Goal: Feedback & Contribution: Submit feedback/report problem

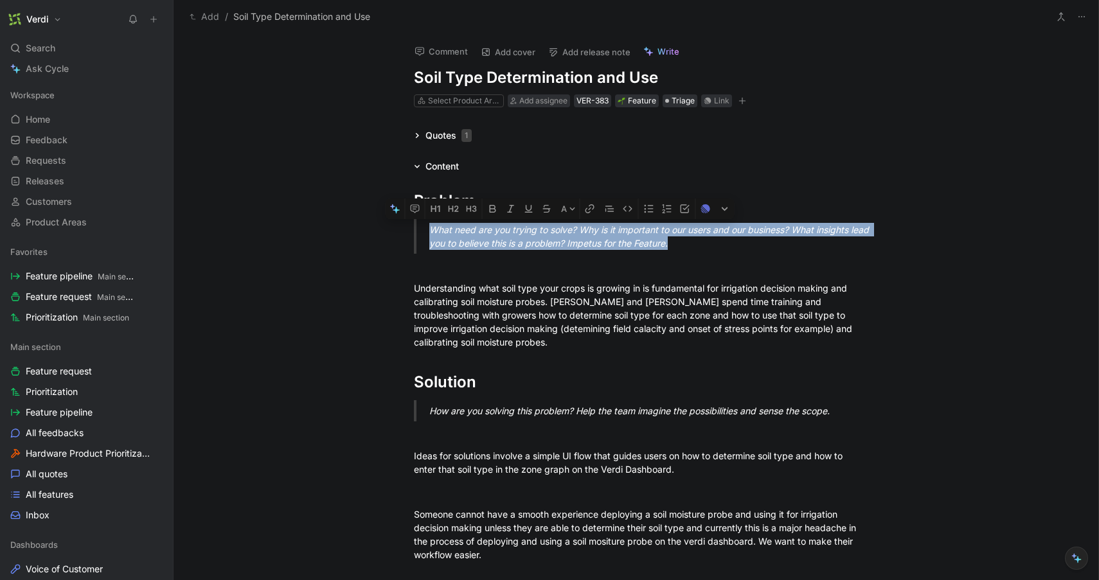
drag, startPoint x: 720, startPoint y: 243, endPoint x: 414, endPoint y: 226, distance: 306.3
click at [414, 226] on blockquote "What need are you trying to solve? Why is it important to our users and our bus…" at bounding box center [635, 236] width 493 height 35
click at [565, 211] on button "A" at bounding box center [568, 209] width 22 height 21
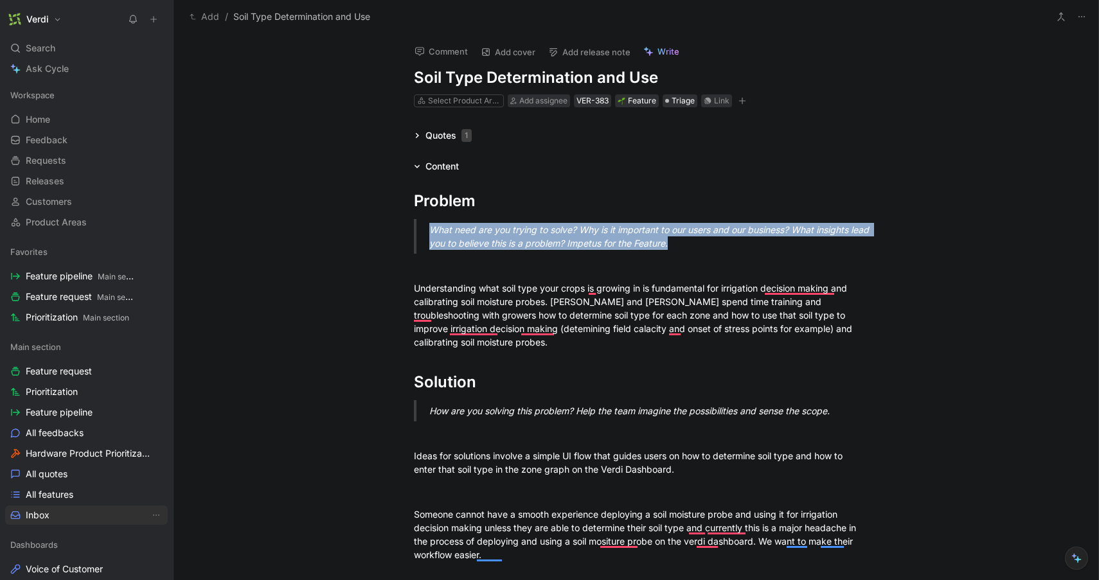
click at [57, 507] on link "Inbox" at bounding box center [86, 515] width 163 height 19
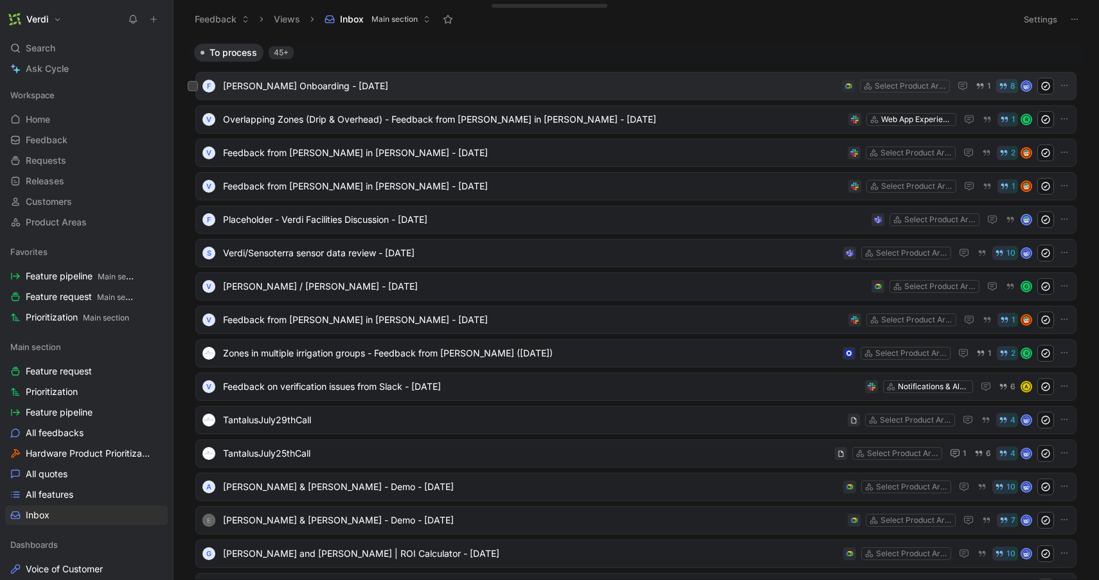
click at [369, 93] on span "[PERSON_NAME] Onboarding - [DATE]" at bounding box center [530, 85] width 614 height 15
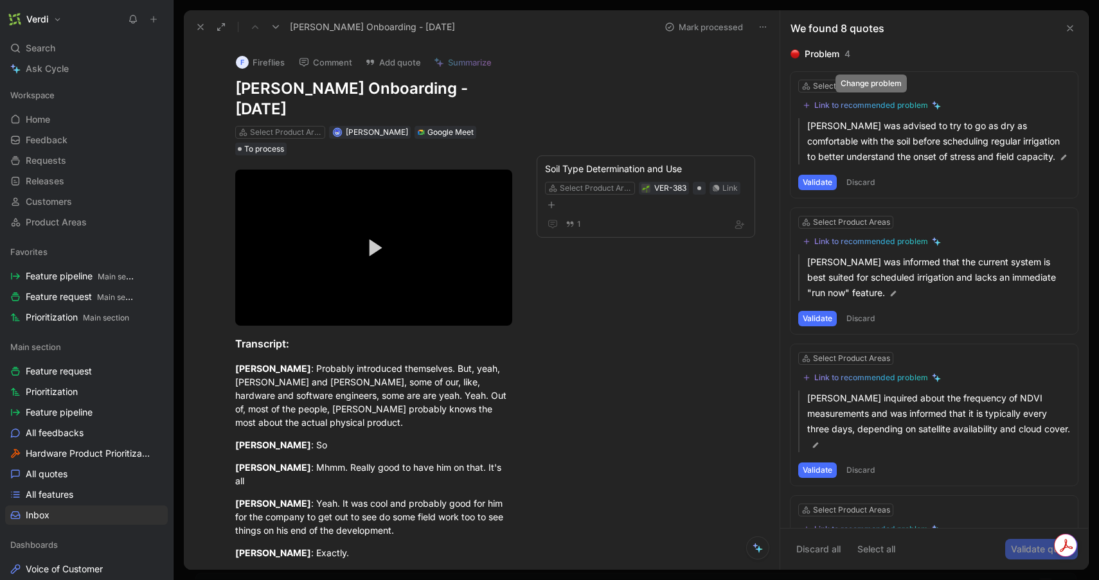
click at [860, 104] on div "Link to recommended problem" at bounding box center [871, 105] width 114 height 10
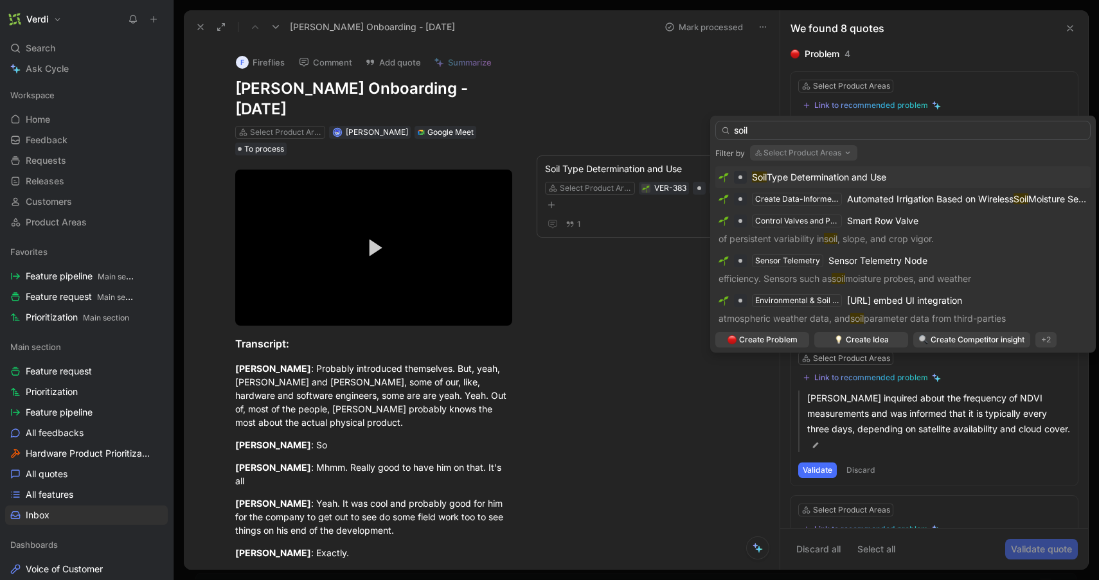
type input "soil"
click at [874, 180] on span "Type Determination and Use" at bounding box center [827, 177] width 120 height 11
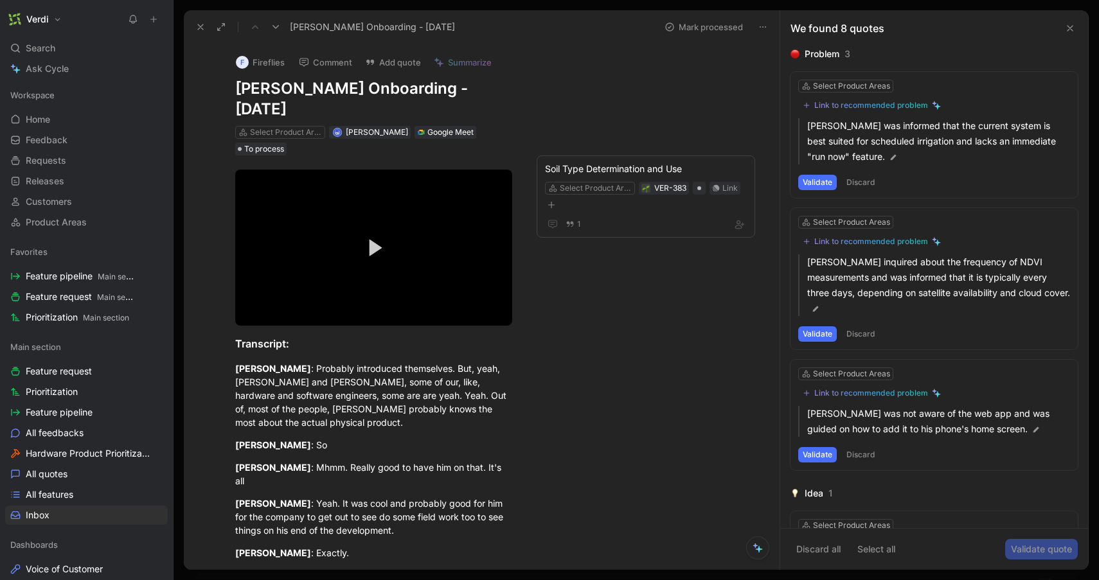
click at [871, 107] on div "Link to recommended problem" at bounding box center [871, 105] width 114 height 10
drag, startPoint x: 237, startPoint y: 89, endPoint x: 366, endPoint y: 89, distance: 128.5
click at [366, 89] on h1 "Shane Landreville Onboarding - 8/8/2025" at bounding box center [373, 98] width 277 height 41
copy h1 "[PERSON_NAME]"
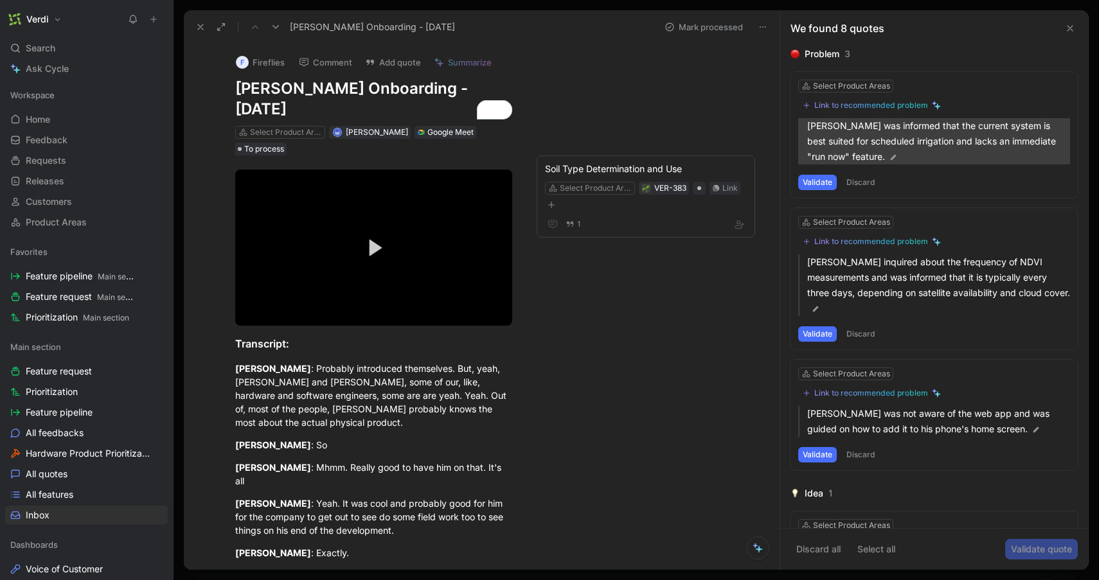
click at [893, 156] on img at bounding box center [893, 157] width 9 height 9
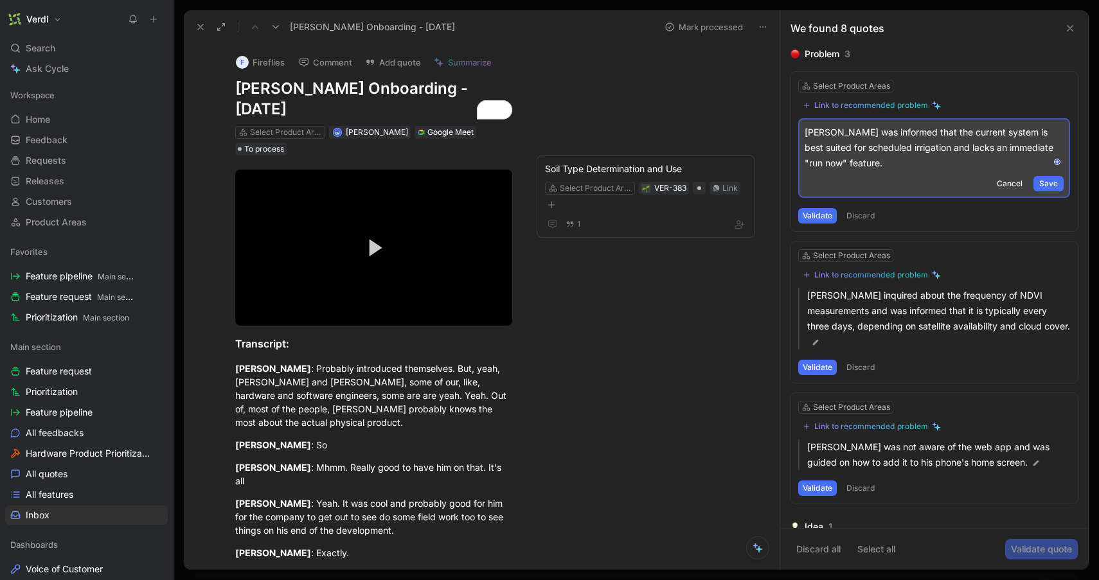
click at [885, 135] on p "Shane Landreville was informed that the current system is best suited for sched…" at bounding box center [933, 148] width 259 height 46
drag, startPoint x: 884, startPoint y: 135, endPoint x: 1006, endPoint y: 148, distance: 122.8
click at [1006, 148] on p "Shane Landreville was informed that the current system is best suited for sched…" at bounding box center [933, 148] width 259 height 46
click at [943, 173] on div "Shane Landreville was informed that the current system is best suited for sched…" at bounding box center [934, 158] width 272 height 80
click at [921, 168] on p "Shane Landreville was informed that the current system is best suited for sched…" at bounding box center [933, 148] width 259 height 46
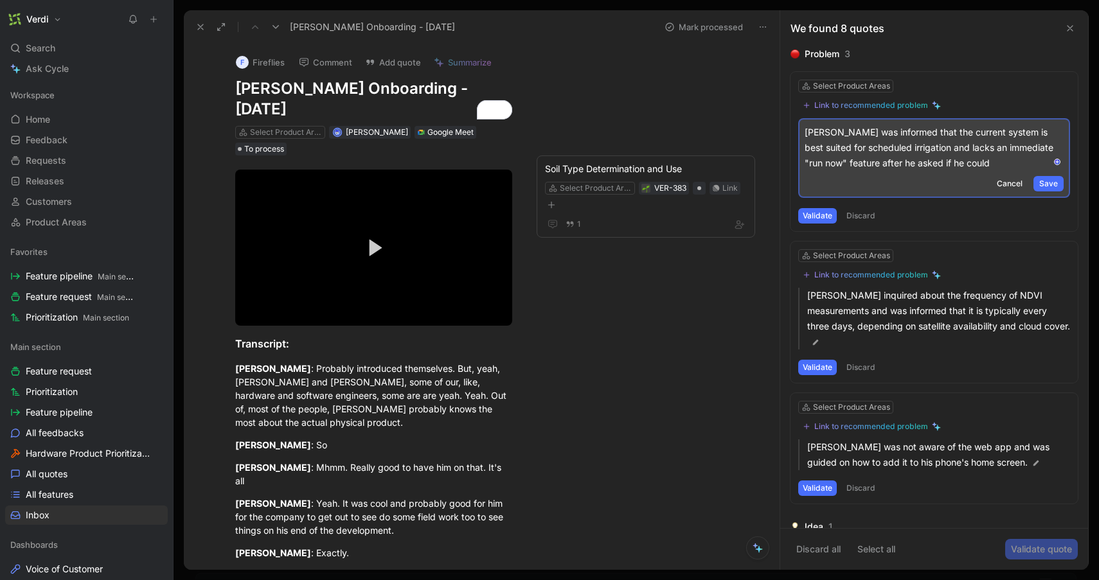
click at [880, 163] on p "Shane Landreville was informed that the current system is best suited for sched…" at bounding box center [933, 148] width 259 height 46
click at [843, 166] on p "Shane Landreville was informed that the current system is best suited for sched…" at bounding box center [933, 148] width 259 height 46
click at [910, 166] on p "Shane Landreville was informed that the current system is best suited for sched…" at bounding box center [933, 148] width 259 height 46
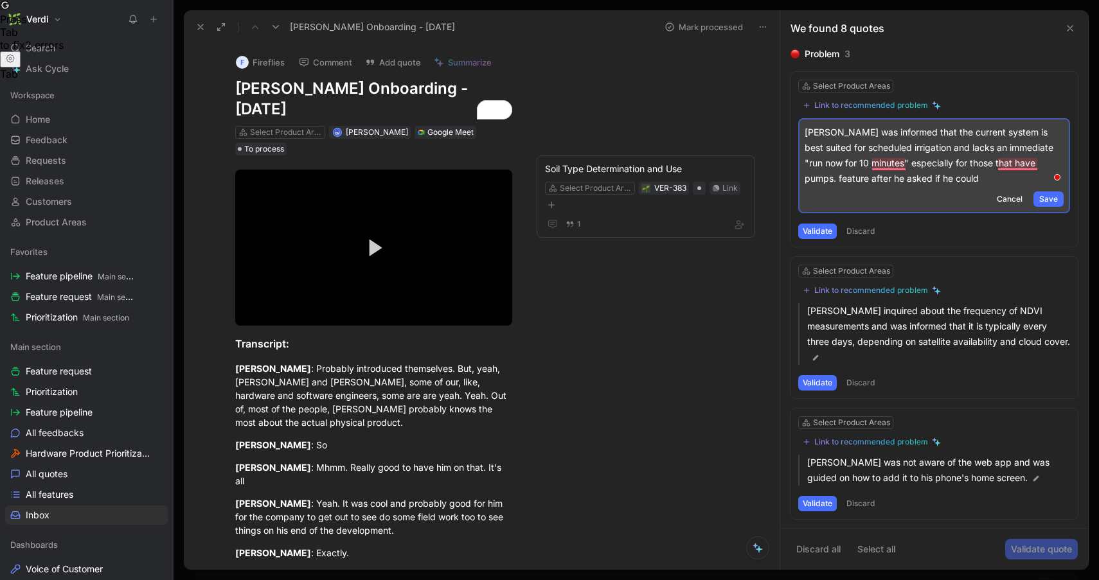
drag, startPoint x: 992, startPoint y: 183, endPoint x: 838, endPoint y: 182, distance: 153.6
click at [838, 183] on p "Shane Landreville was informed that the current system is best suited for sched…" at bounding box center [933, 156] width 259 height 62
click at [803, 137] on div "Shane Landreville was informed that the current system is best suited for sched…" at bounding box center [934, 165] width 272 height 95
click at [808, 135] on p "Shane Landreville was informed that the current system is best suited for sched…" at bounding box center [933, 156] width 259 height 62
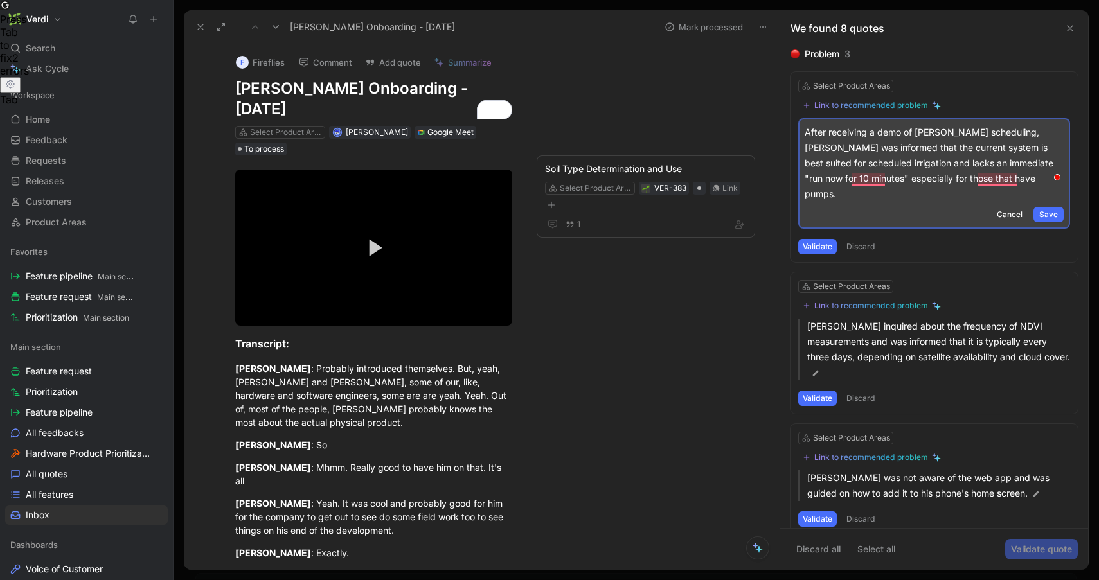
drag, startPoint x: 851, startPoint y: 148, endPoint x: 1033, endPoint y: 165, distance: 182.6
click at [1034, 165] on p "After receiving a demo of Verdi’s scheduling, Shane Landreville was informed th…" at bounding box center [933, 163] width 259 height 77
copy p "was informed that the current system is best suited for scheduled irrigation an…"
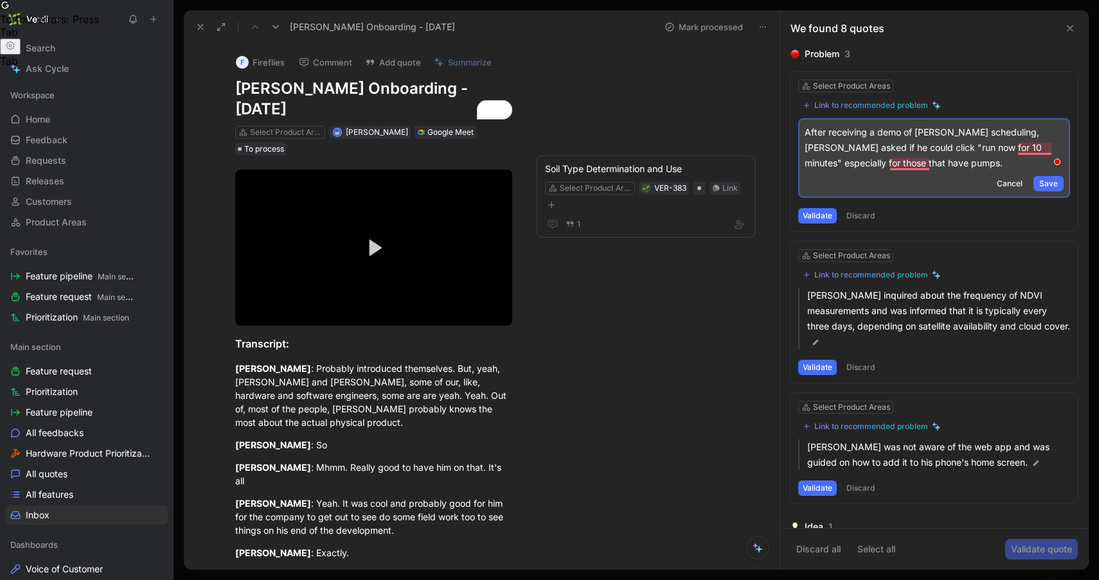
click at [1057, 148] on p "After receiving a demo of Verdi’s scheduling, Shane Landreville asked if he cou…" at bounding box center [933, 148] width 259 height 46
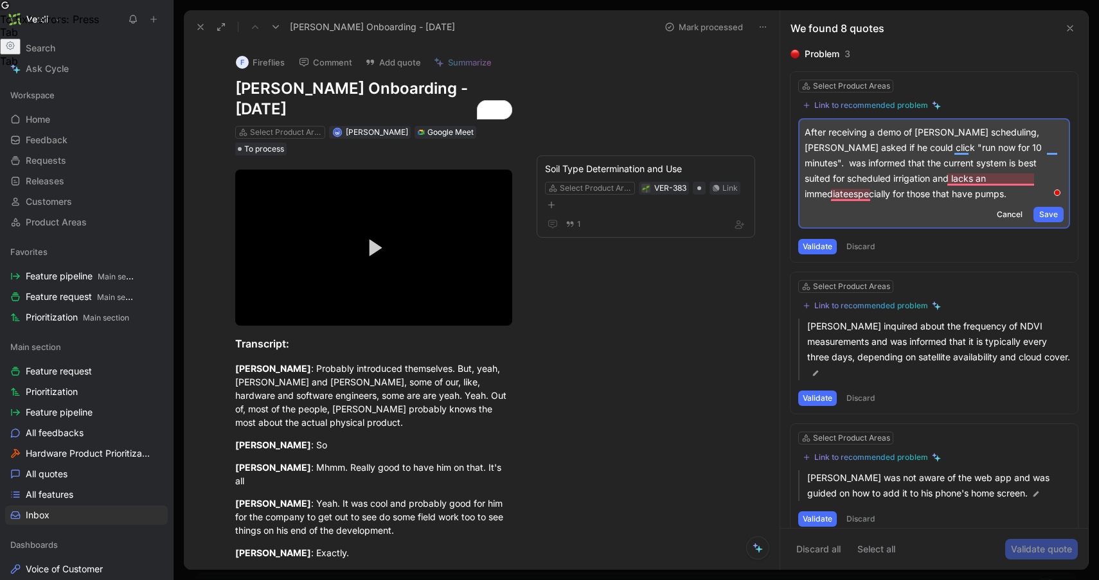
click at [806, 165] on p "After receiving a demo of Verdi’s scheduling, Shane Landreville asked if he cou…" at bounding box center [933, 163] width 259 height 77
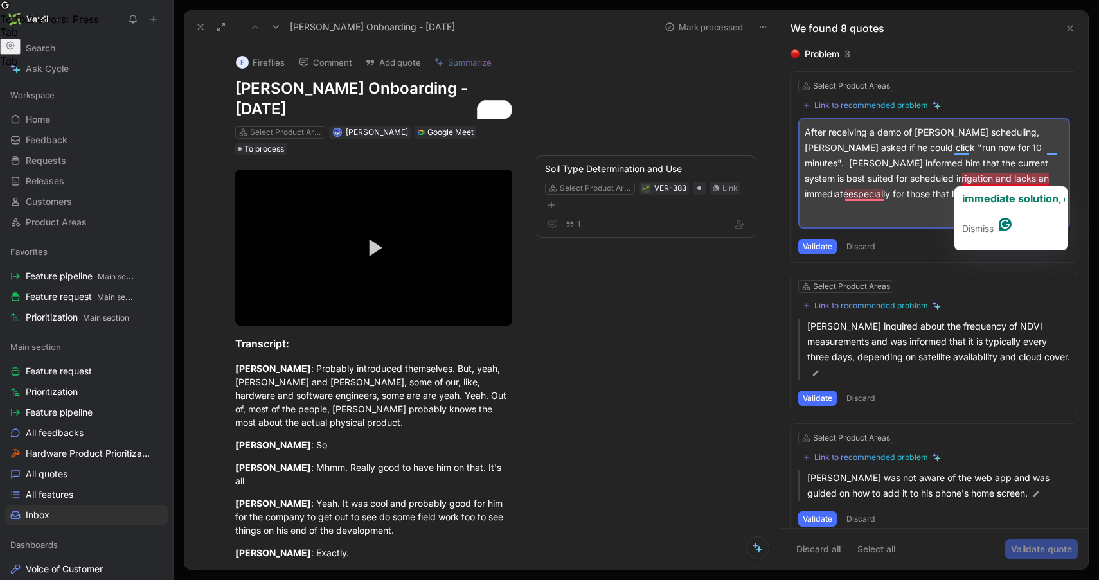
click at [1015, 179] on p "After receiving a demo of Verdi’s scheduling, Shane Landreville asked if he cou…" at bounding box center [933, 163] width 259 height 77
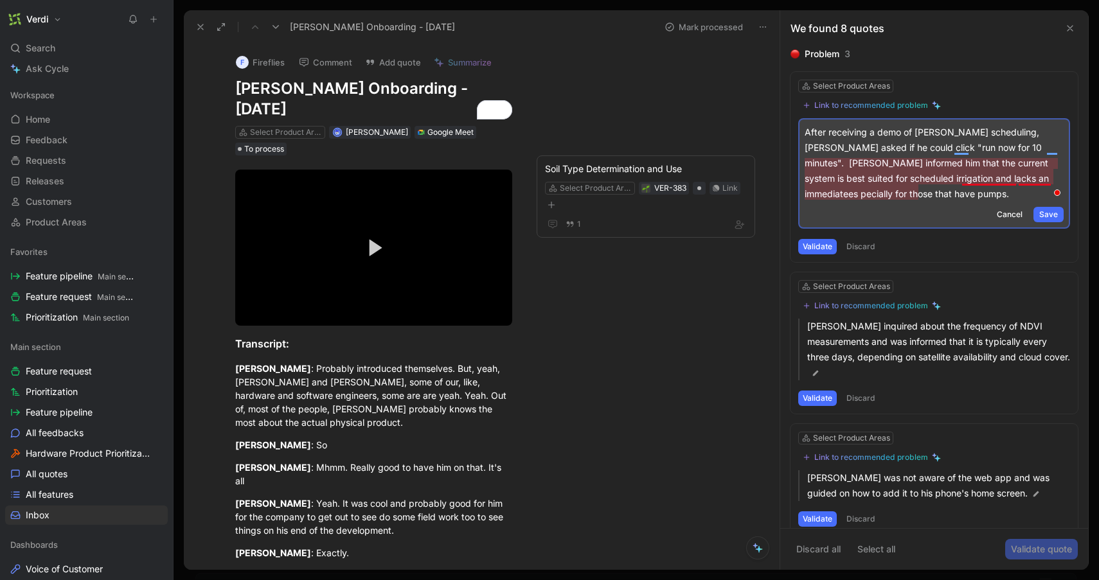
click at [1007, 179] on p "After receiving a demo of Verdi’s scheduling, Shane Landreville asked if he cou…" at bounding box center [933, 163] width 259 height 77
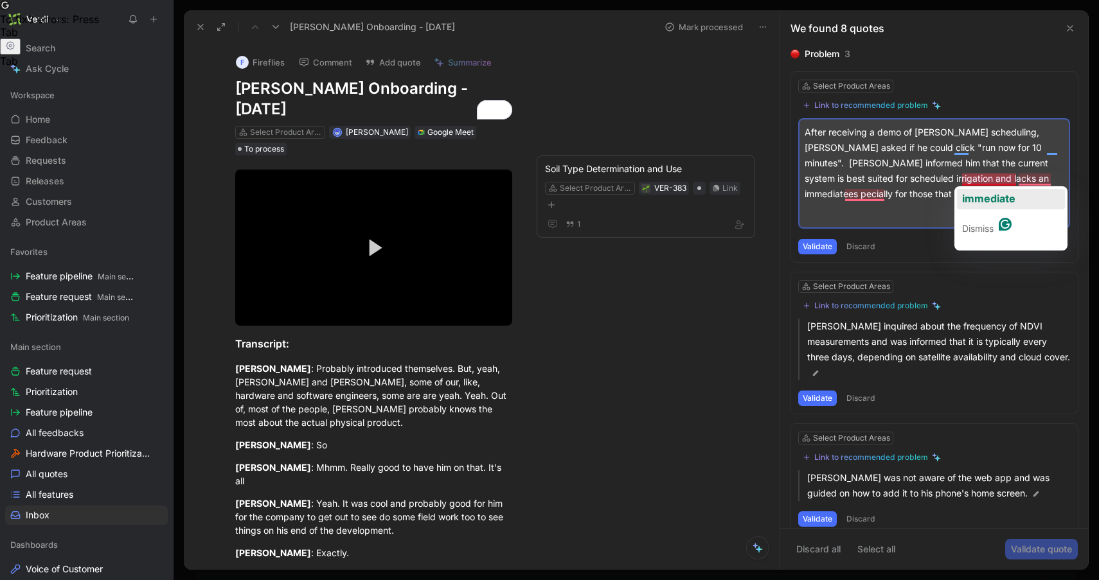
drag, startPoint x: 962, startPoint y: 179, endPoint x: 963, endPoint y: 191, distance: 11.6
click at [963, 191] on html "Verdi Search ⌘ K Ask Cycle Workspace Home G then H Feedback G then F Requests G…" at bounding box center [549, 290] width 1099 height 580
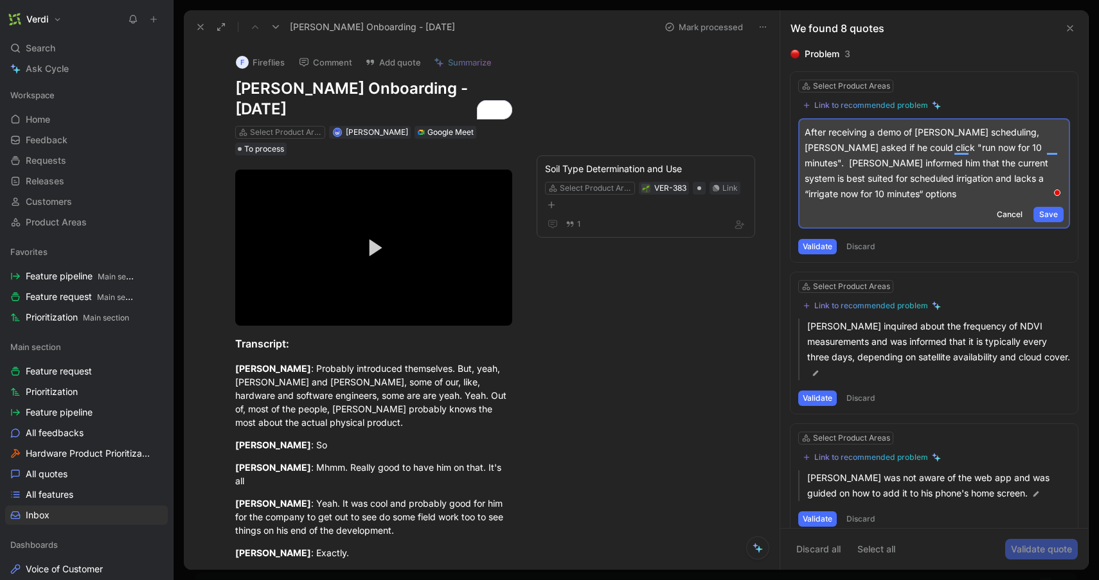
click at [1034, 184] on p "After receiving a demo of Verdi’s scheduling, Shane Landreville asked if he cou…" at bounding box center [933, 163] width 259 height 77
click at [1015, 148] on p "After receiving a demo of Verdi’s scheduling, Shane Landreville asked if he cou…" at bounding box center [933, 163] width 259 height 77
click at [964, 147] on p "After receiving a demo of Verdi’s scheduling, Shane Landreville asked if he cou…" at bounding box center [933, 163] width 259 height 77
click at [931, 198] on p "After receiving a demo of Verdi’s scheduling, Shane Landreville asked if he cou…" at bounding box center [933, 163] width 259 height 77
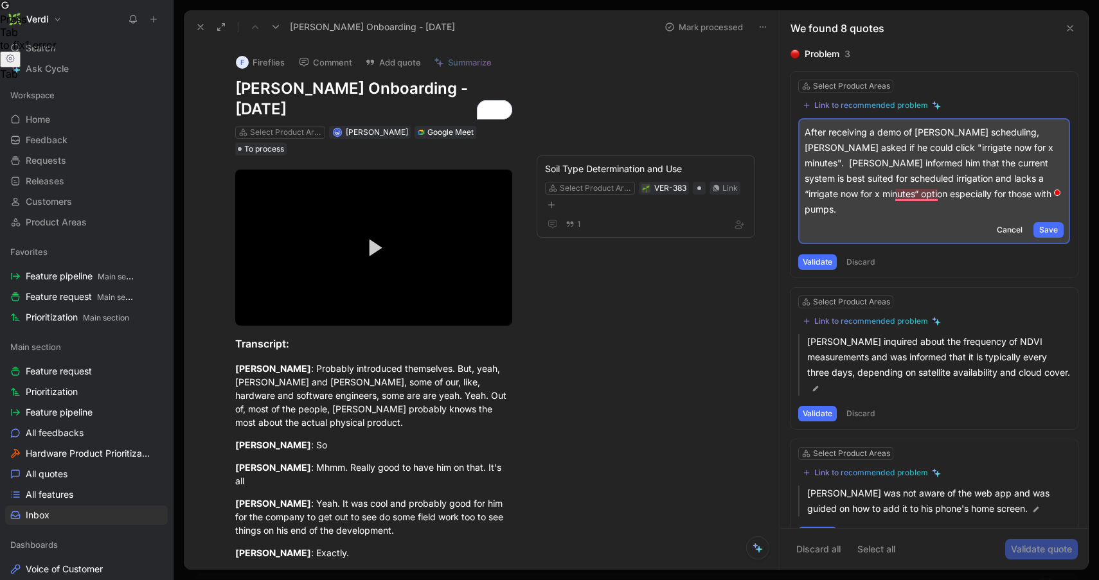
click at [991, 132] on p "After receiving a demo of Verdi’s scheduling, Shane Landreville asked if he cou…" at bounding box center [933, 171] width 259 height 93
click at [929, 149] on p "After receiving a demo of Verdi’s scheduling workflow, Shane Landreville asked …" at bounding box center [933, 171] width 259 height 93
drag, startPoint x: 977, startPoint y: 147, endPoint x: 918, endPoint y: 147, distance: 59.8
click at [918, 147] on p "After receiving a demo of Verdi’s scheduling workflow, Shane Landreville asked …" at bounding box center [933, 171] width 259 height 93
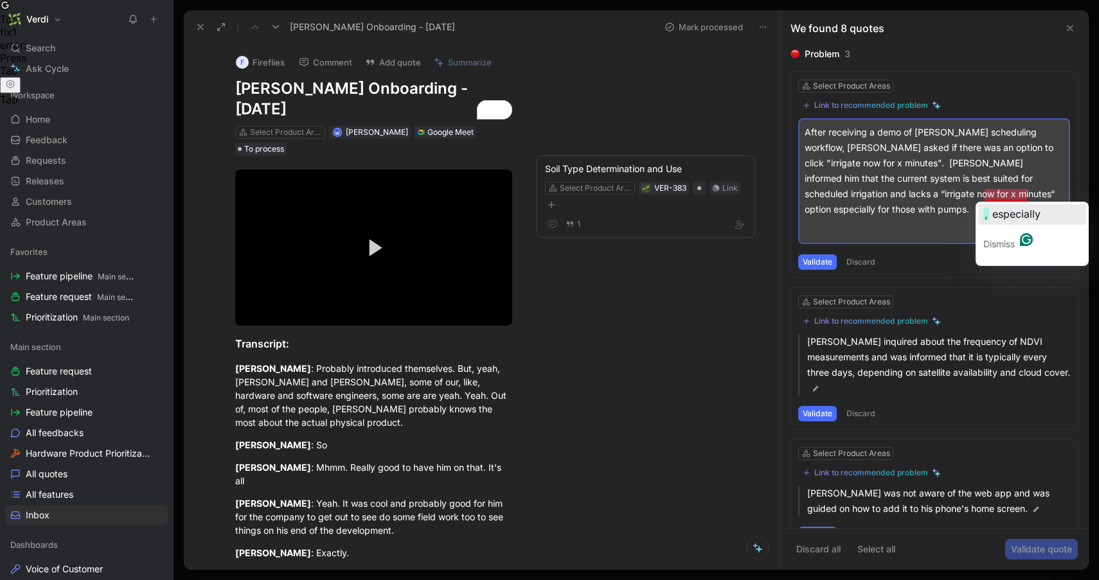
click at [1000, 213] on span "especially" at bounding box center [1016, 214] width 48 height 13
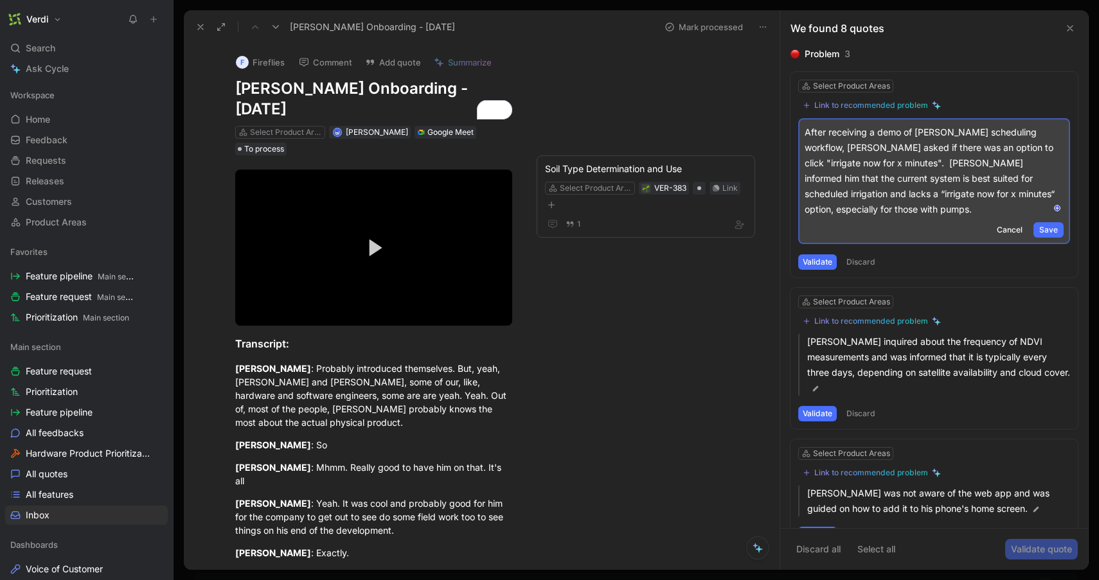
click at [1029, 180] on p "After receiving a demo of Verdi’s scheduling workflow, Shane Landreville asked …" at bounding box center [933, 171] width 259 height 93
click at [1050, 231] on span "Save" at bounding box center [1048, 230] width 19 height 13
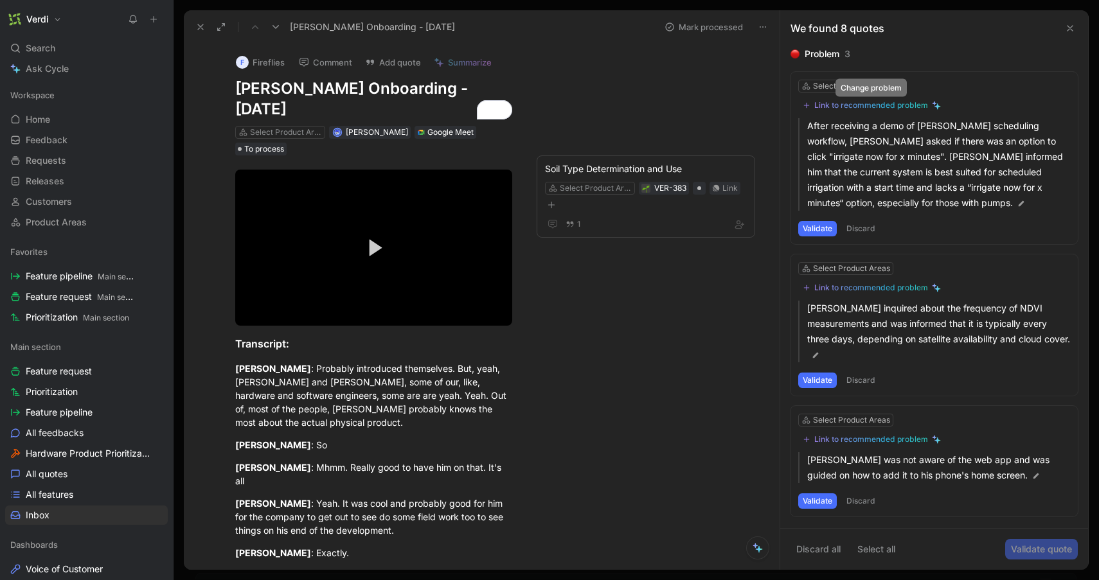
click at [888, 105] on div "Link to recommended problem" at bounding box center [871, 105] width 114 height 10
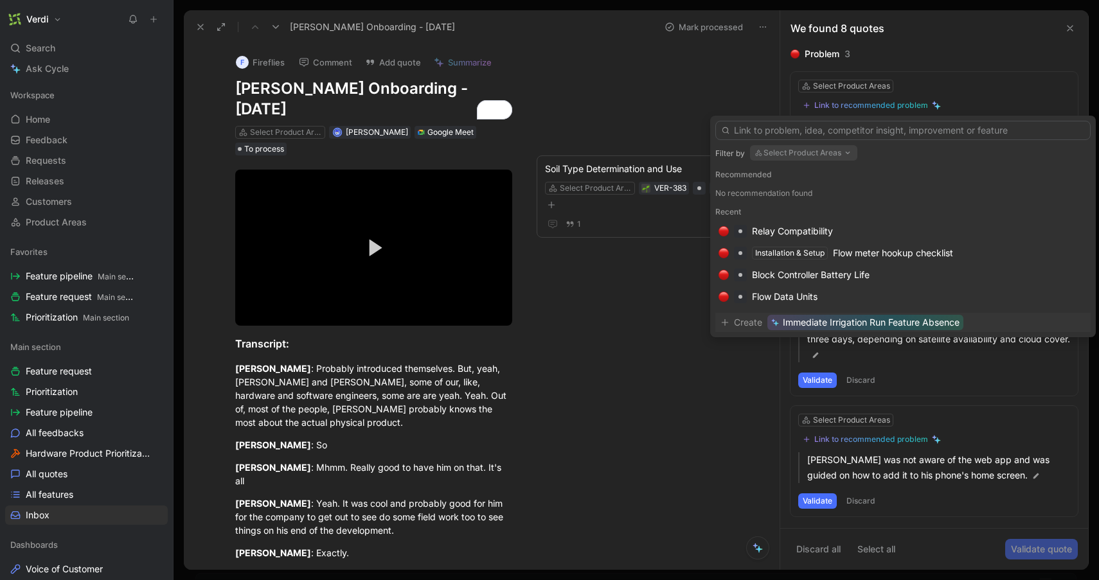
type input "I"
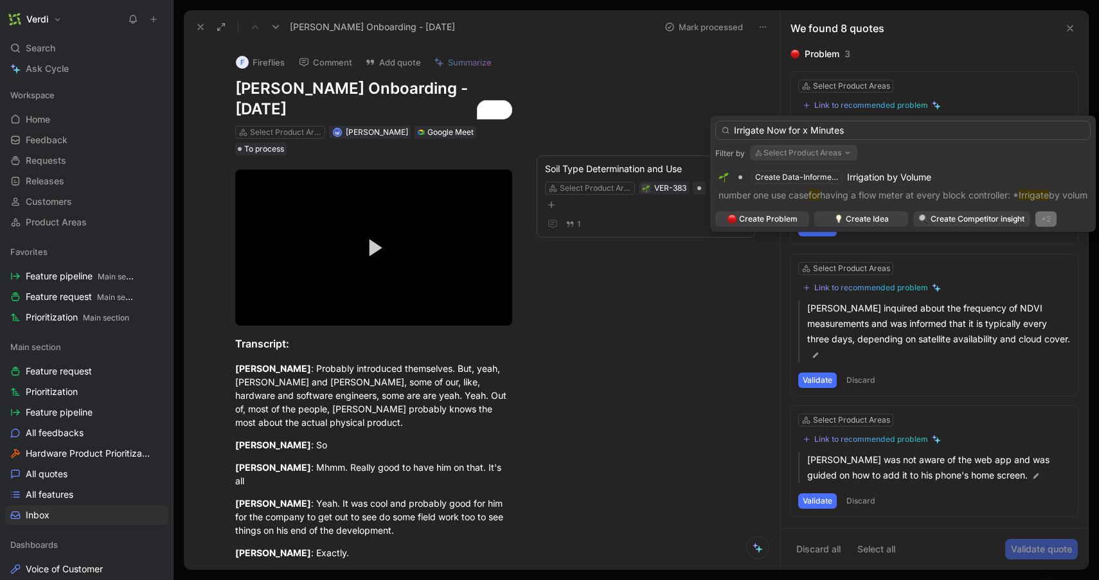
type input "Irrigate Now for x Minutes"
click at [1049, 217] on div "+2" at bounding box center [1045, 218] width 21 height 15
click at [1040, 265] on div "Feature" at bounding box center [1052, 263] width 76 height 15
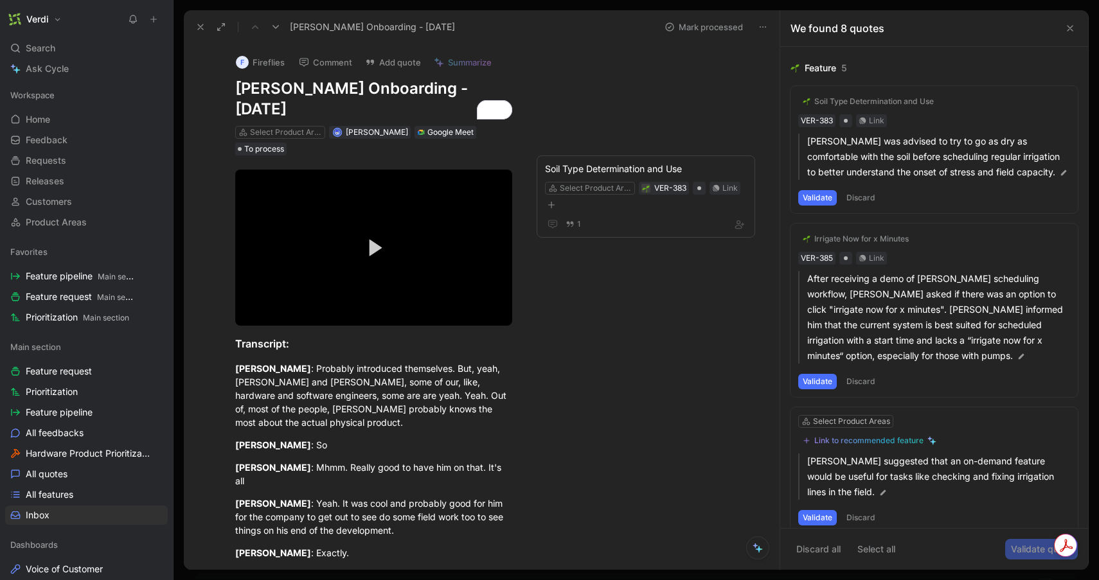
scroll to position [440, 0]
click at [828, 384] on button "Validate" at bounding box center [817, 382] width 39 height 15
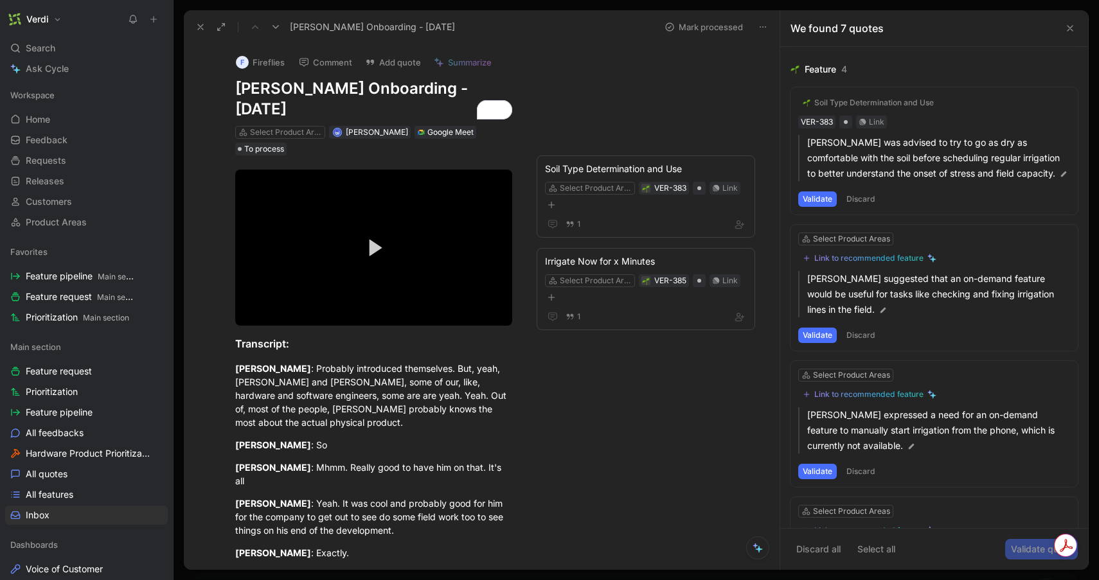
click at [826, 206] on button "Validate" at bounding box center [817, 198] width 39 height 15
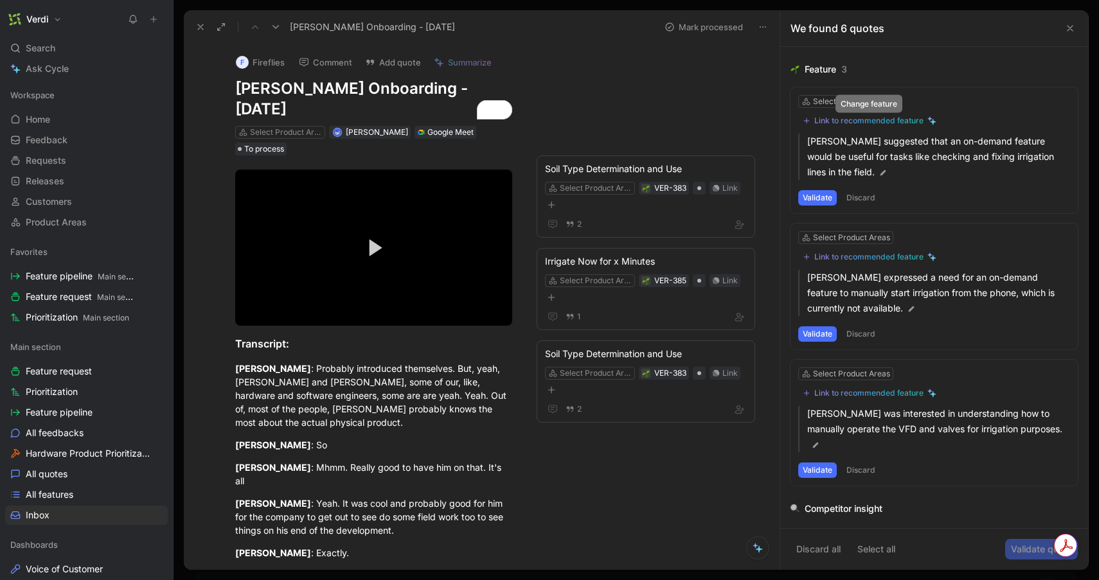
click at [839, 119] on div "Link to recommended feature" at bounding box center [868, 121] width 109 height 10
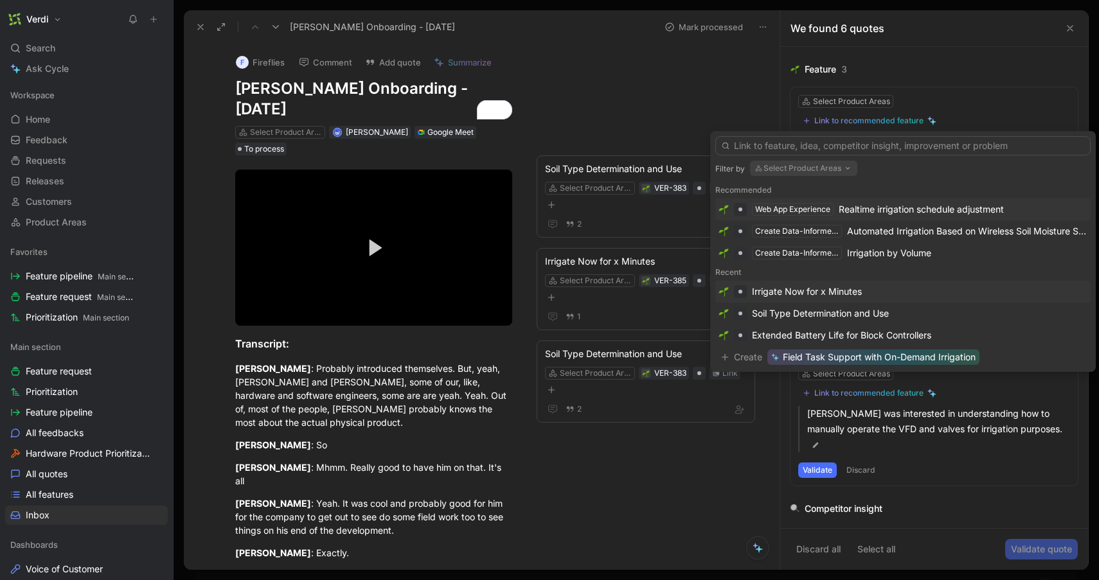
click at [825, 251] on div "Create Data-Informed Irrigation Schedules" at bounding box center [797, 253] width 84 height 13
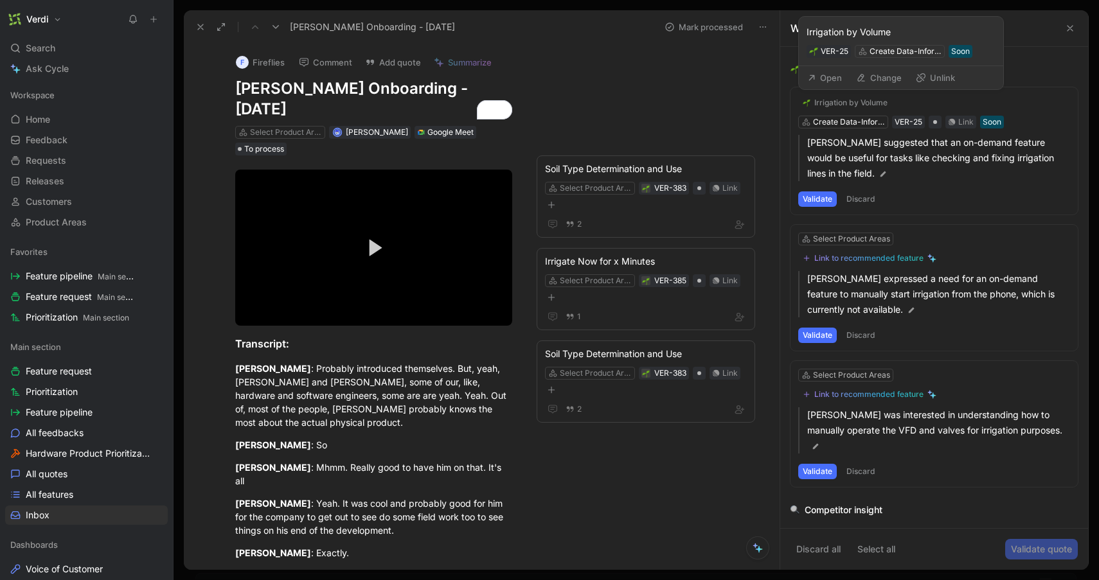
click at [849, 104] on div "Irrigation by Volume" at bounding box center [850, 103] width 73 height 10
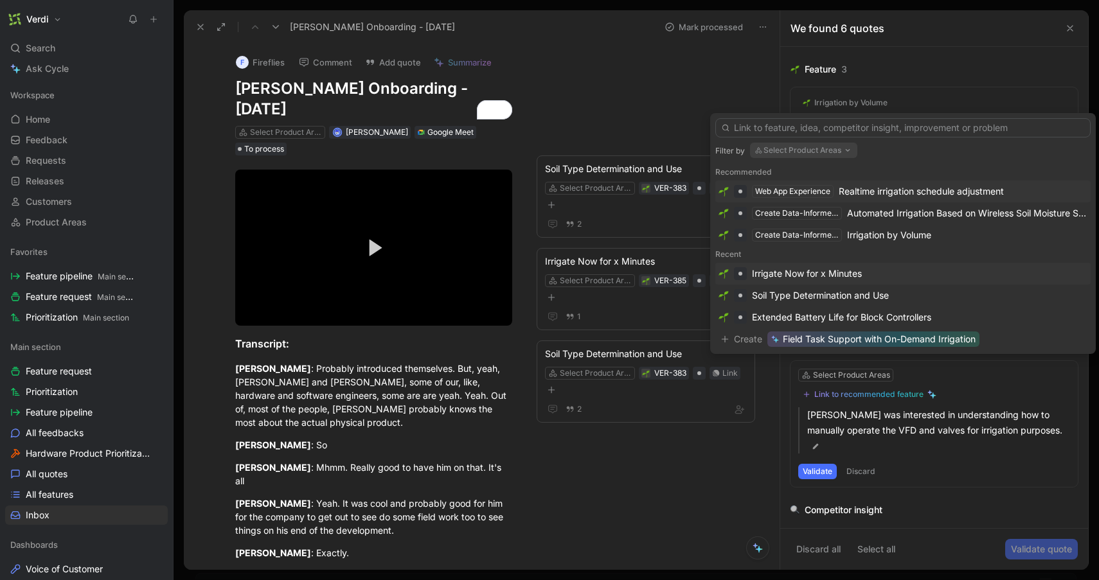
click at [850, 276] on div "Irrigate Now for x Minutes" at bounding box center [807, 273] width 110 height 15
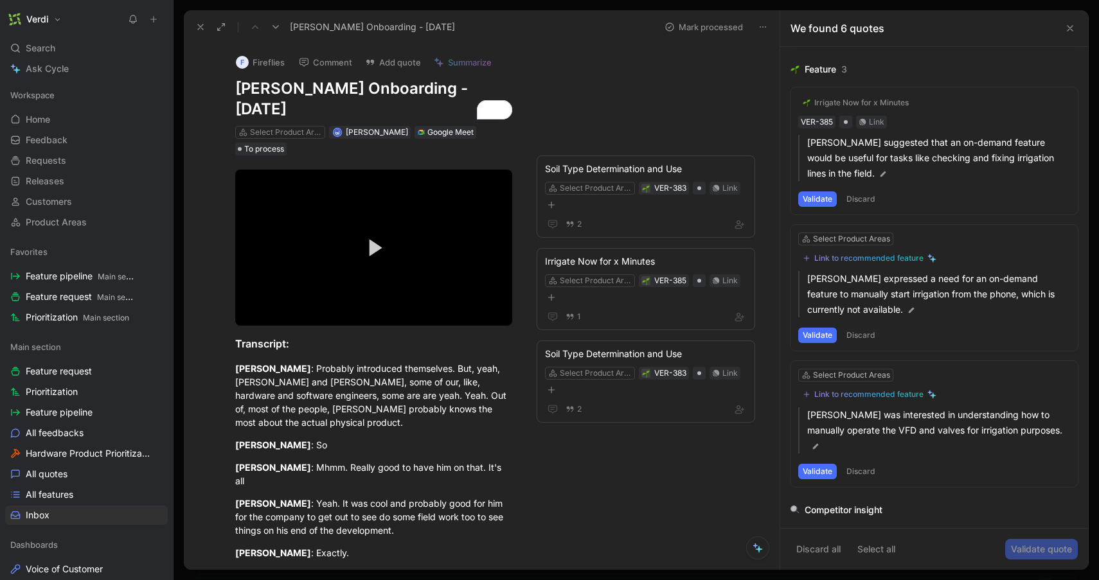
click at [816, 193] on button "Validate" at bounding box center [817, 198] width 39 height 15
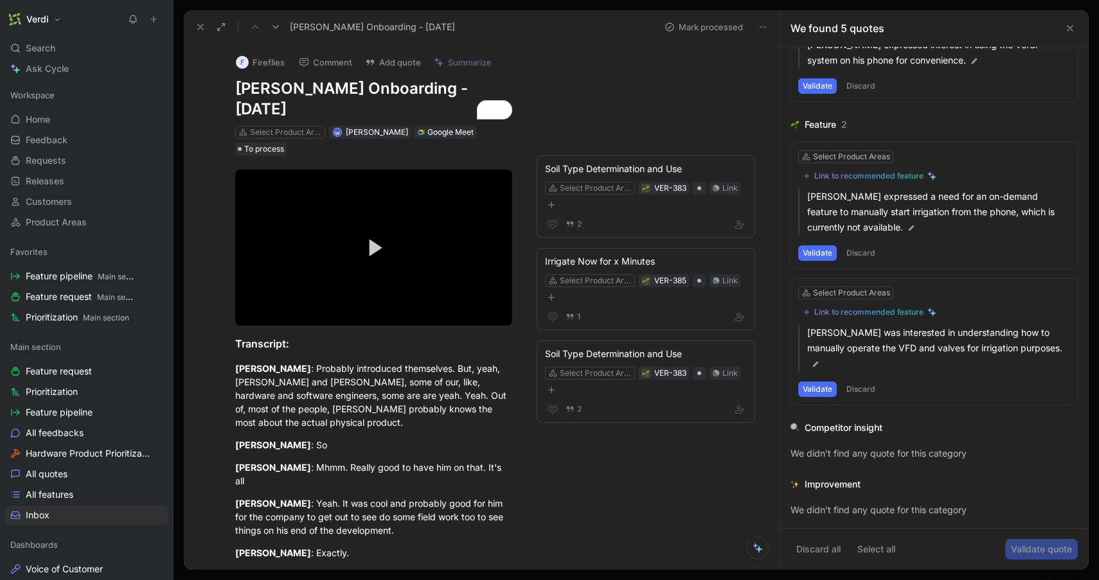
scroll to position [385, 0]
click at [856, 253] on button "Discard" at bounding box center [861, 252] width 38 height 15
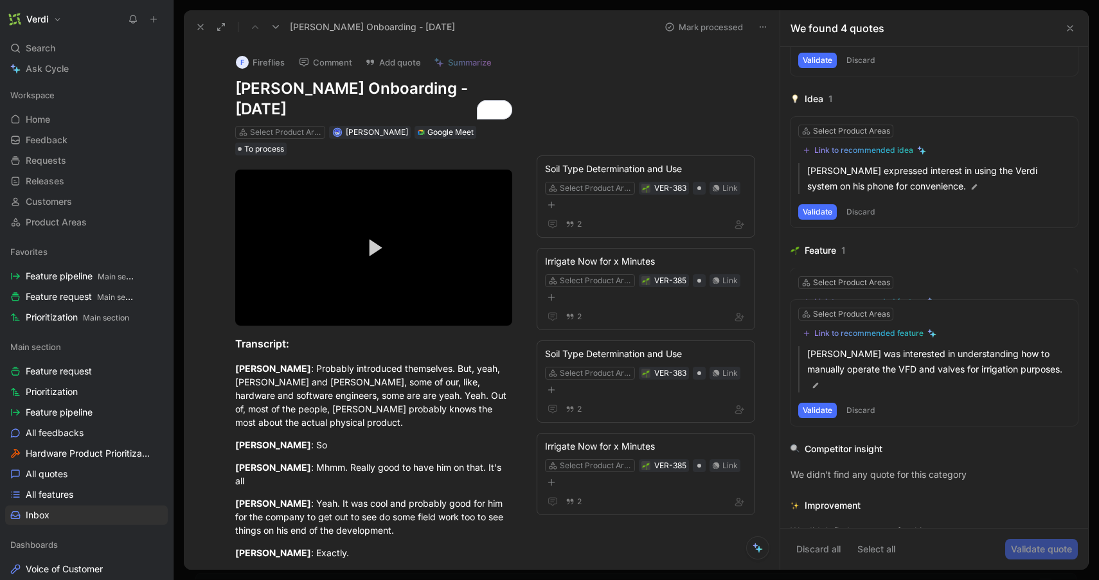
scroll to position [249, 0]
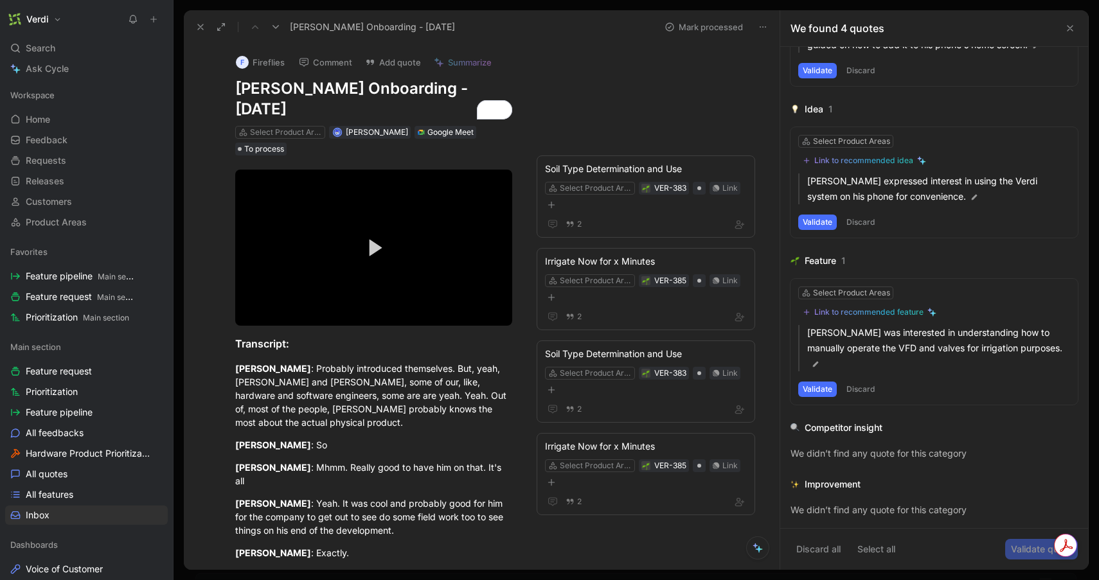
click at [860, 392] on button "Discard" at bounding box center [861, 389] width 38 height 15
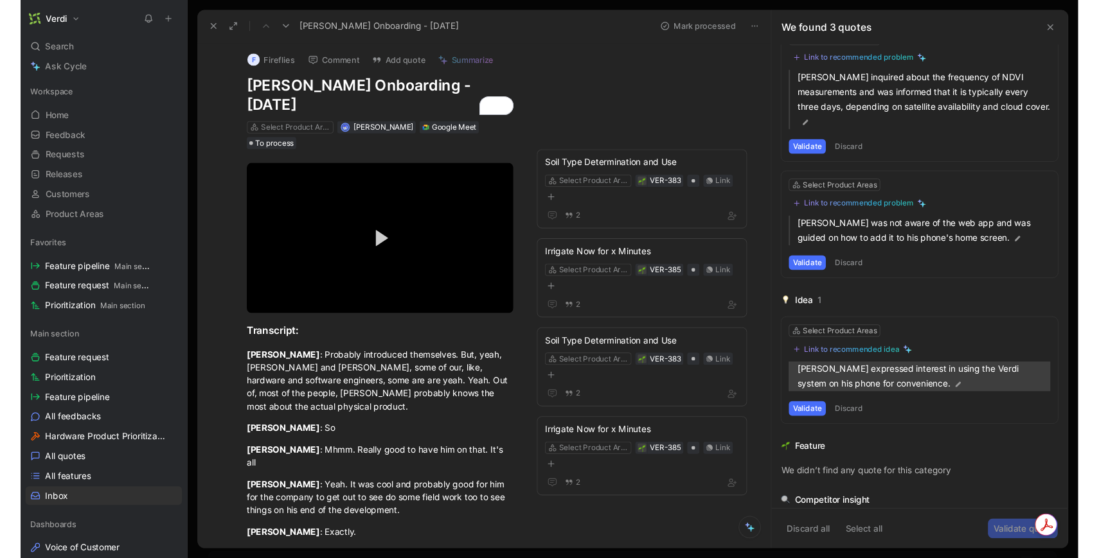
scroll to position [0, 0]
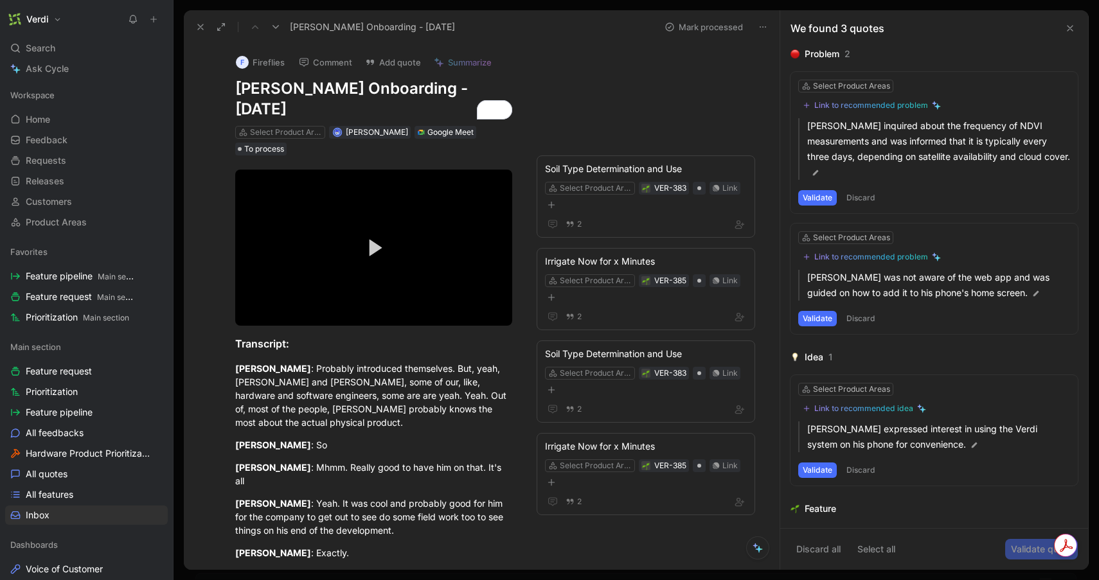
click at [864, 200] on button "Discard" at bounding box center [861, 197] width 38 height 15
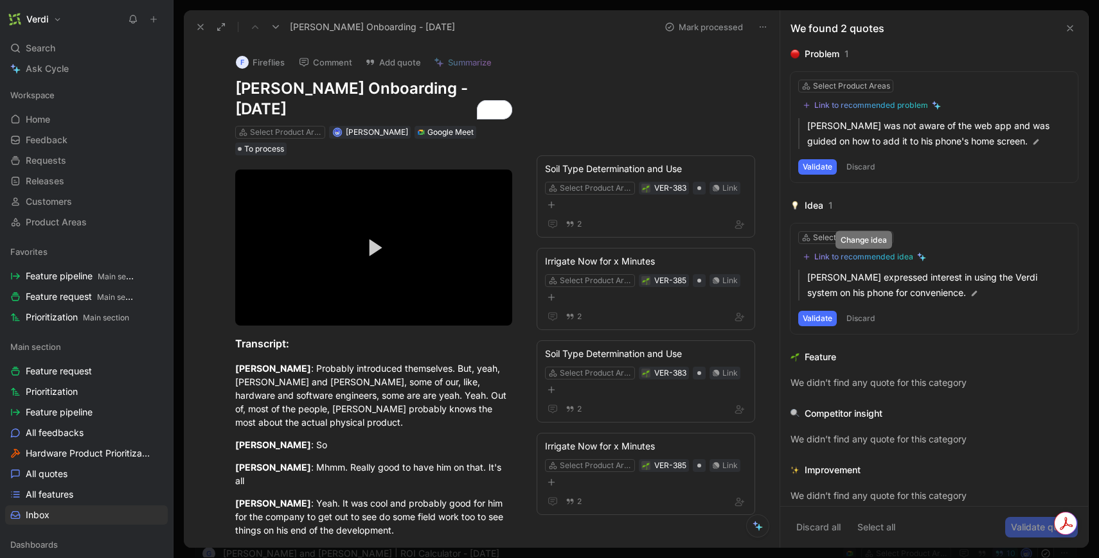
click at [851, 259] on div "Link to recommended idea" at bounding box center [863, 257] width 99 height 10
click at [887, 238] on div "Select Product Areas" at bounding box center [851, 237] width 77 height 13
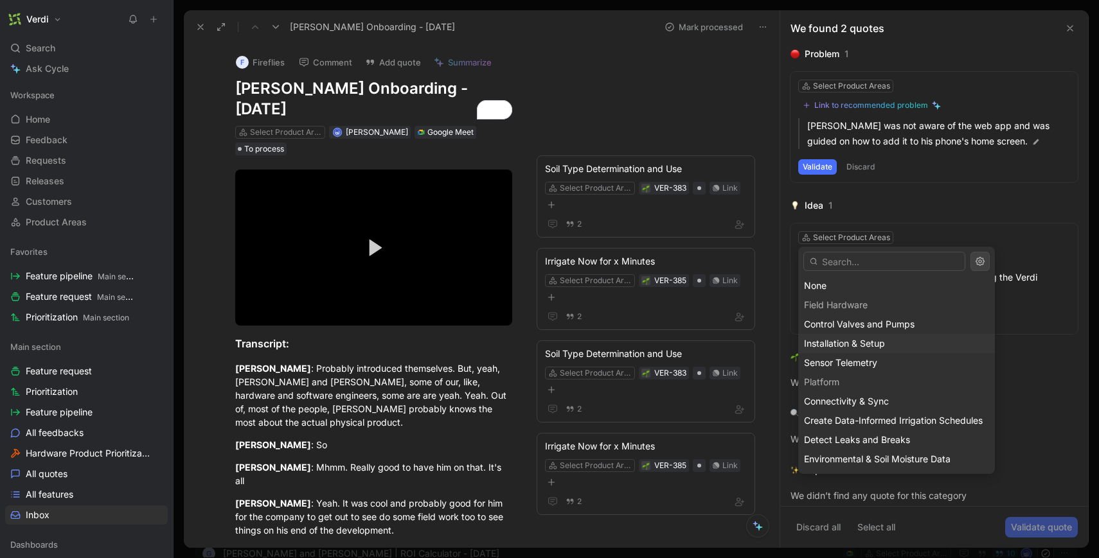
scroll to position [96, 0]
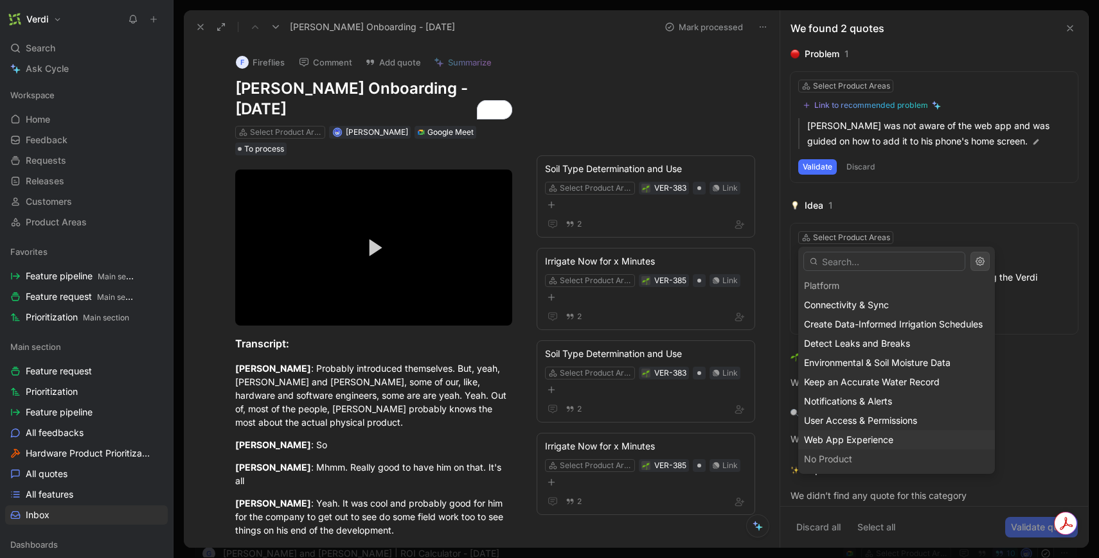
click at [858, 446] on div "Web App Experience" at bounding box center [896, 439] width 185 height 15
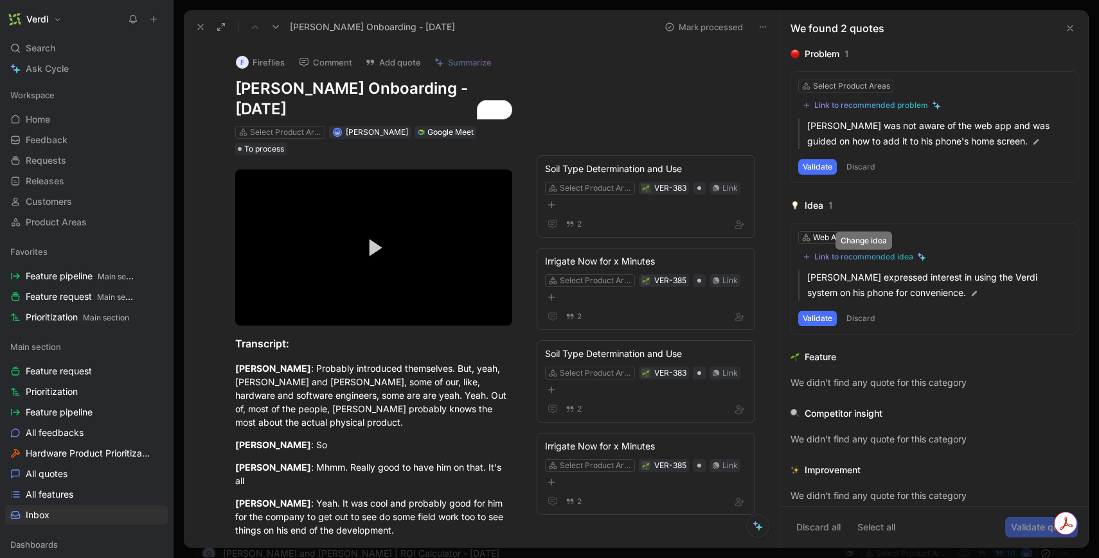
click at [876, 258] on div "Link to recommended idea" at bounding box center [863, 257] width 99 height 10
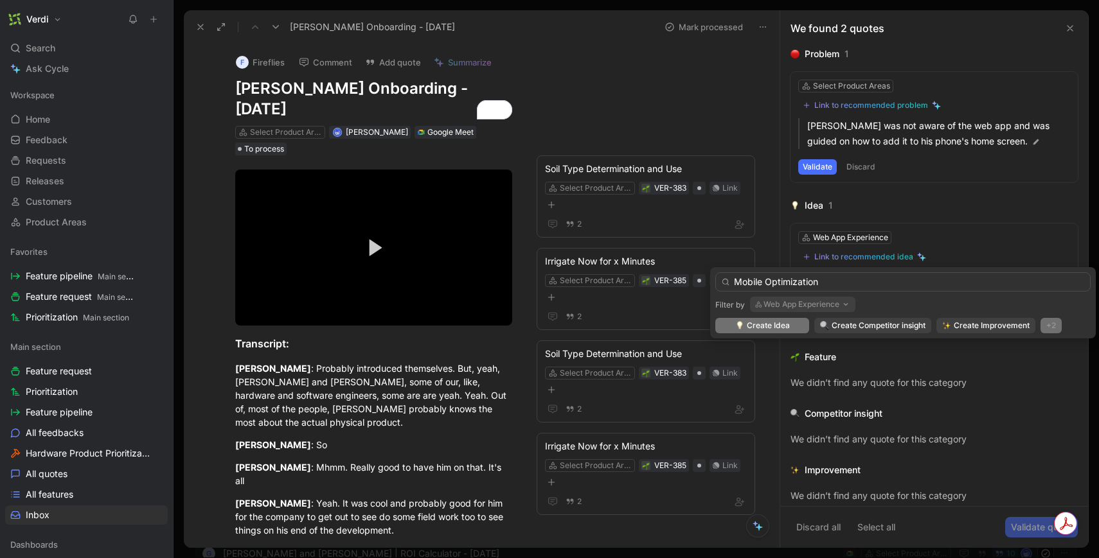
type input "Mobile Optimization"
click at [1050, 329] on div "+2" at bounding box center [1050, 325] width 21 height 15
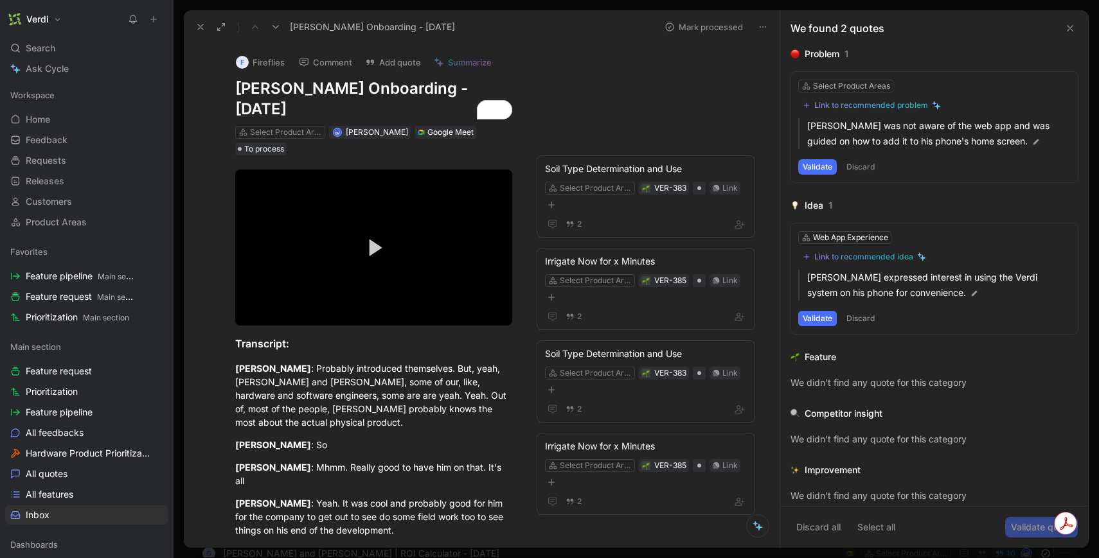
click at [863, 319] on button "Discard" at bounding box center [861, 318] width 38 height 15
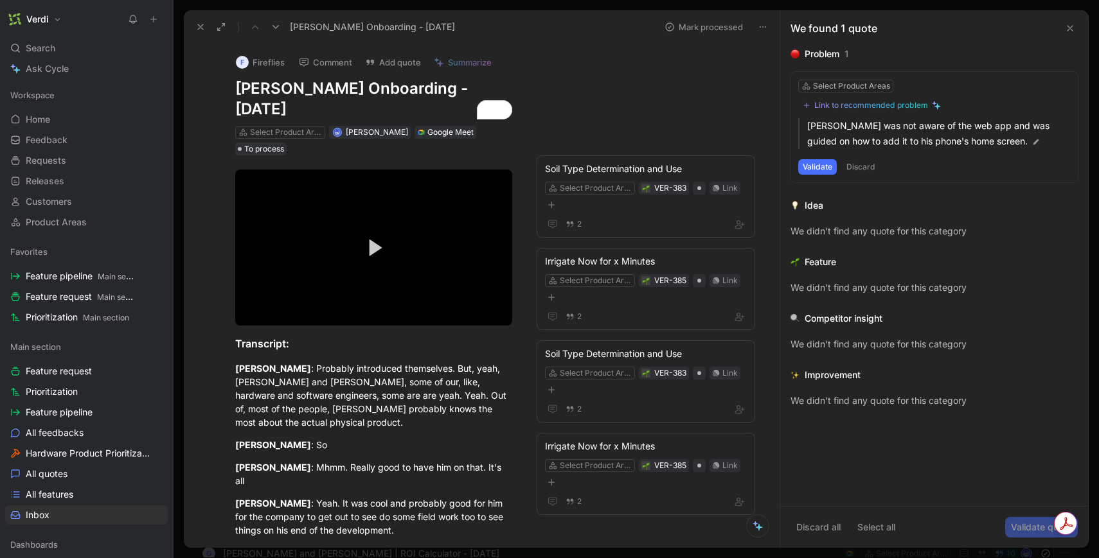
click at [856, 168] on button "Discard" at bounding box center [861, 166] width 38 height 15
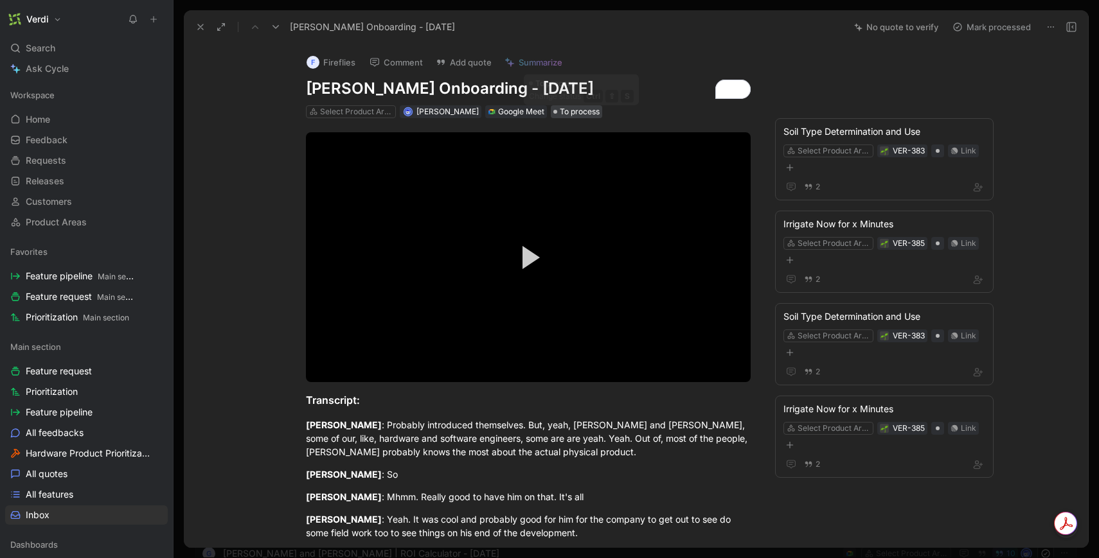
click at [578, 112] on span "To process" at bounding box center [580, 111] width 40 height 13
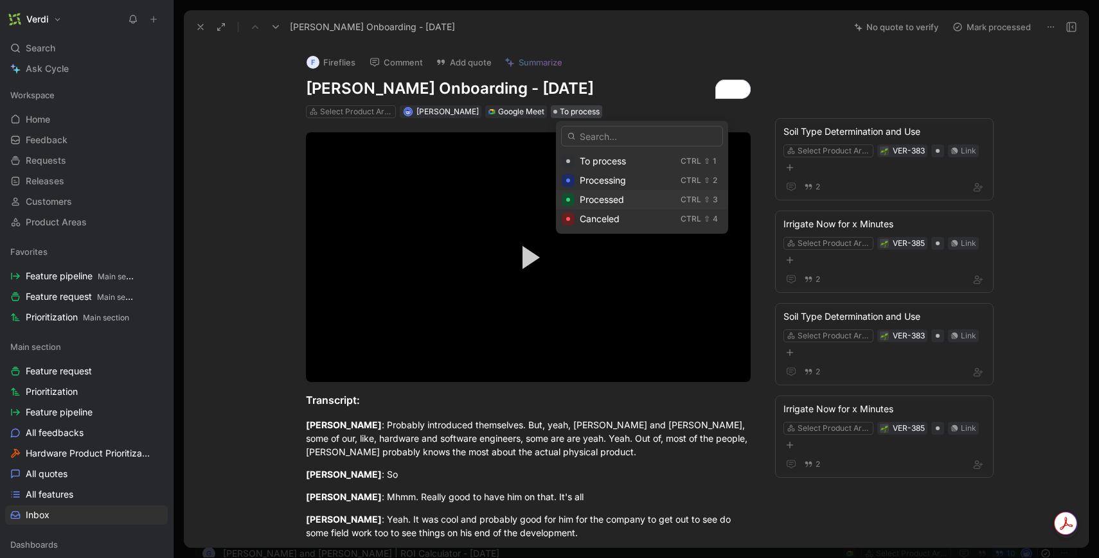
click at [597, 198] on span "Processed" at bounding box center [602, 199] width 44 height 11
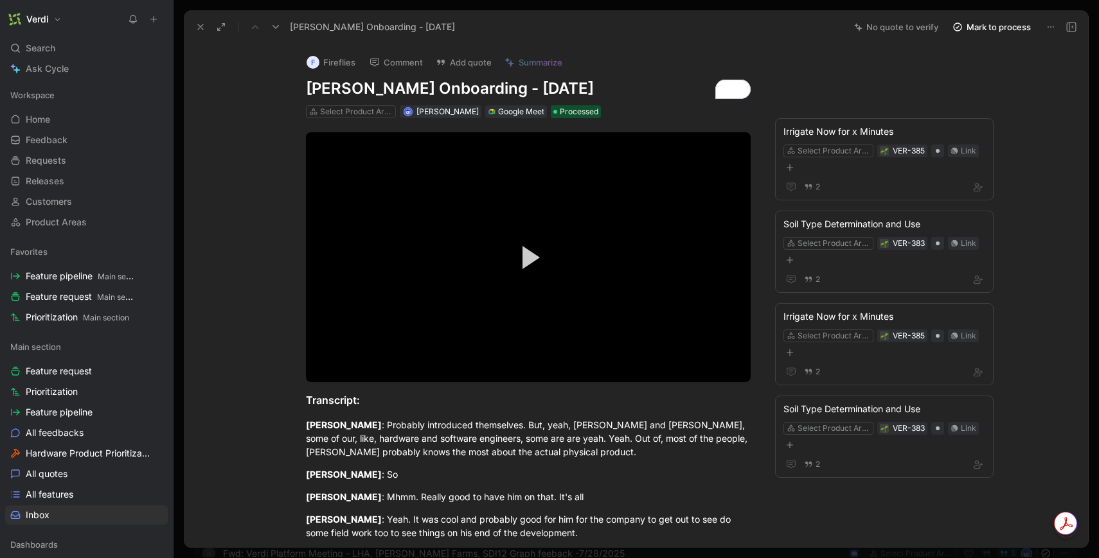
click at [197, 26] on icon at bounding box center [200, 27] width 10 height 10
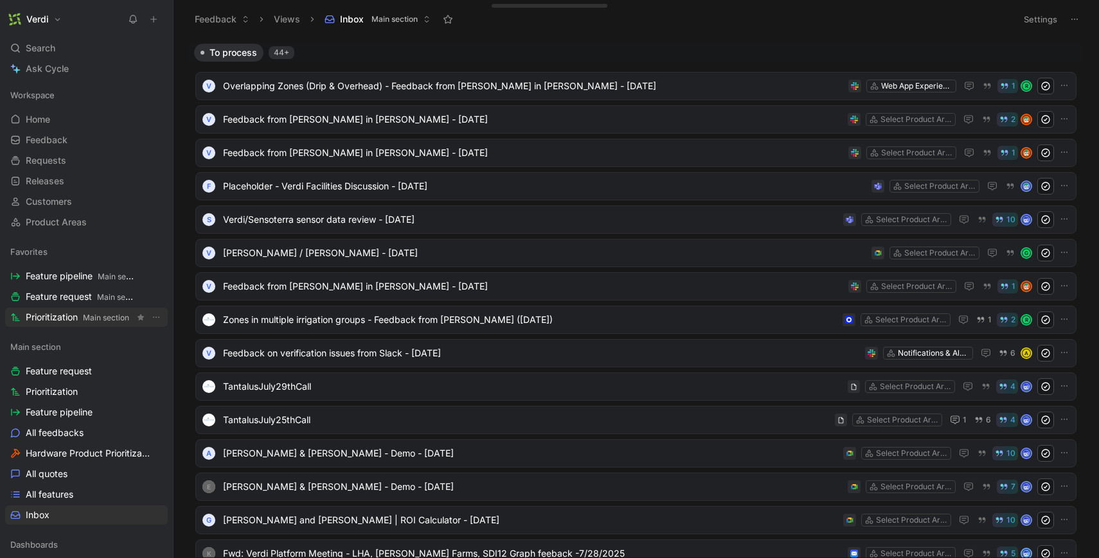
click at [69, 312] on span "Prioritization Main section" at bounding box center [77, 317] width 103 height 13
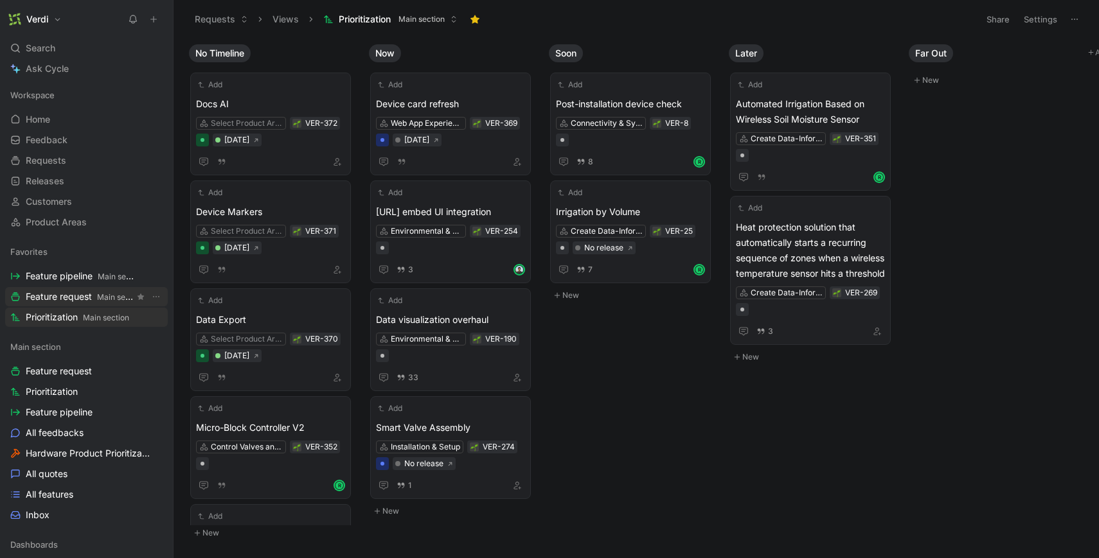
click at [76, 295] on span "Feature request Main section" at bounding box center [80, 296] width 109 height 13
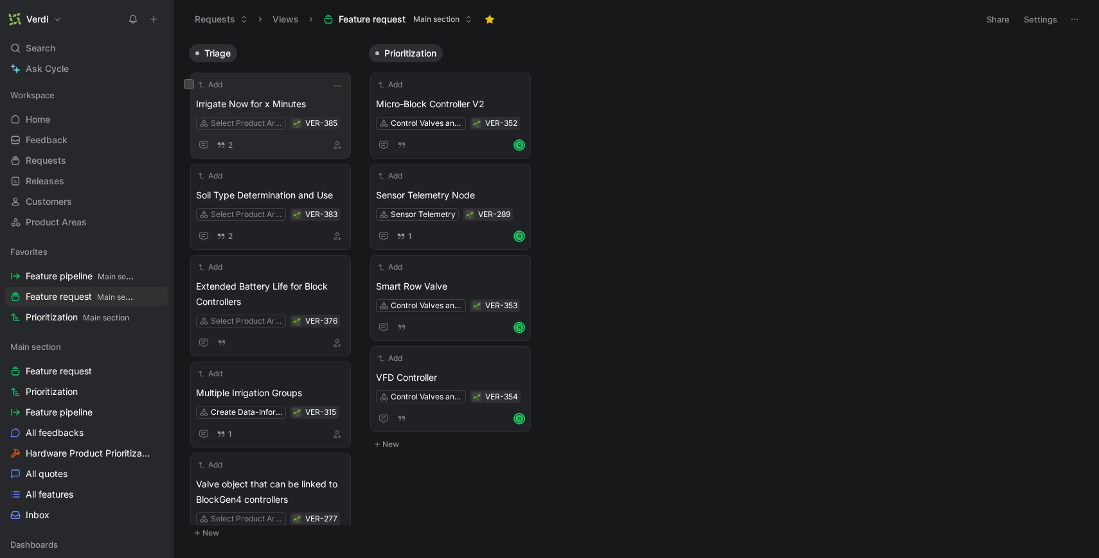
click at [263, 91] on div "Add" at bounding box center [262, 84] width 132 height 13
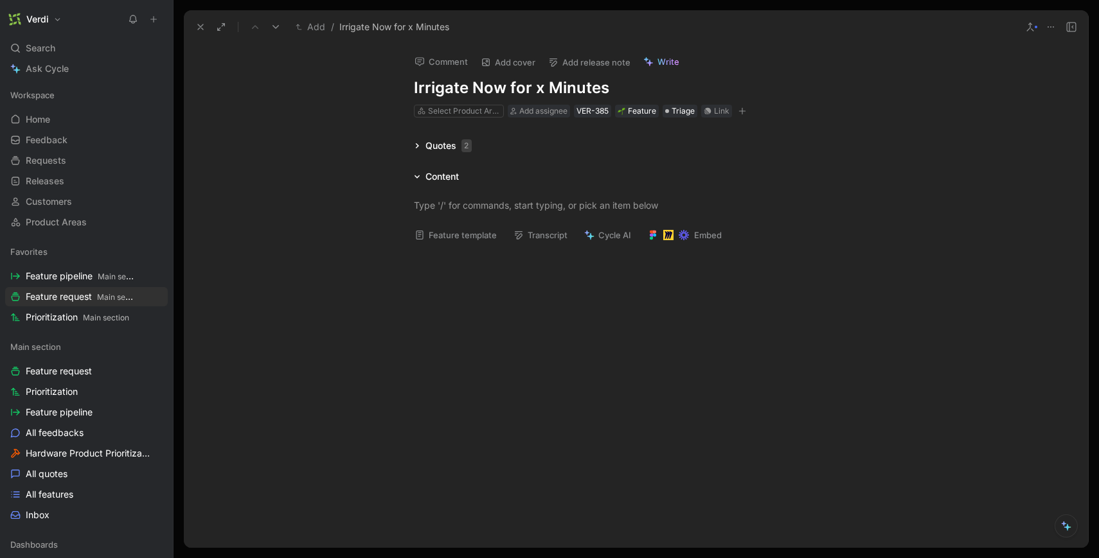
click at [414, 141] on div "Quotes 2" at bounding box center [443, 145] width 68 height 15
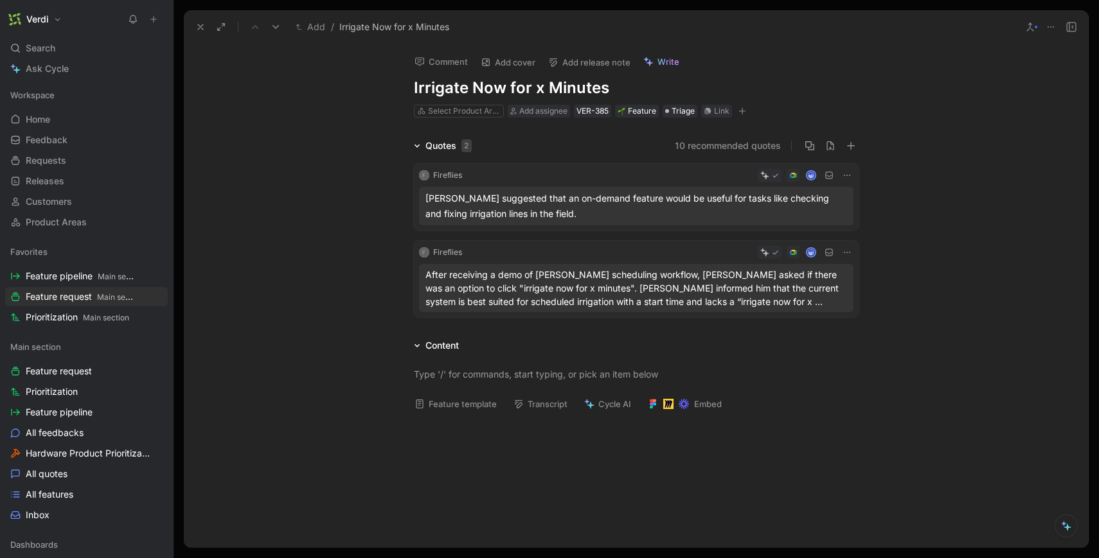
click at [452, 170] on div "Fireflies" at bounding box center [447, 175] width 29 height 13
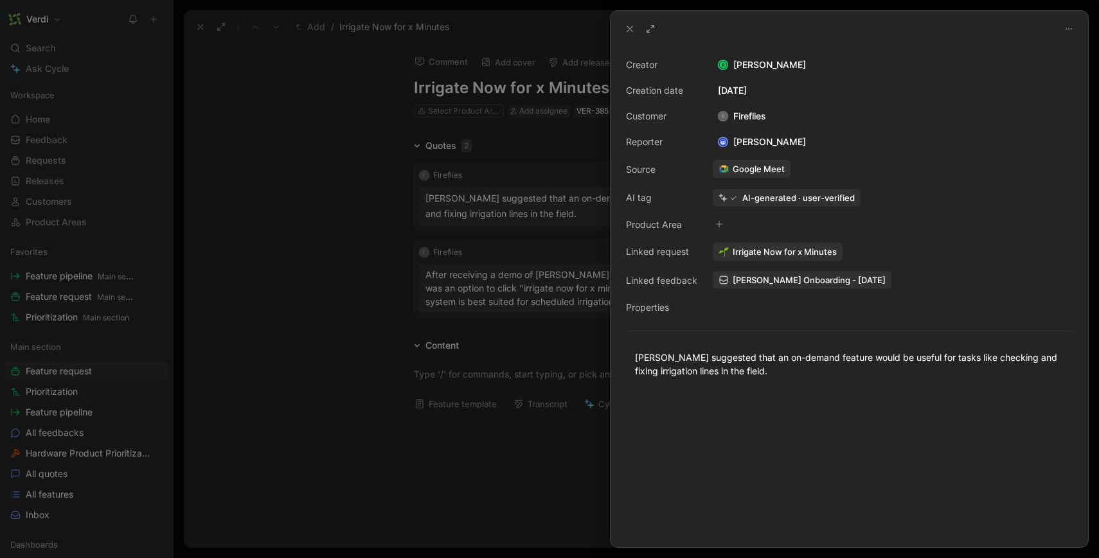
click at [801, 285] on span "Shane Landreville Onboarding - 8/8/2025" at bounding box center [808, 280] width 153 height 12
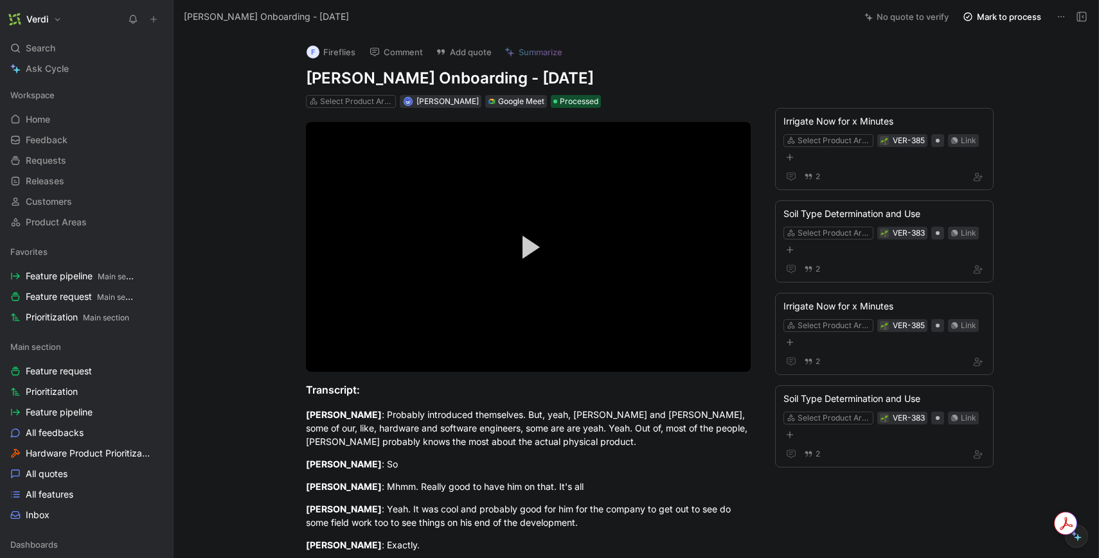
click at [333, 48] on button "F Fireflies" at bounding box center [331, 51] width 60 height 19
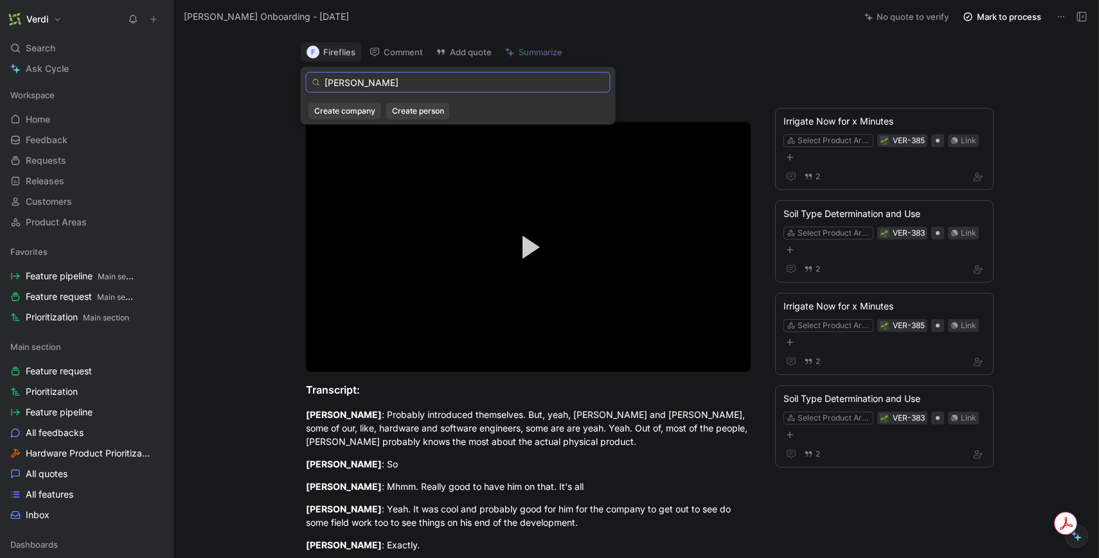
click at [336, 79] on input "Shane" at bounding box center [458, 82] width 305 height 21
paste input "Landreville"
type input "Shane Landreville"
click at [407, 111] on span "Create person" at bounding box center [418, 111] width 52 height 13
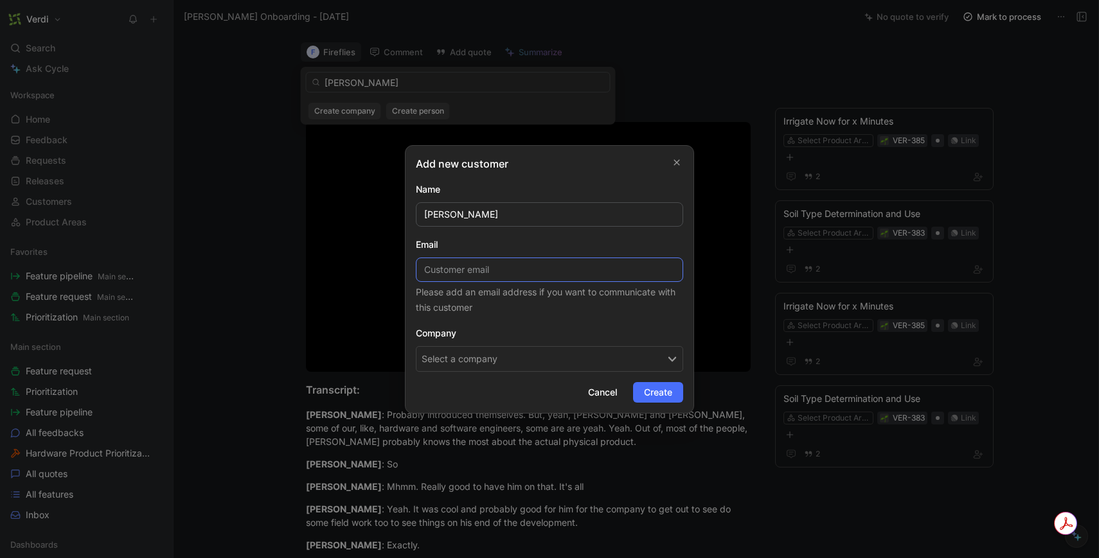
click at [447, 267] on input at bounding box center [549, 270] width 267 height 24
paste input "shane.landreville@gmail.com"
type input "shane.landreville@gmail.com"
click at [529, 342] on div "Company Select a company" at bounding box center [549, 349] width 267 height 46
click at [643, 390] on button "Create" at bounding box center [658, 392] width 50 height 21
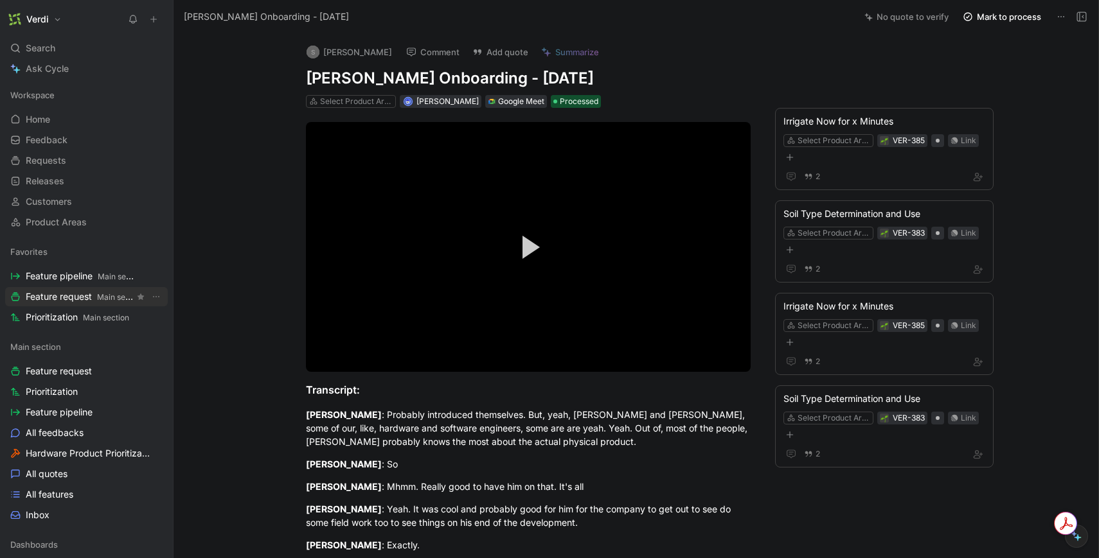
click at [85, 290] on span "Feature request Main section" at bounding box center [80, 296] width 109 height 13
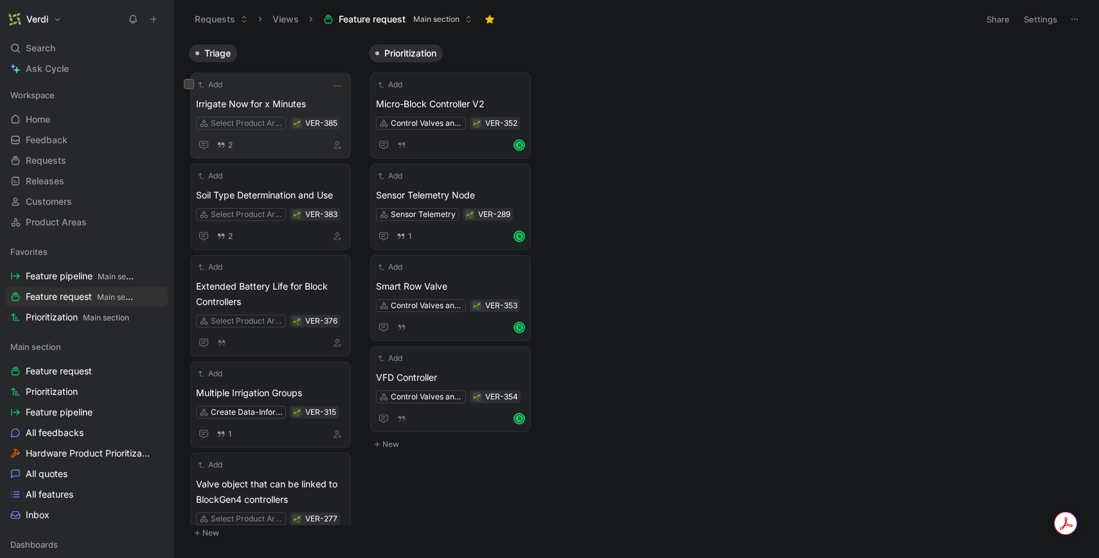
click at [249, 101] on span "Irrigate Now for x Minutes" at bounding box center [270, 103] width 149 height 15
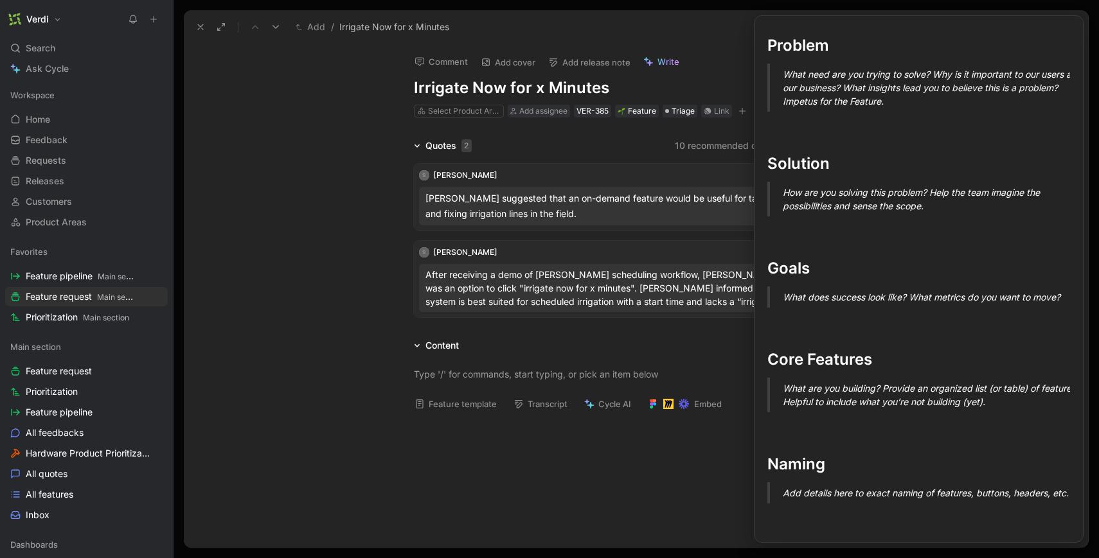
click at [460, 400] on button "Feature template" at bounding box center [456, 404] width 94 height 18
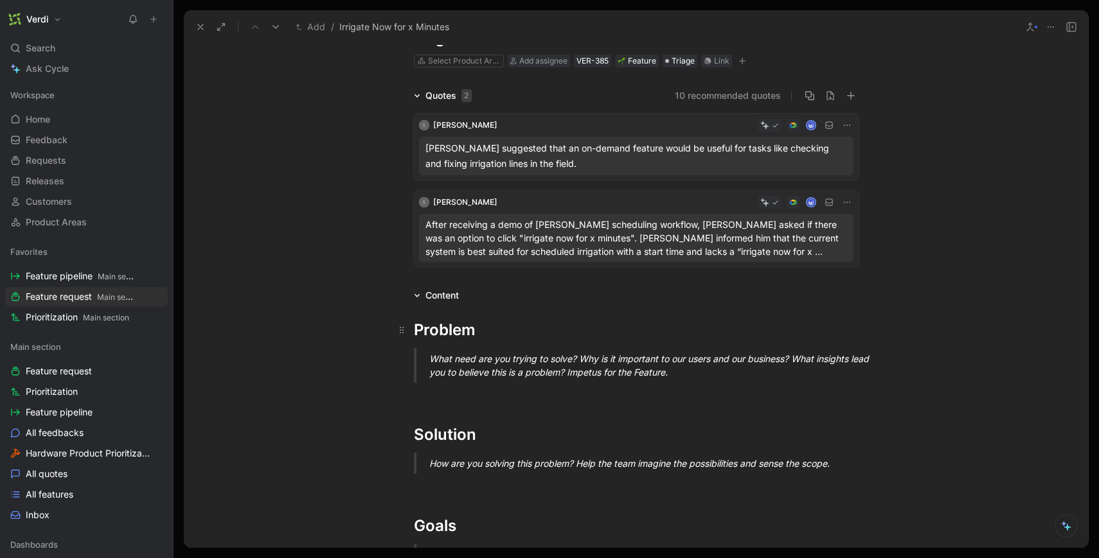
scroll to position [51, 0]
click at [725, 373] on div "What need are you trying to solve? Why is it important to our users and our bus…" at bounding box center [651, 364] width 445 height 27
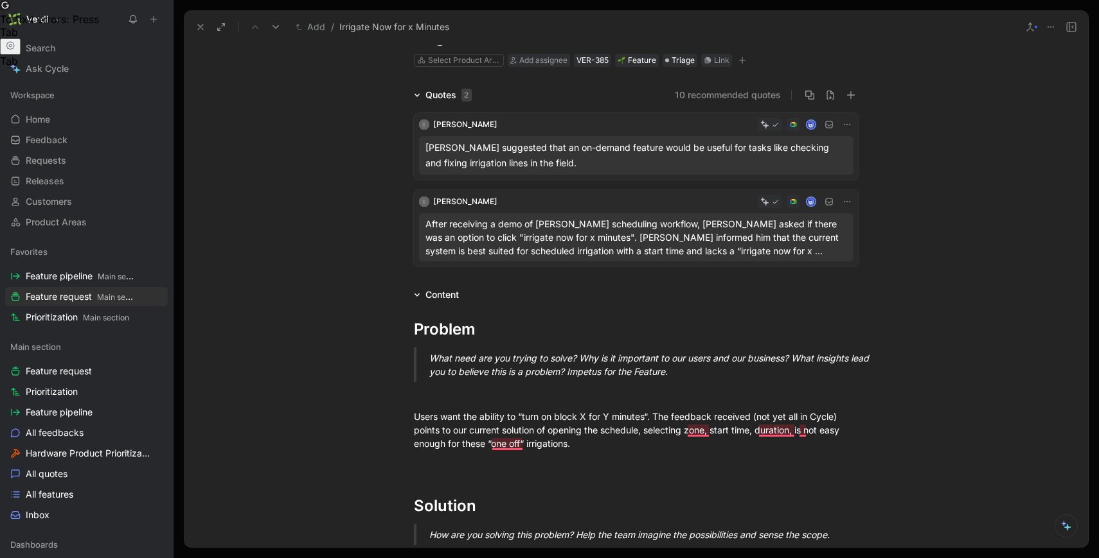
scroll to position [255, 0]
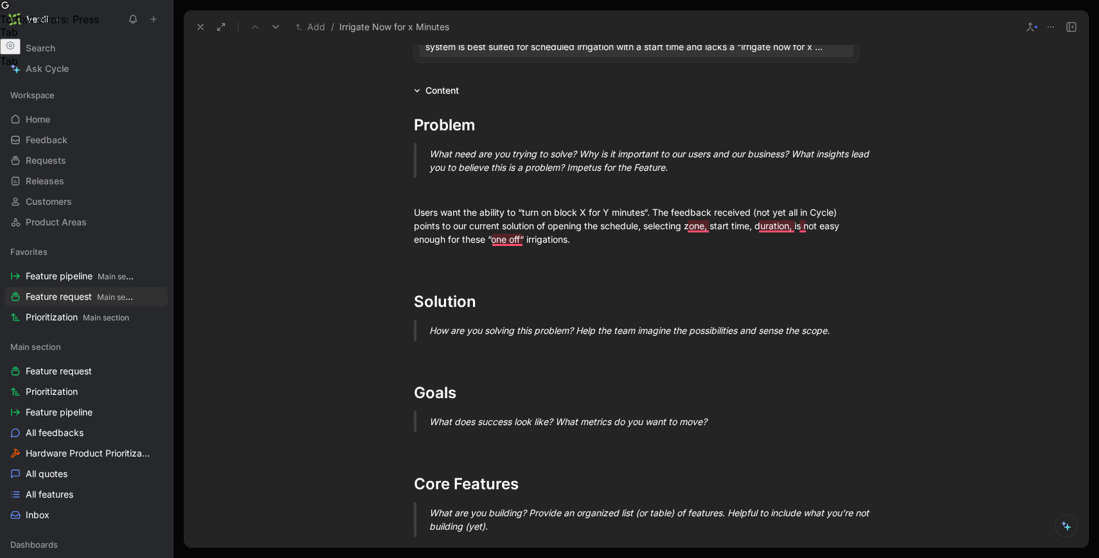
click at [866, 332] on div "How are you solving this problem? Help the team imagine the possibilities and s…" at bounding box center [651, 330] width 445 height 13
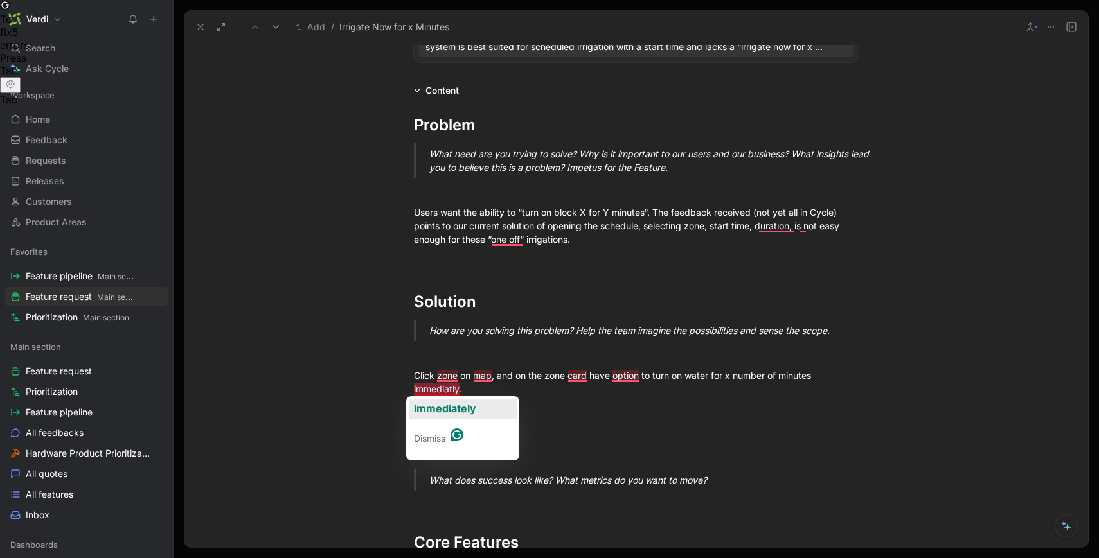
click at [457, 408] on span "immediately" at bounding box center [445, 408] width 62 height 13
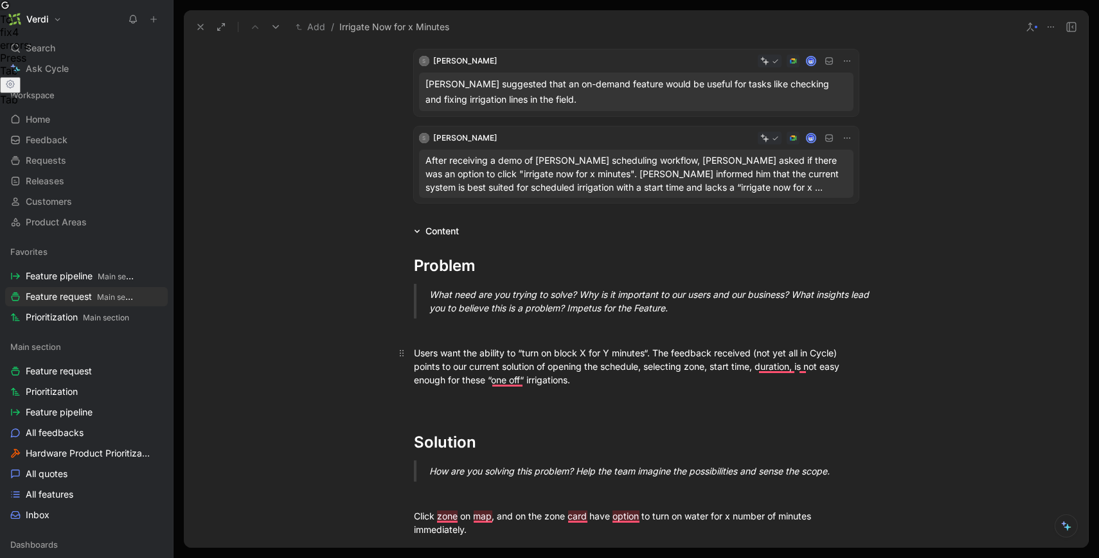
scroll to position [0, 0]
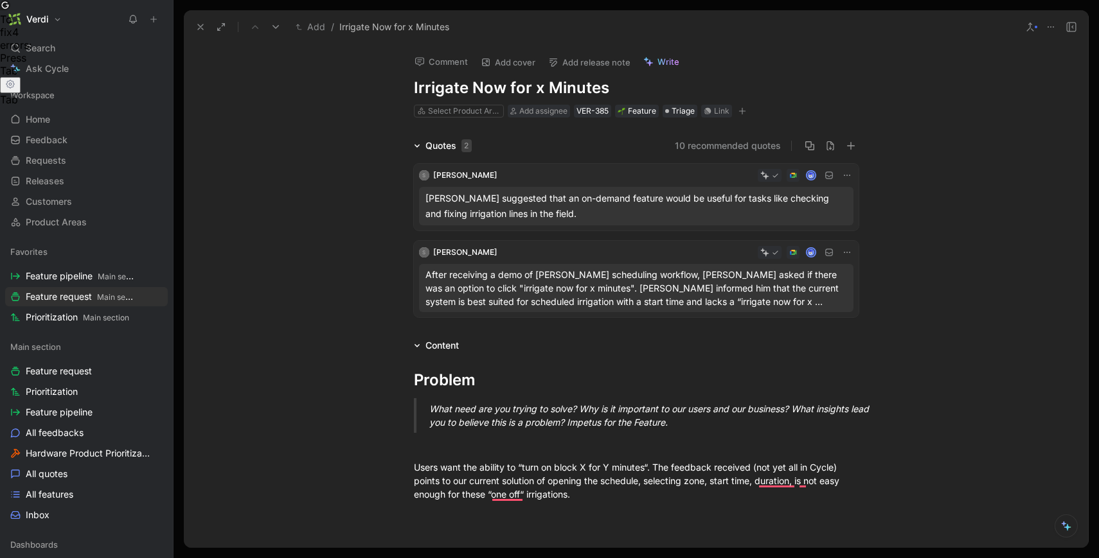
click at [414, 89] on h1 "Irrigate Now for x Minutes" at bounding box center [636, 88] width 445 height 21
drag, startPoint x: 583, startPoint y: 495, endPoint x: 409, endPoint y: 463, distance: 176.9
click at [409, 463] on p "Users want the ability to “turn on block X for Y minutes“. The feedback receive…" at bounding box center [635, 481] width 493 height 48
copy div "Users want the ability to “turn on block X for Y minutes“. The feedback receive…"
click at [201, 31] on icon at bounding box center [200, 27] width 10 height 10
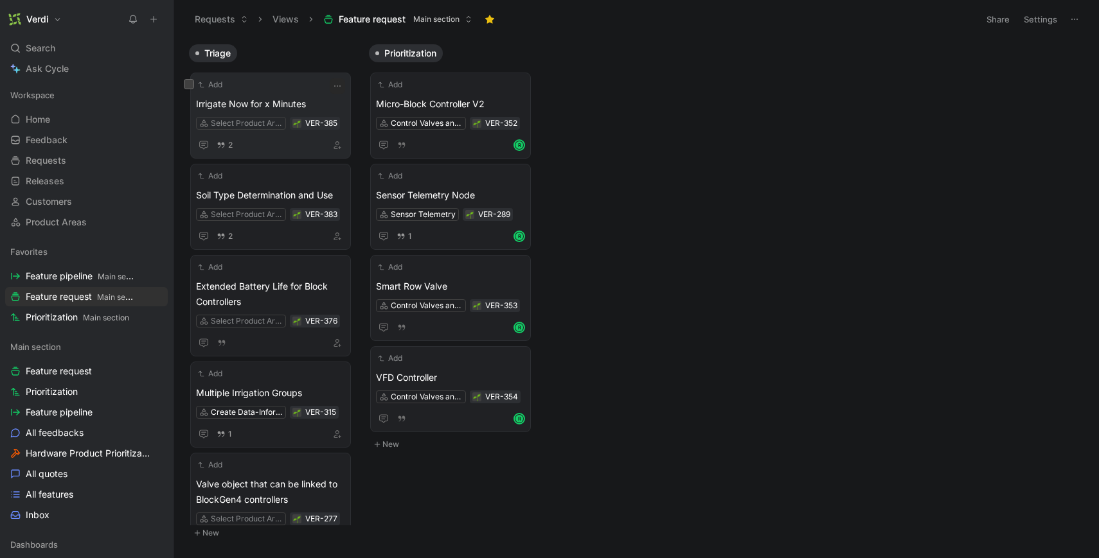
click at [247, 92] on div "Add Irrigate Now for x Minutes Select Product Area VER-385 2" at bounding box center [270, 115] width 149 height 75
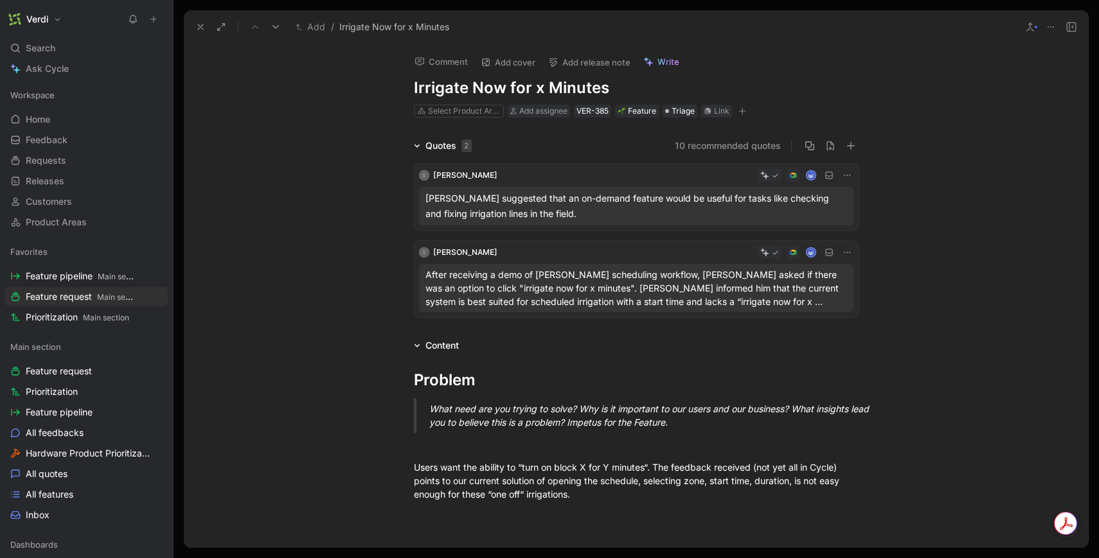
scroll to position [192, 0]
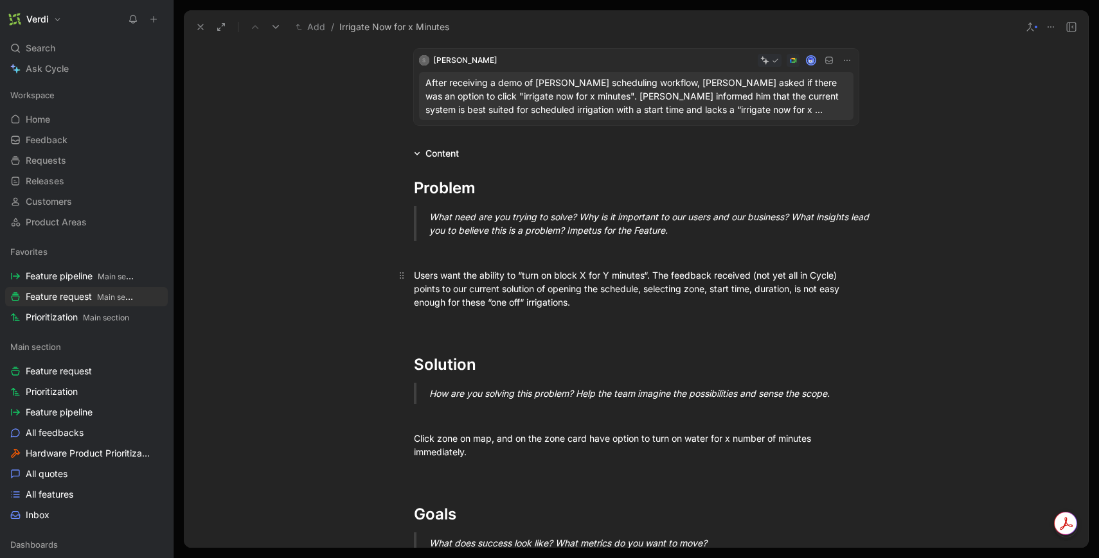
click at [795, 290] on div "Users want the ability to “turn on block X for Y minutes“. The feedback receive…" at bounding box center [636, 289] width 445 height 40
click at [425, 306] on div "Users want the ability to “turn on block X for Y minutes“. The feedback receive…" at bounding box center [636, 289] width 445 height 40
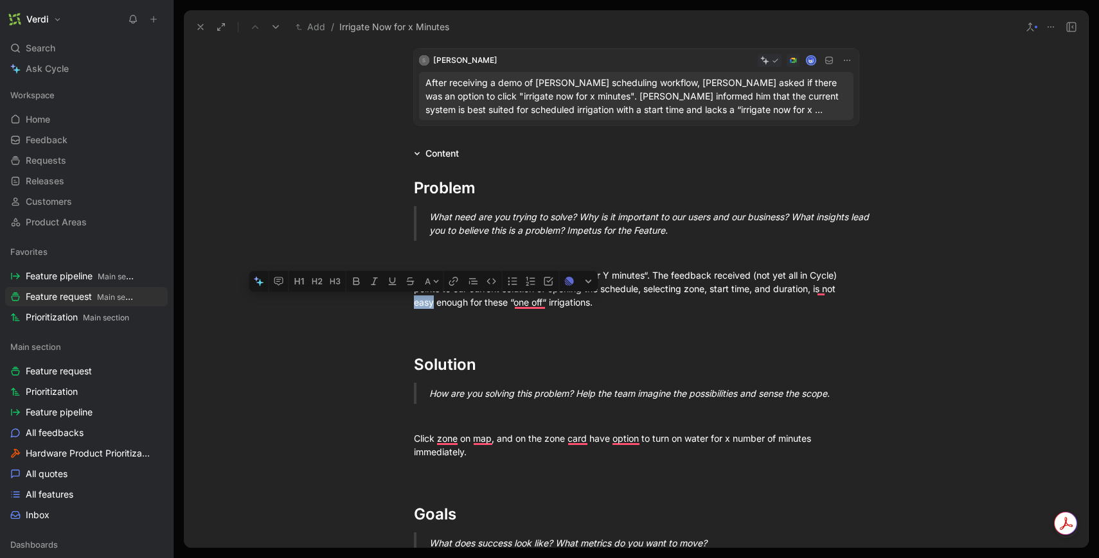
click at [425, 306] on div "Users want the ability to “turn on block X for Y minutes“. The feedback receive…" at bounding box center [636, 289] width 445 height 40
click at [431, 305] on div "Users want the ability to “turn on block X for Y minutes“. The feedback receive…" at bounding box center [636, 289] width 445 height 40
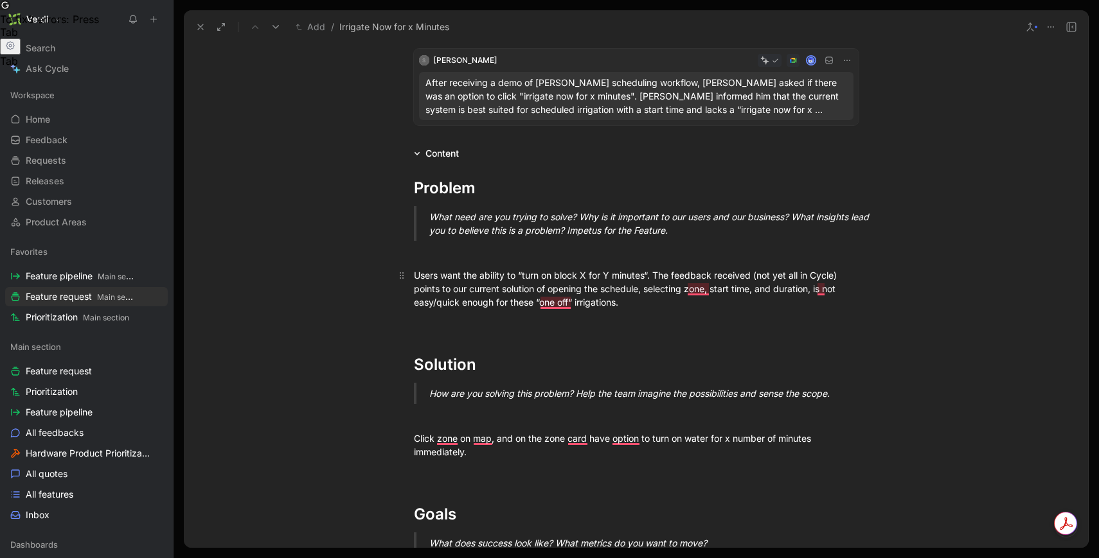
click at [569, 302] on div "Users want the ability to “turn on block X for Y minutes“. The feedback receive…" at bounding box center [636, 289] width 445 height 40
click at [432, 303] on div "Users want the ability to “turn on block X for Y minutes“. The feedback receive…" at bounding box center [636, 289] width 445 height 40
click at [472, 434] on div "Click zone on map, and on the zone card have option to turn on water for x numb…" at bounding box center [636, 445] width 445 height 27
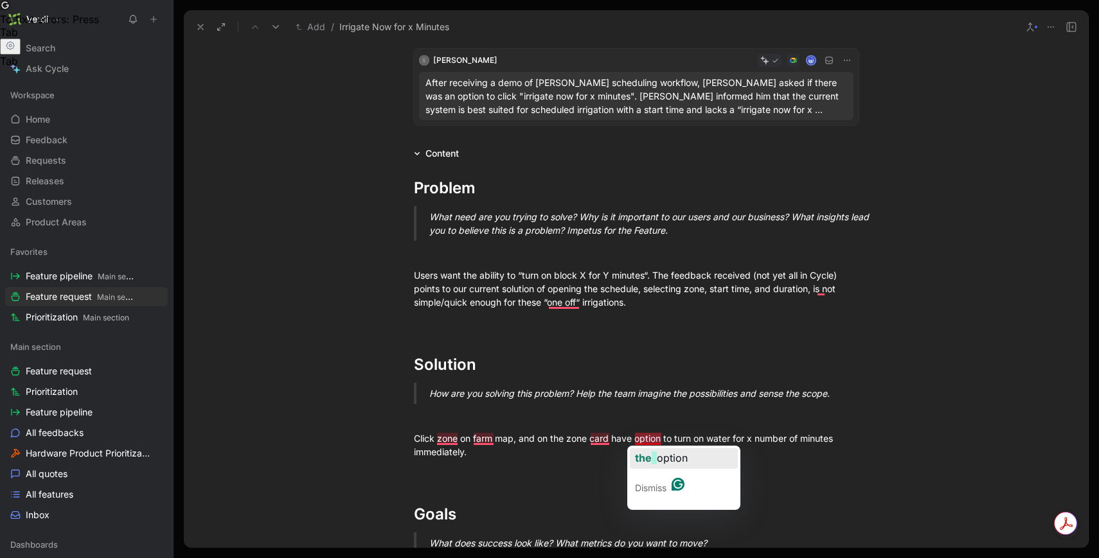
click at [657, 462] on span "option" at bounding box center [672, 458] width 31 height 13
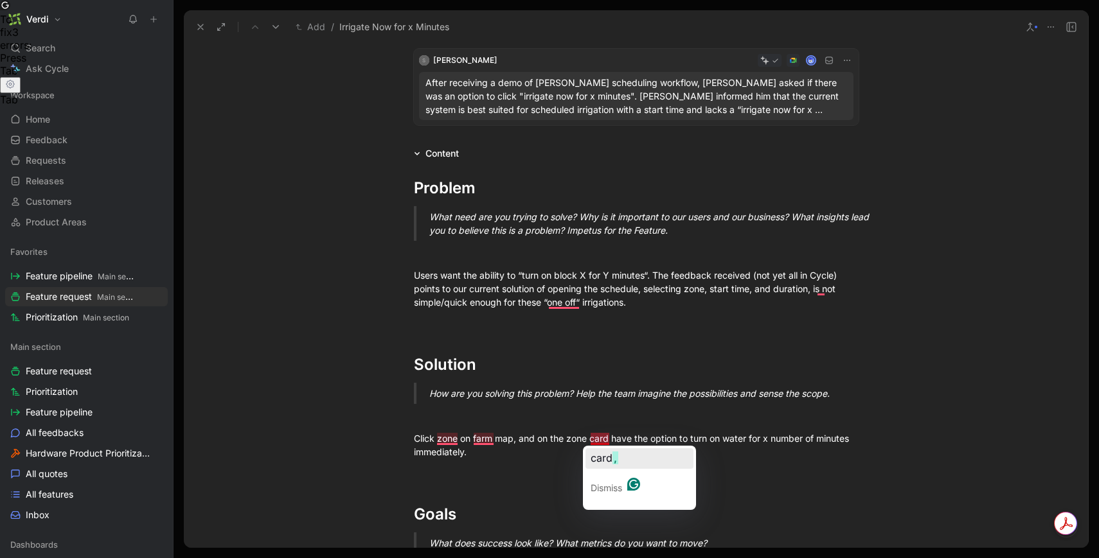
click at [613, 456] on span "," at bounding box center [615, 458] width 6 height 13
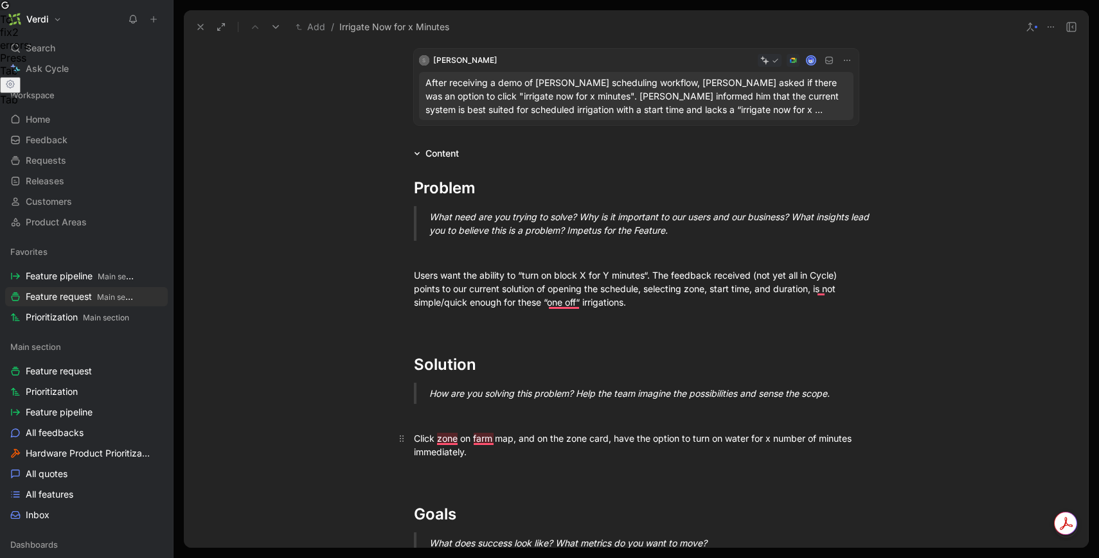
click at [573, 459] on p "Click zone on farm map, and on the zone card, have the option to turn on water …" at bounding box center [635, 445] width 493 height 35
click at [696, 307] on div "Users want the ability to “turn on block X for Y minutes“. The feedback receive…" at bounding box center [636, 289] width 445 height 40
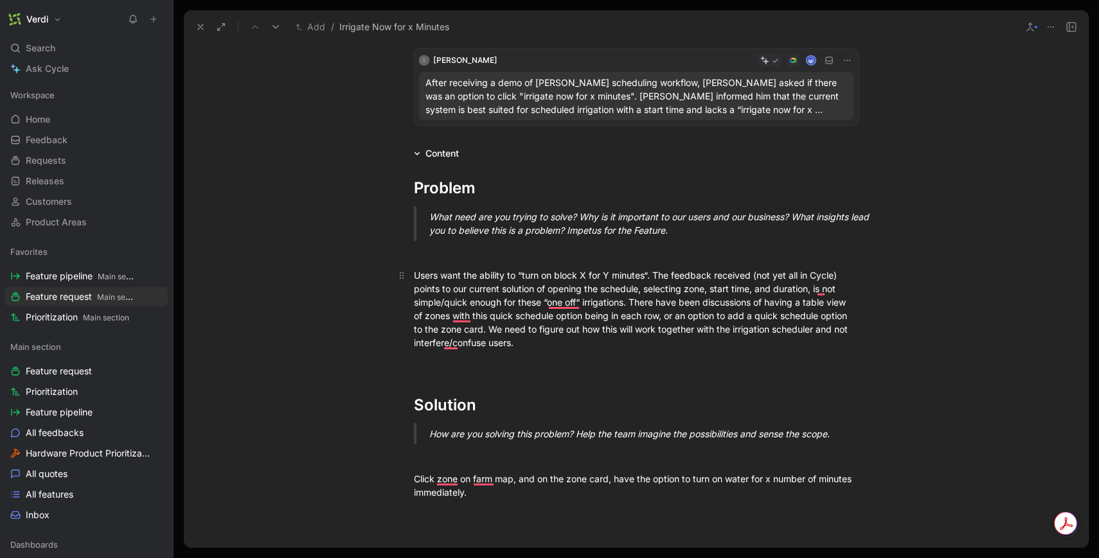
click at [727, 347] on div "Users want the ability to “turn on block X for Y minutes“. The feedback receive…" at bounding box center [636, 309] width 445 height 81
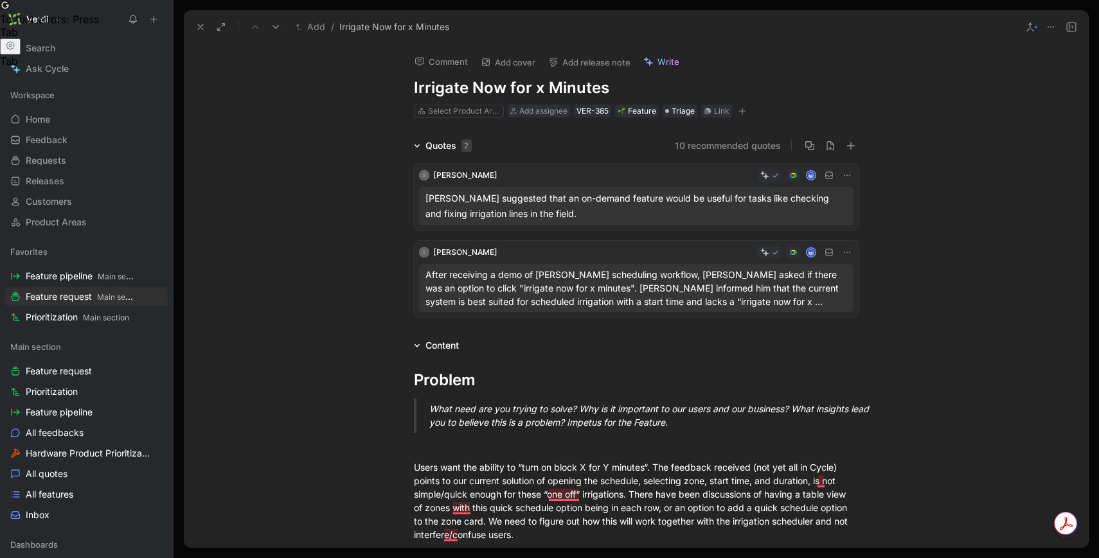
click at [192, 30] on button at bounding box center [200, 27] width 18 height 18
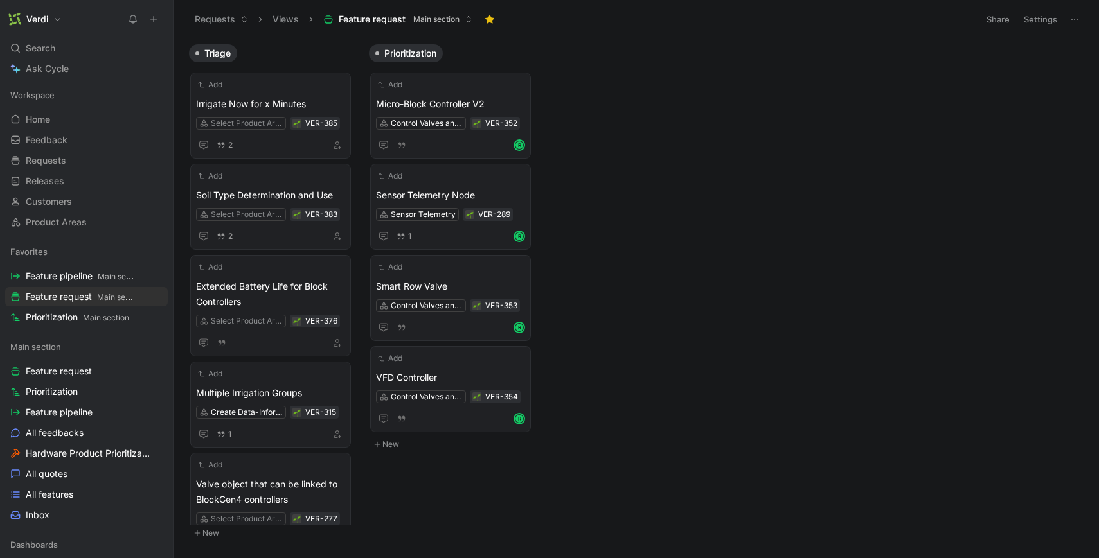
click at [157, 23] on icon at bounding box center [153, 19] width 9 height 9
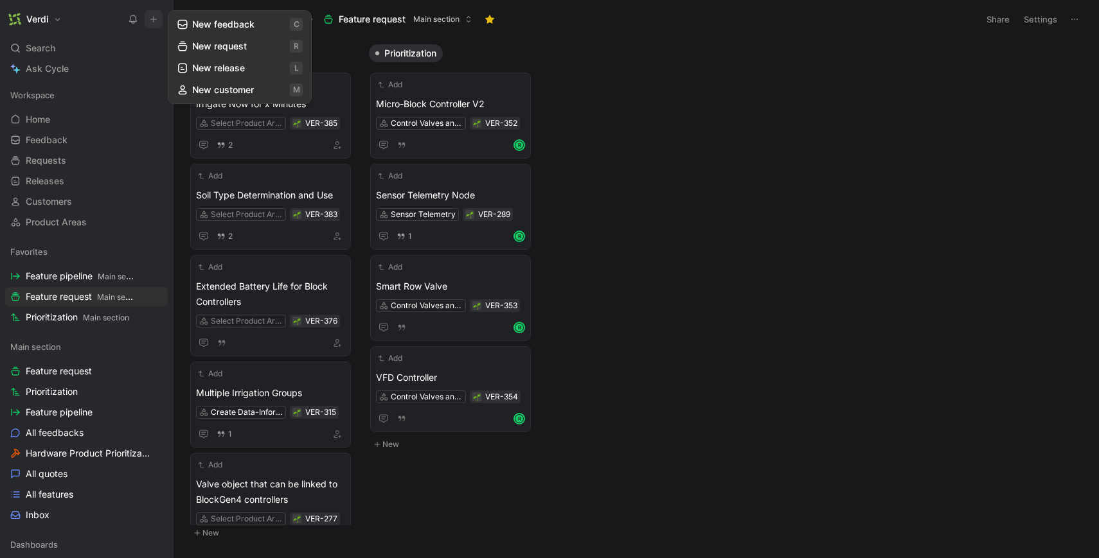
click at [211, 39] on button "New request r" at bounding box center [239, 46] width 137 height 22
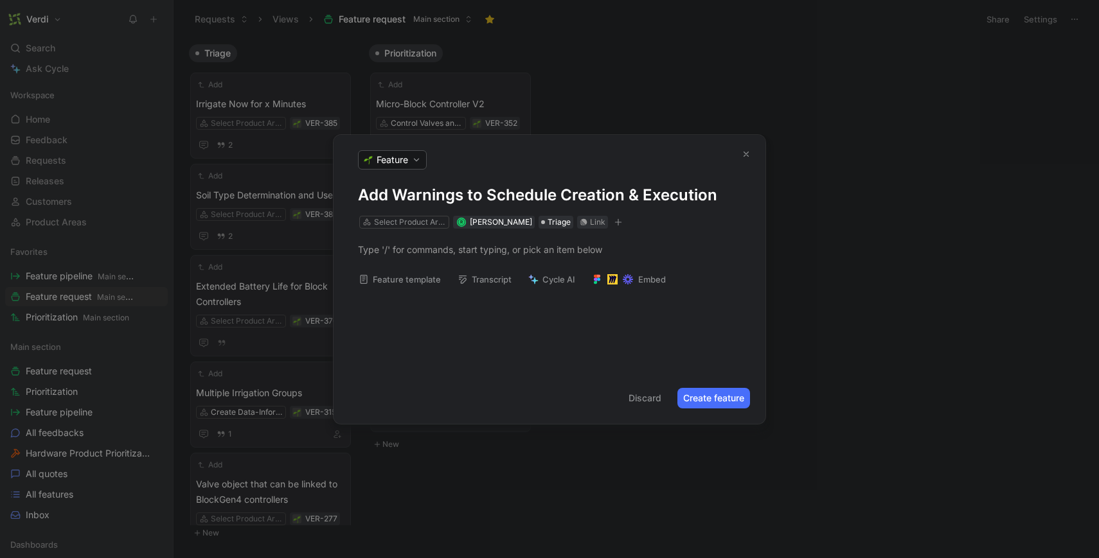
click at [384, 276] on button "Feature template" at bounding box center [400, 280] width 94 height 18
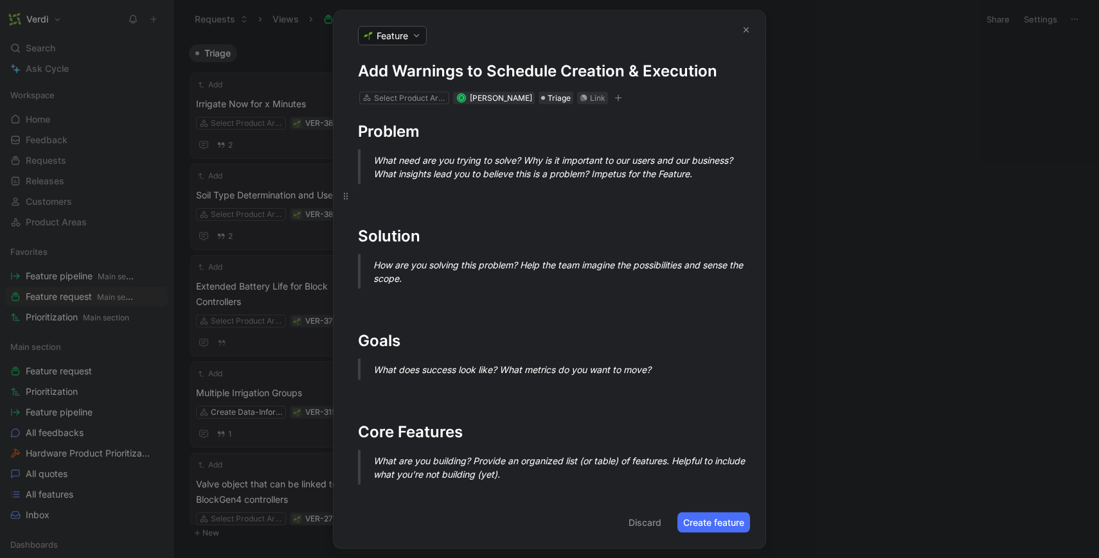
click at [424, 191] on div at bounding box center [549, 195] width 383 height 13
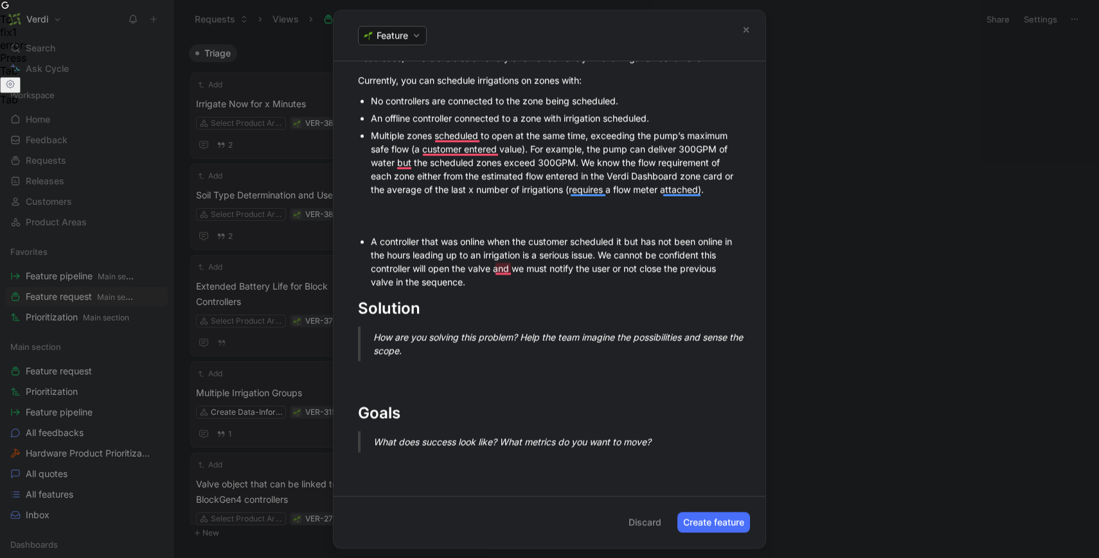
scroll to position [259, 0]
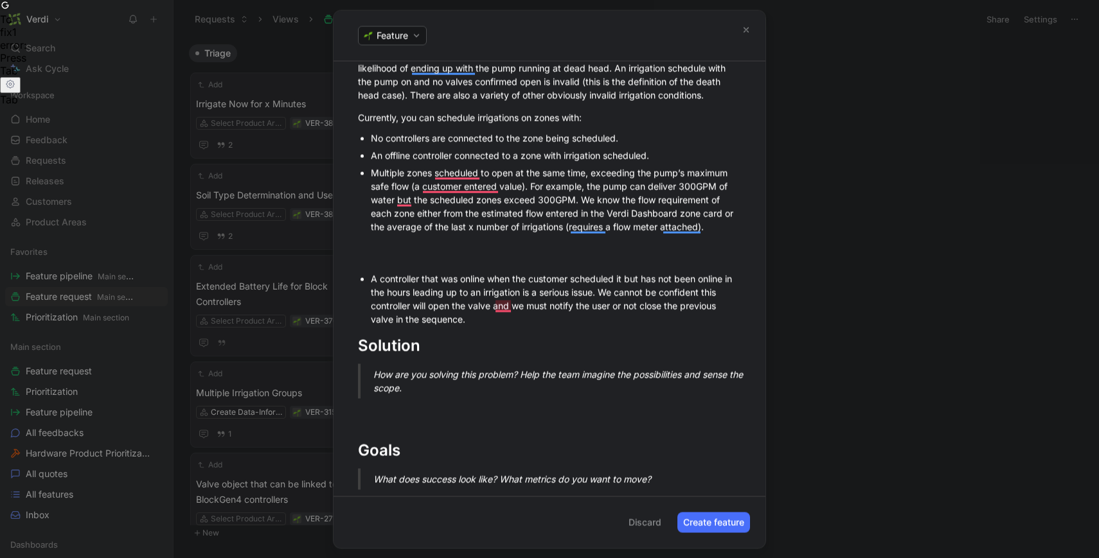
click at [413, 238] on div "To enrich screen reader interactions, please activate Accessibility in Grammarl…" at bounding box center [556, 243] width 370 height 13
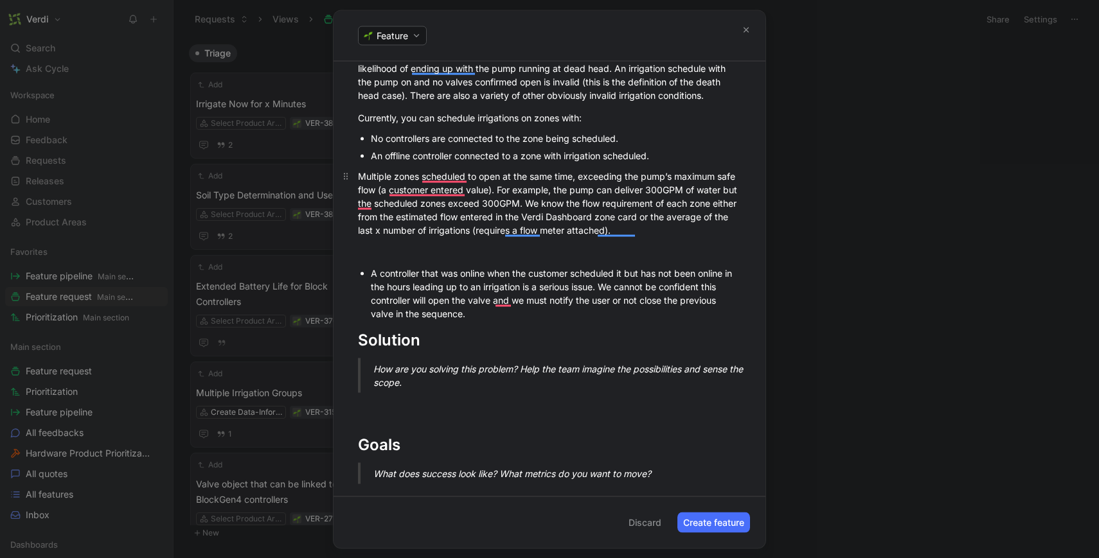
click at [358, 176] on div "Multiple zones scheduled to open at the same time, exceeding the pump’s maximum…" at bounding box center [549, 202] width 383 height 67
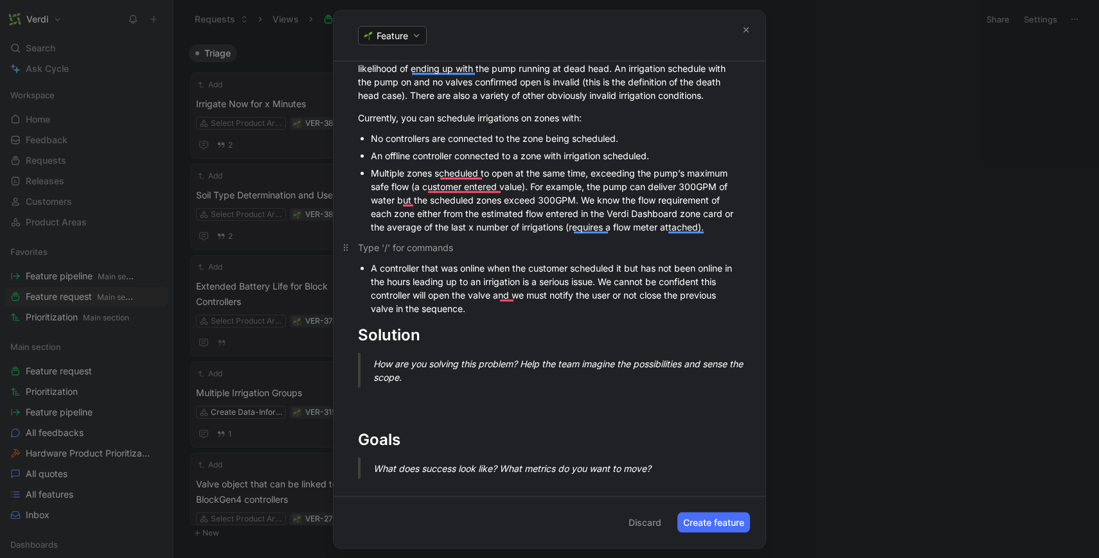
click at [389, 242] on div "To enrich screen reader interactions, please activate Accessibility in Grammarl…" at bounding box center [549, 246] width 383 height 13
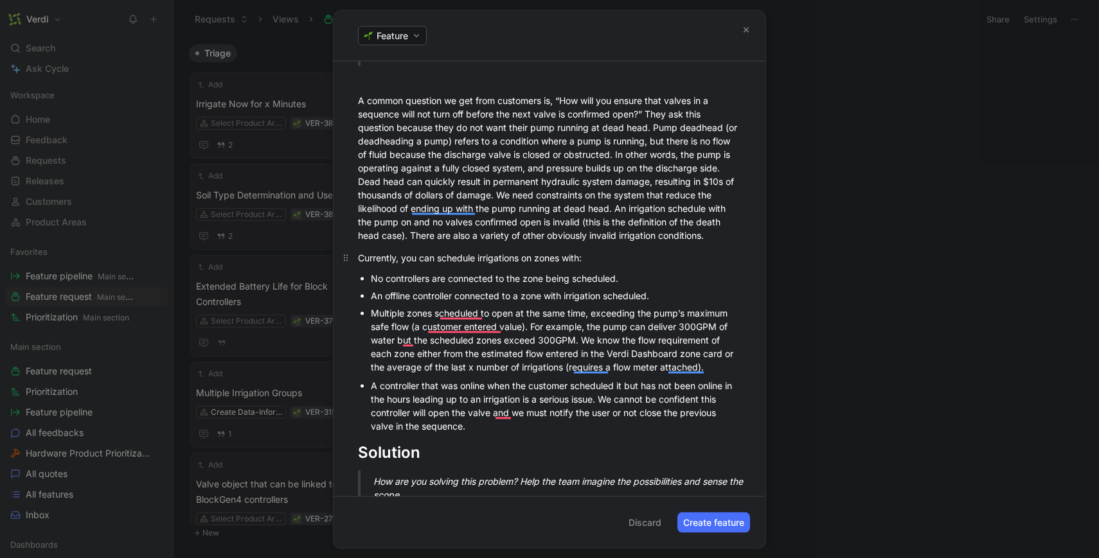
scroll to position [528, 0]
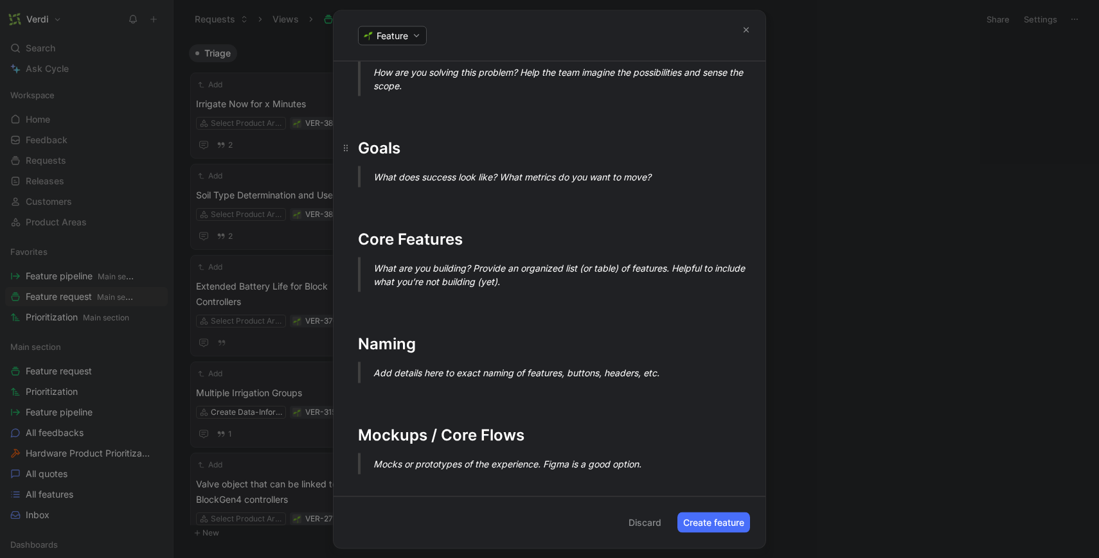
click at [390, 127] on h1 "Goals" at bounding box center [549, 142] width 432 height 45
click at [390, 118] on div "Problem What need are you trying to solve? Why is it important to our users and…" at bounding box center [549, 155] width 432 height 1157
click at [368, 107] on div "To enrich screen reader interactions, please activate Accessibility in Grammarl…" at bounding box center [549, 107] width 383 height 13
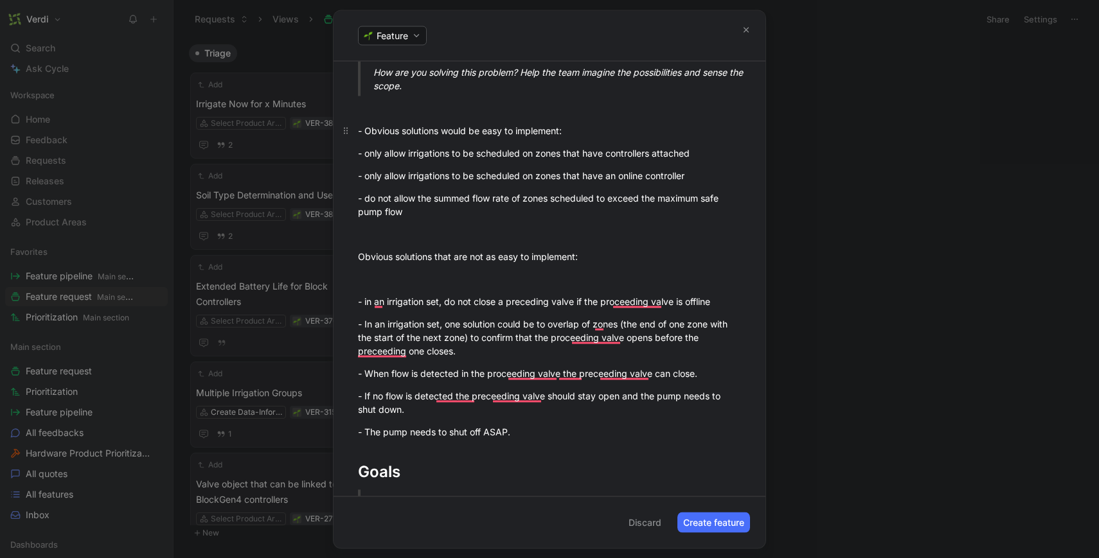
click at [364, 132] on div "- Obvious solutions would be easy to implement:" at bounding box center [549, 129] width 383 height 13
click at [375, 152] on div "- only allow irrigations to be scheduled on zones that have controllers attached" at bounding box center [549, 152] width 383 height 13
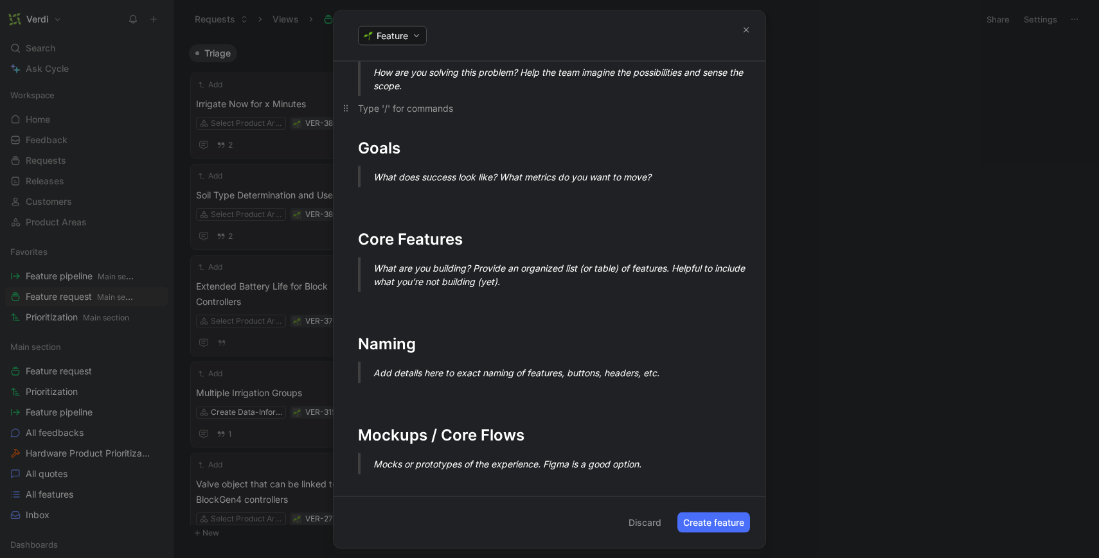
click at [386, 105] on div "To enrich screen reader interactions, please activate Accessibility in Grammarl…" at bounding box center [549, 107] width 383 height 13
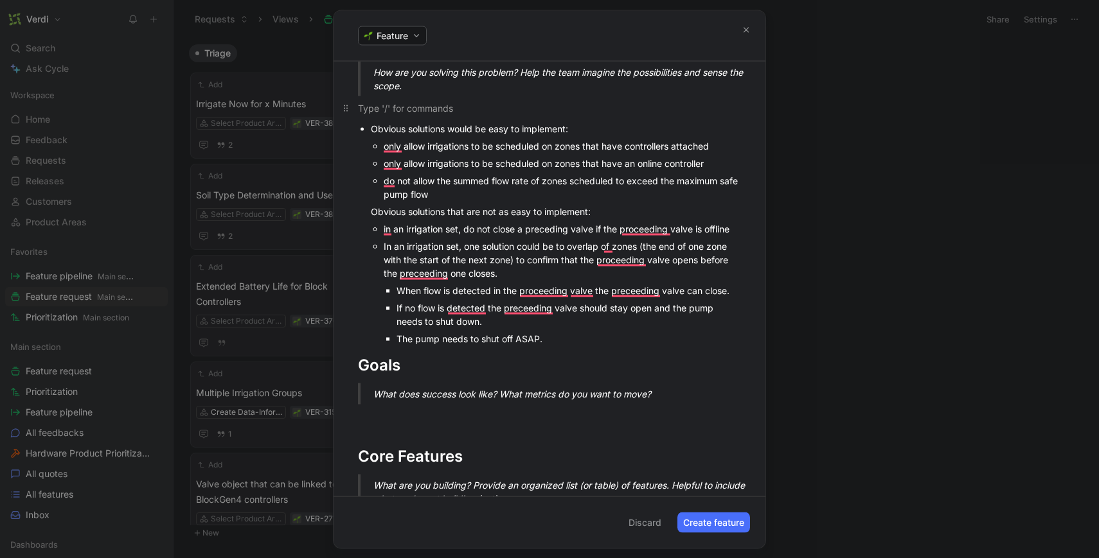
click at [386, 102] on div "To enrich screen reader interactions, please activate Accessibility in Grammarl…" at bounding box center [549, 107] width 383 height 13
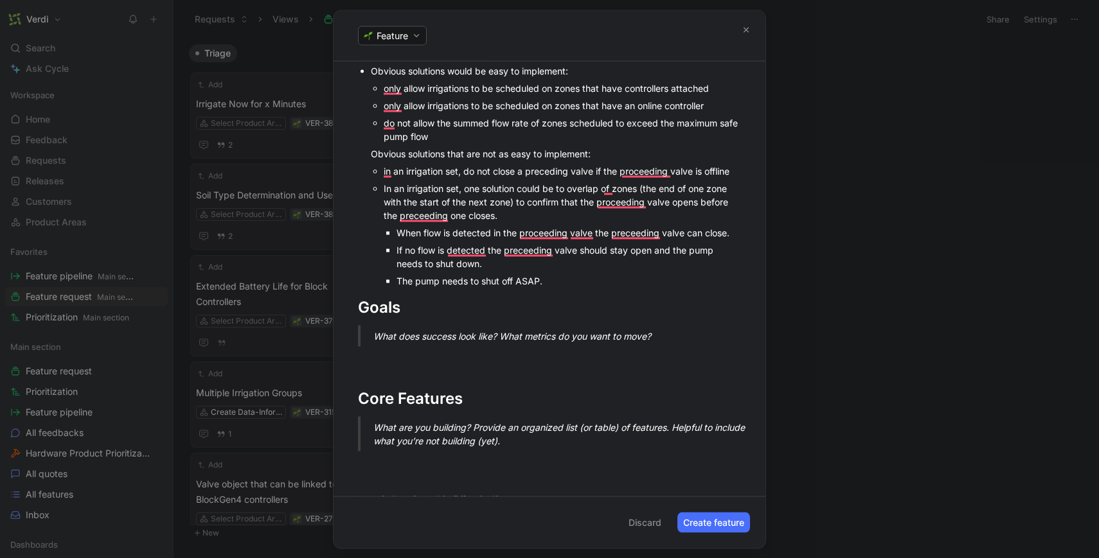
scroll to position [677, 0]
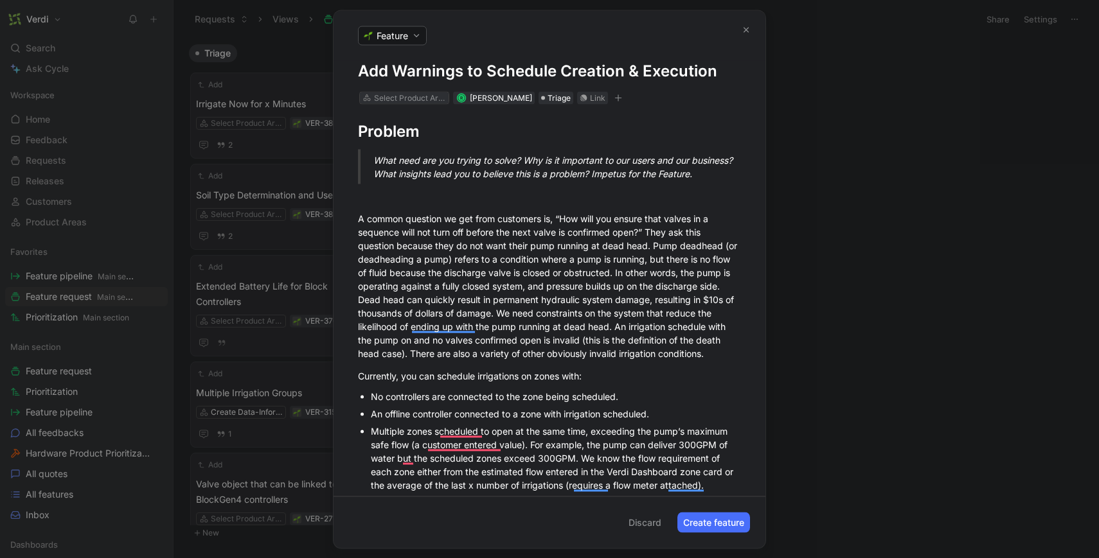
click at [435, 99] on div "Select Product Area" at bounding box center [410, 97] width 72 height 13
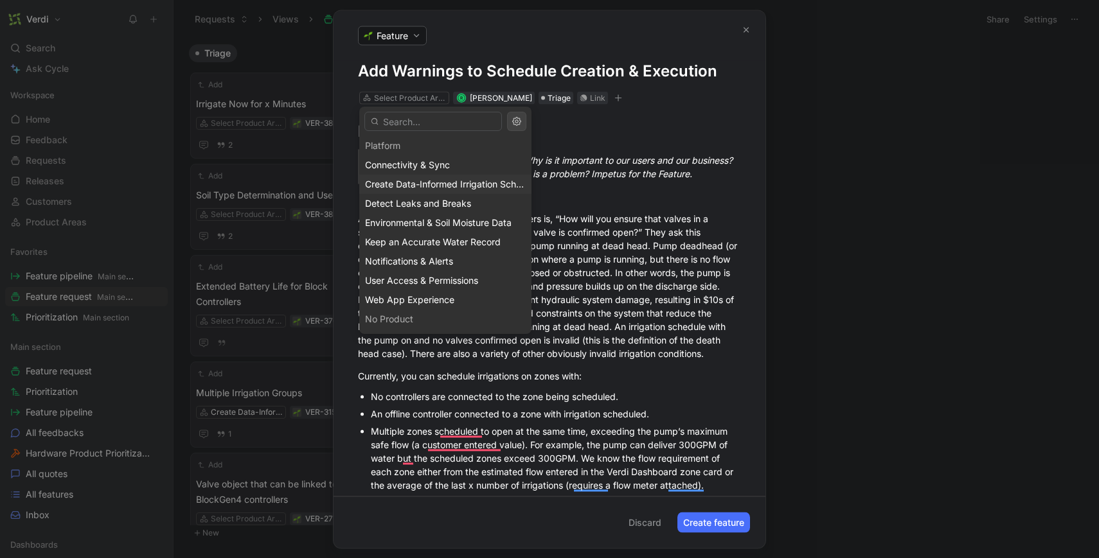
click at [448, 187] on span "Create Data-Informed Irrigation Schedules" at bounding box center [454, 184] width 179 height 11
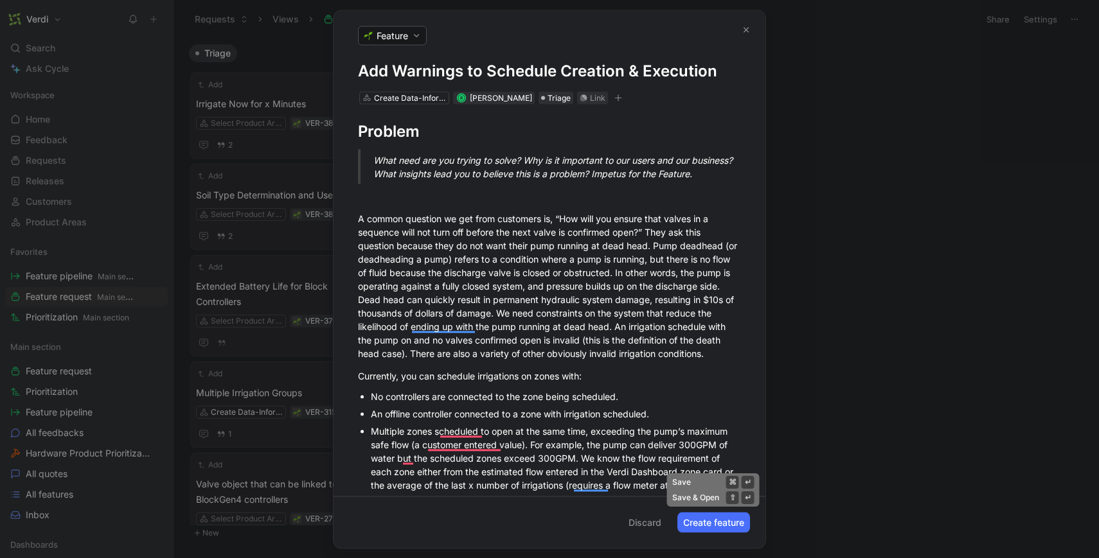
click at [715, 526] on button "Create feature" at bounding box center [713, 522] width 73 height 21
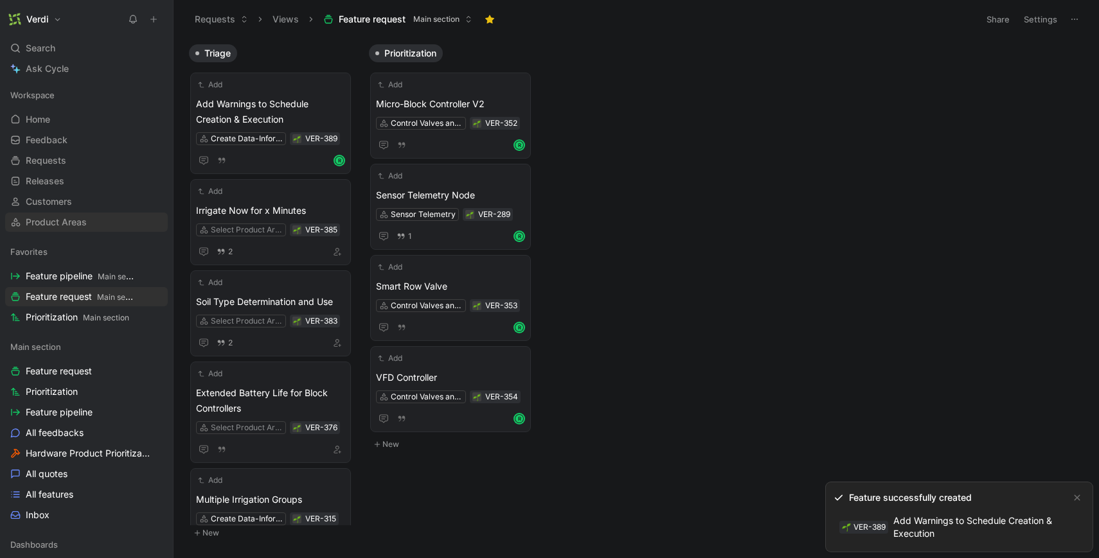
click at [69, 221] on span "Product Areas" at bounding box center [56, 222] width 61 height 13
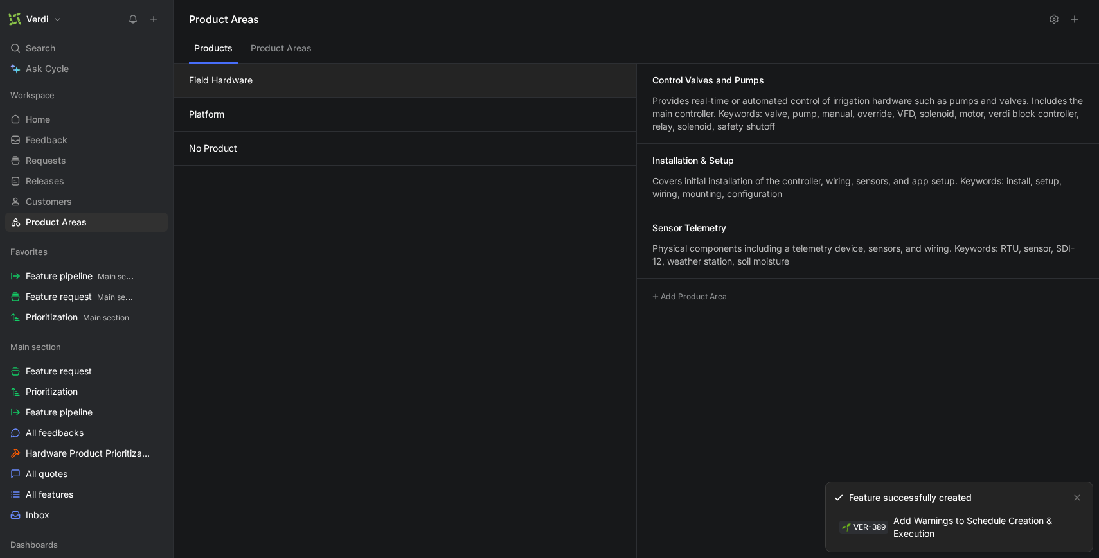
click at [282, 123] on button "Platform" at bounding box center [404, 115] width 463 height 34
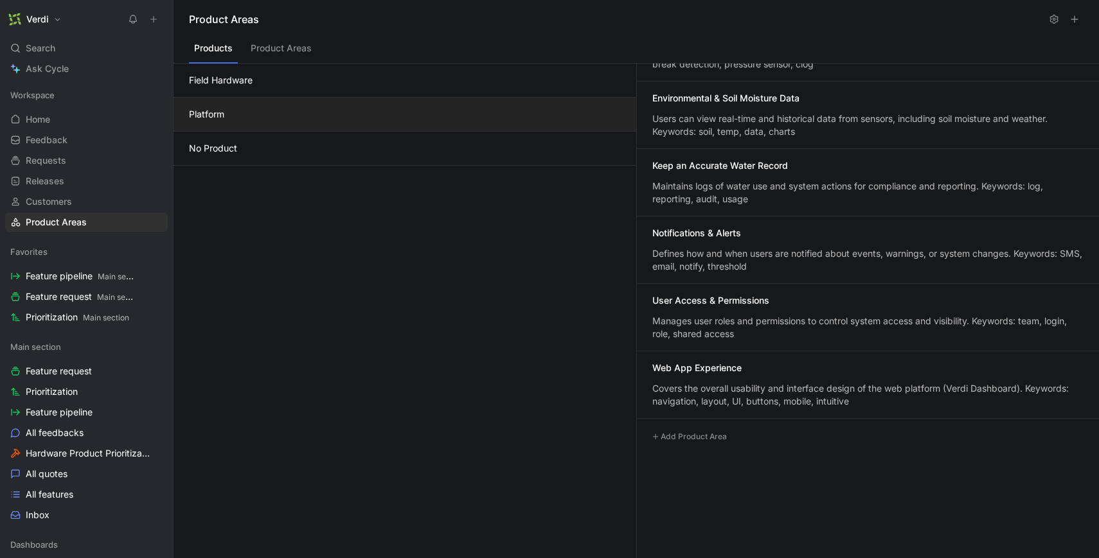
click at [691, 442] on button "Add Product Area" at bounding box center [689, 436] width 84 height 15
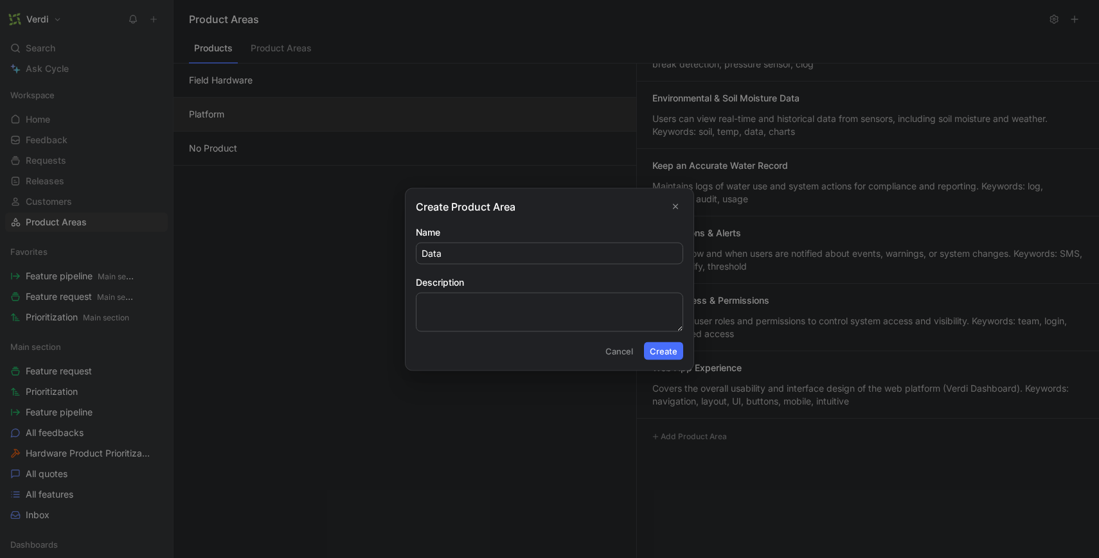
type input "Data"
click at [667, 359] on button "Create" at bounding box center [663, 351] width 39 height 18
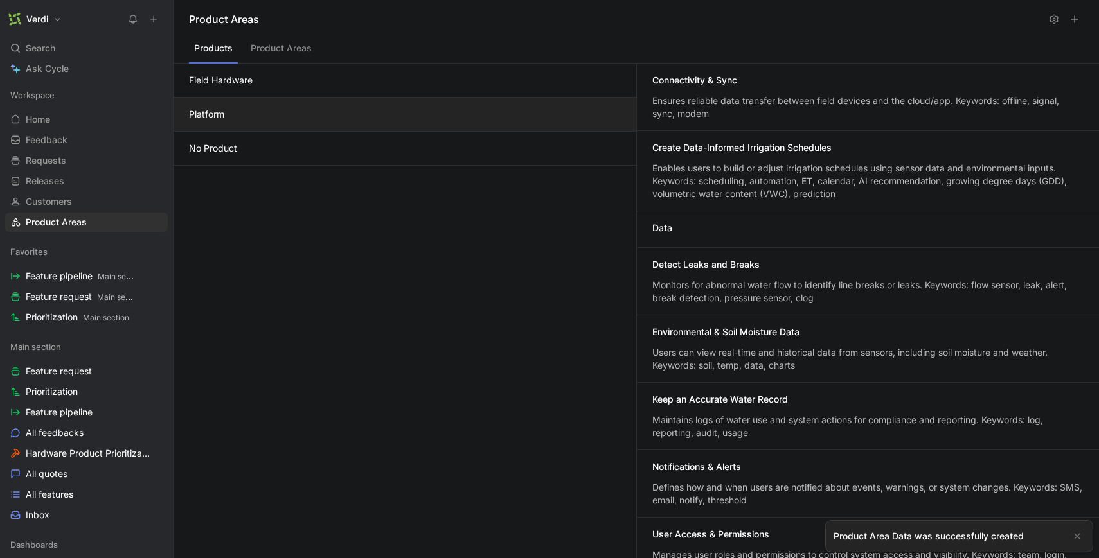
click at [692, 229] on div "Data" at bounding box center [867, 229] width 431 height 15
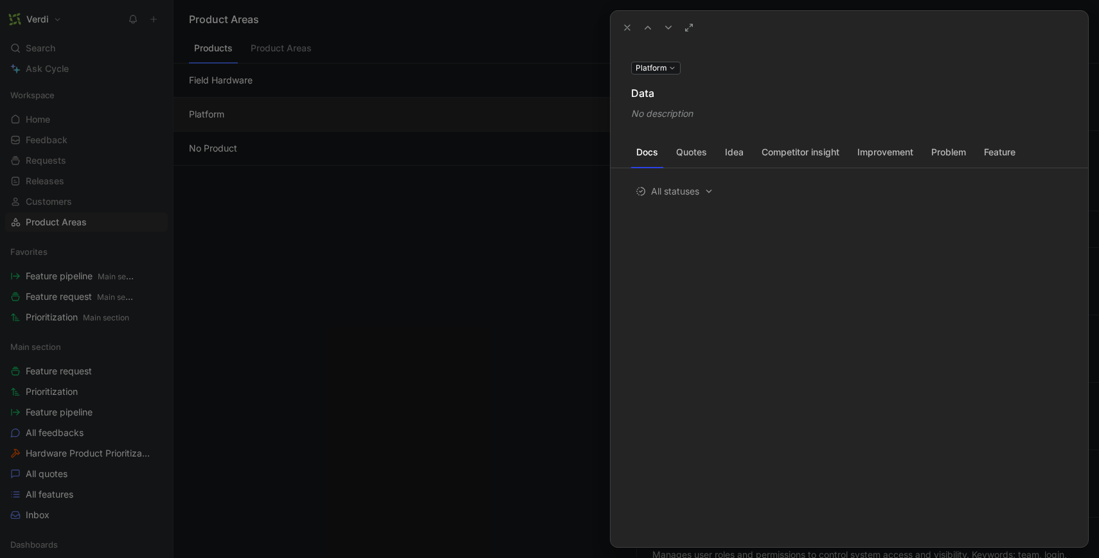
click at [677, 119] on div "No description" at bounding box center [849, 113] width 436 height 15
click at [670, 115] on div "No description" at bounding box center [849, 113] width 436 height 15
click at [0, 0] on icon at bounding box center [0, 0] width 0 height 0
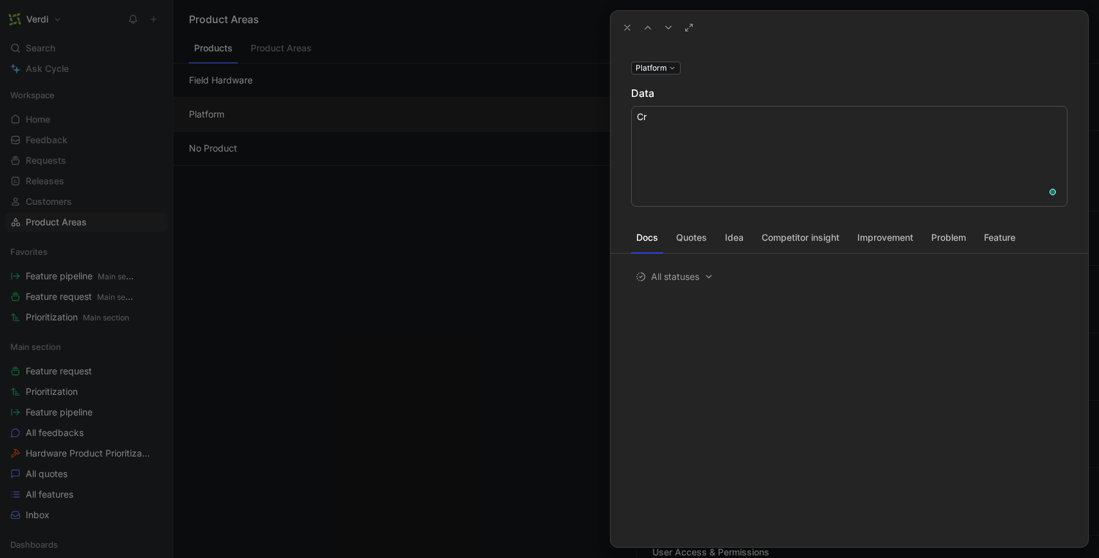
type textarea "C"
type textarea "u"
type textarea "Used to create data driven irrigation schedules."
click at [707, 342] on div "Platform Data Used to create data driven irrigation schedules. Docs Quotes Idea…" at bounding box center [848, 295] width 477 height 503
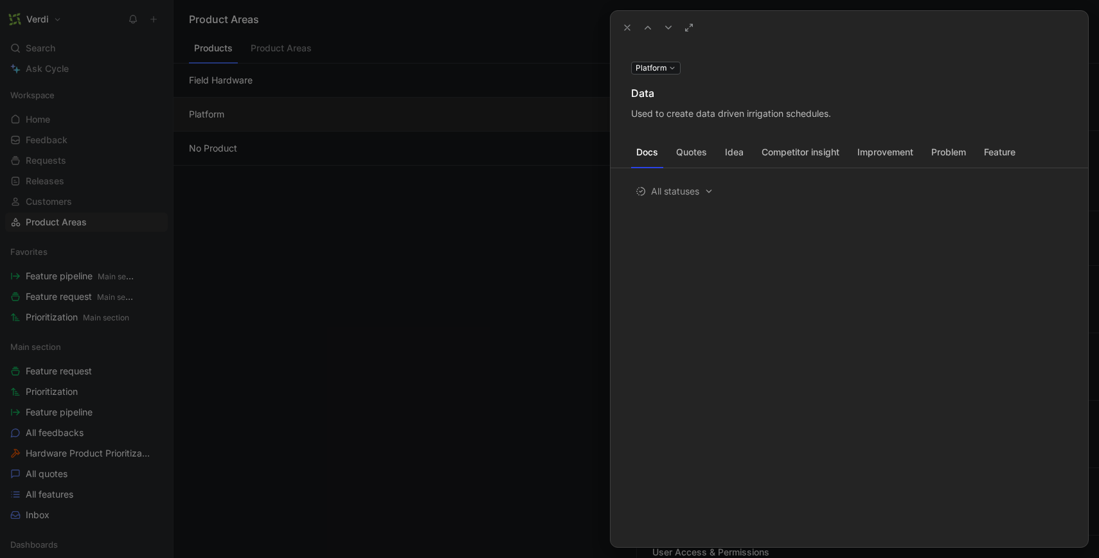
click at [630, 28] on icon at bounding box center [627, 27] width 10 height 10
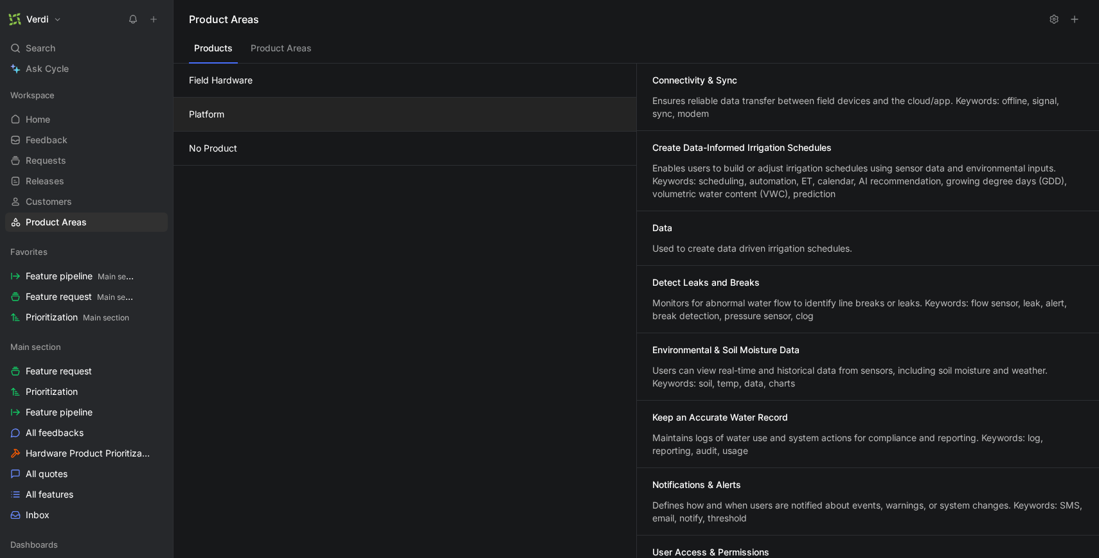
click at [776, 189] on div "Enables users to build or adjust irrigation schedules using sensor data and env…" at bounding box center [867, 181] width 431 height 39
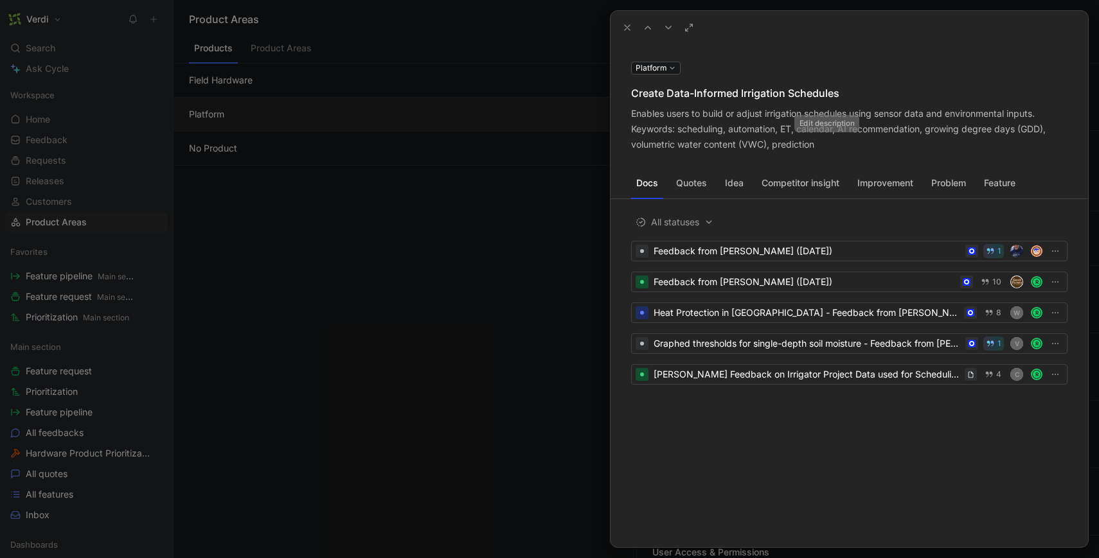
click at [0, 0] on button at bounding box center [0, 0] width 0 height 0
drag, startPoint x: 835, startPoint y: 148, endPoint x: 633, endPoint y: 135, distance: 202.2
click at [682, 137] on div "Enables users to build or adjust irrigation schedules using sensor data and env…" at bounding box center [849, 129] width 436 height 46
click at [0, 0] on button at bounding box center [0, 0] width 0 height 0
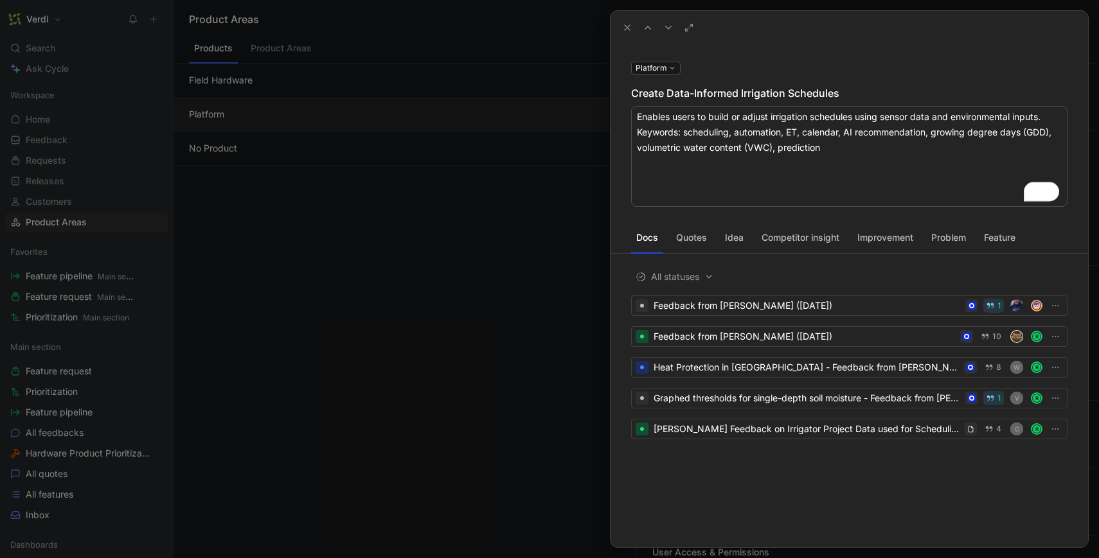
drag, startPoint x: 842, startPoint y: 152, endPoint x: 638, endPoint y: 102, distance: 210.4
click at [638, 102] on div "Platform Create Data-Informed Irrigation Schedules Enables users to build or ad…" at bounding box center [848, 133] width 477 height 147
click at [731, 143] on textarea "Enables users to build or adjust irrigation schedules using sensor data and env…" at bounding box center [849, 156] width 436 height 101
drag, startPoint x: 859, startPoint y: 118, endPoint x: 1050, endPoint y: 119, distance: 190.8
click at [1050, 119] on textarea "Enables users to build or adjust irrigation schedules using sensor data and env…" at bounding box center [849, 156] width 436 height 101
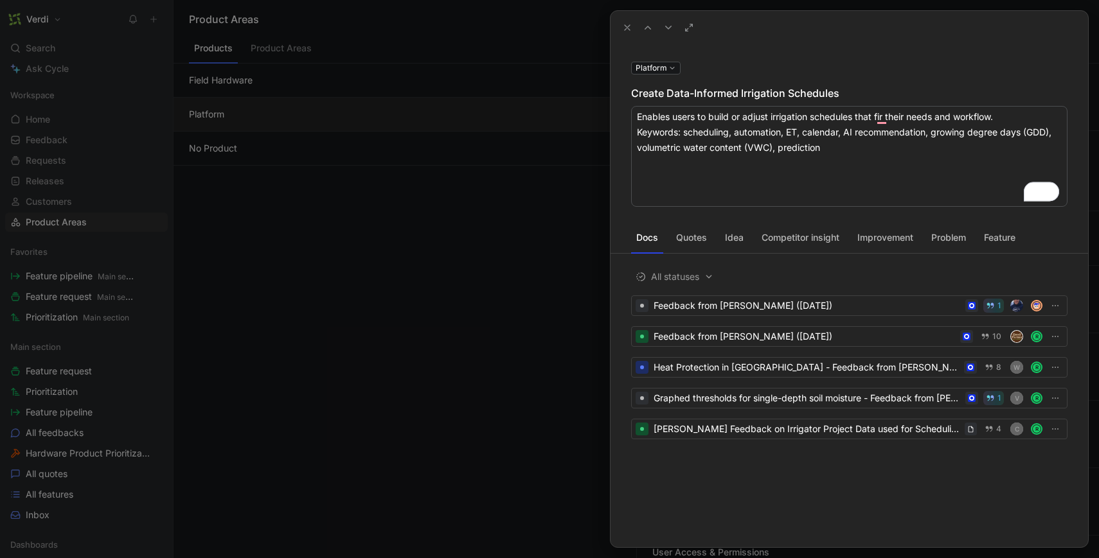
click at [898, 158] on textarea "Enables users to build or adjust irrigation schedules that fir their needs and …" at bounding box center [849, 156] width 436 height 101
drag, startPoint x: 848, startPoint y: 152, endPoint x: 735, endPoint y: 132, distance: 114.9
click at [736, 132] on textarea "Enables users to build or adjust irrigation schedules that fir their needs and …" at bounding box center [849, 156] width 436 height 101
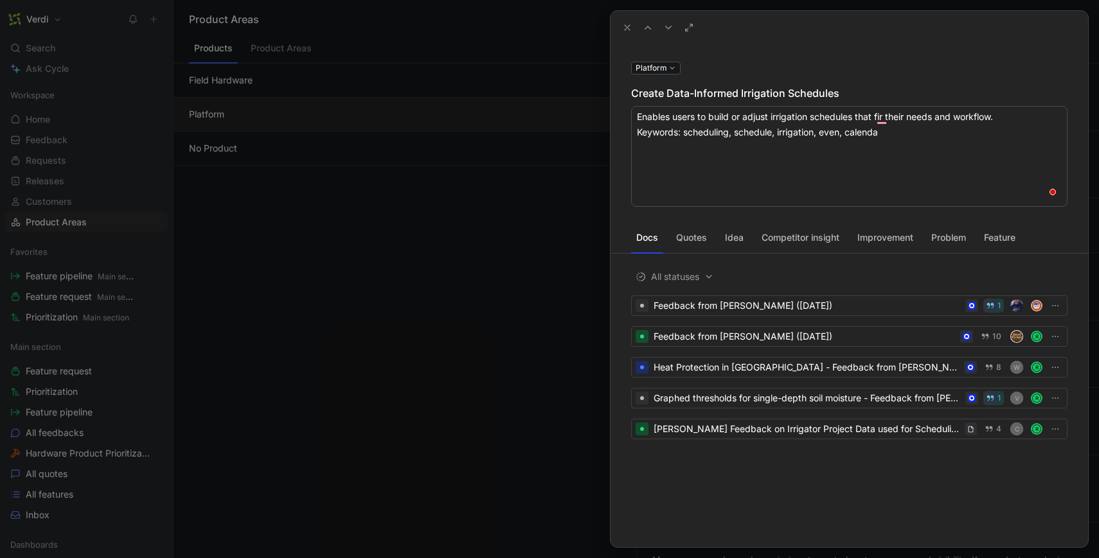
type textarea "Enables users to build or adjust irrigation schedules that fir their needs and …"
click at [732, 160] on textarea "Enables users to build or adjust irrigation schedules that fir their needs and …" at bounding box center [849, 156] width 436 height 101
click at [693, 56] on div "Platform Create Data-Informed Irrigation Schedules Enables users to build or ad…" at bounding box center [848, 295] width 477 height 503
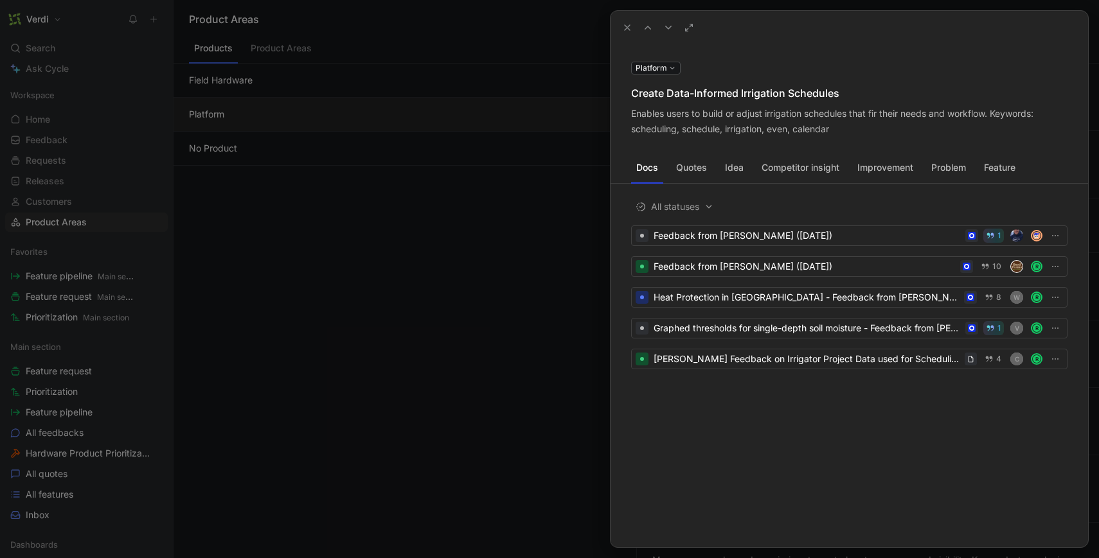
click at [629, 30] on use at bounding box center [627, 27] width 5 height 5
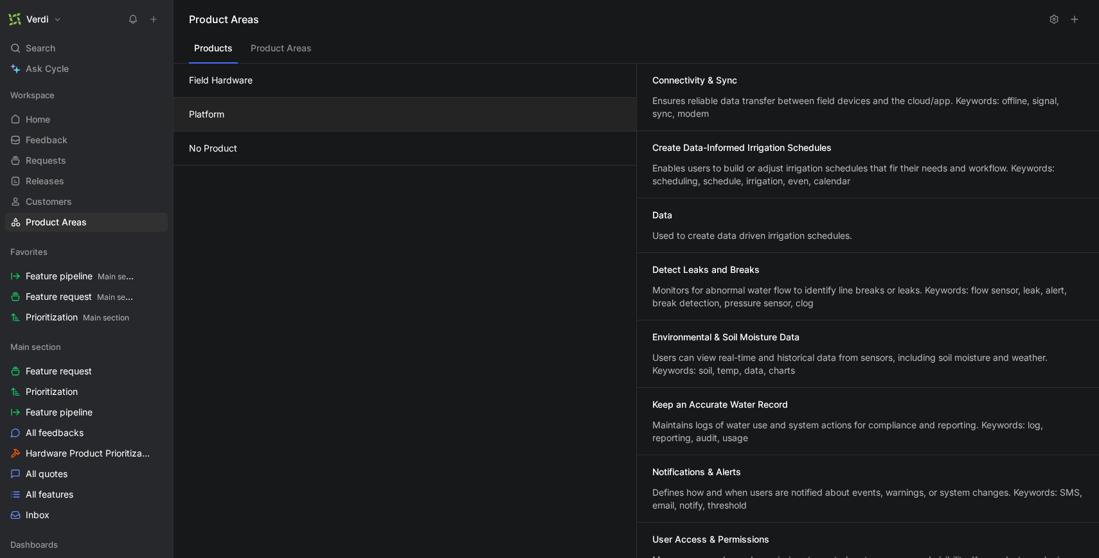
click at [732, 216] on div "Data" at bounding box center [867, 216] width 431 height 15
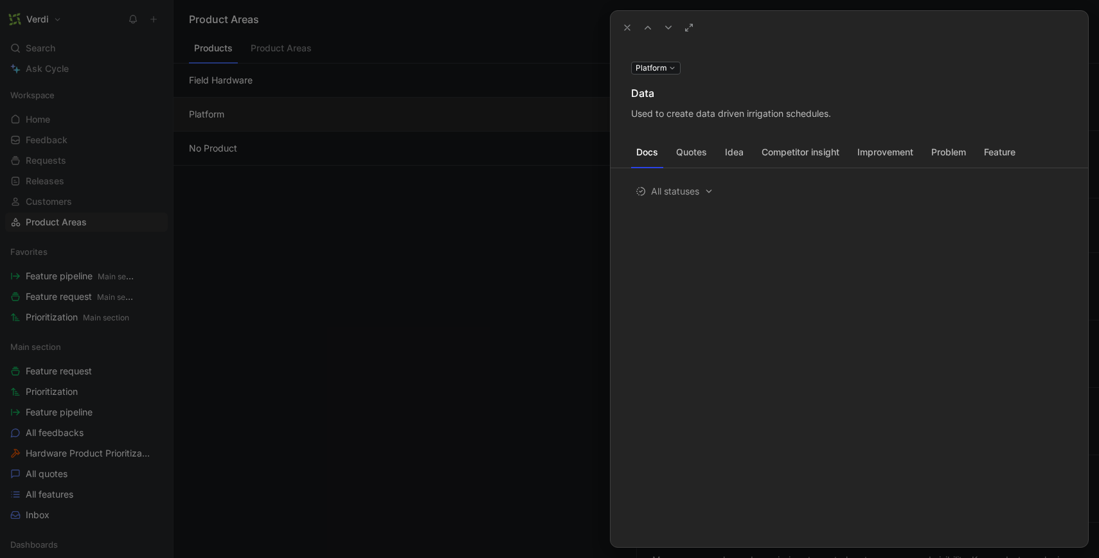
click at [0, 0] on use at bounding box center [0, 0] width 0 height 0
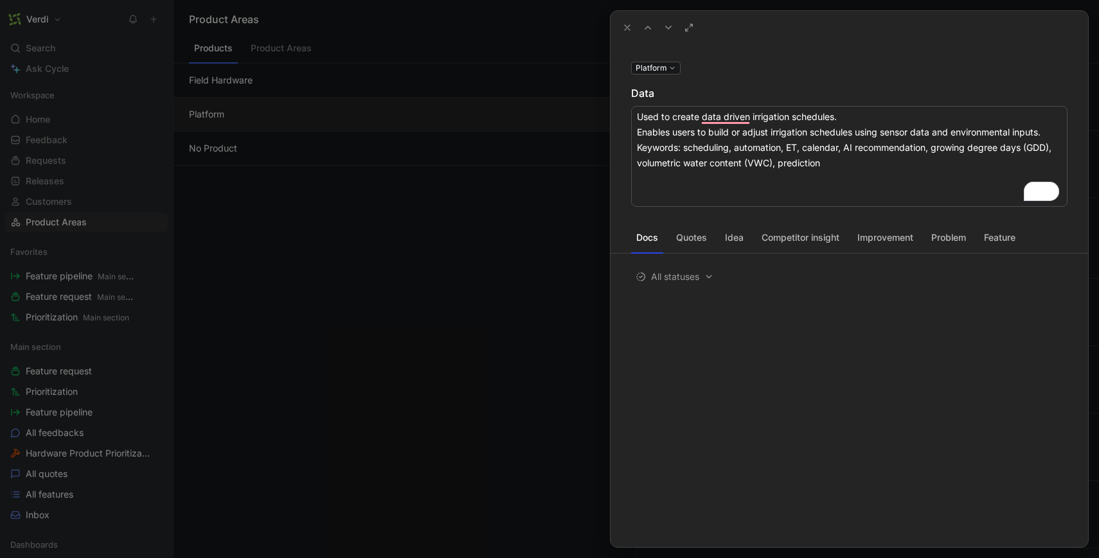
click at [639, 127] on textarea "Used to create data driven irrigation schedules. Enables users to build or adju…" at bounding box center [849, 156] width 436 height 101
drag, startPoint x: 643, startPoint y: 132, endPoint x: 640, endPoint y: 116, distance: 16.4
click at [640, 116] on textarea "Used to create data driven irrigation schedules. Enables users to build or adju…" at bounding box center [849, 156] width 436 height 101
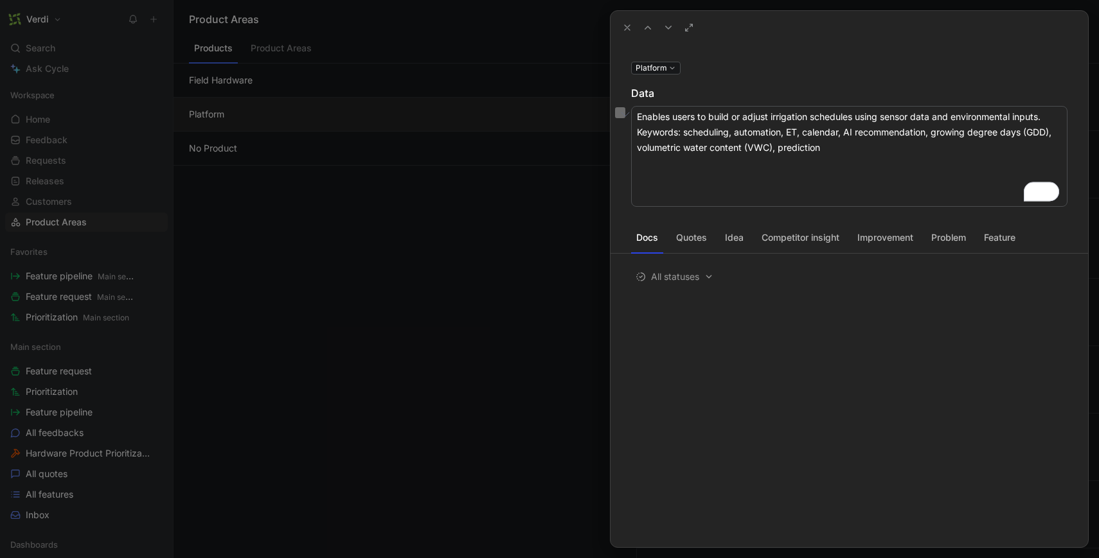
drag, startPoint x: 1053, startPoint y: 114, endPoint x: 858, endPoint y: 115, distance: 194.7
click at [858, 115] on textarea "Enables users to build or adjust irrigation schedules using sensor data and env…" at bounding box center [849, 156] width 436 height 101
type textarea "Enables users to build or adjust irrigation schedules. Keywords: scheduling, au…"
drag, startPoint x: 879, startPoint y: 118, endPoint x: 671, endPoint y: 114, distance: 207.6
click at [671, 114] on textarea "Enables users to build or adjust irrigation schedules. Keywords: scheduling, au…" at bounding box center [849, 156] width 436 height 101
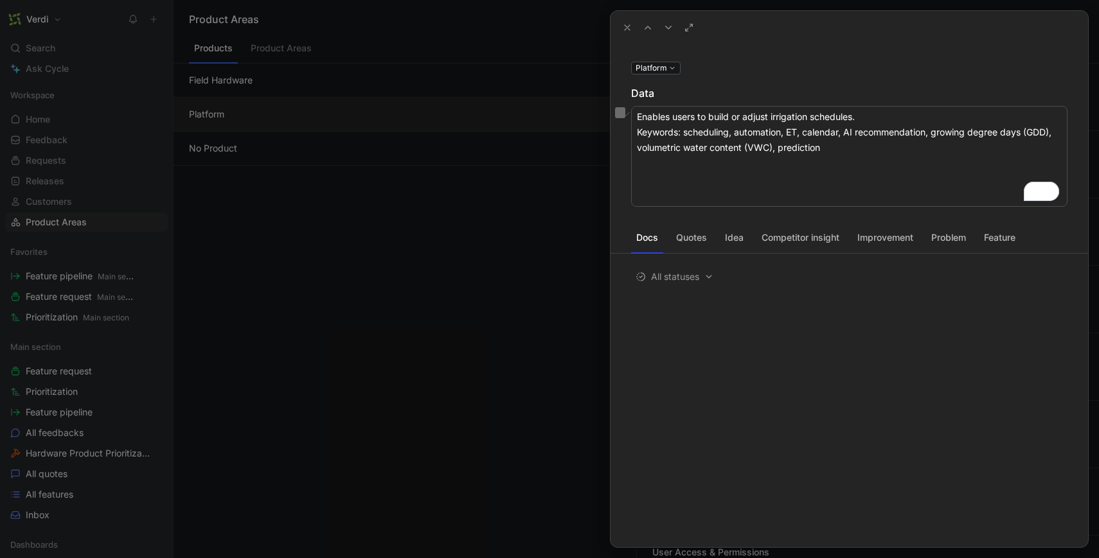
click at [671, 114] on textarea "Enables users to build or adjust irrigation schedules. Keywords: scheduling, au…" at bounding box center [849, 156] width 436 height 101
drag, startPoint x: 863, startPoint y: 169, endPoint x: 628, endPoint y: 118, distance: 240.0
click at [628, 118] on div "Platform Data Enables users to build or adjust irrigation schedules. Keywords: …" at bounding box center [849, 279] width 479 height 538
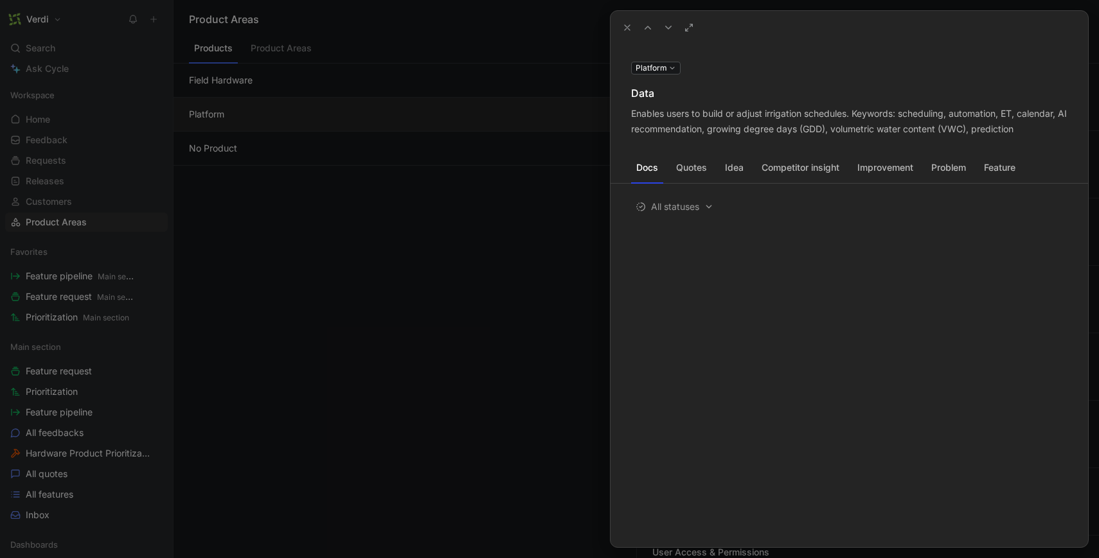
click at [650, 119] on div "Enables users to build or adjust irrigation schedules. Keywords: scheduling, au…" at bounding box center [849, 121] width 436 height 31
click at [0, 0] on use at bounding box center [0, 0] width 0 height 0
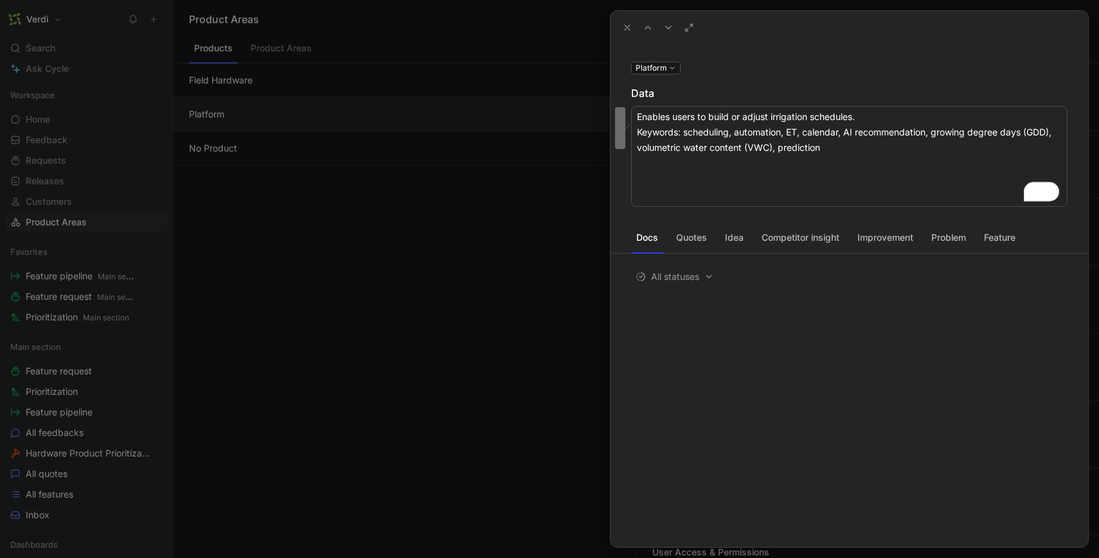
drag, startPoint x: 847, startPoint y: 151, endPoint x: 626, endPoint y: 119, distance: 223.3
click at [626, 119] on div "Platform Data Enables users to build or adjust irrigation schedules. Keywords: …" at bounding box center [848, 133] width 477 height 147
drag, startPoint x: 855, startPoint y: 116, endPoint x: 709, endPoint y: 116, distance: 145.9
click at [709, 116] on textarea "Enables users to build or adjust irrigation schedules. Keywords: scheduling, au…" at bounding box center [849, 156] width 436 height 101
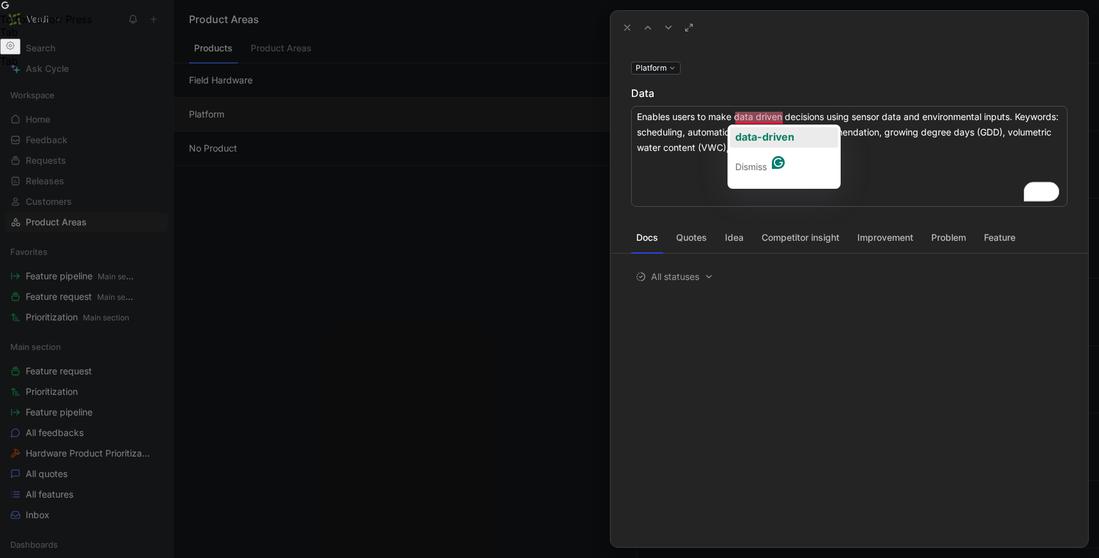
click at [768, 129] on div "data-driven" at bounding box center [764, 137] width 59 height 21
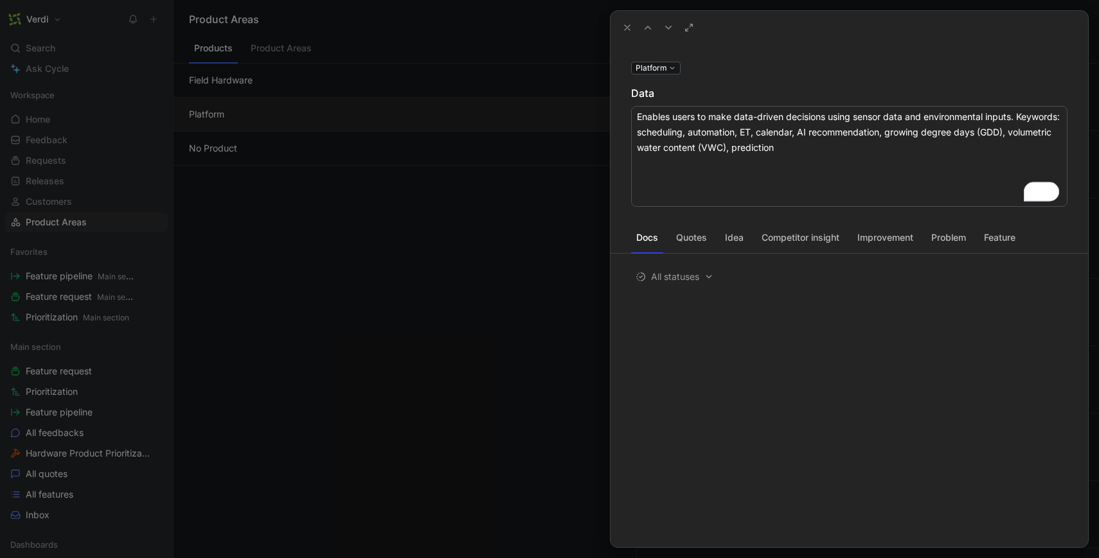
click at [803, 120] on textarea "Enables users to make data-driven decisions using sensor data and environmental…" at bounding box center [849, 156] width 436 height 101
click at [817, 132] on textarea "Enables users to make data-driven decisions using sensor data and environmental…" at bounding box center [849, 156] width 436 height 101
click at [785, 136] on textarea "Enables users to make data-driven decisions using sensor data and environmental…" at bounding box center [849, 156] width 436 height 101
type textarea "Enables users to make data-driven decisions using sensor data and environmental…"
click at [763, 130] on textarea "Enables users to make data-driven decisions using sensor data and environmental…" at bounding box center [849, 156] width 436 height 101
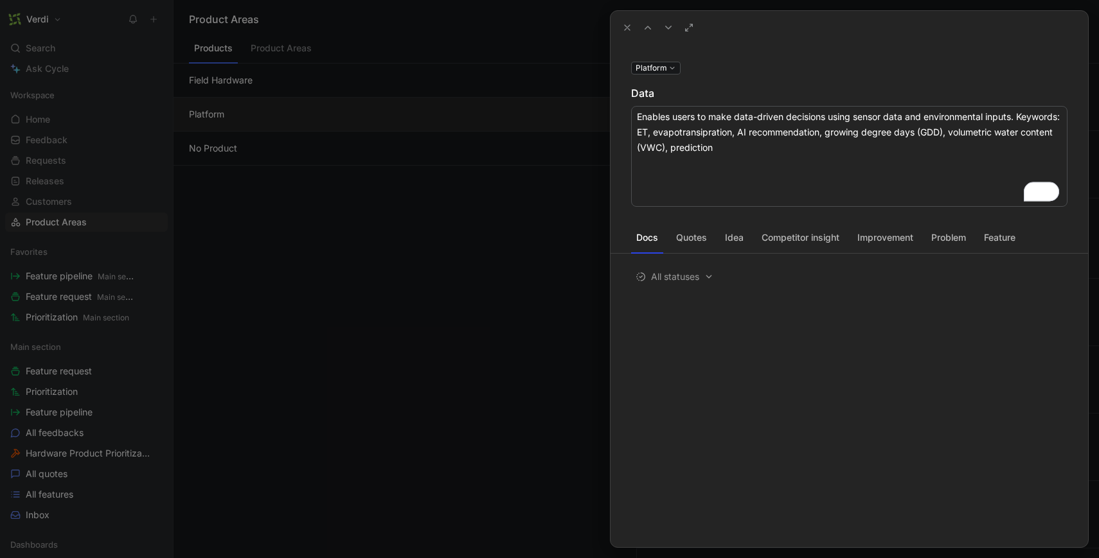
click at [763, 130] on textarea "Enables users to make data-driven decisions using sensor data and environmental…" at bounding box center [849, 156] width 436 height 101
click at [807, 152] on textarea "Enables users to make data-driven decisions using sensor data and environmental…" at bounding box center [849, 156] width 436 height 101
click at [755, 150] on textarea "Enables users to make data-driven decisions using sensor data and environmental…" at bounding box center [849, 156] width 436 height 101
click at [755, 136] on textarea "Enables users to make data-driven decisions using sensor data and environmental…" at bounding box center [849, 156] width 436 height 101
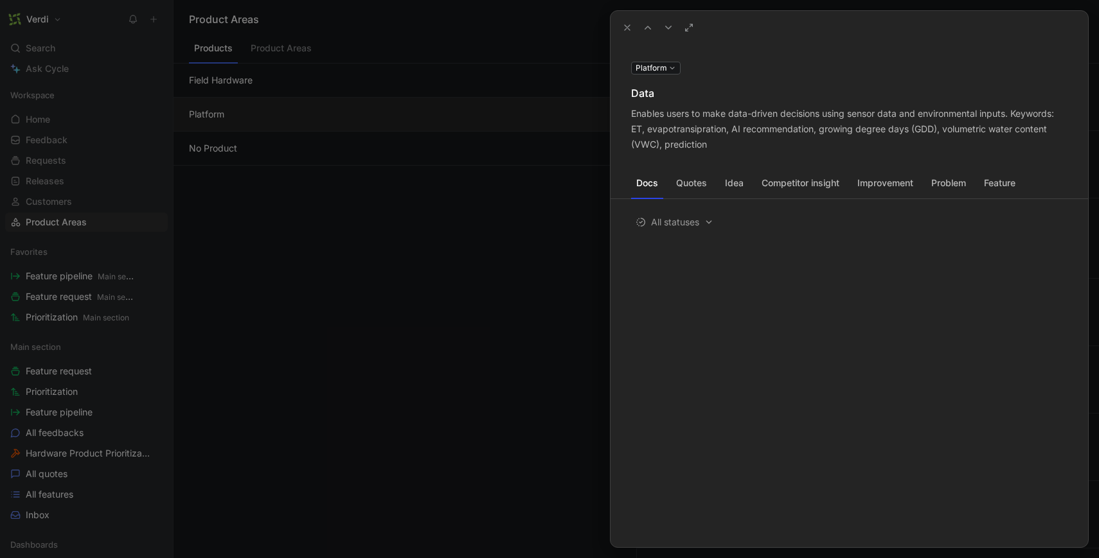
click at [621, 30] on button at bounding box center [627, 28] width 18 height 18
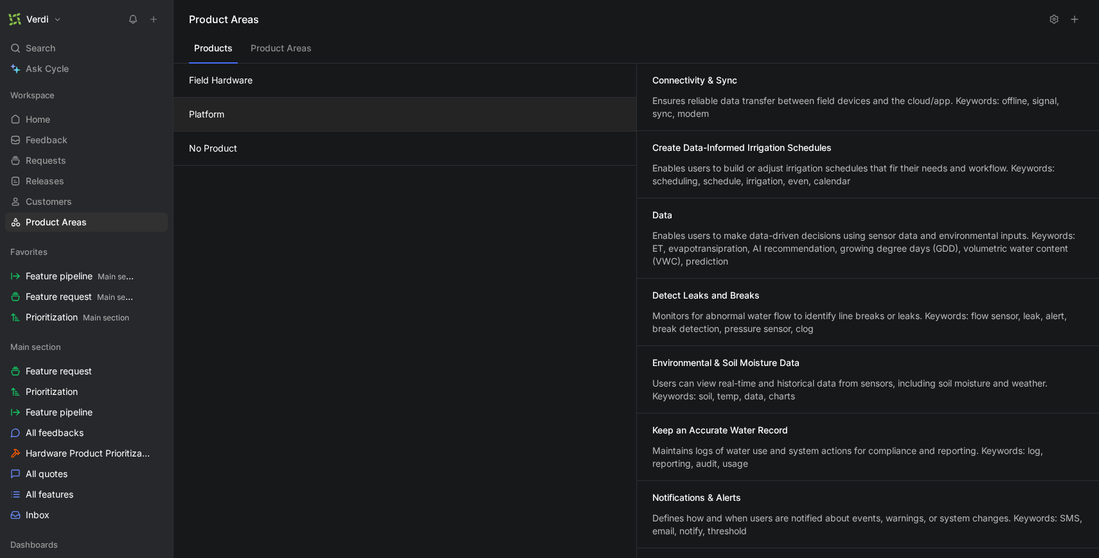
click at [885, 182] on div "Enables users to build or adjust irrigation schedules that fir their needs and …" at bounding box center [867, 175] width 431 height 26
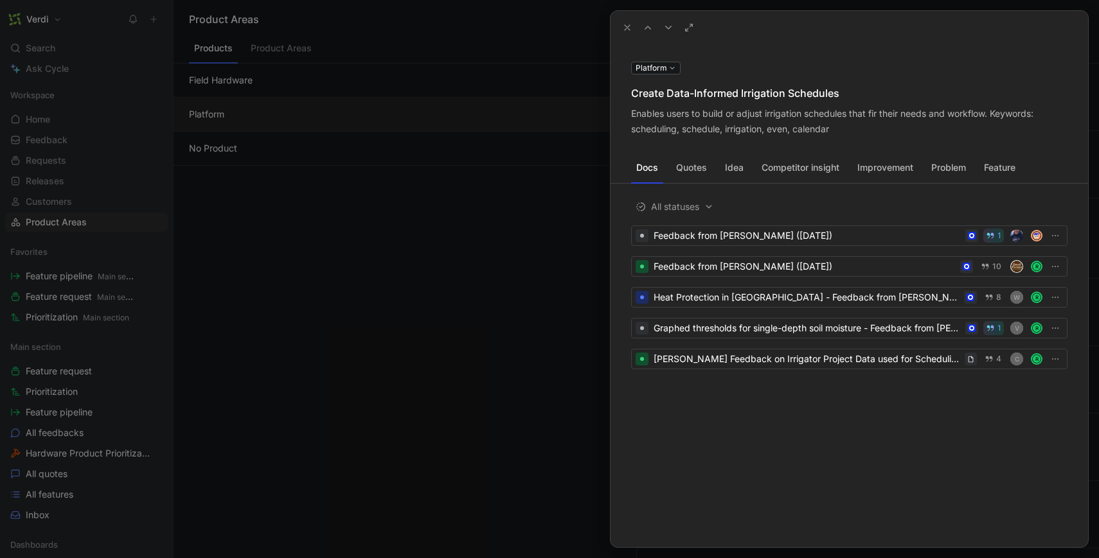
click at [0, 0] on icon at bounding box center [0, 0] width 0 height 0
click at [806, 92] on div "Create Data-Informed Irrigation Schedules" at bounding box center [849, 92] width 436 height 15
click at [0, 0] on use at bounding box center [0, 0] width 0 height 0
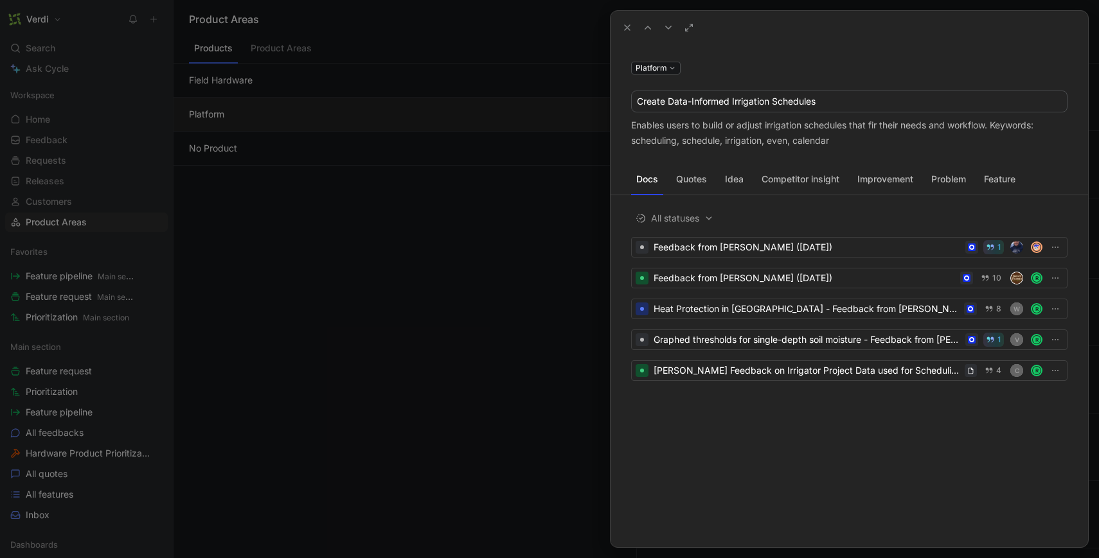
drag, startPoint x: 824, startPoint y: 102, endPoint x: 630, endPoint y: 102, distance: 194.0
click at [630, 102] on div "Platform Create Data-Informed Irrigation Schedules Enables users to build or ad…" at bounding box center [848, 104] width 477 height 89
type input "B"
click at [688, 97] on input "Build and Adjust Irrigation Schedules" at bounding box center [849, 101] width 435 height 21
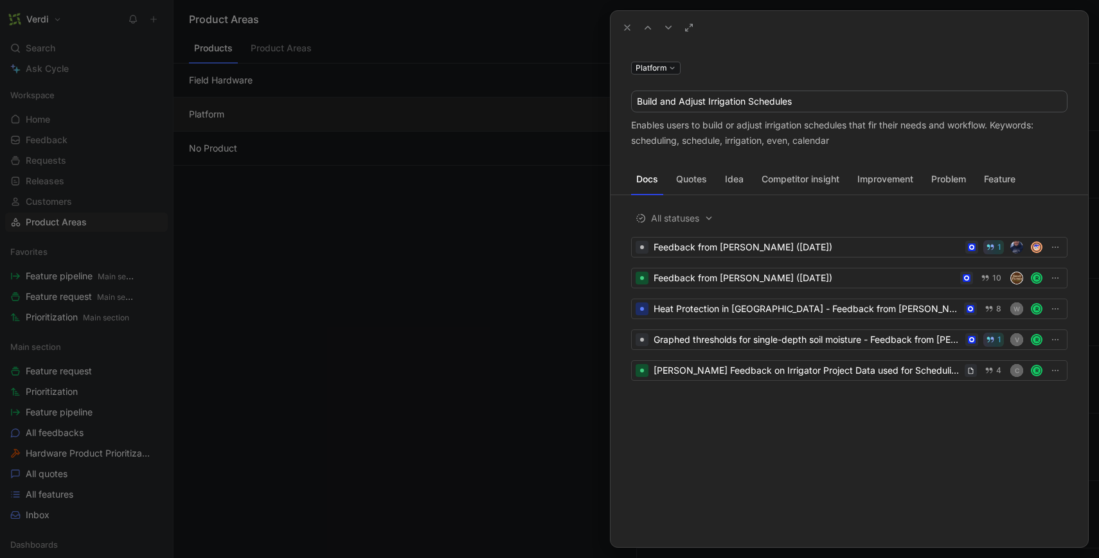
click at [649, 103] on input "Build and Adjust Irrigation Schedules" at bounding box center [849, 101] width 435 height 21
click at [652, 100] on input "Create and Adjust Irrigation Schedules" at bounding box center [849, 101] width 435 height 21
type input "Build and Adjust Irrigation Schedules"
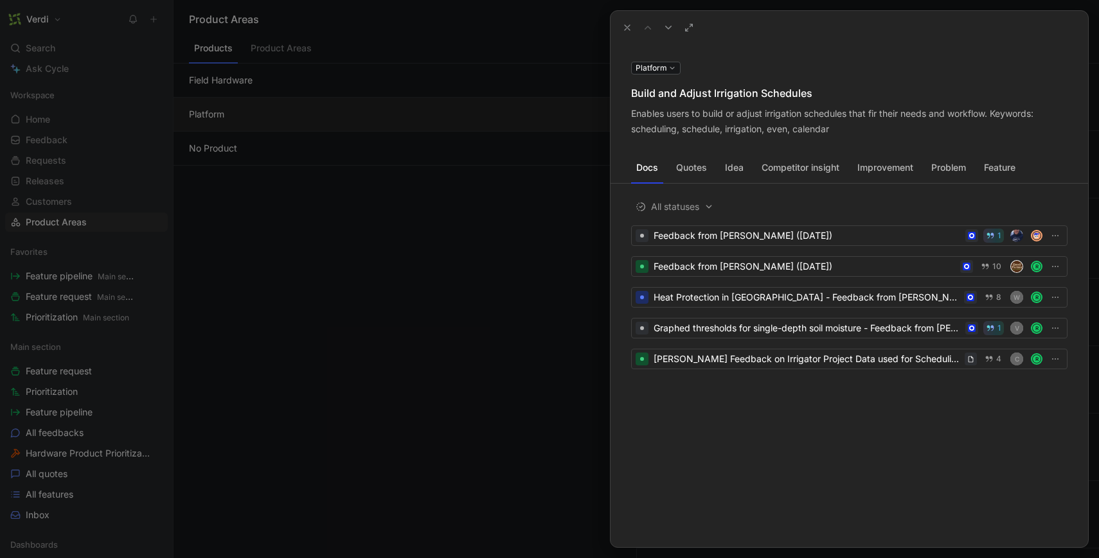
click at [625, 28] on icon at bounding box center [627, 27] width 10 height 10
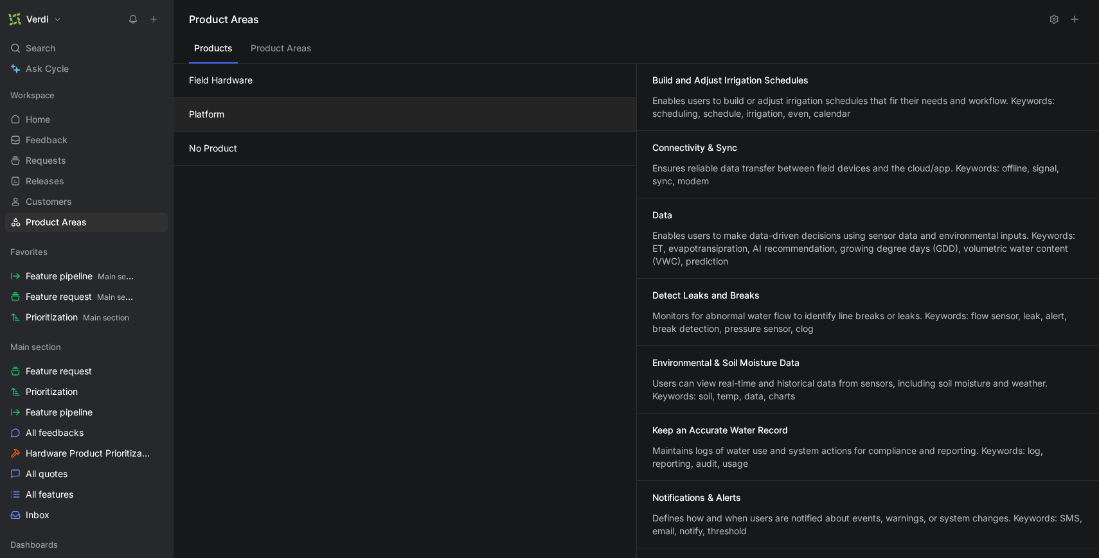
click at [764, 100] on div "Enables users to build or adjust irrigation schedules that fir their needs and …" at bounding box center [867, 107] width 431 height 26
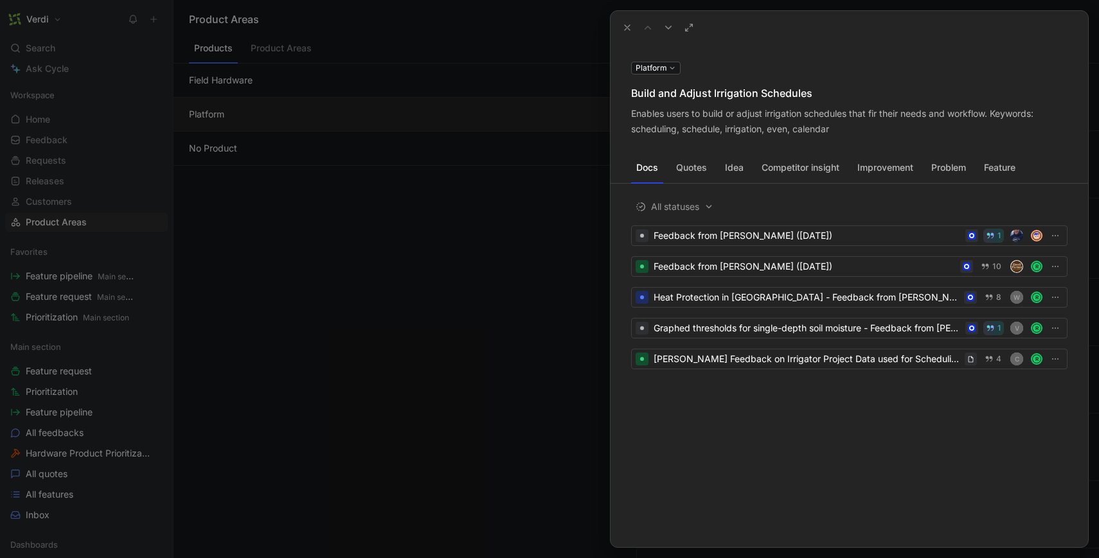
click at [824, 118] on div "Enables users to build or adjust irrigation schedules that fir their needs and …" at bounding box center [849, 121] width 436 height 31
click at [0, 0] on icon at bounding box center [0, 0] width 0 height 0
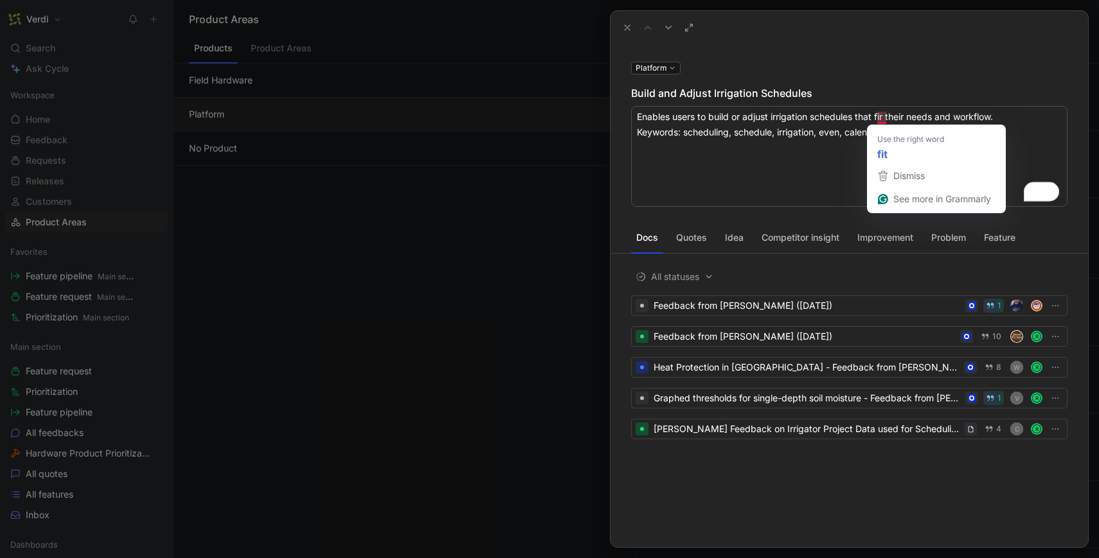
click at [885, 116] on textarea "Enables users to build or adjust irrigation schedules that fir their needs and …" at bounding box center [849, 156] width 436 height 101
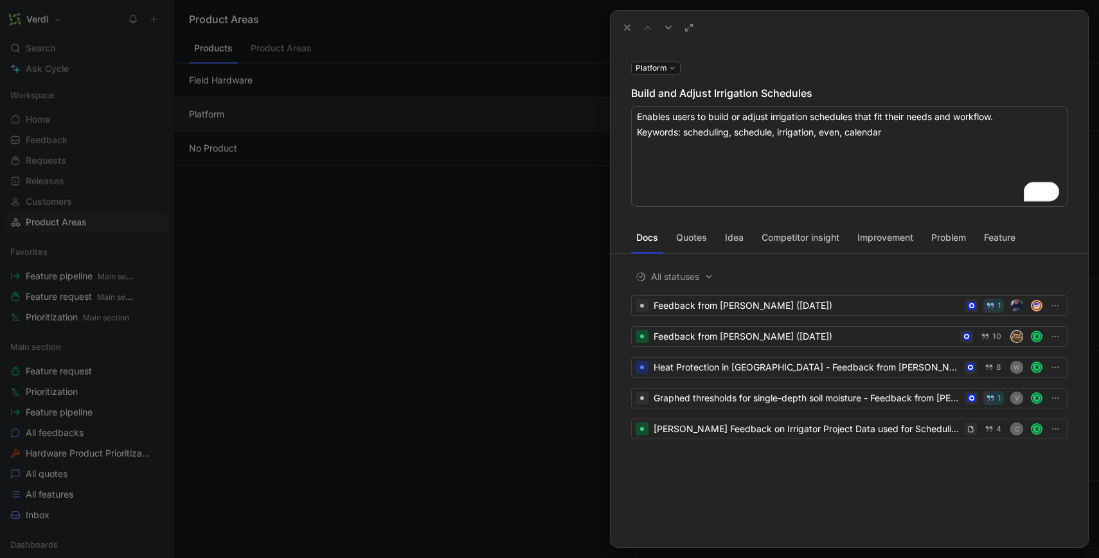
click at [892, 132] on textarea "Enables users to build or adjust irrigation schedules that fit their needs and …" at bounding box center [849, 156] width 436 height 101
type textarea "Enables users to build or adjust irrigation schedules that fit their needs and …"
click at [751, 126] on textarea "Enables users to build or adjust irrigation schedules that fit their needs and …" at bounding box center [849, 156] width 436 height 101
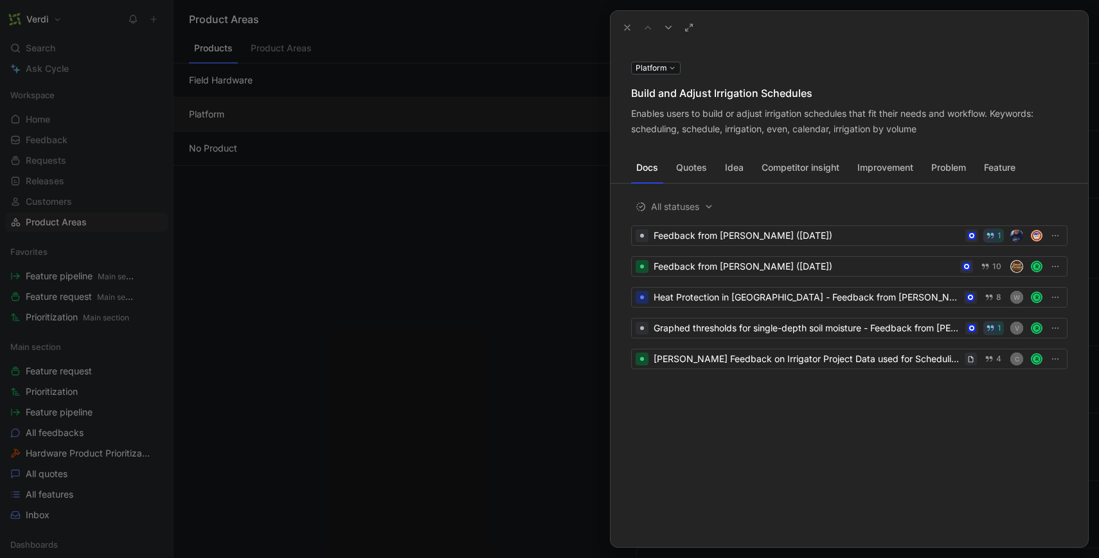
click at [724, 122] on div "Enables users to build or adjust irrigation schedules that fit their needs and …" at bounding box center [849, 121] width 436 height 31
click at [0, 0] on icon at bounding box center [0, 0] width 0 height 0
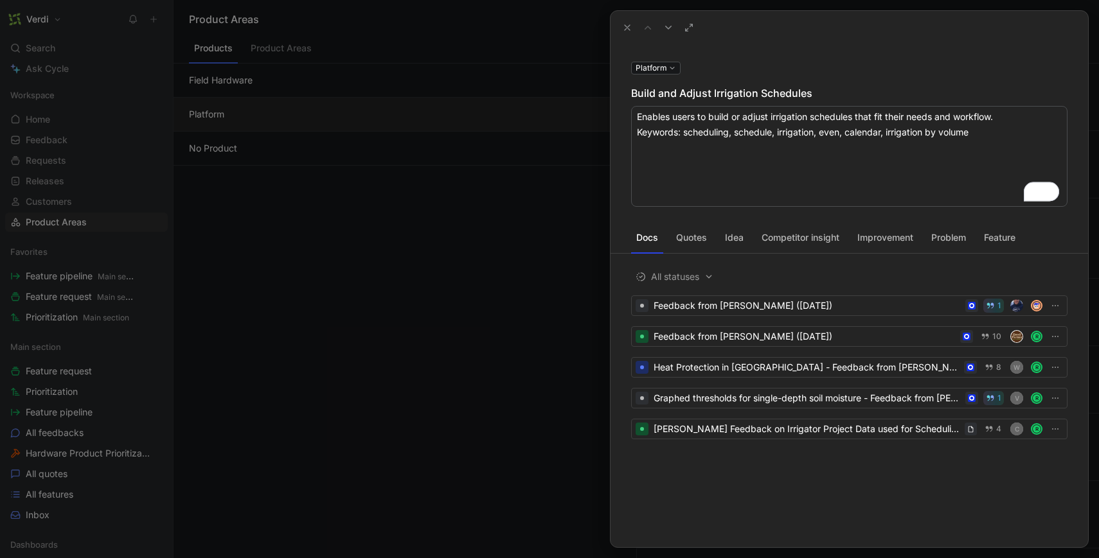
click at [721, 118] on textarea "Enables users to build or adjust irrigation schedules that fit their needs and …" at bounding box center [849, 156] width 436 height 101
type textarea "Enables users to create or adjust irrigation schedules that fit their needs and…"
click at [771, 130] on textarea "Enables users to create or adjust irrigation schedules that fit their needs and…" at bounding box center [849, 156] width 436 height 101
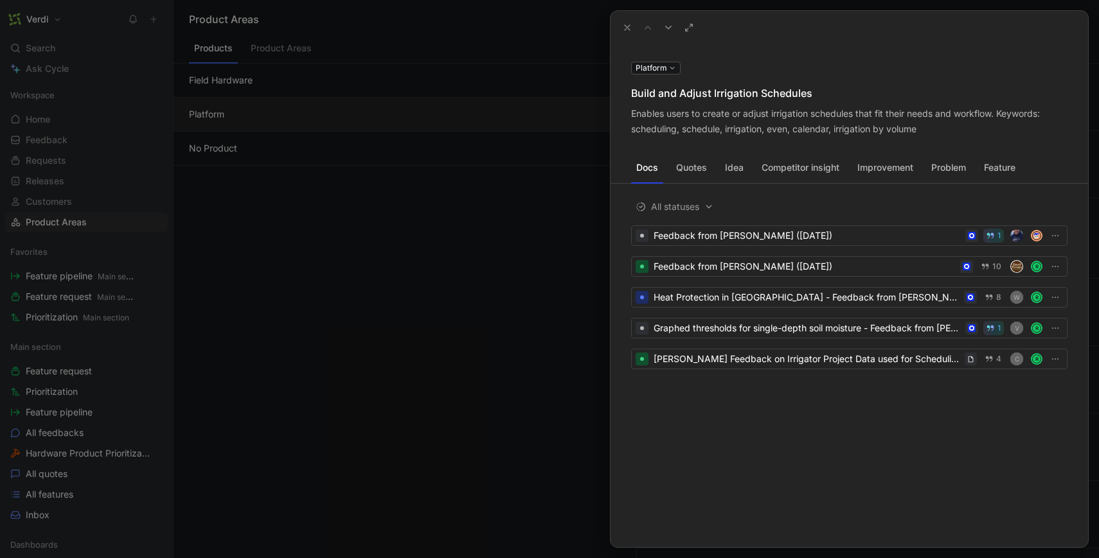
click at [648, 86] on div "Build and Adjust Irrigation Schedules" at bounding box center [849, 92] width 436 height 15
click at [647, 91] on div "Build and Adjust Irrigation Schedules" at bounding box center [849, 92] width 436 height 15
click at [0, 0] on icon at bounding box center [0, 0] width 0 height 0
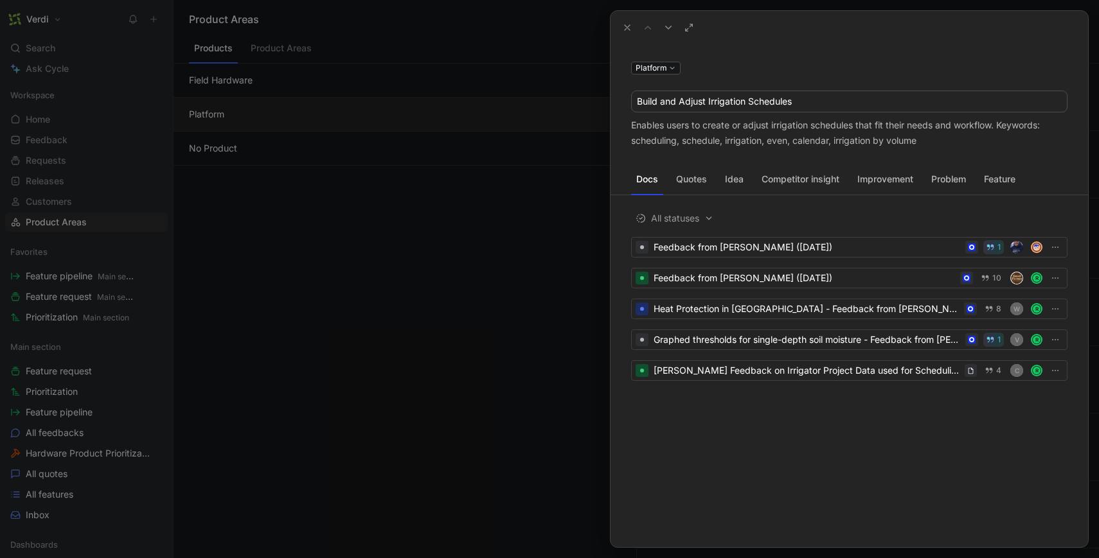
click at [656, 99] on input "Build and Adjust Irrigation Schedules" at bounding box center [849, 101] width 435 height 21
click at [649, 100] on input "Build and Adjust Irrigation Schedules" at bounding box center [849, 101] width 435 height 21
click at [805, 100] on input "Create and Adjust Irrigation Schedules" at bounding box center [849, 101] width 435 height 21
type input "Create and Adjust Irrigation Schedules"
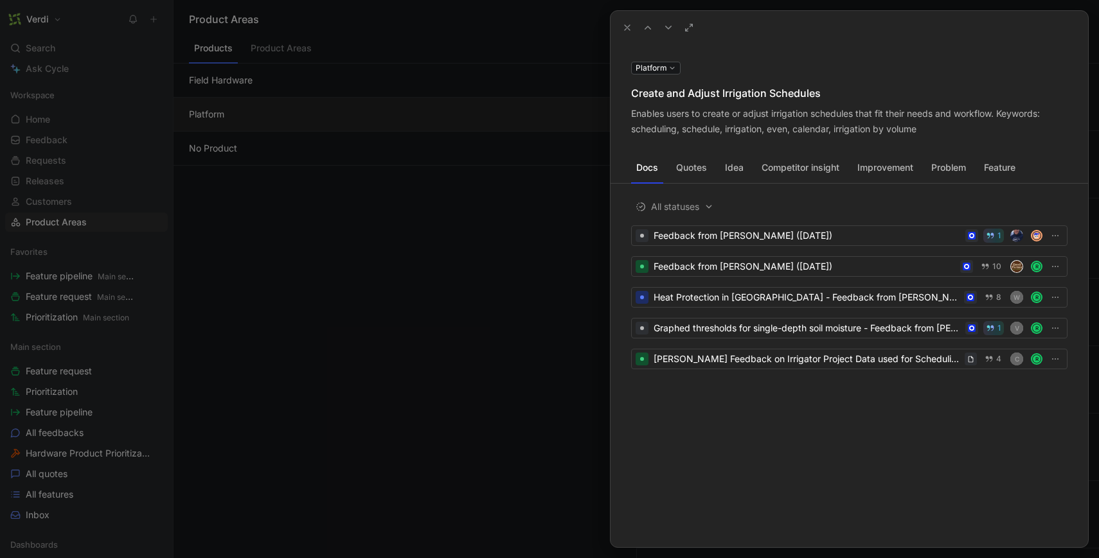
click at [626, 20] on button at bounding box center [627, 28] width 18 height 18
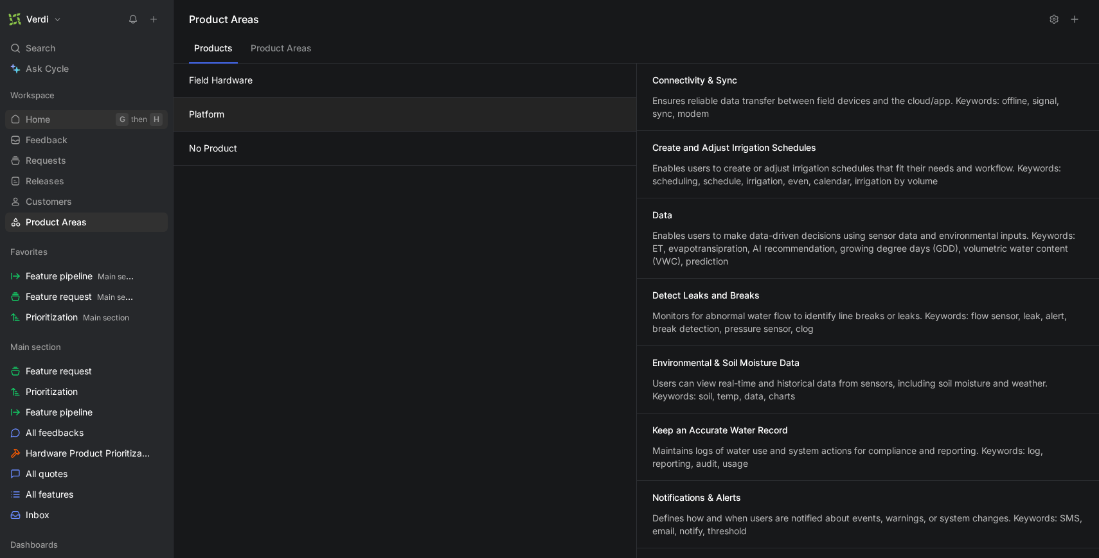
click at [81, 120] on link "Home G then H" at bounding box center [86, 119] width 163 height 19
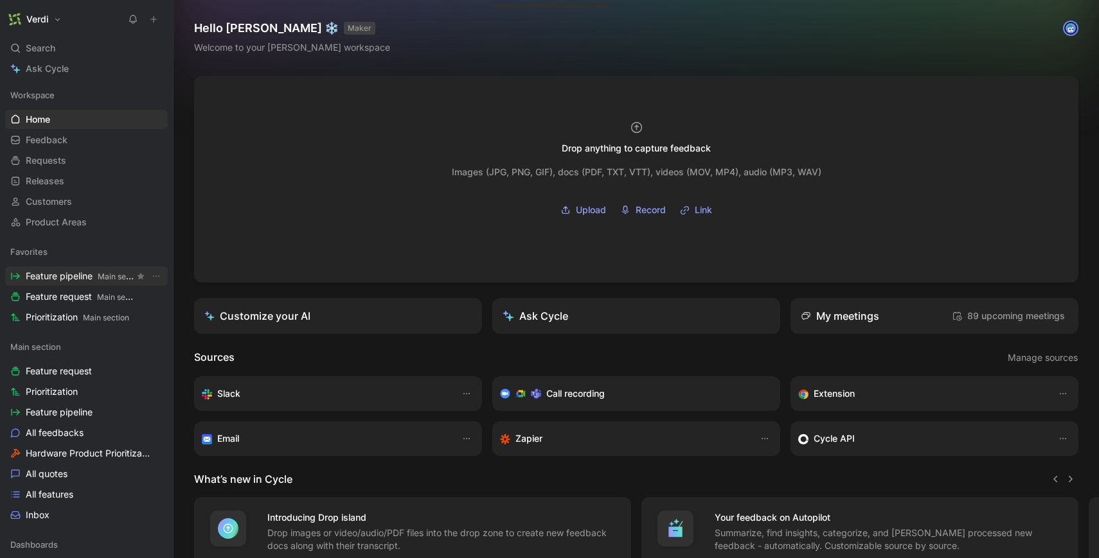
click at [89, 279] on span "Feature pipeline Main section" at bounding box center [80, 276] width 109 height 13
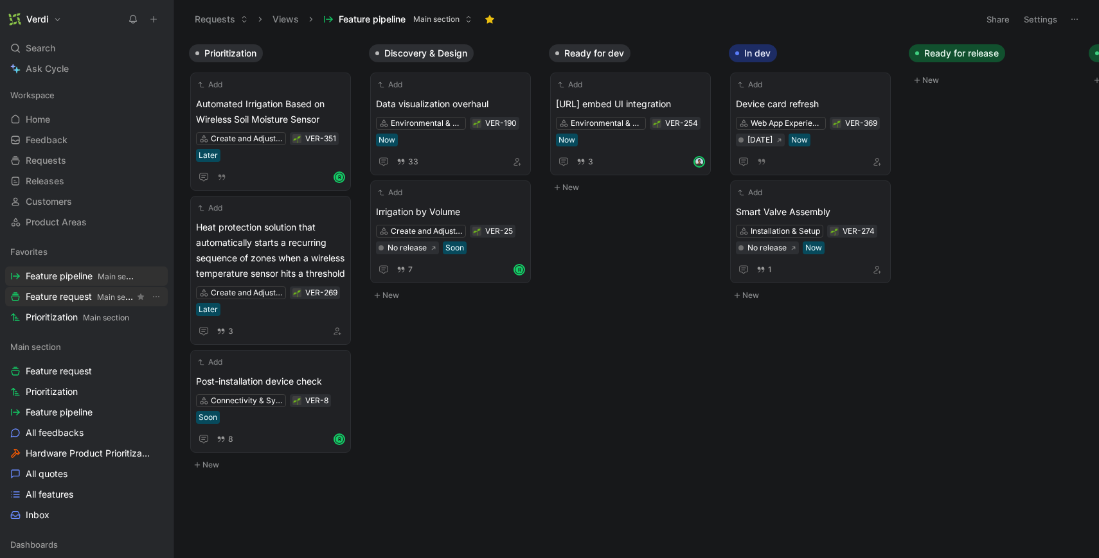
click at [89, 294] on span "Feature request Main section" at bounding box center [80, 296] width 109 height 13
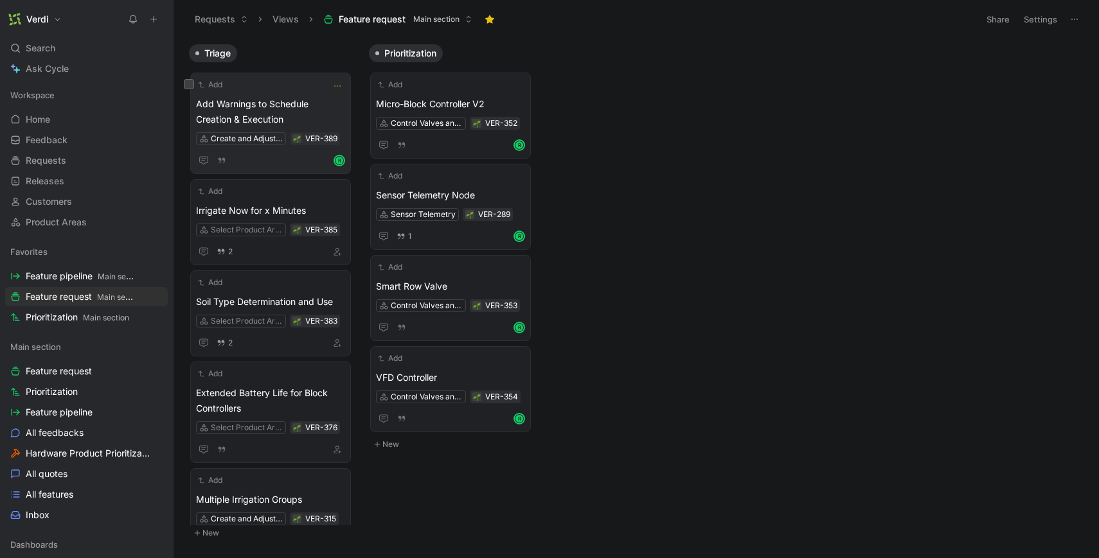
click at [304, 103] on span "Add Warnings to Schedule Creation & Execution" at bounding box center [270, 111] width 149 height 31
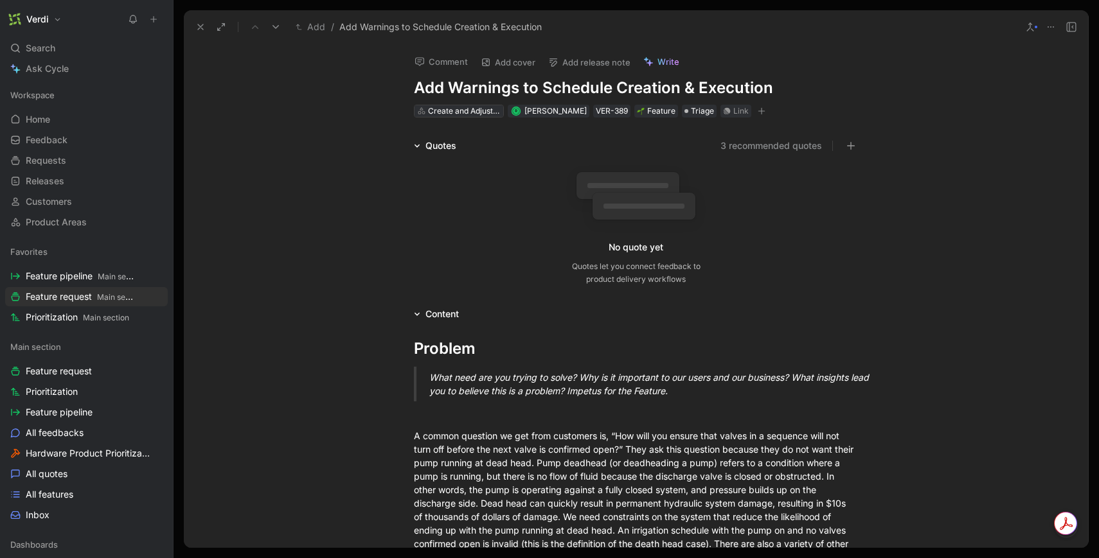
click at [474, 111] on div "Create and Adjust Irrigation Schedules" at bounding box center [464, 111] width 72 height 13
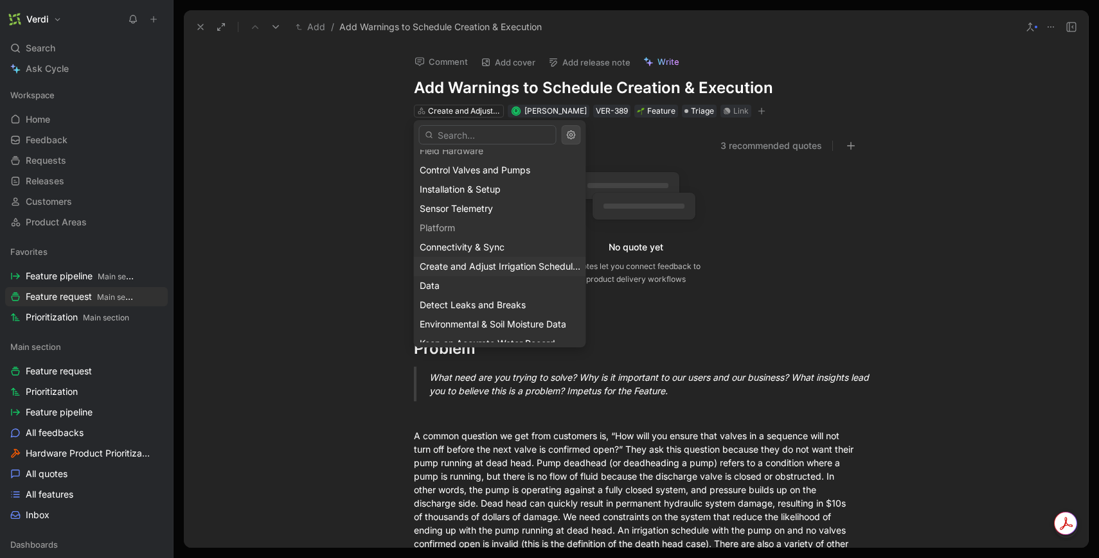
scroll to position [37, 0]
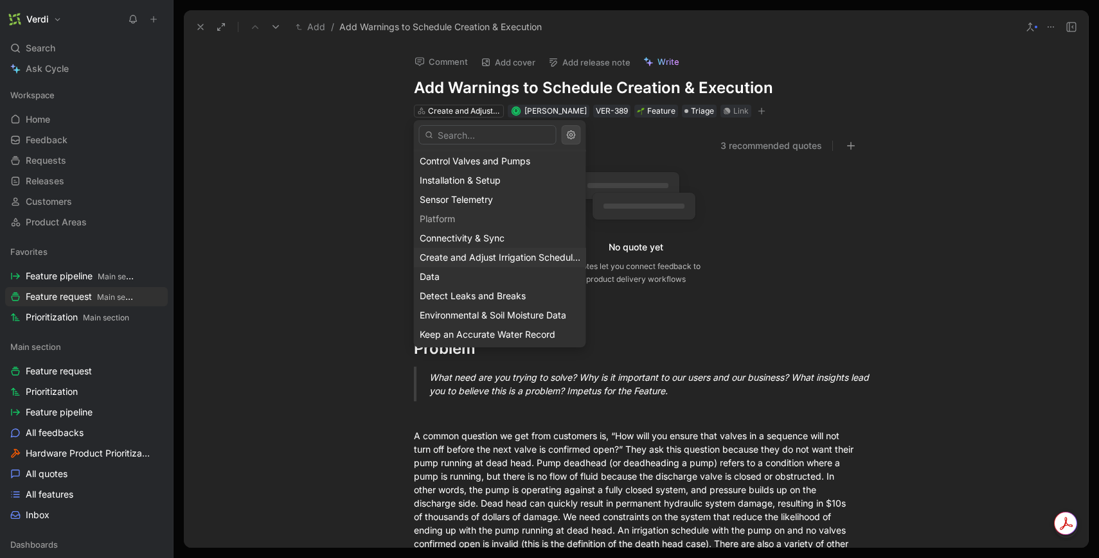
click at [502, 260] on span "Create and Adjust Irrigation Schedules" at bounding box center [501, 257] width 163 height 11
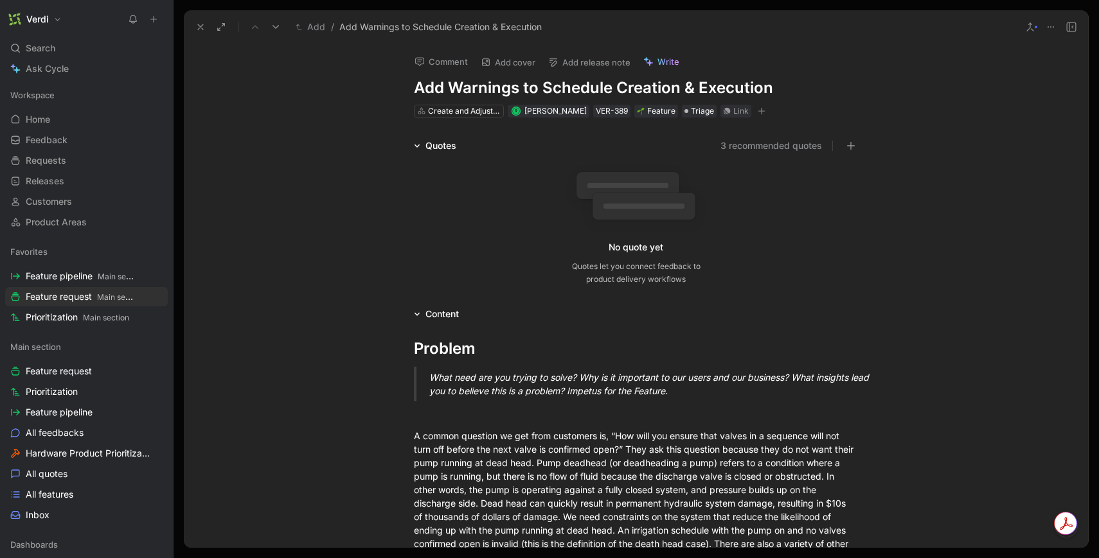
click at [477, 90] on h1 "Add Warnings to Schedule Creation & Execution" at bounding box center [636, 88] width 445 height 21
drag, startPoint x: 450, startPoint y: 88, endPoint x: 405, endPoint y: 87, distance: 44.3
click at [405, 87] on div "Comment Add cover Add release note Write Add Warnings to Schedule Creation & Ex…" at bounding box center [635, 81] width 493 height 75
click at [688, 80] on h1 "Add Warnings to Schedule Creation & Execution" at bounding box center [636, 88] width 445 height 21
click at [616, 141] on div "3 recommended quotes" at bounding box center [662, 145] width 392 height 15
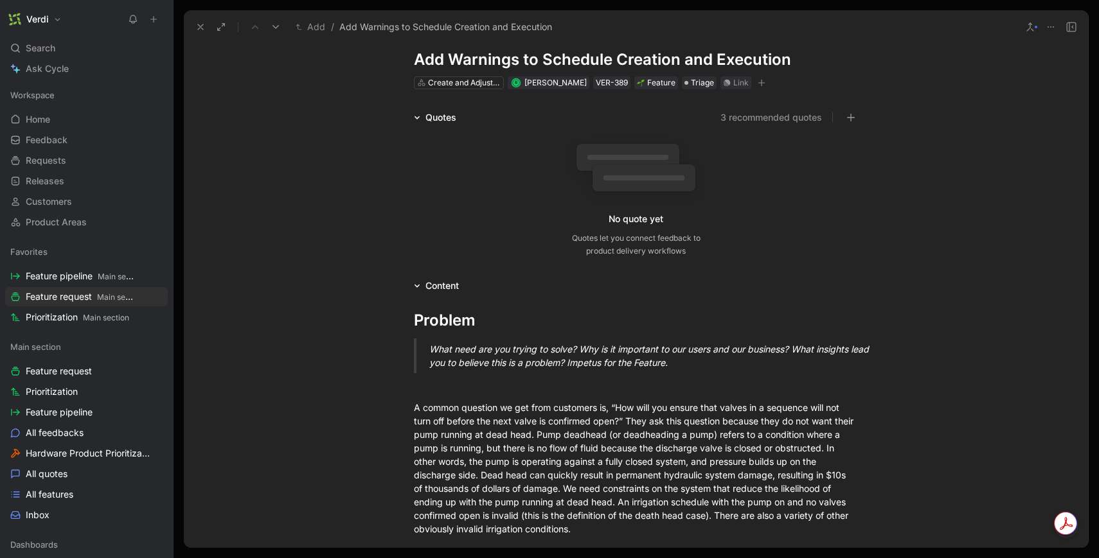
scroll to position [0, 0]
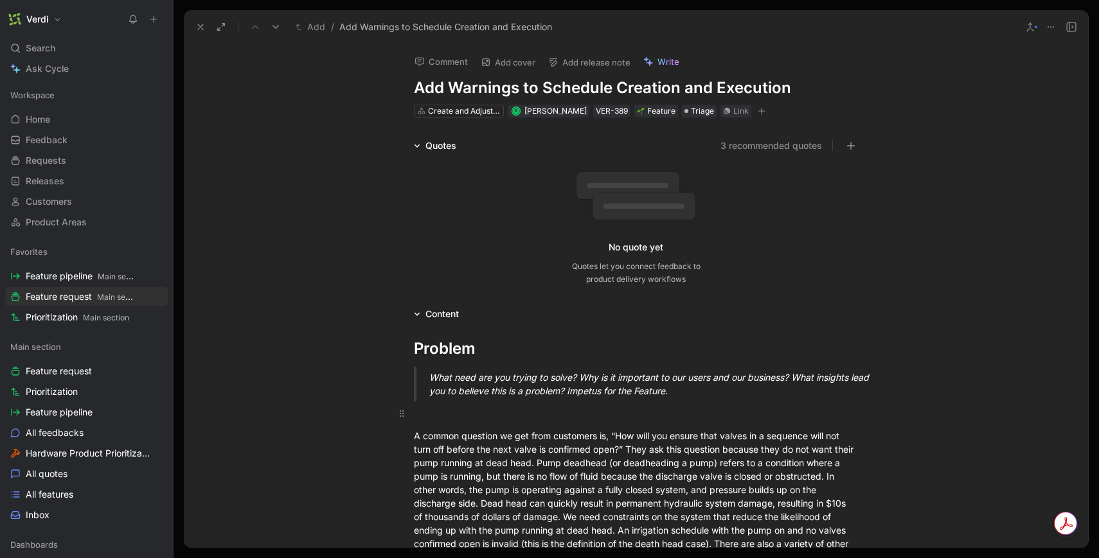
click at [609, 416] on div at bounding box center [636, 413] width 445 height 13
click at [750, 148] on button "3 recommended quotes" at bounding box center [771, 145] width 102 height 15
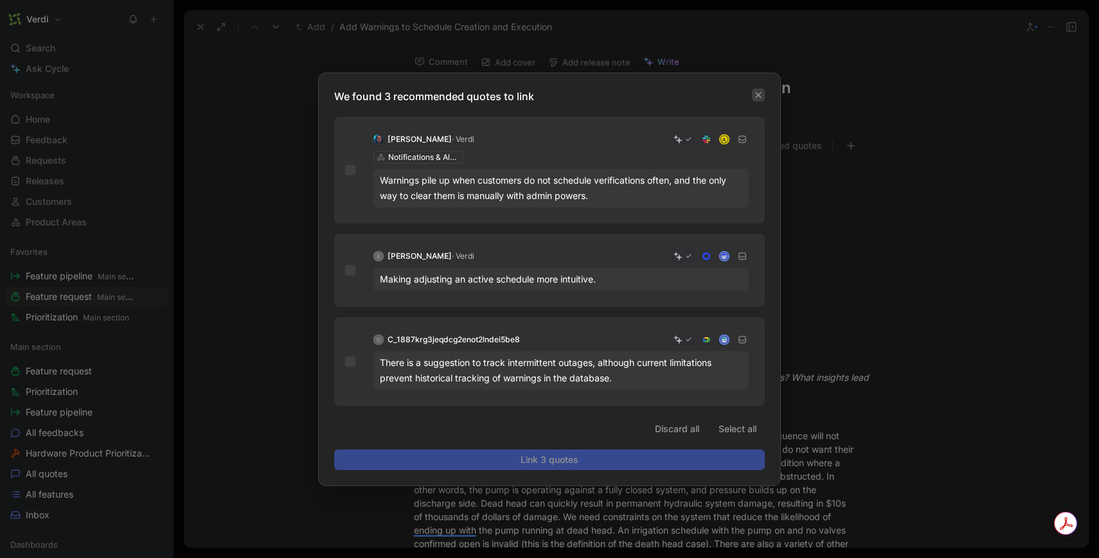
click at [755, 91] on icon "button" at bounding box center [758, 95] width 8 height 8
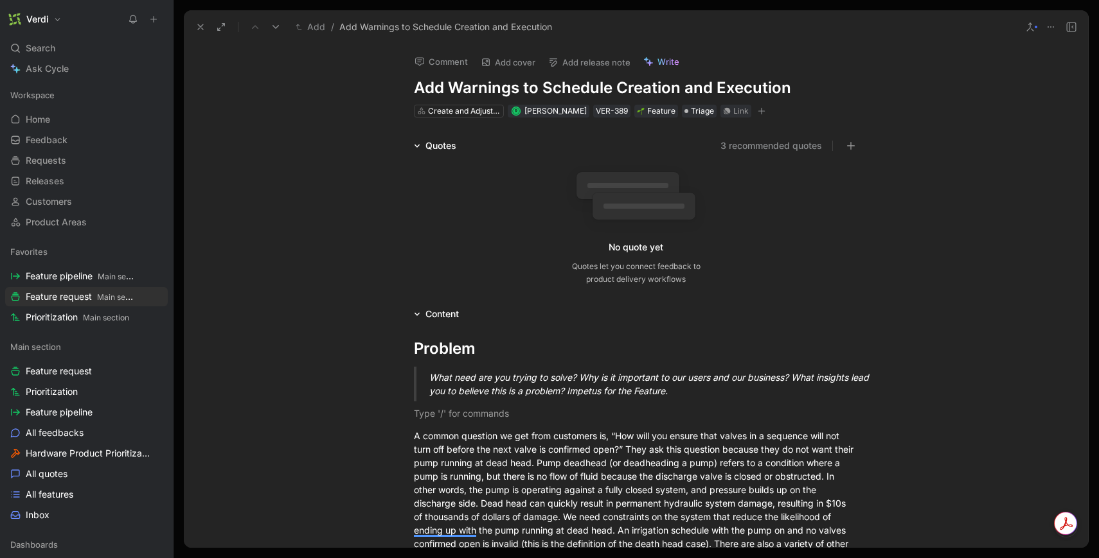
click at [200, 28] on icon at bounding box center [200, 27] width 10 height 10
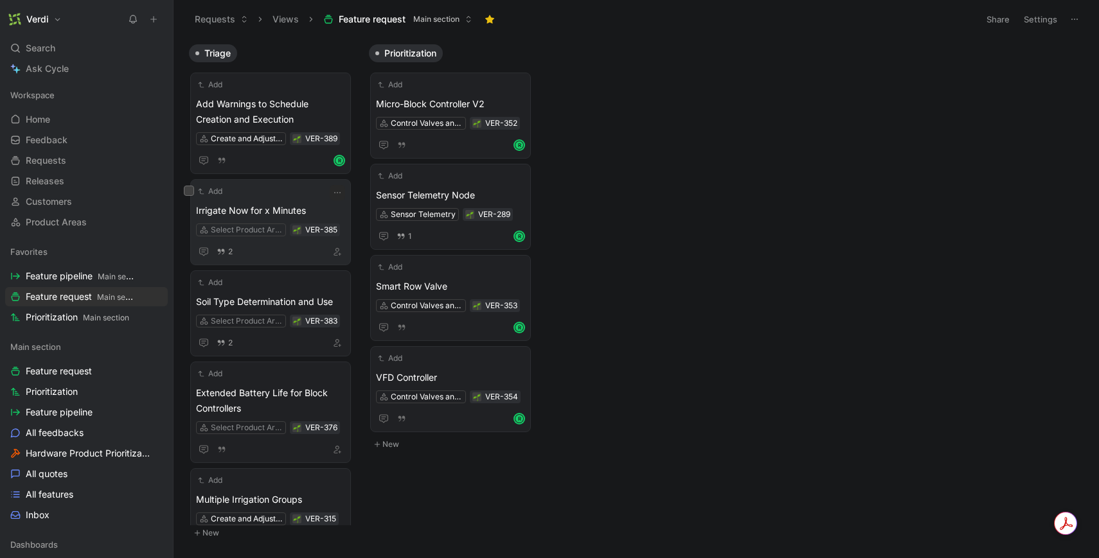
click at [254, 203] on span "Irrigate Now for x Minutes" at bounding box center [270, 210] width 149 height 15
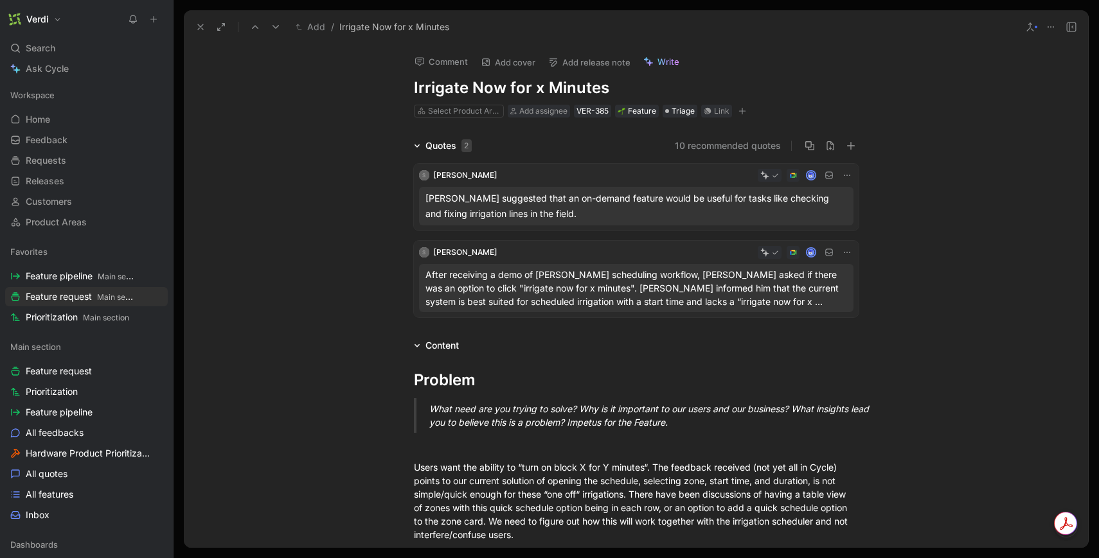
click at [708, 141] on button "10 recommended quotes" at bounding box center [728, 145] width 106 height 15
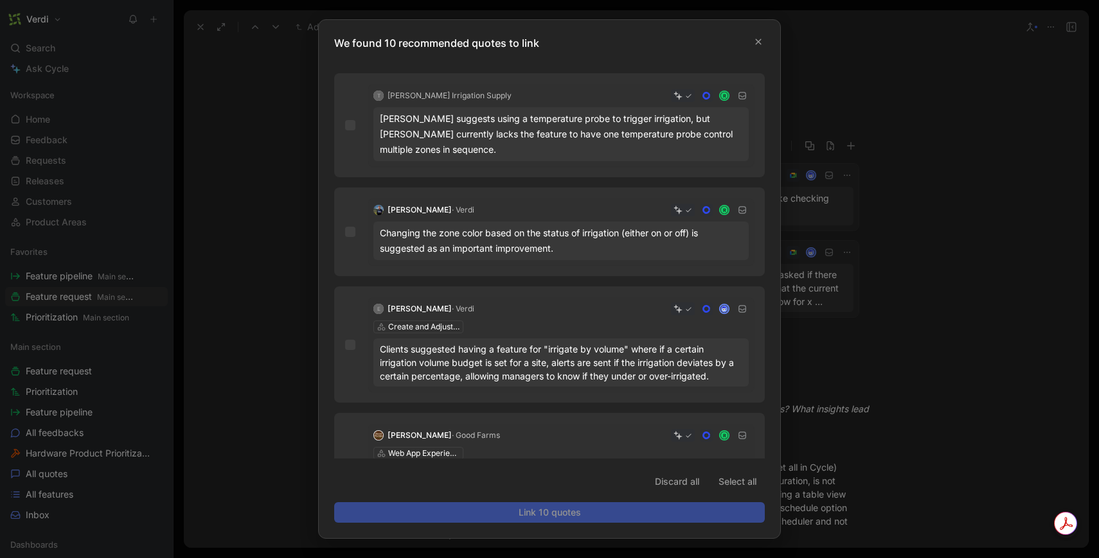
scroll to position [128, 0]
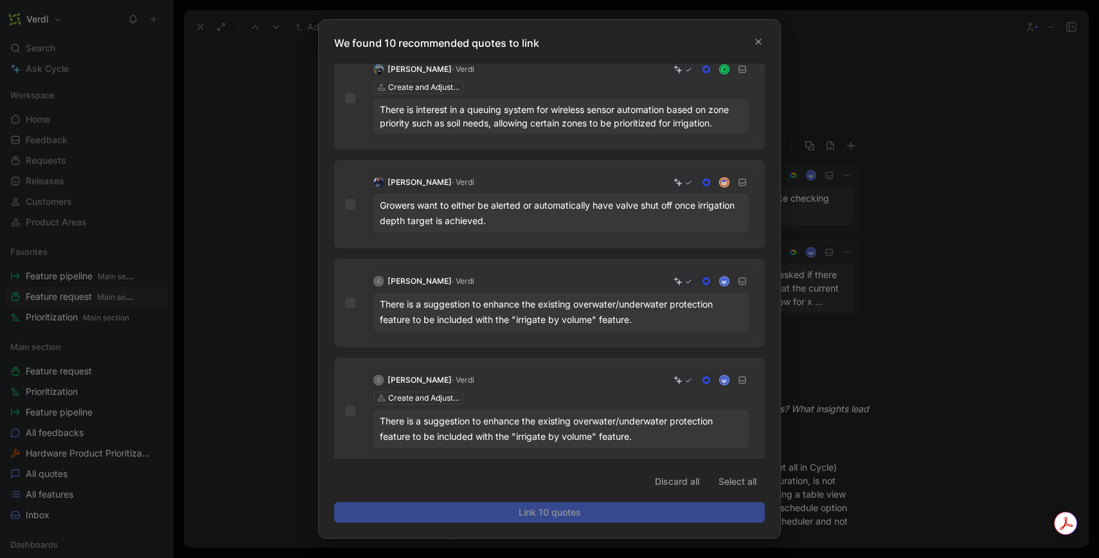
scroll to position [726, 0]
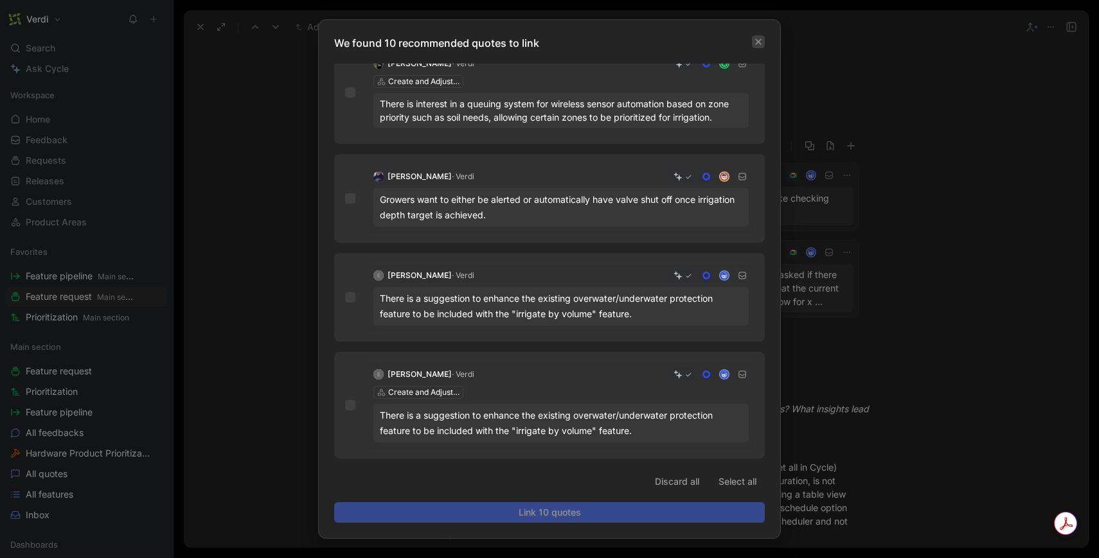
click at [754, 43] on button "button" at bounding box center [758, 41] width 13 height 13
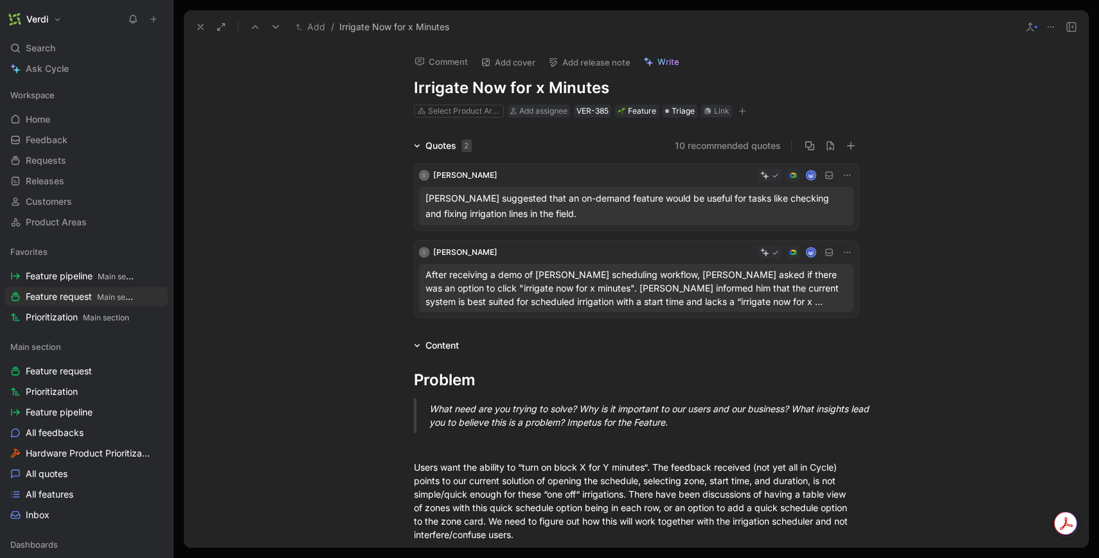
click at [195, 28] on icon at bounding box center [200, 27] width 10 height 10
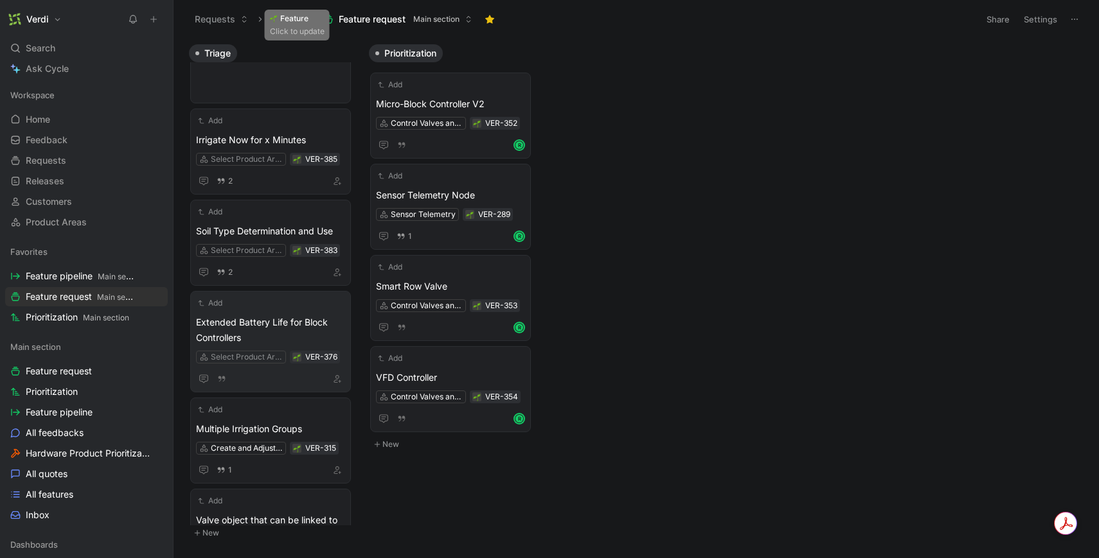
scroll to position [429, 0]
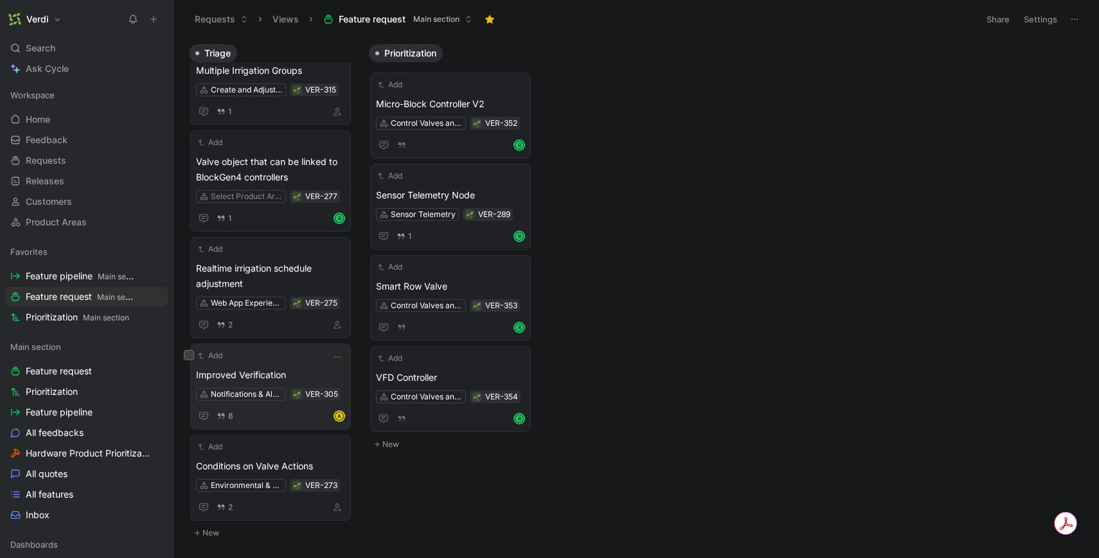
click at [295, 370] on span "Improved Verification" at bounding box center [270, 375] width 149 height 15
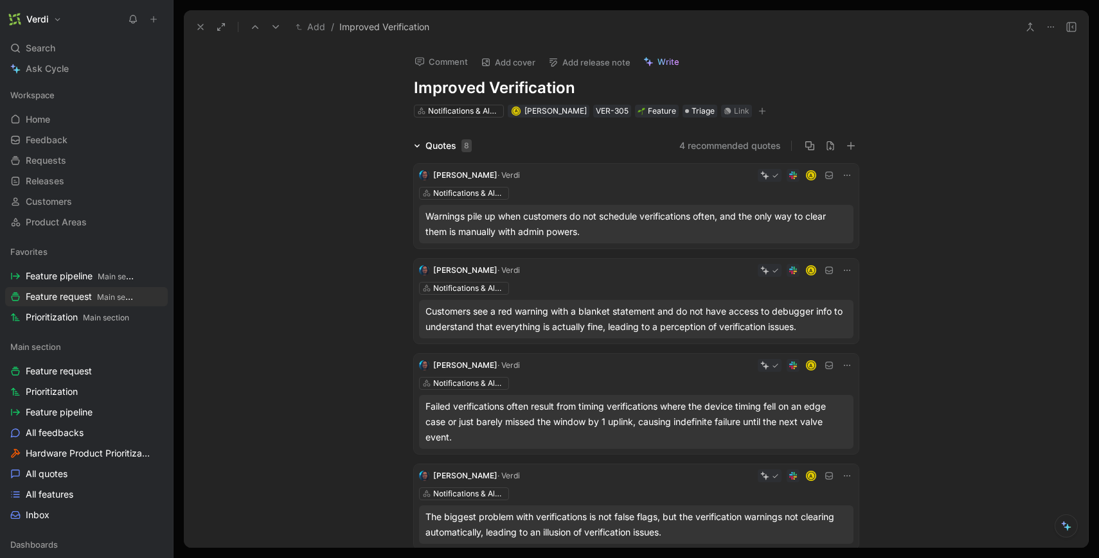
click at [420, 143] on icon at bounding box center [417, 146] width 6 height 6
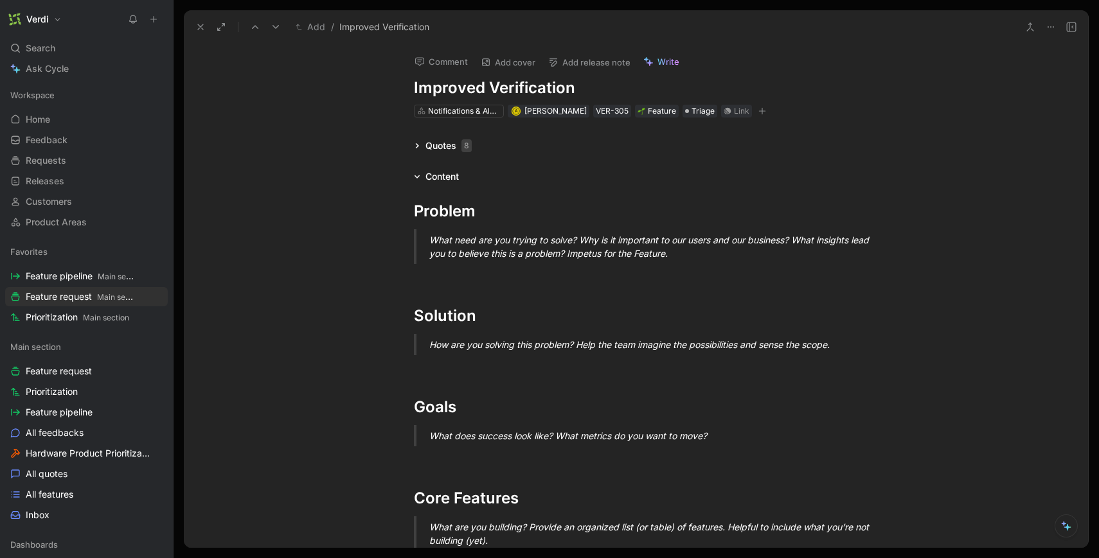
click at [490, 89] on h1 "Improved Verification" at bounding box center [636, 88] width 445 height 21
click at [483, 88] on h1 "Improved Verification" at bounding box center [636, 88] width 445 height 21
drag, startPoint x: 483, startPoint y: 88, endPoint x: 413, endPoint y: 88, distance: 69.4
click at [414, 88] on h1 "Improved Verification" at bounding box center [636, 88] width 445 height 21
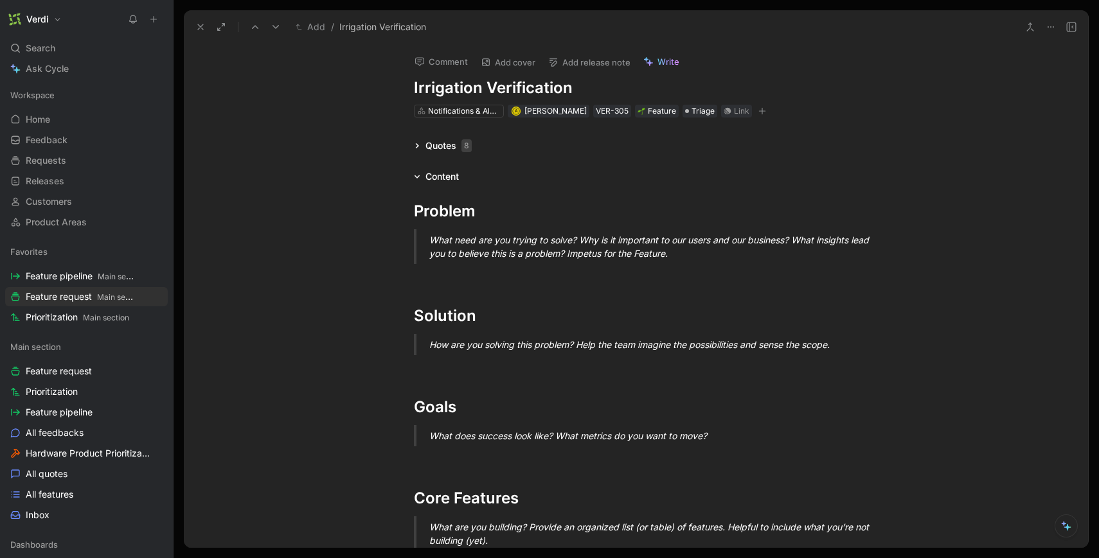
click at [583, 87] on h1 "Irrigation Verification" at bounding box center [636, 88] width 445 height 21
click at [543, 277] on div "To enrich screen reader interactions, please activate Accessibility in Grammarl…" at bounding box center [636, 275] width 445 height 13
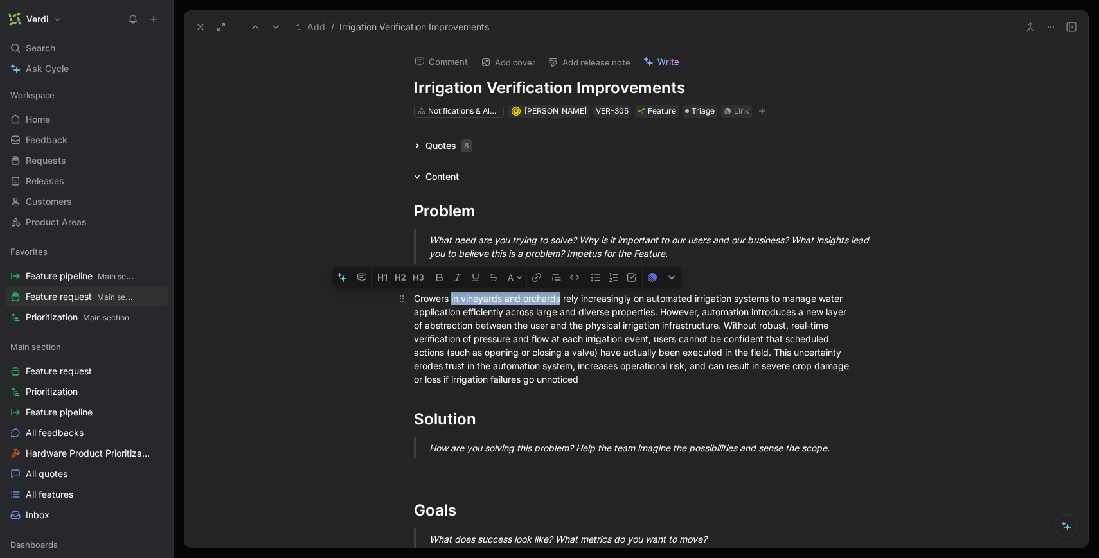
drag, startPoint x: 560, startPoint y: 299, endPoint x: 451, endPoint y: 298, distance: 109.2
click at [451, 298] on div "Growers in vineyards and orchards rely increasingly on automated irrigation sys…" at bounding box center [636, 339] width 445 height 94
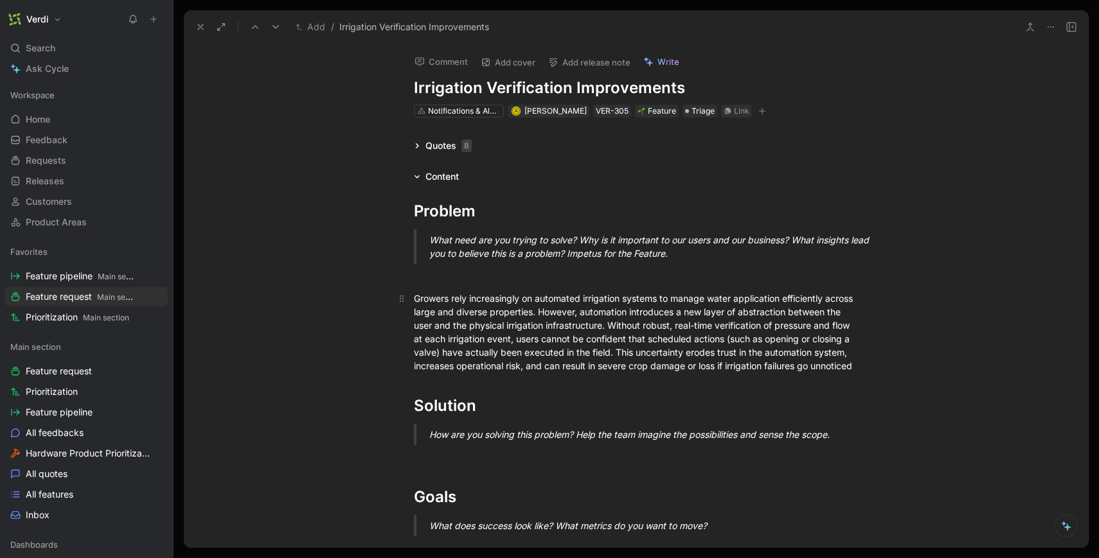
click at [495, 310] on div "Growers rely increasingly on automated irrigation systems to manage water appli…" at bounding box center [636, 332] width 445 height 81
click at [707, 328] on div "Growers rely increasingly on automated irrigation systems to manage water appli…" at bounding box center [636, 332] width 445 height 81
click at [576, 344] on div "Growers rely increasingly on automated irrigation systems to manage water appli…" at bounding box center [636, 332] width 445 height 81
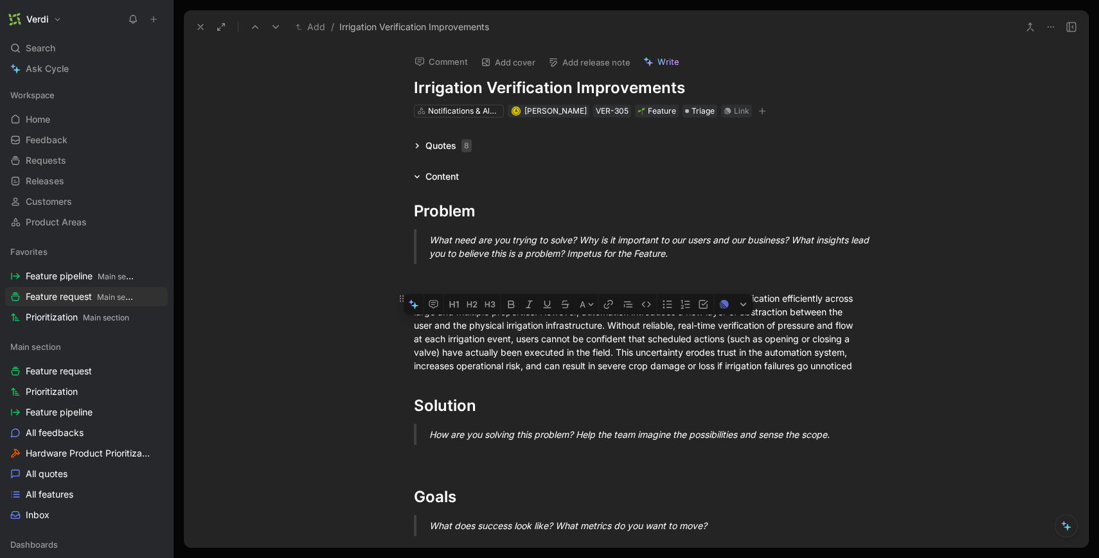
click at [576, 344] on div "Growers rely increasingly on automated irrigation systems to manage water appli…" at bounding box center [636, 332] width 445 height 81
click at [505, 341] on div "Growers rely increasingly on automated irrigation systems to manage water appli…" at bounding box center [636, 332] width 445 height 81
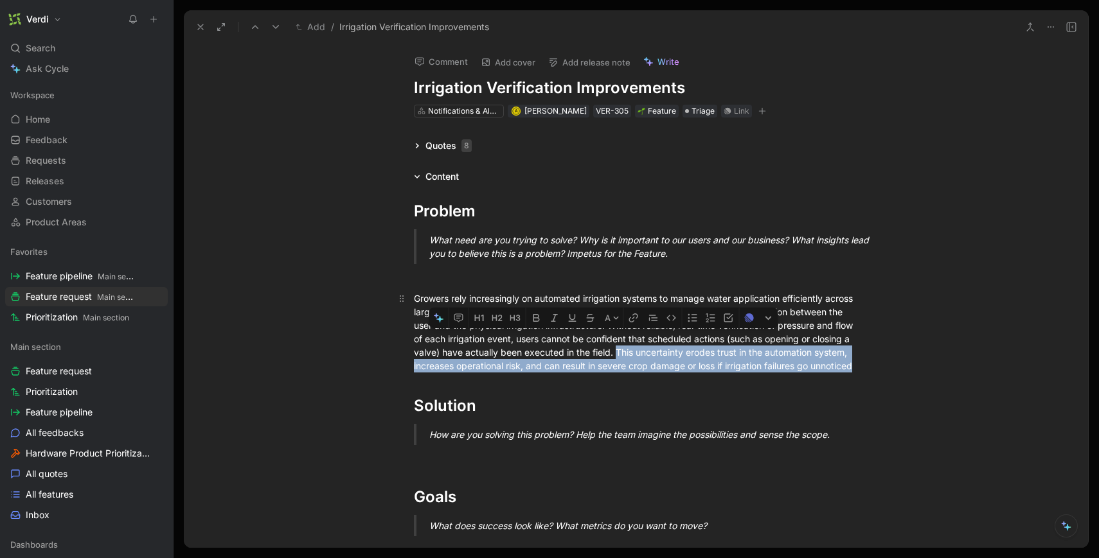
drag, startPoint x: 562, startPoint y: 382, endPoint x: 704, endPoint y: 355, distance: 144.7
click at [704, 355] on div "Growers rely increasingly on automated irrigation systems to manage water appli…" at bounding box center [636, 332] width 445 height 81
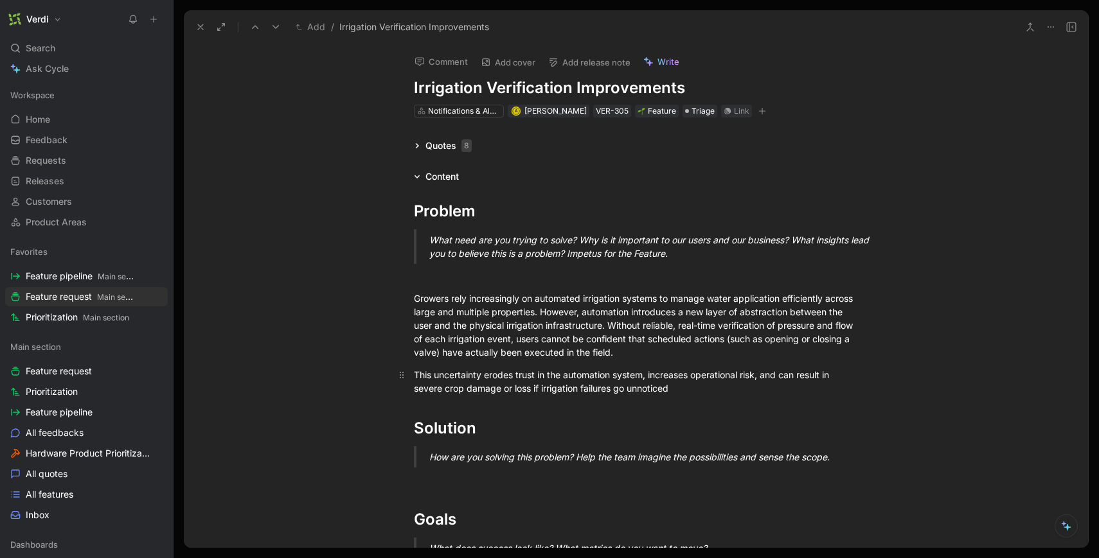
click at [492, 375] on div "This uncertainty erodes trust in the automation system, increases operational r…" at bounding box center [636, 381] width 445 height 27
click at [684, 391] on div "This uncertainty limits trust in the automation system, increases operational r…" at bounding box center [636, 381] width 445 height 27
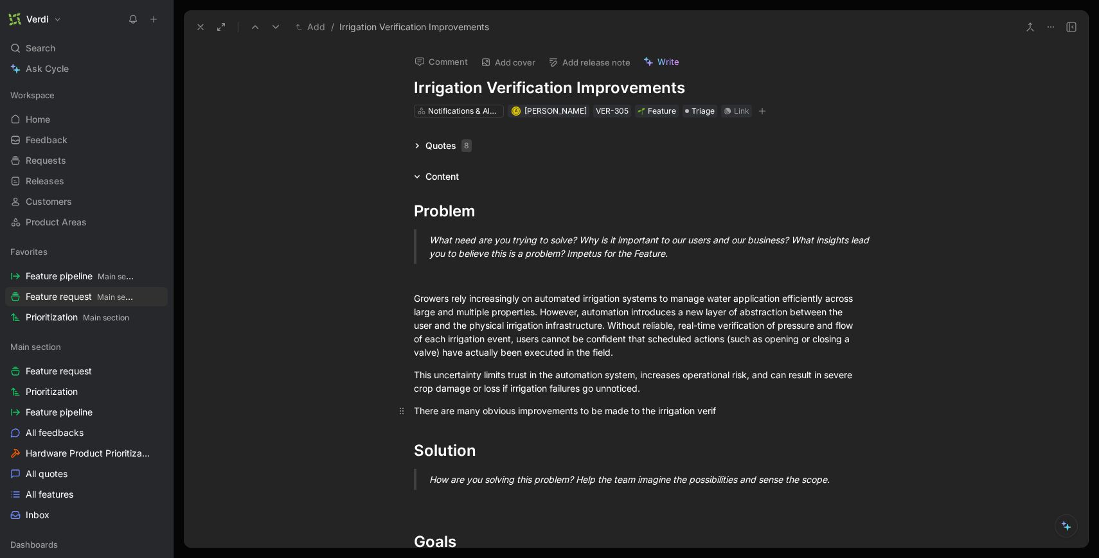
click at [517, 405] on div "There are many obvious improvements to be made to the irrigation verif" at bounding box center [636, 410] width 445 height 13
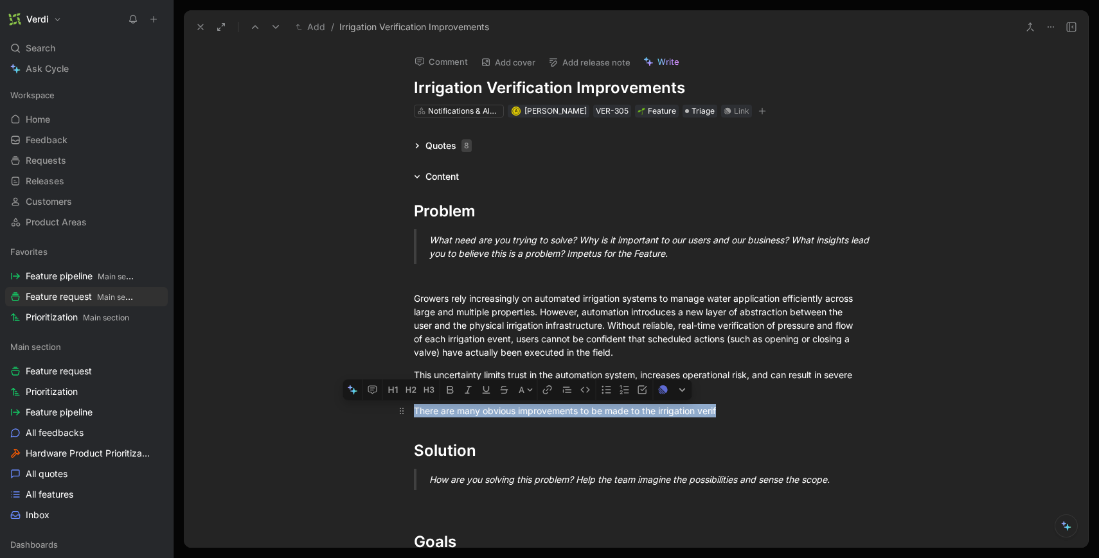
click at [517, 405] on div "There are many obvious improvements to be made to the irrigation verif" at bounding box center [636, 410] width 445 height 13
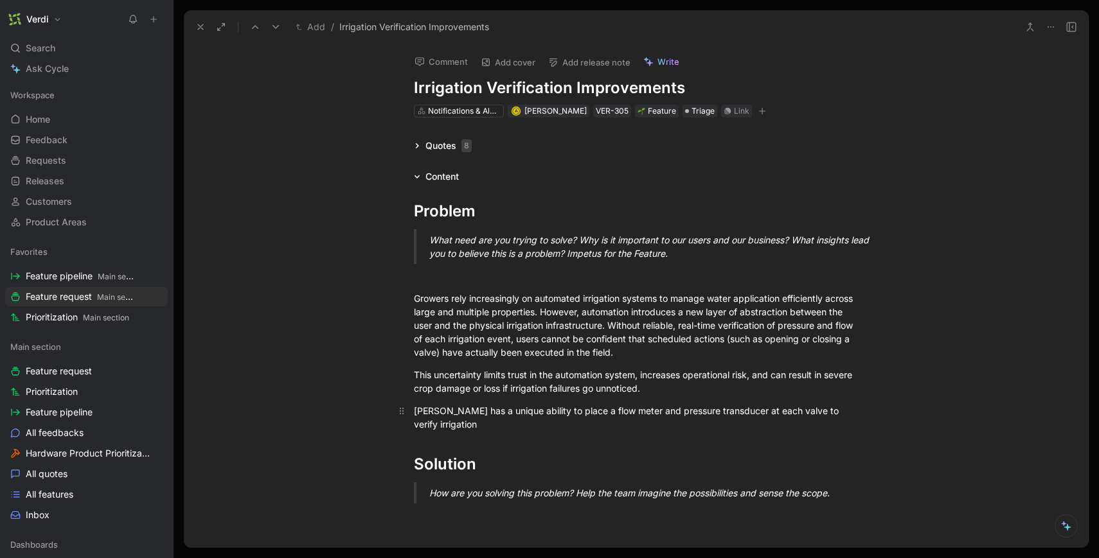
click at [420, 415] on div "Verdi has a unique ability to place a flow meter and pressure transducer at eac…" at bounding box center [636, 417] width 445 height 27
click at [549, 423] on div "Compared to our competitors, Verdi has a unique ability to place a flow meter a…" at bounding box center [636, 417] width 445 height 27
click at [701, 432] on p "Compared to our competitors, Verdi has a unique ability to place a flow meter a…" at bounding box center [635, 417] width 493 height 35
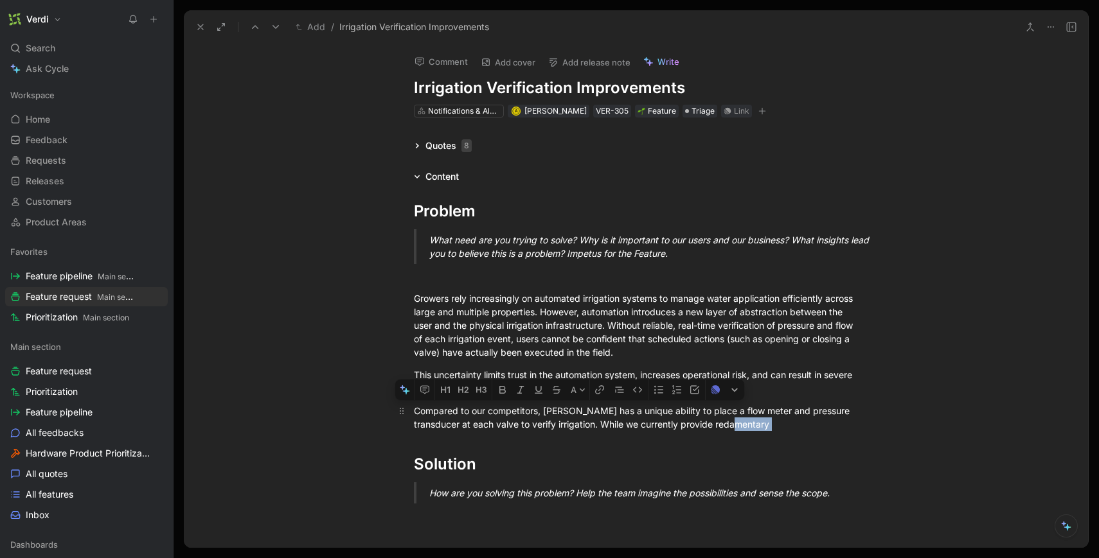
click at [699, 427] on div "Compared to our competitors, Verdi has a unique ability to place a flow meter a…" at bounding box center [636, 417] width 445 height 27
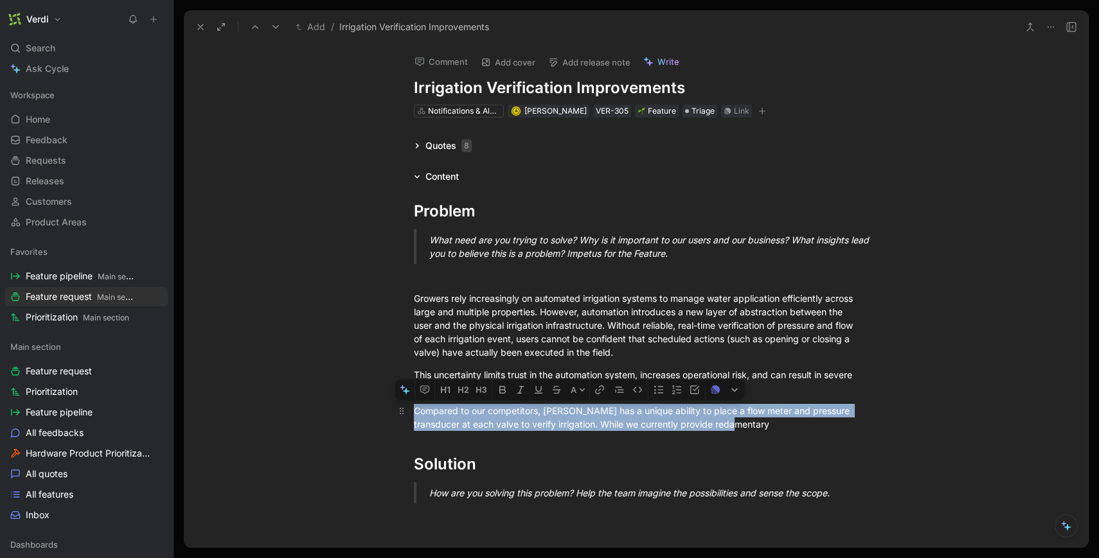
click at [699, 427] on div "Compared to our competitors, Verdi has a unique ability to place a flow meter a…" at bounding box center [636, 417] width 445 height 27
click at [688, 426] on div "Compared to our competitors, Verdi has a unique ability to place a flow meter a…" at bounding box center [636, 417] width 445 height 27
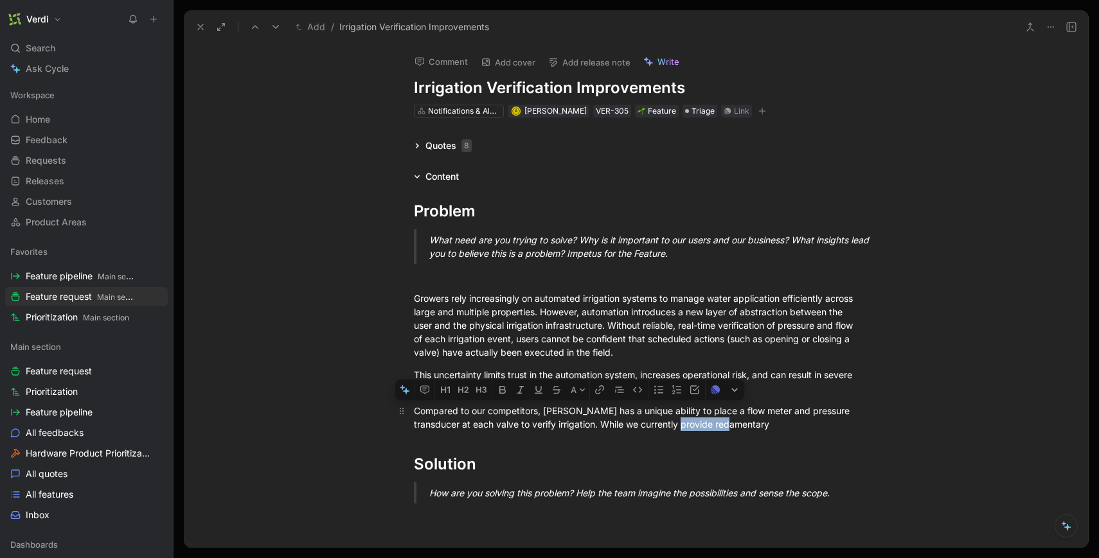
click at [688, 426] on div "Compared to our competitors, Verdi has a unique ability to place a flow meter a…" at bounding box center [636, 417] width 445 height 27
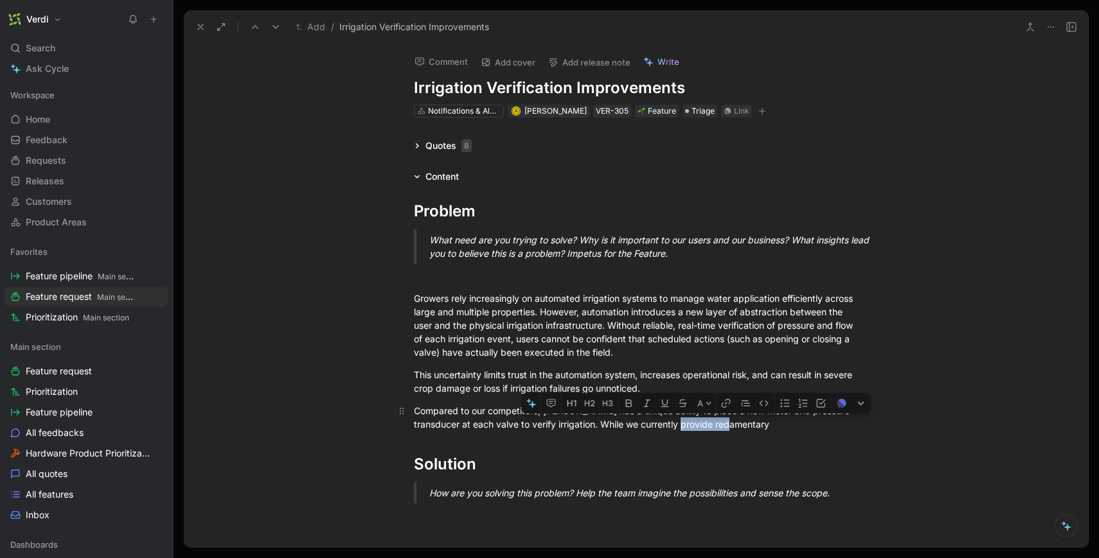
copy div "redamentary"
click at [691, 428] on div "Compared to our competitors, Verdi has a unique ability to place a flow meter a…" at bounding box center [636, 417] width 445 height 27
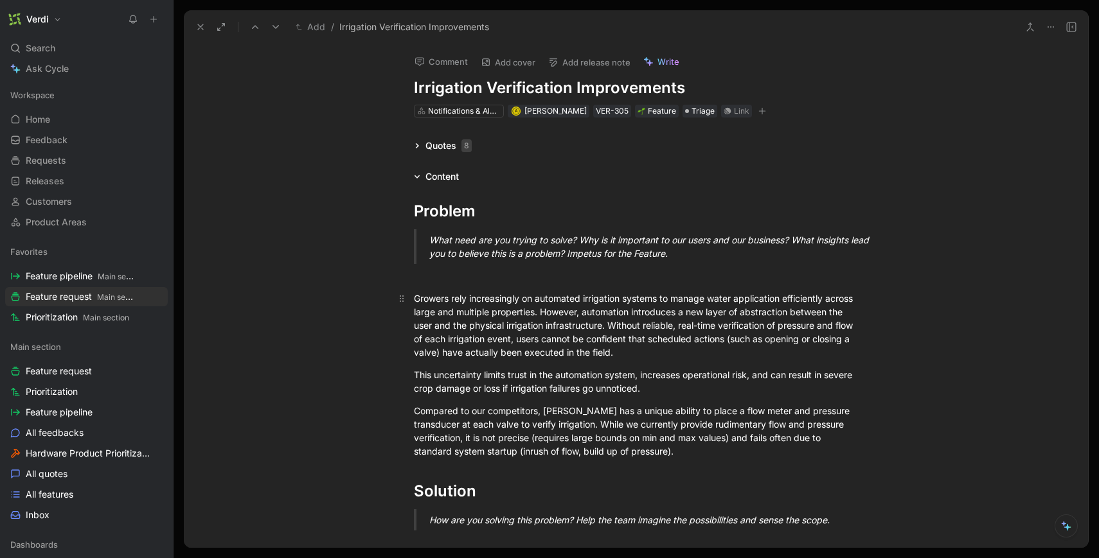
click at [749, 352] on div "Growers rely increasingly on automated irrigation systems to manage water appli…" at bounding box center [636, 325] width 445 height 67
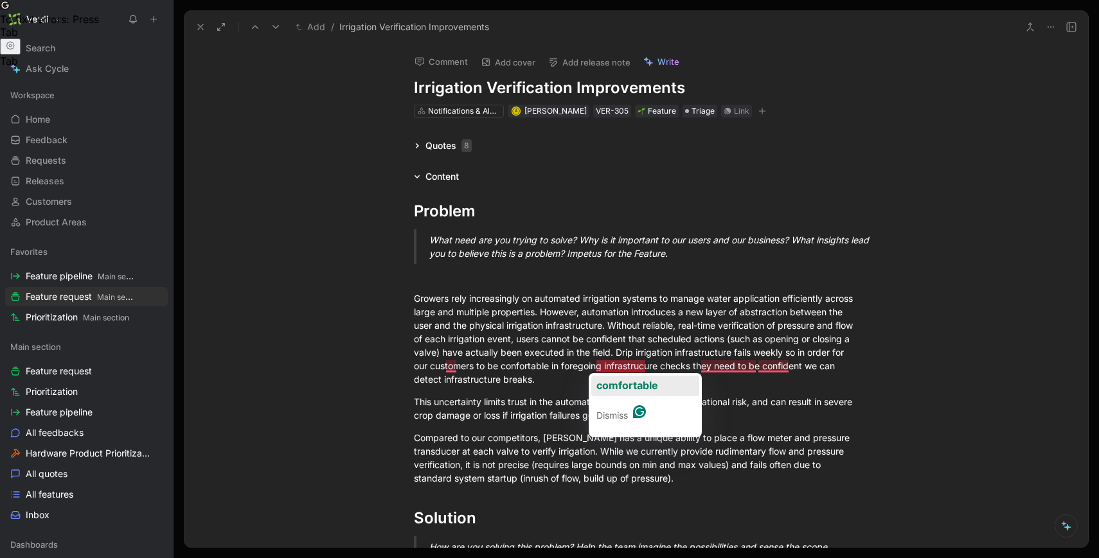
click at [629, 384] on span "comfortable" at bounding box center [627, 385] width 62 height 13
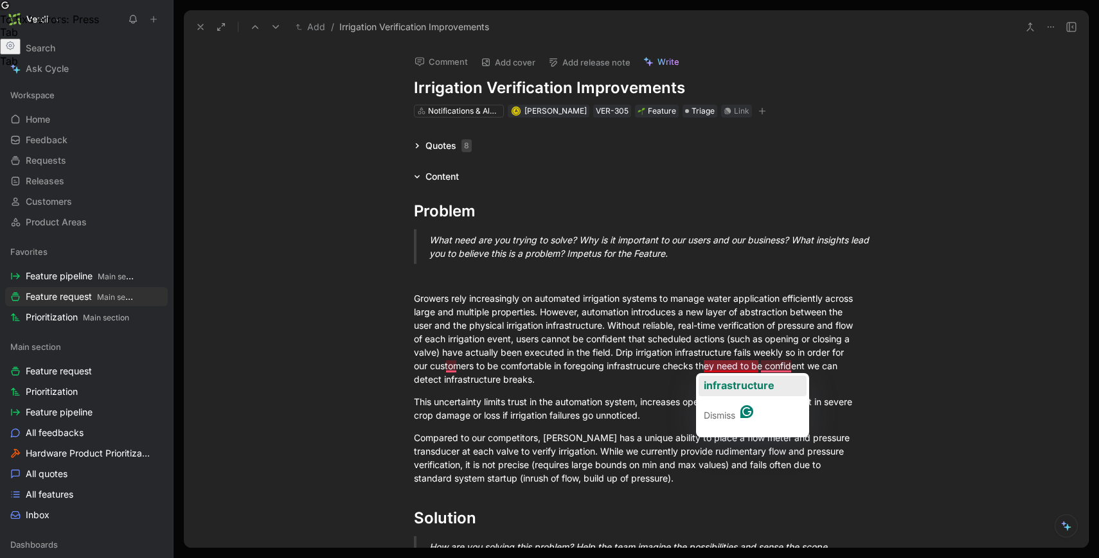
click at [749, 382] on span "infrastructure" at bounding box center [739, 385] width 71 height 13
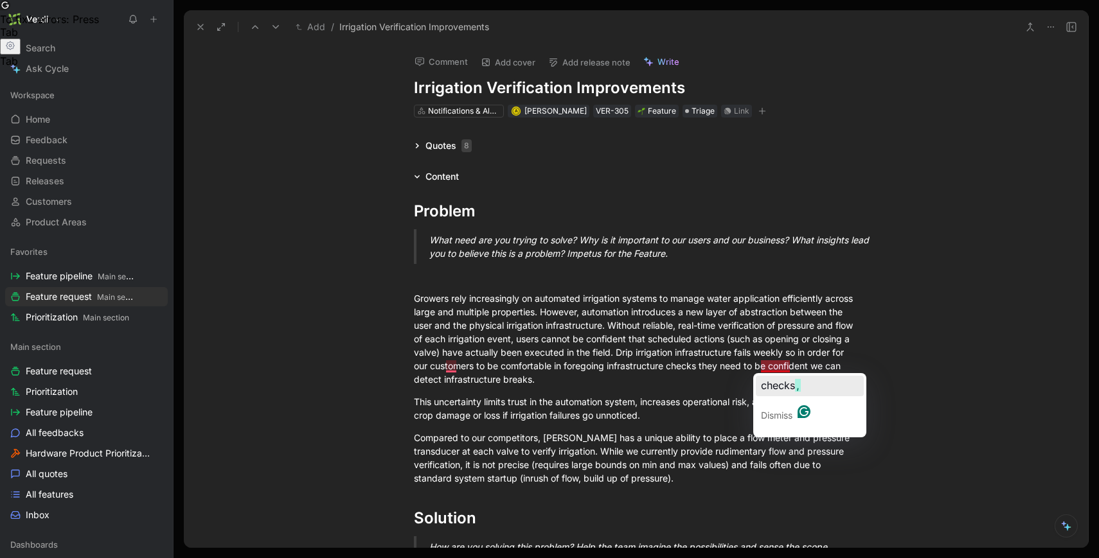
click at [783, 386] on span "checks" at bounding box center [778, 385] width 34 height 13
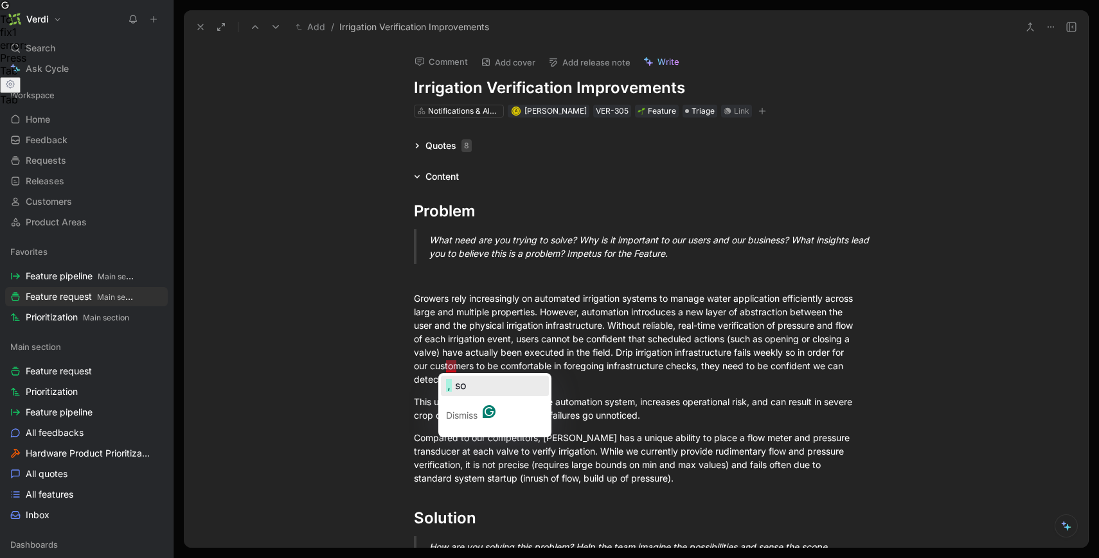
click at [463, 385] on span "so" at bounding box center [461, 385] width 12 height 13
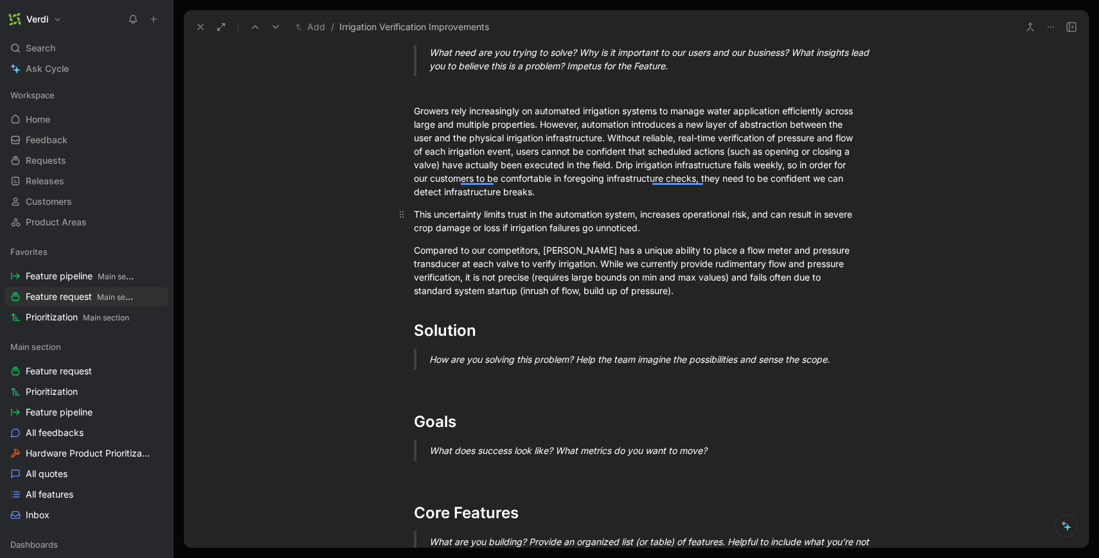
scroll to position [237, 0]
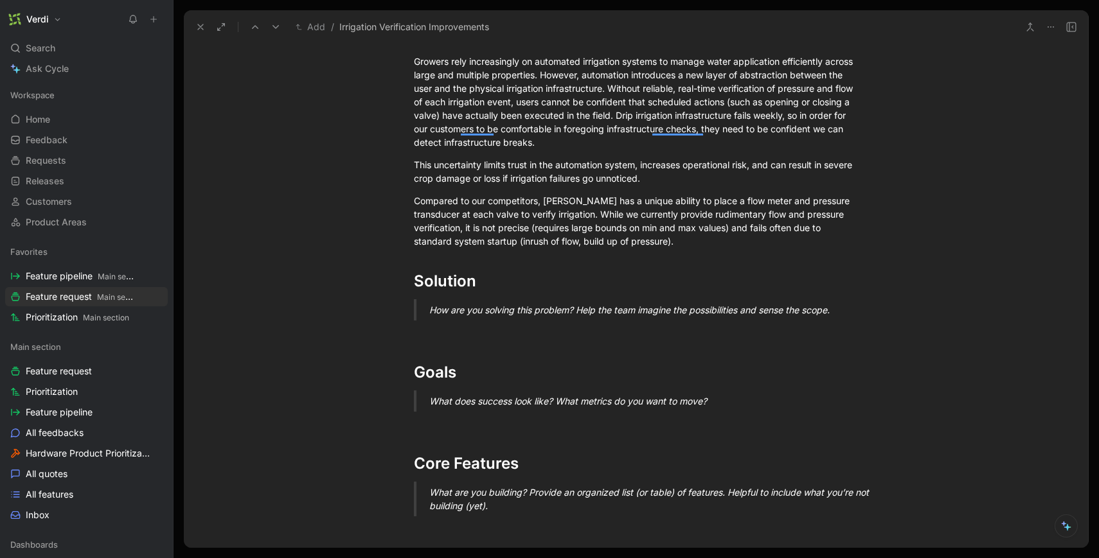
click at [856, 309] on div "How are you solving this problem? Help the team imagine the possibilities and s…" at bounding box center [651, 309] width 445 height 13
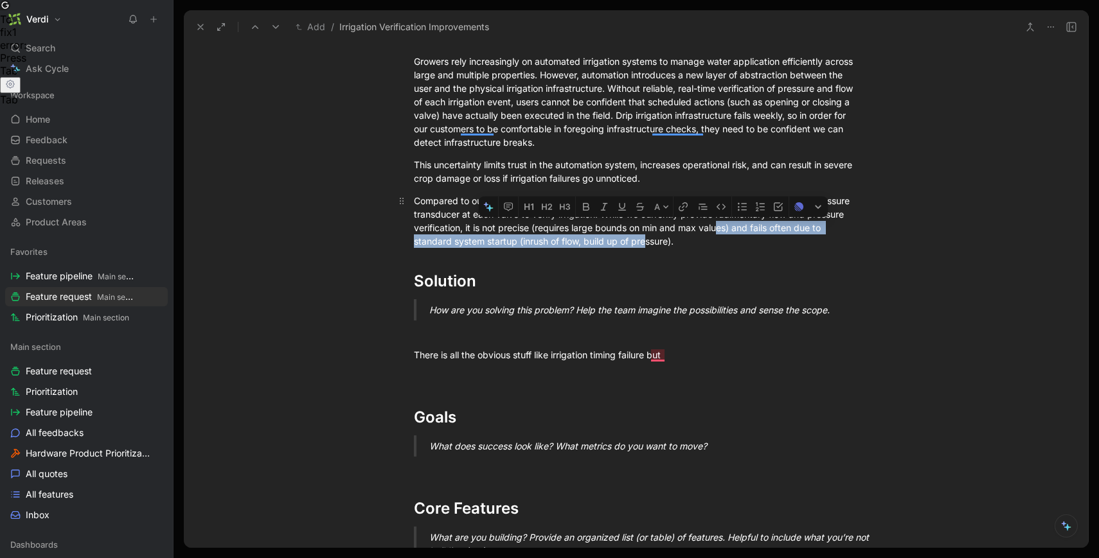
drag, startPoint x: 628, startPoint y: 242, endPoint x: 700, endPoint y: 229, distance: 72.5
click at [700, 229] on div "Compared to our competitors, Verdi has a unique ability to place a flow meter a…" at bounding box center [636, 221] width 445 height 54
copy div "fails often due to standard system startup (inrush of flow, build up of pressur…"
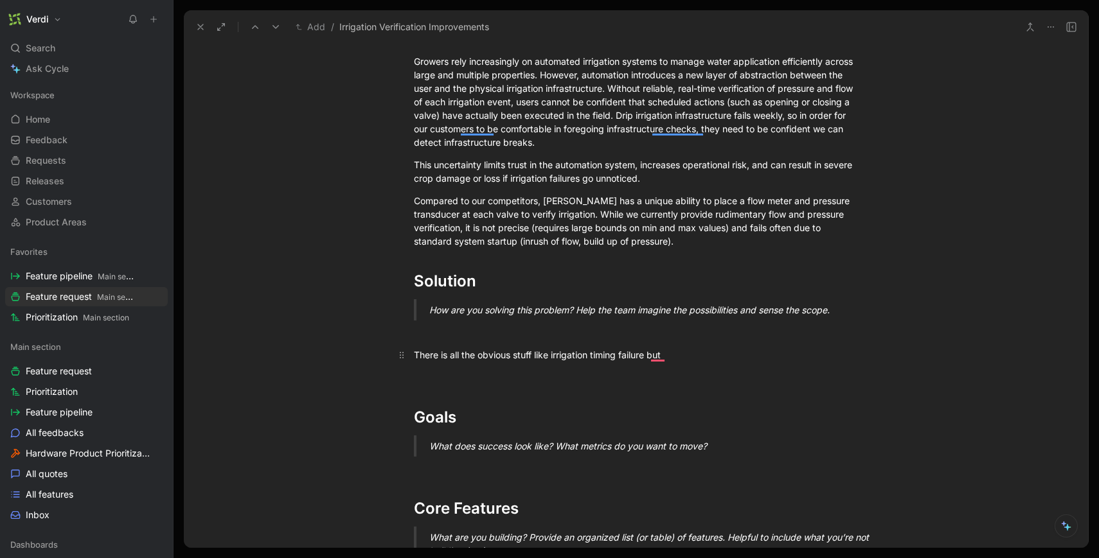
click at [675, 346] on p "There is all the obvious stuff like irrigation timing failure but" at bounding box center [635, 354] width 493 height 21
click at [691, 362] on p "There is all the obvious stuff like irrigation timing failure but" at bounding box center [635, 354] width 493 height 21
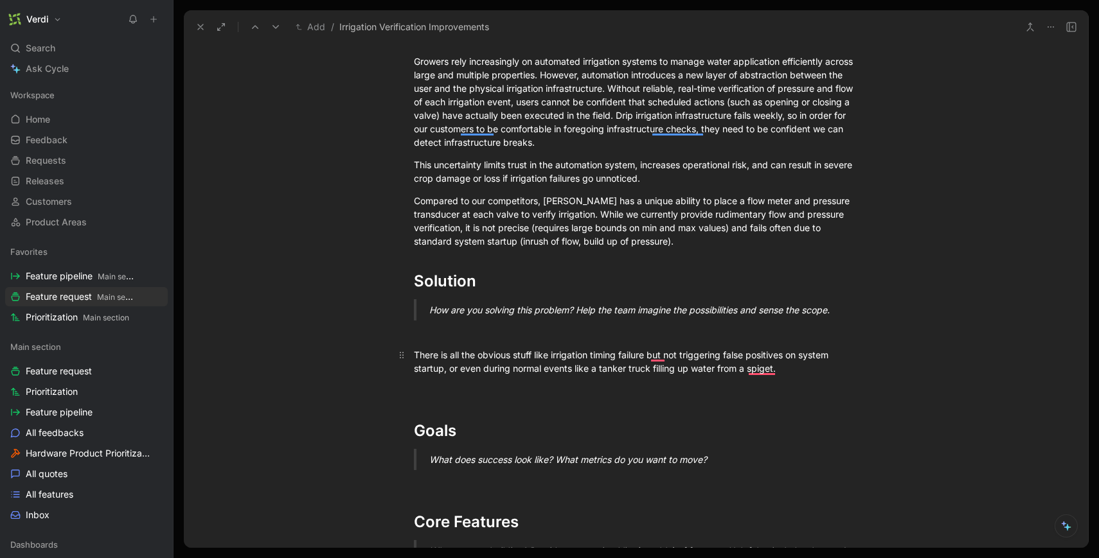
scroll to position [0, 0]
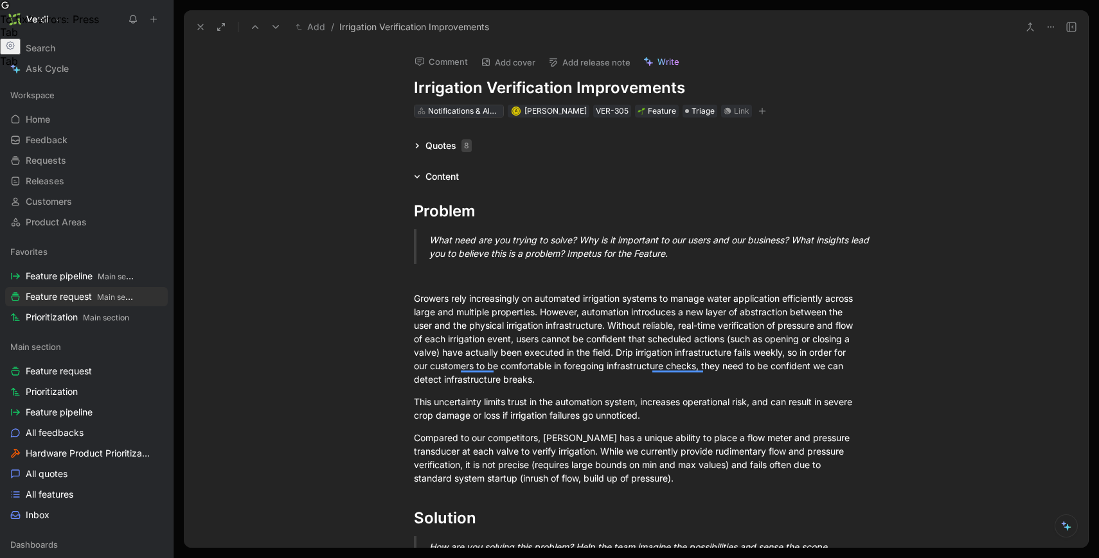
click at [479, 112] on div "Notifications & Alerts" at bounding box center [464, 111] width 72 height 13
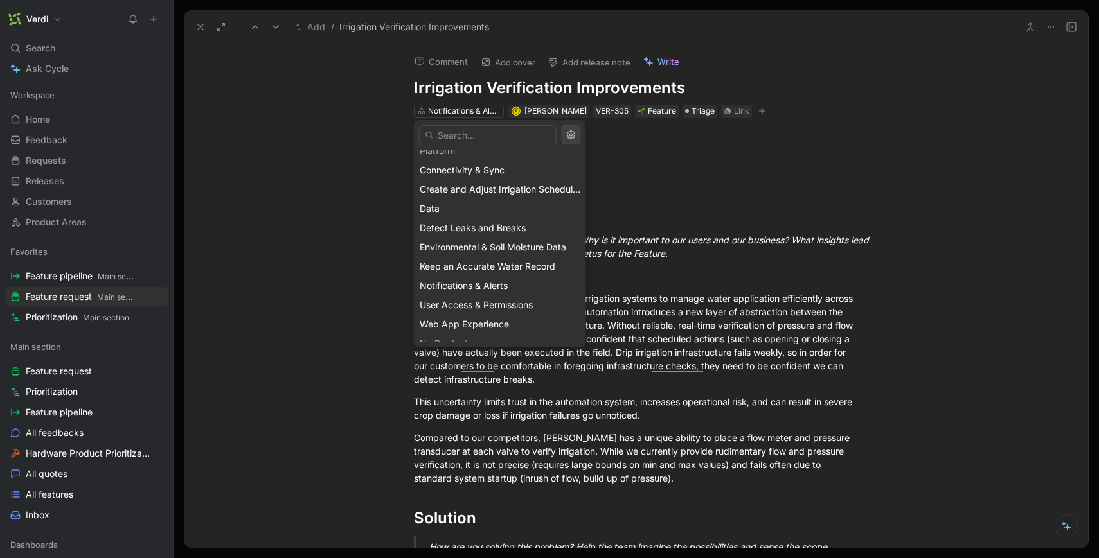
scroll to position [113, 0]
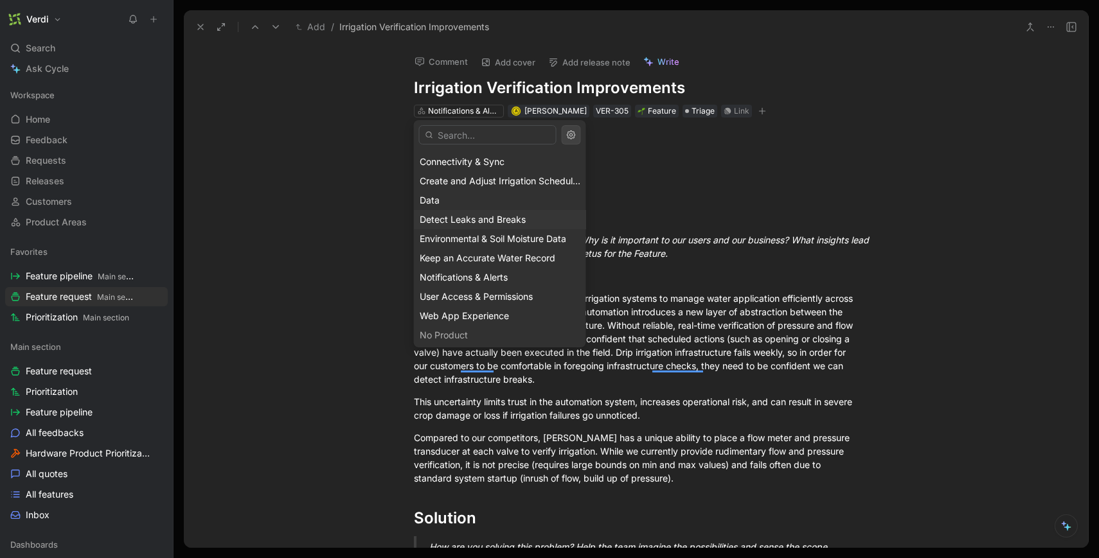
click at [490, 218] on span "Detect Leaks and Breaks" at bounding box center [473, 219] width 106 height 11
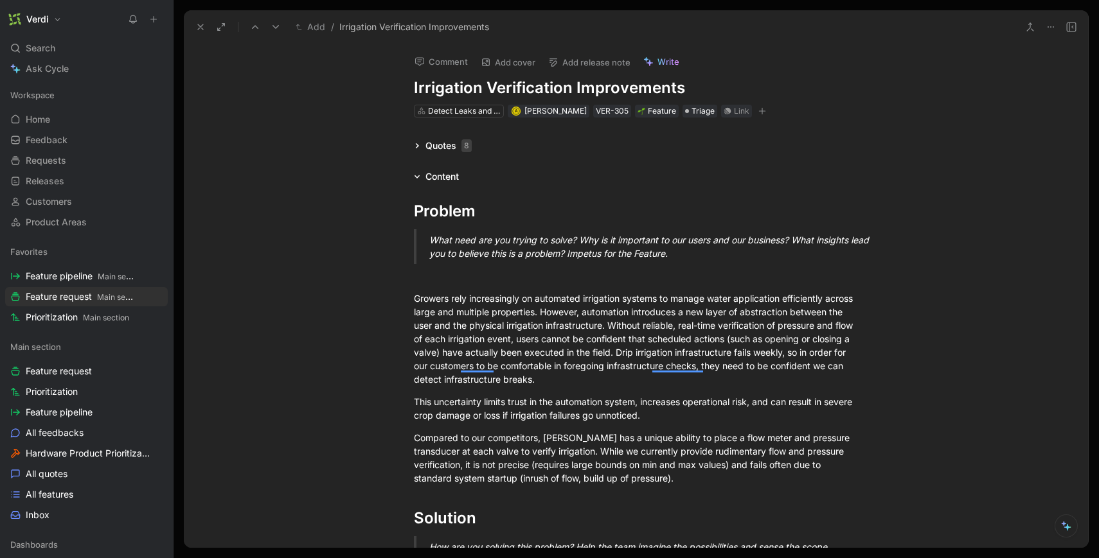
click at [197, 27] on icon at bounding box center [200, 27] width 10 height 10
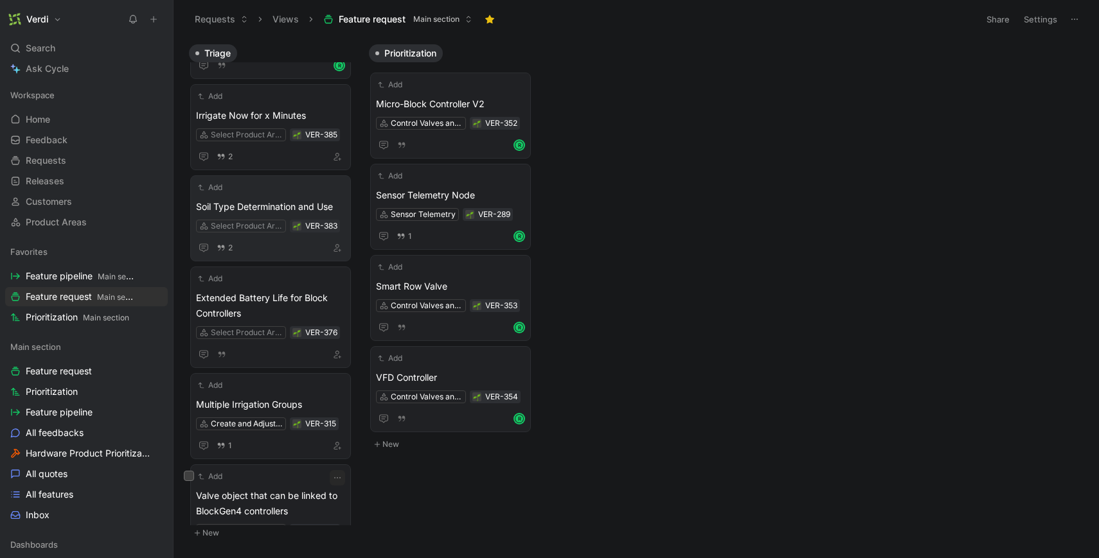
scroll to position [66, 0]
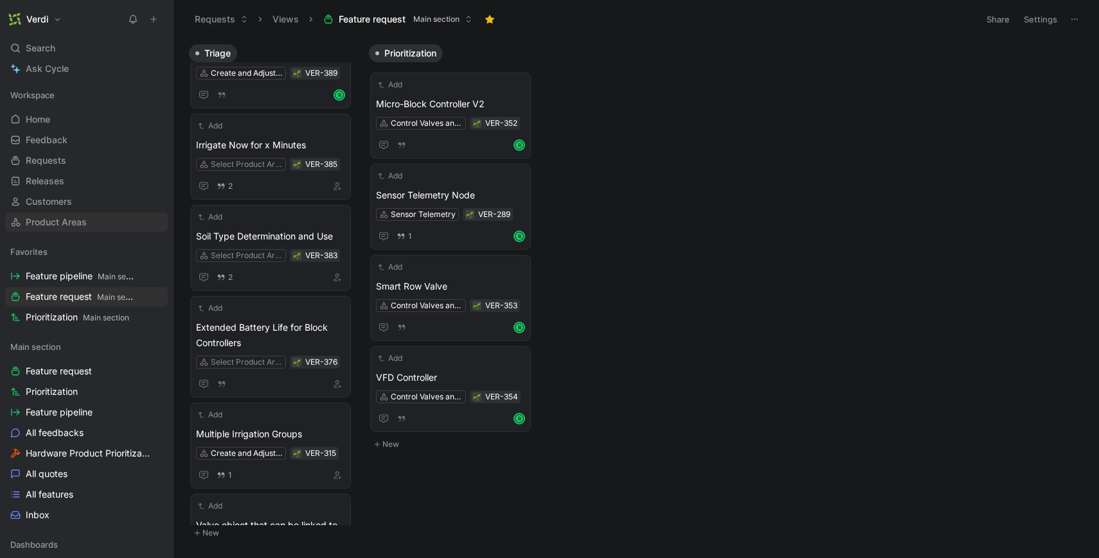
click at [78, 224] on span "Product Areas" at bounding box center [56, 222] width 61 height 13
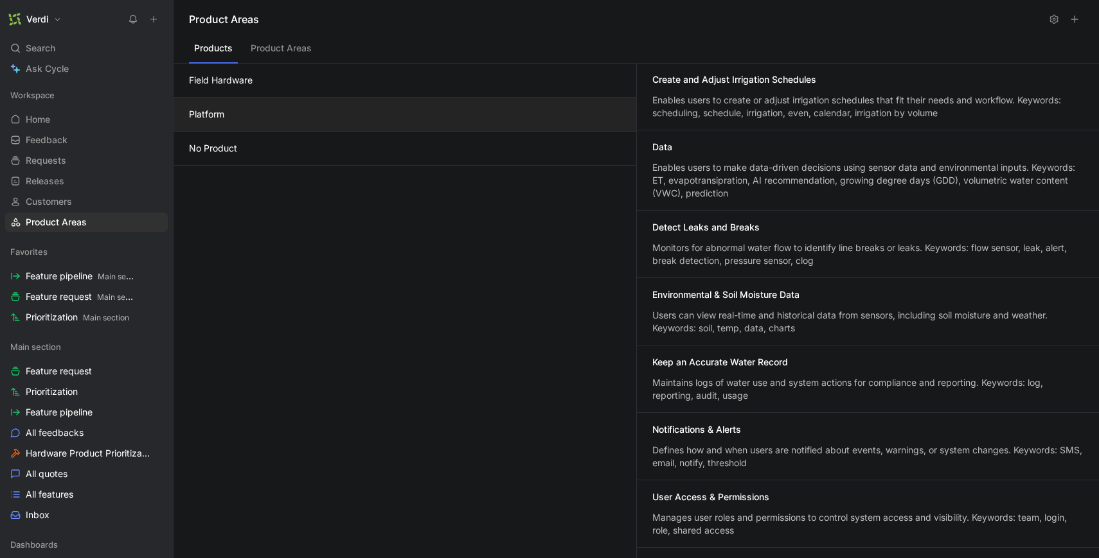
scroll to position [92, 0]
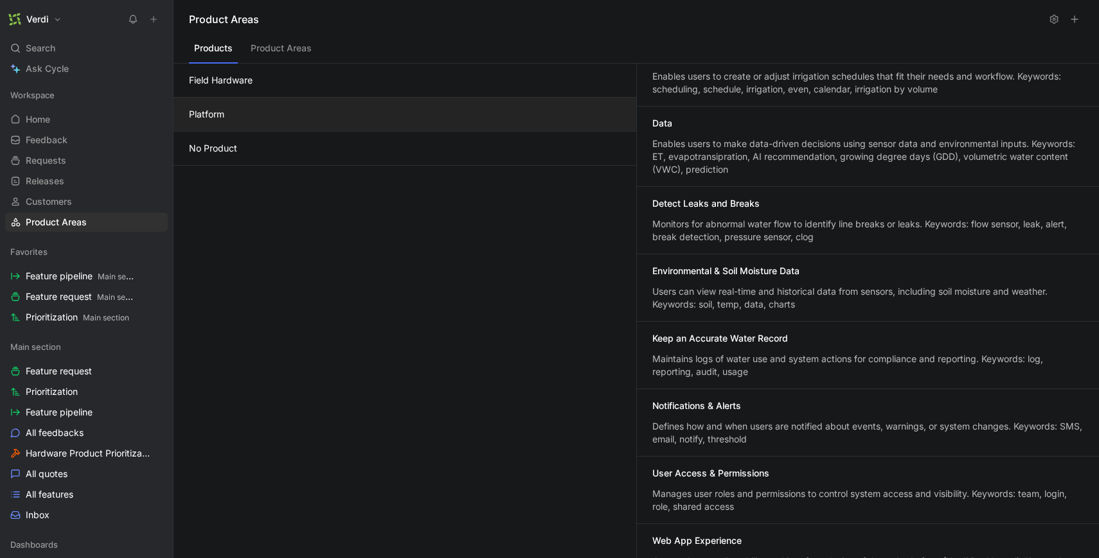
click at [781, 213] on div "Detect Leaks and Breaks Monitors for abnormal water flow to identify line break…" at bounding box center [868, 220] width 462 height 67
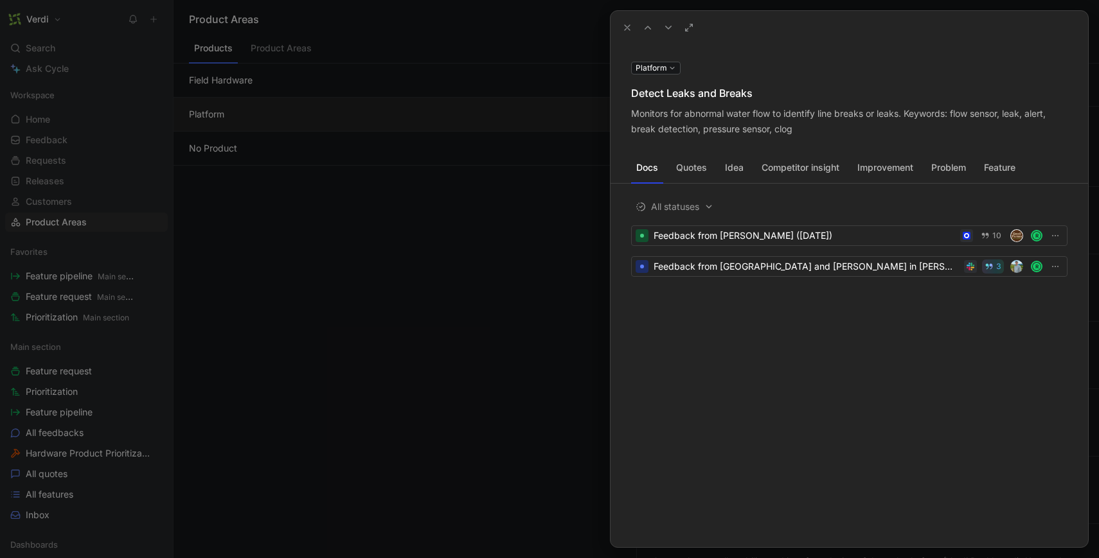
click at [0, 0] on icon at bounding box center [0, 0] width 0 height 0
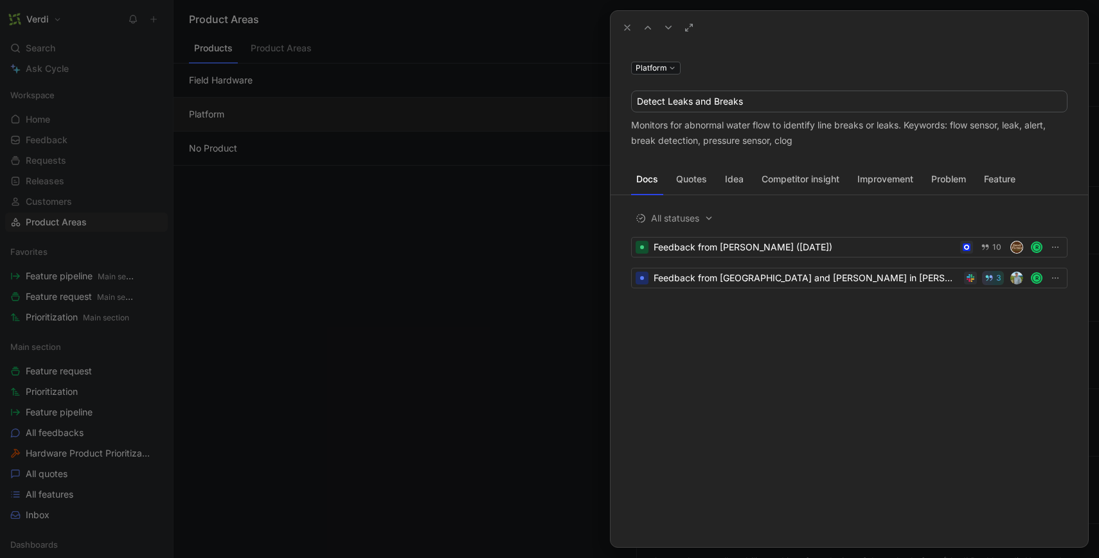
drag, startPoint x: 749, startPoint y: 100, endPoint x: 626, endPoint y: 102, distance: 122.1
click at [626, 102] on div "Platform Detect Leaks and Breaks Monitors for abnormal water flow to identify l…" at bounding box center [848, 104] width 477 height 89
type input "Irrigation Verification"
click at [687, 123] on div "Monitors for abnormal water flow to identify line breaks or leaks. Keywords: fl…" at bounding box center [849, 133] width 436 height 31
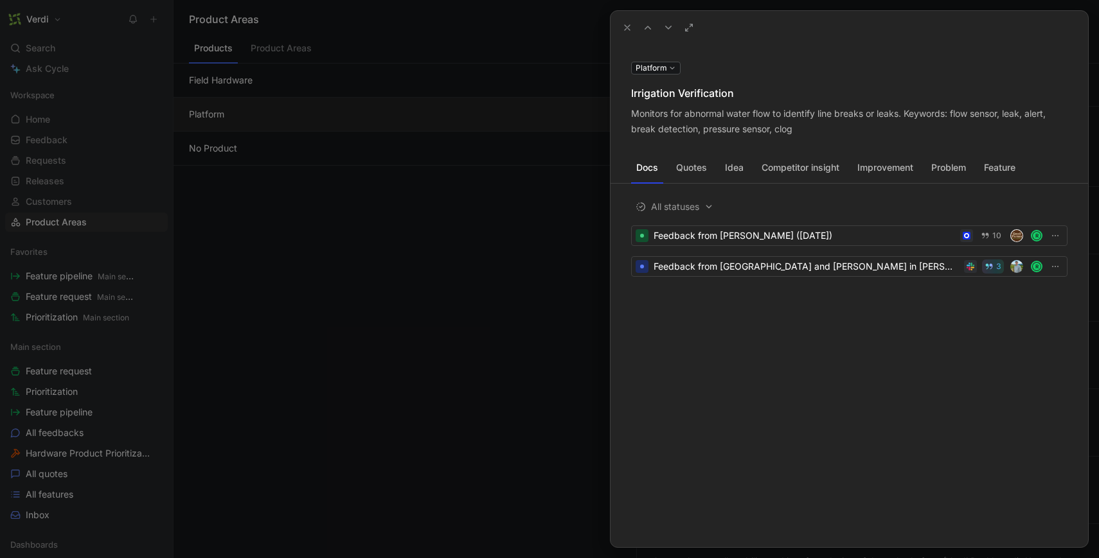
click at [0, 0] on icon at bounding box center [0, 0] width 0 height 0
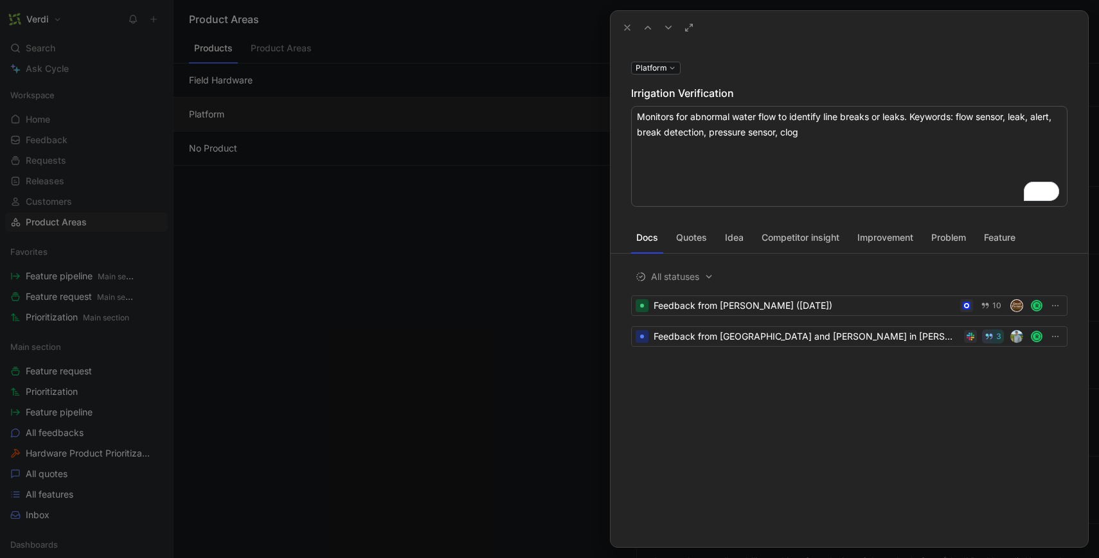
click at [821, 120] on textarea "Monitors for abnormal water flow to identify line breaks or leaks. Keywords: fl…" at bounding box center [849, 156] width 436 height 101
click at [998, 120] on textarea "Monitors for abnormal water flow to identify valves not opening, closing, line …" at bounding box center [849, 156] width 436 height 101
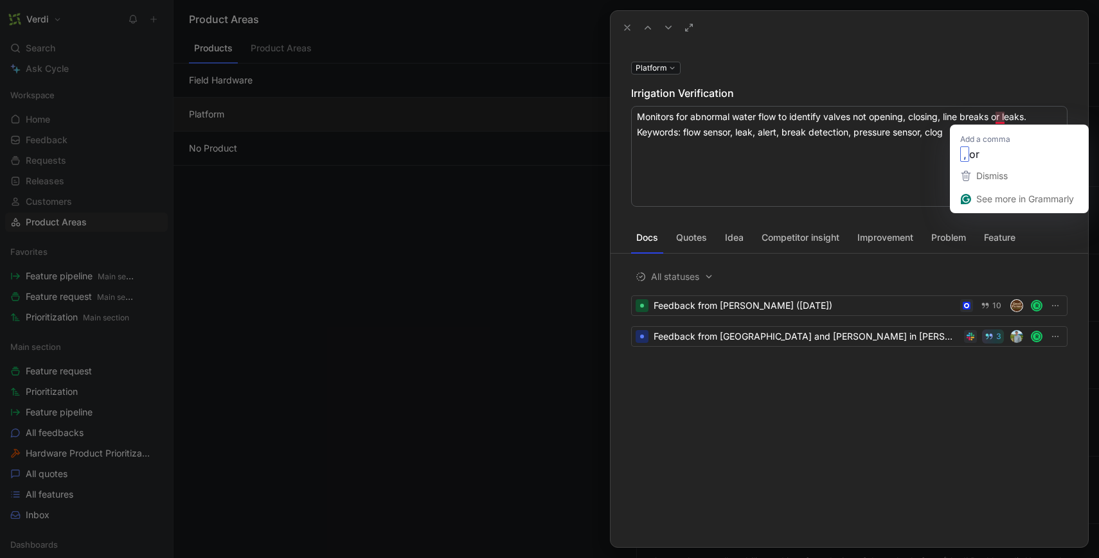
click at [998, 120] on textarea "Monitors for abnormal water flow to identify valves not opening, closing, line …" at bounding box center [849, 156] width 436 height 101
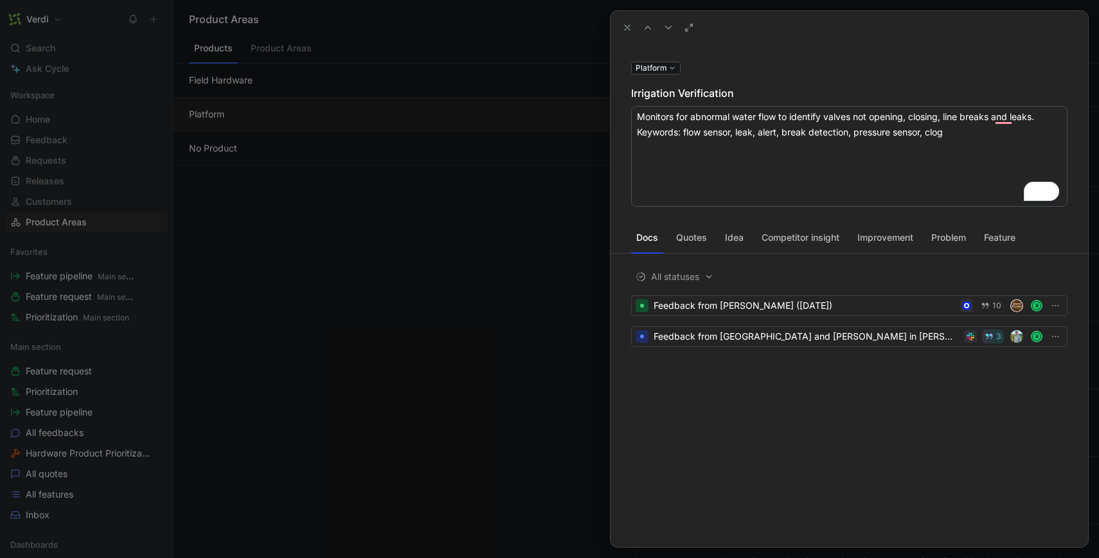
click at [991, 116] on textarea "Monitors for abnormal water flow to identify valves not opening, closing, line …" at bounding box center [849, 156] width 436 height 101
click at [945, 118] on textarea "Monitors for abnormal water flow to identify valves not opening, closing, line …" at bounding box center [849, 156] width 436 height 101
type textarea "Monitors for abnormal water flow to identify valves not opening, closing, filte…"
click at [878, 168] on textarea "Monitors for abnormal water flow to identify valves not opening, closing, filte…" at bounding box center [849, 156] width 436 height 101
click at [813, 73] on div "Platform Irrigation Verification Monitors for abnormal water flow to identify v…" at bounding box center [848, 133] width 477 height 147
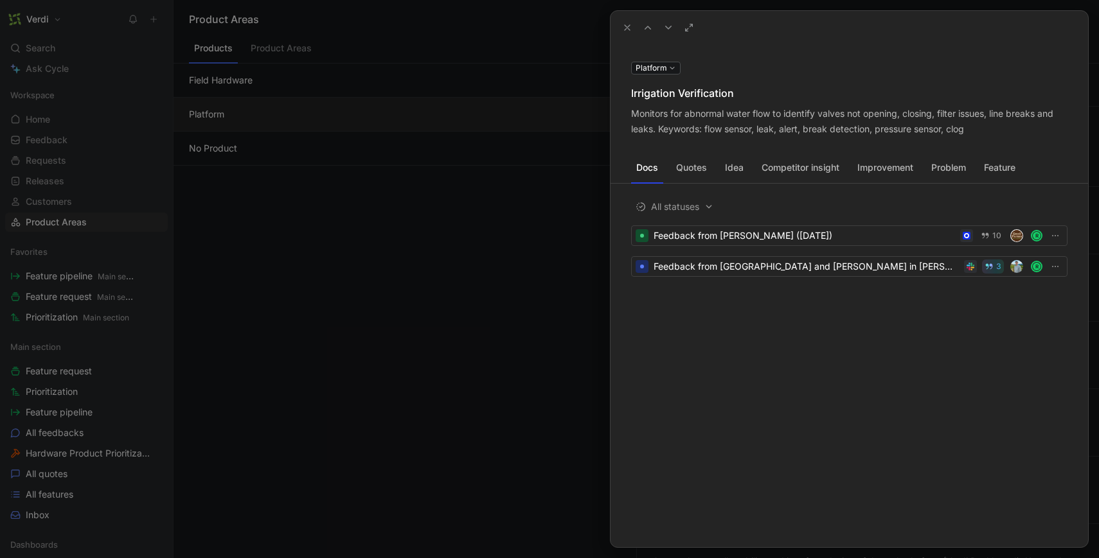
click at [556, 134] on div at bounding box center [549, 279] width 1099 height 558
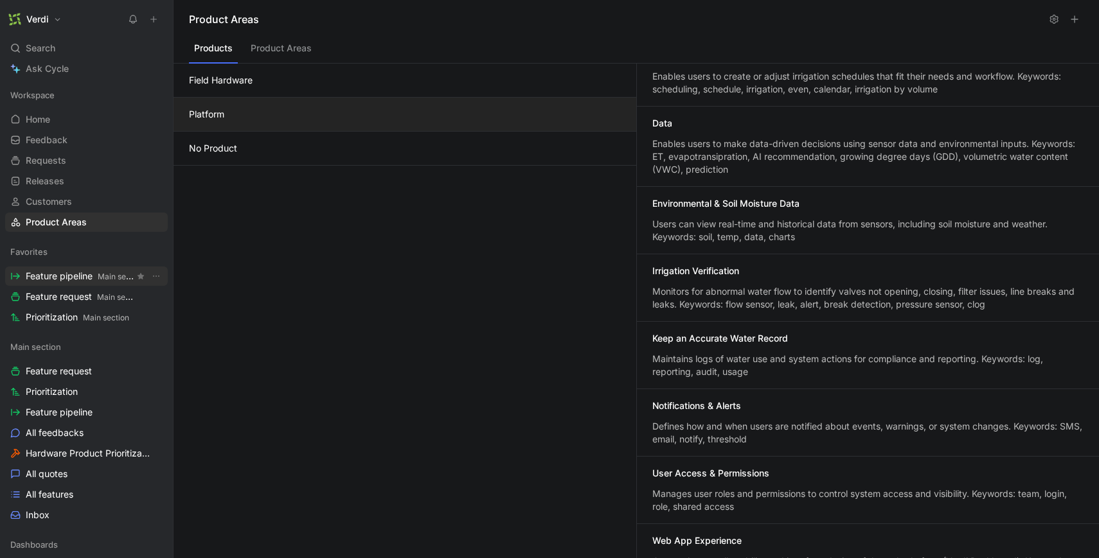
click at [92, 271] on span "Feature pipeline Main section" at bounding box center [80, 276] width 109 height 13
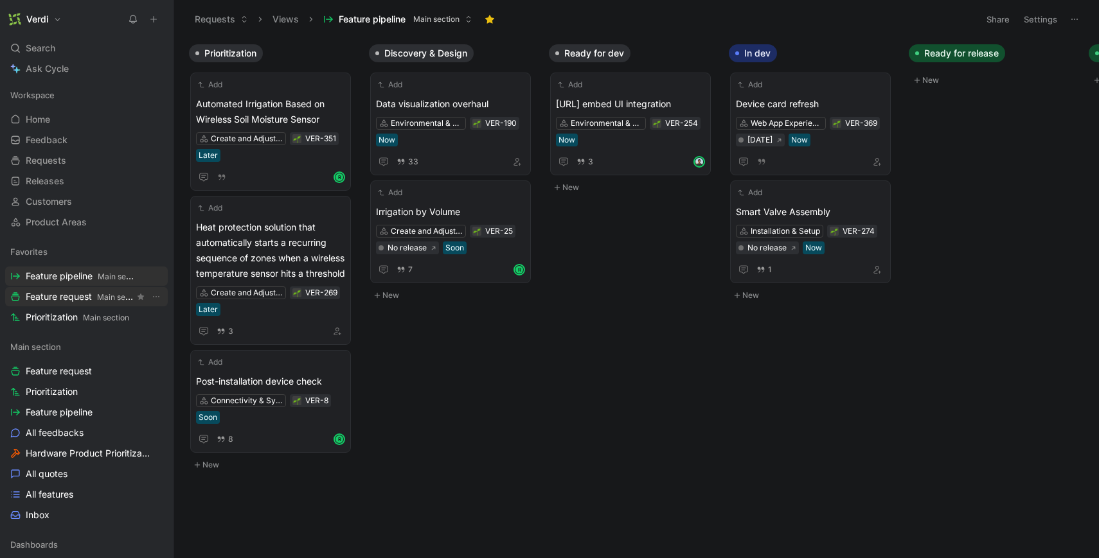
click at [86, 292] on span "Feature request Main section" at bounding box center [80, 296] width 109 height 13
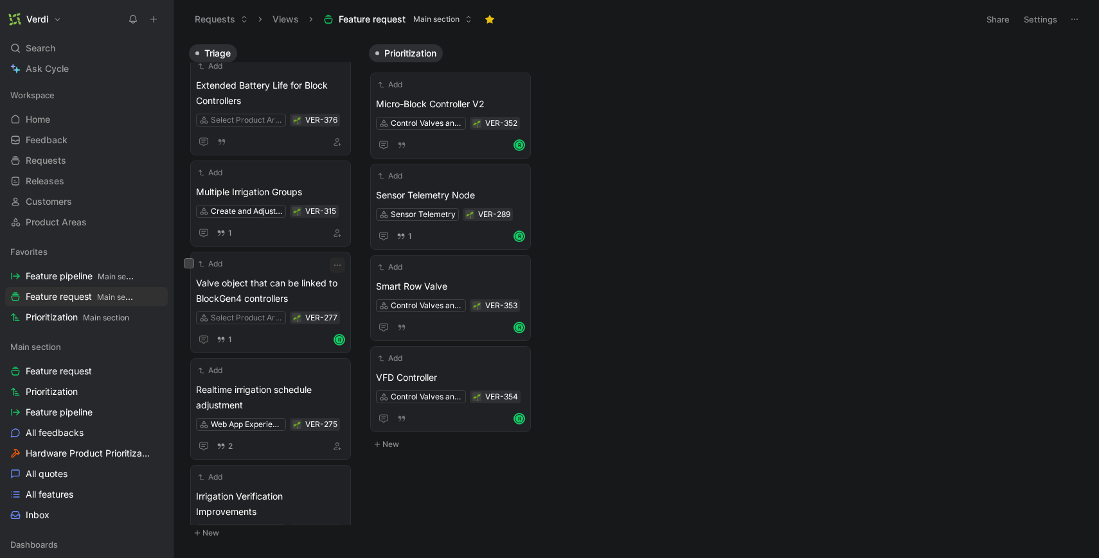
scroll to position [429, 0]
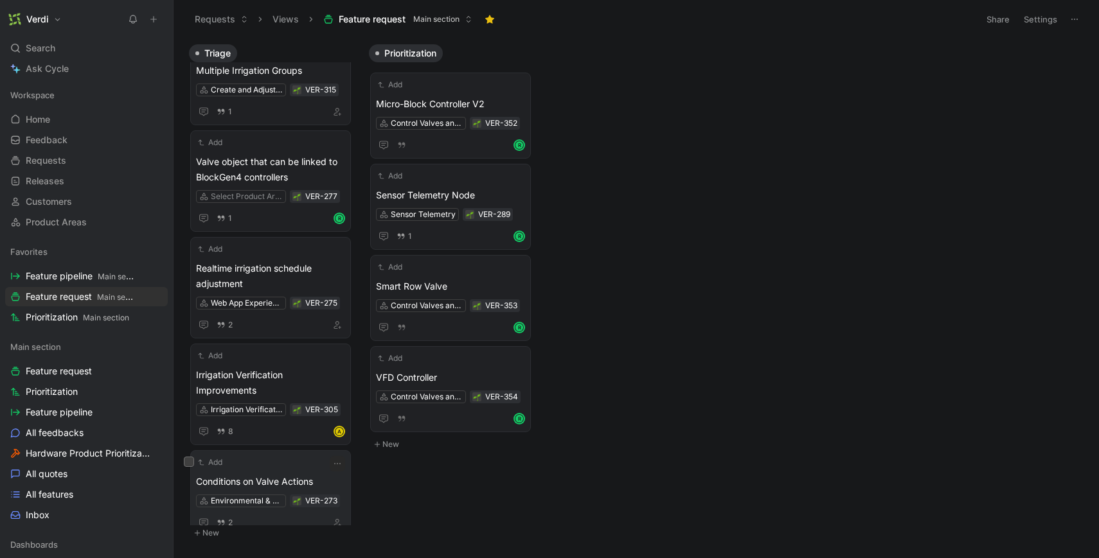
click at [285, 474] on span "Conditions on Valve Actions" at bounding box center [270, 481] width 149 height 15
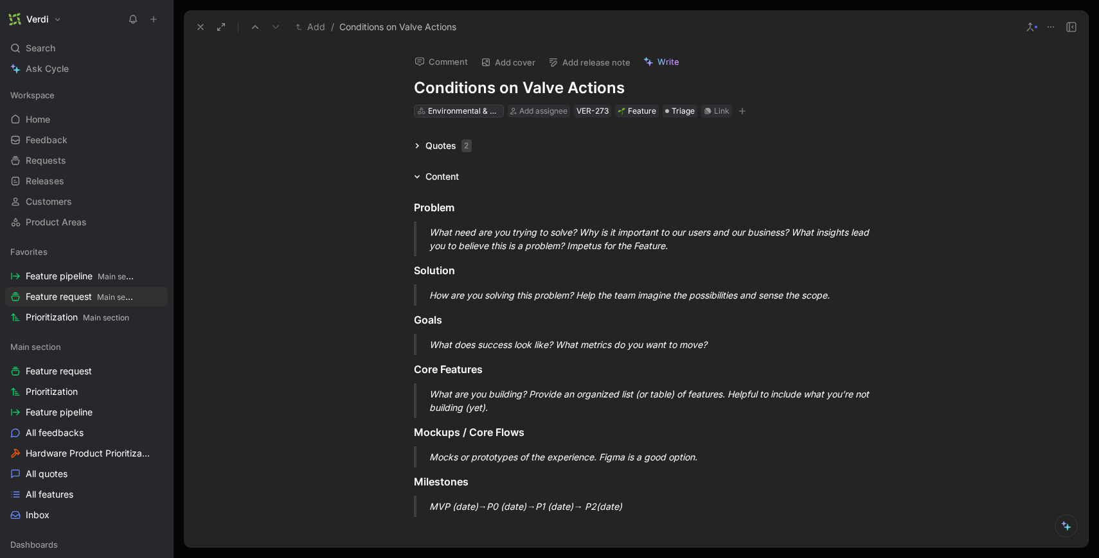
click at [437, 114] on div "Environmental & Soil Moisture Data" at bounding box center [464, 111] width 72 height 13
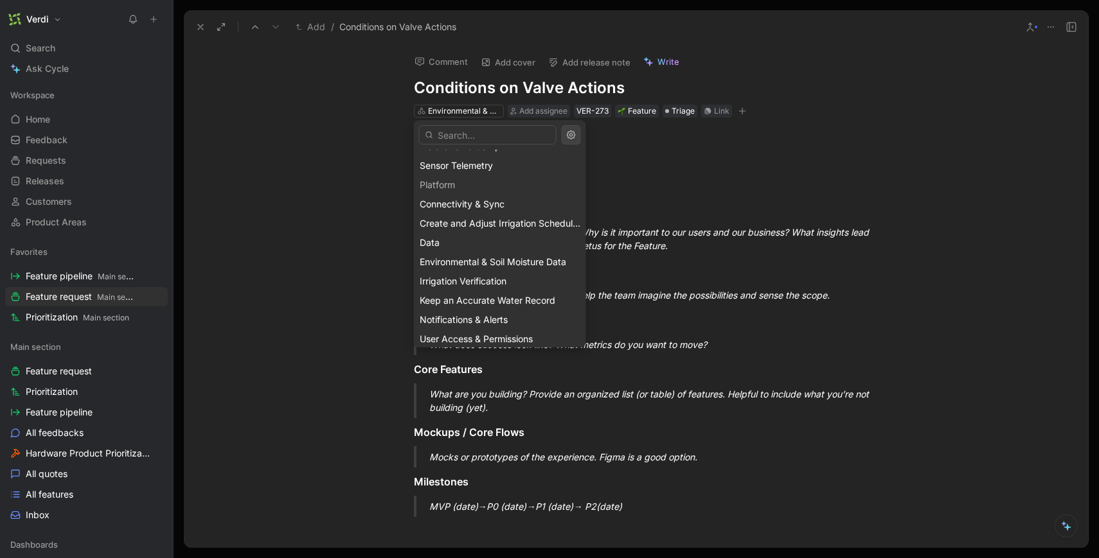
scroll to position [71, 0]
click at [468, 281] on span "Irrigation Verification" at bounding box center [463, 280] width 87 height 11
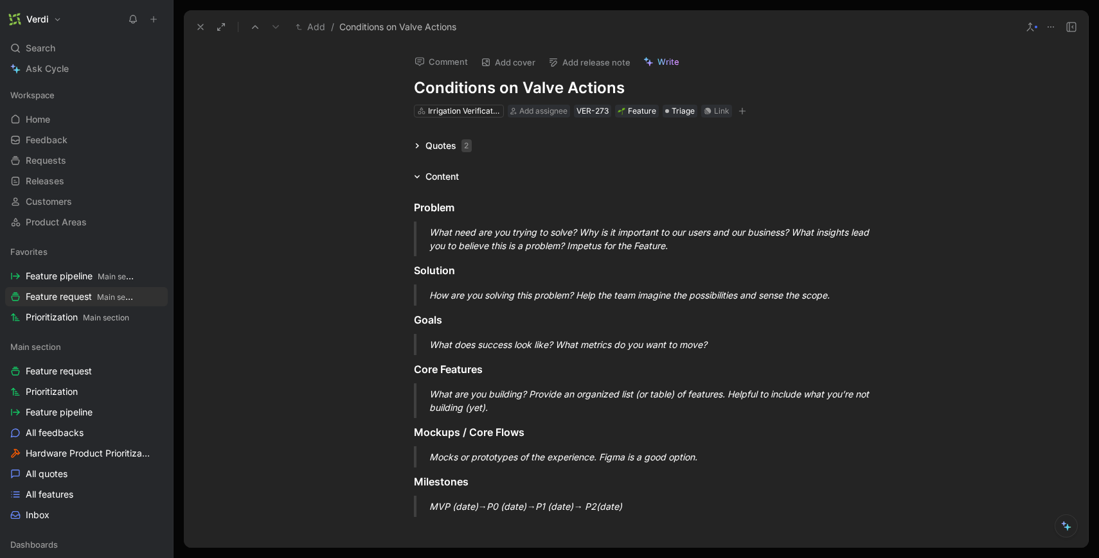
click at [443, 145] on div "Quotes 2" at bounding box center [448, 145] width 46 height 15
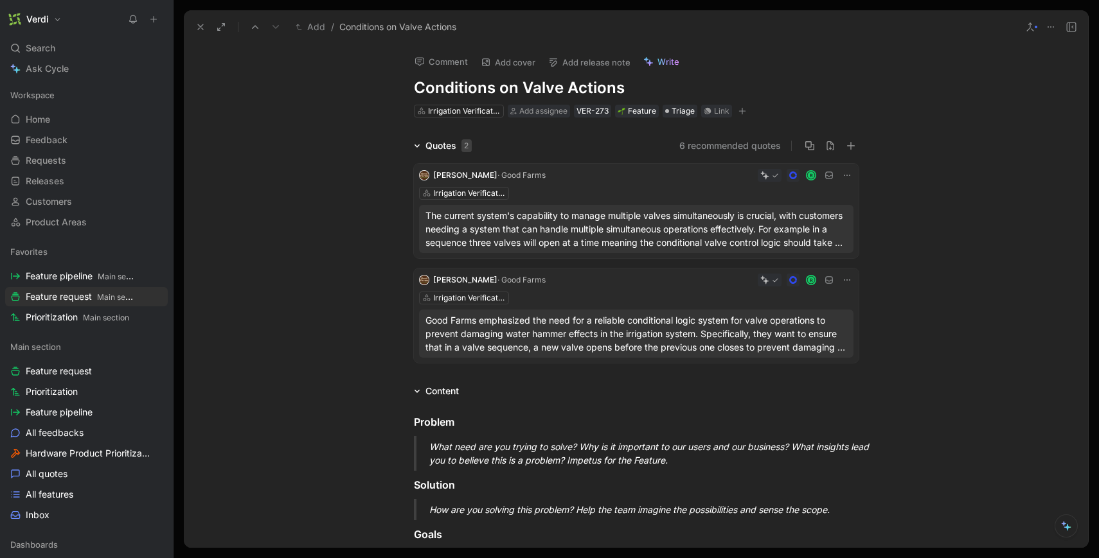
click at [756, 144] on button "6 recommended quotes" at bounding box center [730, 145] width 102 height 15
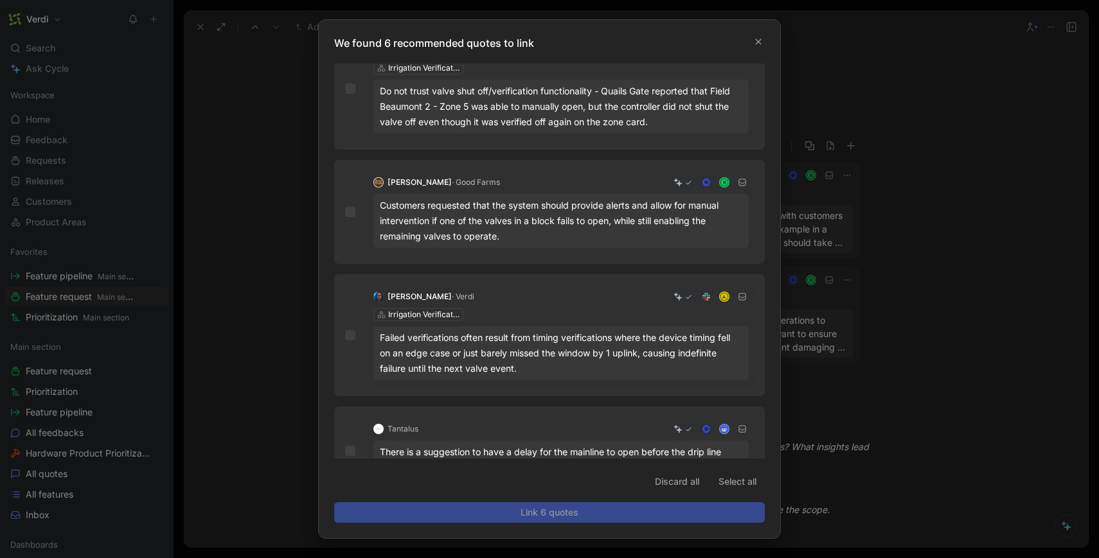
scroll to position [326, 0]
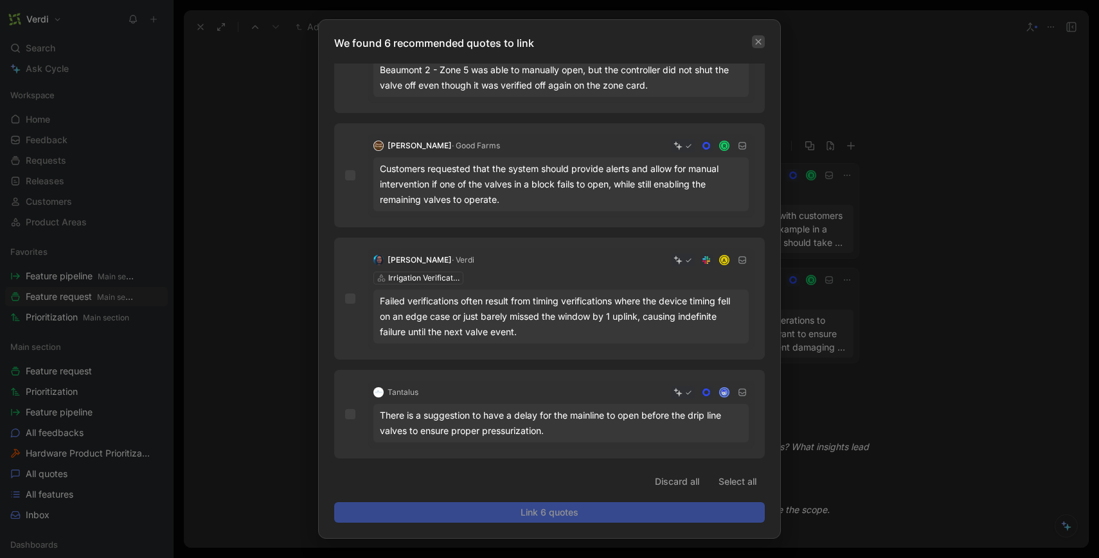
click at [758, 46] on button "button" at bounding box center [758, 41] width 13 height 13
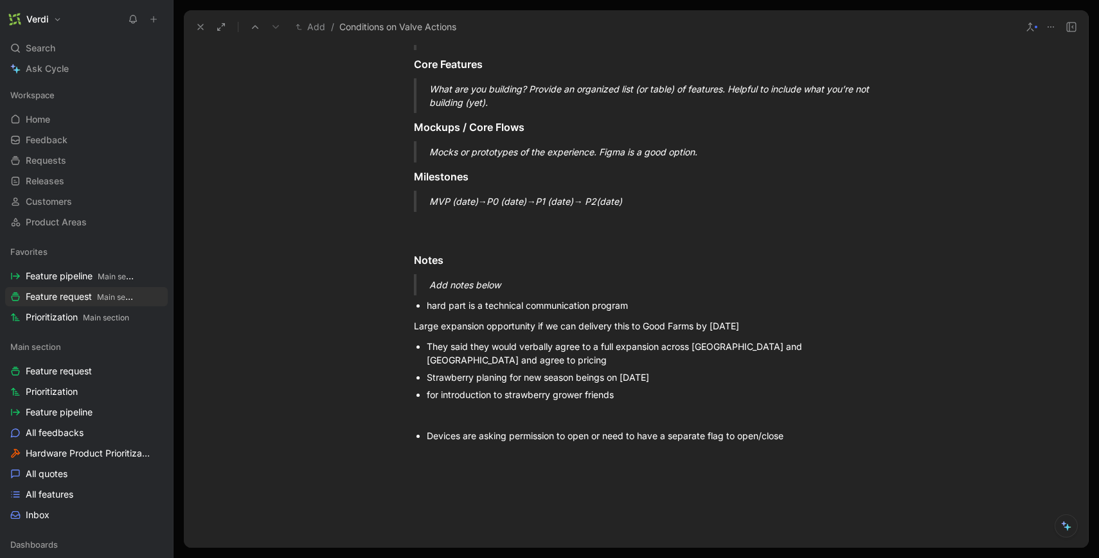
scroll to position [571, 0]
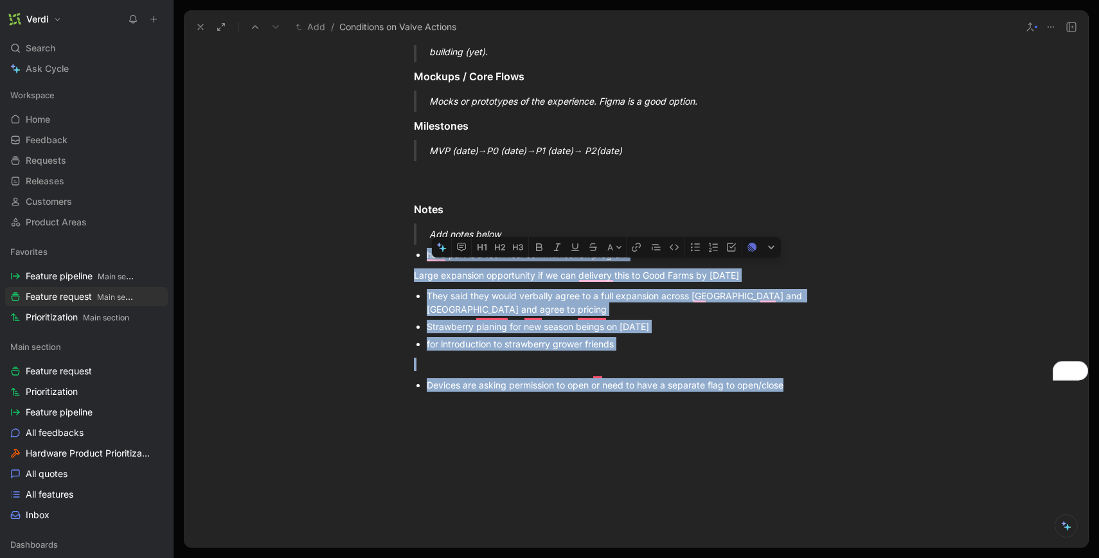
drag, startPoint x: 817, startPoint y: 375, endPoint x: 416, endPoint y: 257, distance: 417.8
click at [416, 257] on div "Problem What need are you trying to solve? Why is it important to our users and…" at bounding box center [636, 116] width 904 height 576
copy div "hard part is a technical communication program Large expansion opportunity if w…"
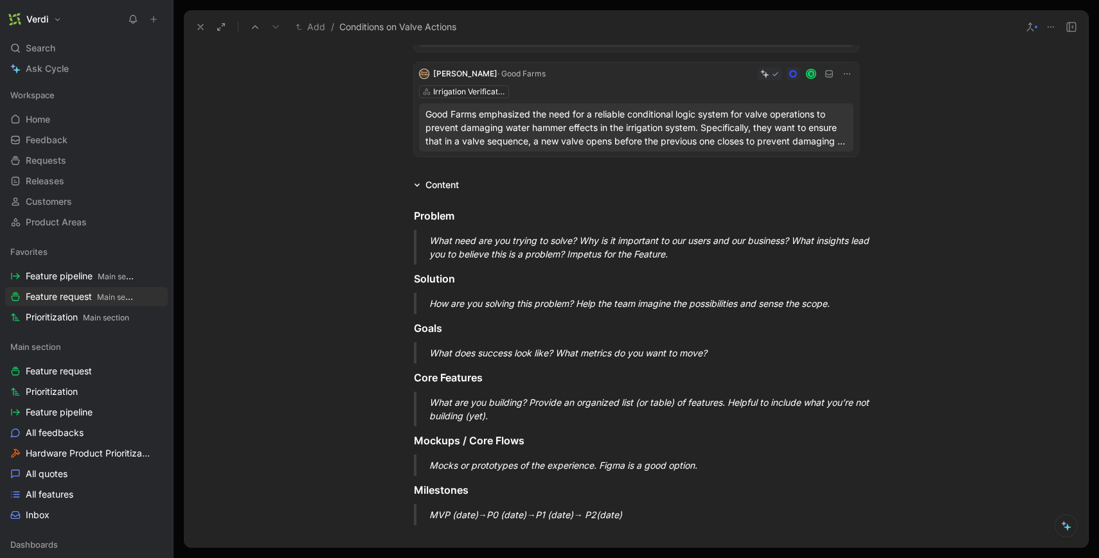
scroll to position [343, 0]
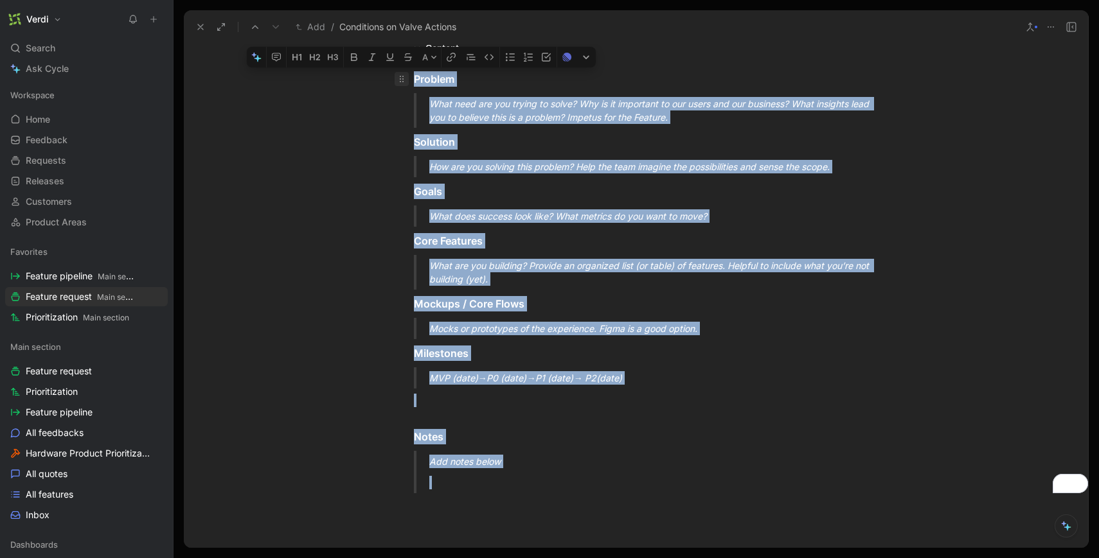
drag, startPoint x: 491, startPoint y: 495, endPoint x: 404, endPoint y: 81, distance: 422.9
click at [404, 81] on div "Problem What need are you trying to solve? Why is it important to our users and…" at bounding box center [636, 280] width 904 height 448
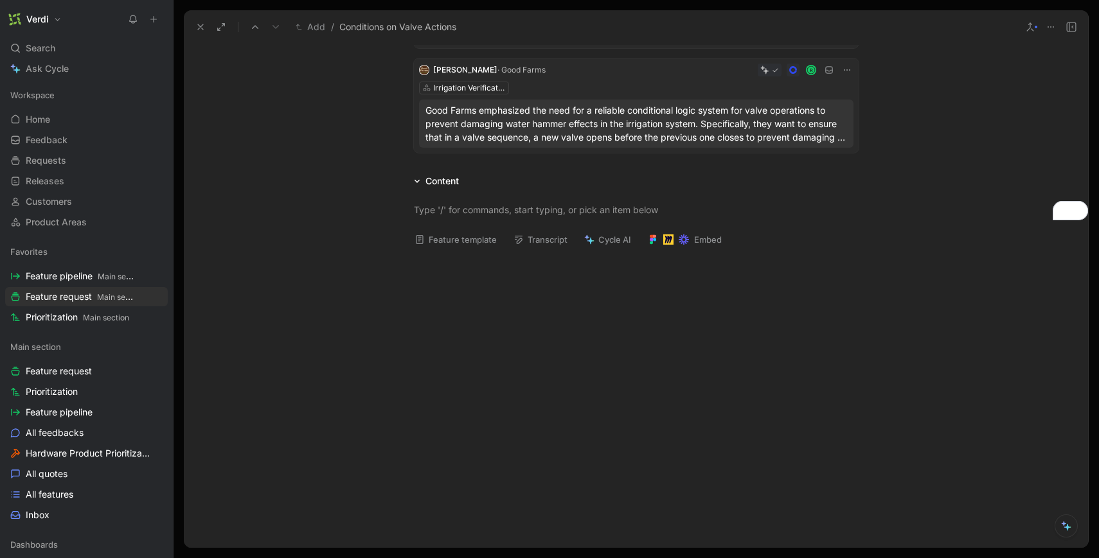
scroll to position [209, 0]
click at [457, 237] on button "Feature template" at bounding box center [456, 240] width 94 height 18
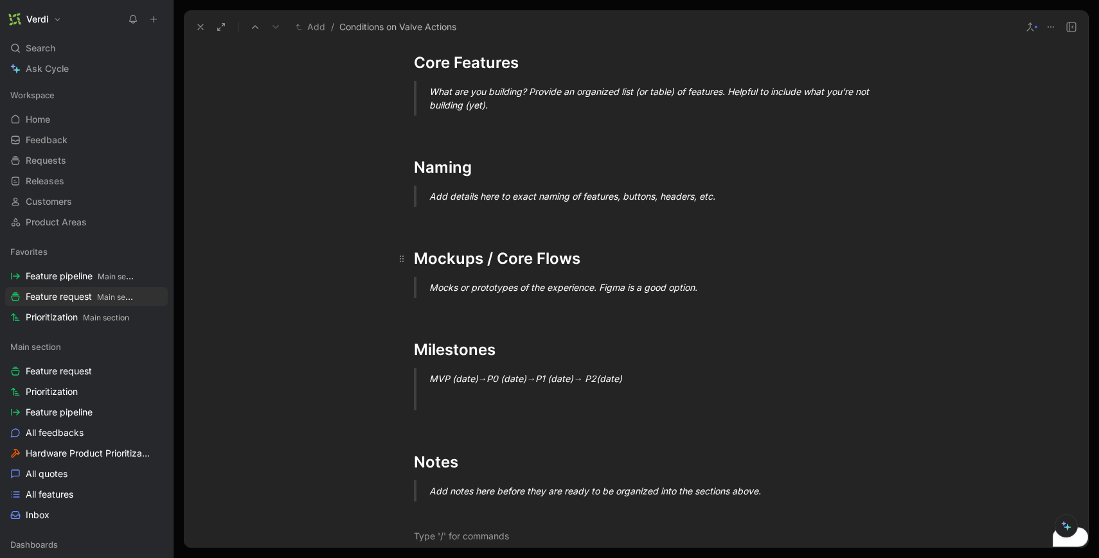
scroll to position [731, 0]
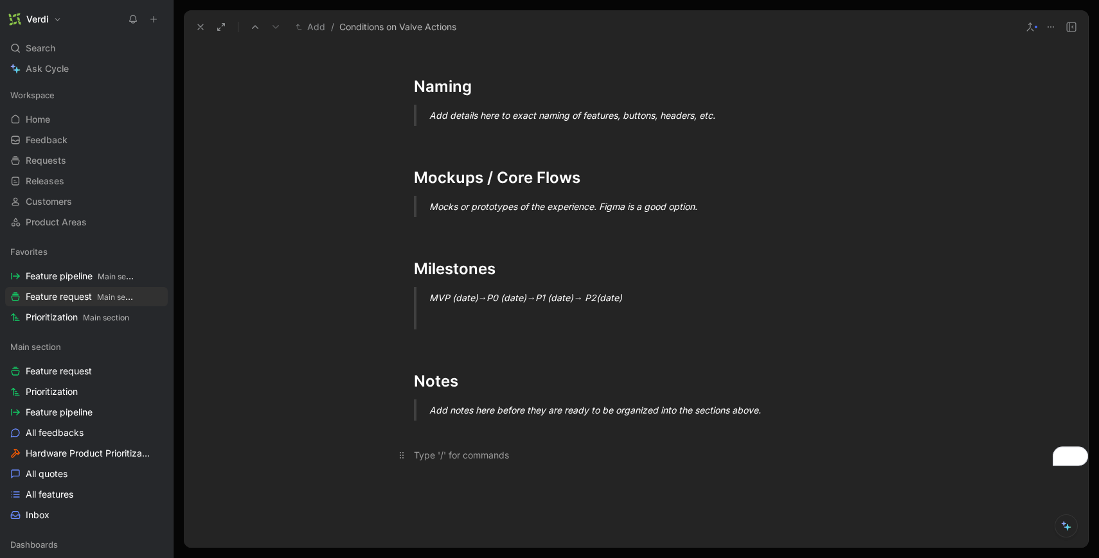
click at [443, 456] on div "To enrich screen reader interactions, please activate Accessibility in Grammarl…" at bounding box center [636, 454] width 445 height 13
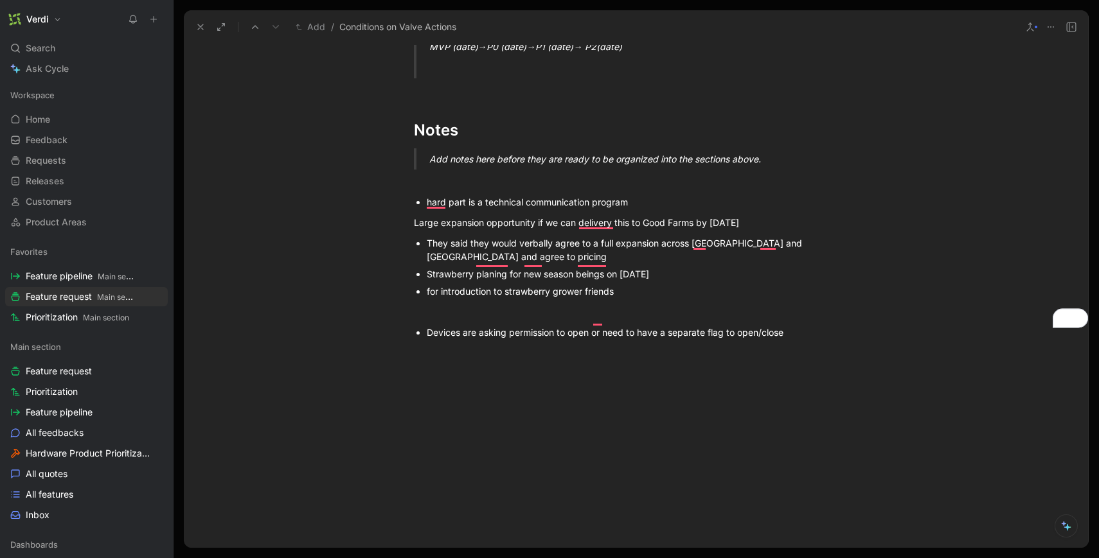
scroll to position [983, 0]
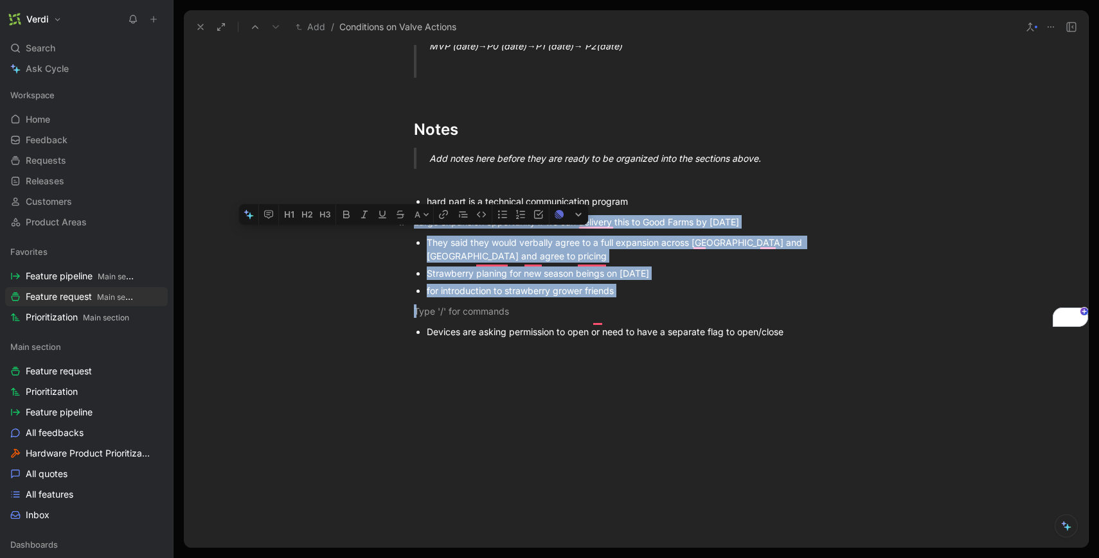
drag, startPoint x: 646, startPoint y: 287, endPoint x: 412, endPoint y: 223, distance: 241.8
drag, startPoint x: 625, startPoint y: 276, endPoint x: 405, endPoint y: 221, distance: 225.8
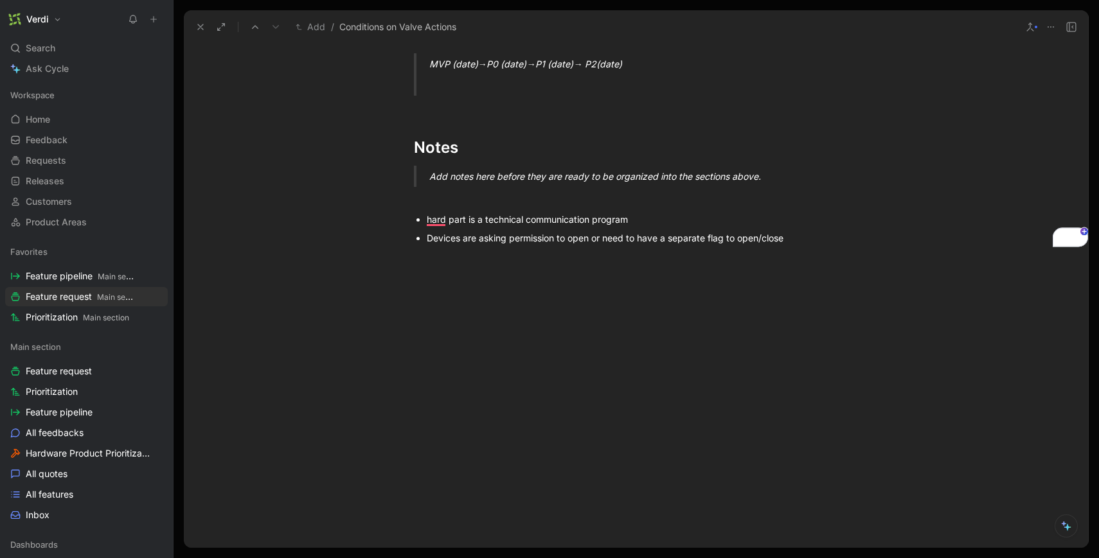
scroll to position [964, 0]
click at [423, 198] on div "The" at bounding box center [636, 199] width 445 height 13
drag, startPoint x: 633, startPoint y: 217, endPoint x: 425, endPoint y: 223, distance: 207.6
click at [425, 223] on ul "hard part is a technical communication program" at bounding box center [635, 219] width 493 height 17
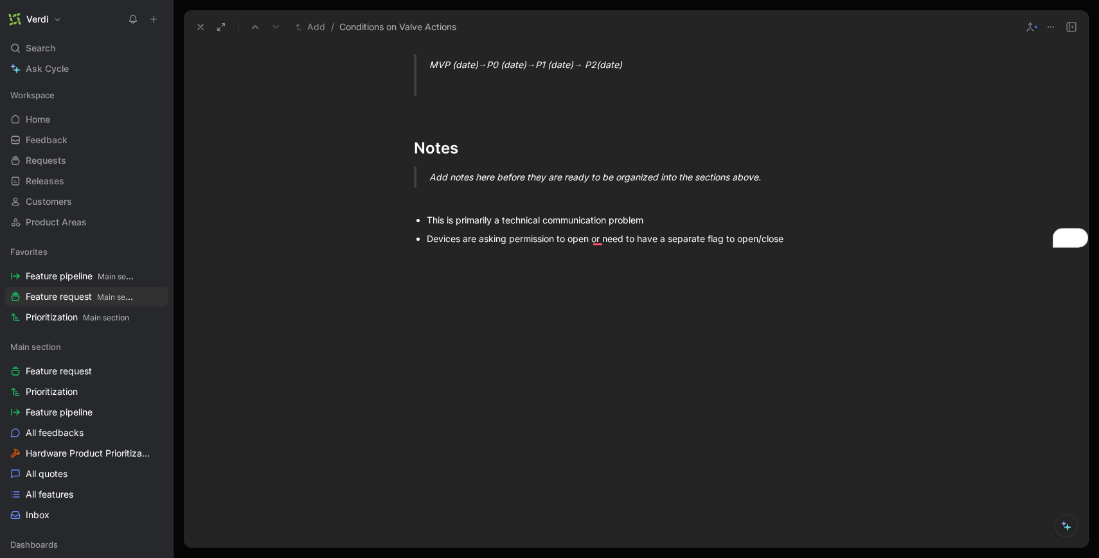
click at [471, 241] on div "Devices are asking permission to open or need to have a separate flag to open/c…" at bounding box center [643, 238] width 432 height 13
click at [604, 243] on div "Devices will be asking permission to open, or need to have a separate flag to o…" at bounding box center [643, 238] width 432 height 13
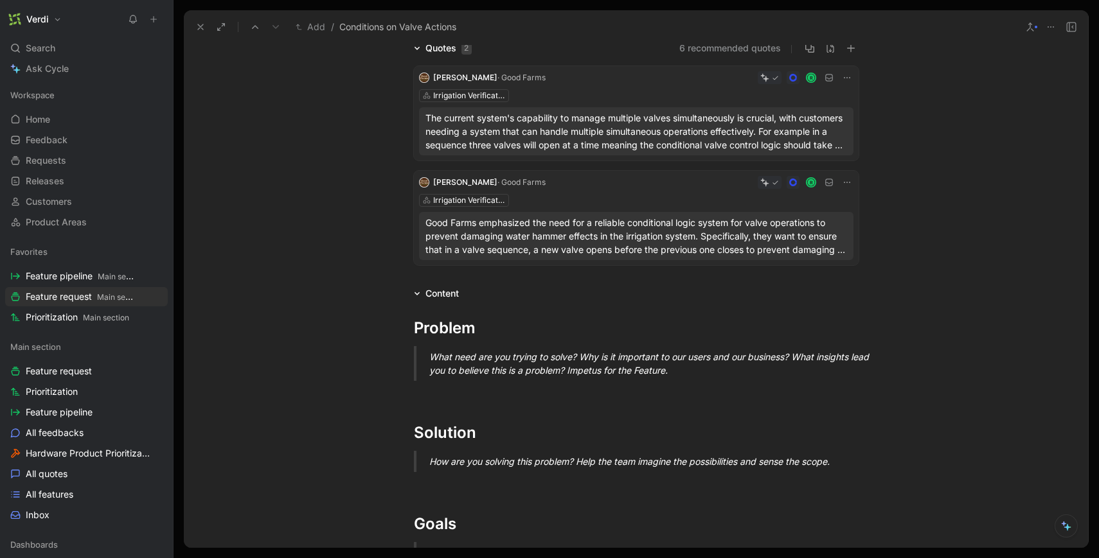
scroll to position [0, 0]
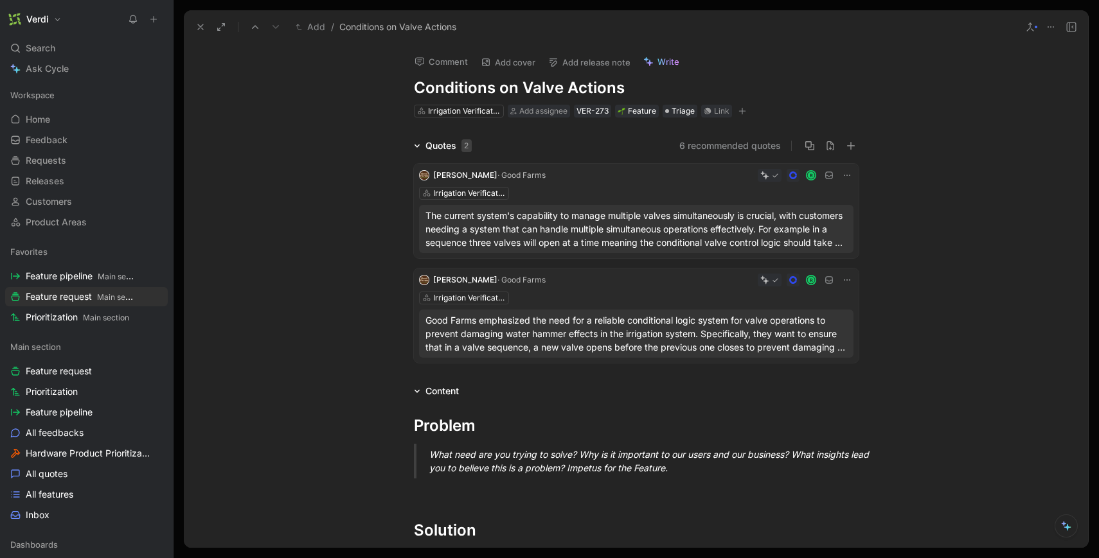
click at [602, 233] on p "The current system's capability to manage multiple valves simultaneously is cru…" at bounding box center [635, 229] width 421 height 40
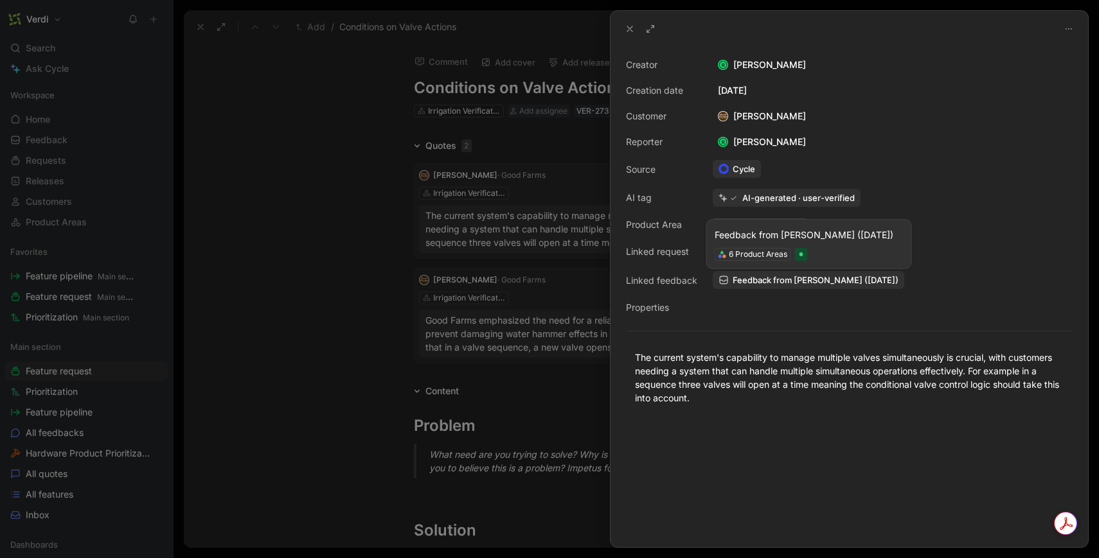
click at [750, 280] on span "Feedback from Evan Dumas (Jul 13, 2025)" at bounding box center [815, 280] width 166 height 12
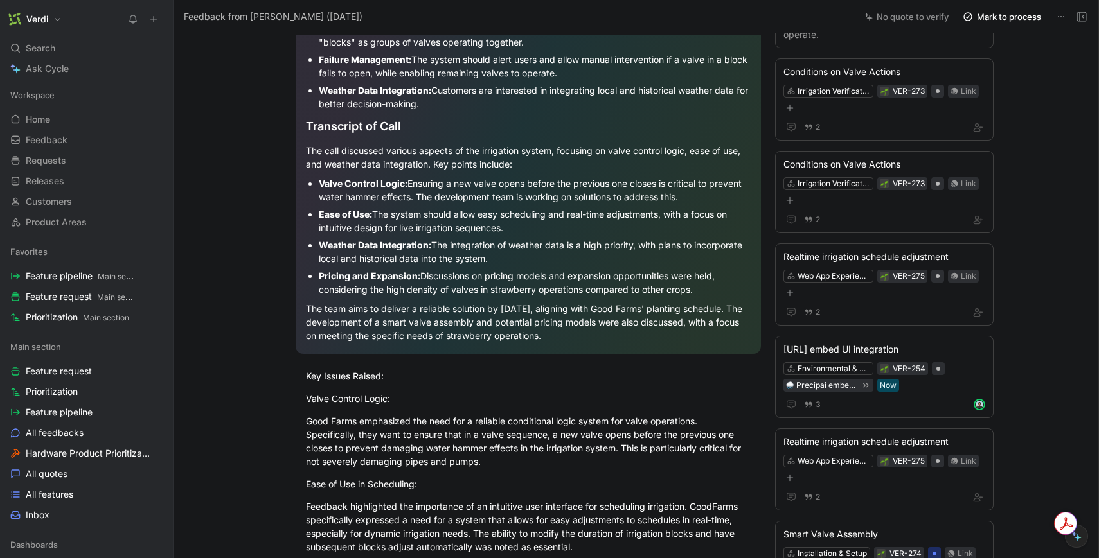
scroll to position [467, 0]
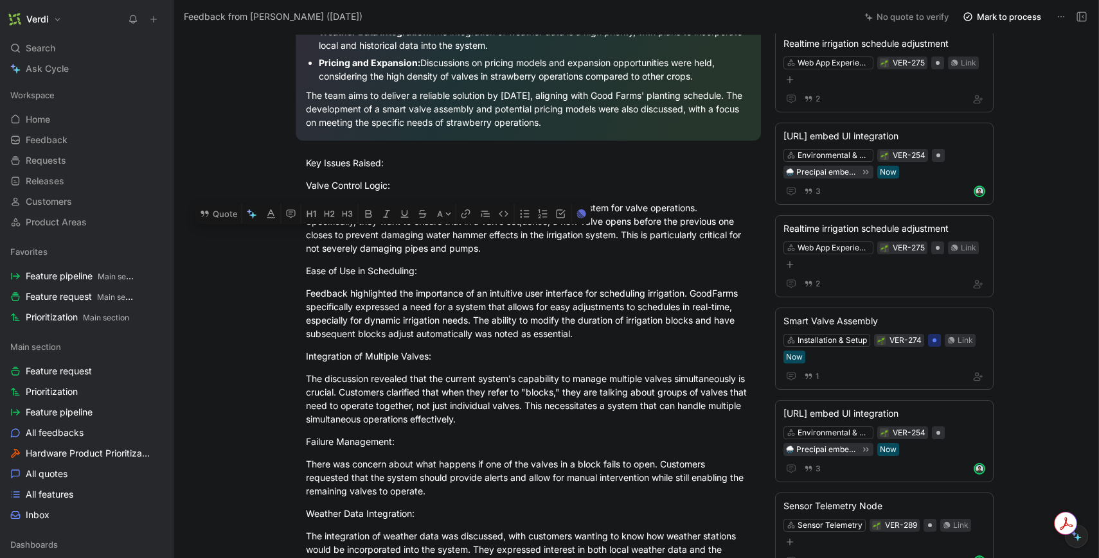
drag, startPoint x: 504, startPoint y: 249, endPoint x: 305, endPoint y: 209, distance: 202.4
click at [305, 209] on p "Good Farms emphasized the need for a reliable conditional logic system for valv…" at bounding box center [527, 228] width 493 height 62
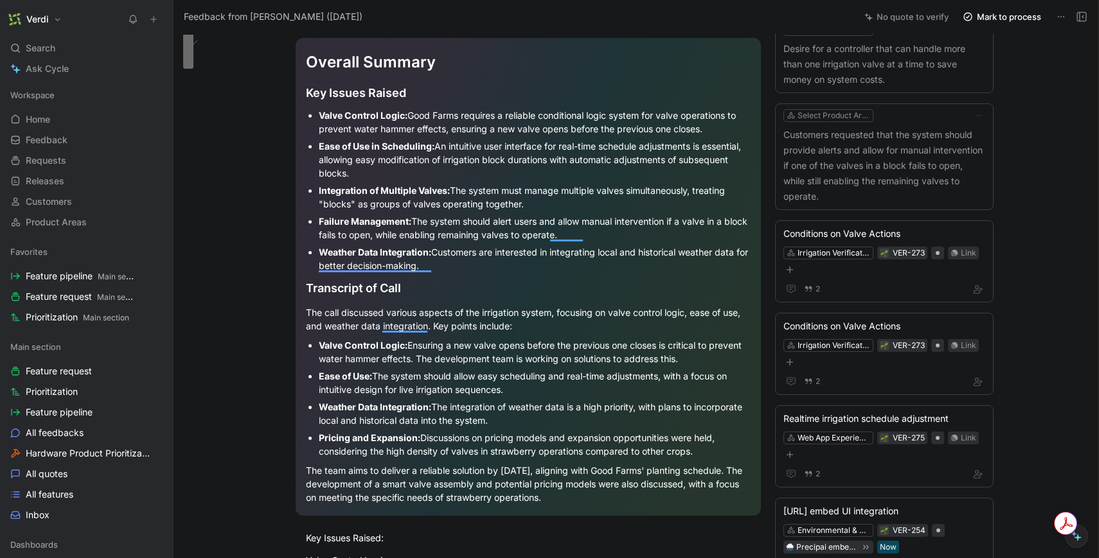
scroll to position [0, 0]
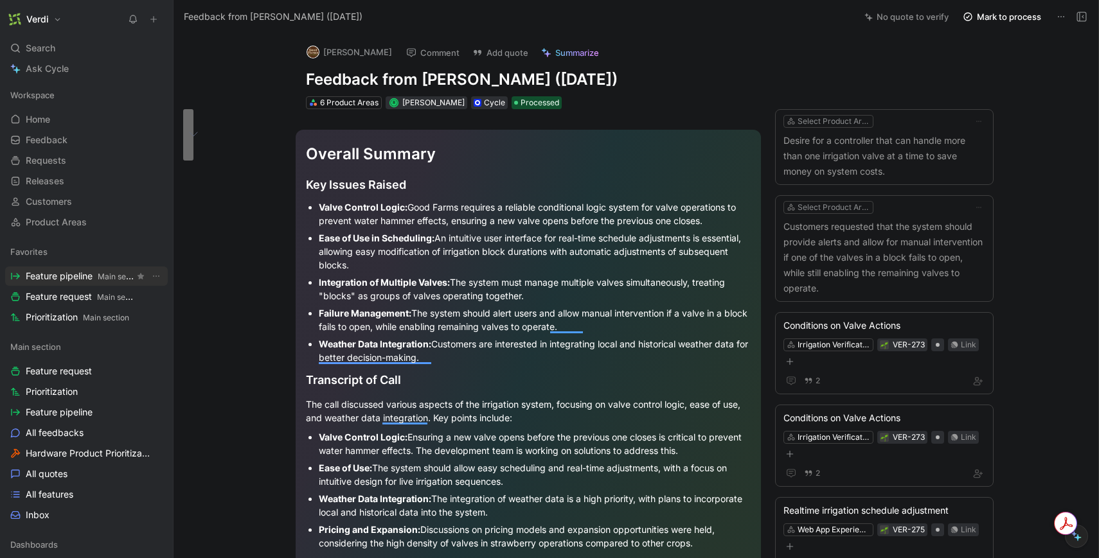
click at [83, 275] on span "Feature pipeline Main section" at bounding box center [80, 276] width 109 height 13
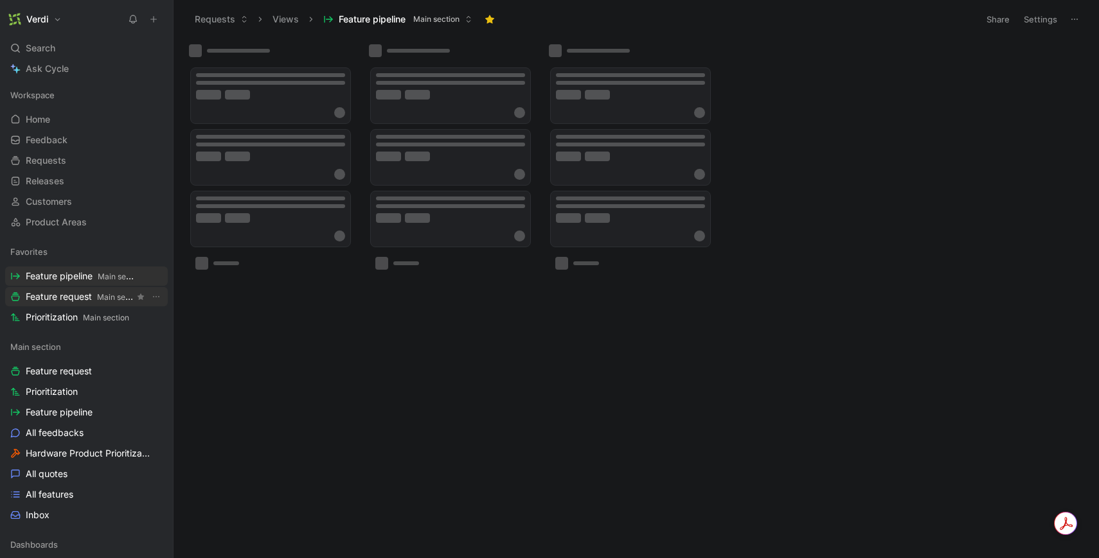
click at [83, 296] on span "Feature request Main section" at bounding box center [80, 296] width 109 height 13
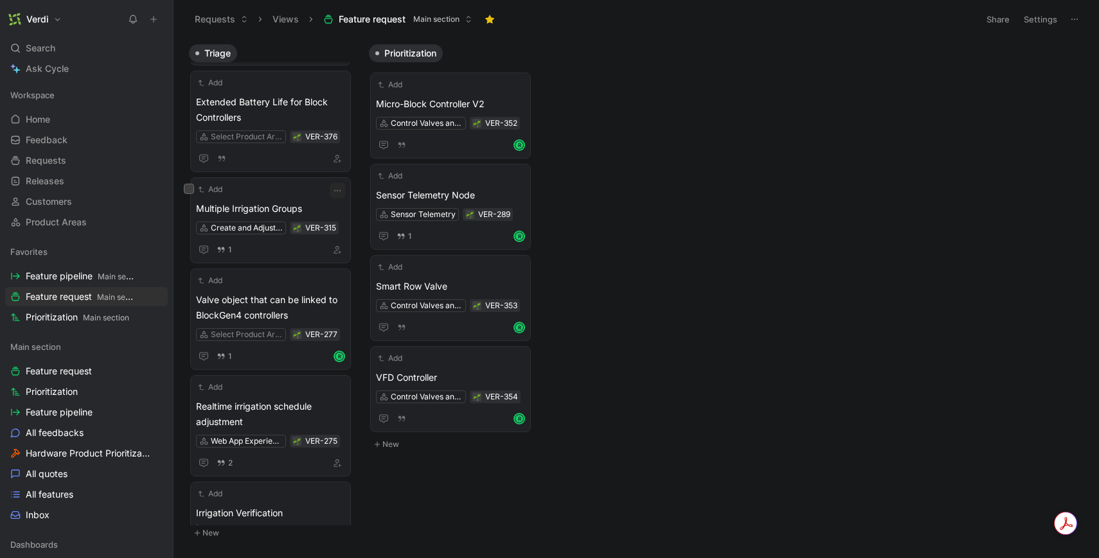
scroll to position [429, 0]
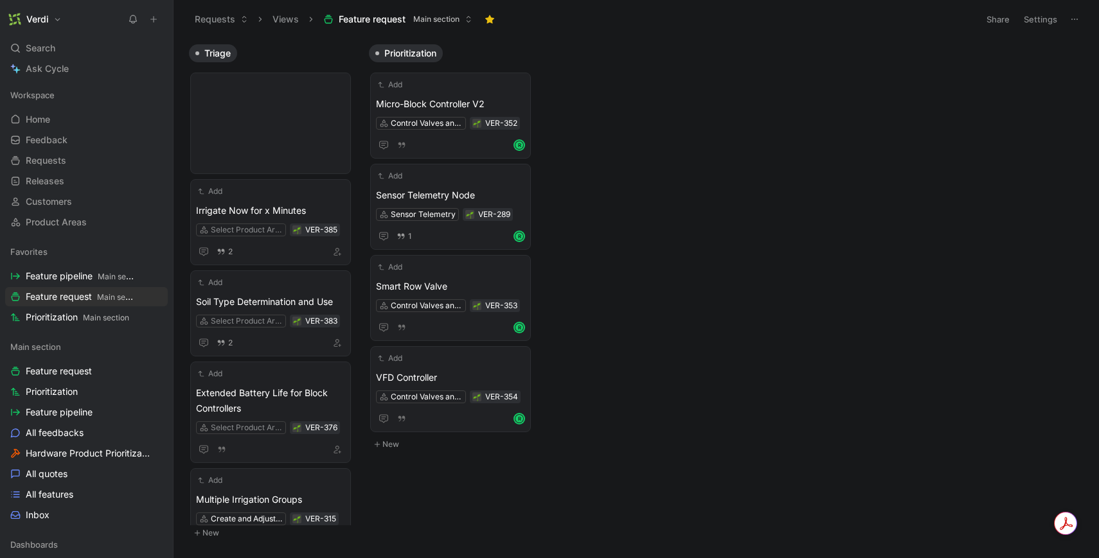
scroll to position [429, 0]
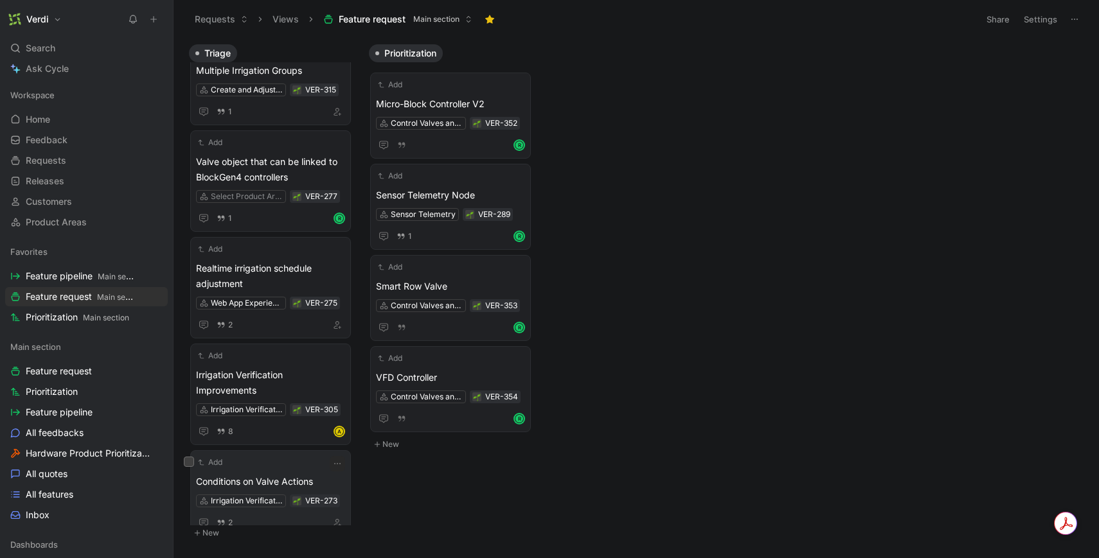
click at [257, 456] on div "Add Conditions on Valve Actions Irrigation Verification VER-273 2" at bounding box center [270, 493] width 149 height 75
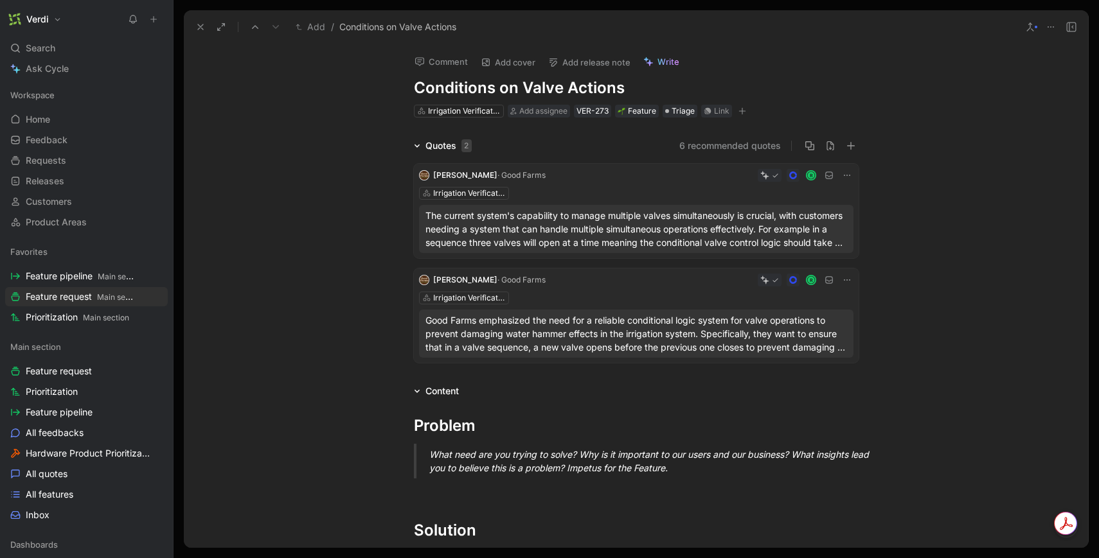
scroll to position [286, 0]
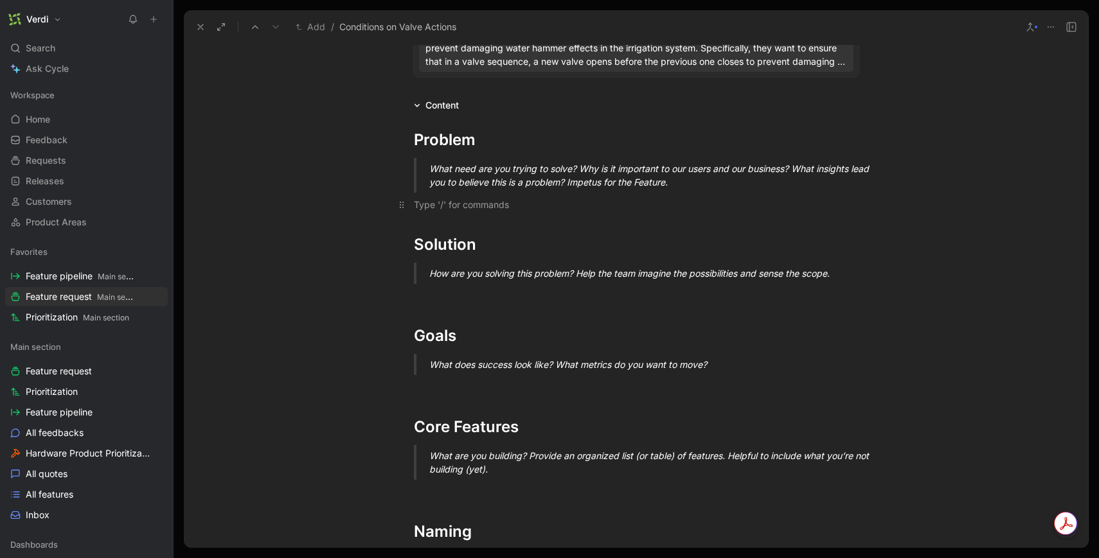
click at [438, 211] on div "To enrich screen reader interactions, please activate Accessibility in Grammarl…" at bounding box center [636, 204] width 445 height 13
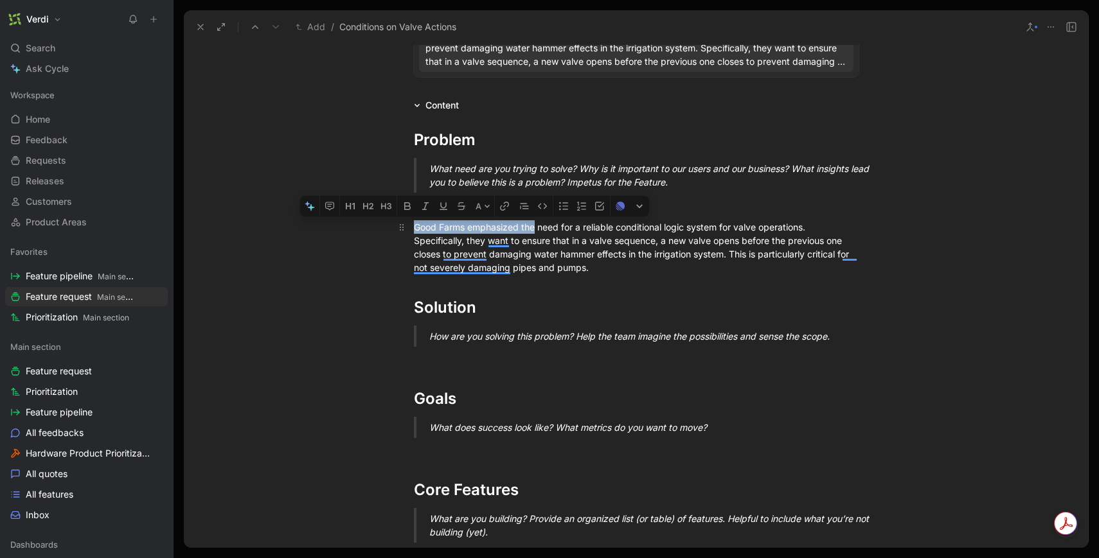
drag, startPoint x: 536, startPoint y: 227, endPoint x: 411, endPoint y: 233, distance: 124.8
click at [411, 233] on p "Good Farms emphasized the need for a reliable conditional logic system for valv…" at bounding box center [635, 248] width 493 height 62
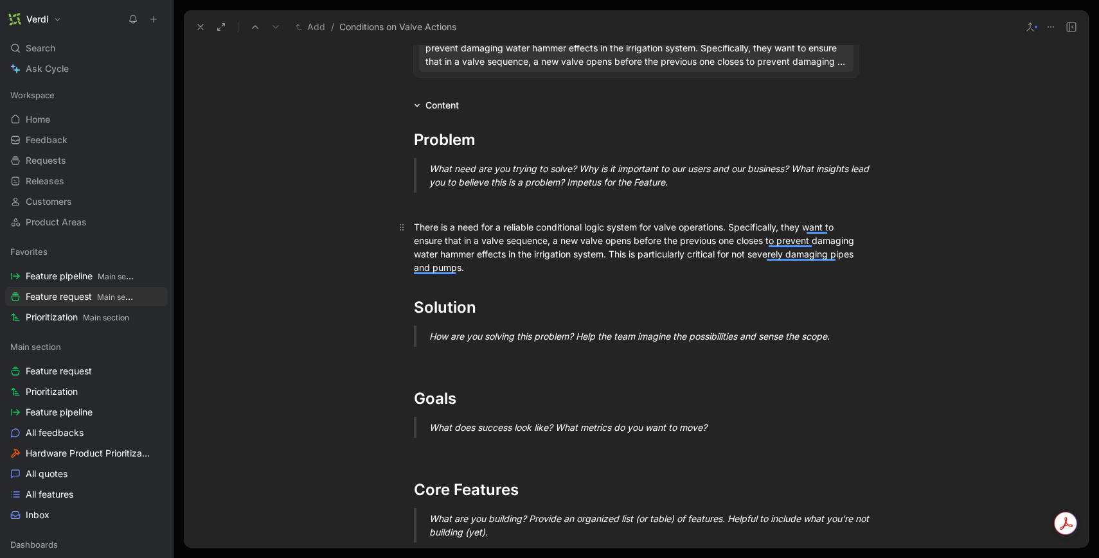
click at [501, 229] on div "There is a need for a reliable conditional logic system for valve operations. S…" at bounding box center [636, 247] width 445 height 54
click at [635, 227] on div "There is a need for a reliable conditional logic system for valve operations. S…" at bounding box center [636, 247] width 445 height 54
click at [440, 227] on div "There is a need for a reliable conditional logic system for valve operations. S…" at bounding box center [636, 247] width 445 height 54
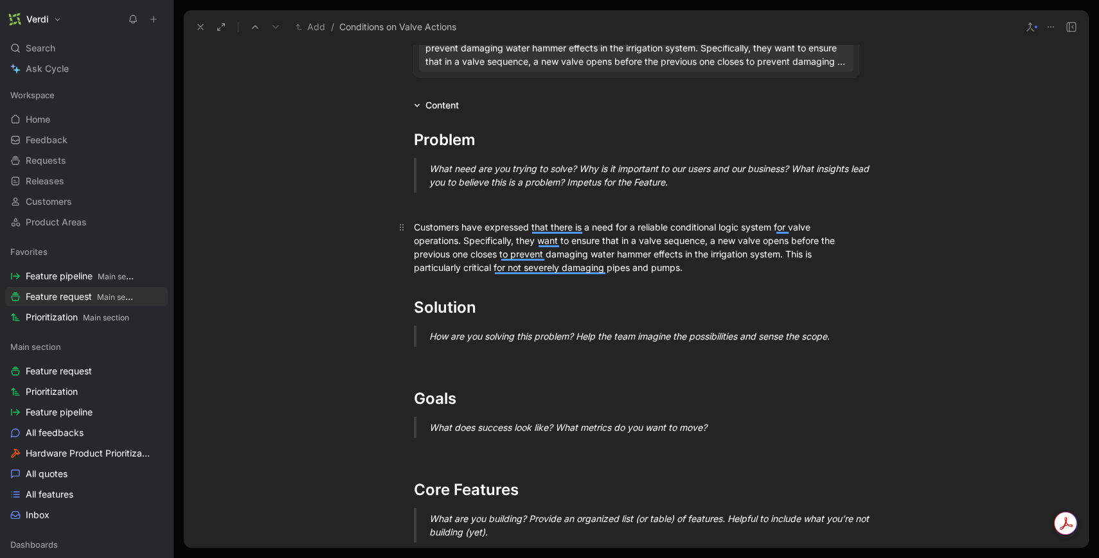
click at [706, 242] on div "Customers have expressed that there is a need for a reliable conditional logic …" at bounding box center [636, 247] width 445 height 54
click at [828, 244] on div "Customers have expressed that there is a need for a reliable conditional logic …" at bounding box center [636, 247] width 445 height 54
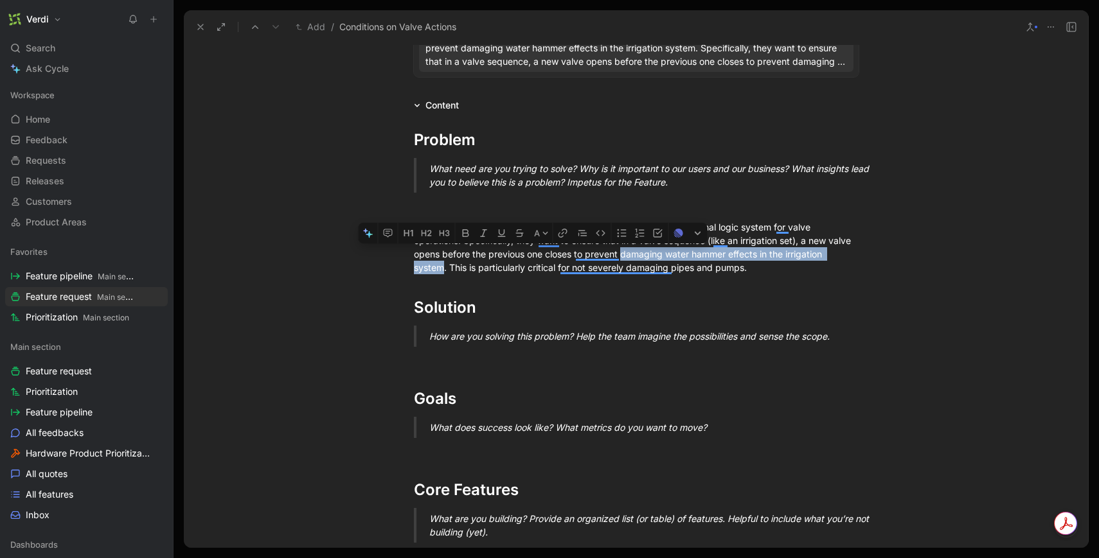
drag, startPoint x: 443, startPoint y: 269, endPoint x: 623, endPoint y: 255, distance: 180.4
click at [623, 255] on div "Customers have expressed that there is a need for a reliable conditional logic …" at bounding box center [636, 247] width 445 height 54
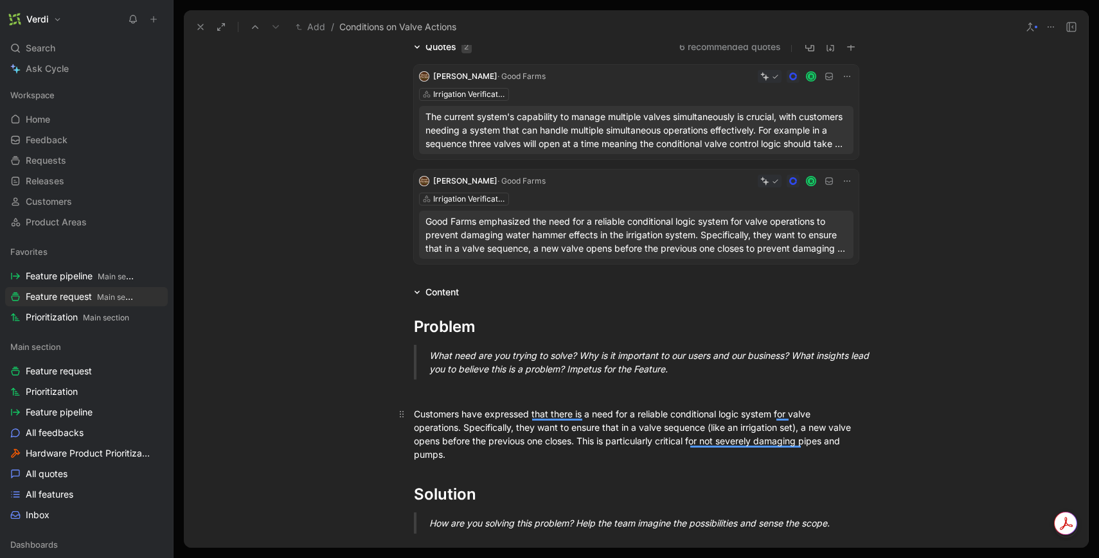
scroll to position [247, 0]
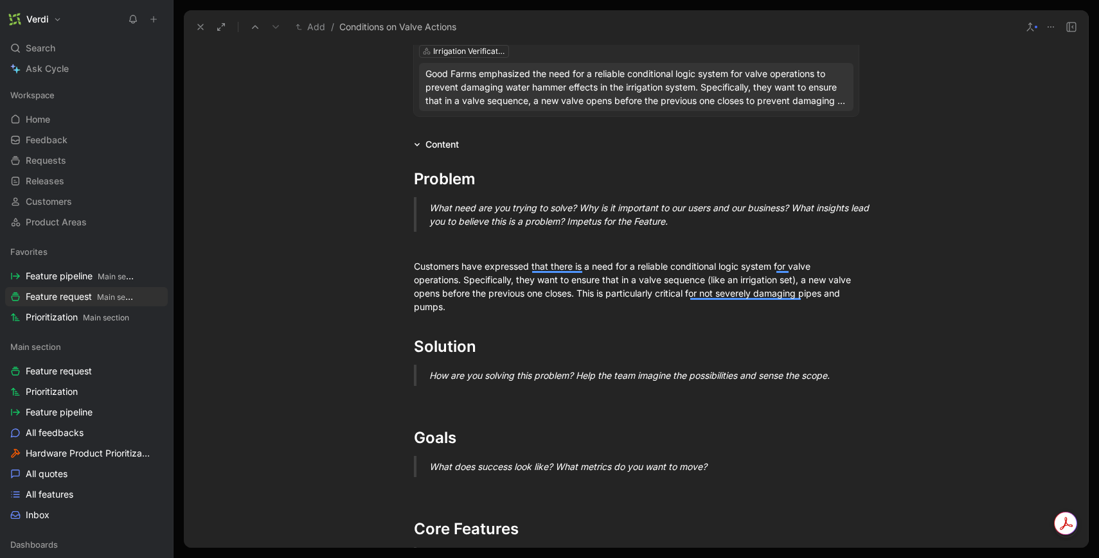
click at [149, 20] on icon at bounding box center [153, 19] width 9 height 9
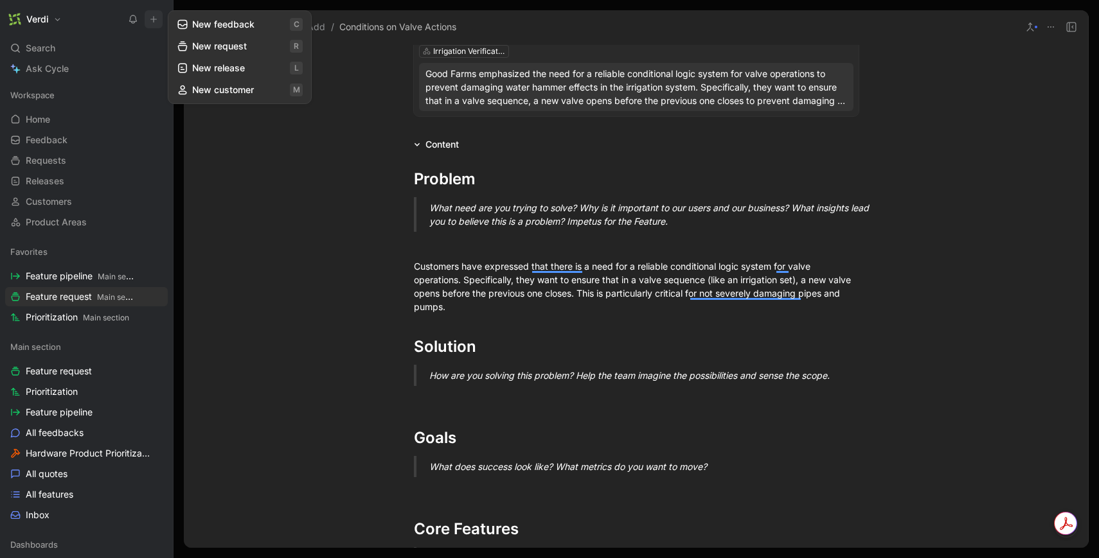
click at [191, 29] on button "New feedback c" at bounding box center [239, 24] width 137 height 22
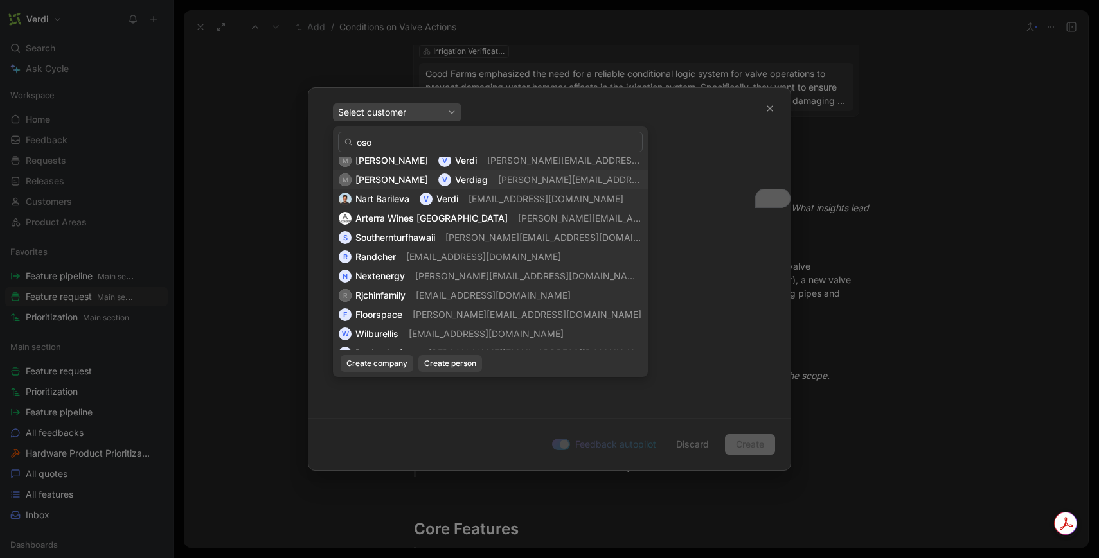
scroll to position [0, 0]
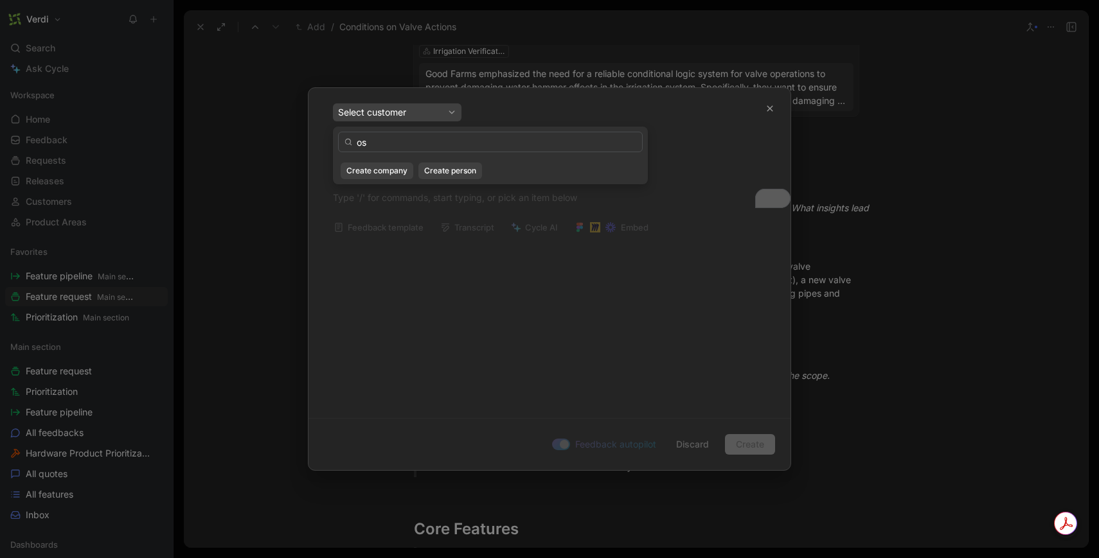
type input "o"
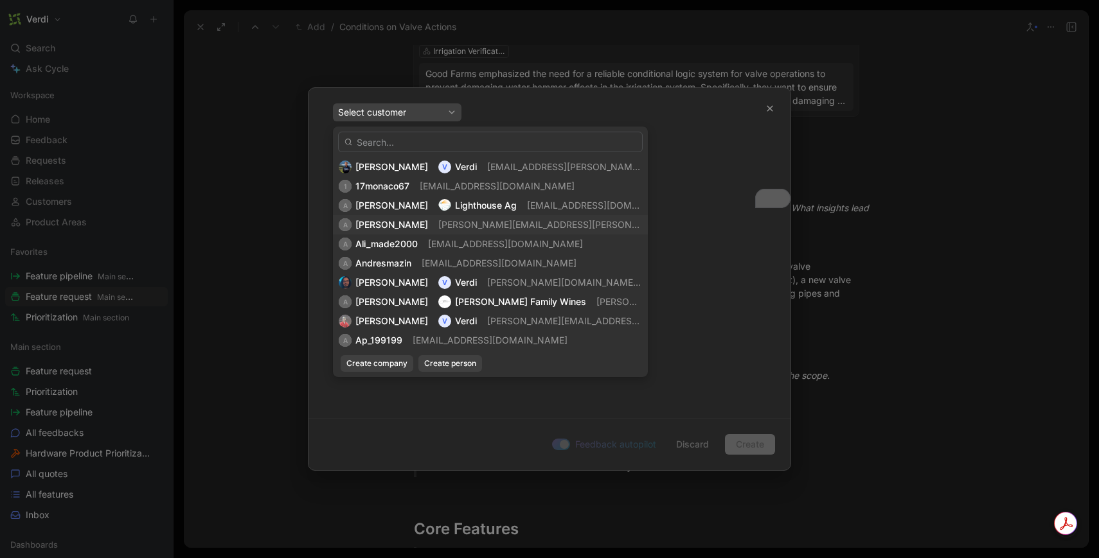
type input ","
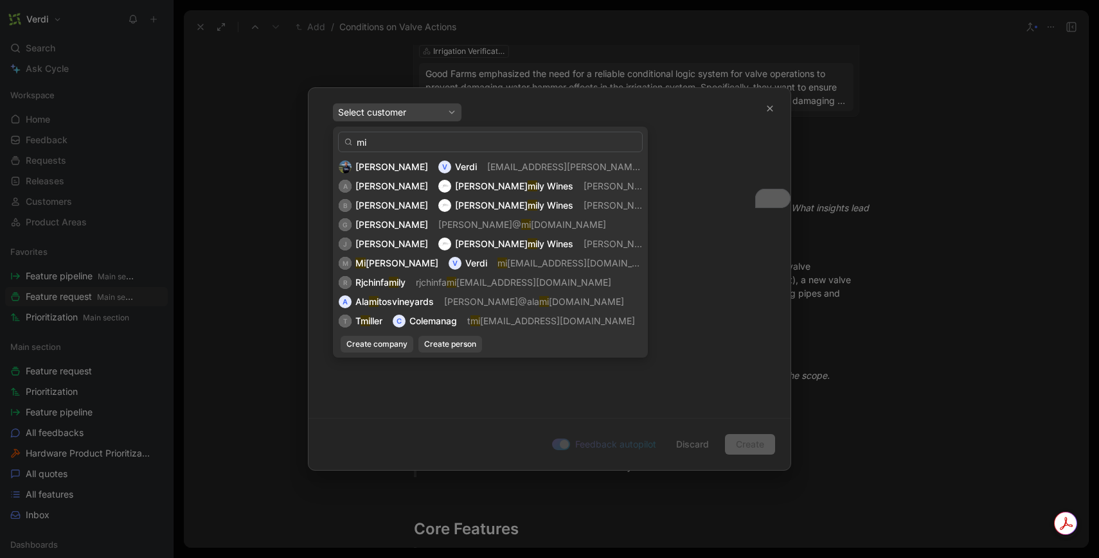
type input "mi"
click at [359, 140] on input "mi" at bounding box center [490, 142] width 305 height 21
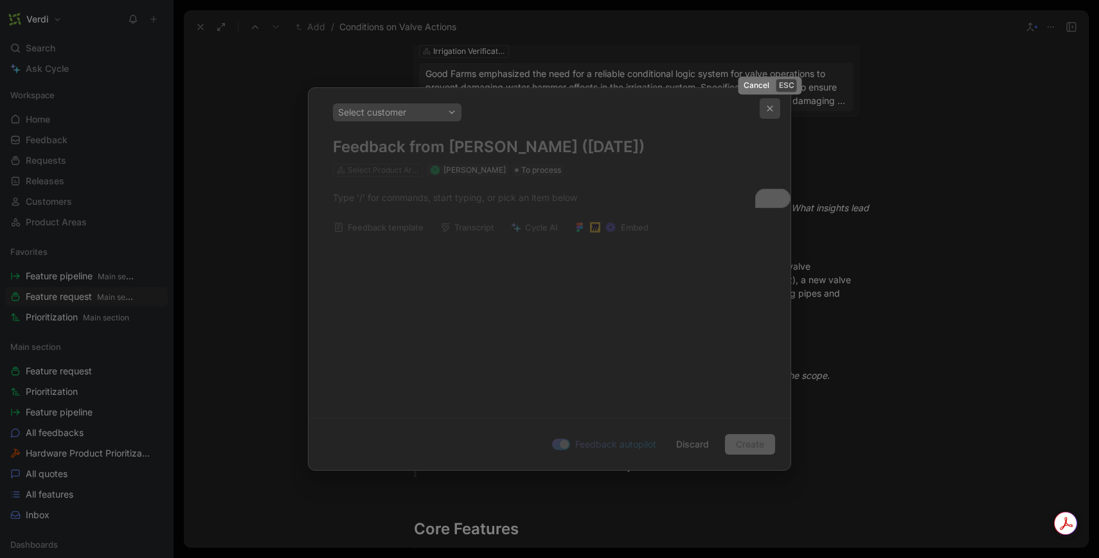
click at [769, 105] on icon "button" at bounding box center [770, 109] width 8 height 8
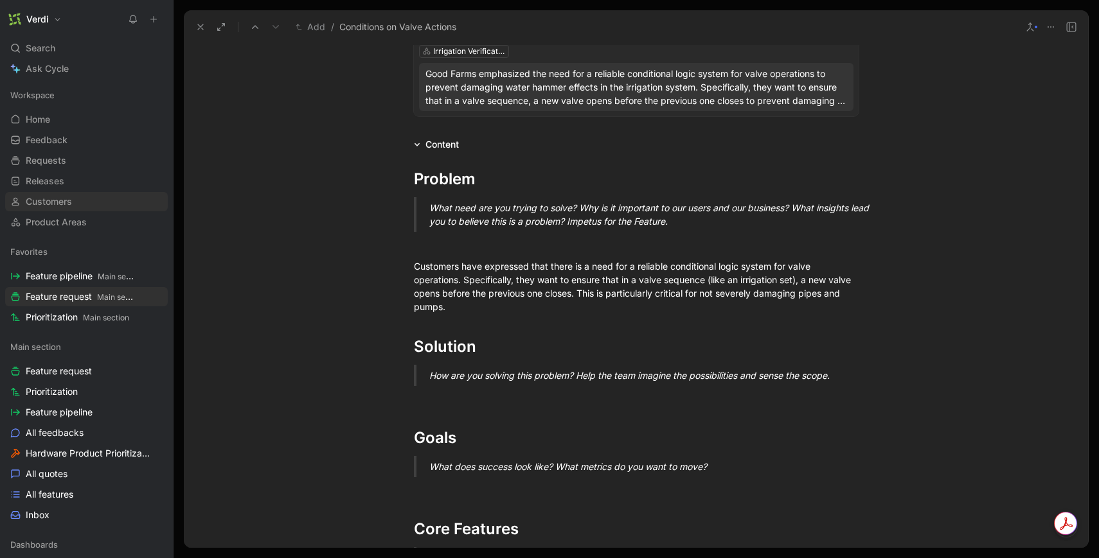
click at [76, 196] on link "Customers" at bounding box center [86, 201] width 163 height 19
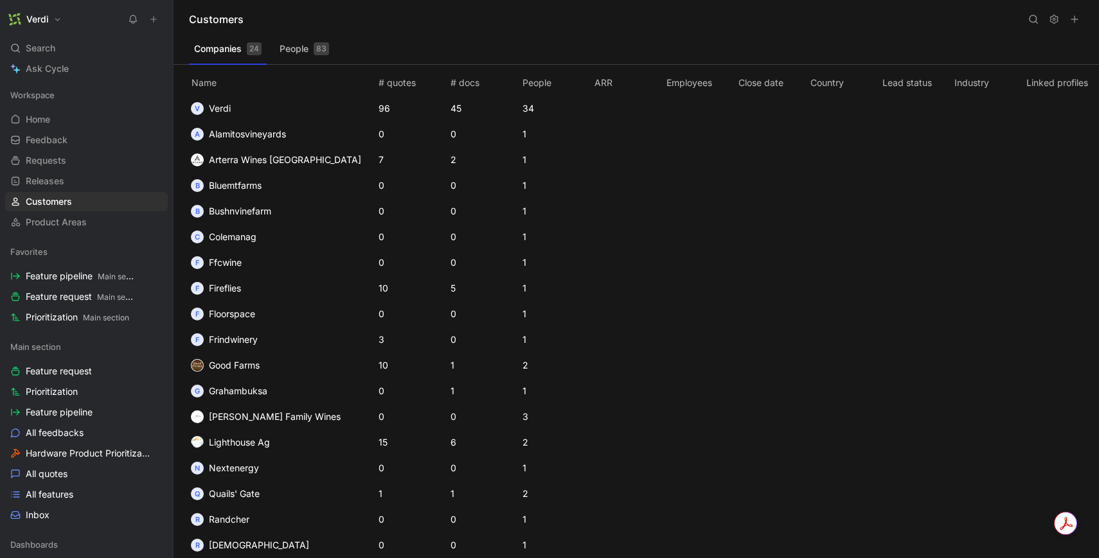
click at [1070, 17] on icon at bounding box center [1074, 19] width 10 height 10
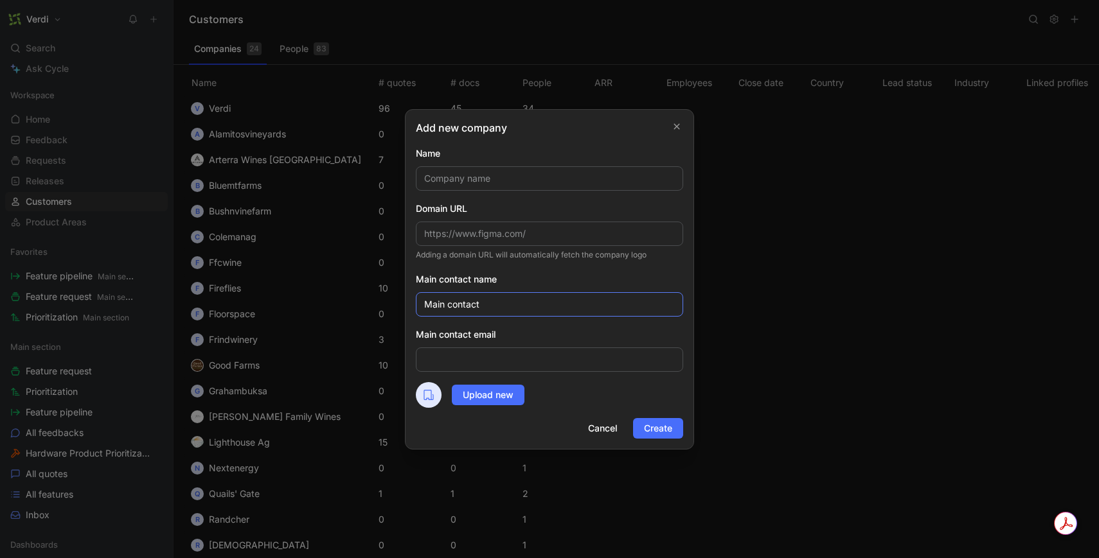
click at [471, 301] on input "Main contact" at bounding box center [549, 304] width 267 height 24
paste input "ichael Kullmann"
type input "[PERSON_NAME]"
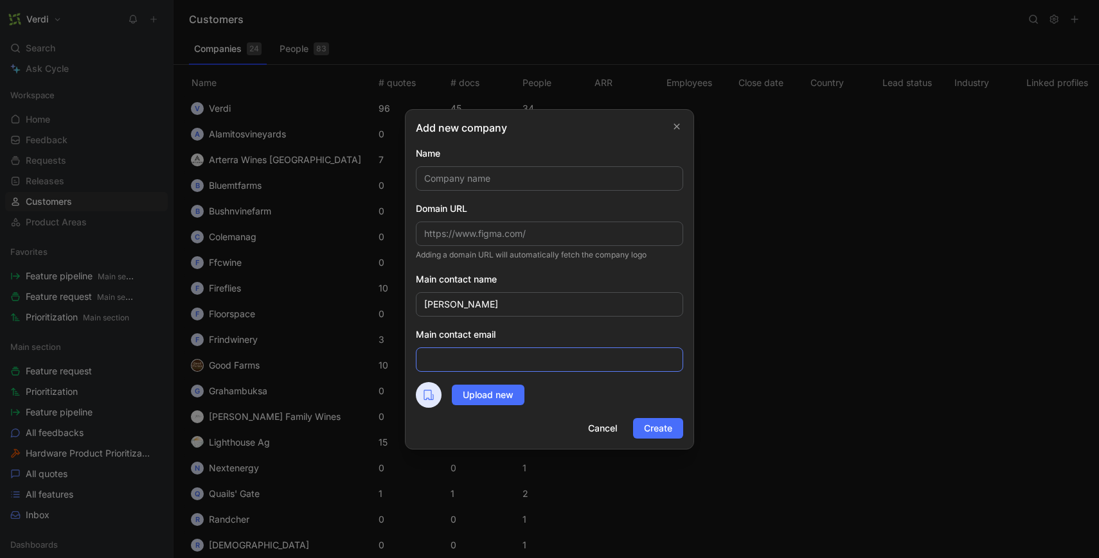
click at [432, 350] on input "email" at bounding box center [549, 360] width 267 height 24
paste input "[EMAIL_ADDRESS][DOMAIN_NAME]"
type input "[EMAIL_ADDRESS][DOMAIN_NAME]"
click at [445, 229] on input "text" at bounding box center [549, 234] width 267 height 24
click at [427, 172] on input "text" at bounding box center [549, 178] width 267 height 24
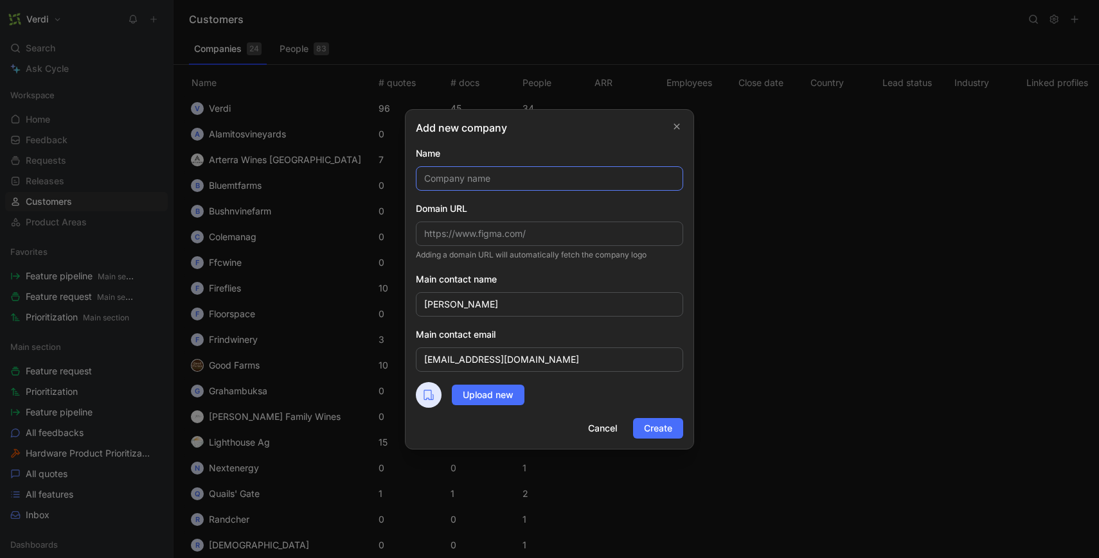
paste input "Osoyoos [PERSON_NAME]"
click at [495, 170] on input "Osoyoos [PERSON_NAME]" at bounding box center [549, 178] width 267 height 24
type input "Osoyoos [PERSON_NAME]"
click at [514, 152] on div "Name" at bounding box center [549, 153] width 267 height 15
click at [668, 427] on span "Create" at bounding box center [658, 428] width 28 height 15
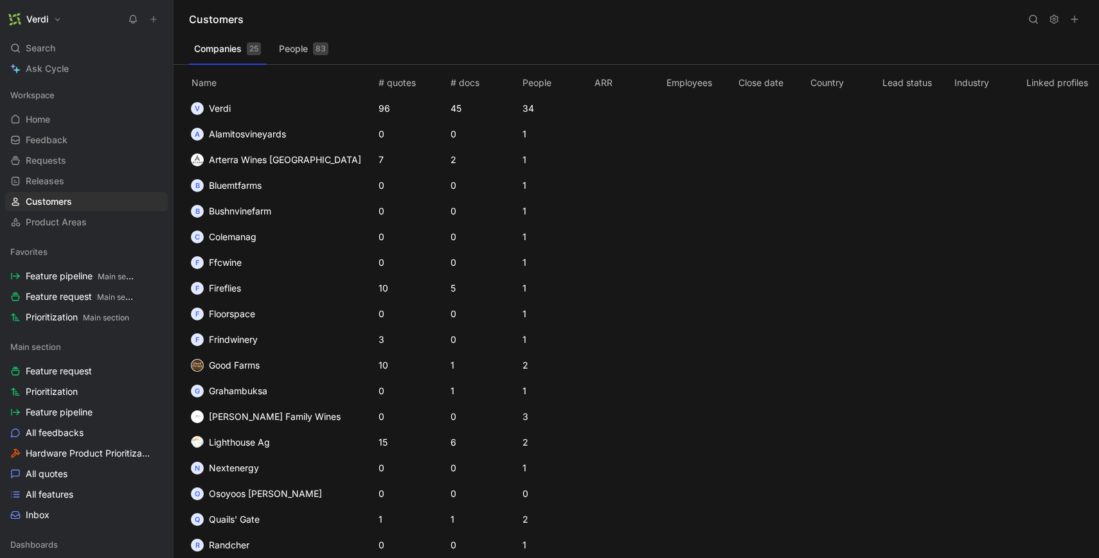
click at [299, 43] on button "People 83" at bounding box center [304, 49] width 60 height 21
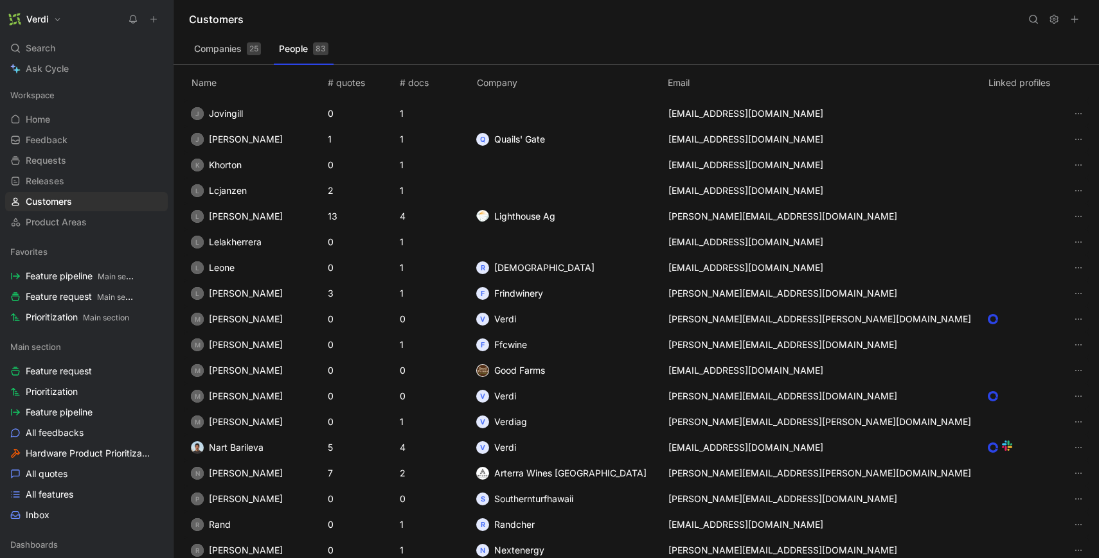
scroll to position [1272, 0]
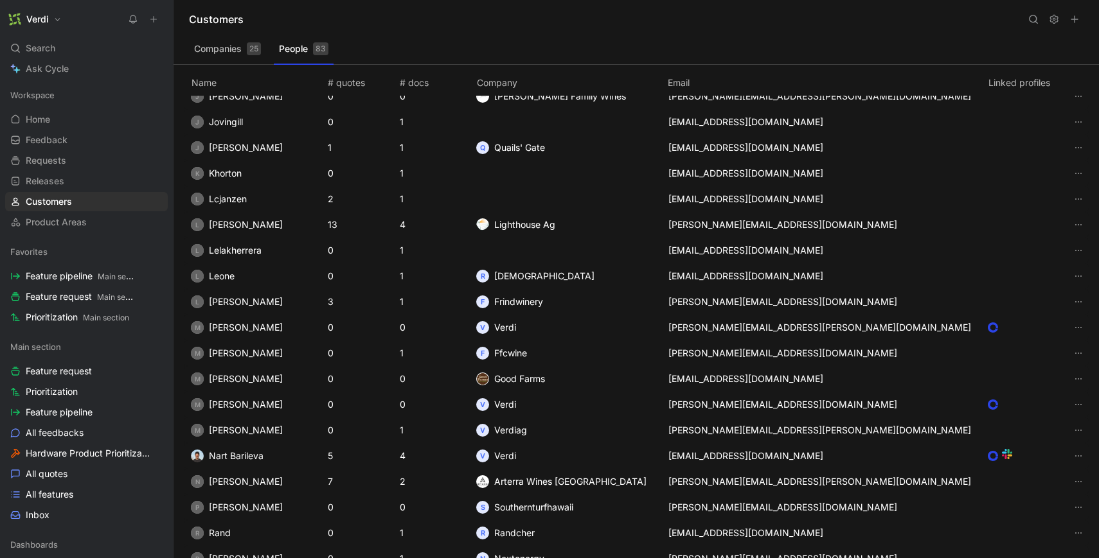
click at [1079, 22] on button at bounding box center [1074, 19] width 18 height 18
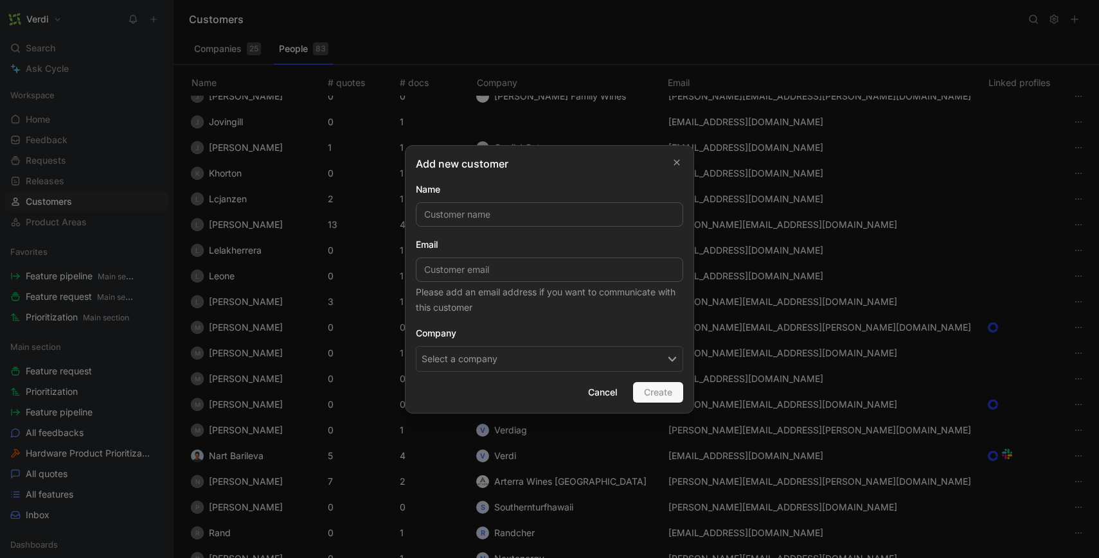
type input "Osoyoos [PERSON_NAME]"
click at [633, 350] on button "Select a company" at bounding box center [549, 359] width 267 height 26
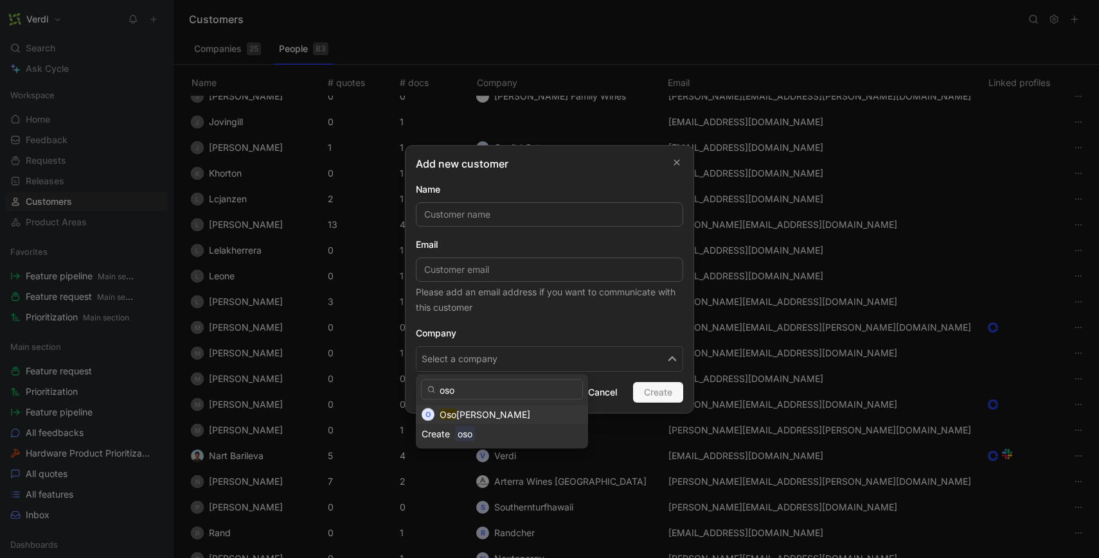
type input "oso"
click at [470, 420] on div "Oso yoos Larose" at bounding box center [510, 414] width 143 height 15
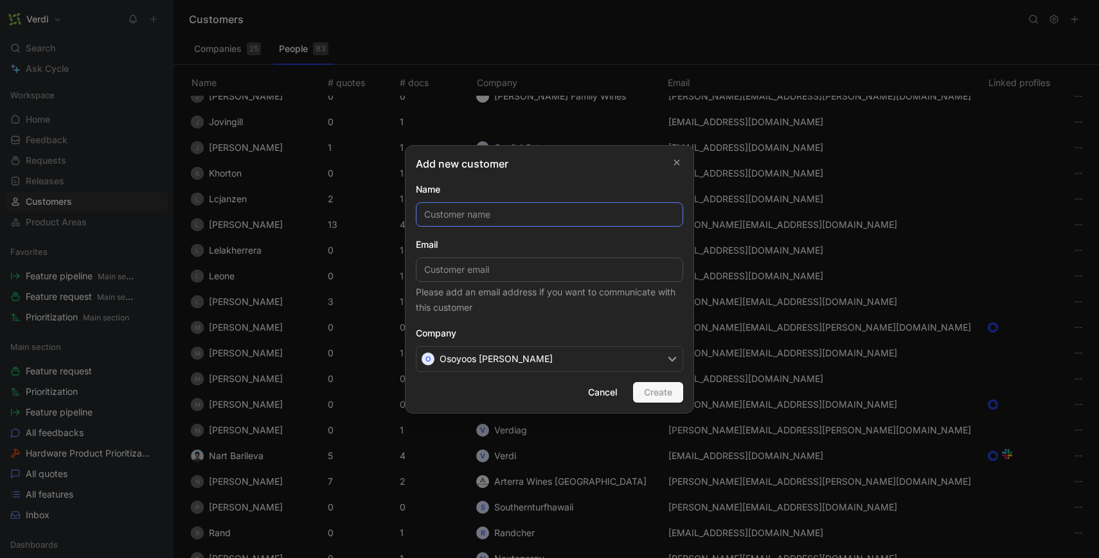
click at [511, 224] on input "text" at bounding box center [549, 214] width 267 height 24
paste input "[PERSON_NAME]"
type input "[PERSON_NAME]"
click at [456, 273] on input at bounding box center [549, 270] width 267 height 24
paste input "[EMAIL_ADDRESS][DOMAIN_NAME]"
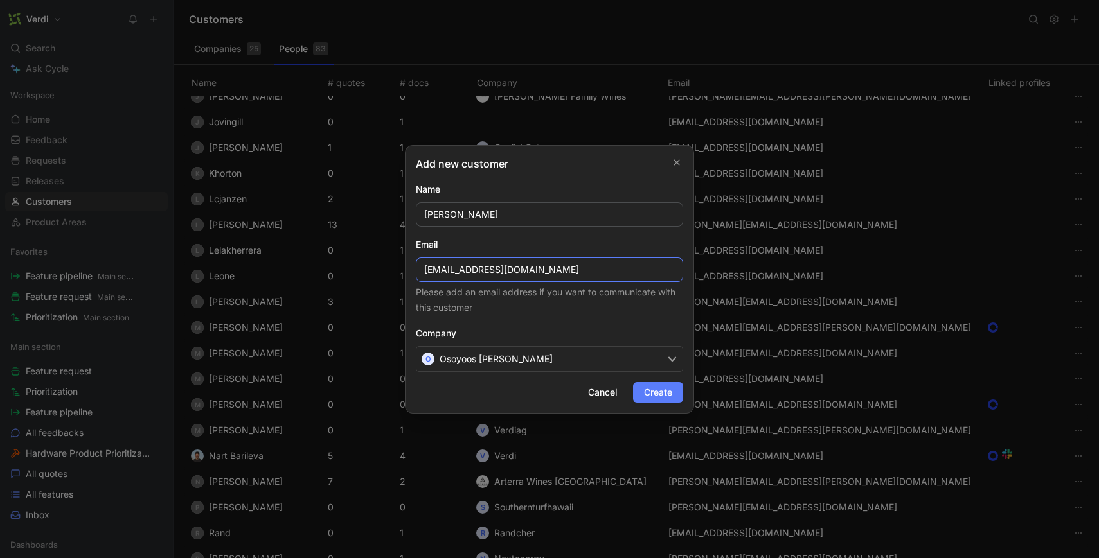
type input "[EMAIL_ADDRESS][DOMAIN_NAME]"
click at [653, 388] on span "Create" at bounding box center [658, 392] width 28 height 15
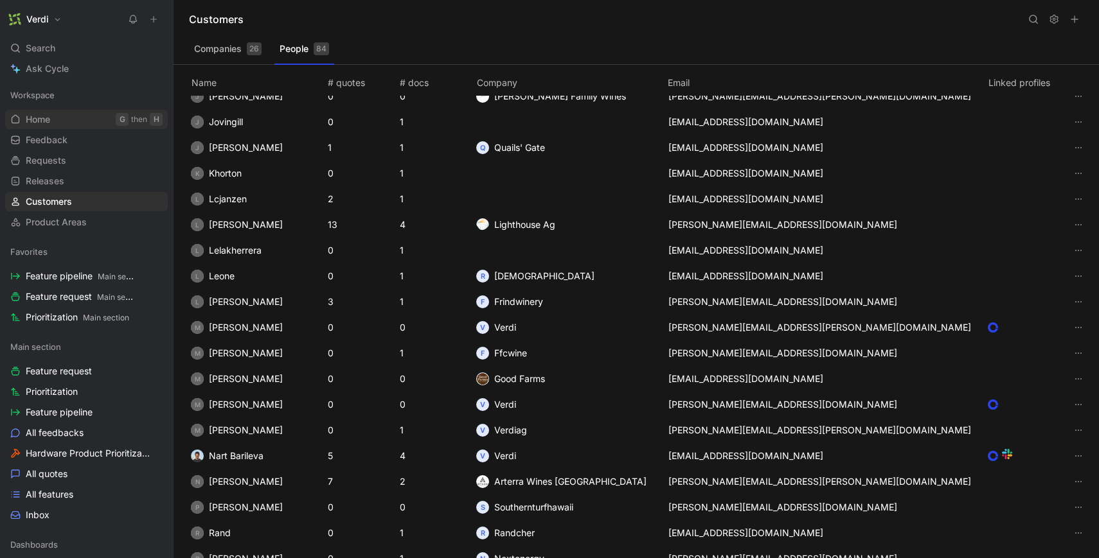
click at [67, 119] on link "Home G then H" at bounding box center [86, 119] width 163 height 19
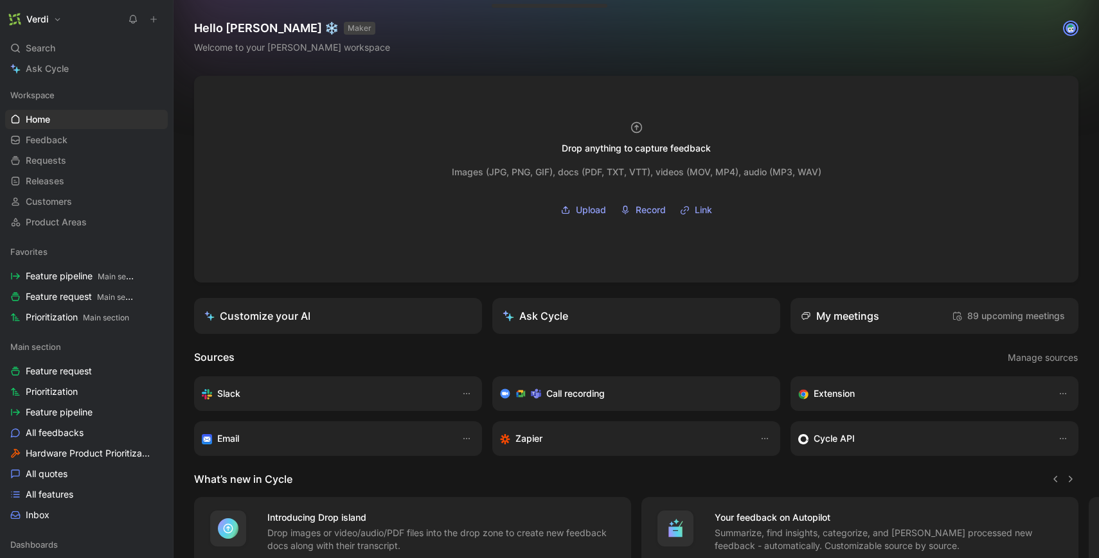
click at [151, 18] on icon at bounding box center [153, 19] width 9 height 9
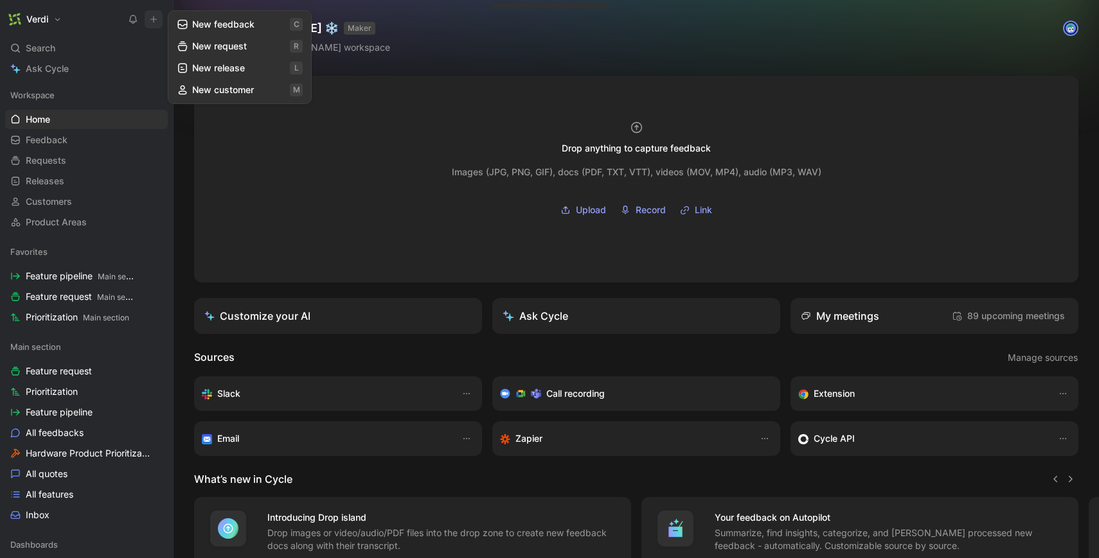
click at [209, 26] on button "New feedback c" at bounding box center [239, 24] width 137 height 22
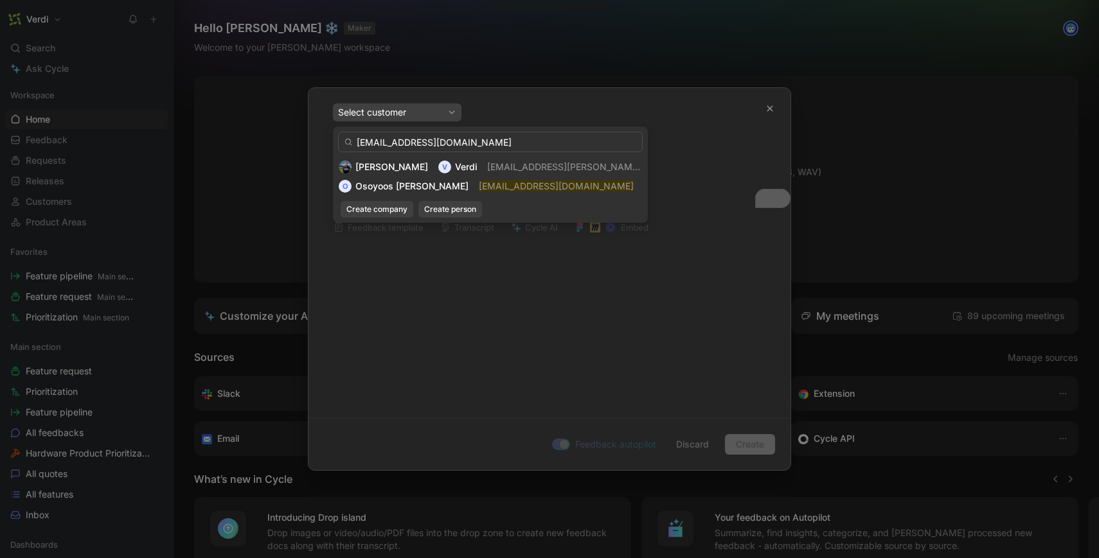
click at [393, 146] on input "[EMAIL_ADDRESS][DOMAIN_NAME]" at bounding box center [490, 142] width 305 height 21
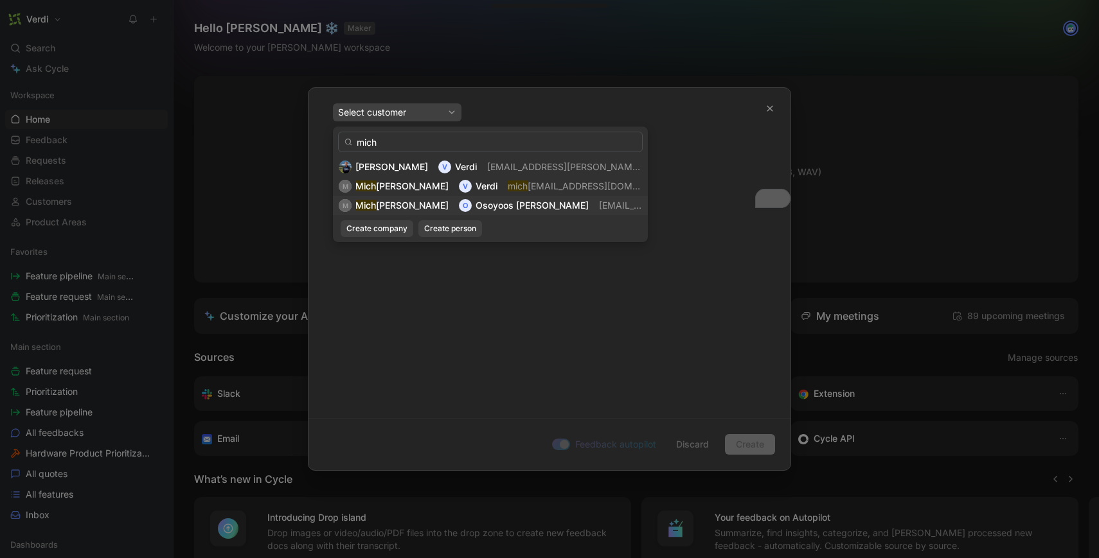
type input "mich"
click at [423, 209] on span "ael Kullmann" at bounding box center [412, 205] width 73 height 11
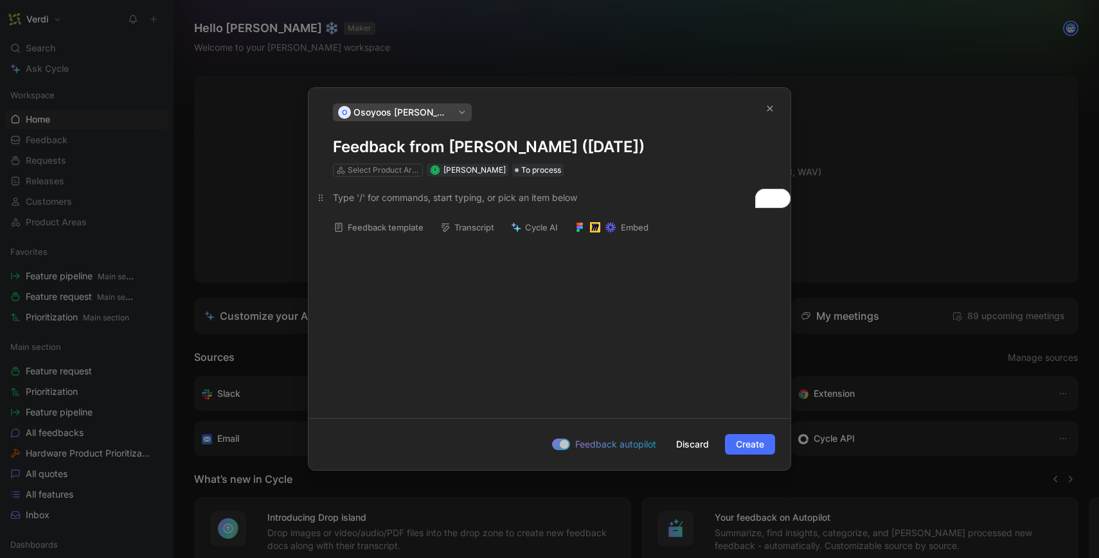
click at [393, 199] on div "To enrich screen reader interactions, please activate Accessibility in Grammarl…" at bounding box center [549, 197] width 433 height 13
click at [418, 197] on div "To enrich screen reader interactions, please activate Accessibility in Grammarl…" at bounding box center [549, 197] width 433 height 13
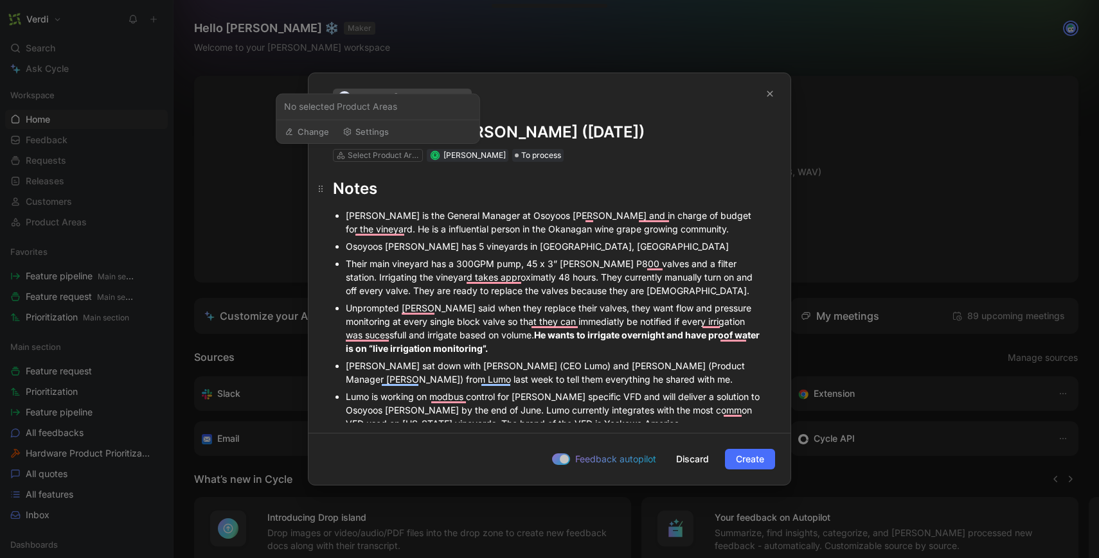
click at [354, 185] on div "Notes" at bounding box center [549, 188] width 433 height 23
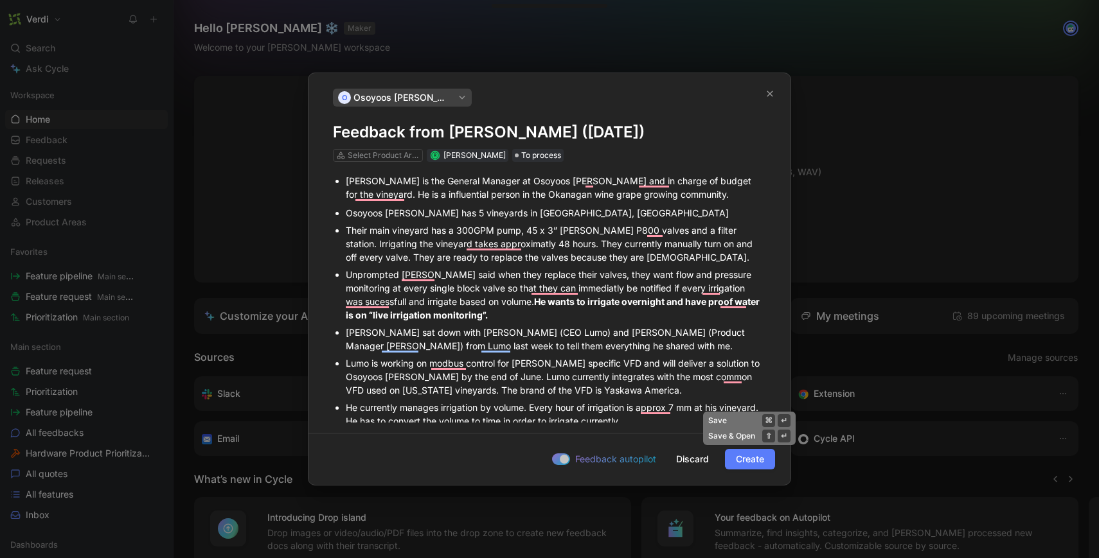
click at [736, 457] on span "Create" at bounding box center [750, 459] width 28 height 15
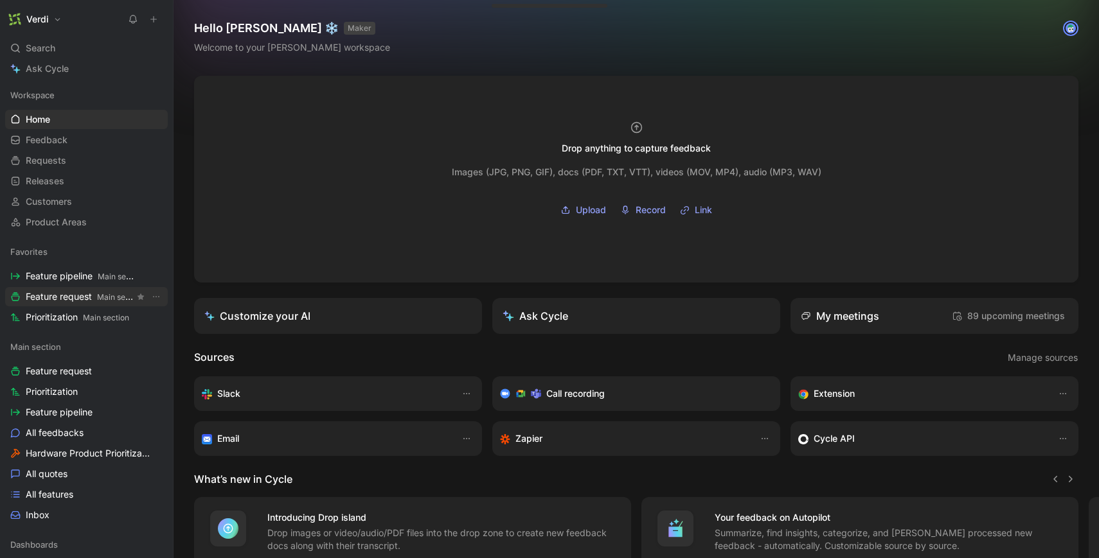
click at [84, 299] on span "Feature request Main section" at bounding box center [80, 296] width 109 height 13
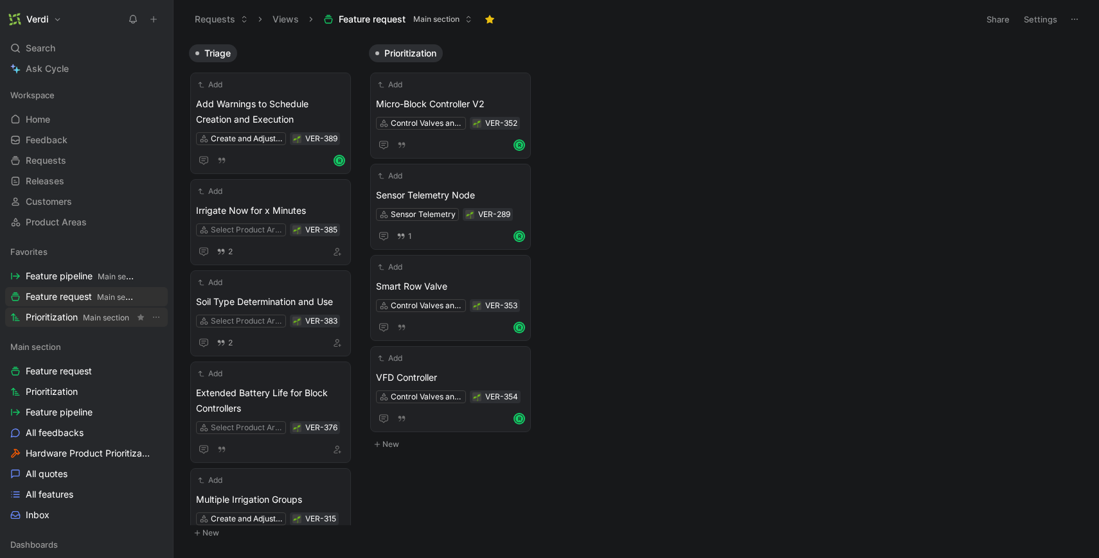
click at [88, 309] on link "Prioritization Main section" at bounding box center [86, 317] width 163 height 19
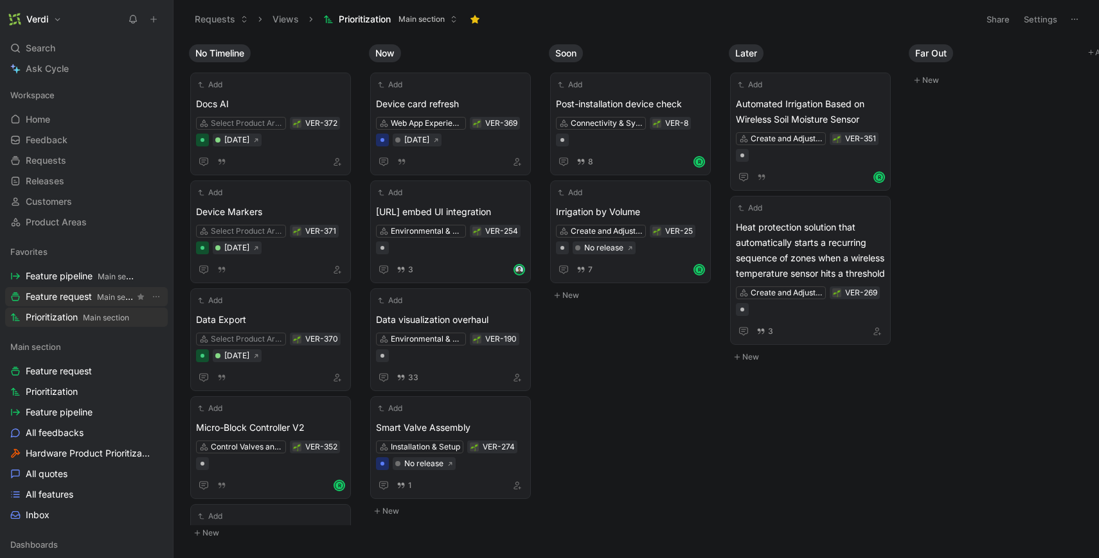
click at [91, 293] on span "Feature request Main section" at bounding box center [80, 296] width 109 height 13
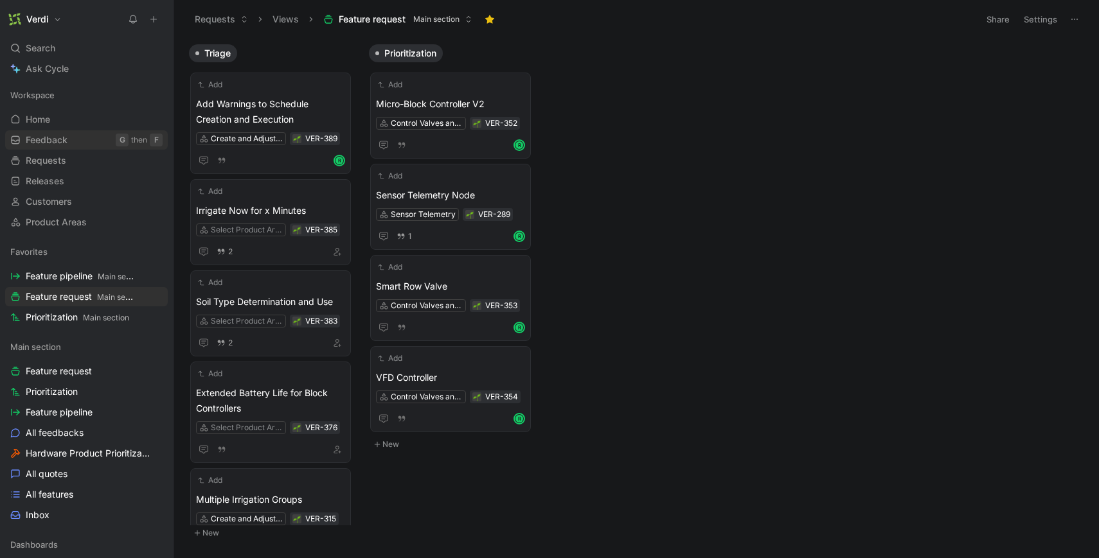
click at [85, 138] on link "Feedback G then F" at bounding box center [86, 139] width 163 height 19
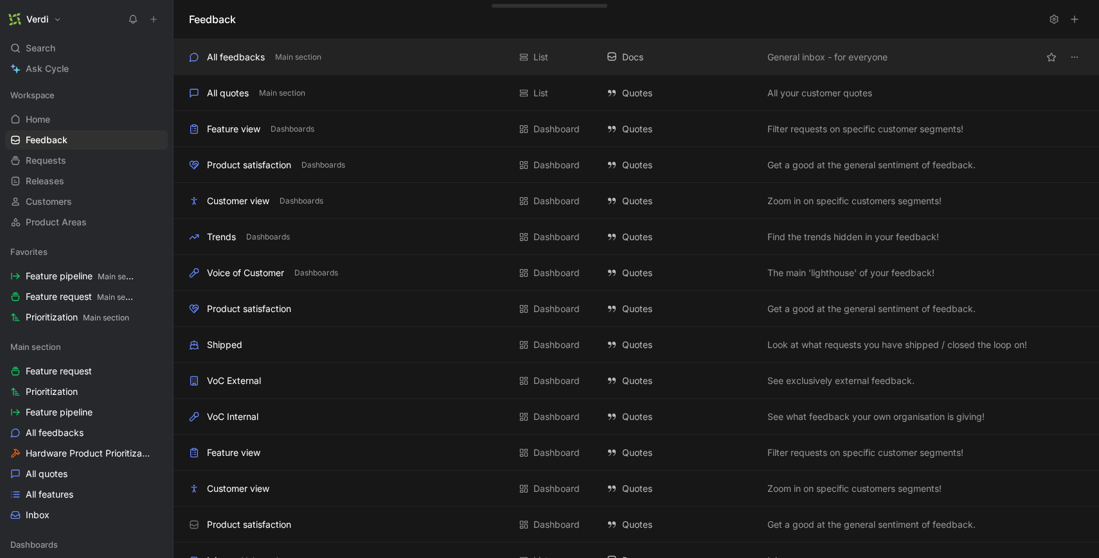
click at [248, 49] on div "All feedbacks" at bounding box center [236, 56] width 58 height 15
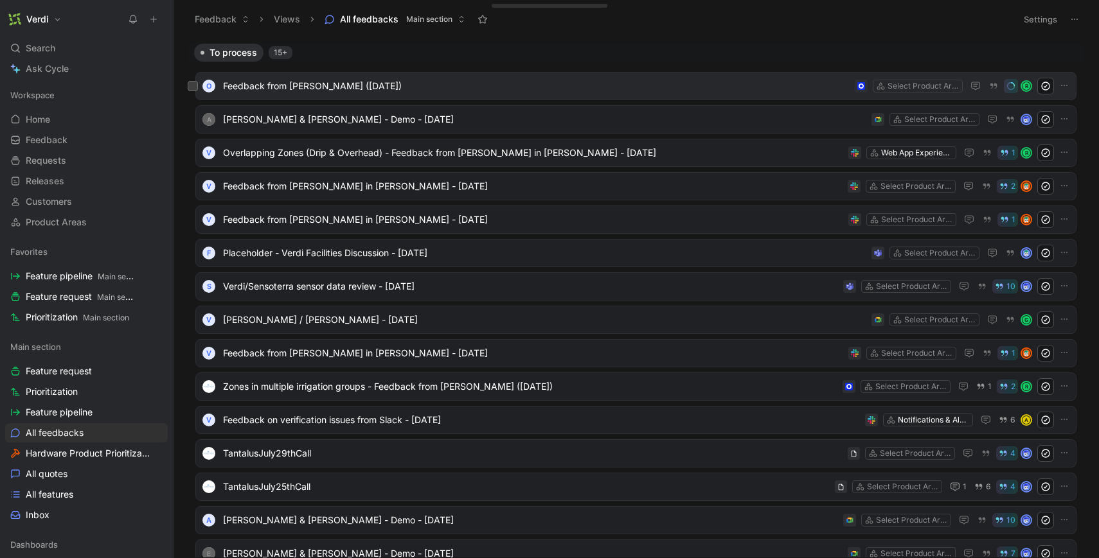
click at [283, 80] on span "Feedback from Michael Kullmann (Aug 13, 2025)" at bounding box center [536, 85] width 626 height 15
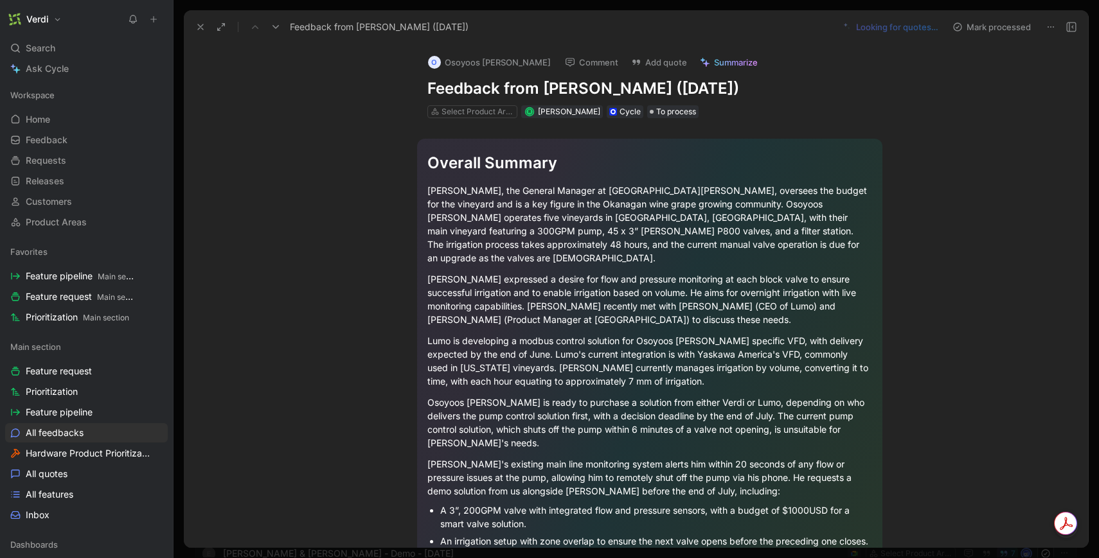
click at [709, 85] on h1 "Feedback from Michael Kullmann (Aug 13, 2025)" at bounding box center [649, 88] width 445 height 21
click at [691, 172] on div "Overall Summary" at bounding box center [649, 163] width 445 height 23
click at [883, 26] on button "7 quotes to verify" at bounding box center [903, 27] width 82 height 18
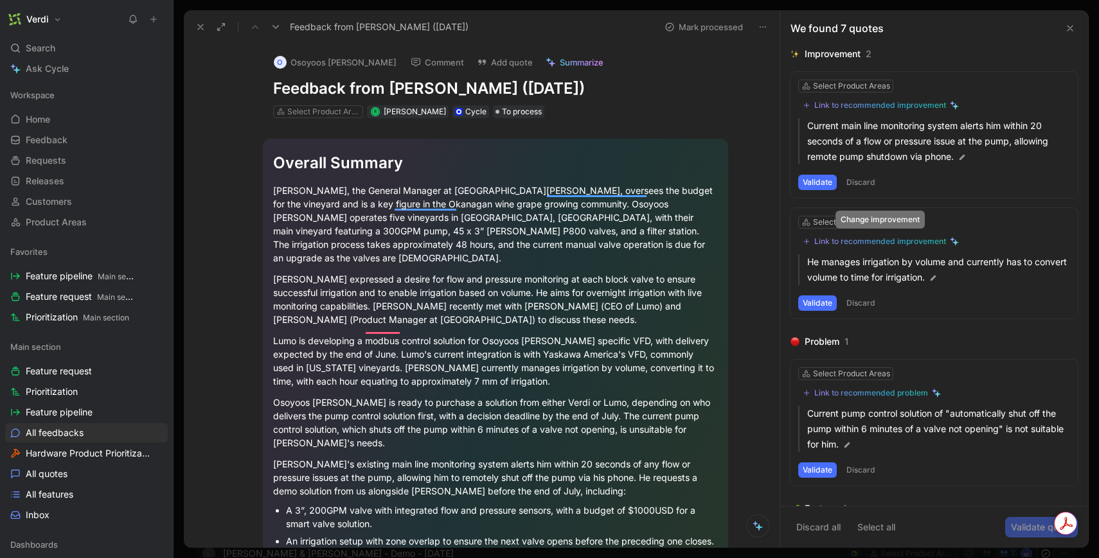
click at [868, 246] on div "Link to recommended improvement" at bounding box center [880, 241] width 132 height 10
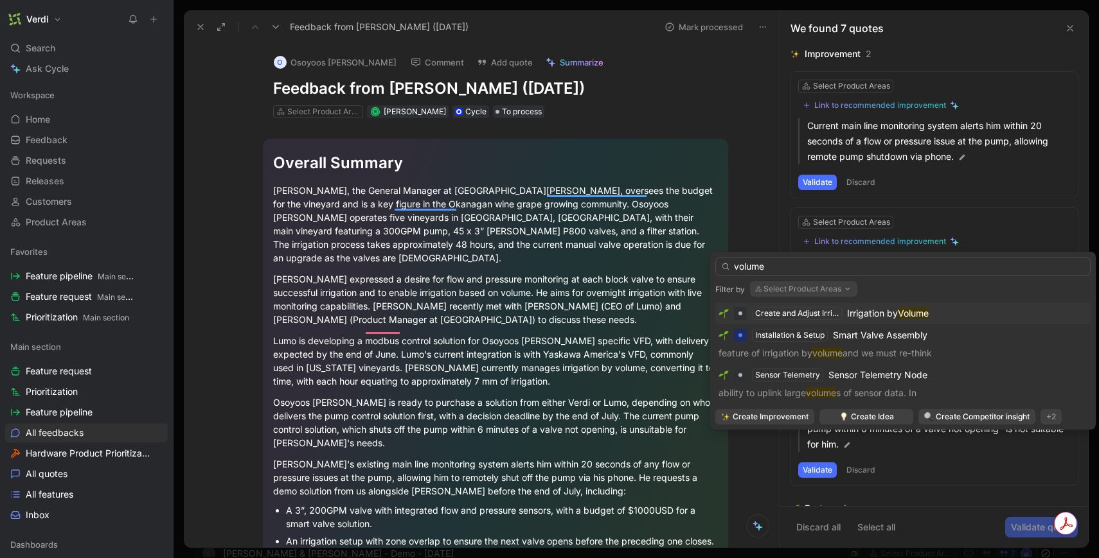
type input "volume"
click at [898, 309] on span "Irrigation by" at bounding box center [872, 313] width 51 height 11
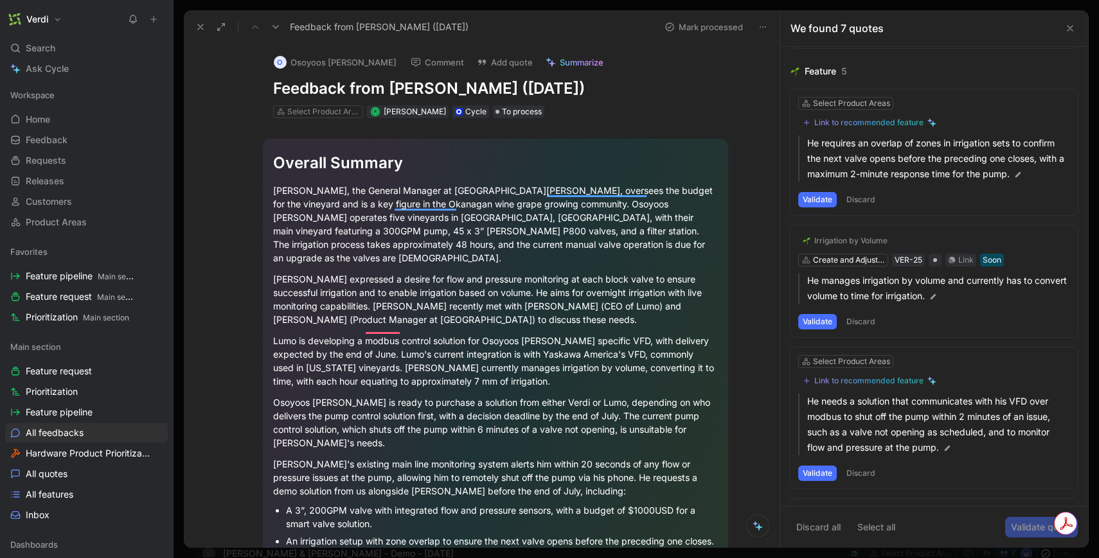
scroll to position [322, 0]
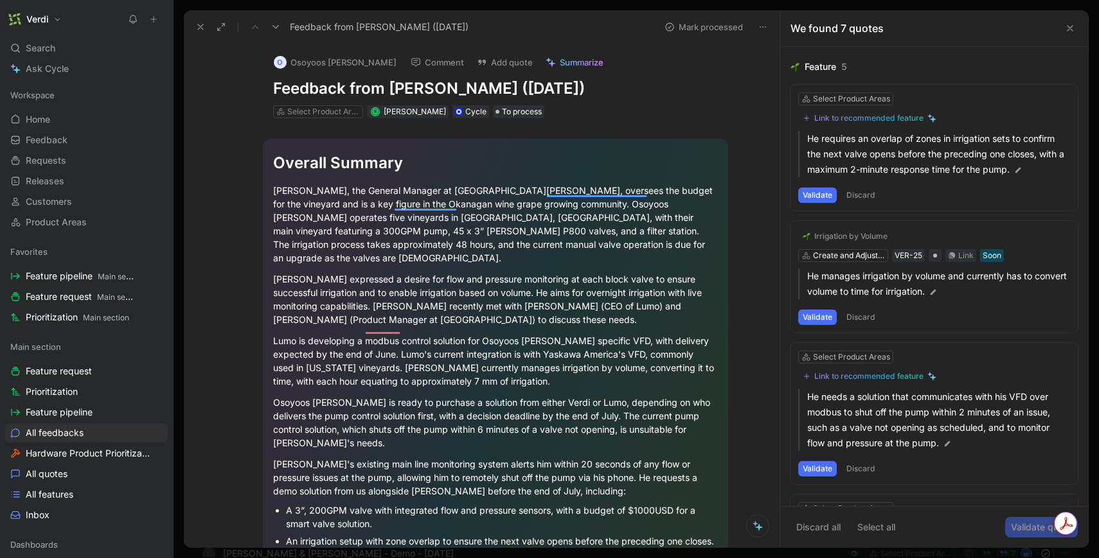
click at [822, 313] on button "Validate" at bounding box center [817, 317] width 39 height 15
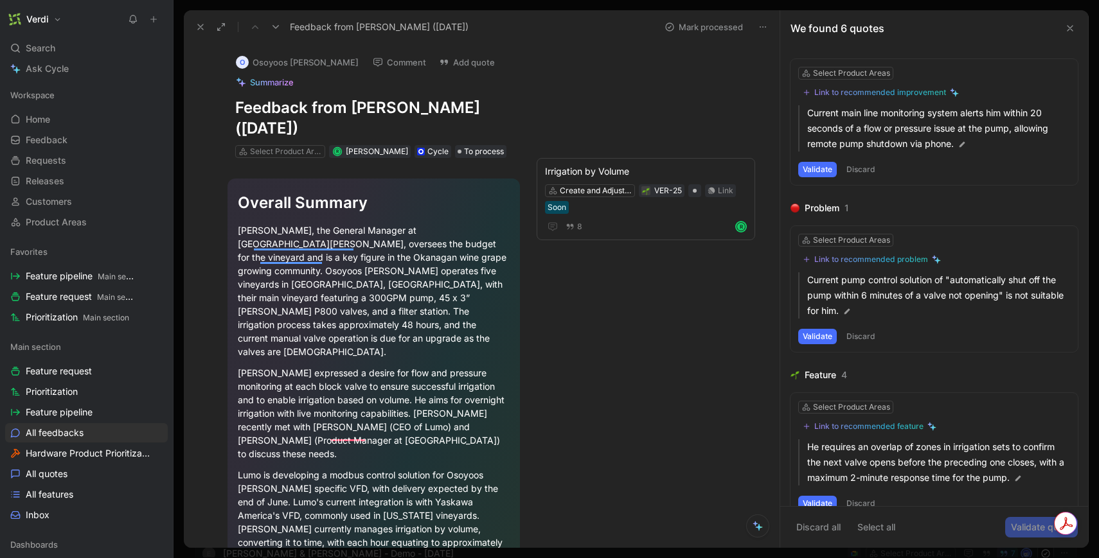
scroll to position [0, 0]
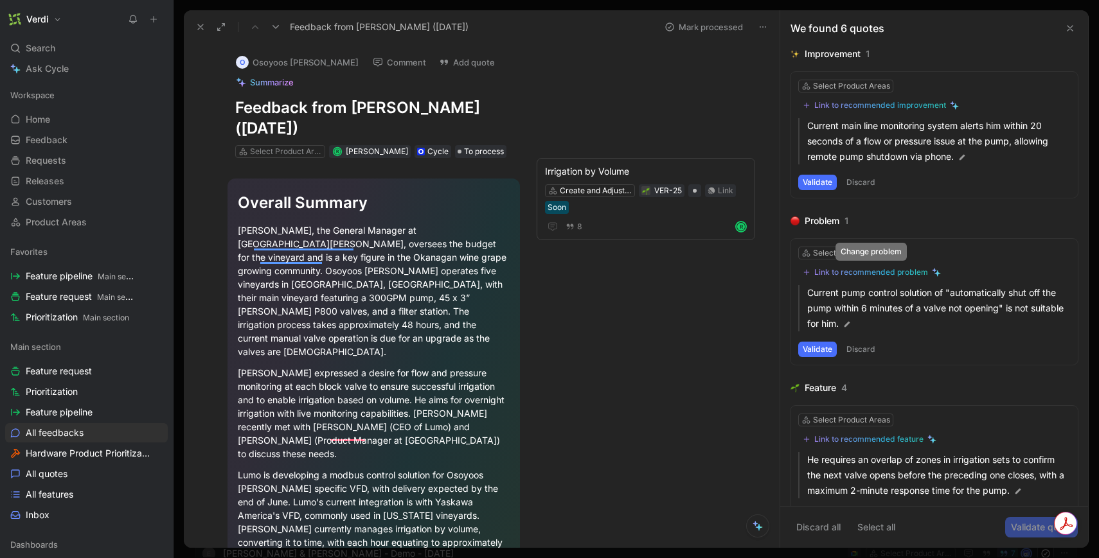
click at [871, 272] on div "Link to recommended problem" at bounding box center [871, 272] width 114 height 10
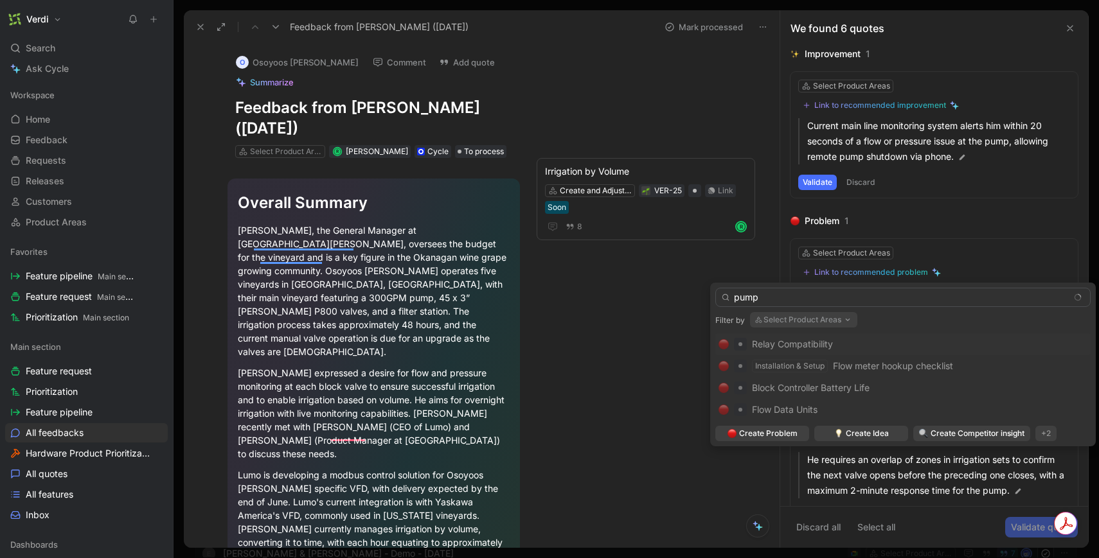
type input "pump"
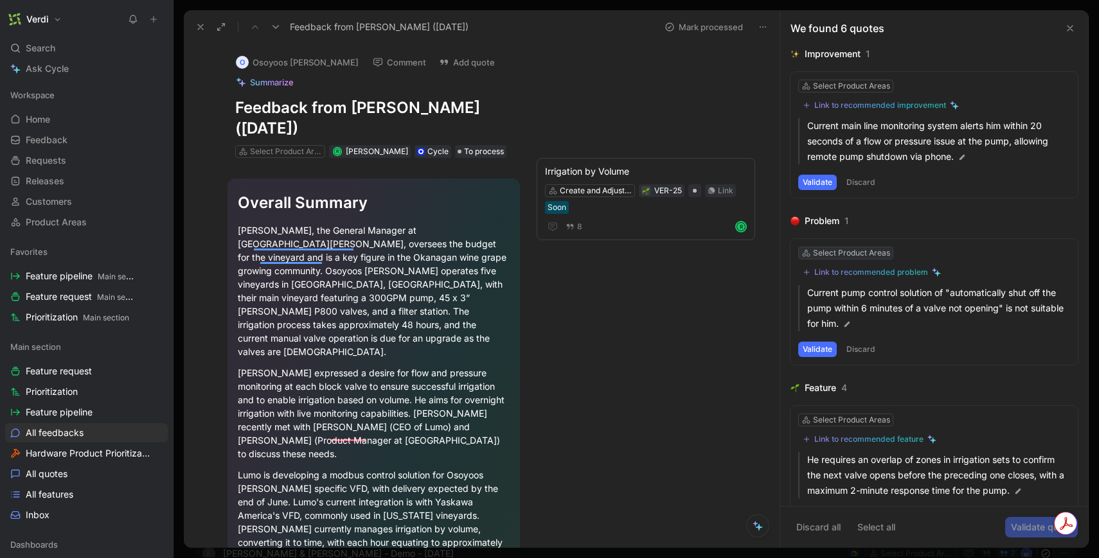
click at [858, 250] on div "Select Product Areas" at bounding box center [851, 253] width 77 height 13
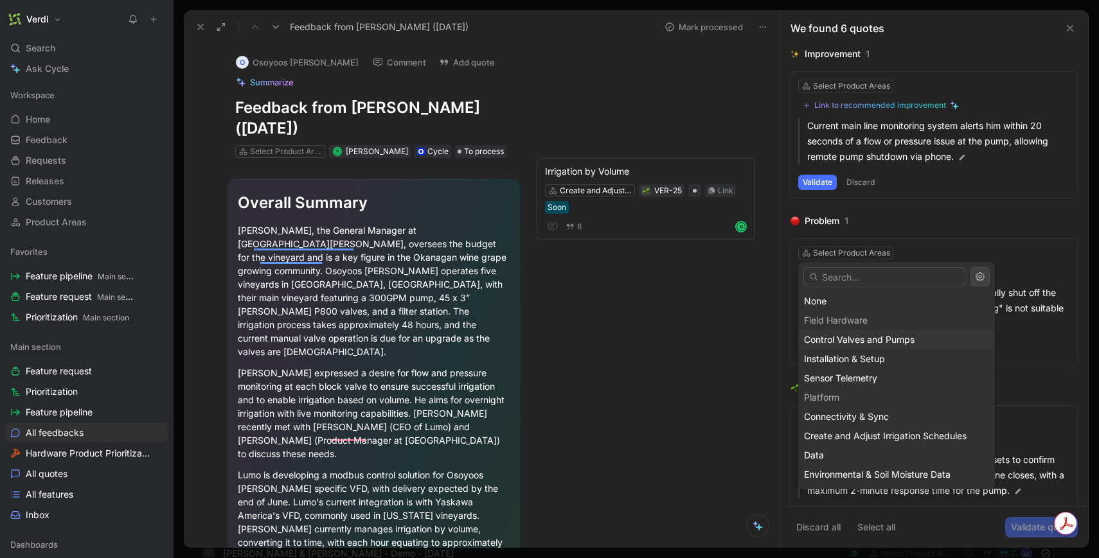
click at [860, 332] on div "Control Valves and Pumps" at bounding box center [896, 339] width 185 height 15
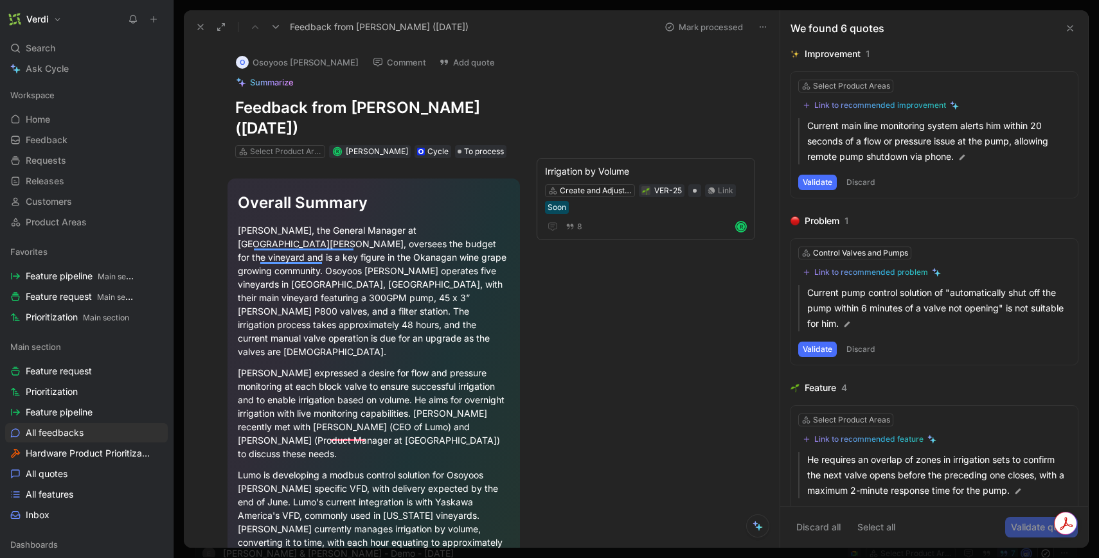
click at [822, 347] on button "Validate" at bounding box center [817, 349] width 39 height 15
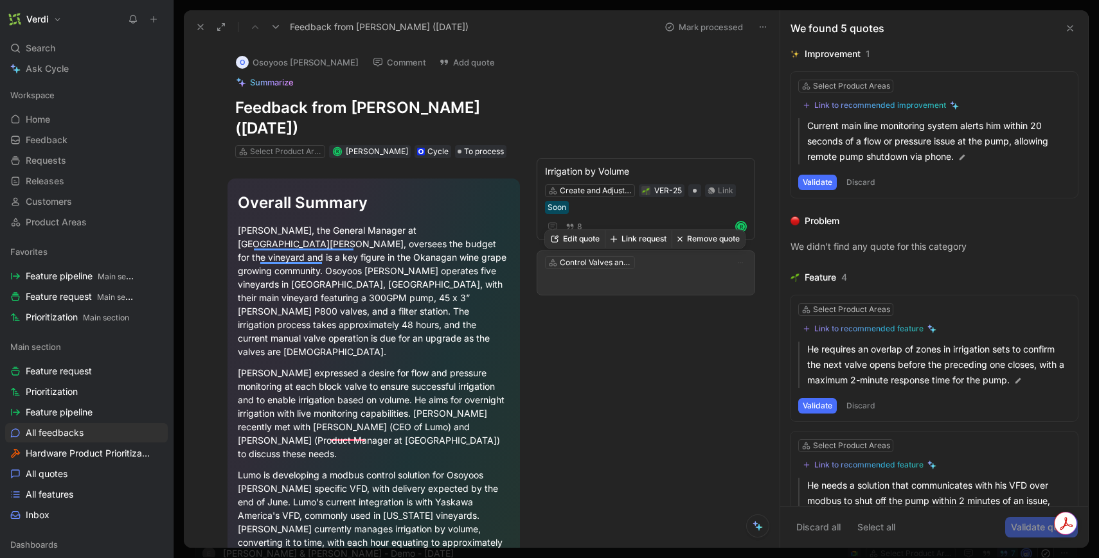
click at [693, 281] on p at bounding box center [646, 281] width 202 height 15
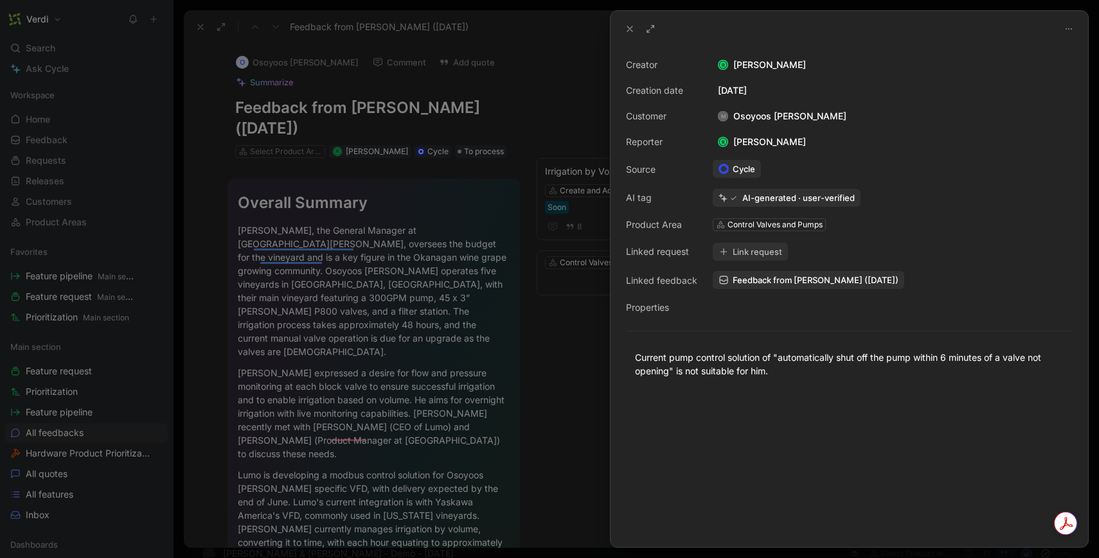
click at [740, 249] on button "Link request" at bounding box center [750, 252] width 75 height 18
click at [767, 466] on div at bounding box center [848, 469] width 477 height 155
click at [560, 366] on div at bounding box center [549, 279] width 1099 height 558
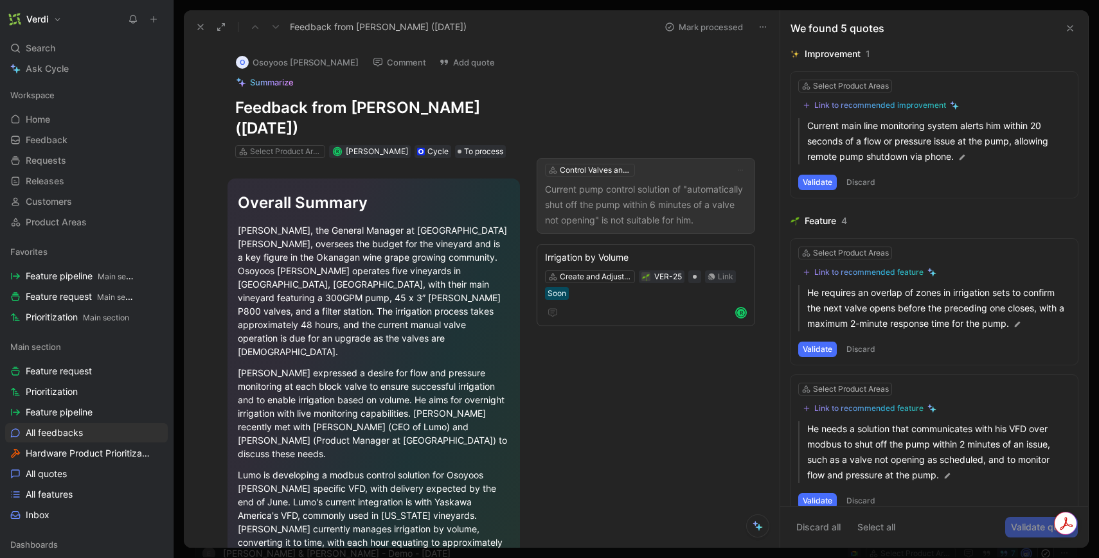
click at [678, 188] on p "Current pump control solution of "automatically shut off the pump within 6 minu…" at bounding box center [646, 205] width 202 height 46
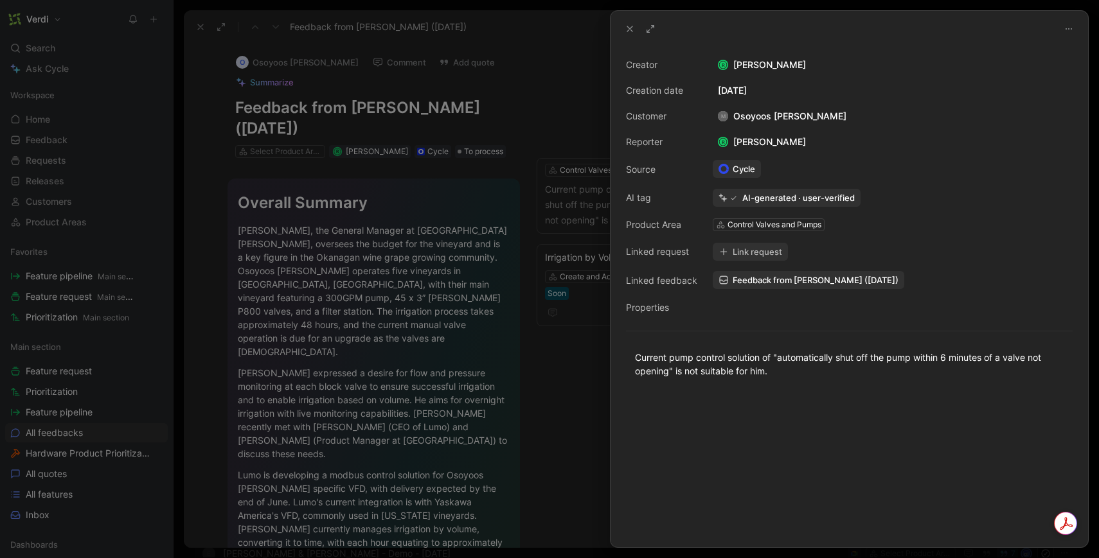
click at [760, 249] on button "Link request" at bounding box center [750, 252] width 75 height 18
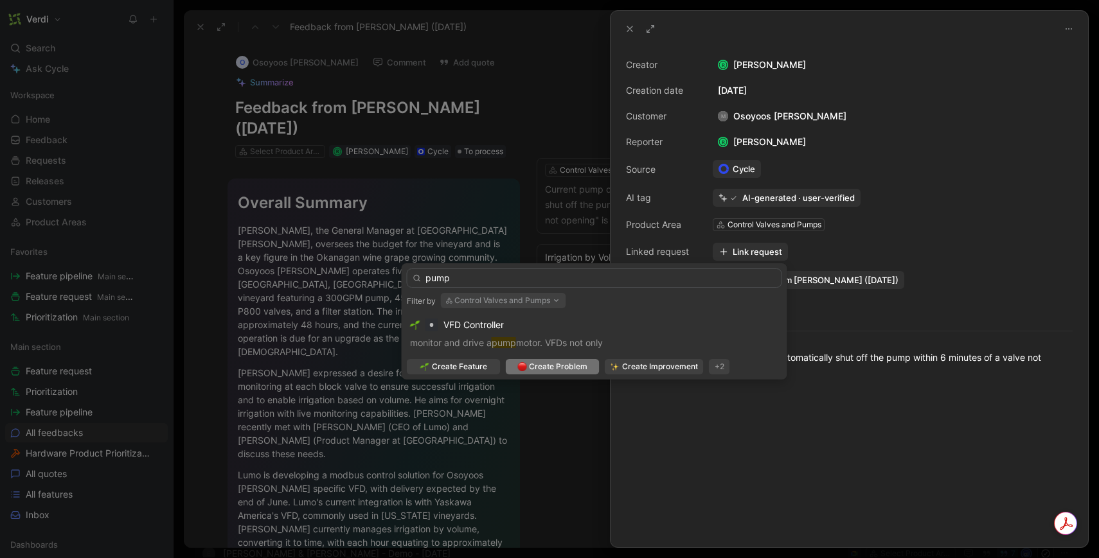
type input "pump"
click at [581, 368] on span "Create Problem" at bounding box center [558, 366] width 58 height 13
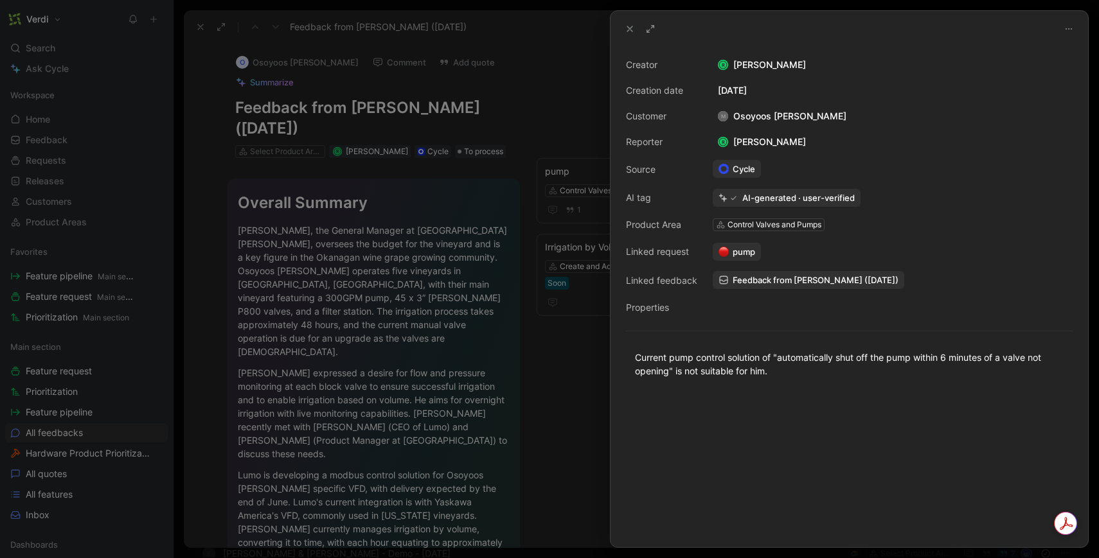
click at [587, 356] on div at bounding box center [549, 279] width 1099 height 558
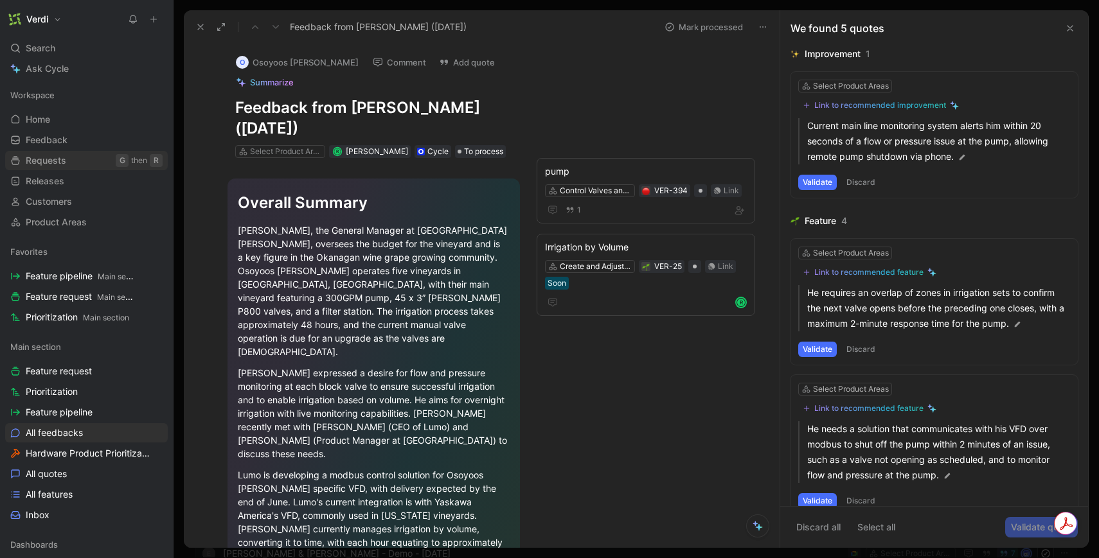
click at [88, 159] on link "Requests G then R" at bounding box center [86, 160] width 163 height 19
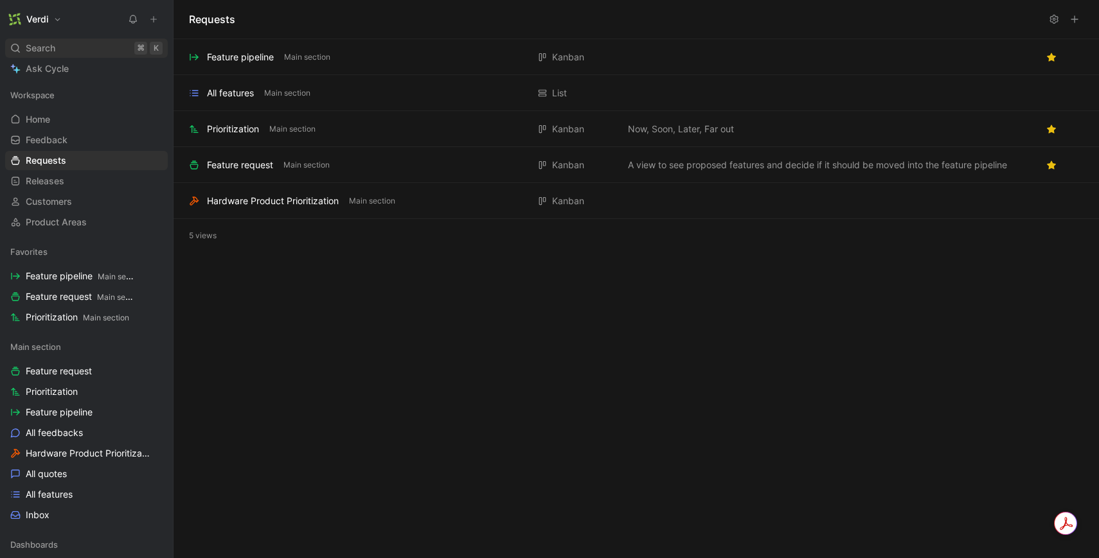
click at [116, 48] on div "Search ⌘ K" at bounding box center [86, 48] width 163 height 19
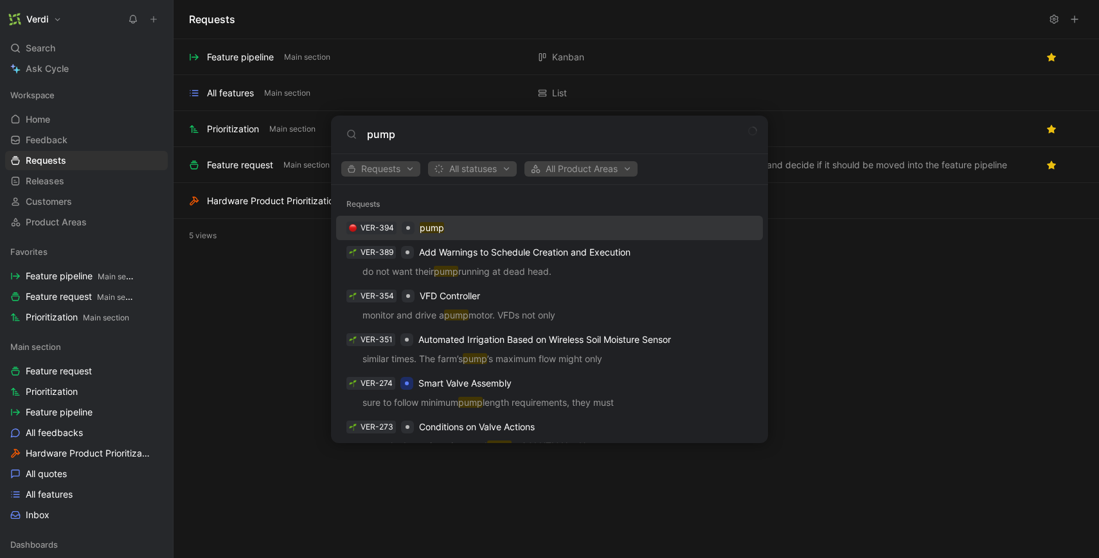
type input "pump"
click at [449, 227] on div "VER-394 pump" at bounding box center [549, 228] width 419 height 23
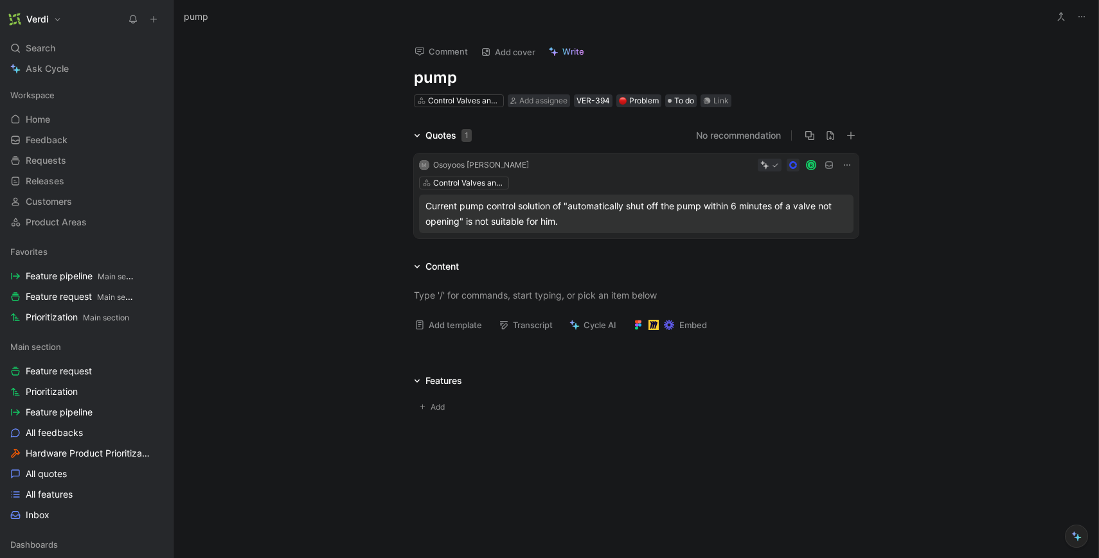
click at [435, 72] on h1 "pump" at bounding box center [636, 77] width 445 height 21
click at [277, 199] on div "Quotes 1 No recommendation M Osoyoos [PERSON_NAME] R Control Valves and Pumps C…" at bounding box center [635, 186] width 925 height 116
click at [439, 409] on span "Add" at bounding box center [439, 407] width 18 height 13
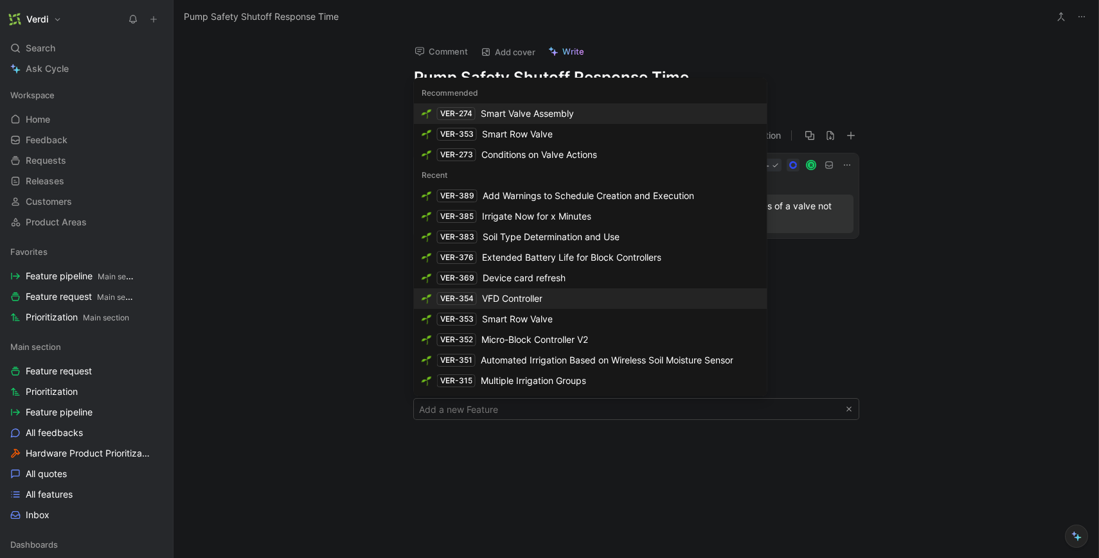
click at [530, 297] on span "VFD Controller" at bounding box center [512, 298] width 60 height 11
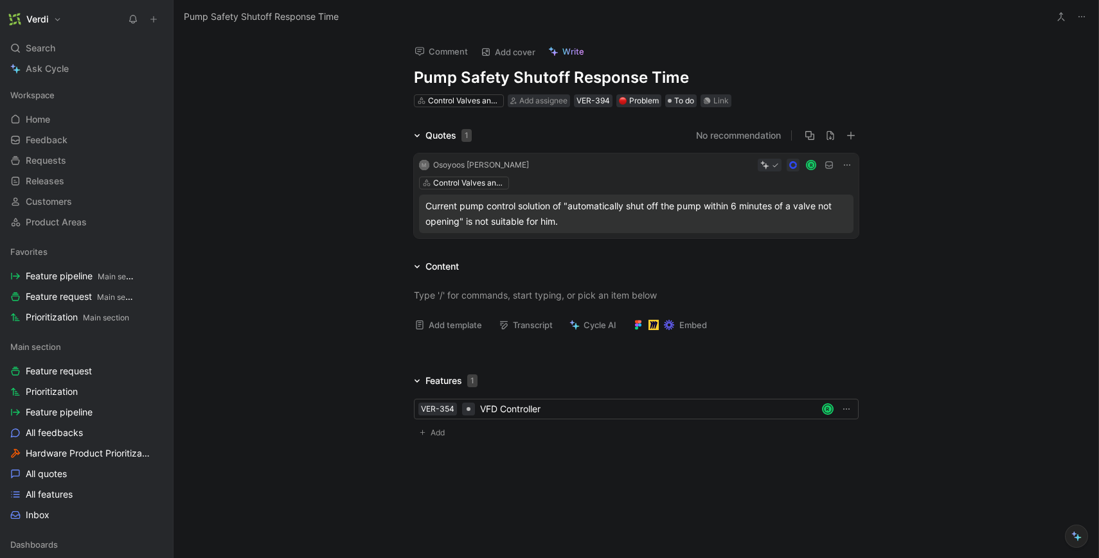
click at [354, 461] on div "Comment Add cover Write Pump Safety Shutoff Response Time Control Valves and Pu…" at bounding box center [635, 295] width 925 height 525
click at [483, 481] on div "Comment Add cover Write Pump Safety Shutoff Response Time Control Valves and Pu…" at bounding box center [635, 295] width 925 height 525
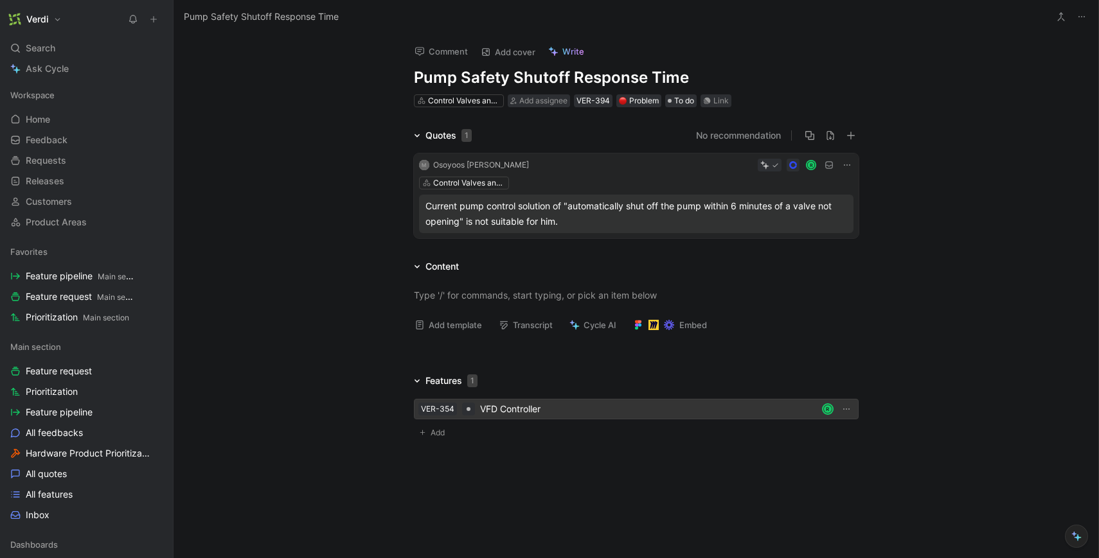
click at [499, 408] on div "VFD Controller" at bounding box center [648, 409] width 337 height 15
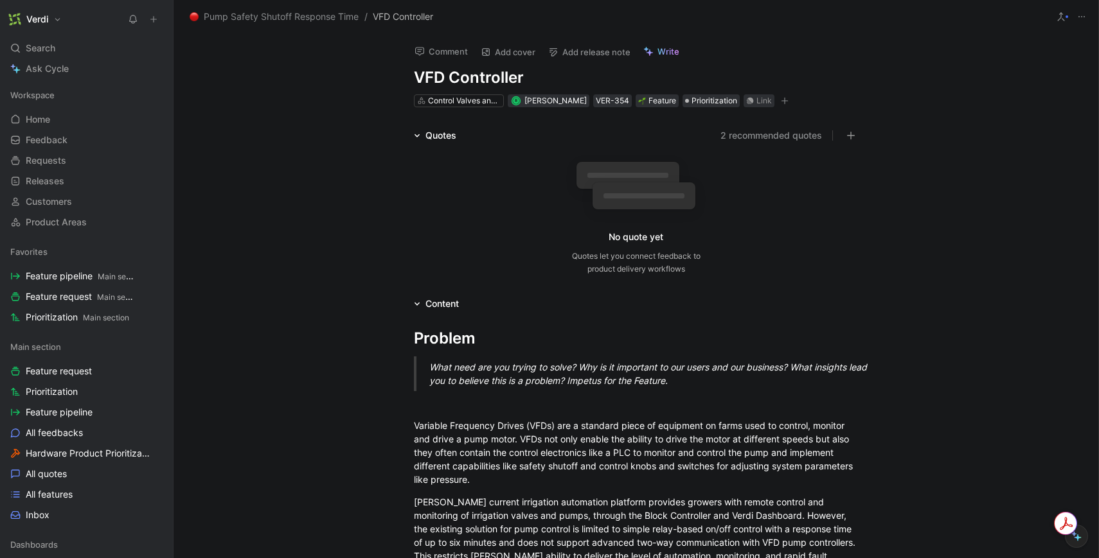
click at [400, 17] on span "VFD Controller" at bounding box center [403, 16] width 60 height 15
click at [80, 296] on span "Feature request Main section" at bounding box center [80, 296] width 109 height 13
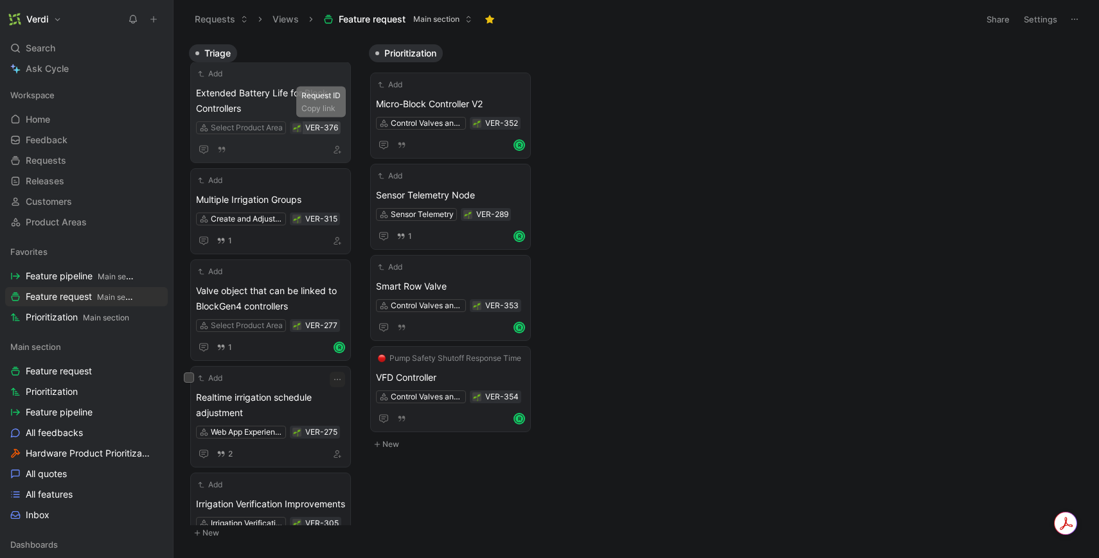
scroll to position [429, 0]
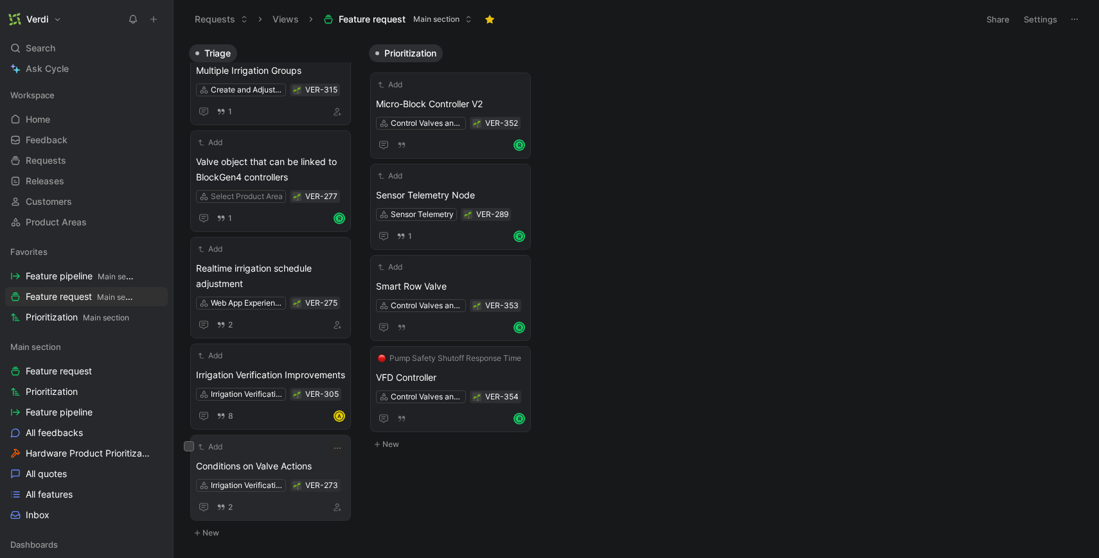
click at [296, 459] on span "Conditions on Valve Actions" at bounding box center [270, 466] width 149 height 15
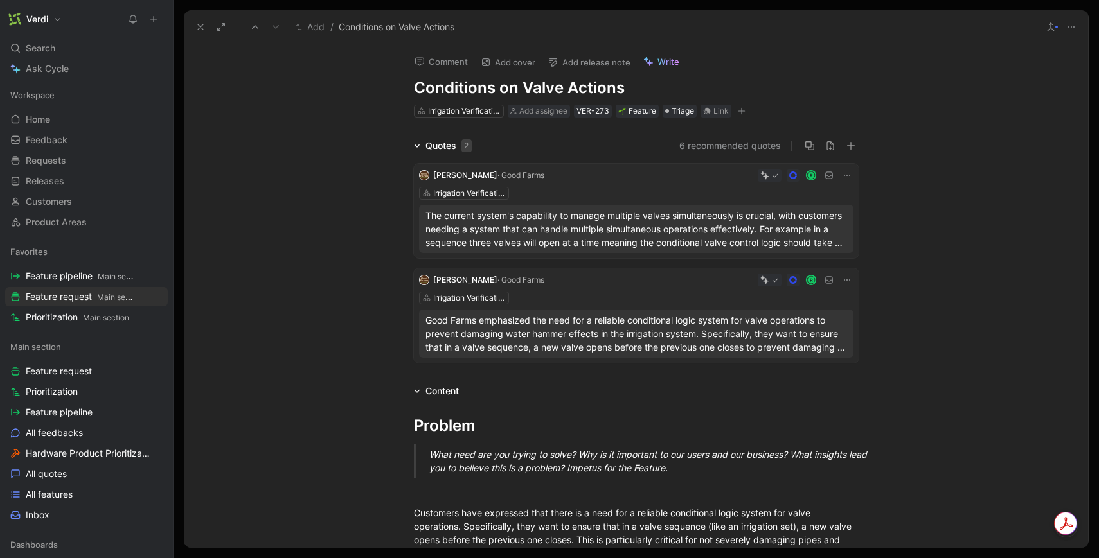
scroll to position [30, 0]
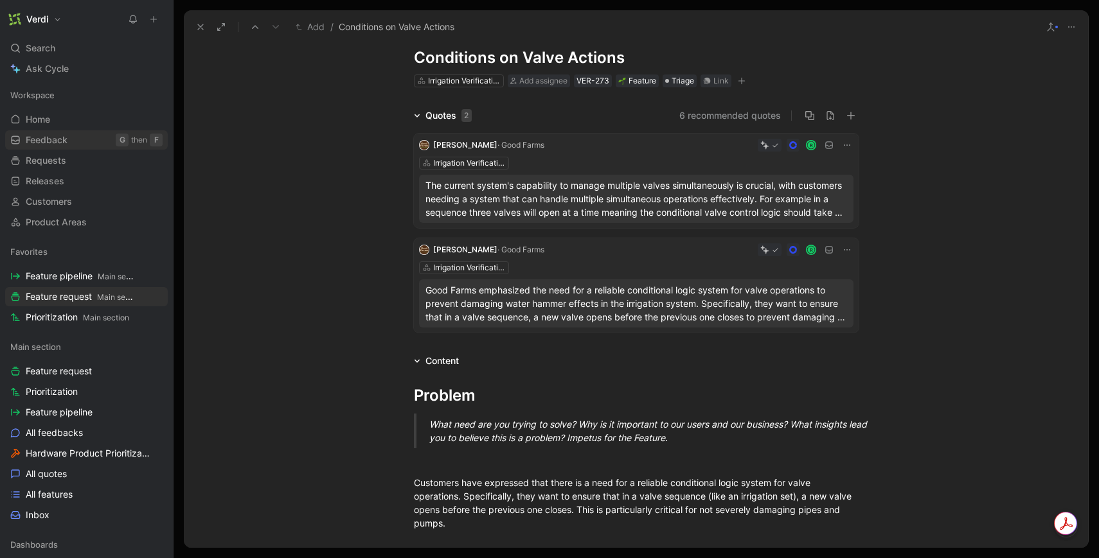
click at [91, 144] on link "Feedback G then F" at bounding box center [86, 139] width 163 height 19
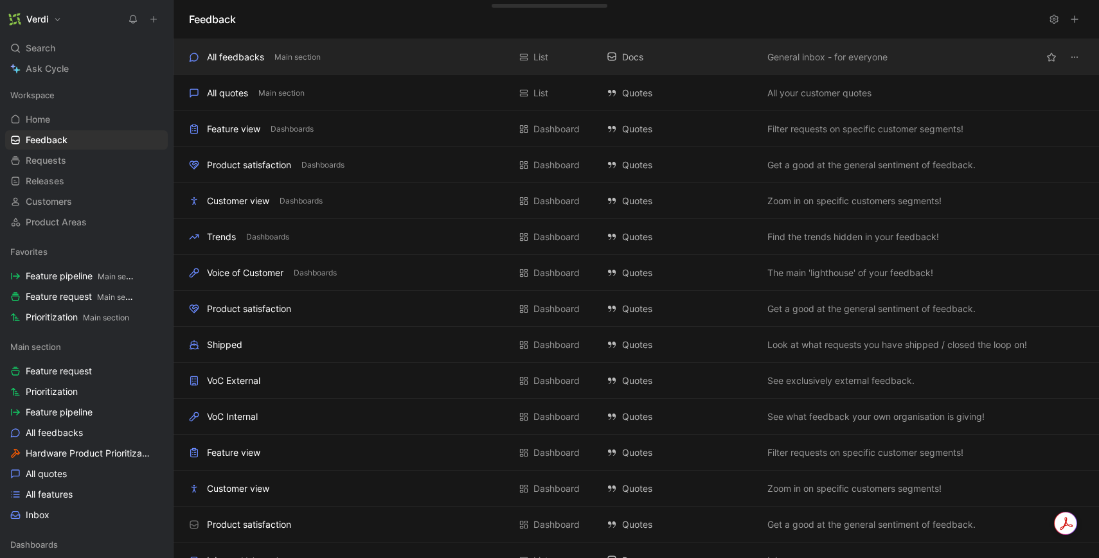
click at [303, 47] on div "All feedbacks Main section List Docs General inbox - for everyone" at bounding box center [635, 57] width 925 height 36
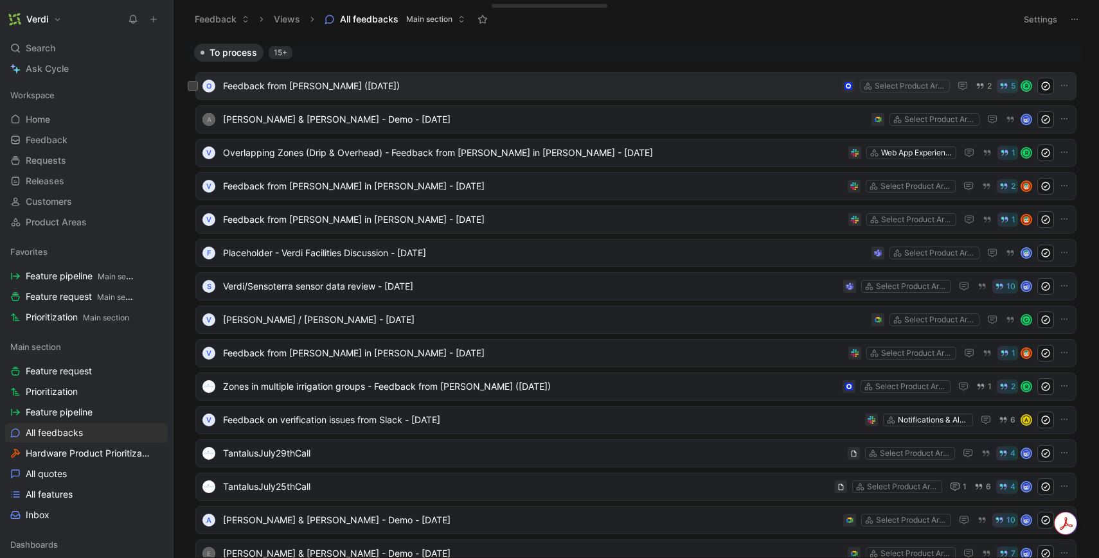
click at [531, 94] on div "O Feedback from [PERSON_NAME] ([DATE]) Select Product Areas 2 5 R" at bounding box center [636, 86] width 872 height 17
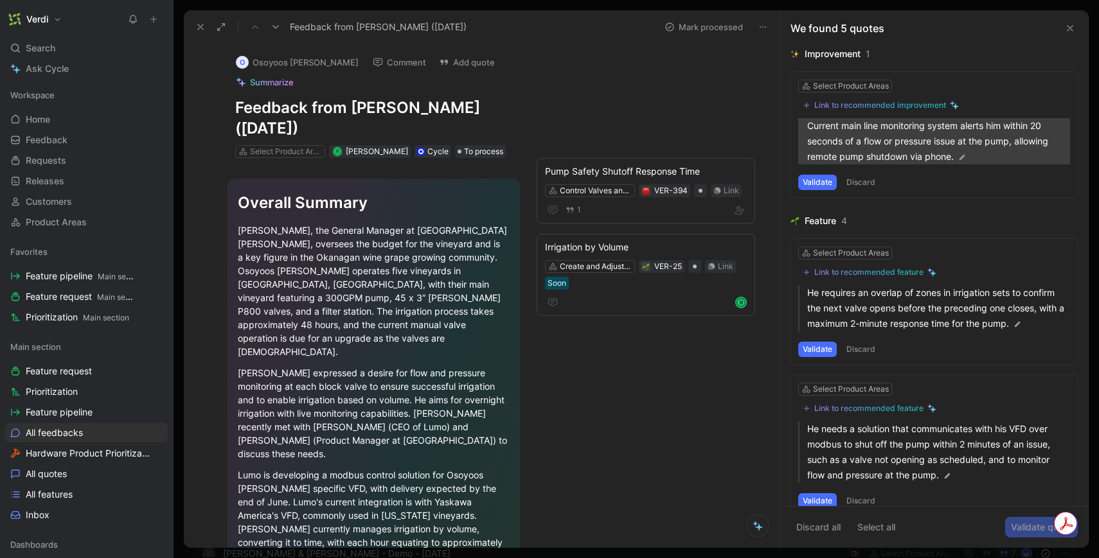
click at [883, 146] on p "Current main line monitoring system alerts him within 20 seconds of a flow or p…" at bounding box center [938, 141] width 263 height 46
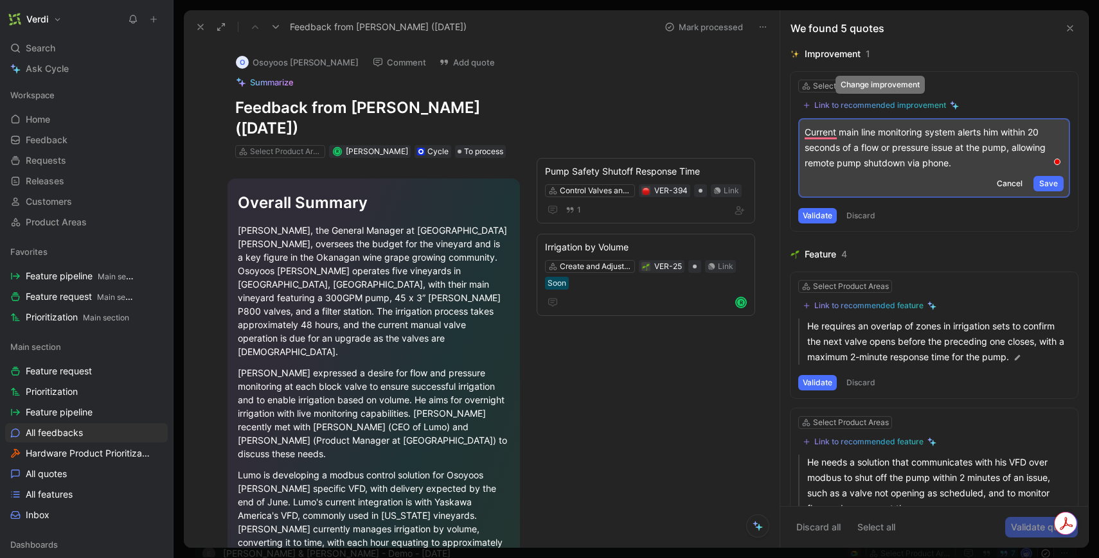
click at [888, 106] on div "Link to recommended improvement" at bounding box center [880, 105] width 132 height 10
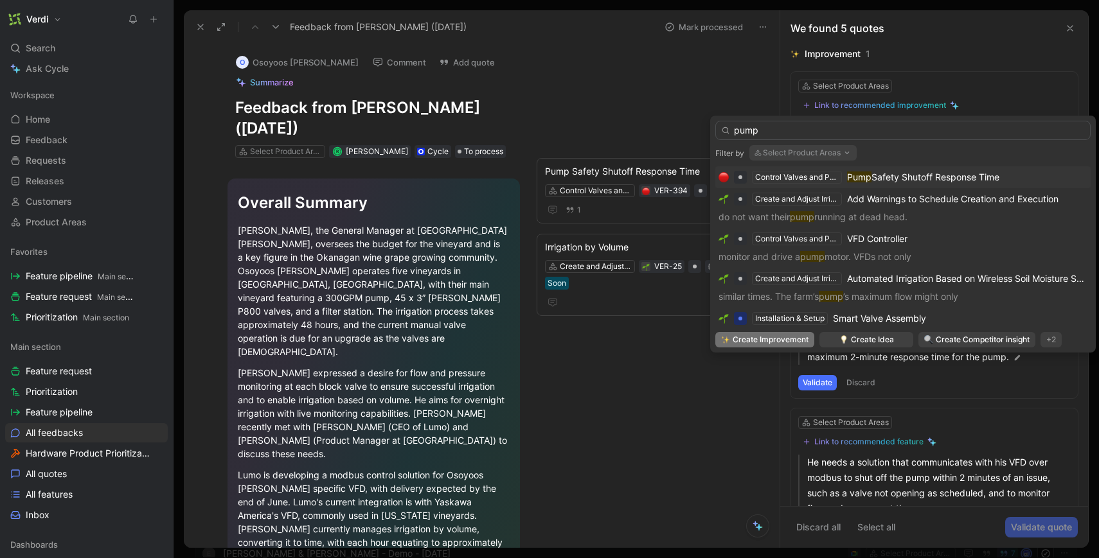
type input "pump"
click at [857, 179] on mark "Pump" at bounding box center [859, 177] width 24 height 11
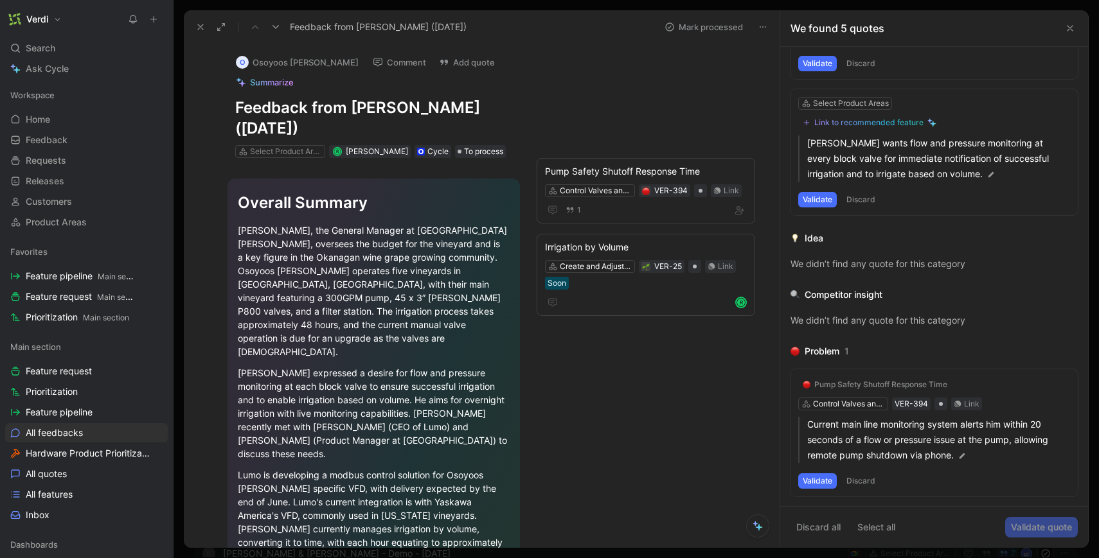
scroll to position [461, 0]
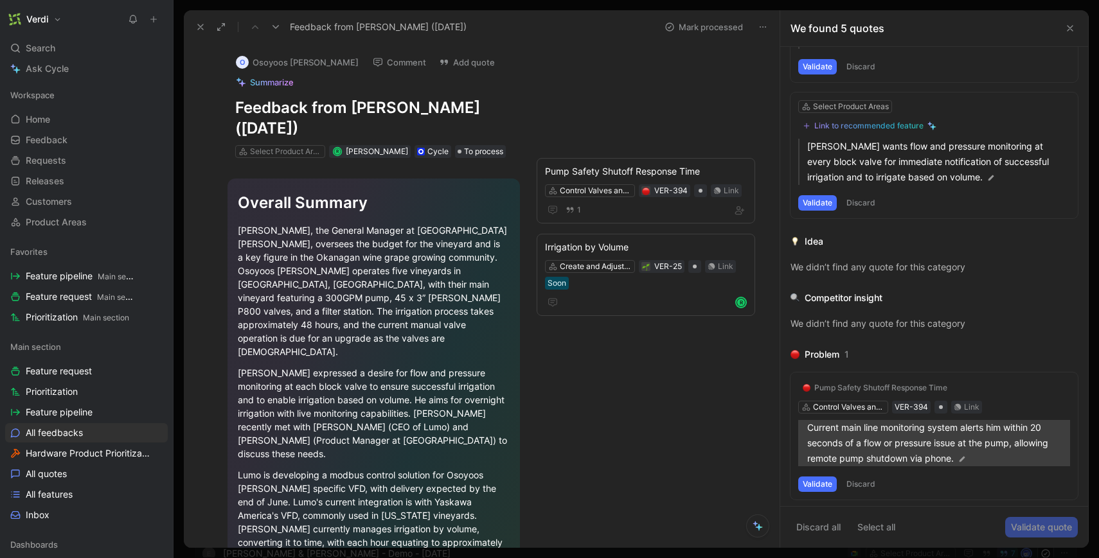
click at [915, 434] on p "Current main line monitoring system alerts him within 20 seconds of a flow or p…" at bounding box center [938, 443] width 263 height 46
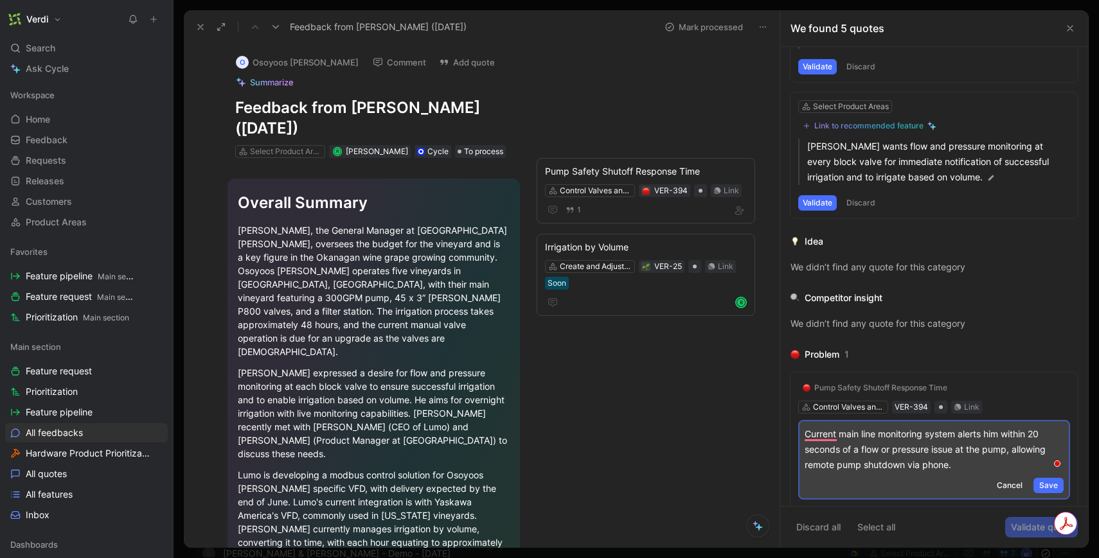
click at [838, 438] on p "Current main line monitoring system alerts him within 20 seconds of a flow or p…" at bounding box center [933, 450] width 259 height 46
click at [1006, 468] on p "Current third party main line monitoring system alerts him within 20 seconds of…" at bounding box center [933, 450] width 259 height 46
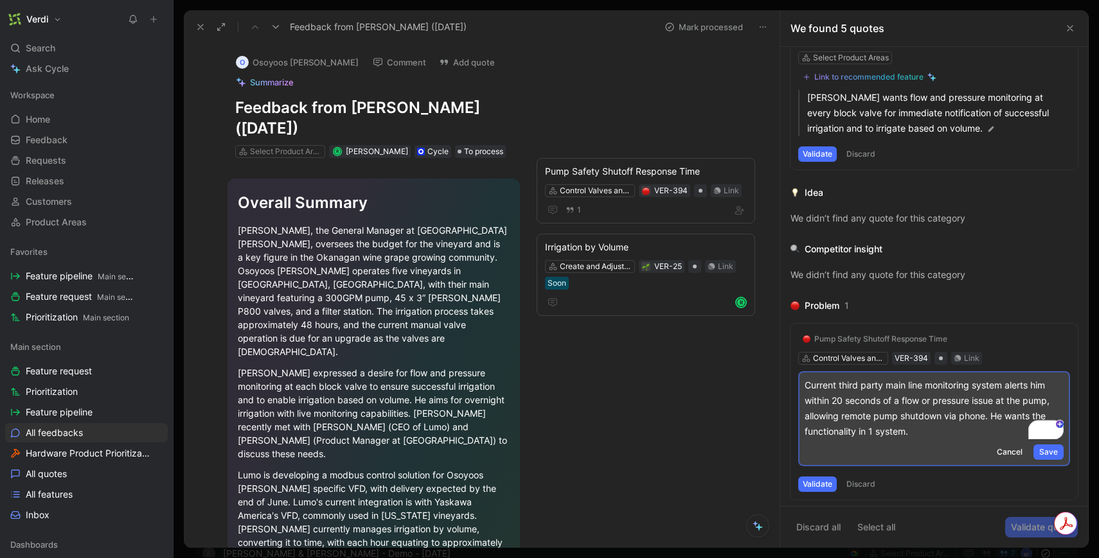
scroll to position [511, 0]
click at [1052, 449] on span "Save" at bounding box center [1048, 450] width 19 height 13
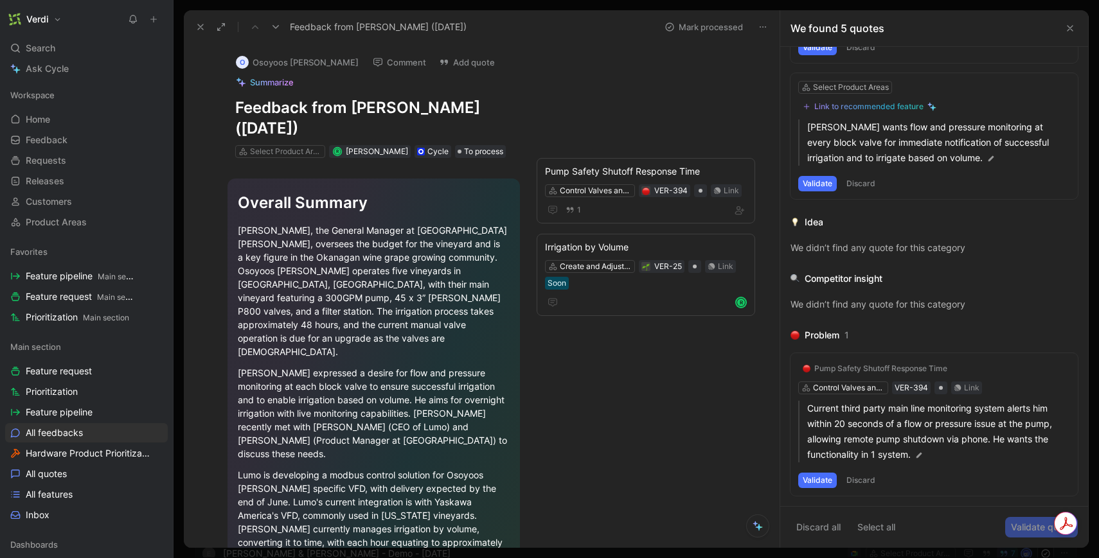
scroll to position [480, 0]
click at [825, 475] on button "Validate" at bounding box center [817, 480] width 39 height 15
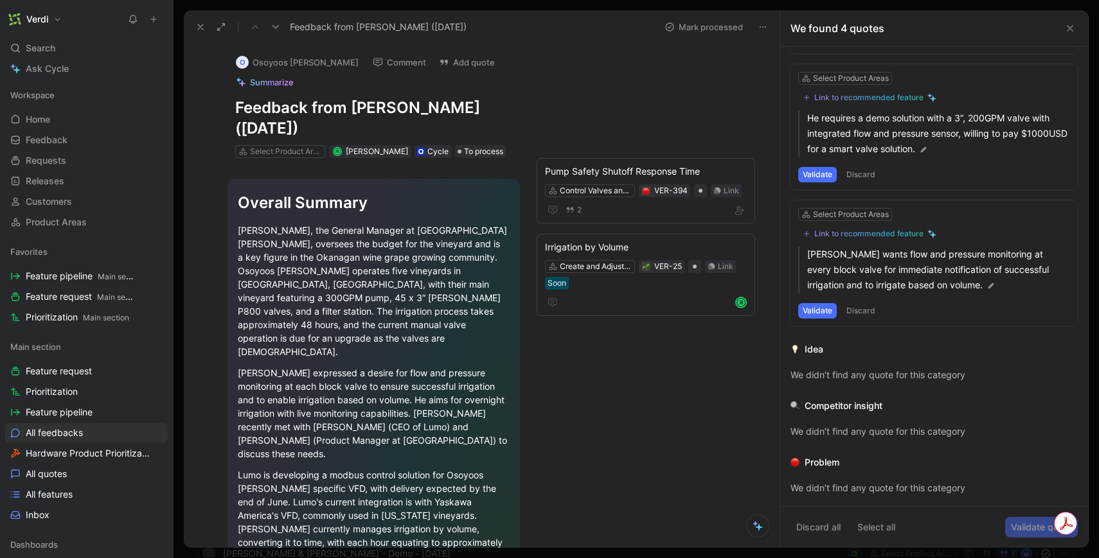
scroll to position [344, 0]
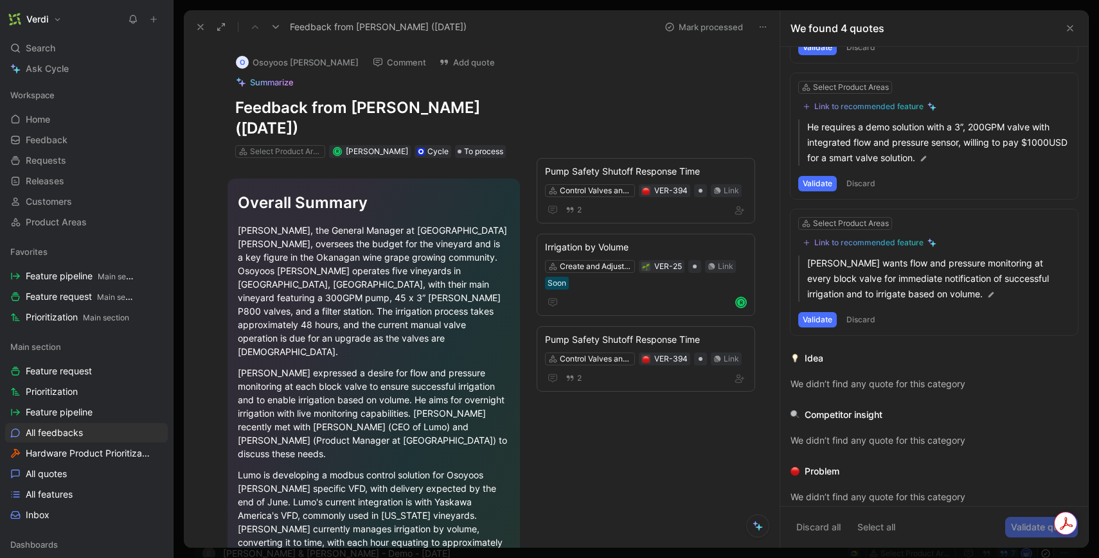
click at [860, 240] on div "Link to recommended feature" at bounding box center [868, 243] width 109 height 10
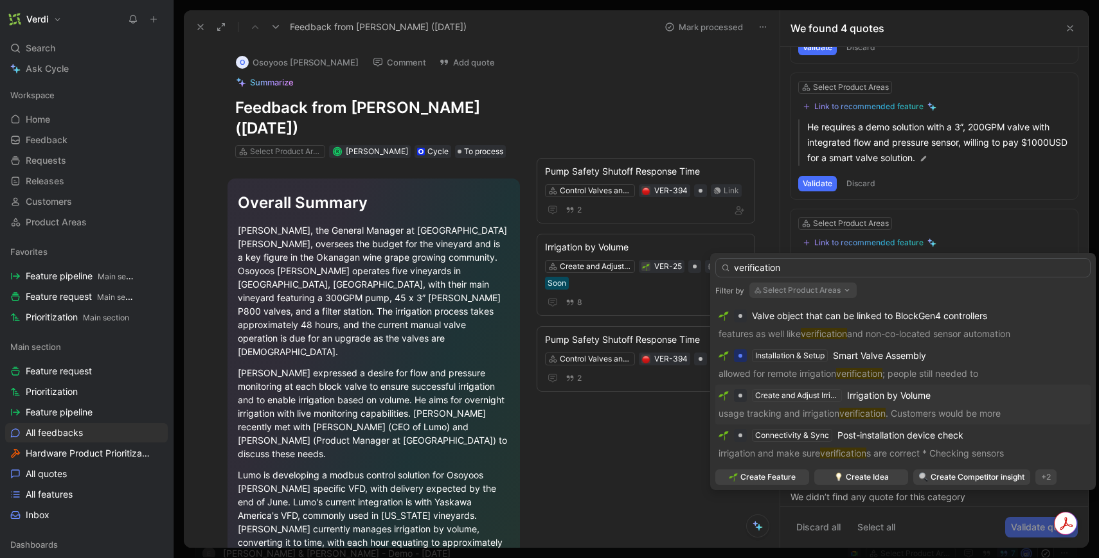
scroll to position [0, 0]
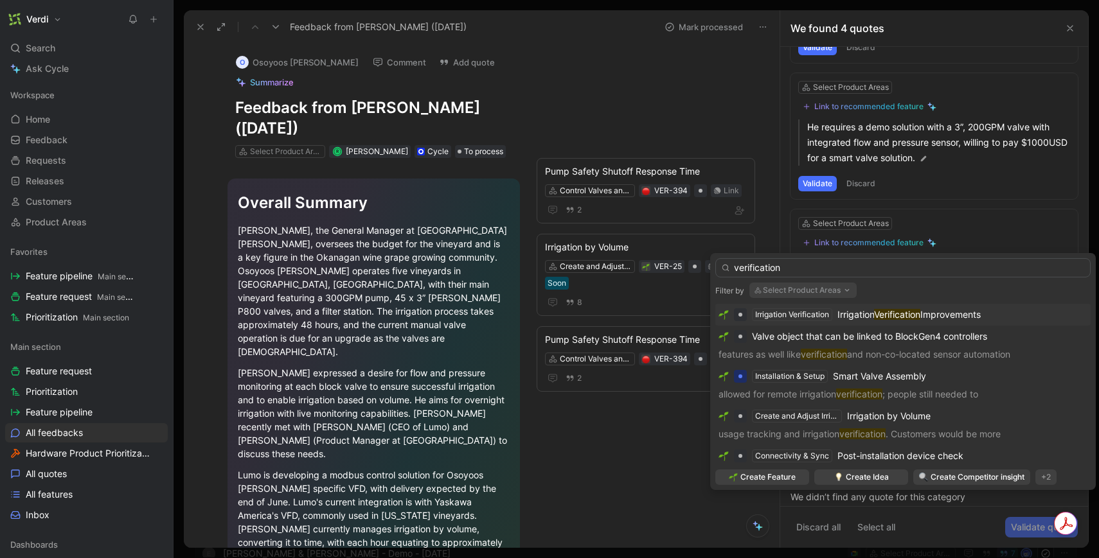
type input "verification"
click at [846, 315] on span "Irrigation" at bounding box center [855, 314] width 37 height 11
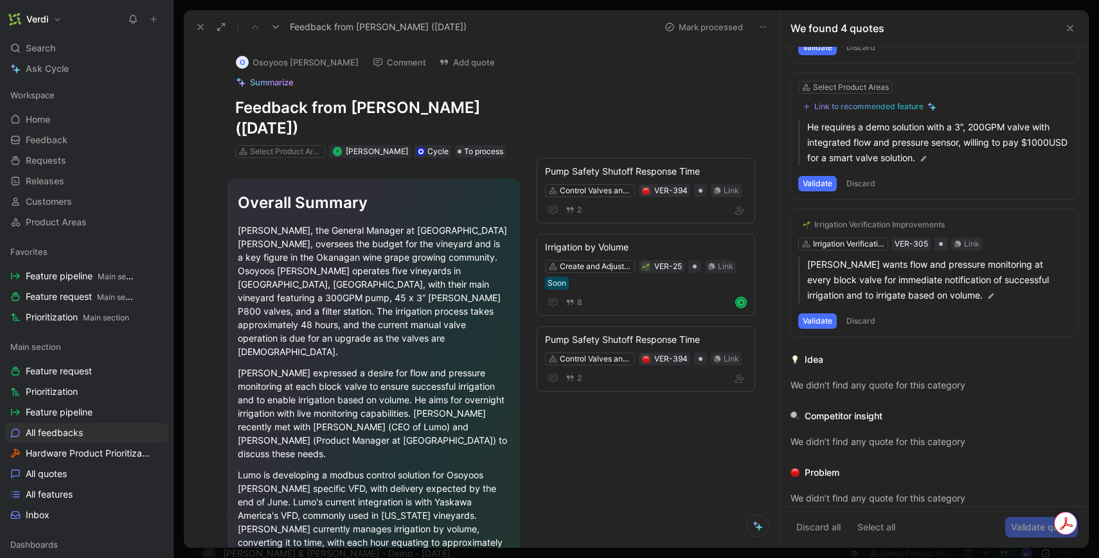
click at [820, 317] on button "Validate" at bounding box center [817, 321] width 39 height 15
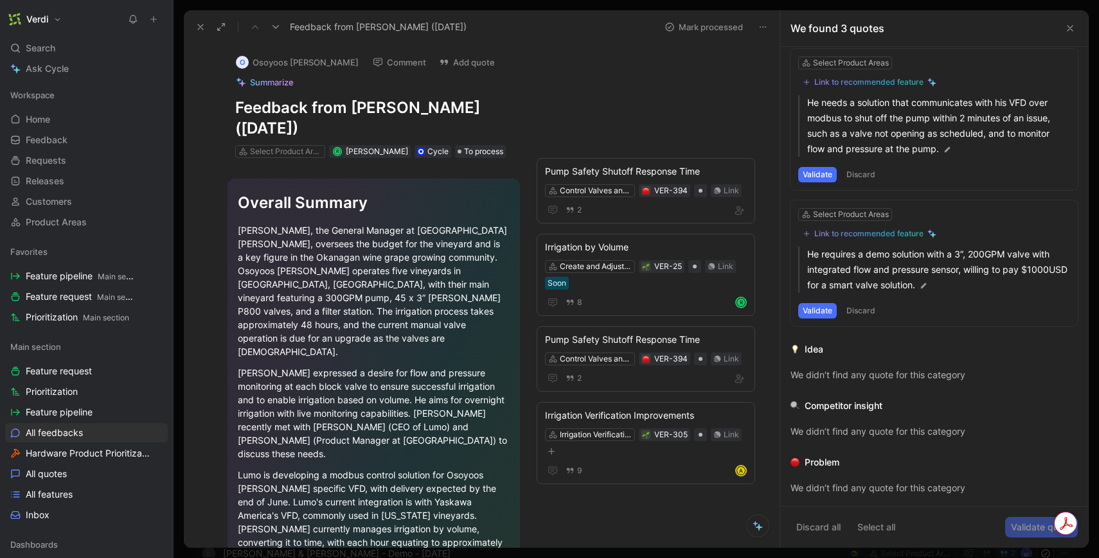
scroll to position [200, 0]
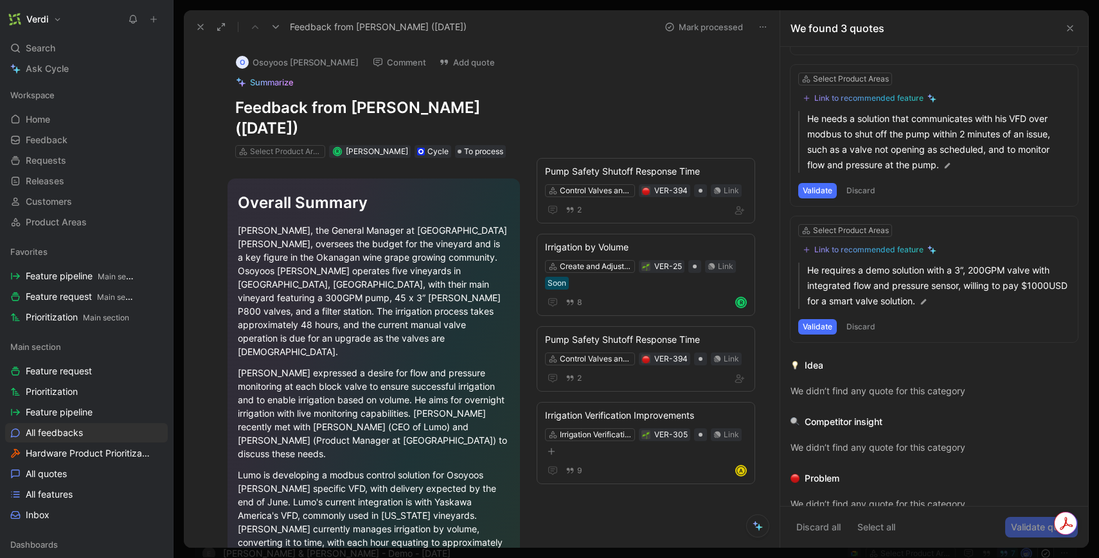
click at [856, 248] on div "Link to recommended feature" at bounding box center [868, 250] width 109 height 10
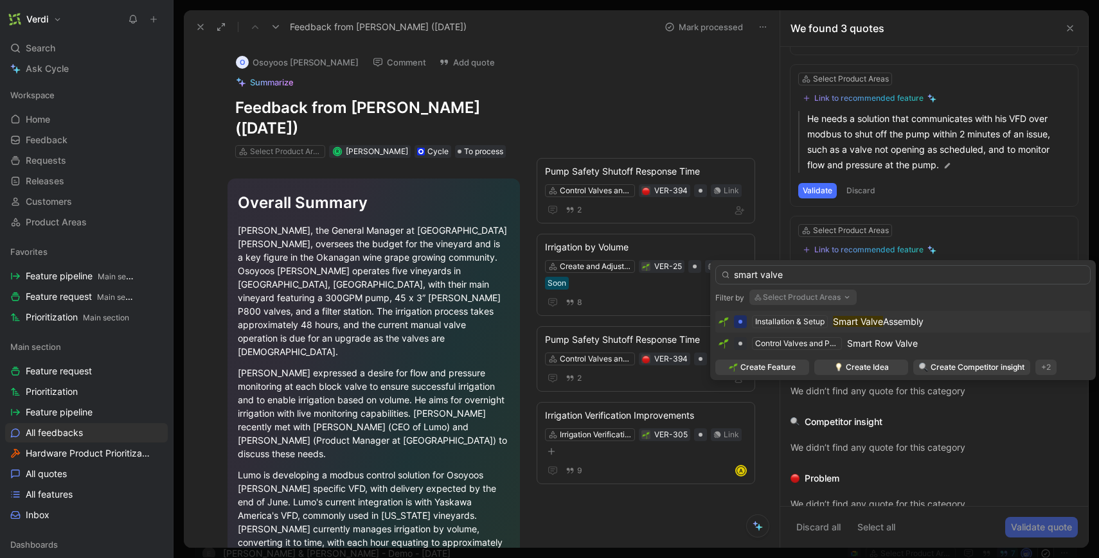
type input "smart valve"
click at [887, 323] on span "Assembly" at bounding box center [903, 321] width 40 height 11
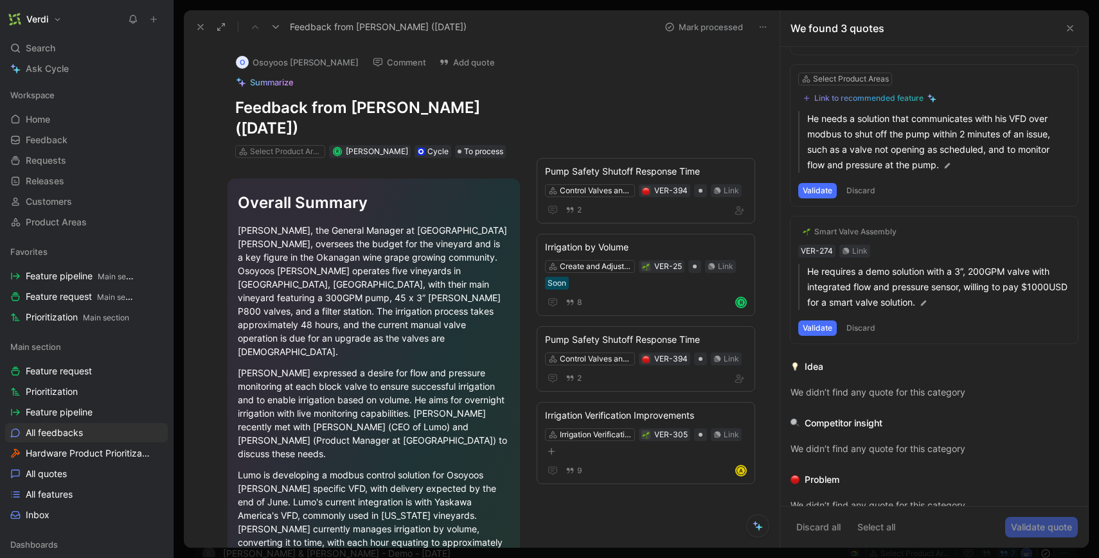
click at [826, 328] on button "Validate" at bounding box center [817, 328] width 39 height 15
click at [821, 328] on button "Validate" at bounding box center [817, 328] width 39 height 15
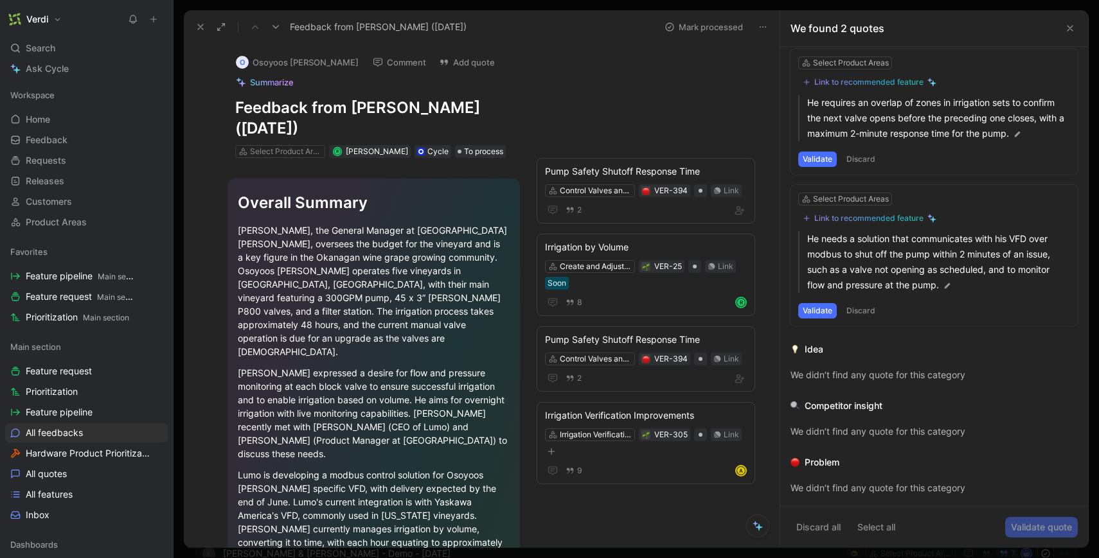
scroll to position [80, 0]
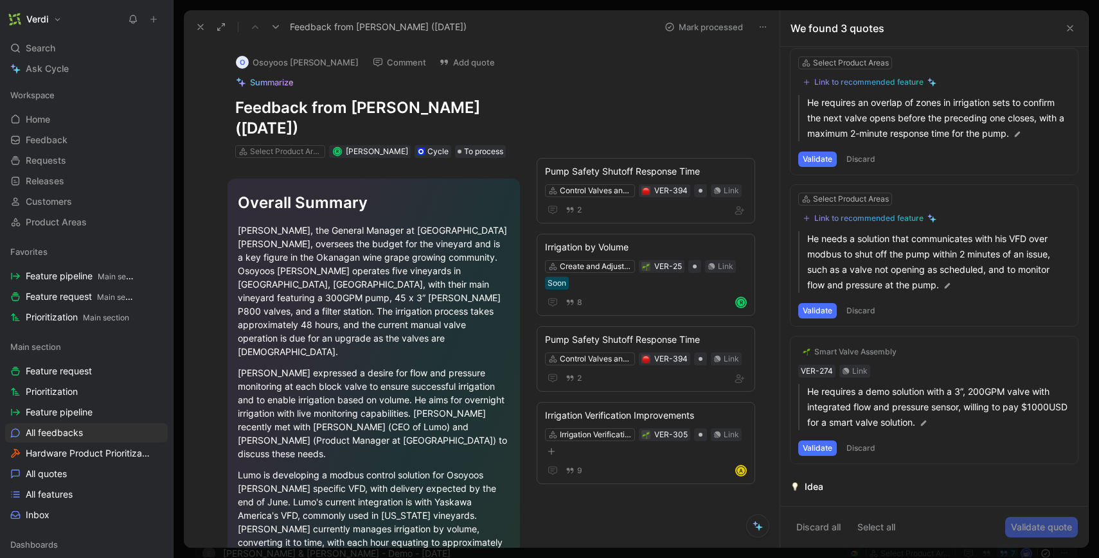
click at [811, 445] on button "Validate" at bounding box center [817, 448] width 39 height 15
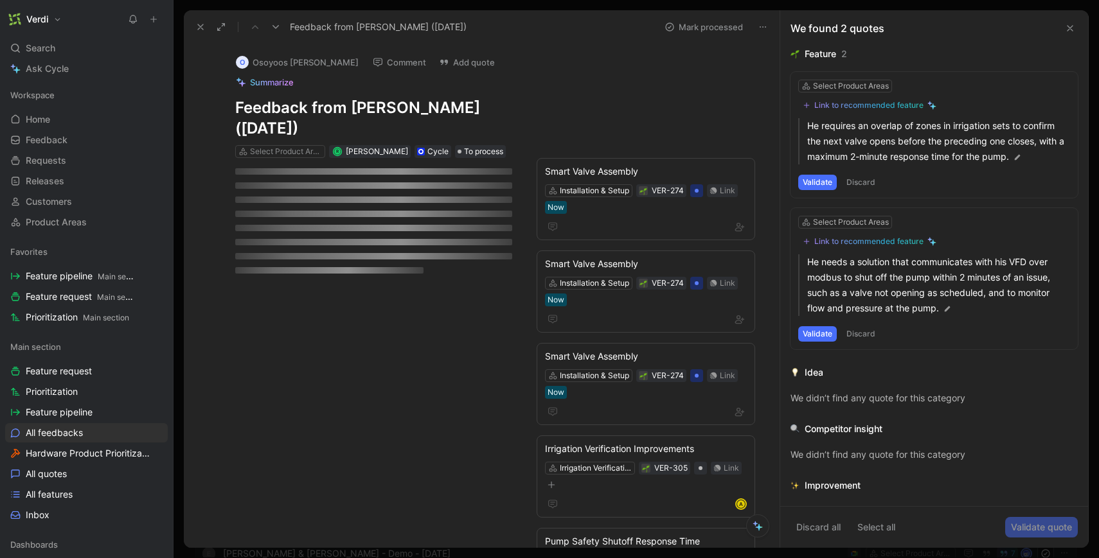
click at [851, 246] on div "Link to recommended feature" at bounding box center [868, 241] width 109 height 10
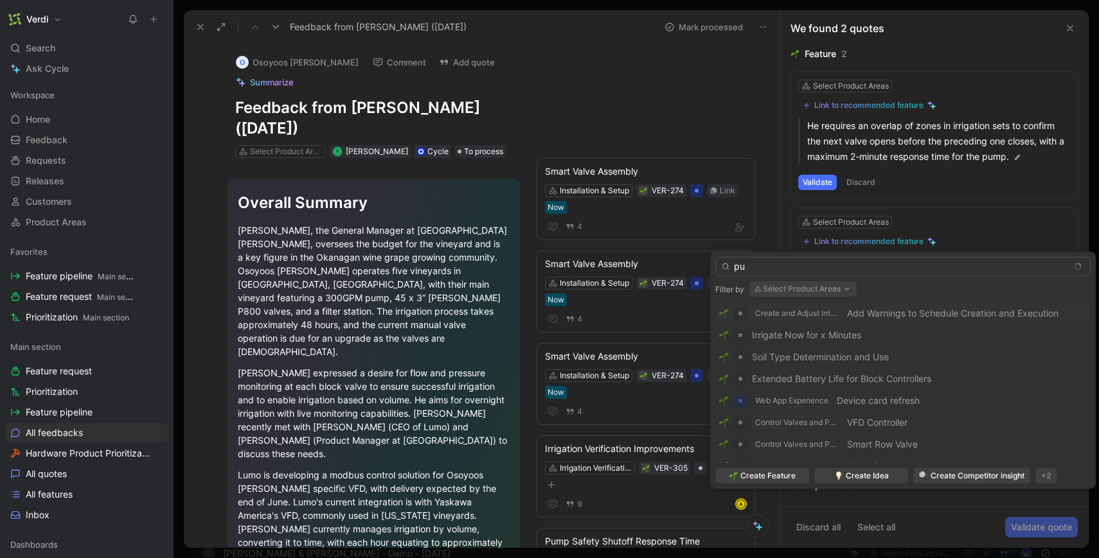
type input "p"
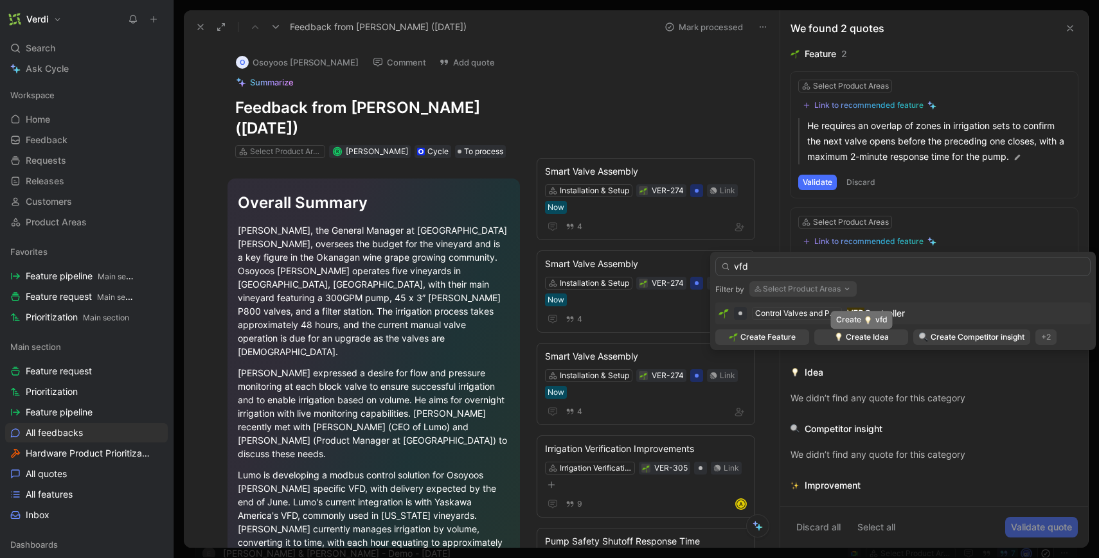
type input "vfd"
click at [865, 310] on span "Controller" at bounding box center [884, 313] width 40 height 11
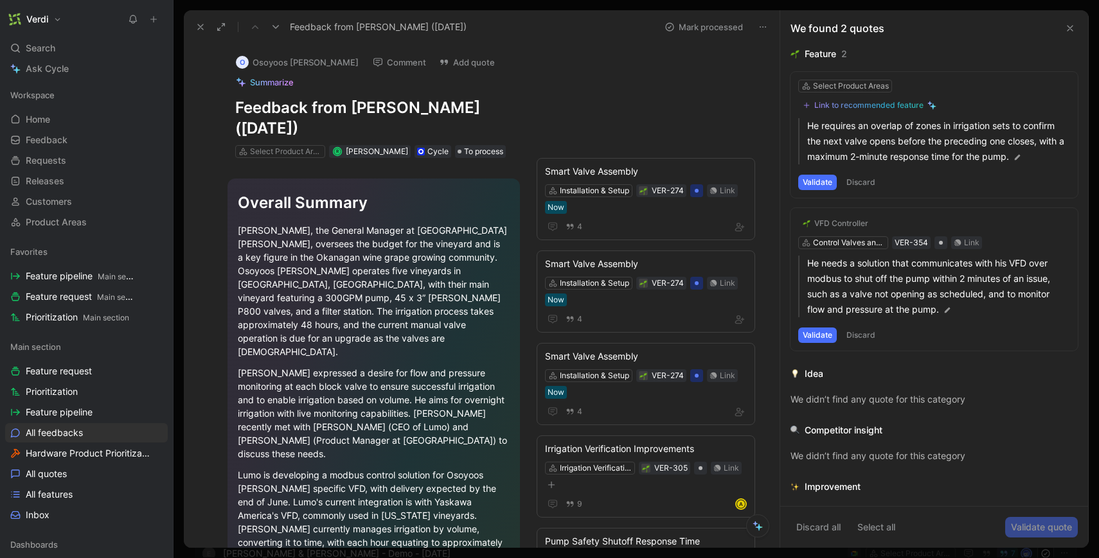
click at [815, 334] on button "Validate" at bounding box center [817, 335] width 39 height 15
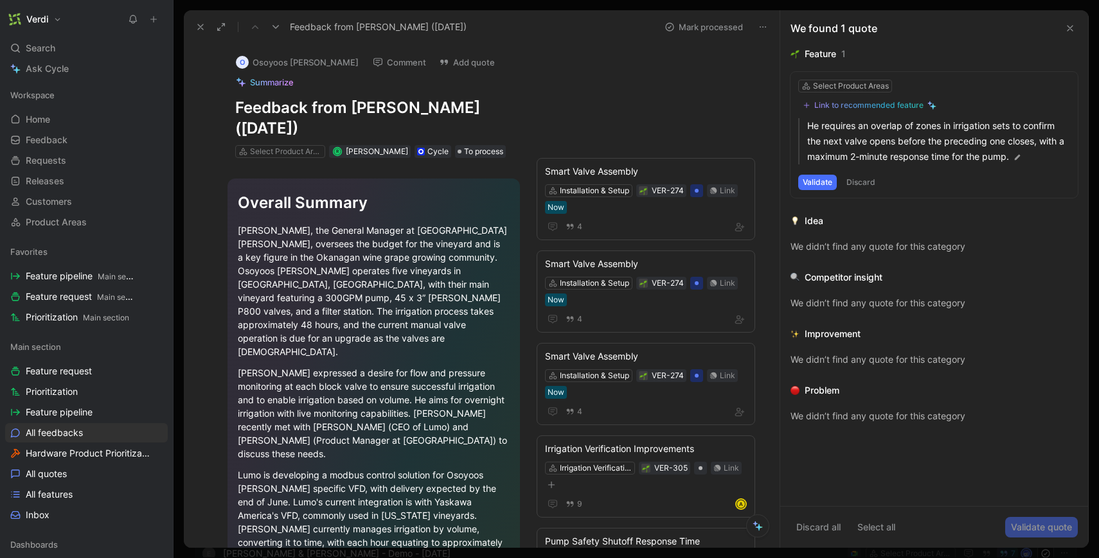
click at [866, 103] on div "Link to recommended feature" at bounding box center [868, 105] width 109 height 10
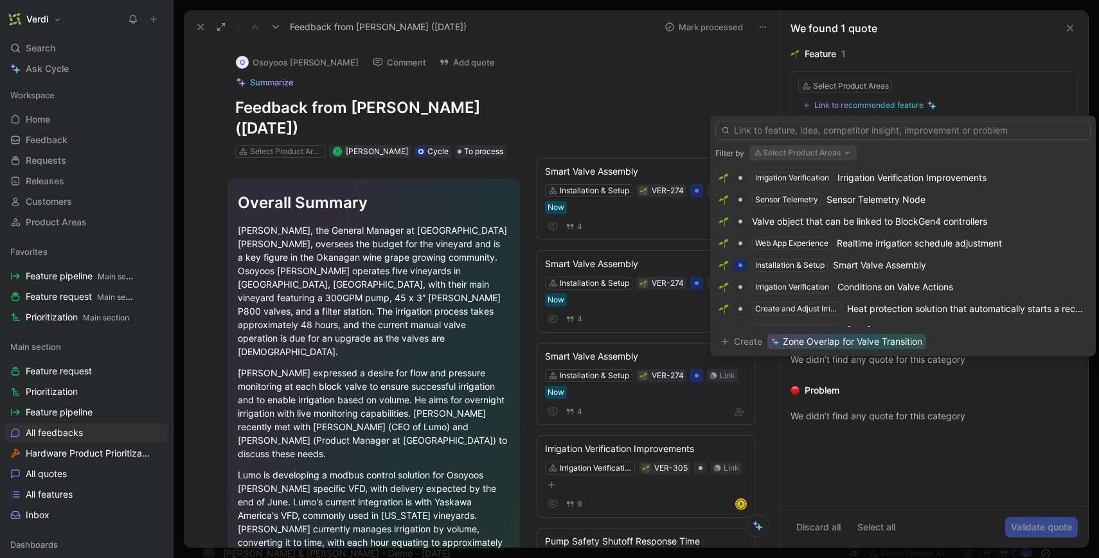
scroll to position [305, 0]
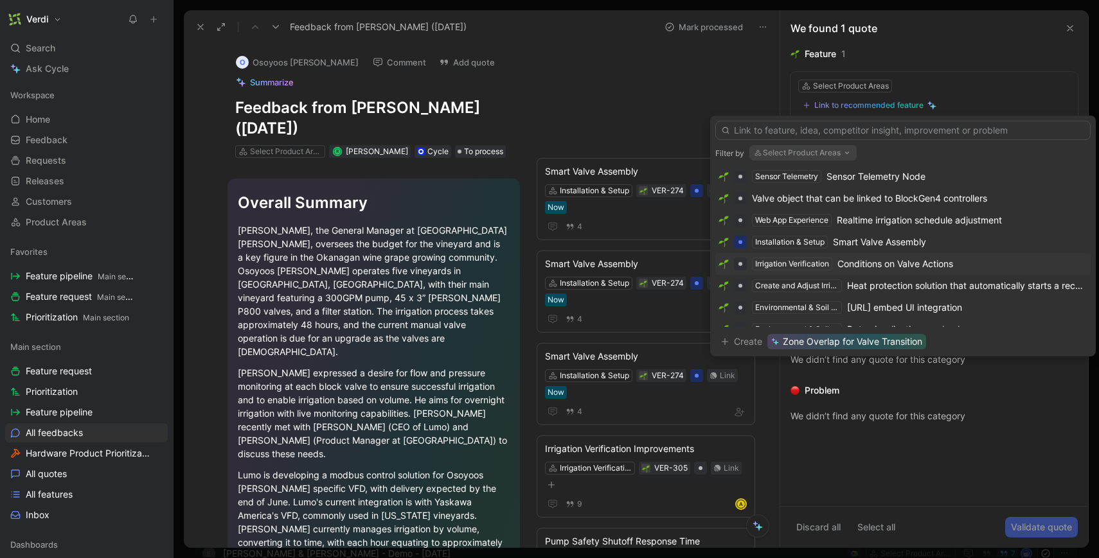
click at [869, 265] on div "Conditions on Valve Actions" at bounding box center [895, 263] width 116 height 15
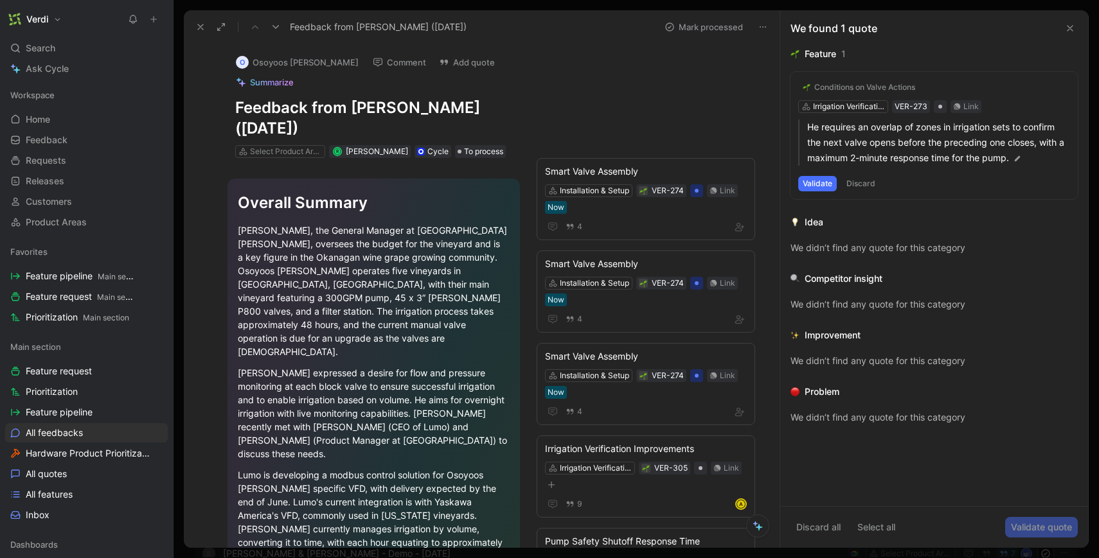
click at [817, 181] on button "Validate" at bounding box center [817, 183] width 39 height 15
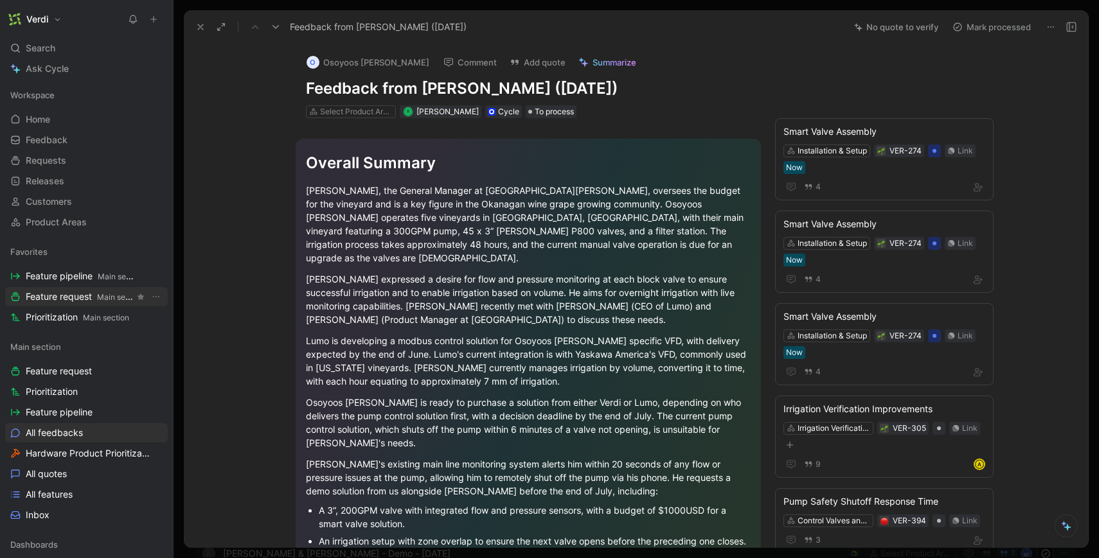
click at [82, 294] on span "Feature request Main section" at bounding box center [80, 296] width 109 height 13
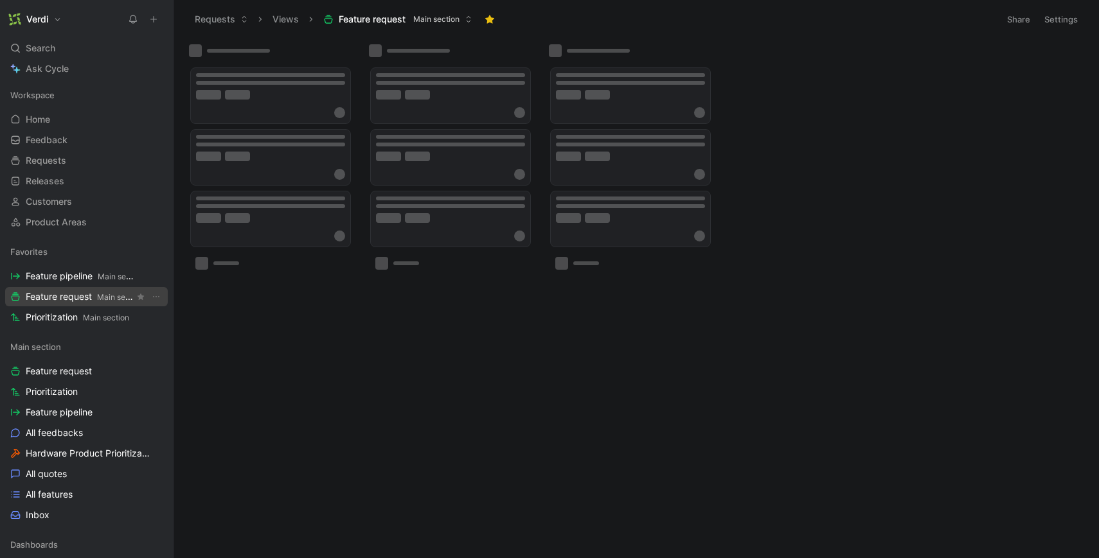
drag, startPoint x: 79, startPoint y: 297, endPoint x: 80, endPoint y: 289, distance: 7.7
click at [80, 289] on link "Feature request Main section" at bounding box center [86, 296] width 163 height 19
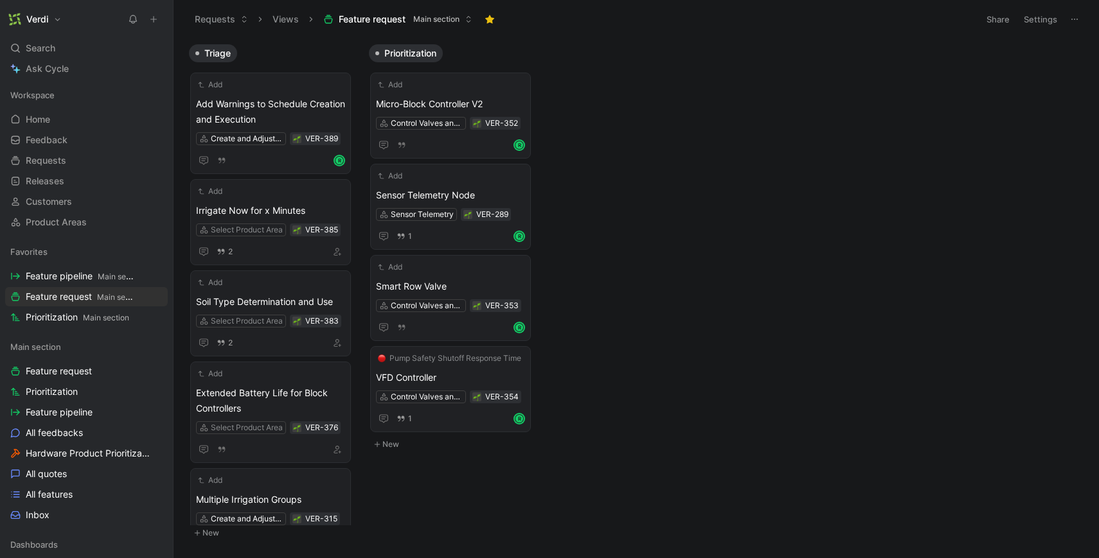
scroll to position [429, 0]
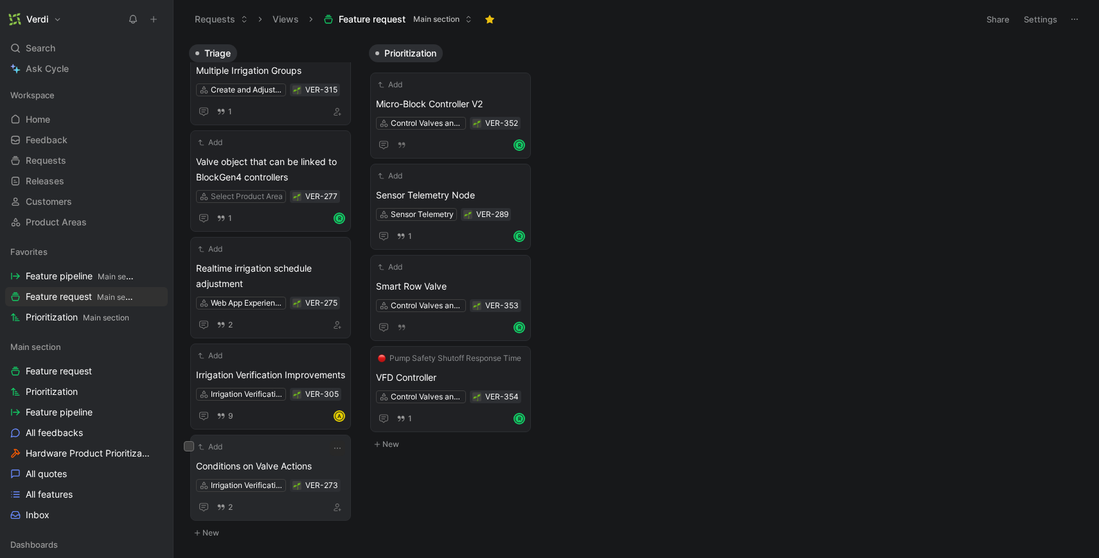
click at [272, 472] on span "Conditions on Valve Actions" at bounding box center [270, 466] width 149 height 15
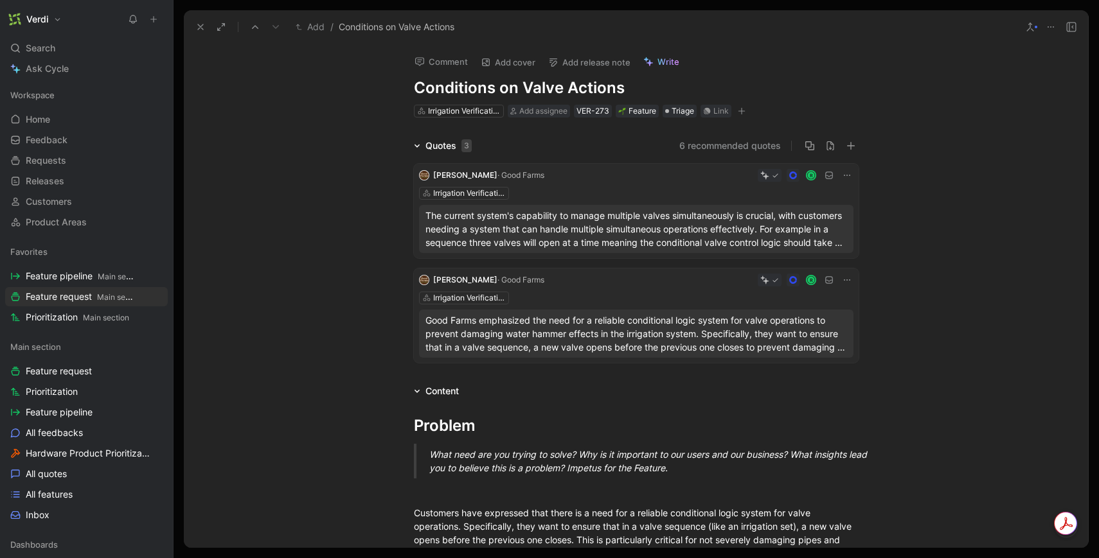
click at [744, 143] on button "6 recommended quotes" at bounding box center [730, 145] width 102 height 15
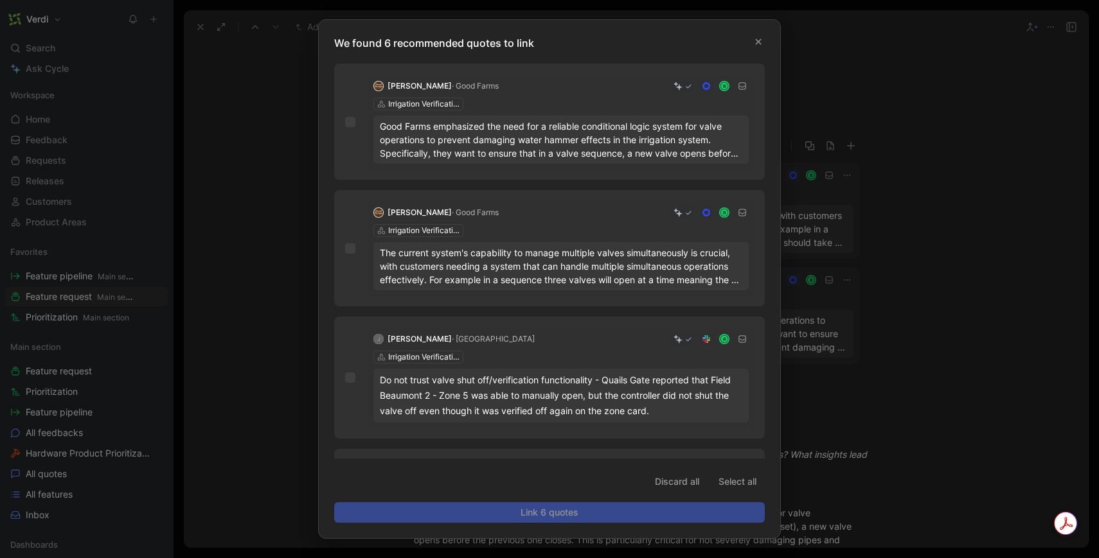
click at [266, 133] on div at bounding box center [549, 279] width 1099 height 558
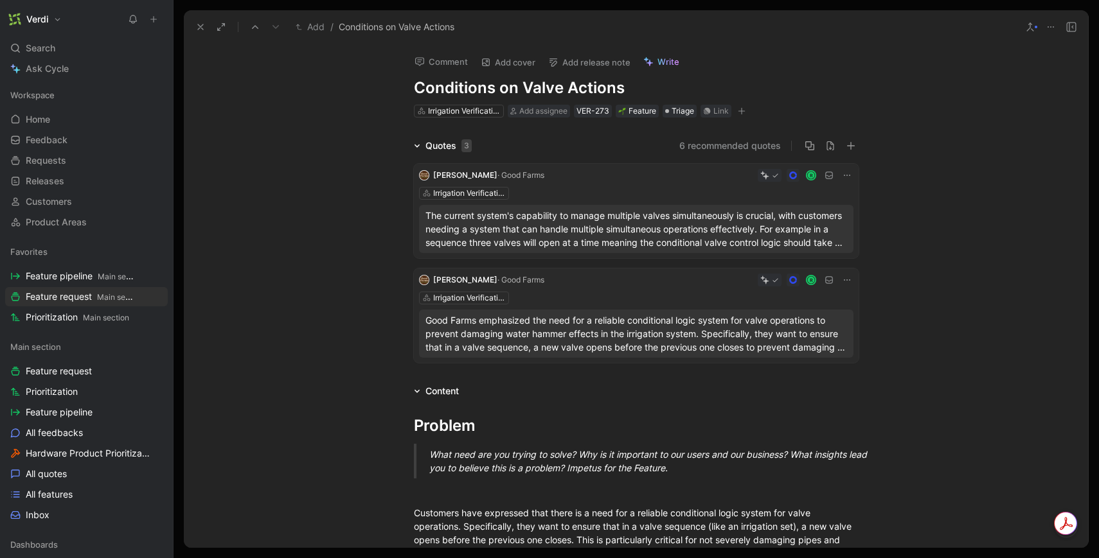
click at [204, 27] on icon at bounding box center [200, 27] width 10 height 10
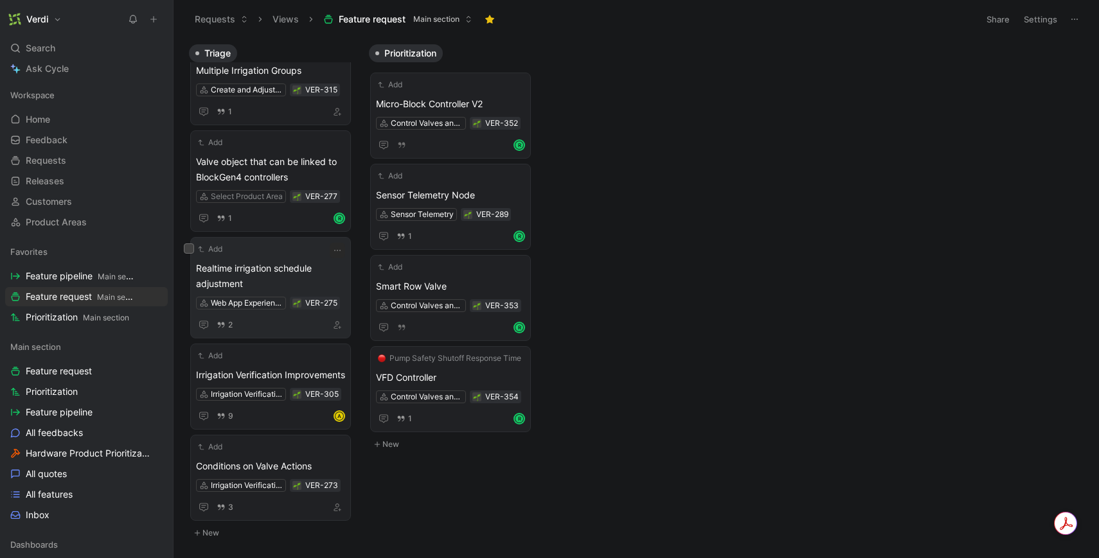
click at [283, 278] on span "Realtime irrigation schedule adjustment" at bounding box center [270, 276] width 149 height 31
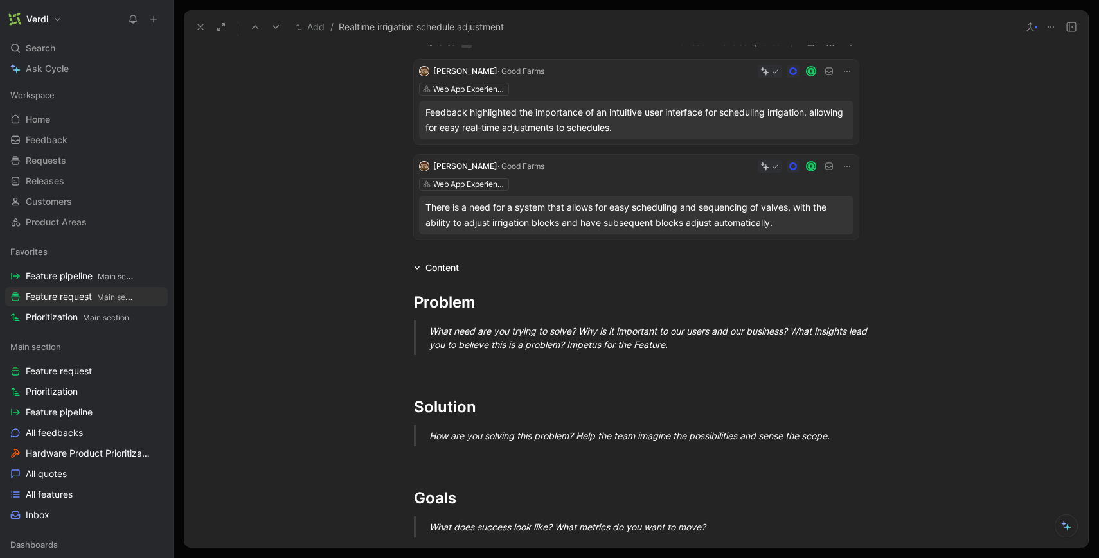
scroll to position [101, 0]
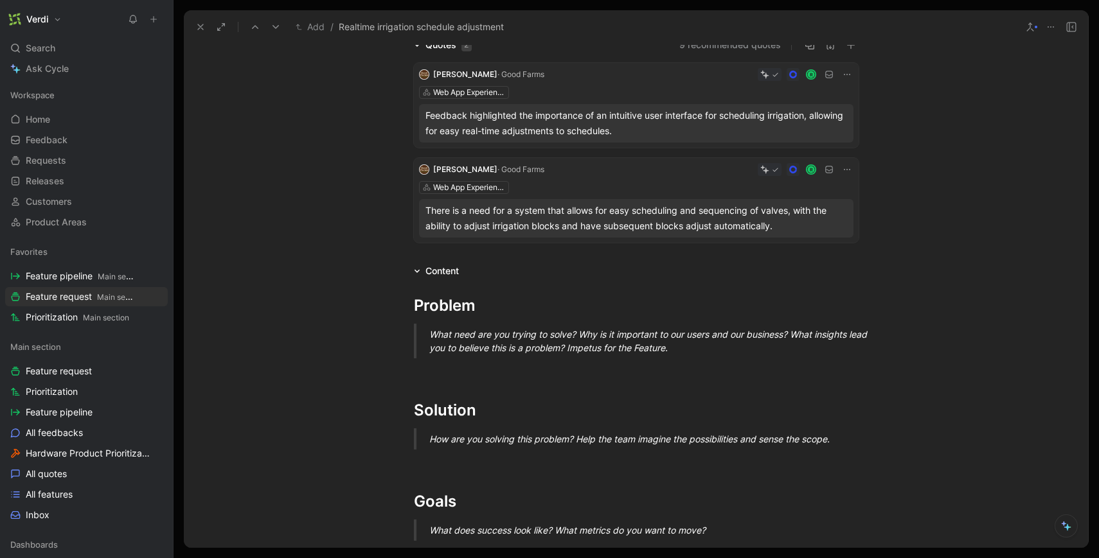
click at [594, 131] on div "Feedback highlighted the importance of an intuitive user interface for scheduli…" at bounding box center [635, 123] width 421 height 31
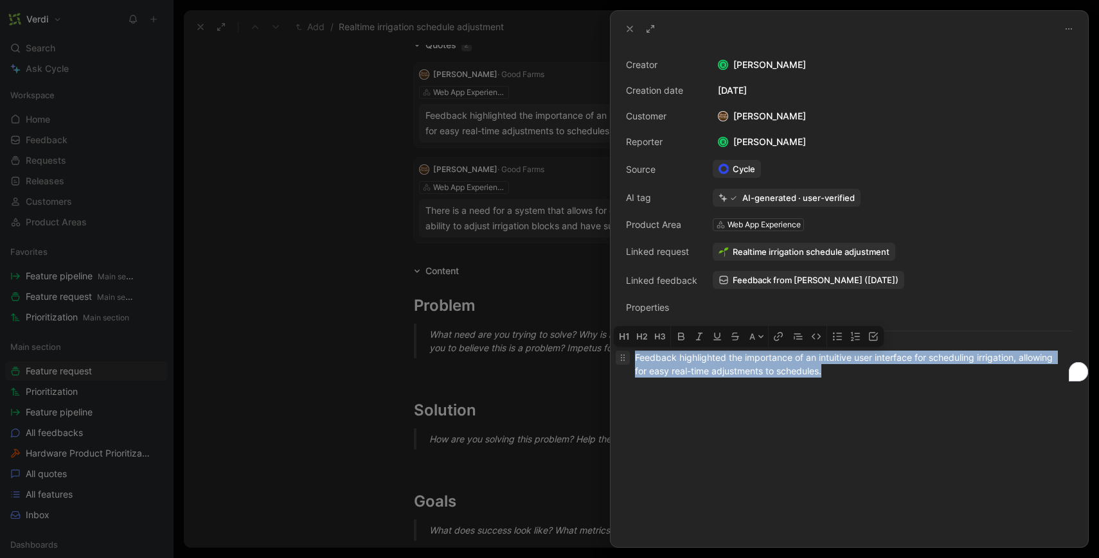
drag, startPoint x: 858, startPoint y: 384, endPoint x: 620, endPoint y: 359, distance: 239.0
click at [620, 358] on div "Feedback highlighted the importance of an intuitive user interface for scheduli…" at bounding box center [848, 364] width 477 height 55
copy div "Feedback highlighted the importance of an intuitive user interface for scheduli…"
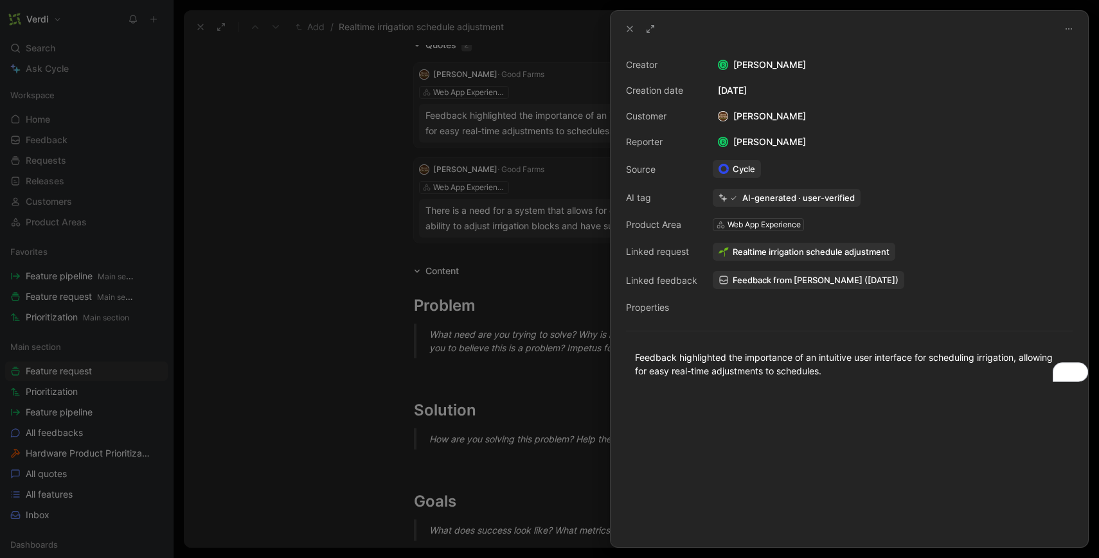
click at [493, 379] on div at bounding box center [549, 279] width 1099 height 558
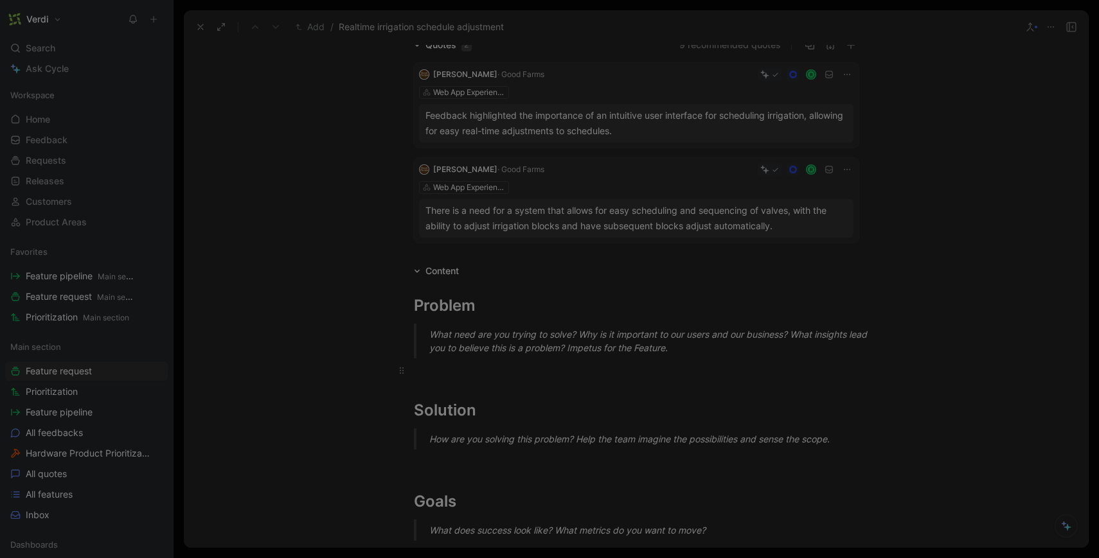
click at [465, 380] on p at bounding box center [635, 370] width 493 height 21
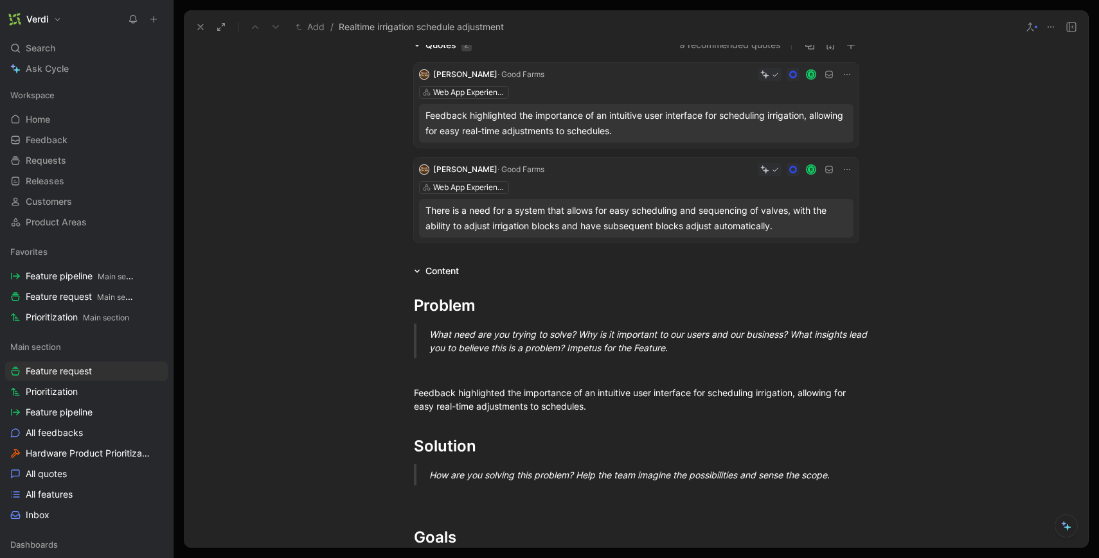
click at [491, 227] on div "There is a need for a system that allows for easy scheduling and sequencing of …" at bounding box center [635, 218] width 421 height 31
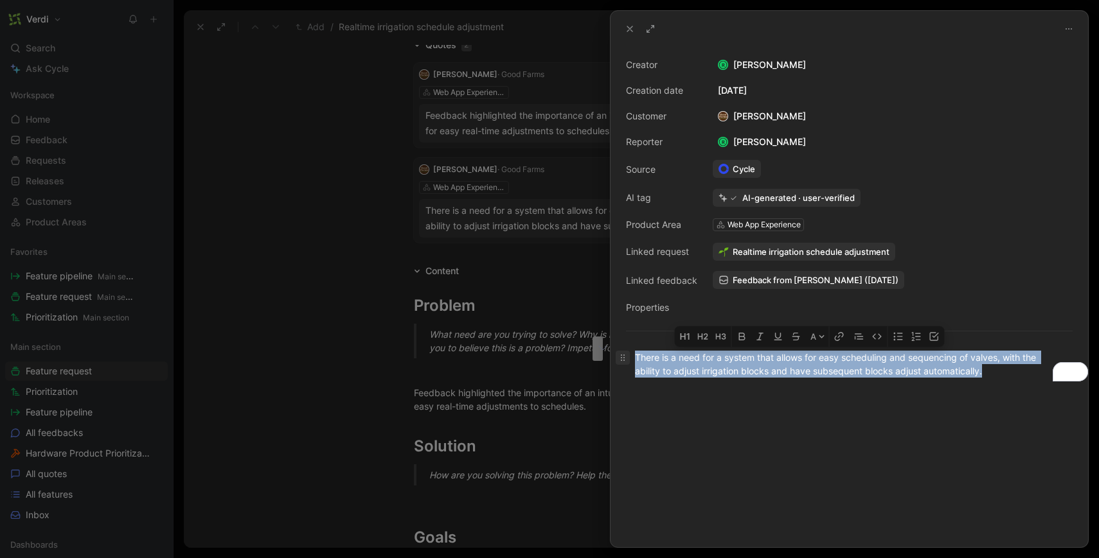
drag, startPoint x: 1002, startPoint y: 374, endPoint x: 617, endPoint y: 353, distance: 384.8
click at [617, 353] on p "There is a need for a system that allows for easy scheduling and sequencing of …" at bounding box center [848, 364] width 477 height 35
copy div "There is a need for a system that allows for easy scheduling and sequencing of …"
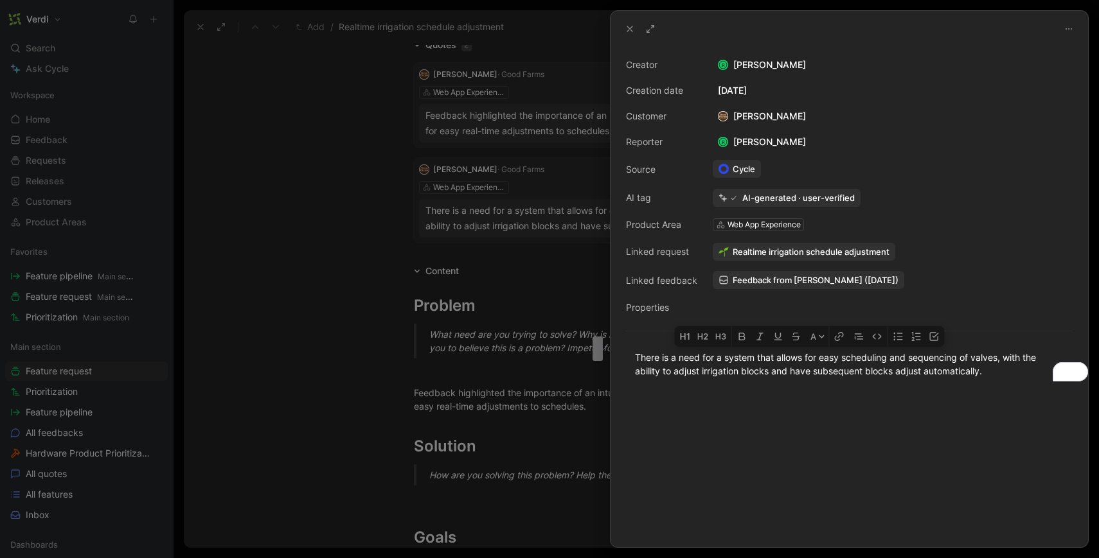
click at [473, 398] on div at bounding box center [549, 279] width 1099 height 558
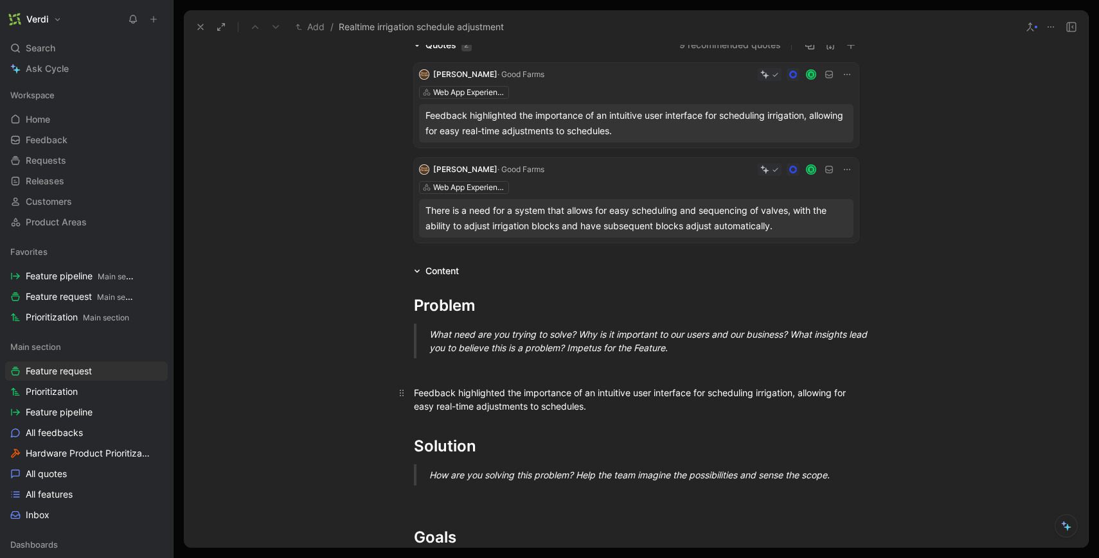
click at [620, 413] on p "Feedback highlighted the importance of an intuitive user interface for scheduli…" at bounding box center [635, 399] width 493 height 35
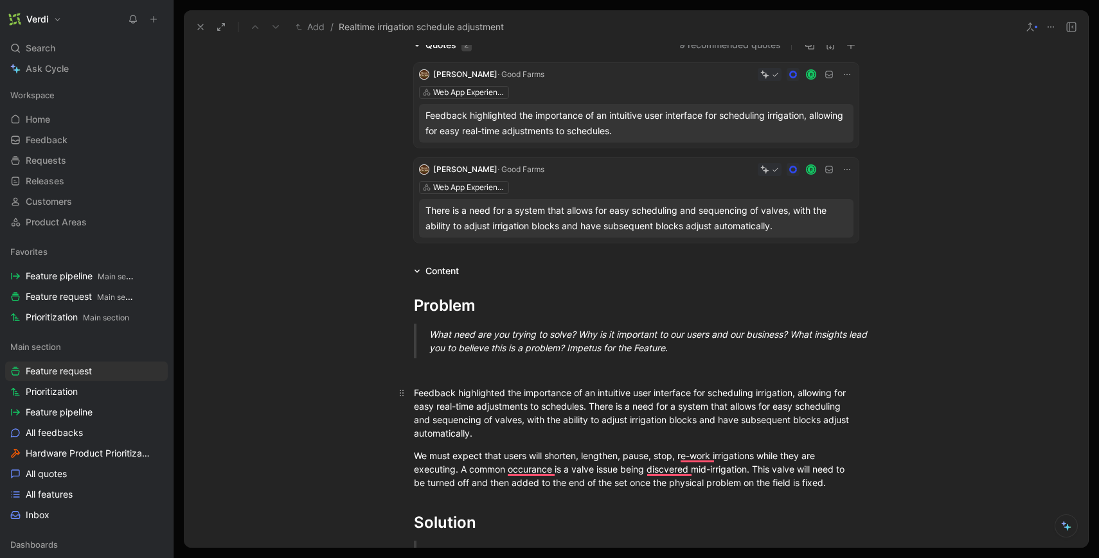
click at [402, 439] on p "Feedback highlighted the importance of an intuitive user interface for scheduli…" at bounding box center [635, 413] width 493 height 62
click at [255, 217] on div "Quotes 2 9 recommended quotes Evan Dumas · Good Farms R Web App Experience Feed…" at bounding box center [636, 142] width 904 height 211
click at [197, 26] on icon at bounding box center [200, 27] width 10 height 10
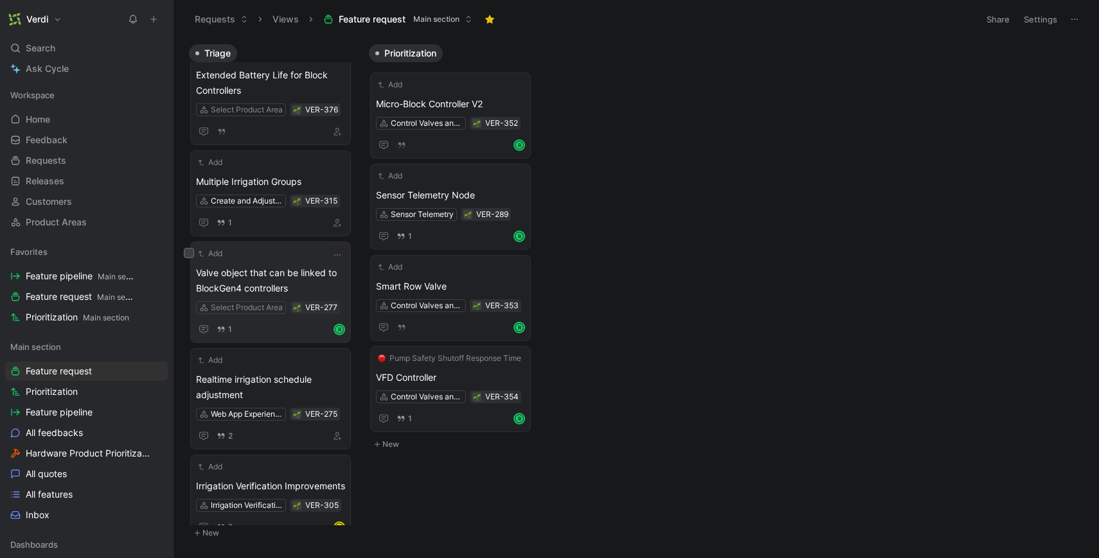
scroll to position [311, 0]
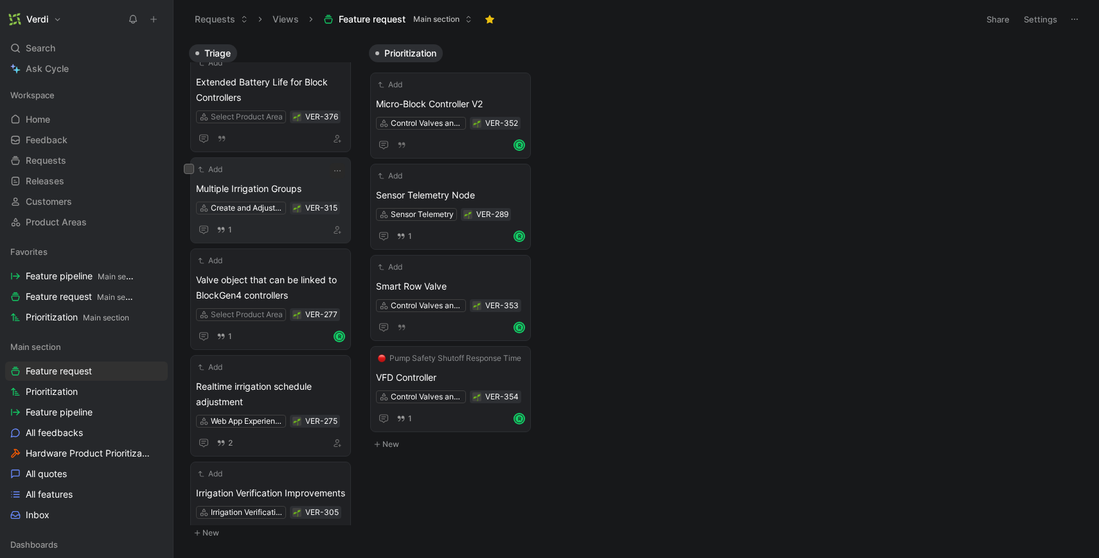
click at [283, 182] on span "Multiple Irrigation Groups" at bounding box center [270, 188] width 149 height 15
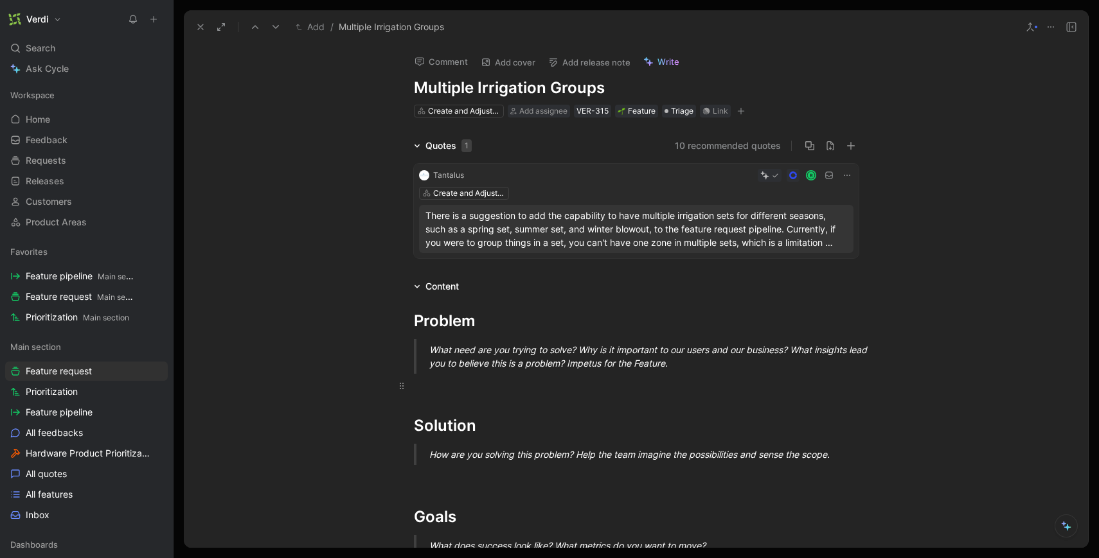
click at [498, 393] on p at bounding box center [635, 385] width 493 height 21
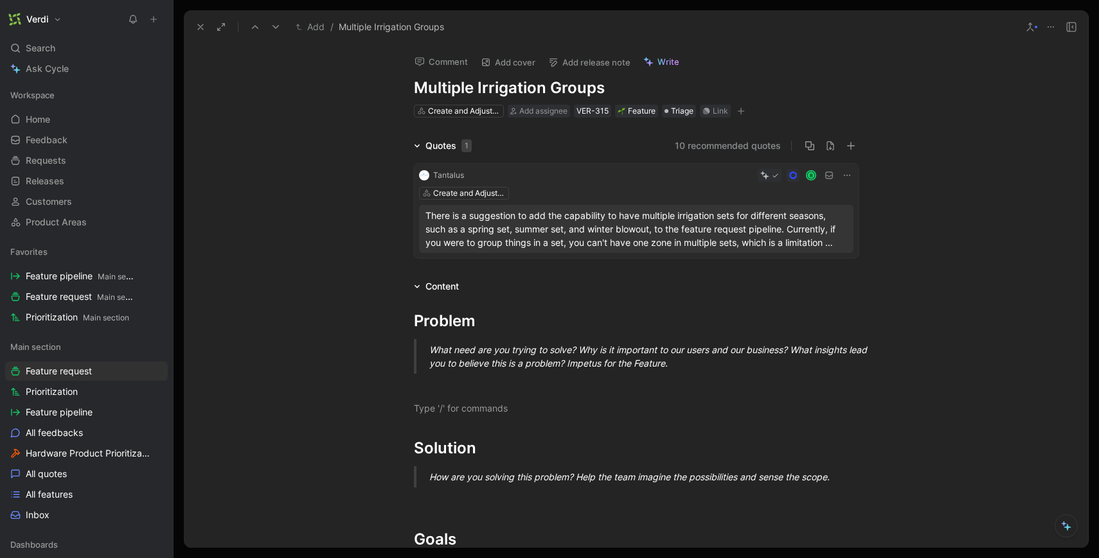
click at [544, 233] on p "There is a suggestion to add the capability to have multiple irrigation sets fo…" at bounding box center [635, 229] width 421 height 40
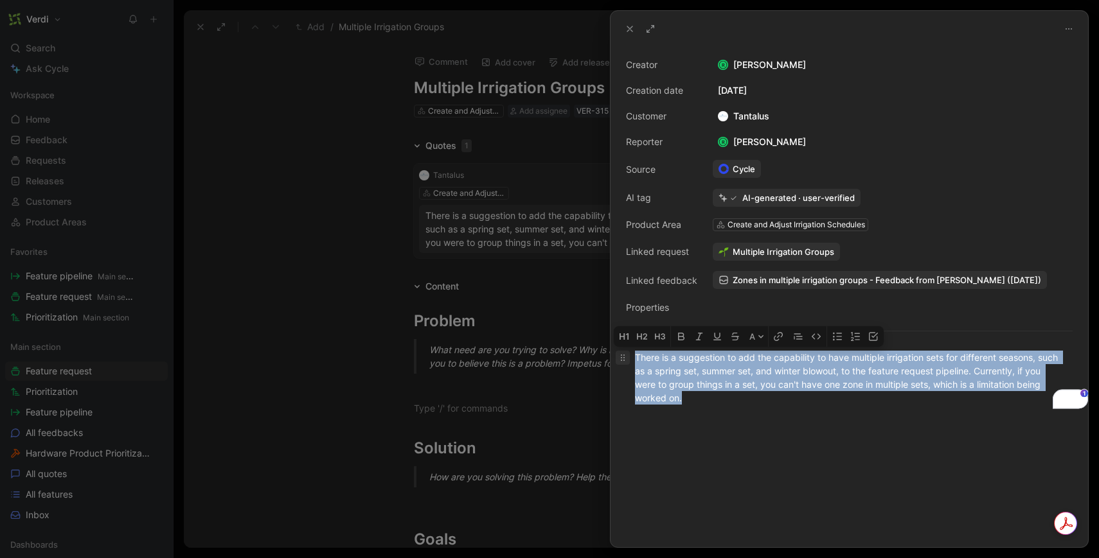
drag, startPoint x: 720, startPoint y: 401, endPoint x: 628, endPoint y: 356, distance: 102.3
click at [628, 356] on p "There is a suggestion to add the capability to have multiple irrigation sets fo…" at bounding box center [848, 378] width 477 height 62
copy div "There is a suggestion to add the capability to have multiple irrigation sets fo…"
click at [629, 34] on button at bounding box center [630, 29] width 18 height 18
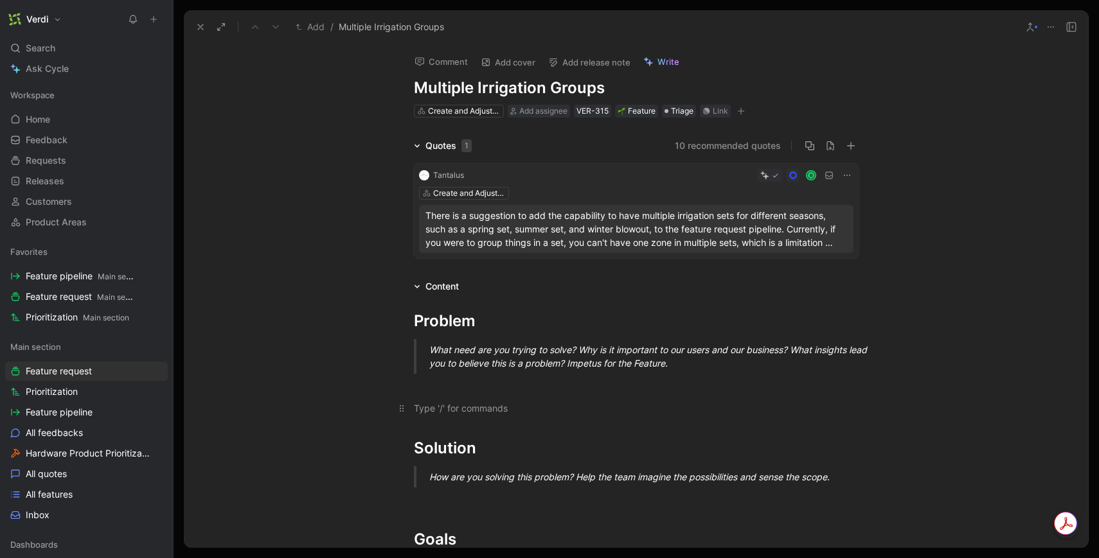
click at [456, 405] on div "To enrich screen reader interactions, please activate Accessibility in Grammarl…" at bounding box center [636, 408] width 445 height 13
paste div "To enrich screen reader interactions, please activate Accessibility in Grammarl…"
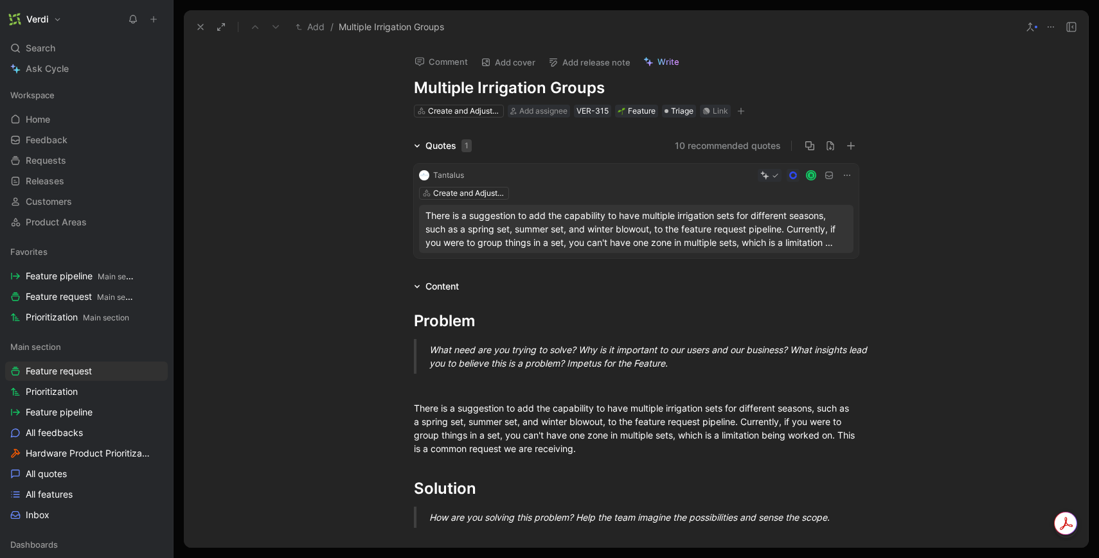
click at [229, 136] on div "Comment Add cover Add release note Write Multiple Irrigation Groups Create and …" at bounding box center [636, 296] width 904 height 504
click at [200, 24] on icon at bounding box center [200, 27] width 10 height 10
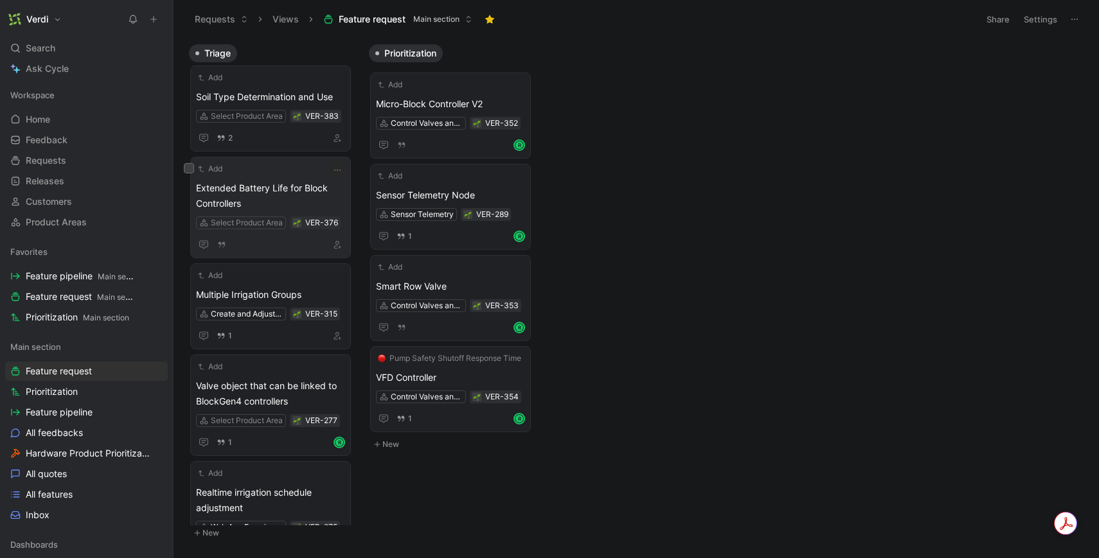
scroll to position [203, 0]
click at [302, 194] on span "Extended Battery Life for Block Controllers" at bounding box center [270, 197] width 149 height 31
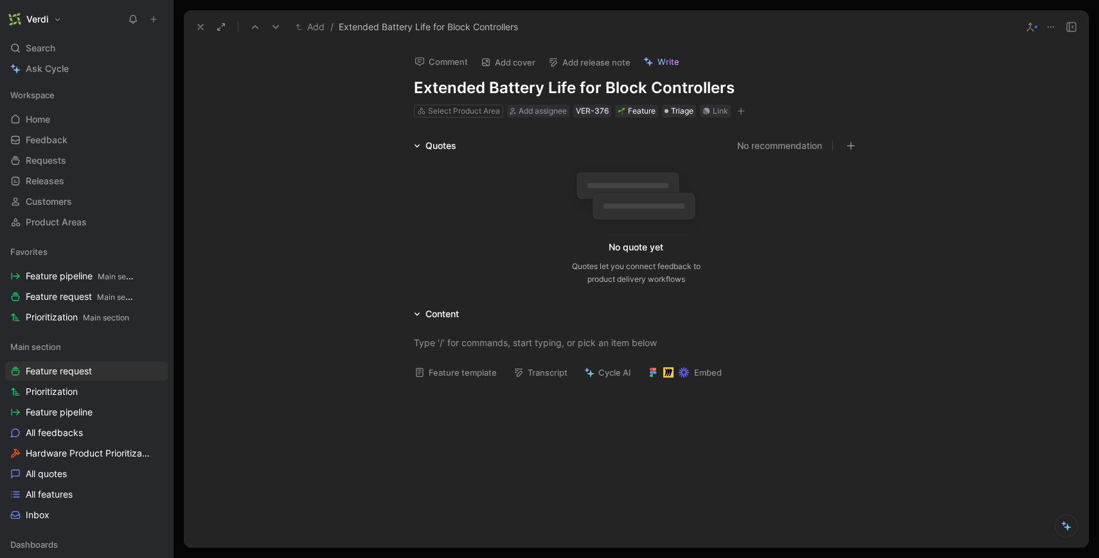
click at [203, 33] on button at bounding box center [200, 27] width 18 height 18
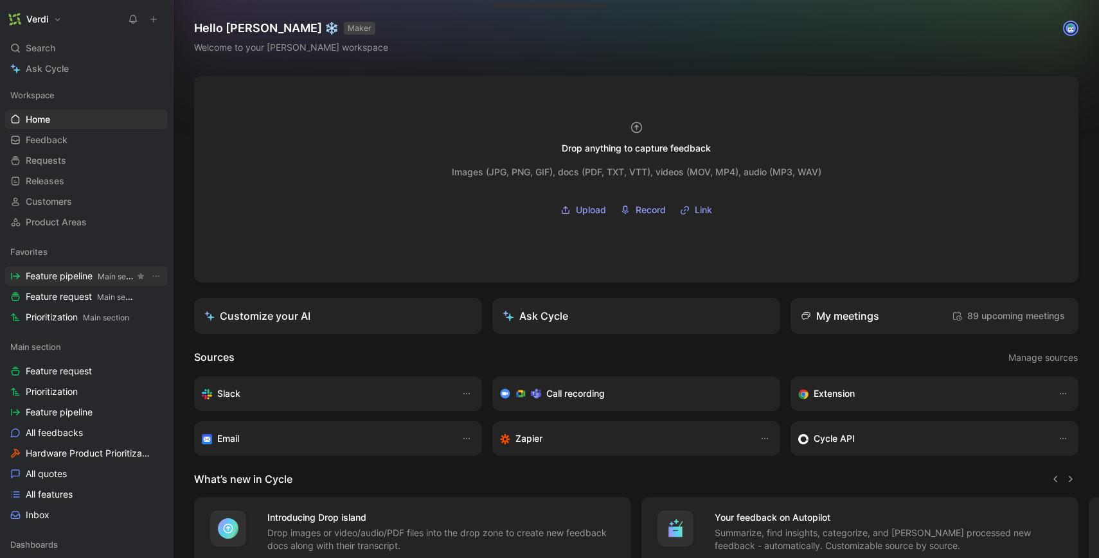
click at [76, 278] on span "Feature pipeline Main section" at bounding box center [80, 276] width 109 height 13
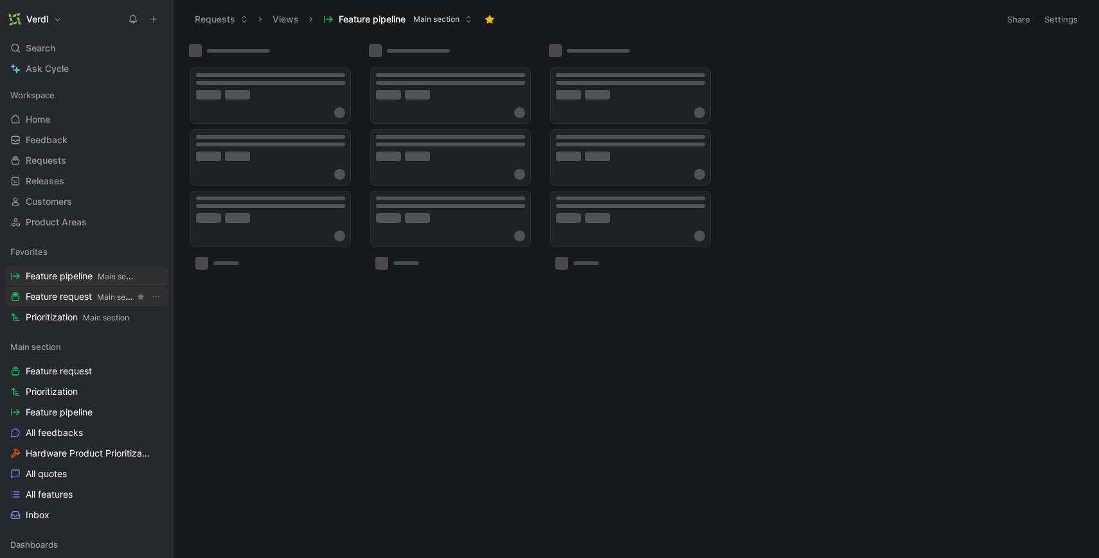
click at [77, 295] on span "Feature request Main section" at bounding box center [80, 296] width 109 height 13
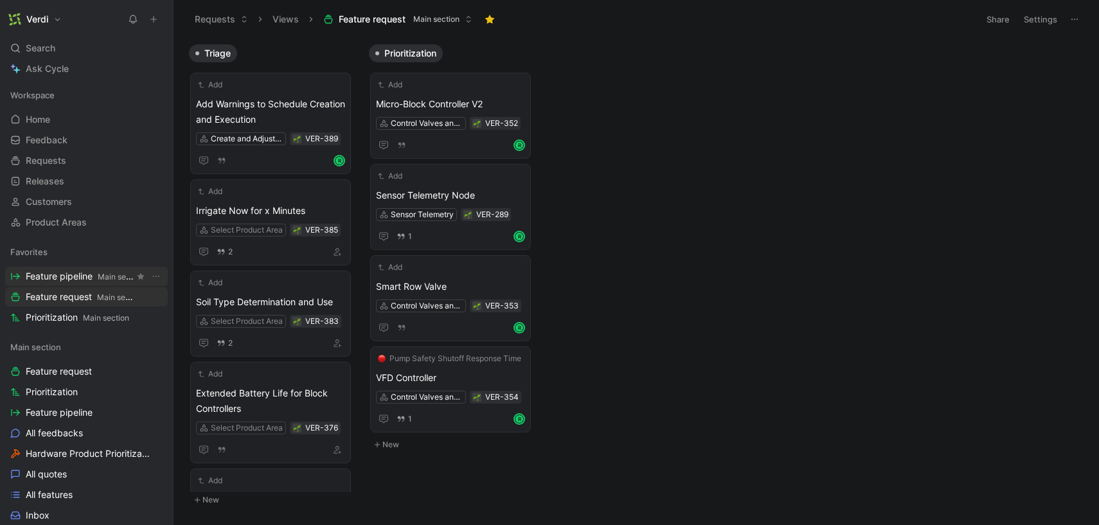
click at [107, 270] on span "Feature pipeline Main section" at bounding box center [80, 276] width 109 height 13
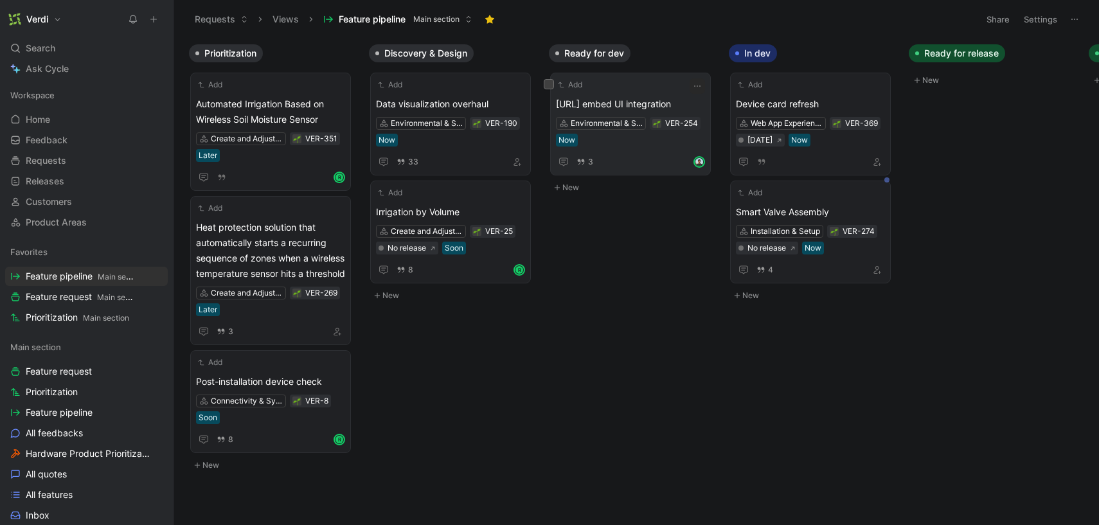
click at [637, 99] on span "[URL] embed UI integration" at bounding box center [630, 103] width 149 height 15
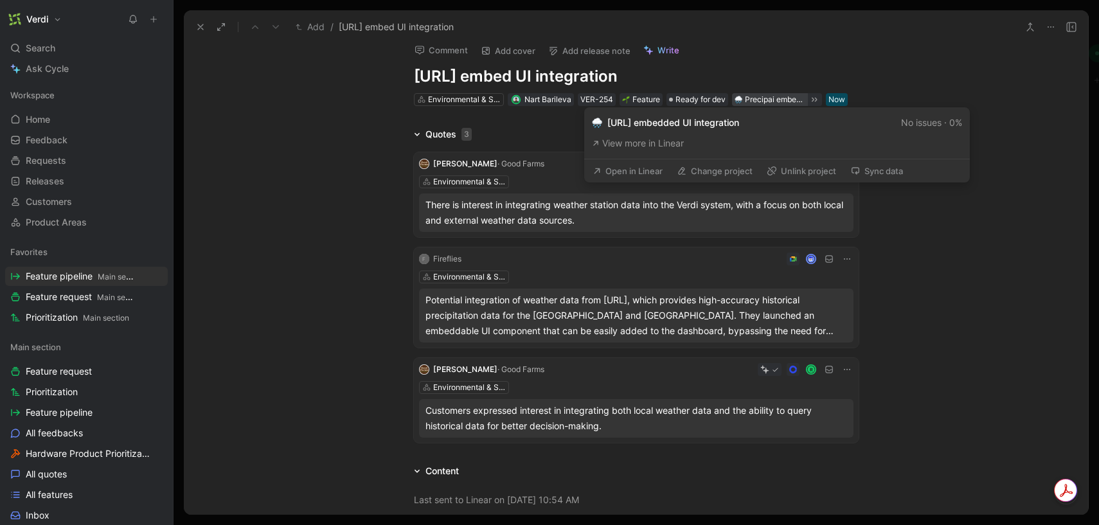
scroll to position [14, 0]
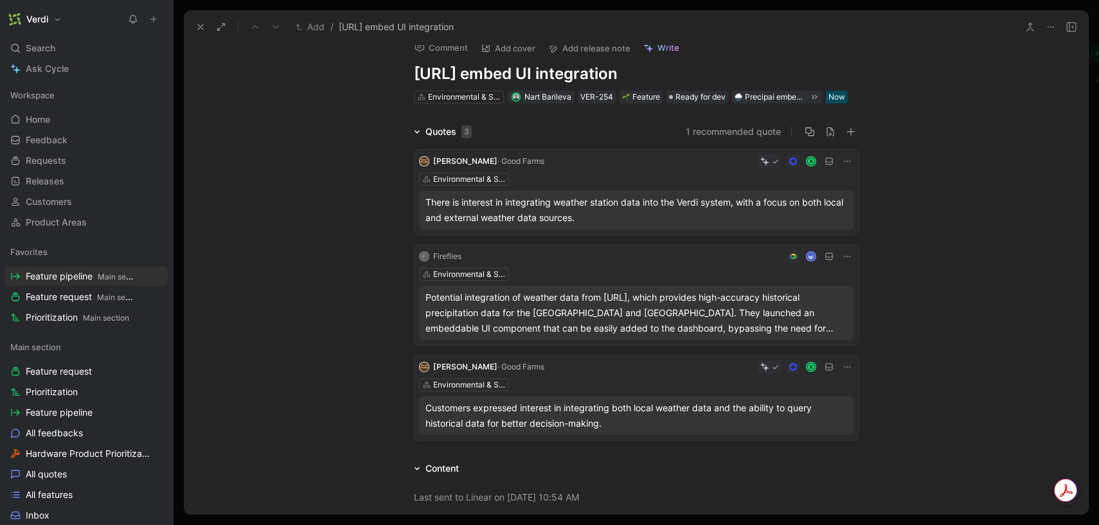
click at [202, 28] on icon at bounding box center [200, 27] width 10 height 10
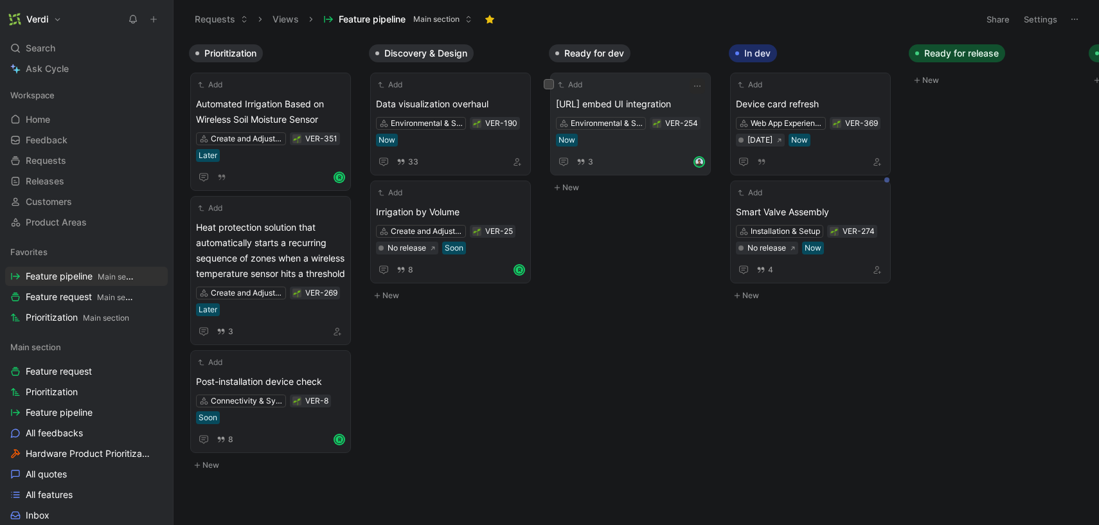
click at [668, 94] on div "Add [URL] embed UI integration Environmental & Soil Moisture Data VER-254 Now 3" at bounding box center [630, 123] width 149 height 91
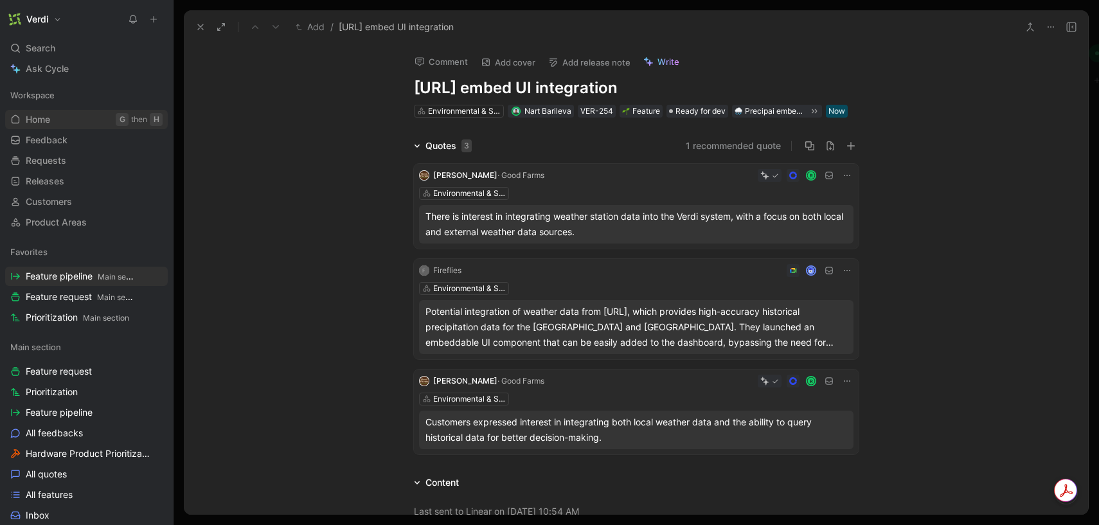
click at [75, 120] on link "Home G then H" at bounding box center [86, 119] width 163 height 19
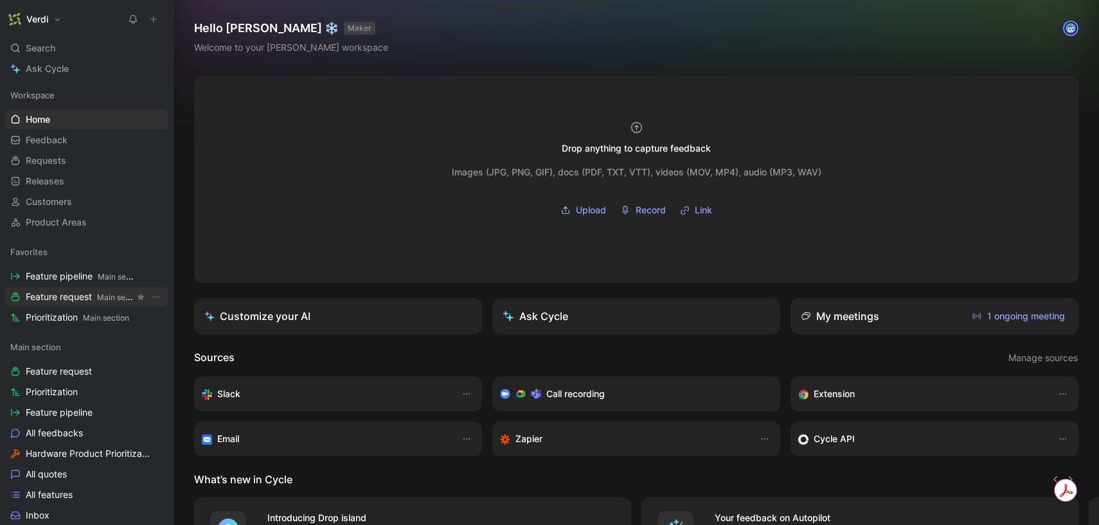
click at [78, 295] on span "Feature request Main section" at bounding box center [80, 296] width 109 height 13
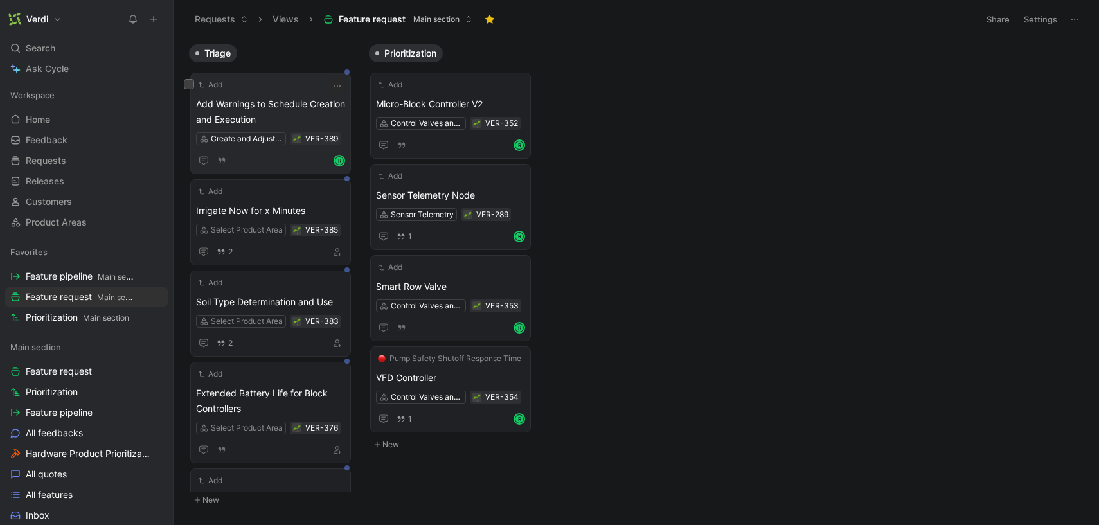
click at [290, 114] on span "Add Warnings to Schedule Creation and Execution" at bounding box center [270, 111] width 149 height 31
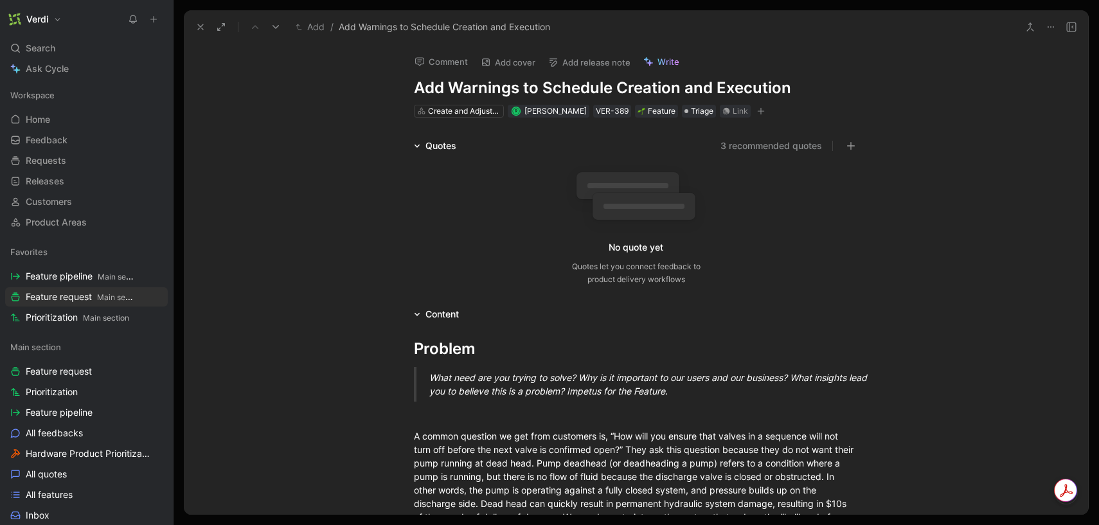
click at [414, 148] on icon at bounding box center [417, 146] width 6 height 6
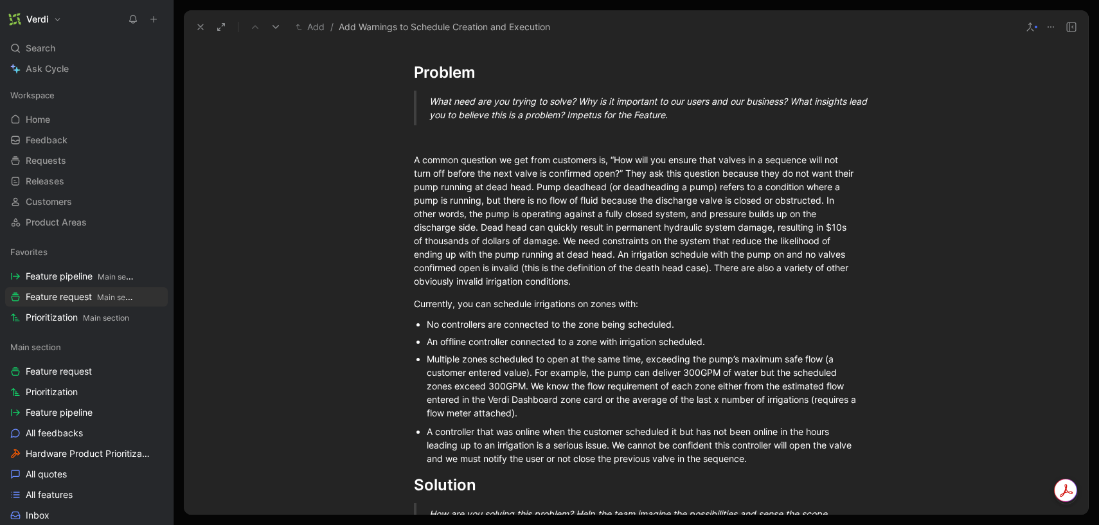
scroll to position [141, 0]
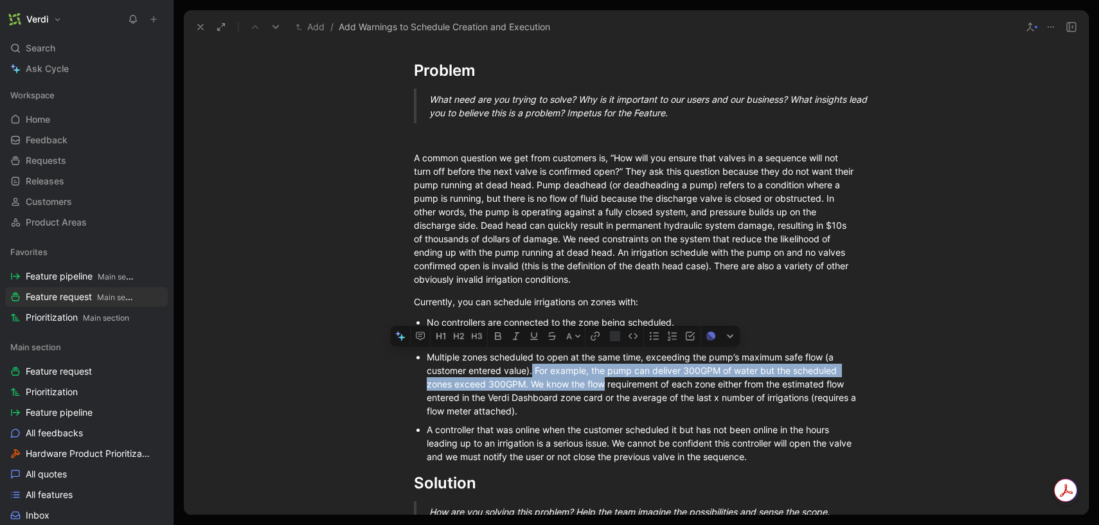
drag, startPoint x: 531, startPoint y: 372, endPoint x: 605, endPoint y: 389, distance: 75.8
click at [606, 389] on div "Multiple zones scheduled to open at the same time, exceeding the pump’s maximum…" at bounding box center [643, 383] width 432 height 67
click at [605, 389] on div "Multiple zones scheduled to open at the same time, exceeding the pump’s maximum…" at bounding box center [643, 383] width 432 height 67
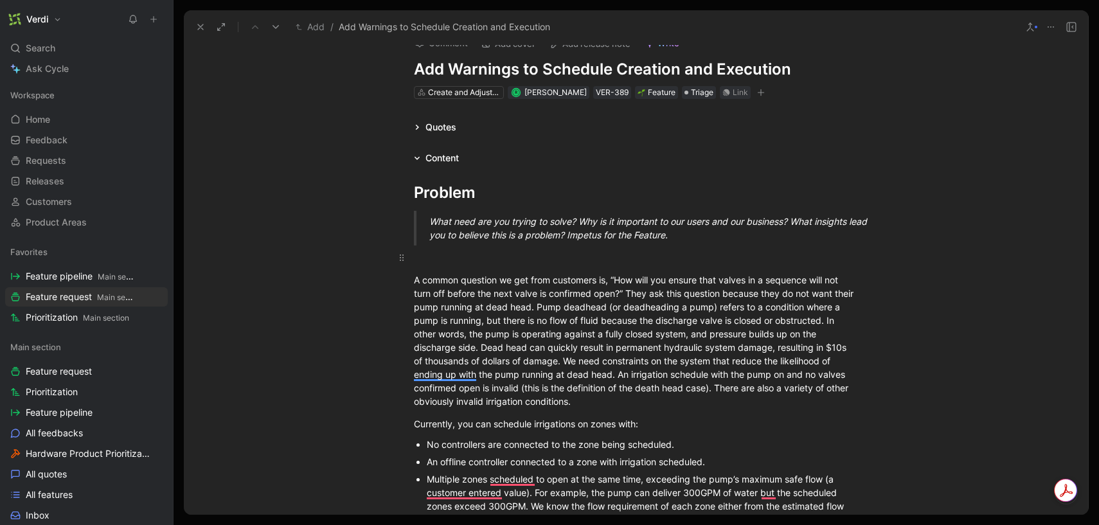
scroll to position [0, 0]
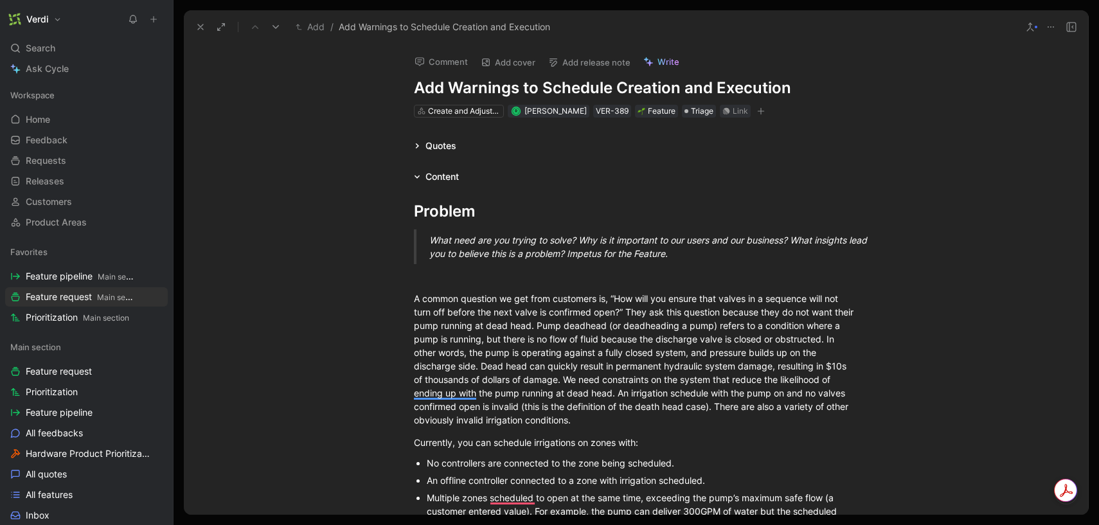
click at [418, 146] on icon at bounding box center [416, 145] width 3 height 5
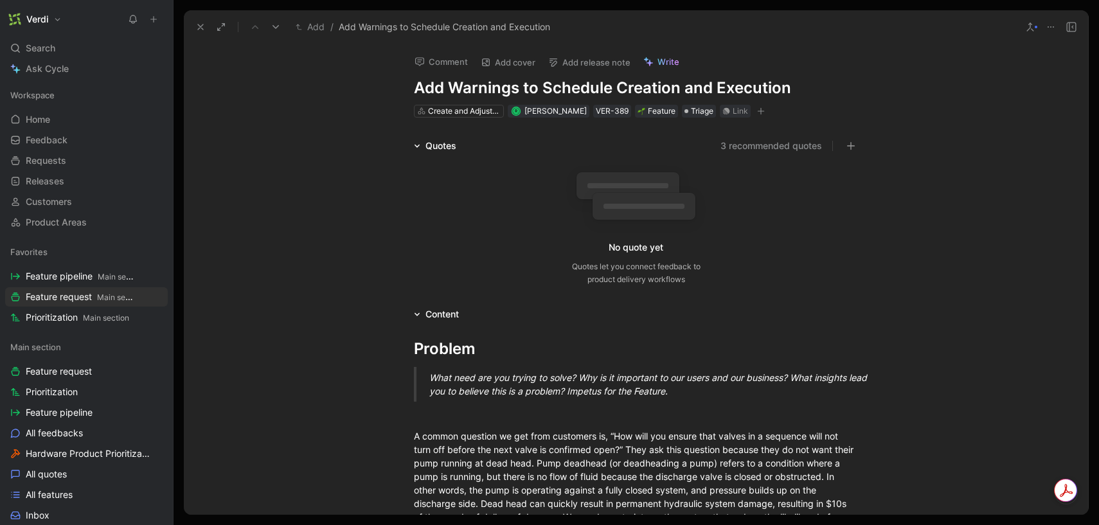
click at [418, 146] on icon at bounding box center [417, 146] width 6 height 6
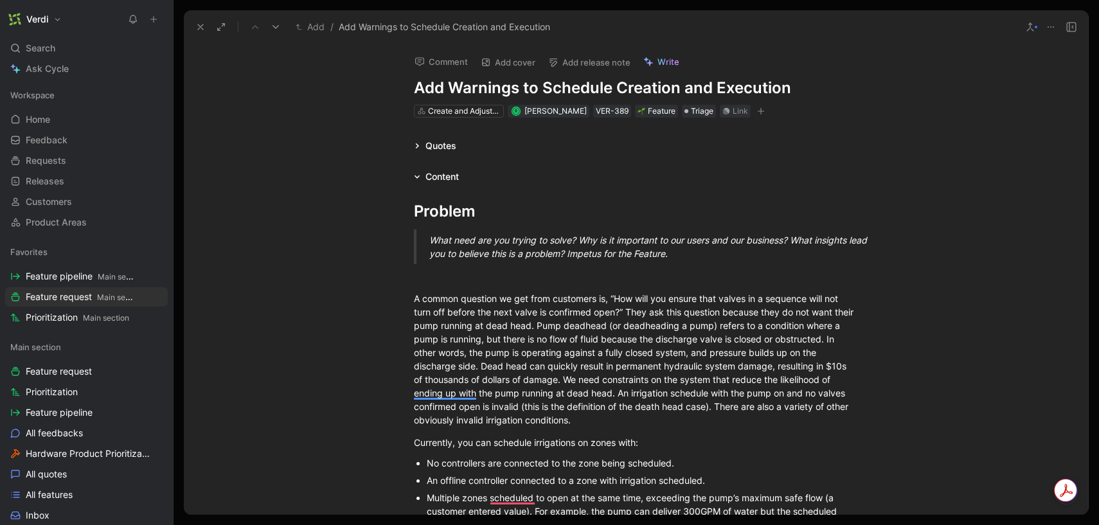
click at [419, 146] on icon at bounding box center [417, 146] width 6 height 6
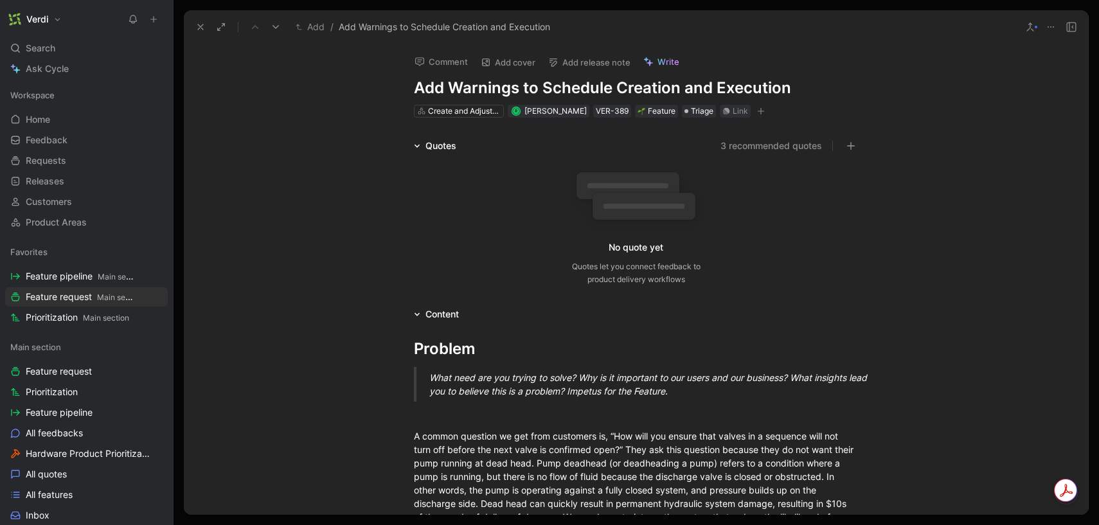
click at [419, 146] on icon at bounding box center [417, 146] width 6 height 6
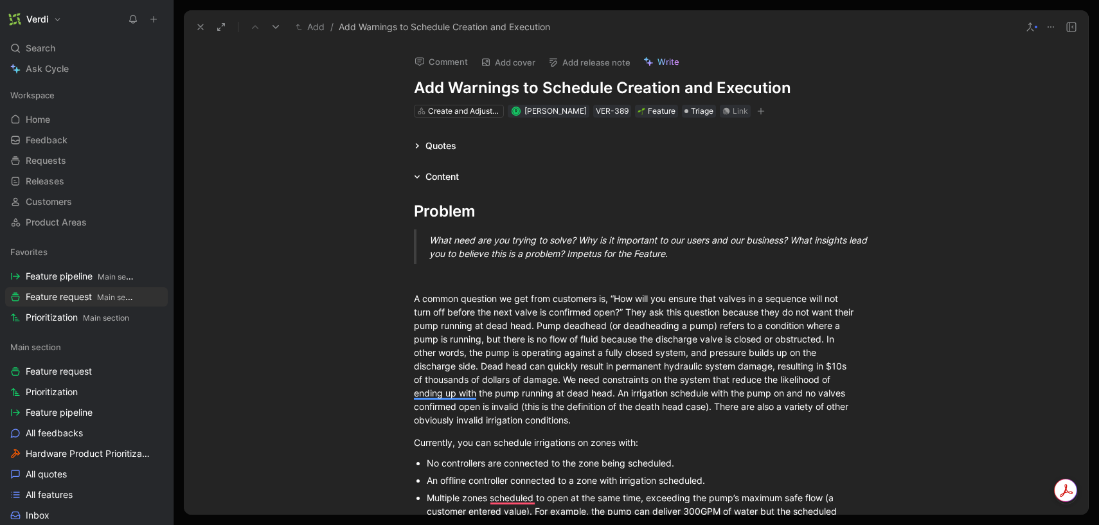
click at [418, 146] on icon at bounding box center [417, 146] width 6 height 6
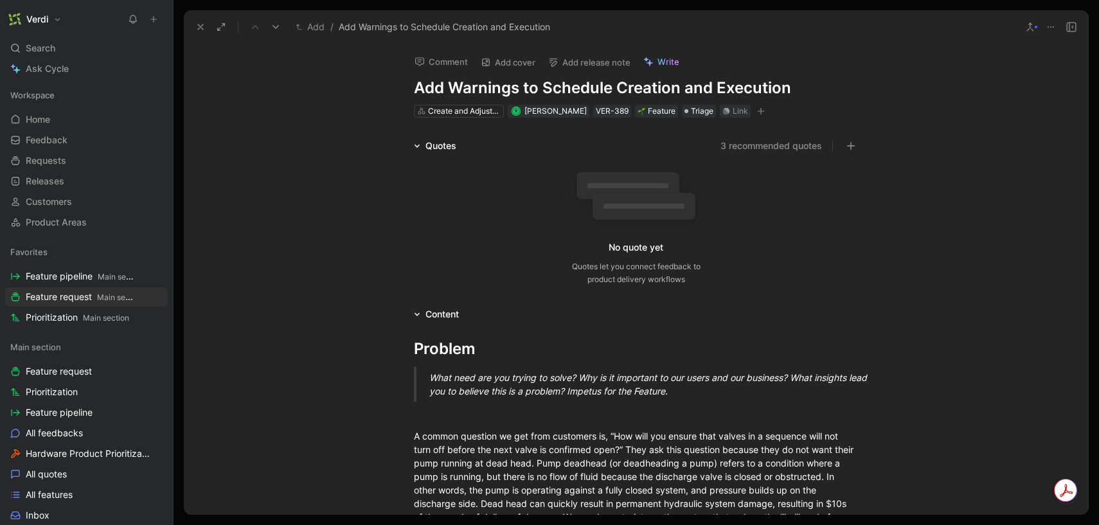
click at [418, 145] on icon at bounding box center [416, 146] width 5 height 3
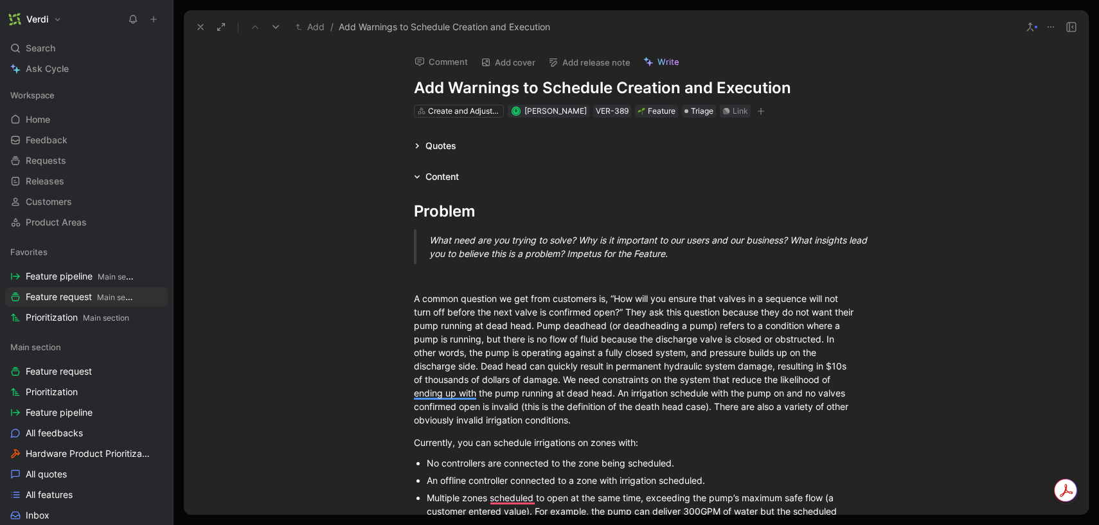
click at [1050, 29] on icon at bounding box center [1050, 27] width 10 height 10
click at [450, 65] on button "Comment" at bounding box center [441, 62] width 65 height 18
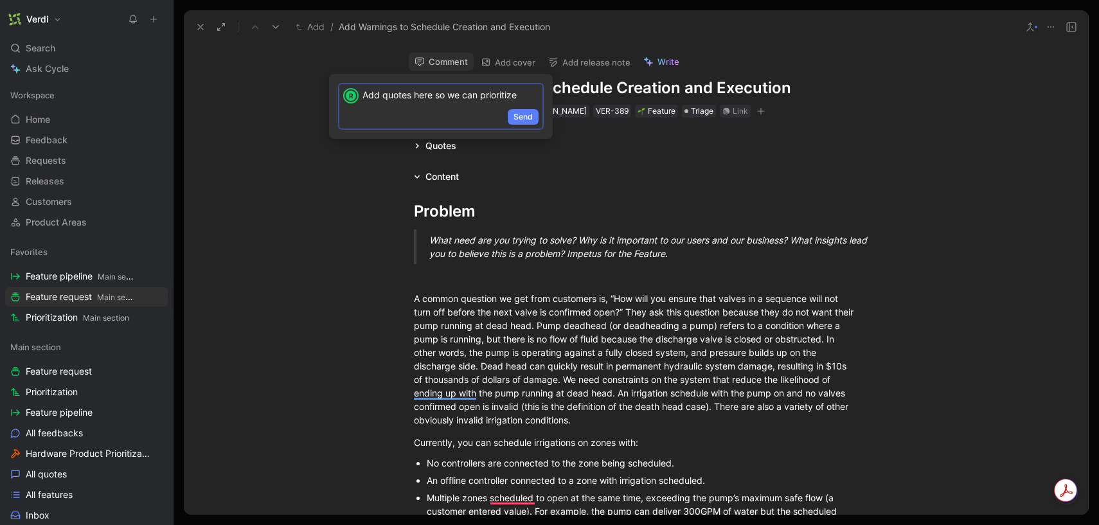
click at [527, 114] on span "Send" at bounding box center [522, 117] width 19 height 13
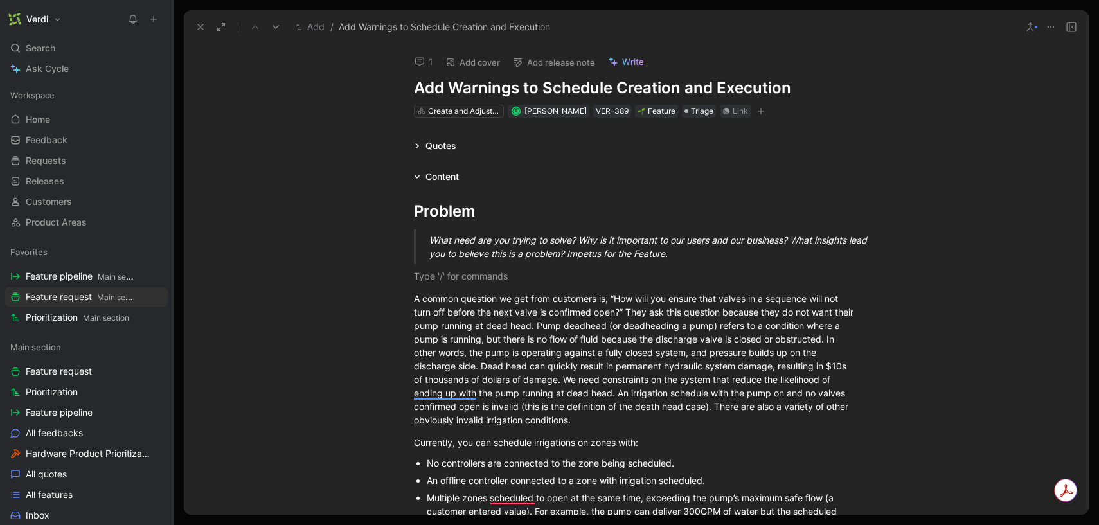
click at [196, 25] on icon at bounding box center [200, 27] width 10 height 10
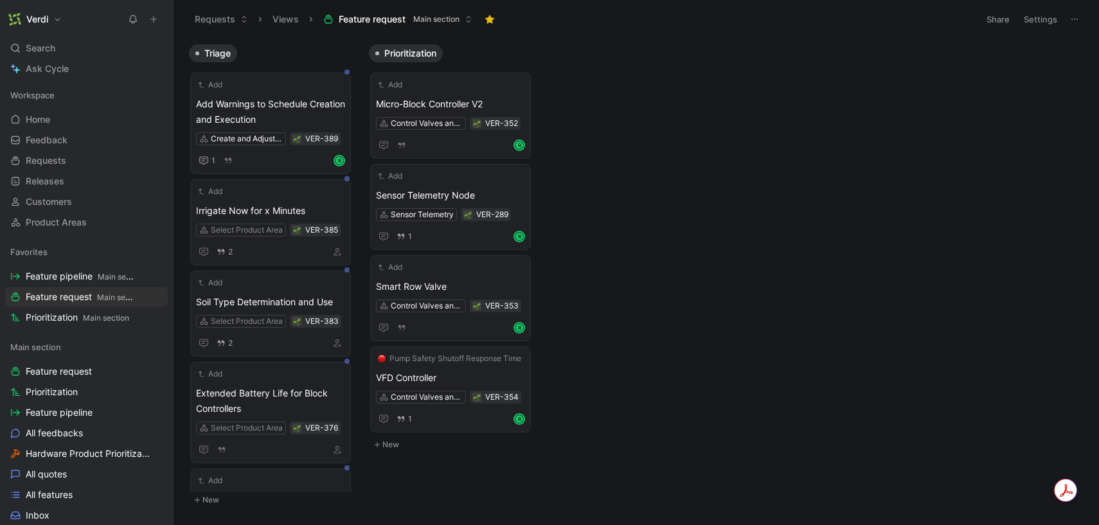
click at [130, 23] on icon at bounding box center [133, 19] width 10 height 10
click at [283, 89] on div "Add" at bounding box center [262, 84] width 132 height 13
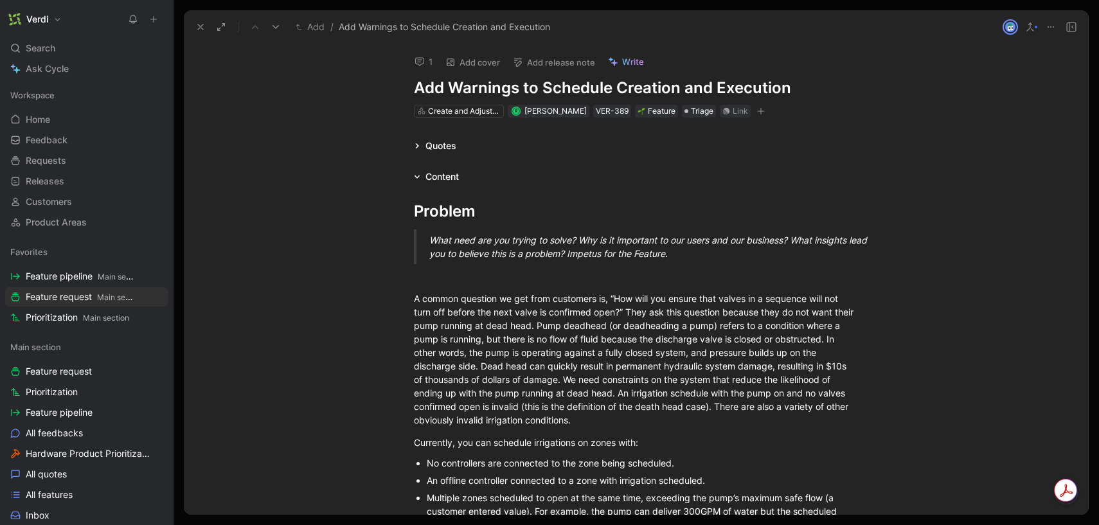
click at [757, 112] on icon "button" at bounding box center [761, 111] width 8 height 8
click at [198, 22] on icon at bounding box center [200, 27] width 10 height 10
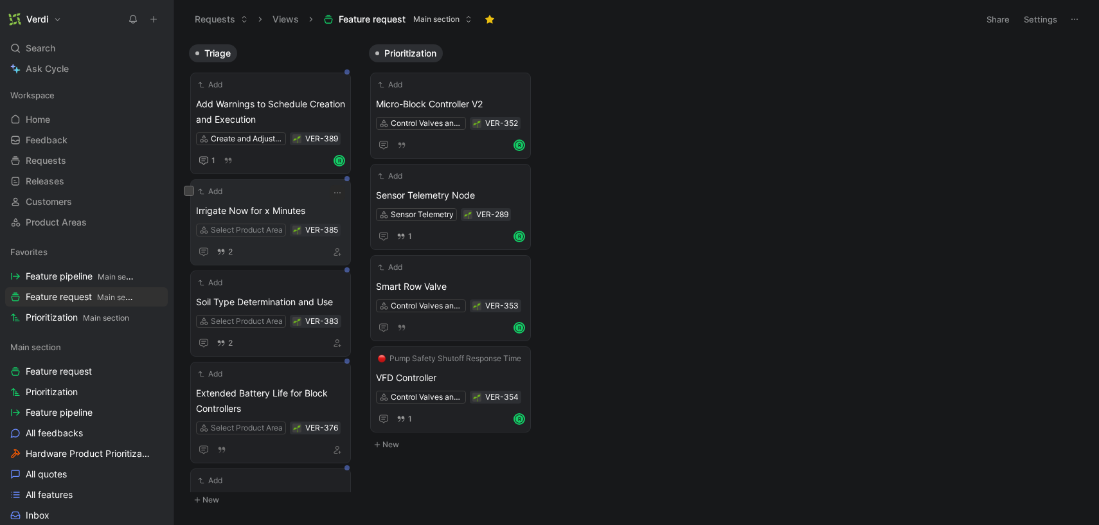
click at [306, 205] on span "Irrigate Now for x Minutes" at bounding box center [270, 210] width 149 height 15
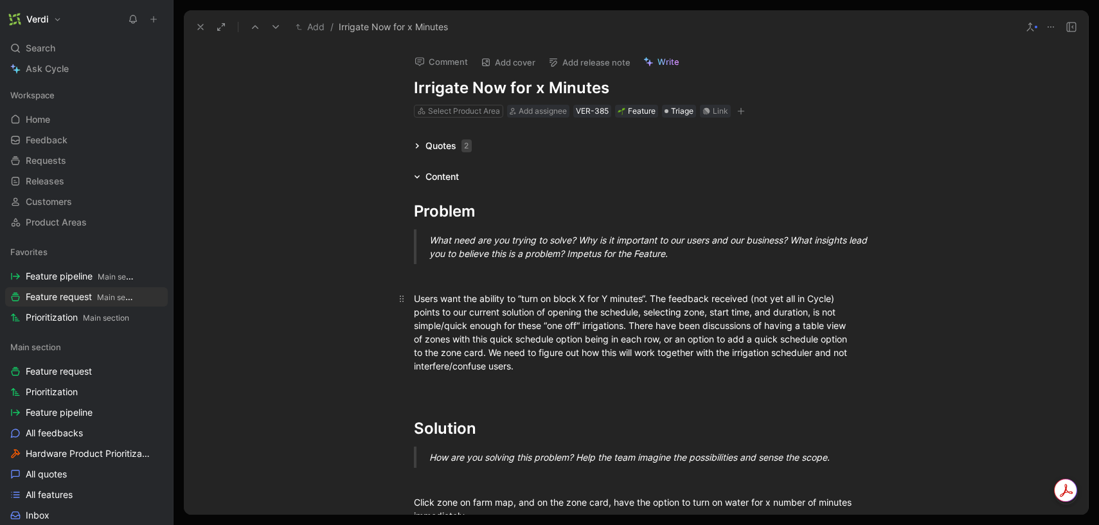
click at [588, 375] on p "Users want the ability to “turn on block X for Y minutes“. The feedback receive…" at bounding box center [635, 332] width 493 height 89
click at [414, 139] on div "Quotes 2" at bounding box center [443, 145] width 68 height 15
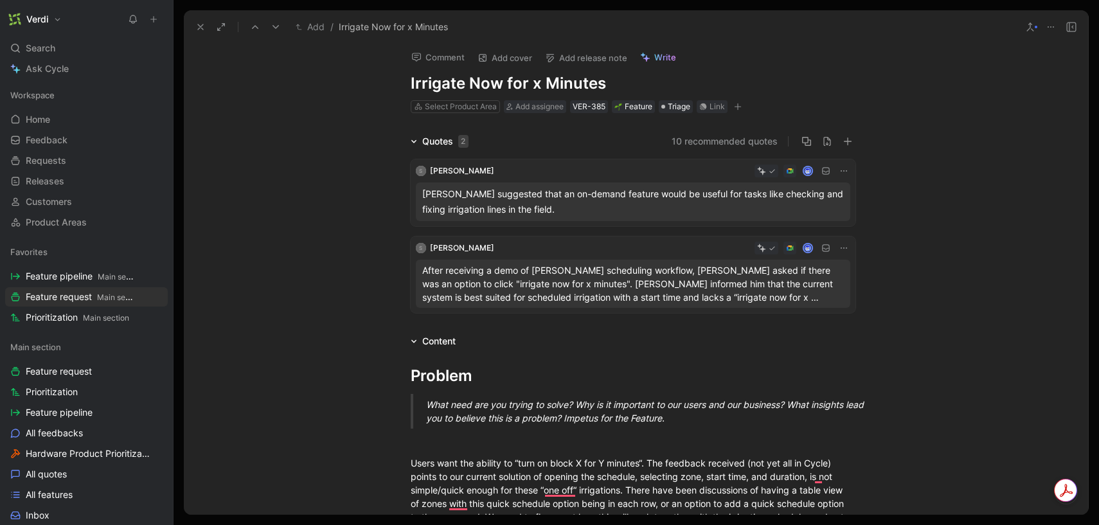
scroll to position [4, 1]
click at [416, 144] on icon at bounding box center [415, 141] width 6 height 6
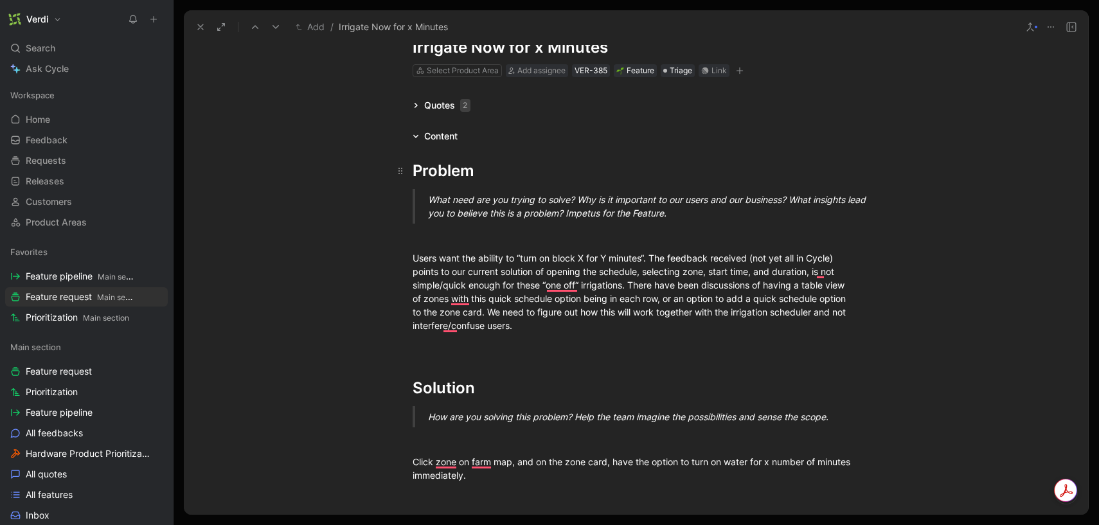
scroll to position [44, 1]
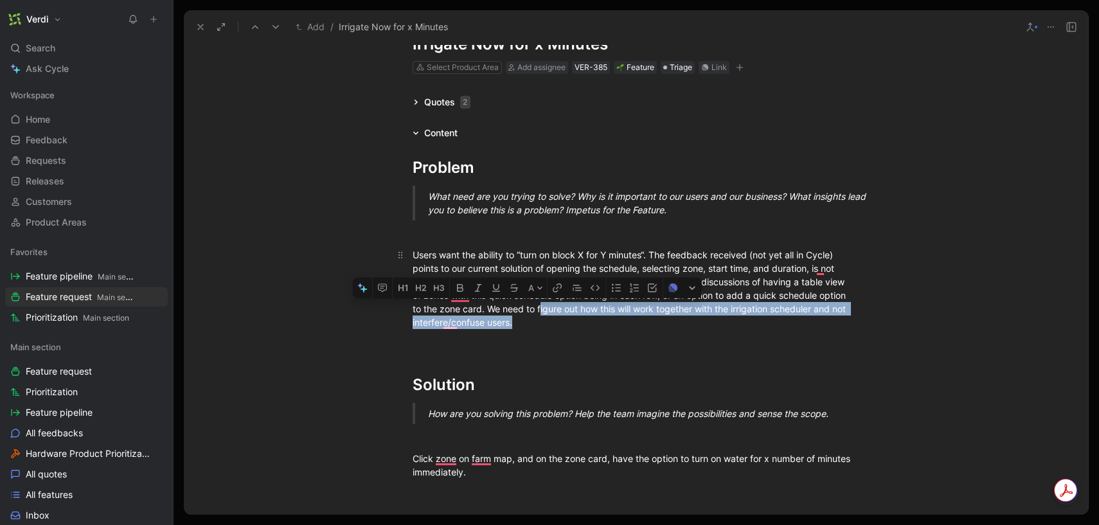
drag, startPoint x: 540, startPoint y: 323, endPoint x: 541, endPoint y: 312, distance: 10.9
click at [541, 312] on div "Users want the ability to “turn on block X for Y minutes“. The feedback receive…" at bounding box center [634, 288] width 445 height 81
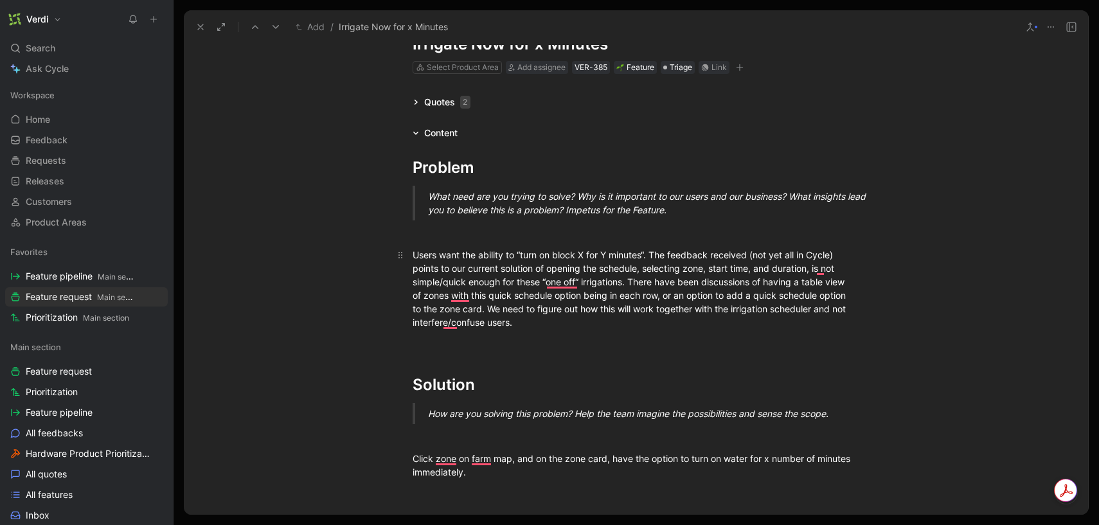
scroll to position [0, 1]
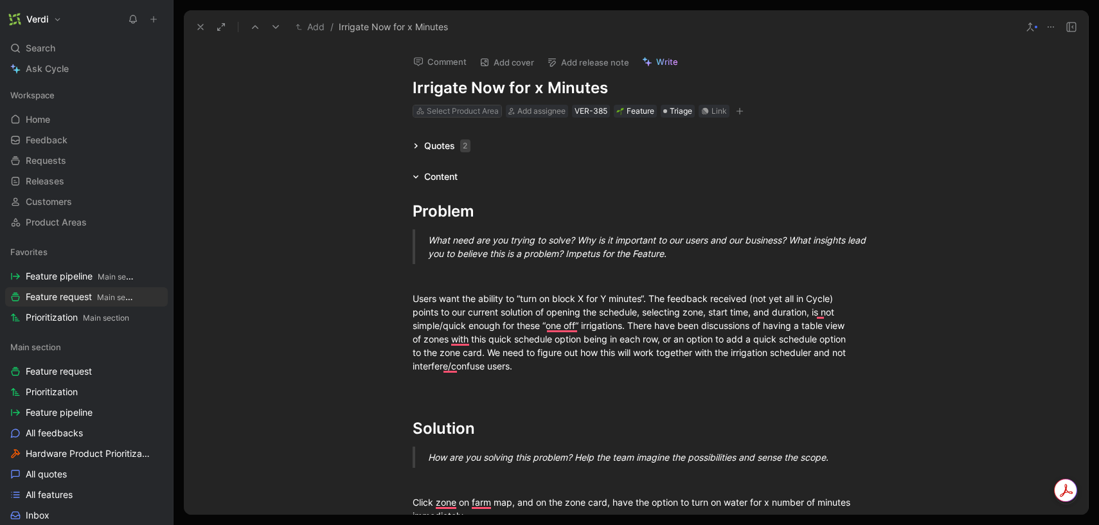
click at [457, 109] on div "Select Product Area" at bounding box center [463, 111] width 72 height 13
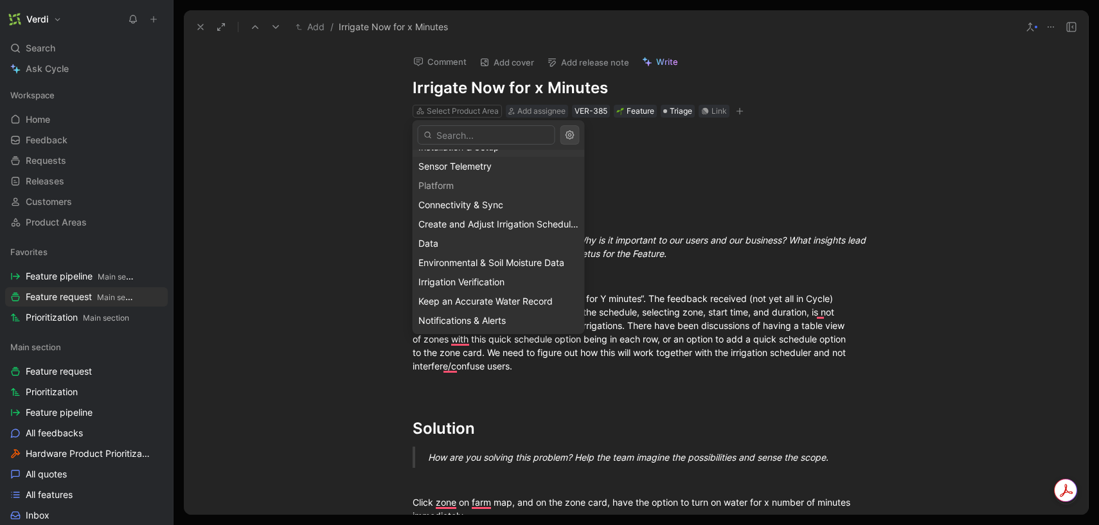
scroll to position [73, 0]
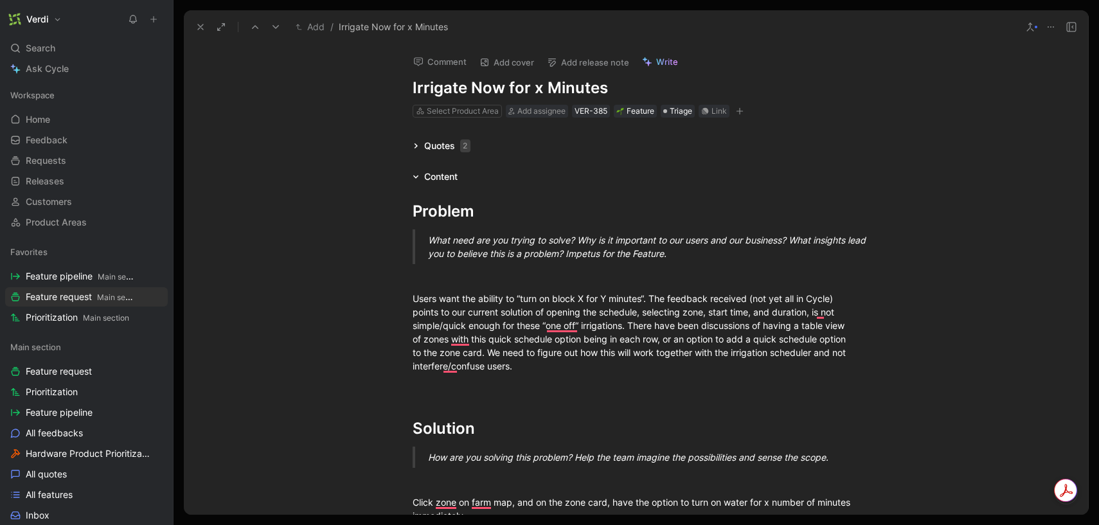
click at [454, 68] on button "Comment" at bounding box center [439, 62] width 65 height 18
click at [413, 94] on p at bounding box center [449, 94] width 176 height 13
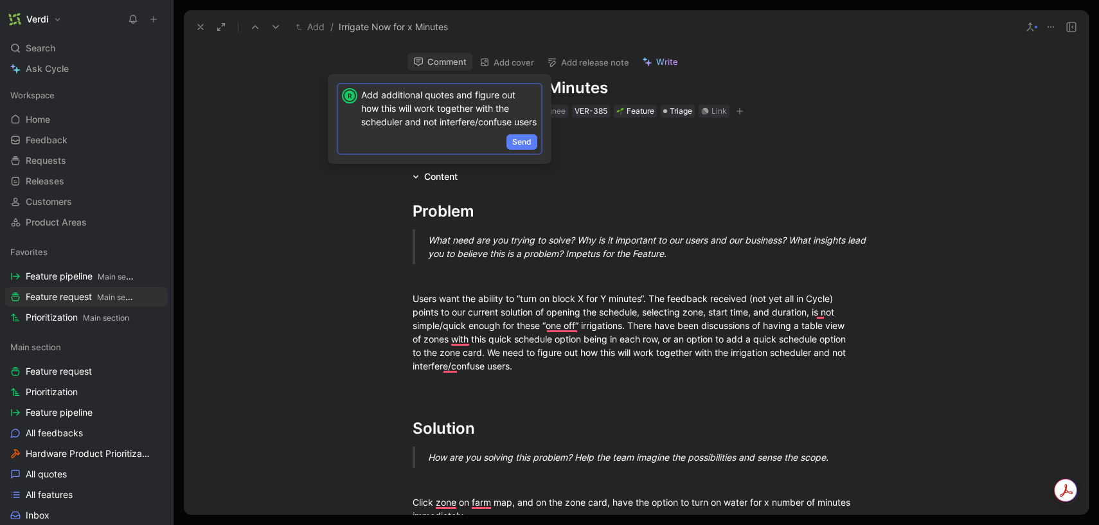
click at [515, 148] on span "Send" at bounding box center [521, 142] width 19 height 13
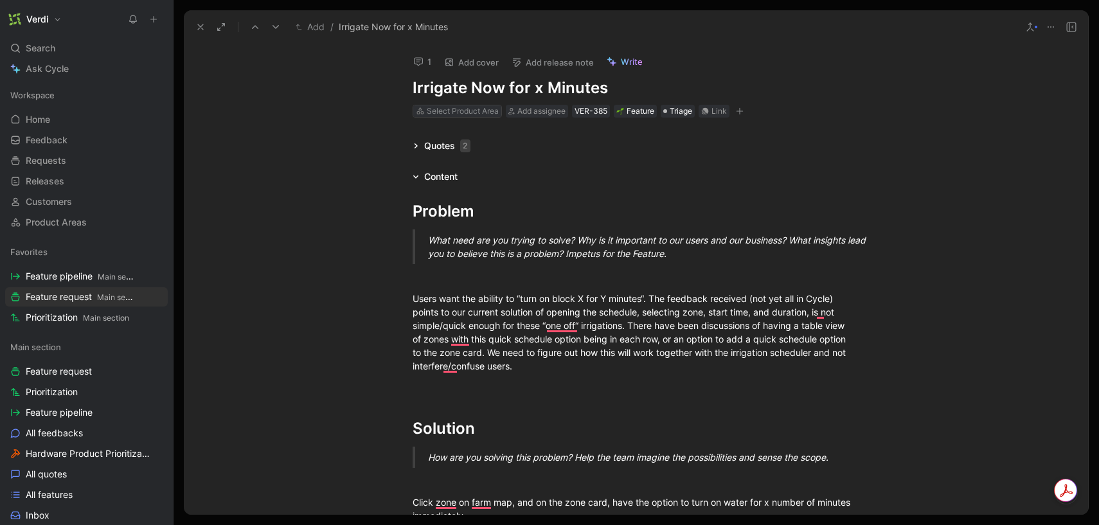
click at [463, 113] on div "Select Product Area" at bounding box center [463, 111] width 72 height 13
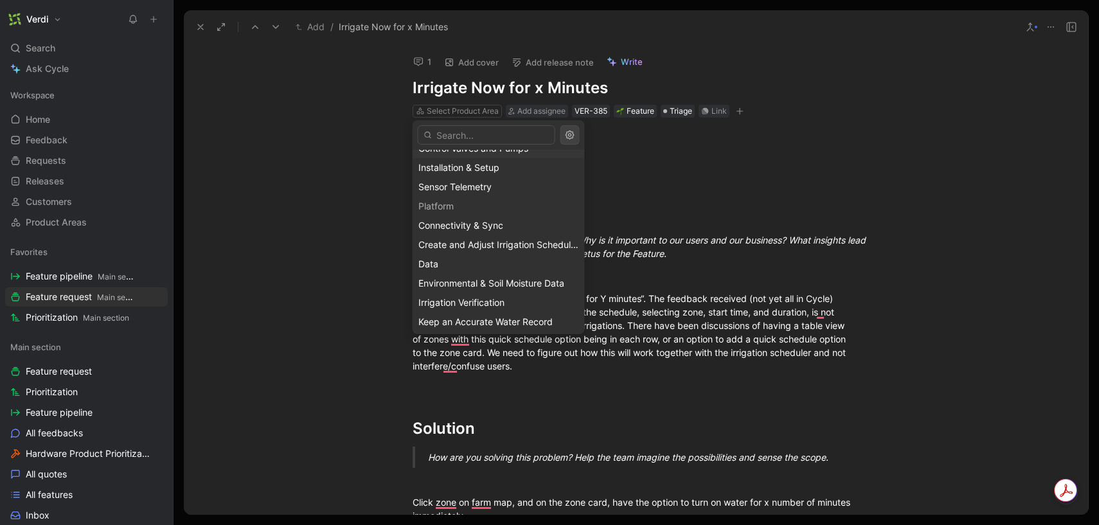
scroll to position [55, 0]
click at [523, 239] on span "Create and Adjust Irrigation Schedules" at bounding box center [499, 238] width 162 height 11
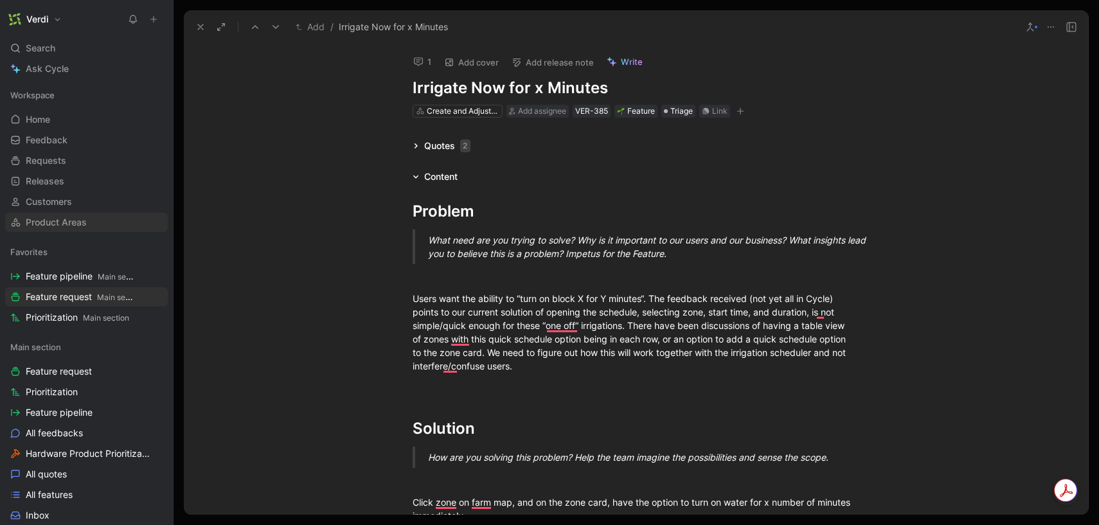
click at [100, 225] on link "Product Areas" at bounding box center [86, 222] width 163 height 19
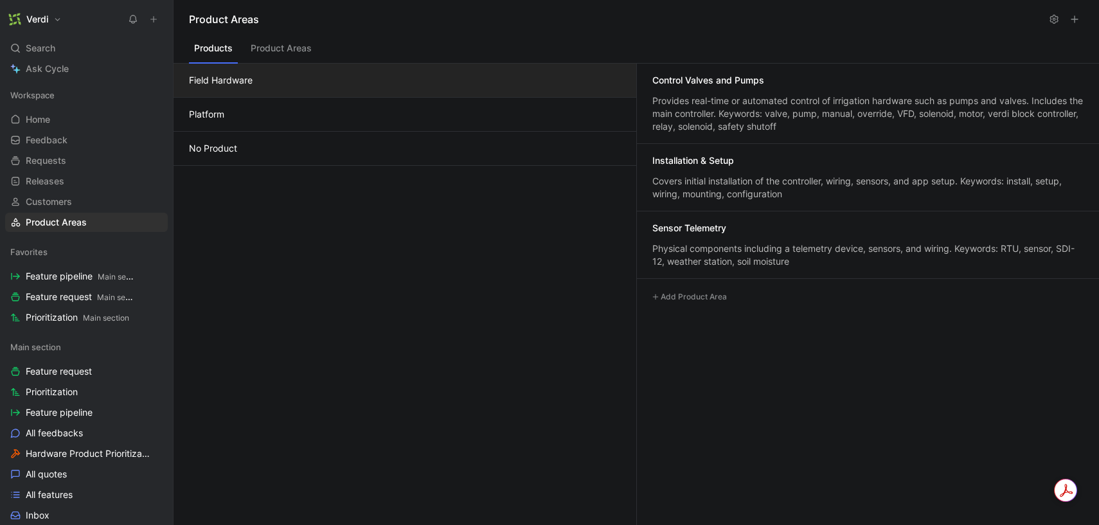
click at [432, 118] on button "Platform" at bounding box center [404, 115] width 463 height 34
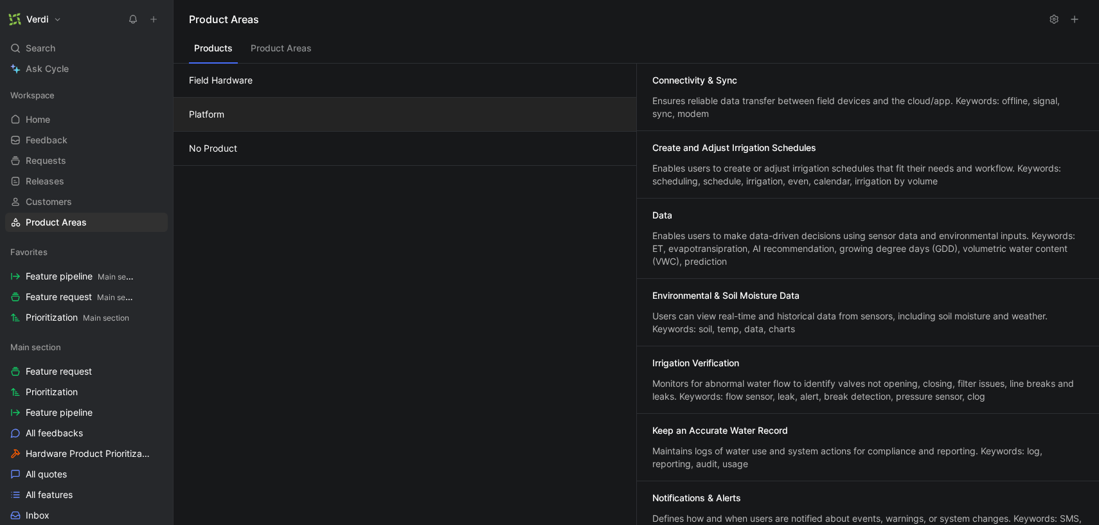
click at [766, 165] on div "Enables users to create or adjust irrigation schedules that fit their needs and…" at bounding box center [867, 175] width 431 height 26
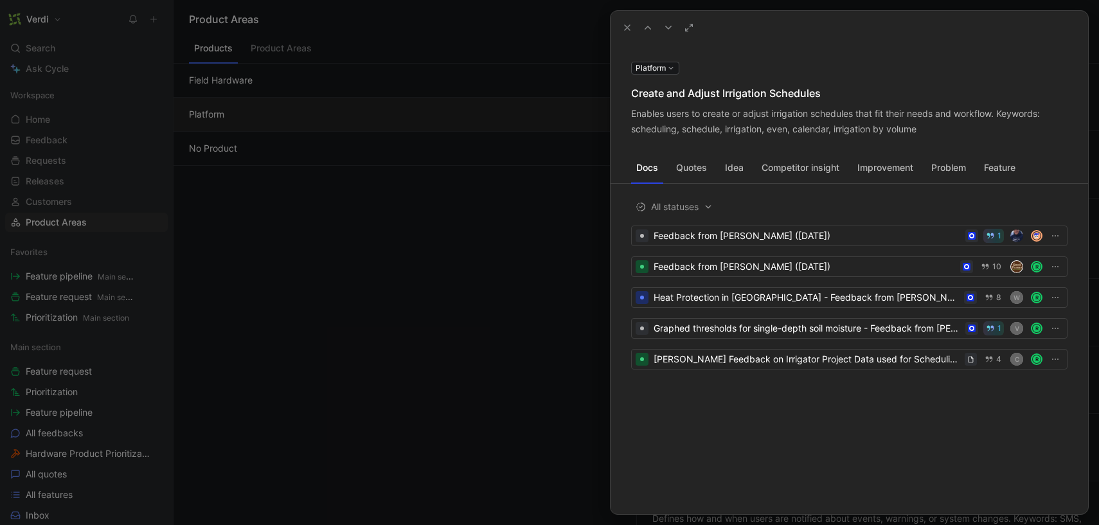
click at [622, 31] on icon at bounding box center [627, 27] width 10 height 10
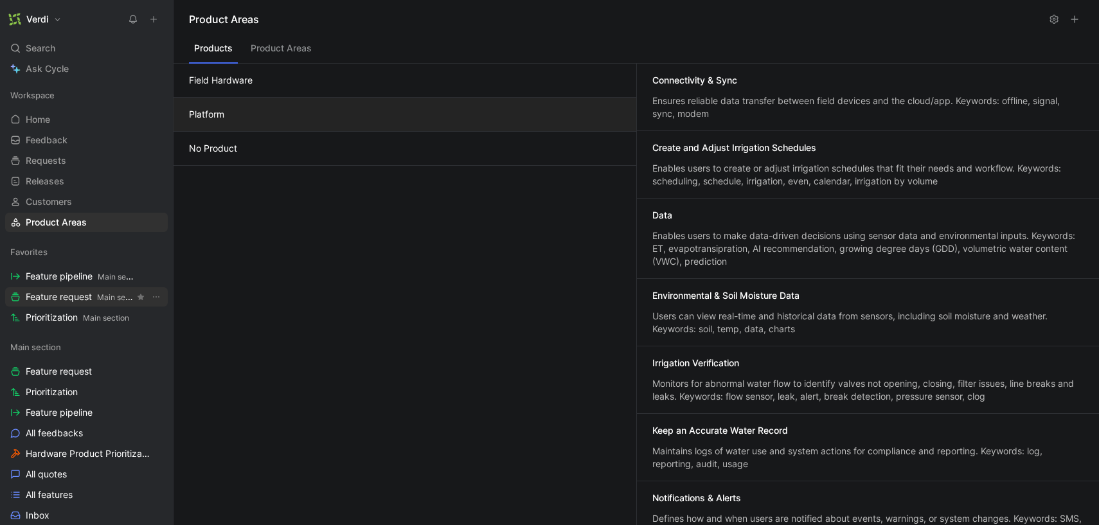
click at [70, 301] on span "Feature request Main section" at bounding box center [80, 296] width 109 height 13
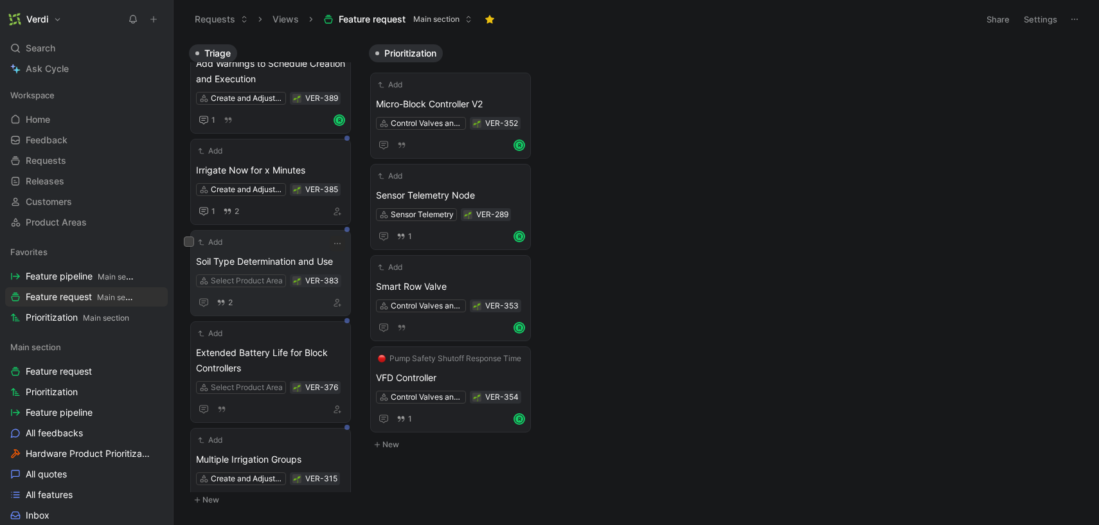
scroll to position [41, 0]
click at [285, 259] on span "Soil Type Determination and Use" at bounding box center [270, 260] width 149 height 15
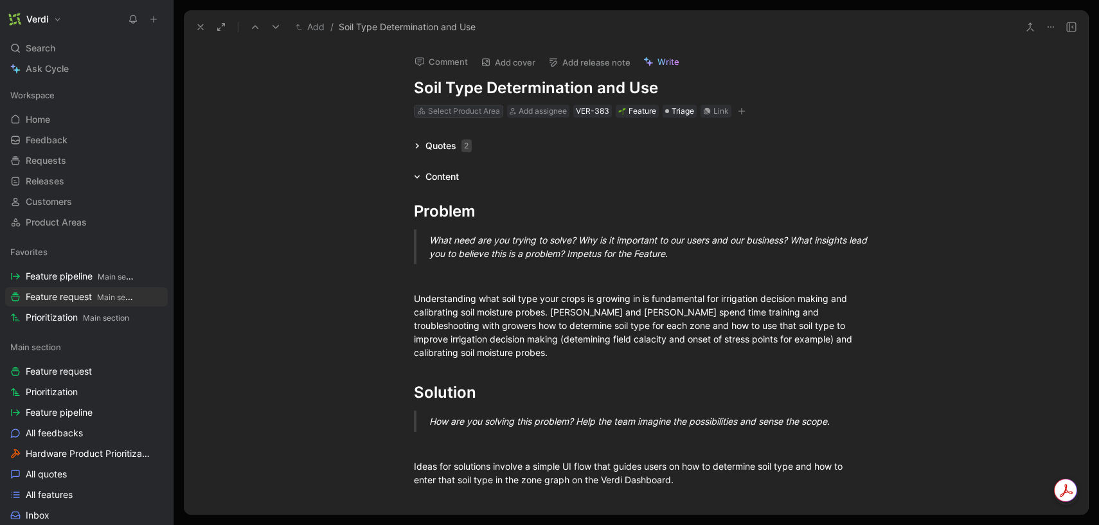
click at [474, 113] on div "Select Product Area" at bounding box center [464, 111] width 72 height 13
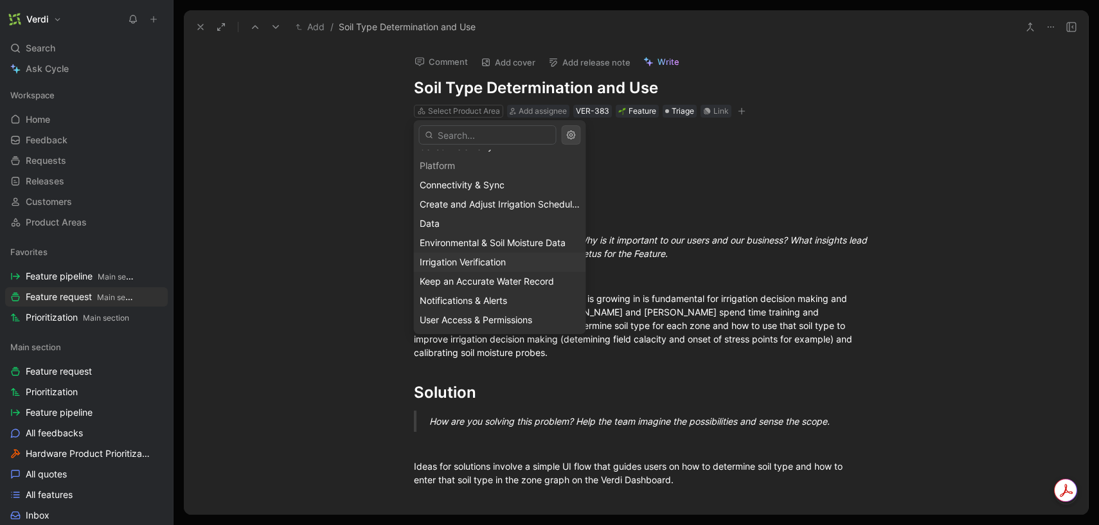
scroll to position [129, 0]
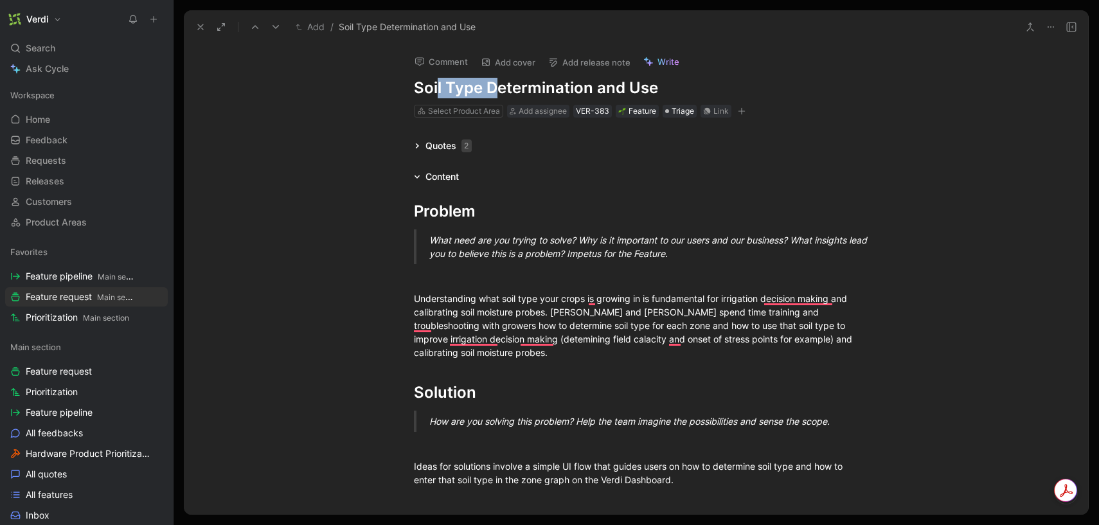
drag, startPoint x: 438, startPoint y: 90, endPoint x: 502, endPoint y: 96, distance: 64.5
click at [501, 95] on h1 "Soil Type Determination and Use" at bounding box center [636, 88] width 445 height 21
click at [502, 96] on h1 "Soil Type Determination and Use" at bounding box center [636, 88] width 445 height 21
click at [540, 91] on h1 "Soil Type Determination and Use" at bounding box center [636, 88] width 445 height 21
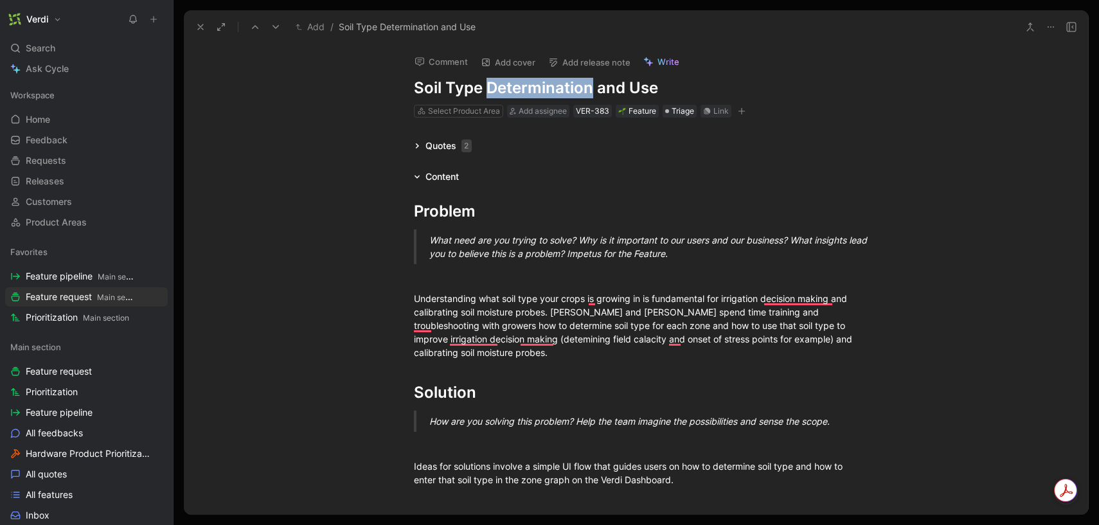
click at [540, 91] on h1 "Soil Type Determination and Use" at bounding box center [636, 88] width 445 height 21
click at [556, 88] on h1 "Soil Type Determination and Use" at bounding box center [636, 88] width 445 height 21
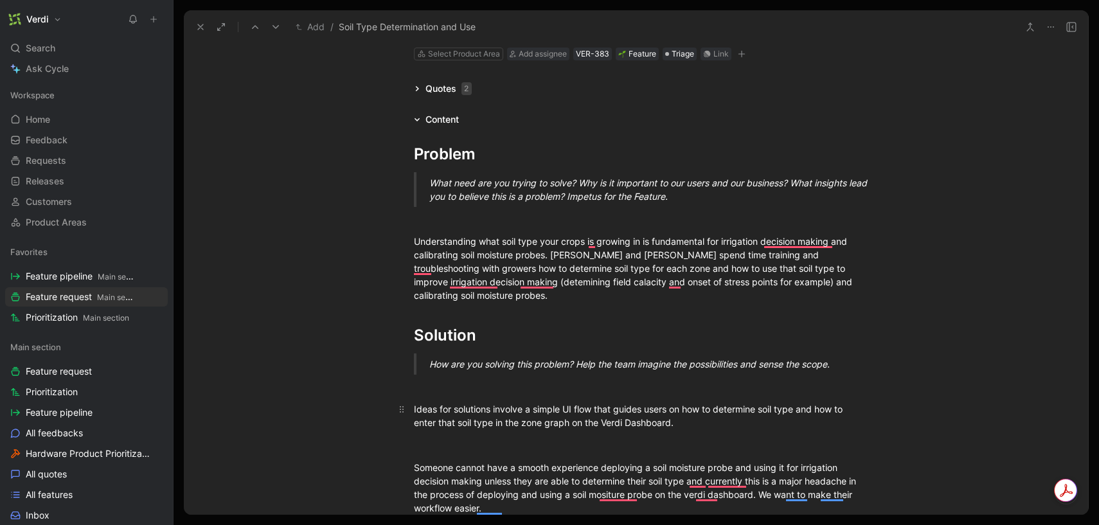
scroll to position [0, 0]
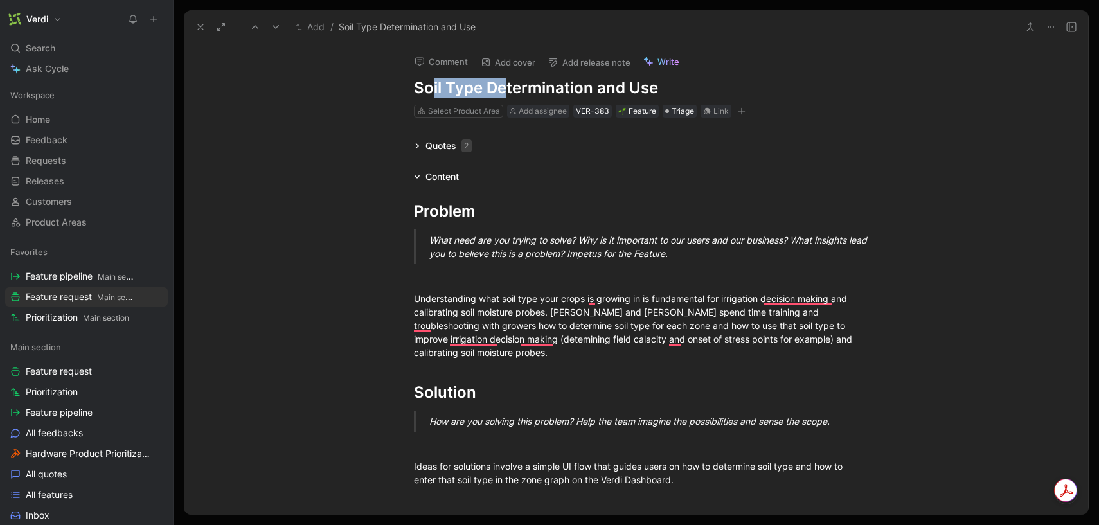
drag, startPoint x: 430, startPoint y: 89, endPoint x: 508, endPoint y: 85, distance: 77.9
click at [508, 85] on h1 "Soil Type Determination and Use" at bounding box center [636, 88] width 445 height 21
click at [619, 86] on h1 "Soil Type Determination and Use" at bounding box center [636, 88] width 445 height 21
click at [477, 105] on div "Select Product Area" at bounding box center [464, 111] width 72 height 13
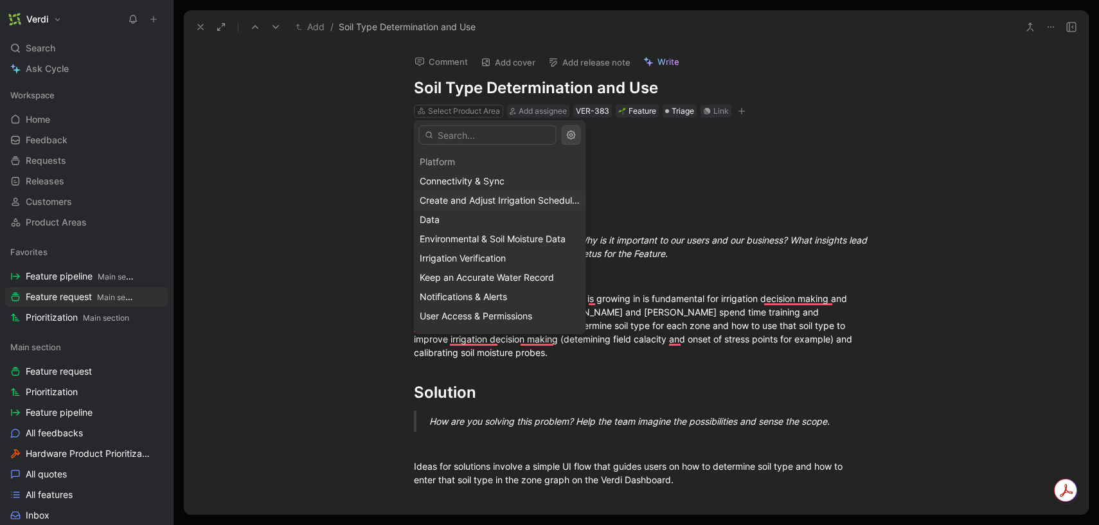
scroll to position [111, 0]
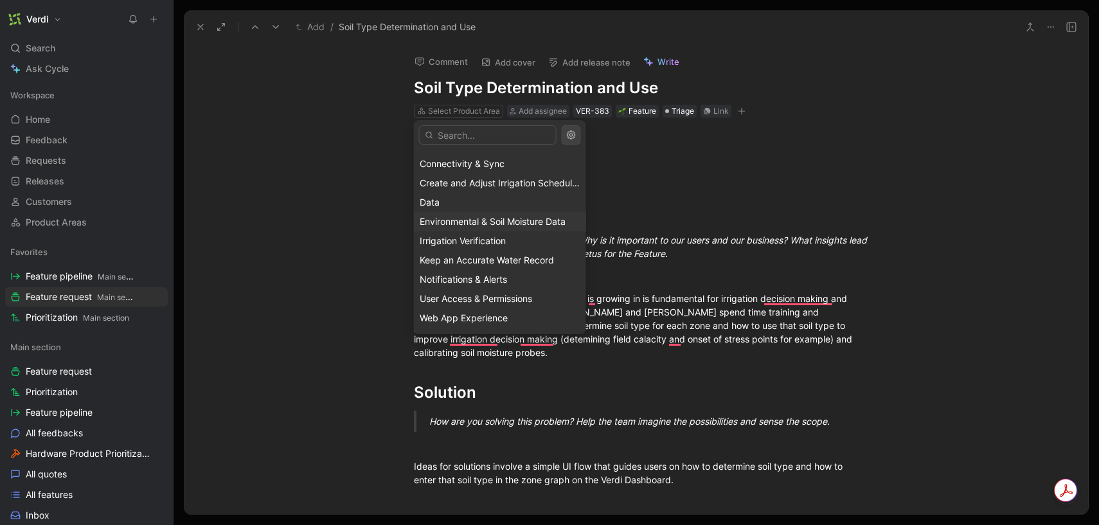
click at [506, 224] on span "Environmental & Soil Moisture Data" at bounding box center [493, 221] width 146 height 11
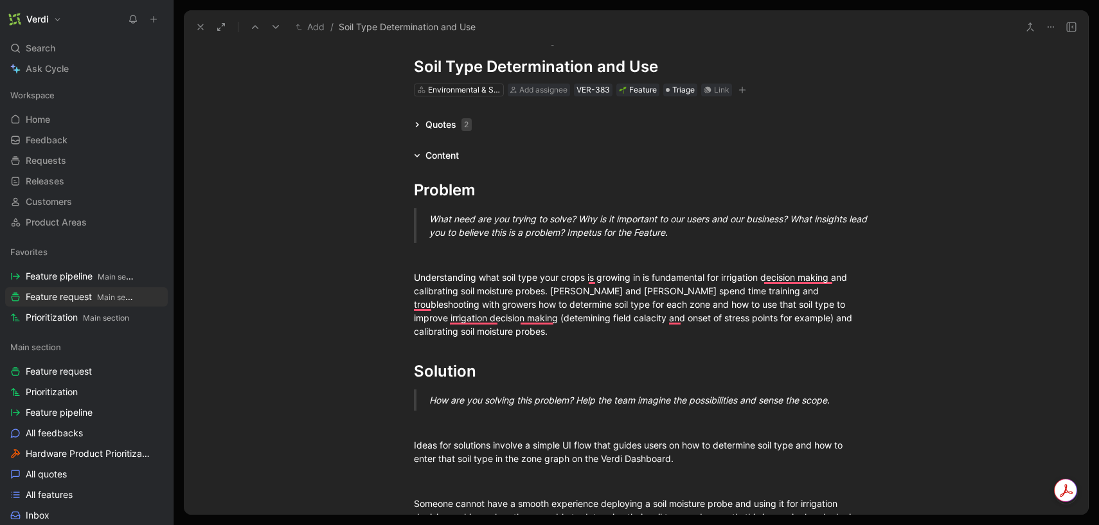
scroll to position [0, 0]
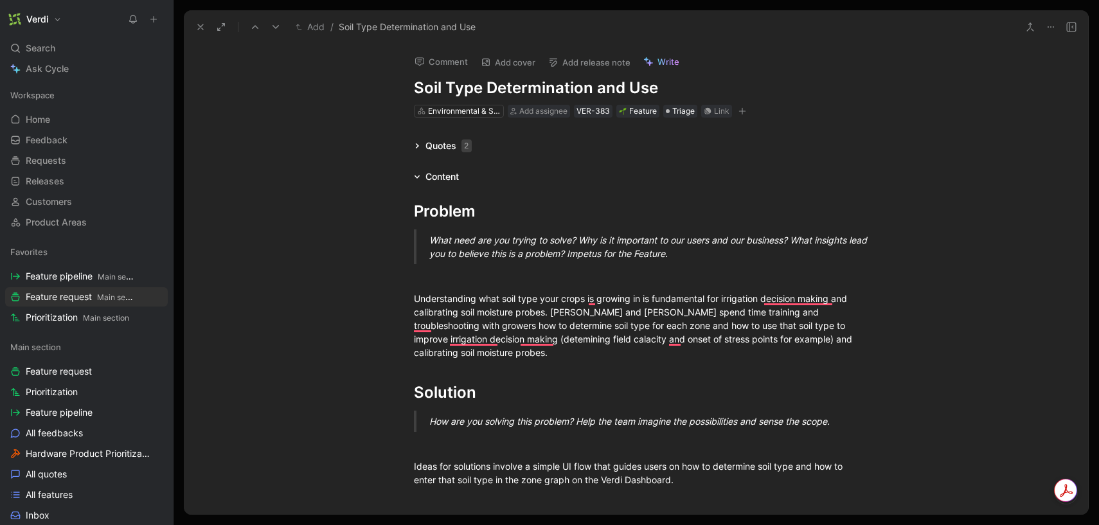
click at [425, 141] on div "Quotes 2" at bounding box center [448, 145] width 46 height 15
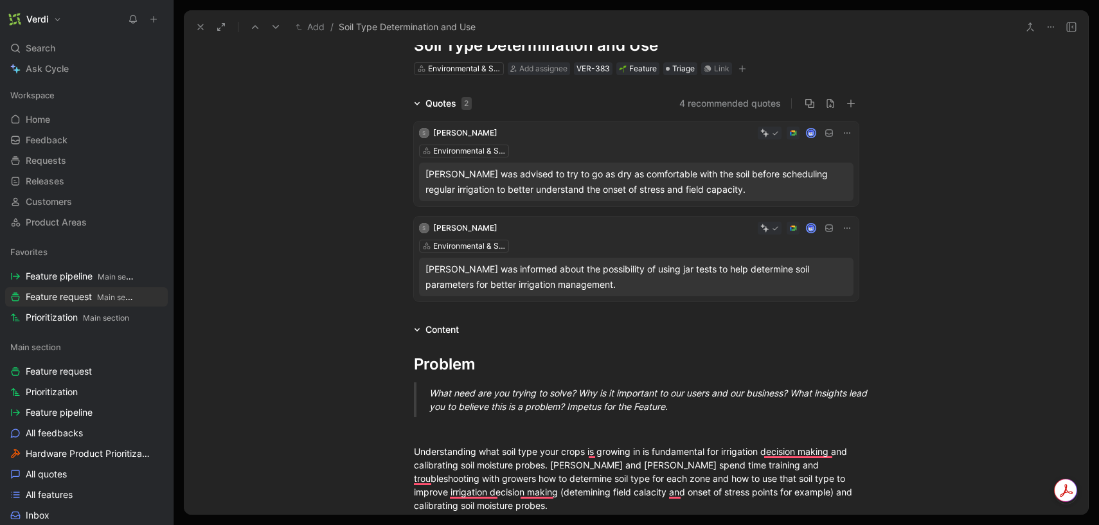
scroll to position [40, 0]
click at [412, 105] on div "Quotes 2" at bounding box center [443, 105] width 68 height 15
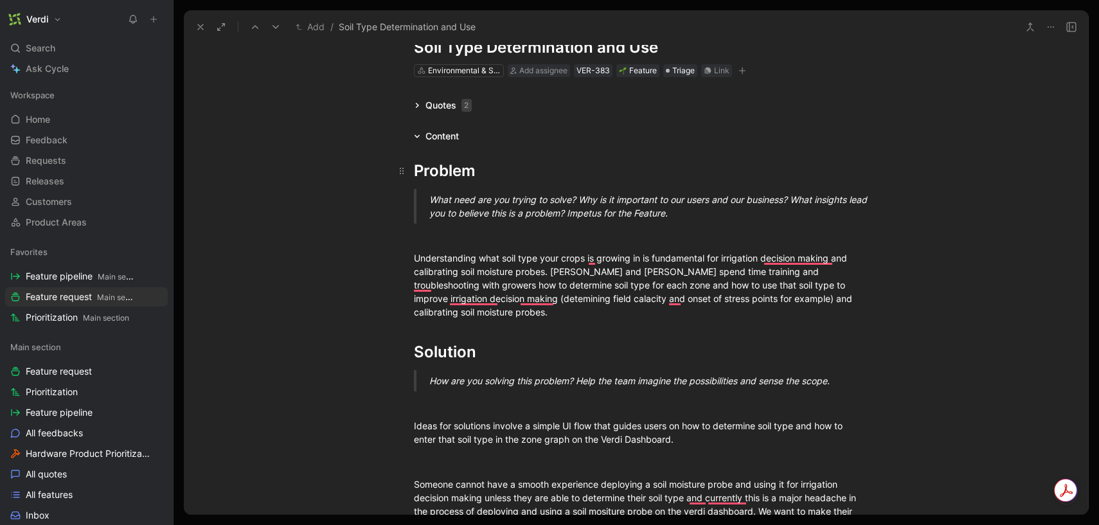
scroll to position [0, 0]
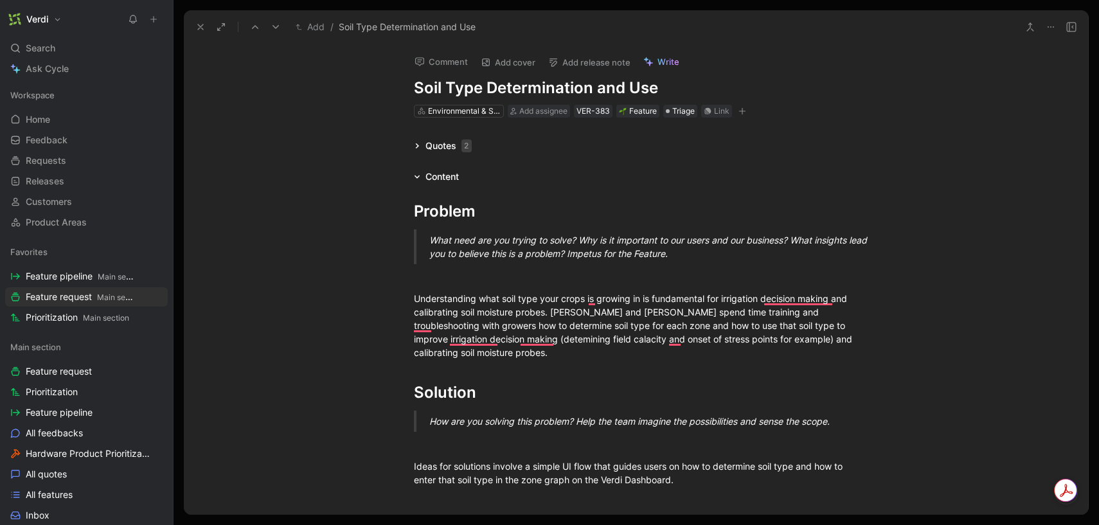
click at [197, 25] on icon at bounding box center [200, 27] width 10 height 10
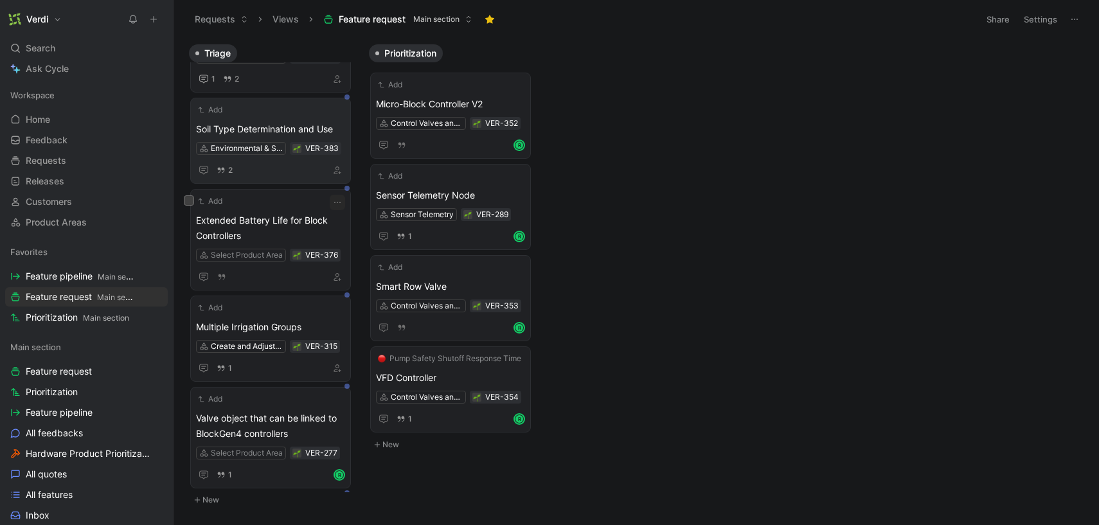
scroll to position [179, 0]
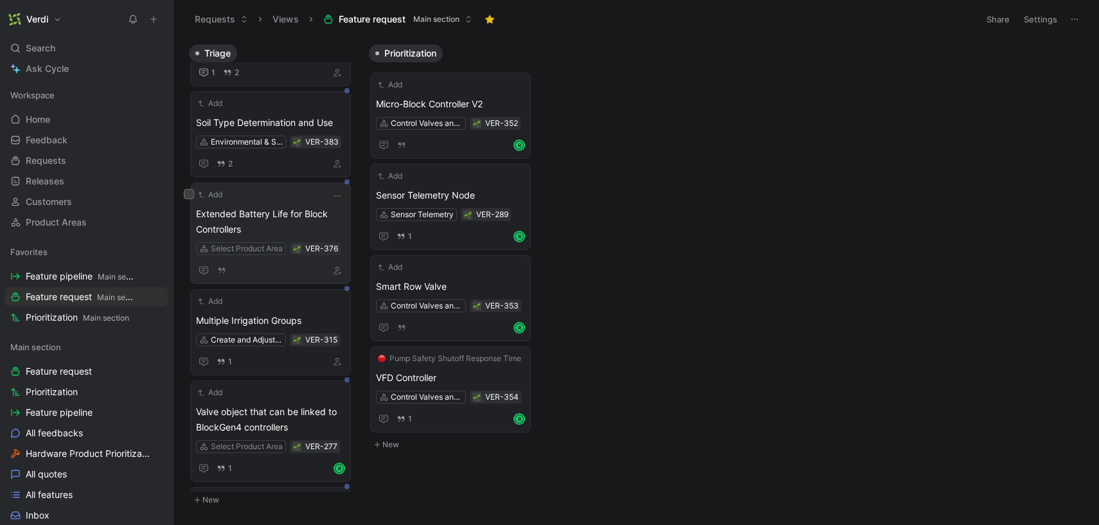
click at [277, 218] on span "Extended Battery Life for Block Controllers" at bounding box center [270, 221] width 149 height 31
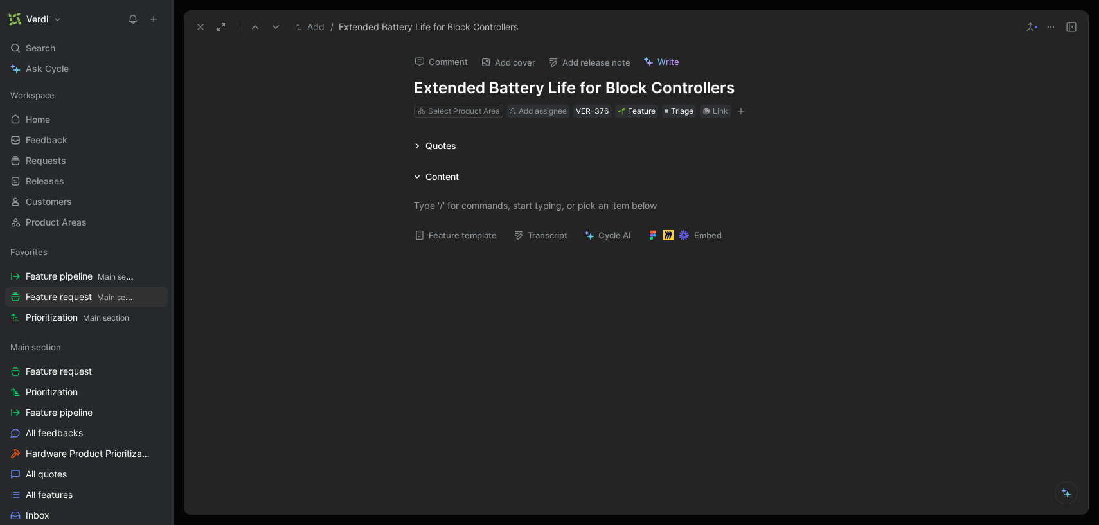
click at [421, 146] on div "Quotes" at bounding box center [435, 145] width 53 height 15
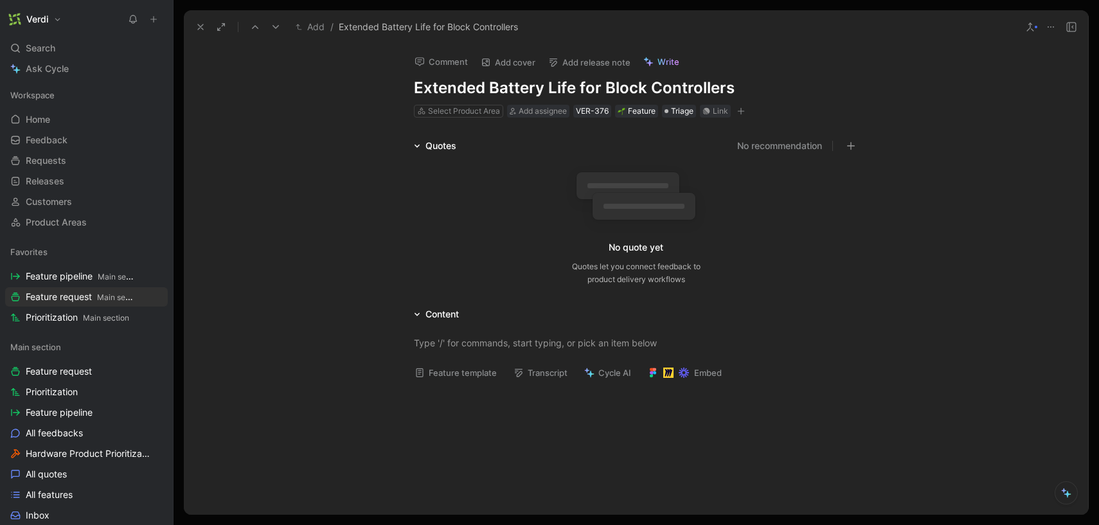
click at [421, 145] on div "Quotes" at bounding box center [435, 145] width 53 height 15
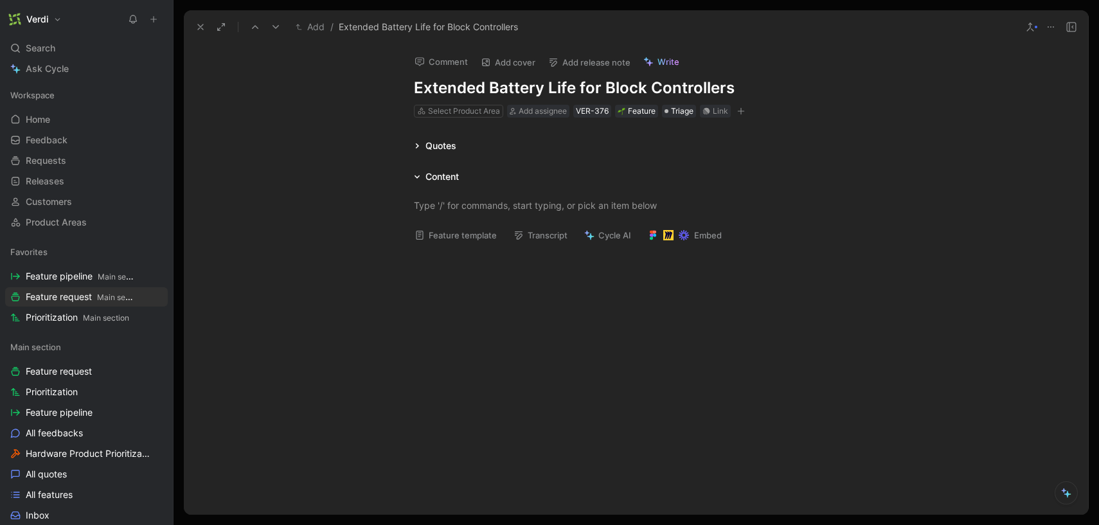
click at [201, 26] on icon at bounding box center [200, 27] width 10 height 10
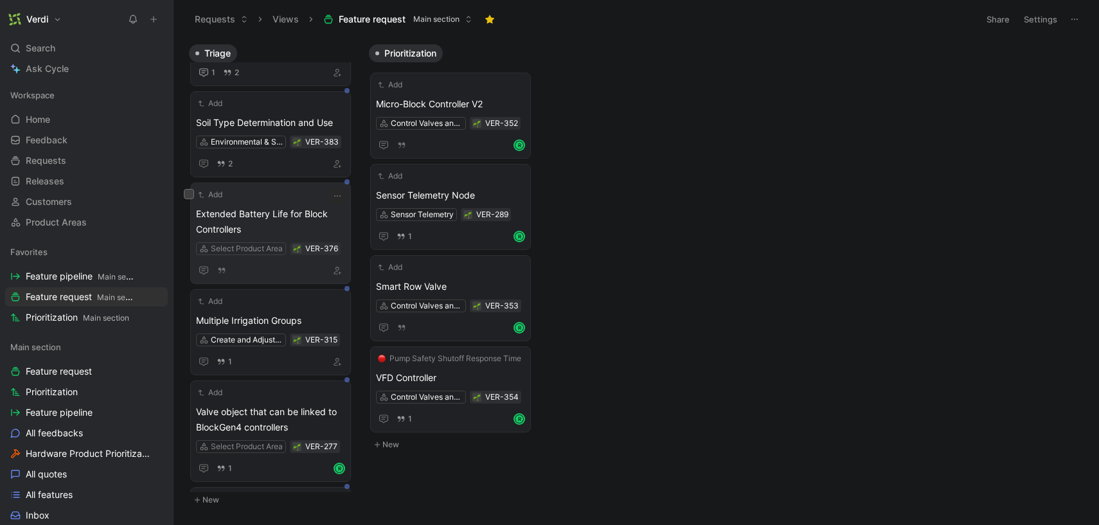
click at [266, 215] on span "Extended Battery Life for Block Controllers" at bounding box center [270, 221] width 149 height 31
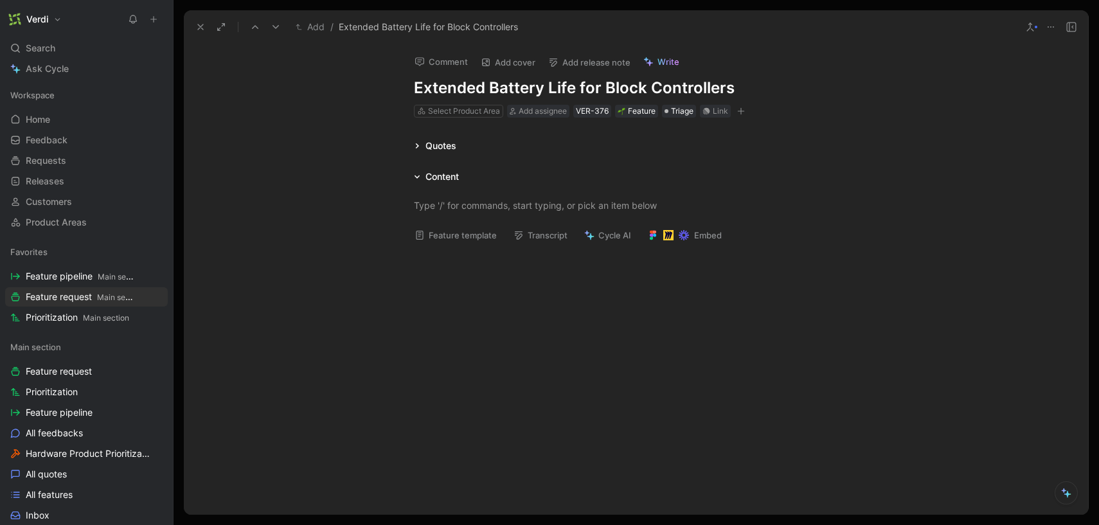
click at [440, 63] on button "Comment" at bounding box center [441, 62] width 65 height 18
click at [435, 91] on p at bounding box center [450, 94] width 176 height 13
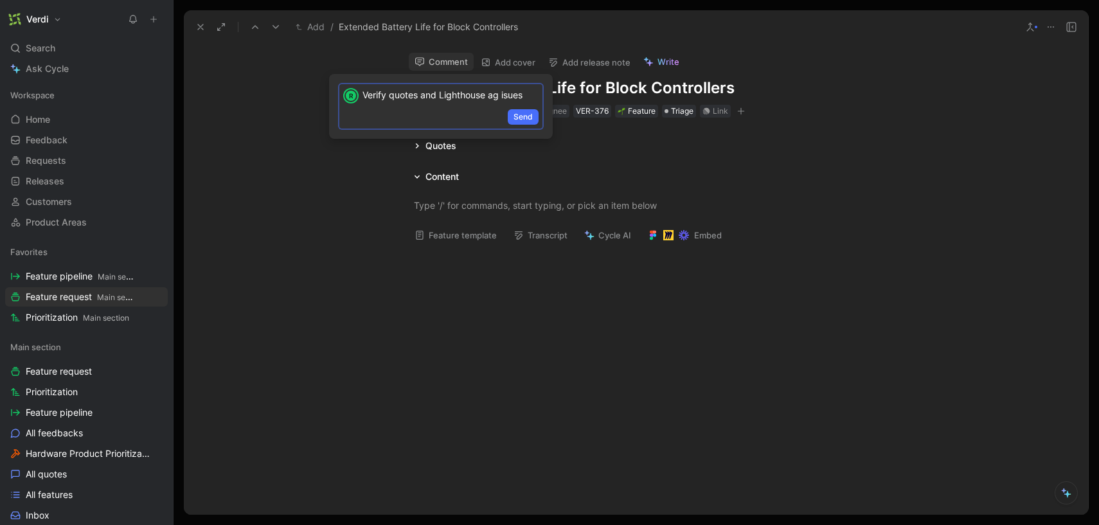
click at [509, 98] on p "Verify quotes and Lighthouse ag isues" at bounding box center [450, 94] width 176 height 13
click at [520, 112] on span "Send" at bounding box center [522, 117] width 19 height 13
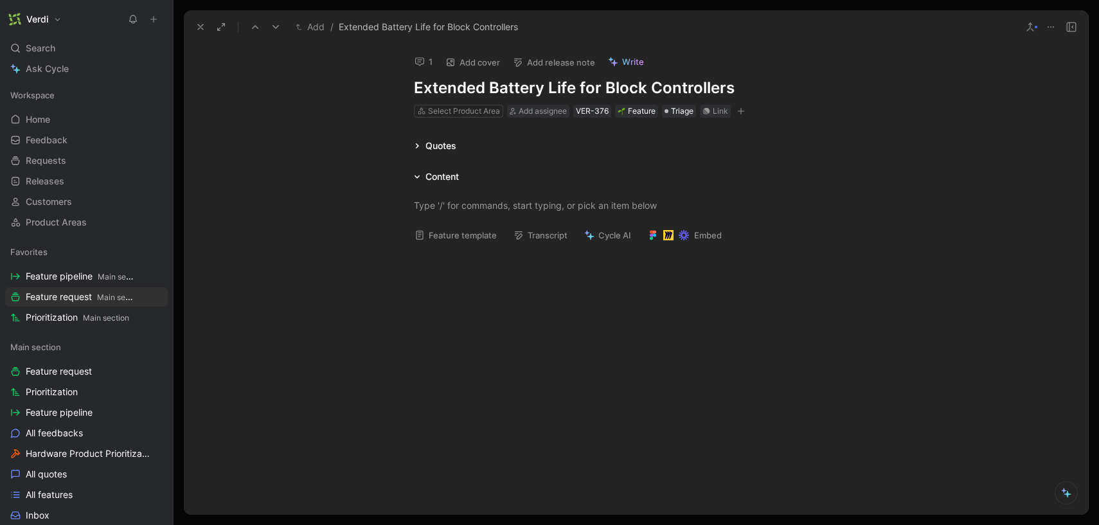
click at [204, 25] on icon at bounding box center [200, 27] width 10 height 10
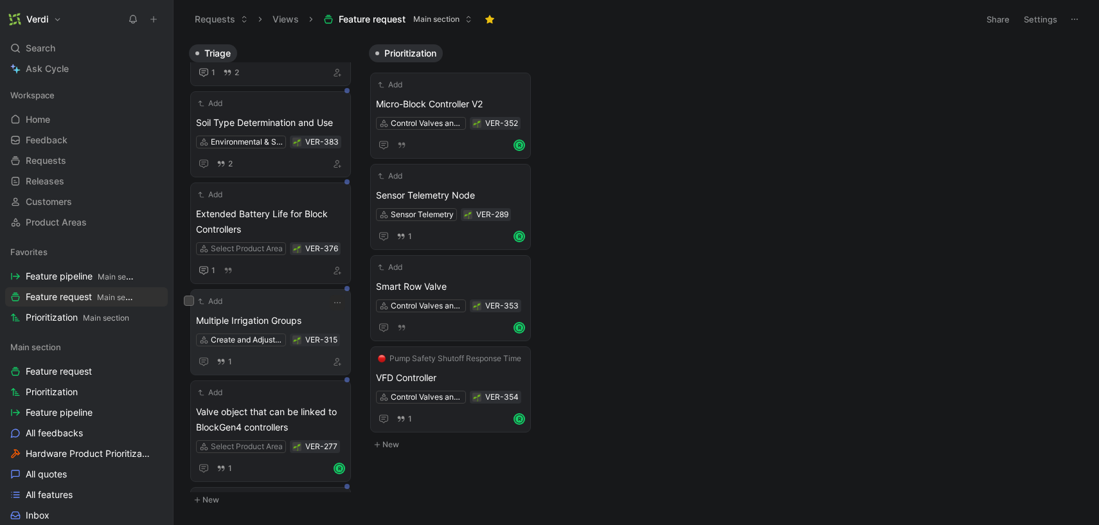
scroll to position [242, 0]
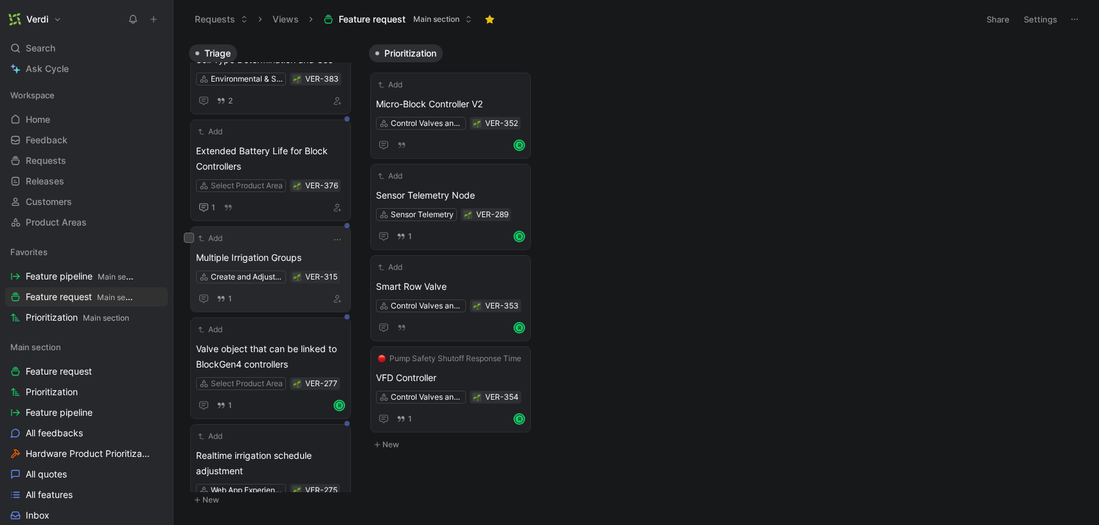
click at [288, 246] on div "Add Multiple Irrigation Groups Create and Adjust Irrigation Schedules VER-315 1" at bounding box center [270, 269] width 149 height 75
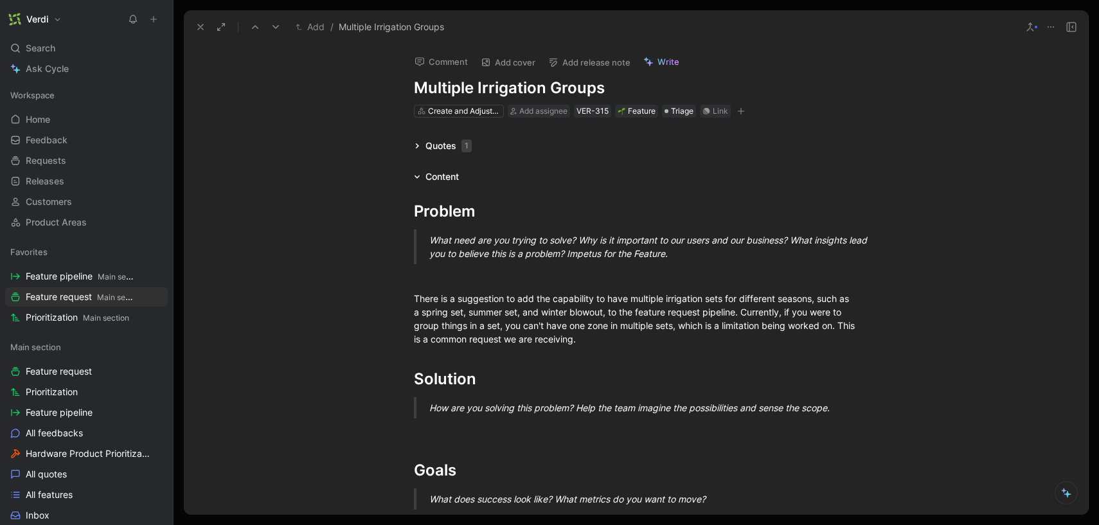
click at [196, 28] on icon at bounding box center [200, 27] width 10 height 10
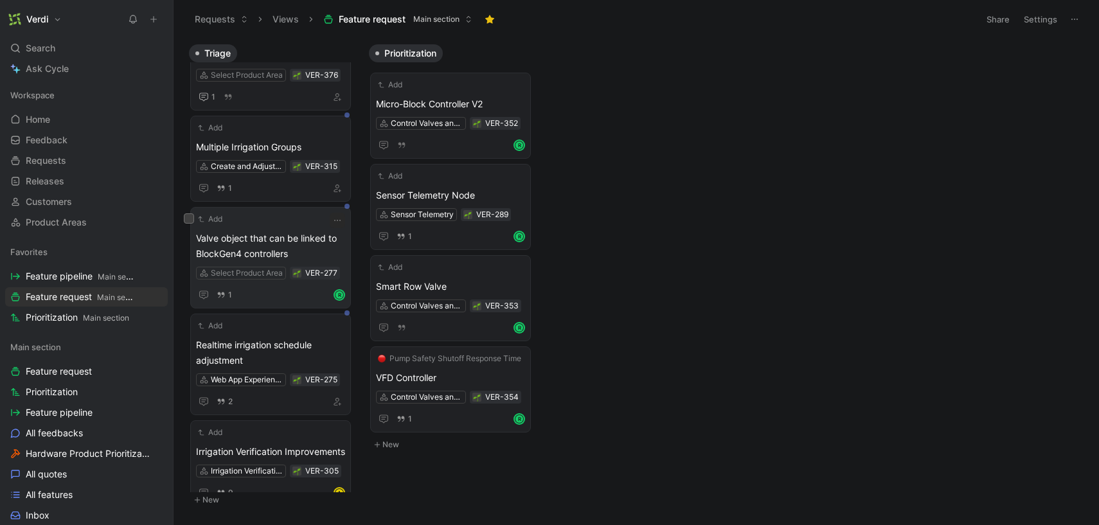
scroll to position [370, 0]
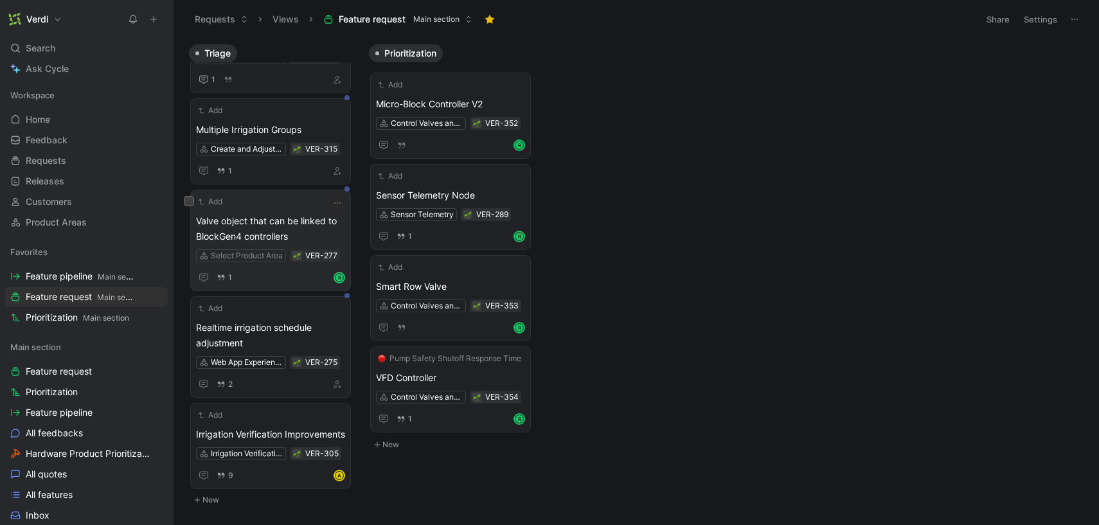
click at [267, 221] on span "Valve object that can be linked to BlockGen4 controllers" at bounding box center [270, 228] width 149 height 31
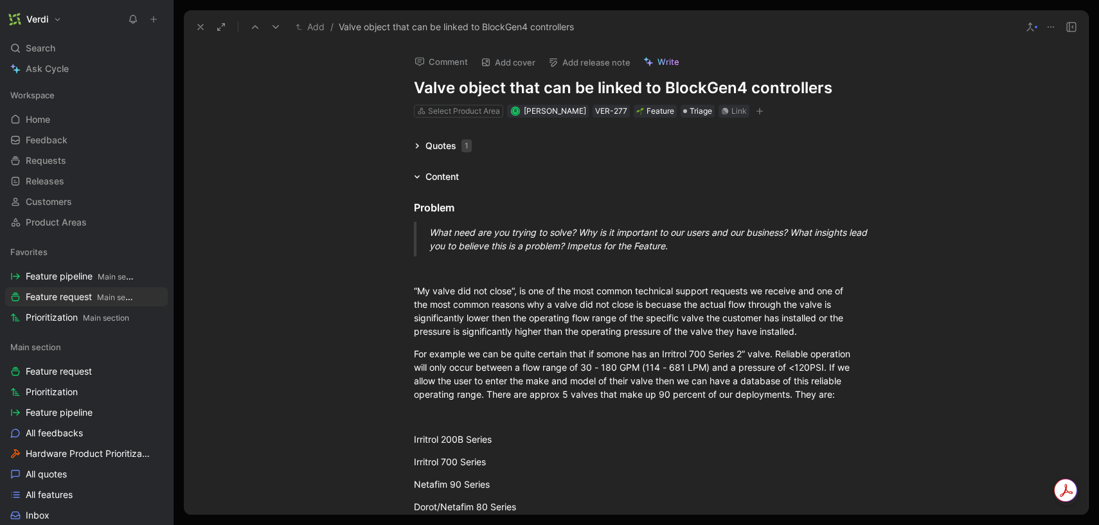
click at [197, 30] on icon at bounding box center [200, 27] width 10 height 10
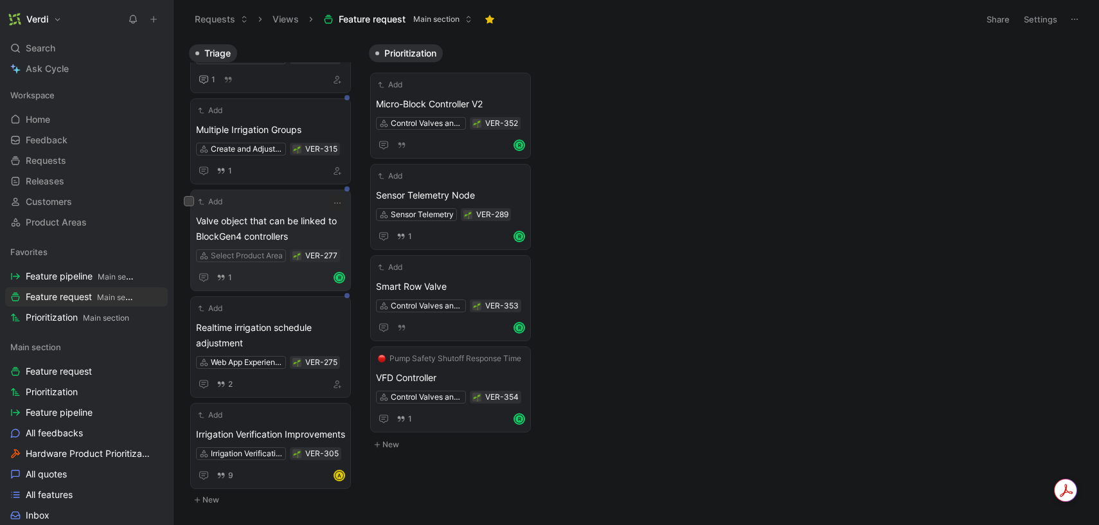
click at [293, 224] on span "Valve object that can be linked to BlockGen4 controllers" at bounding box center [270, 228] width 149 height 31
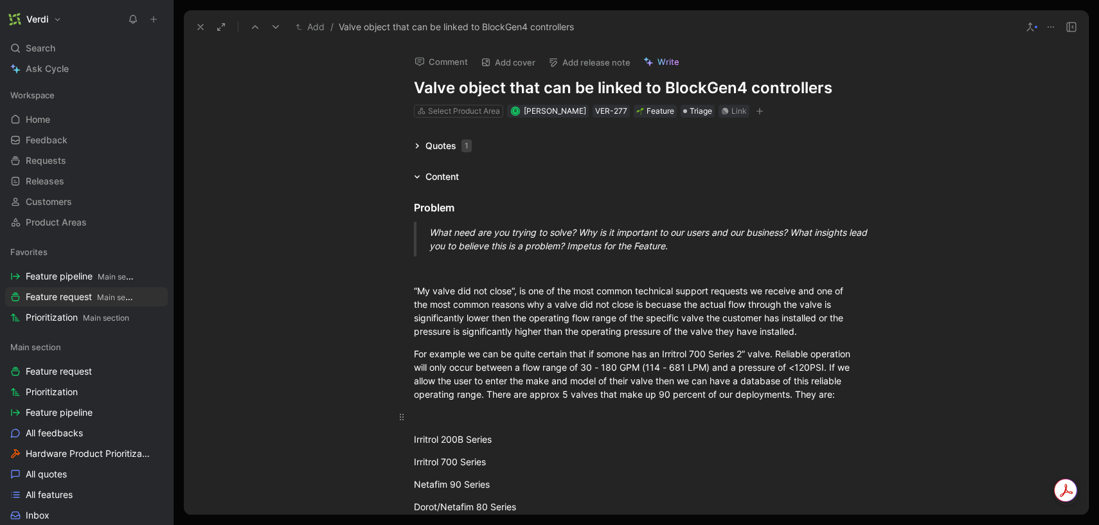
click at [485, 410] on div at bounding box center [636, 416] width 445 height 13
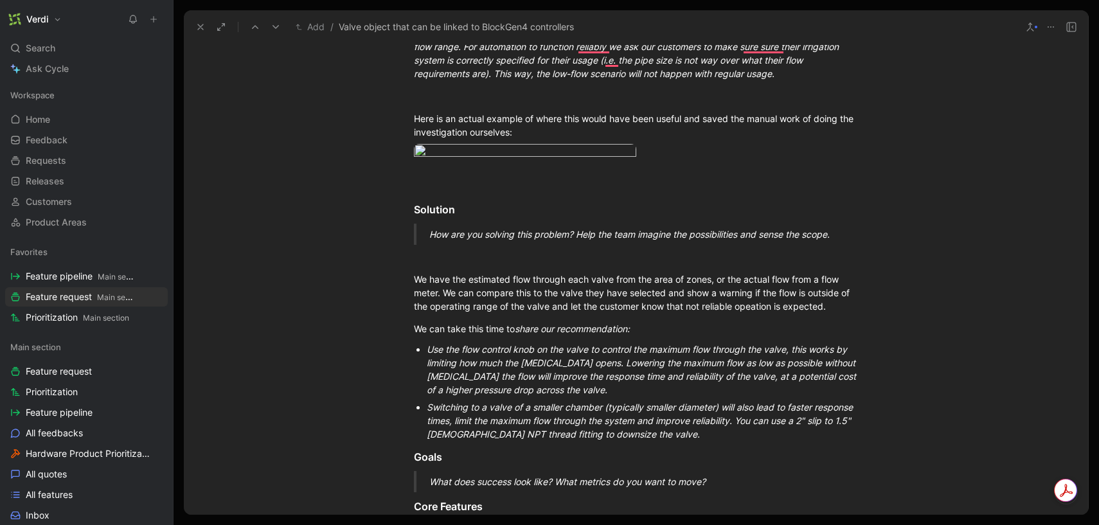
scroll to position [609, 0]
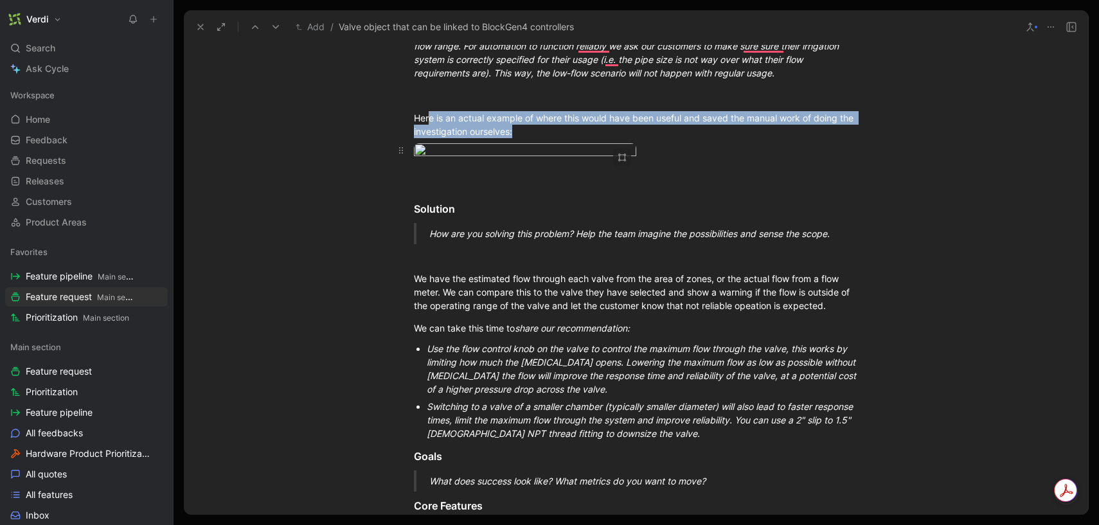
drag, startPoint x: 429, startPoint y: 118, endPoint x: 474, endPoint y: 147, distance: 53.5
click at [474, 147] on div "Problem What need are you trying to solve? Why is it important to our users and…" at bounding box center [636, 186] width 904 height 1223
click at [482, 127] on div "Here is an actual example of where this would have been useful and saved the ma…" at bounding box center [636, 124] width 445 height 27
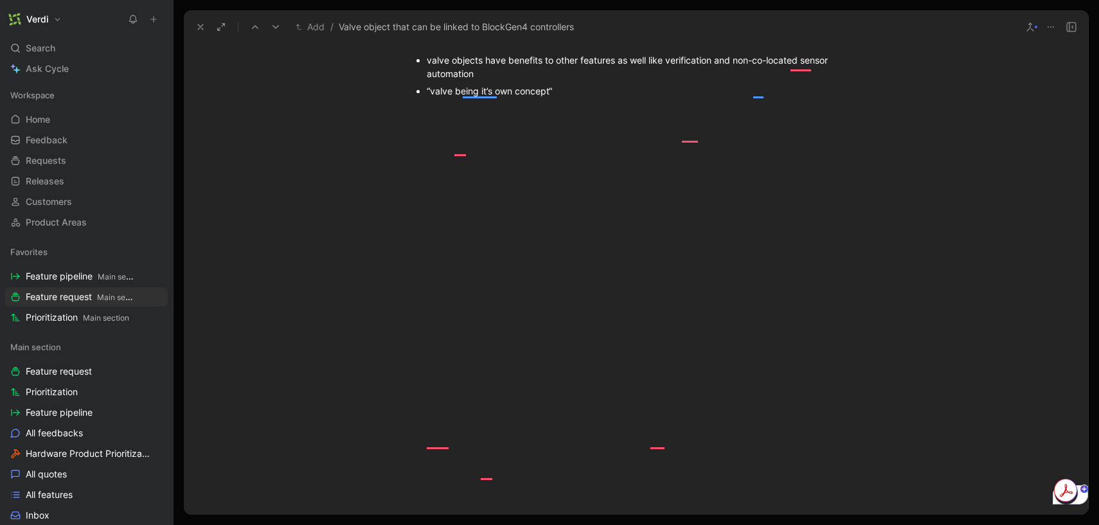
scroll to position [1454, 0]
click at [571, 98] on div "“valve being it’s own concept“" at bounding box center [643, 90] width 432 height 13
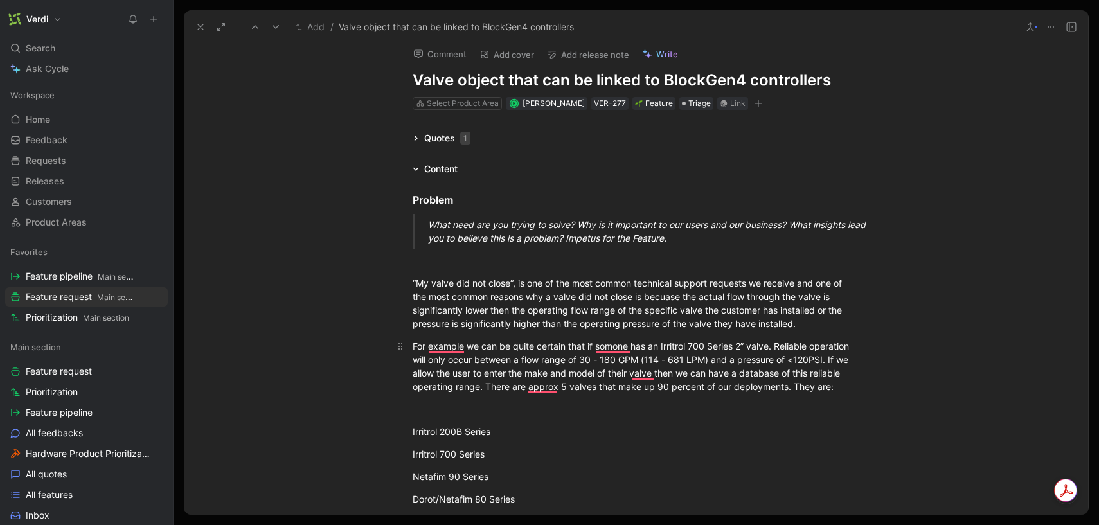
scroll to position [3, 1]
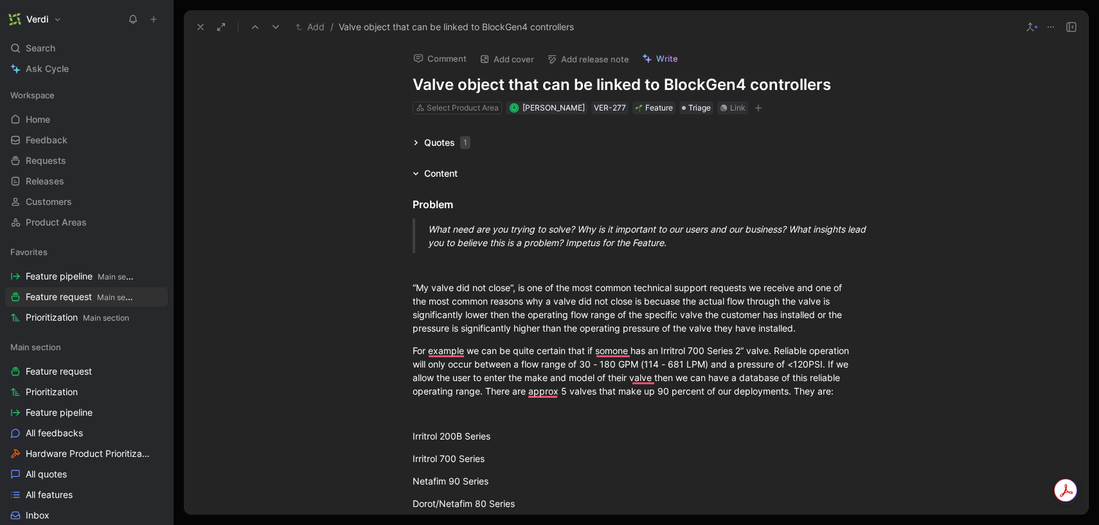
click at [197, 26] on icon at bounding box center [200, 27] width 10 height 10
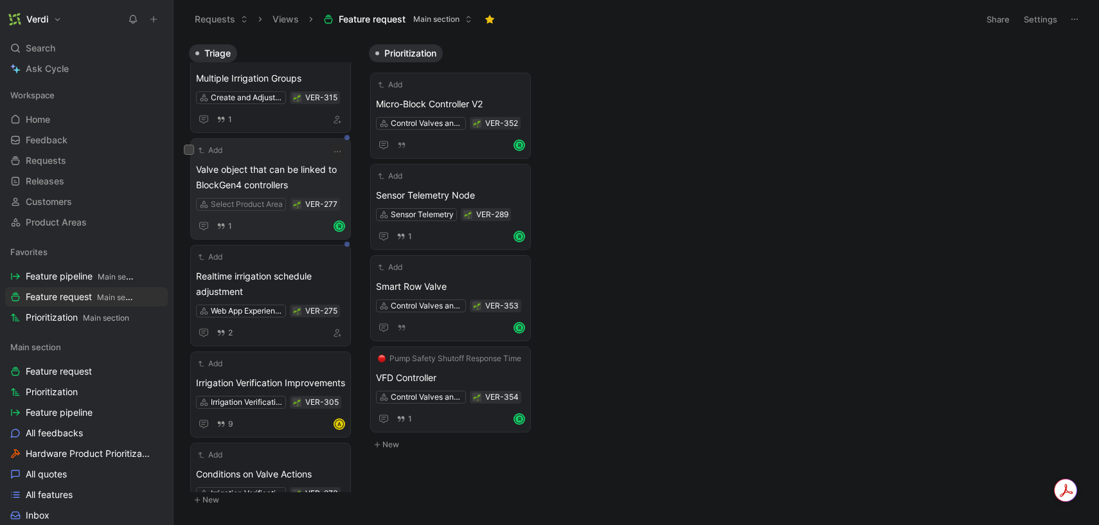
scroll to position [463, 0]
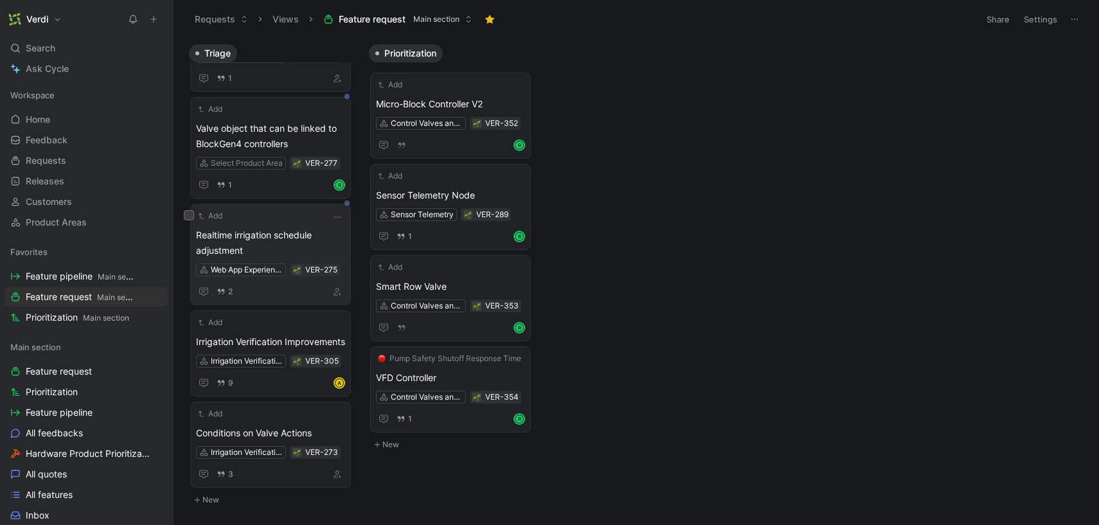
click at [270, 238] on span "Realtime irrigation schedule adjustment" at bounding box center [270, 242] width 149 height 31
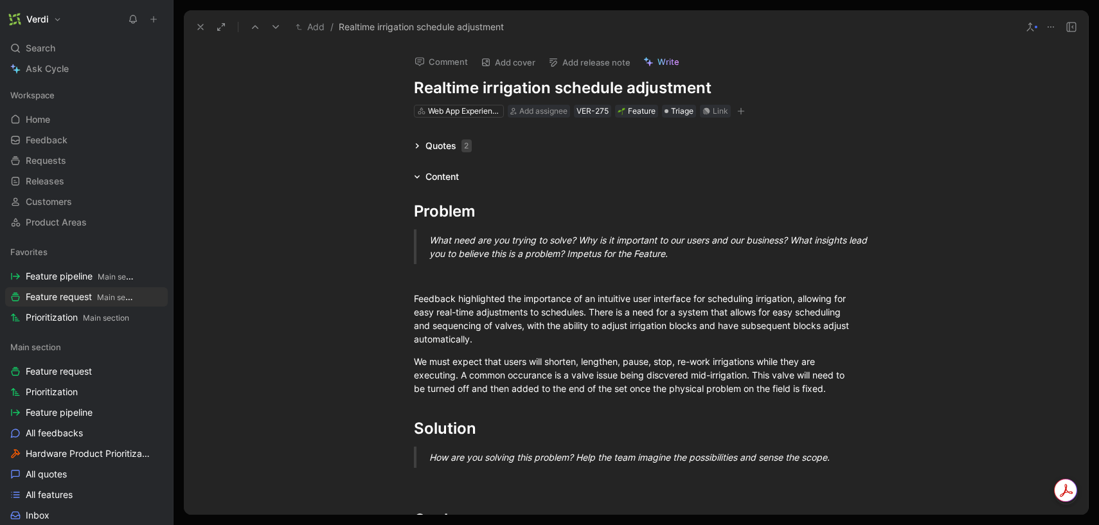
click at [428, 58] on button "Comment" at bounding box center [441, 62] width 65 height 18
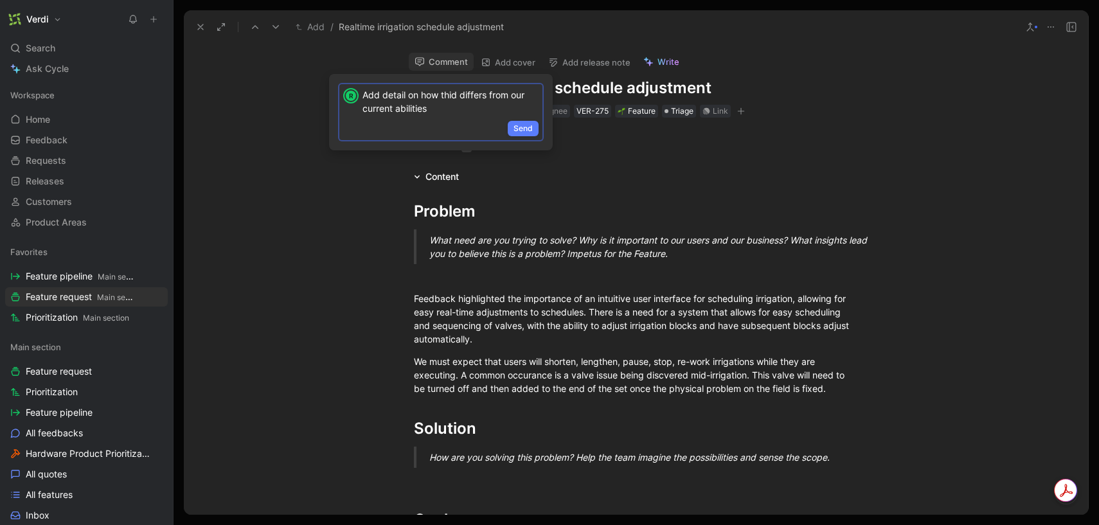
click at [527, 126] on span "Send" at bounding box center [522, 128] width 19 height 13
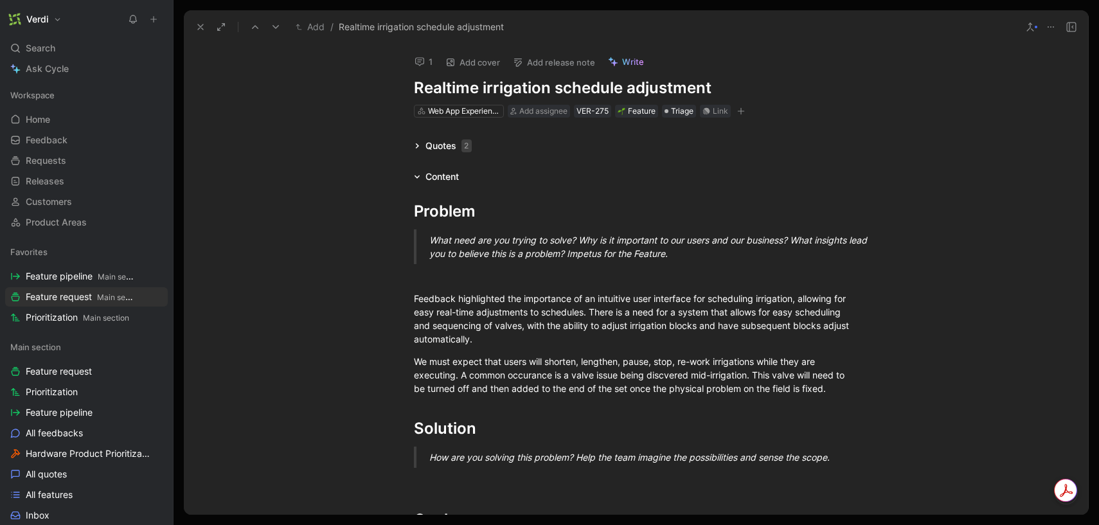
click at [210, 37] on div "Add / Realtime irrigation schedule adjustment" at bounding box center [636, 26] width 904 height 33
click at [204, 33] on button at bounding box center [200, 27] width 18 height 18
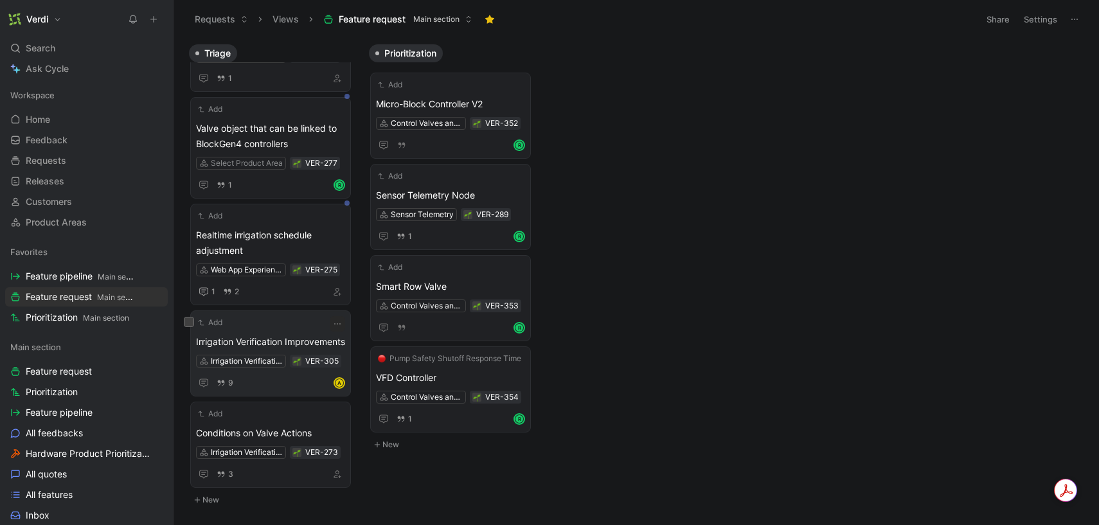
click at [305, 338] on span "Irrigation Verification Improvements" at bounding box center [270, 341] width 149 height 15
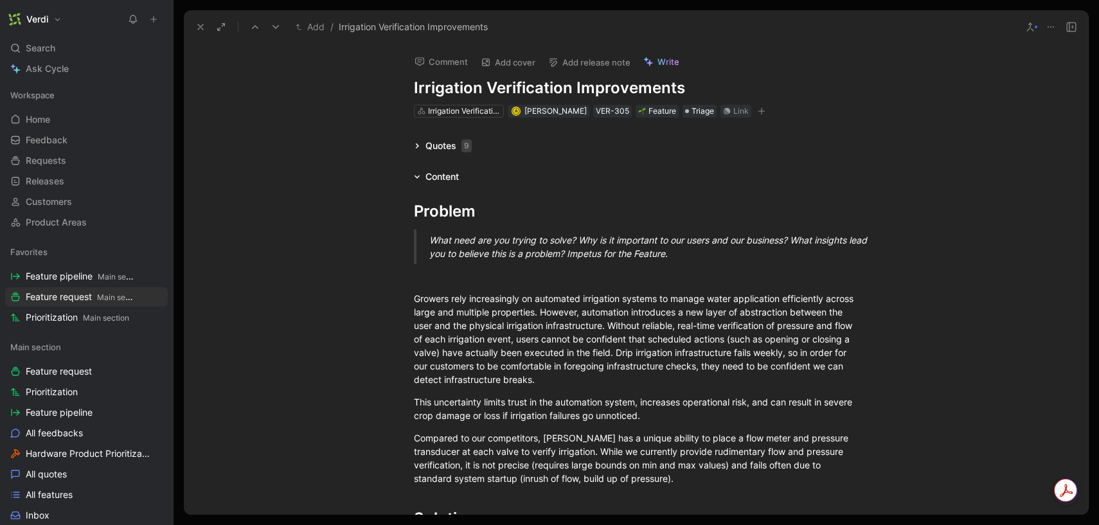
click at [414, 146] on icon at bounding box center [417, 146] width 6 height 6
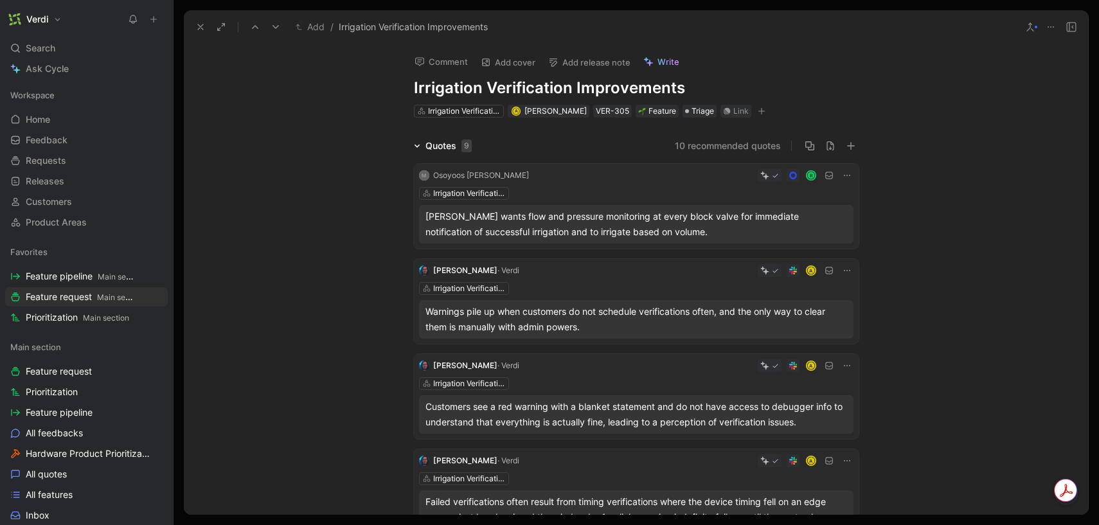
click at [414, 146] on icon at bounding box center [417, 146] width 6 height 6
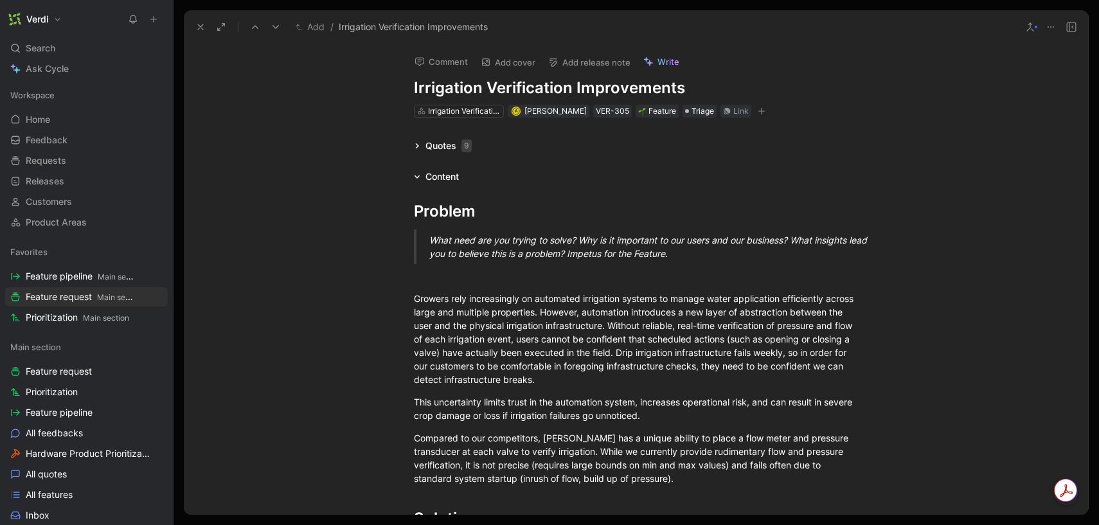
click at [197, 31] on icon at bounding box center [200, 27] width 10 height 10
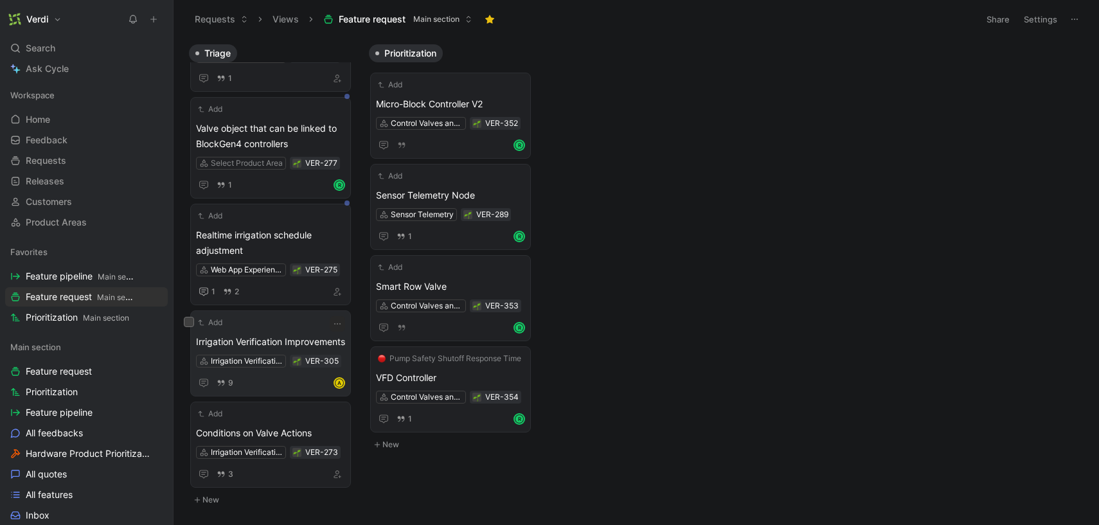
click at [283, 342] on span "Irrigation Verification Improvements" at bounding box center [270, 341] width 149 height 15
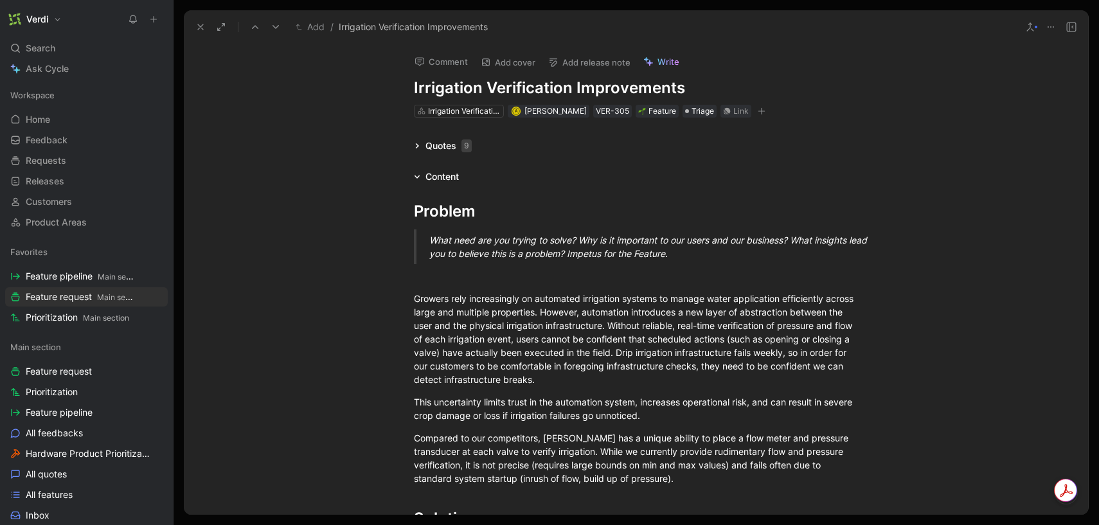
click at [437, 65] on button "Comment" at bounding box center [441, 62] width 65 height 18
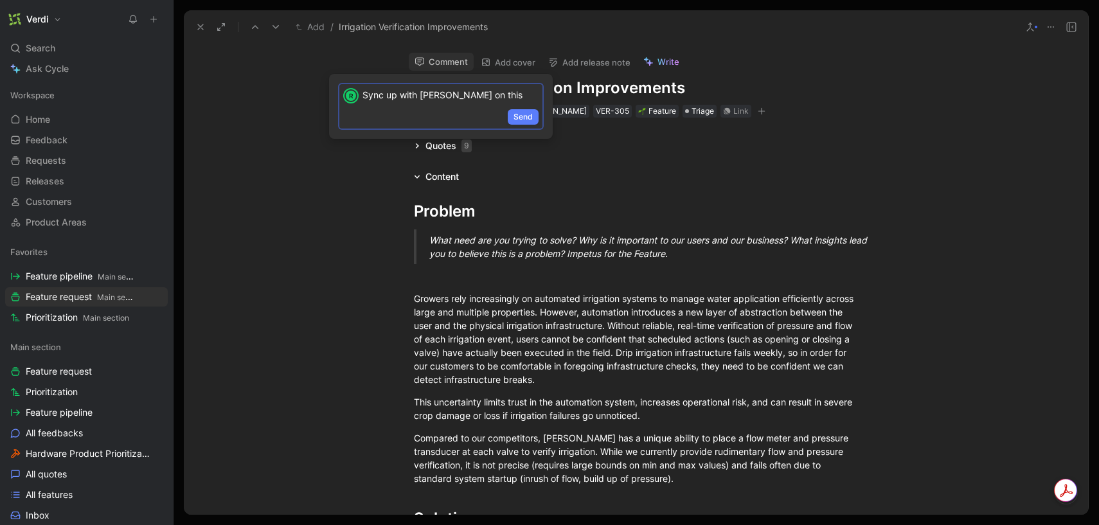
click at [529, 116] on span "Send" at bounding box center [522, 117] width 19 height 13
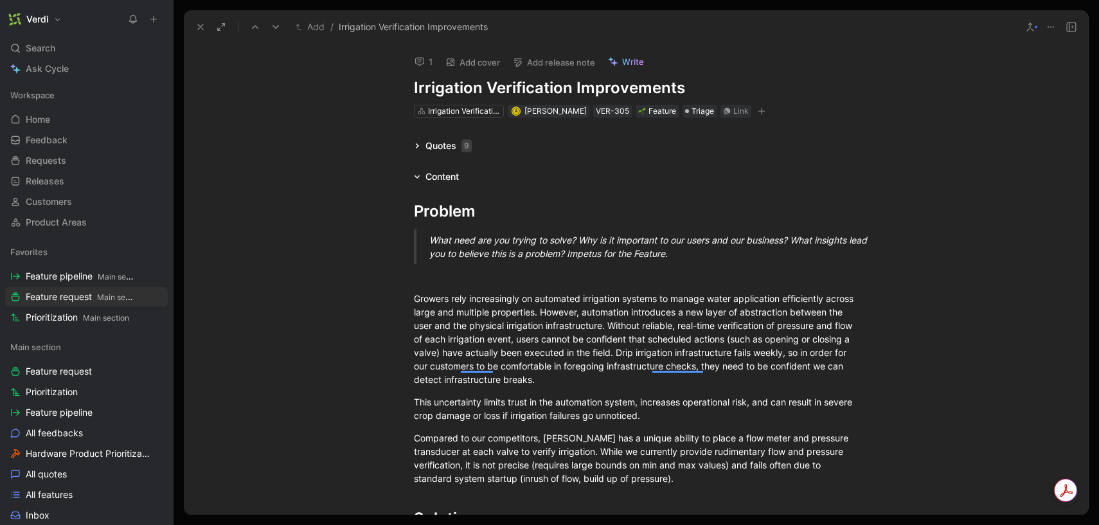
click at [411, 56] on button "1" at bounding box center [424, 62] width 30 height 18
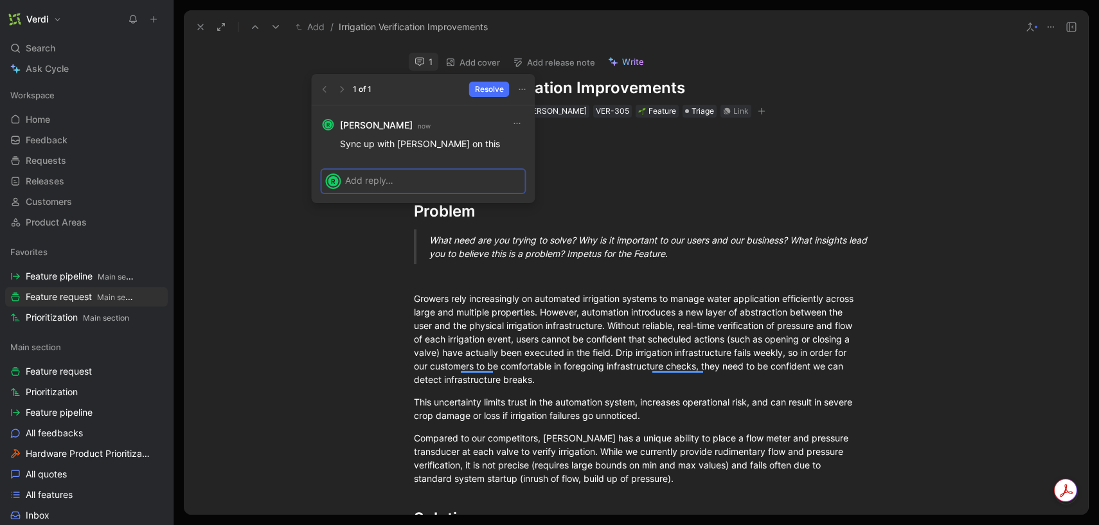
click at [433, 145] on p "Sync up with Andy on this" at bounding box center [432, 143] width 185 height 13
click at [513, 127] on icon "button" at bounding box center [517, 123] width 10 height 10
click at [522, 150] on div "Edit" at bounding box center [525, 150] width 60 height 15
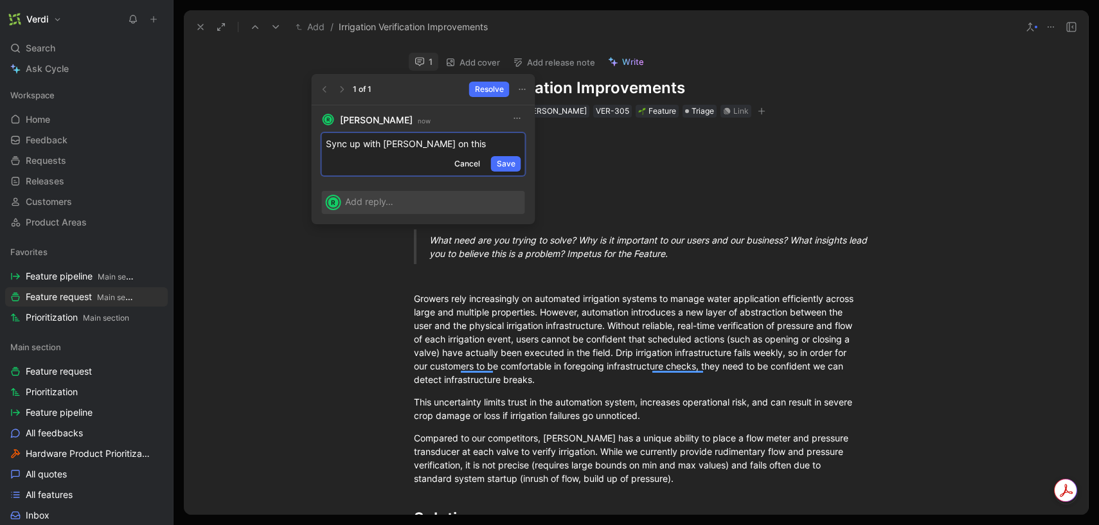
click at [400, 137] on p "Sync up with Andy on this" at bounding box center [423, 143] width 195 height 13
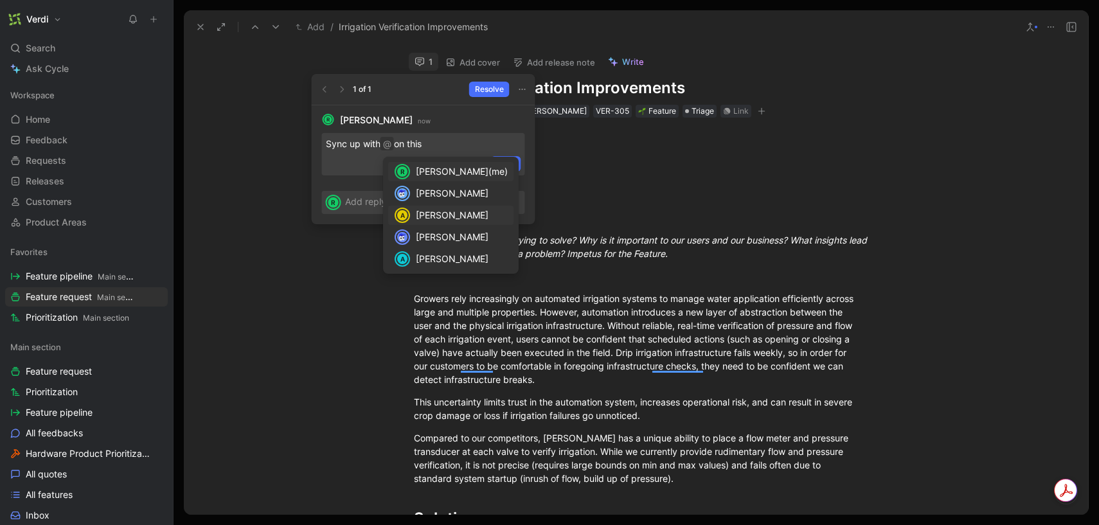
click at [435, 218] on span "Andy Tewfik" at bounding box center [452, 214] width 73 height 11
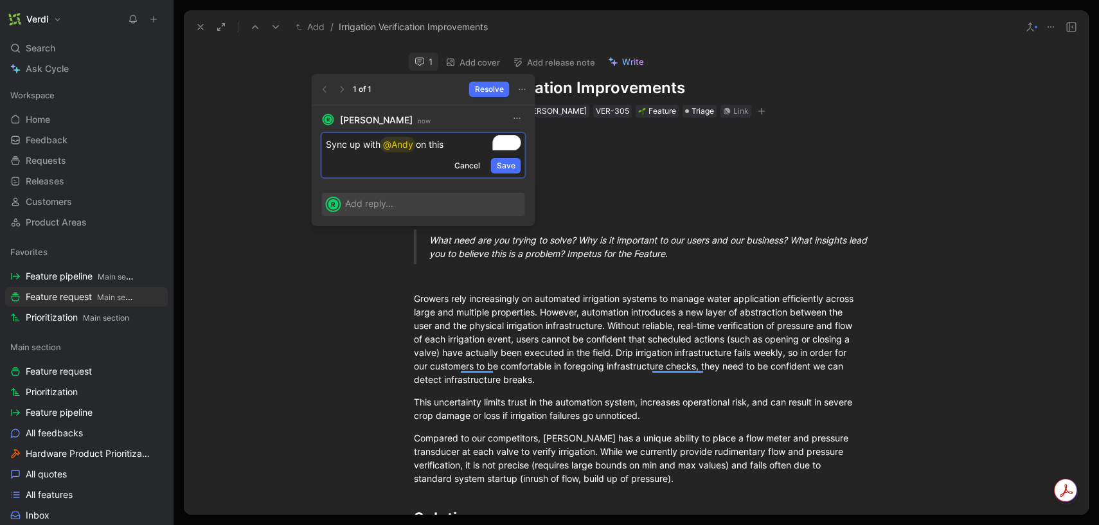
click at [457, 147] on p "Sync up with @Andy on this" at bounding box center [423, 144] width 195 height 15
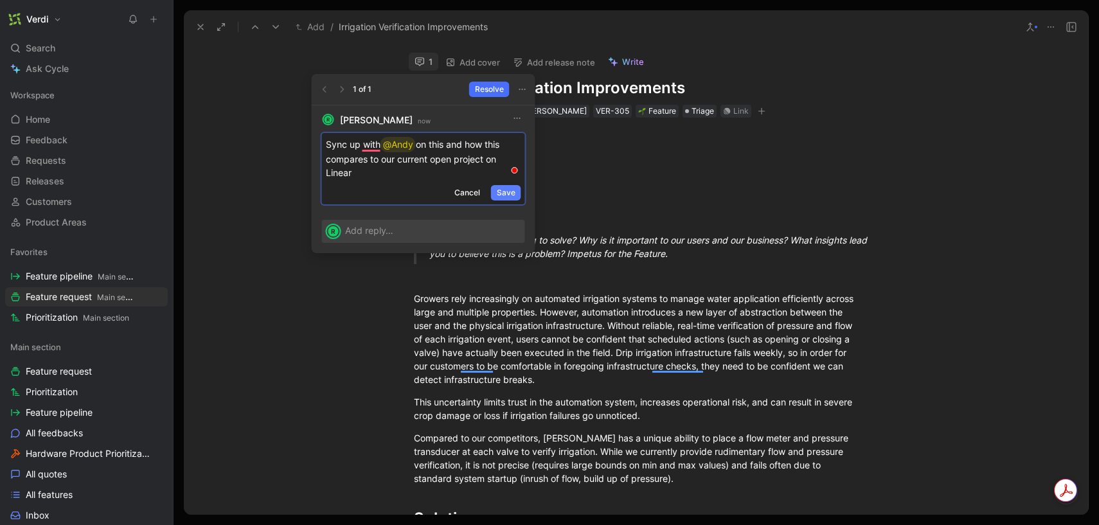
click at [510, 192] on span "Save" at bounding box center [506, 192] width 19 height 13
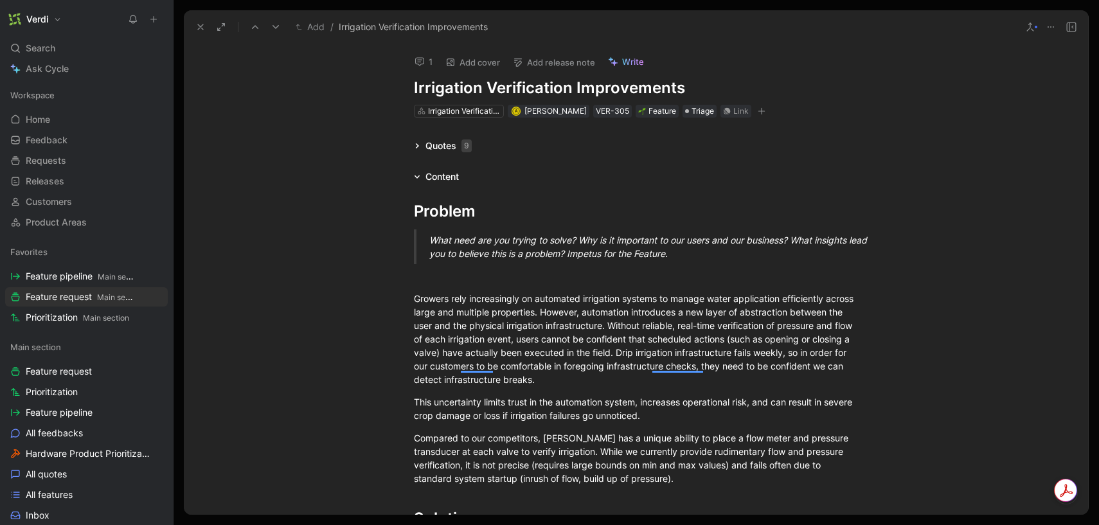
click at [419, 58] on icon at bounding box center [419, 62] width 10 height 10
click at [201, 30] on icon at bounding box center [200, 27] width 10 height 10
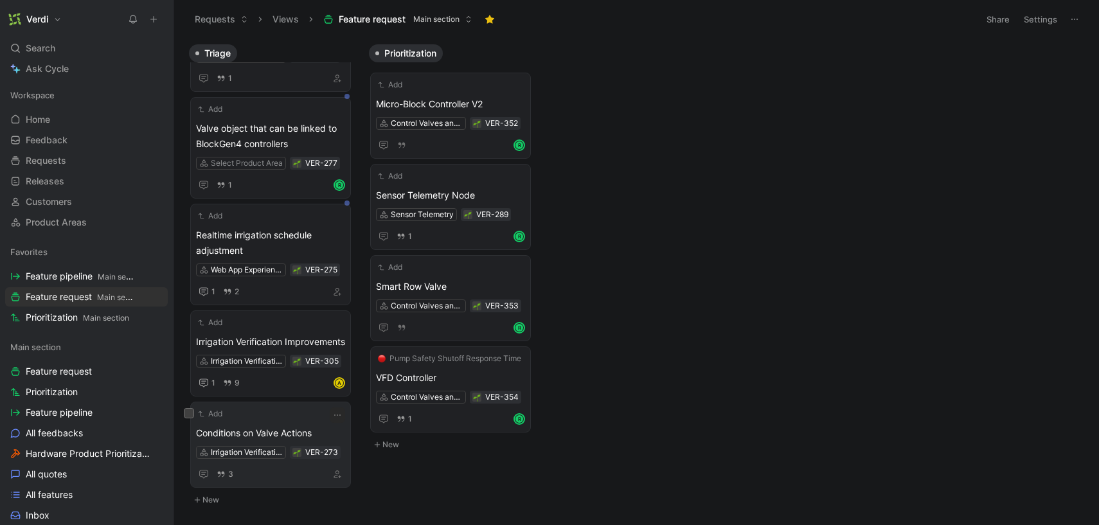
click at [303, 427] on span "Conditions on Valve Actions" at bounding box center [270, 432] width 149 height 15
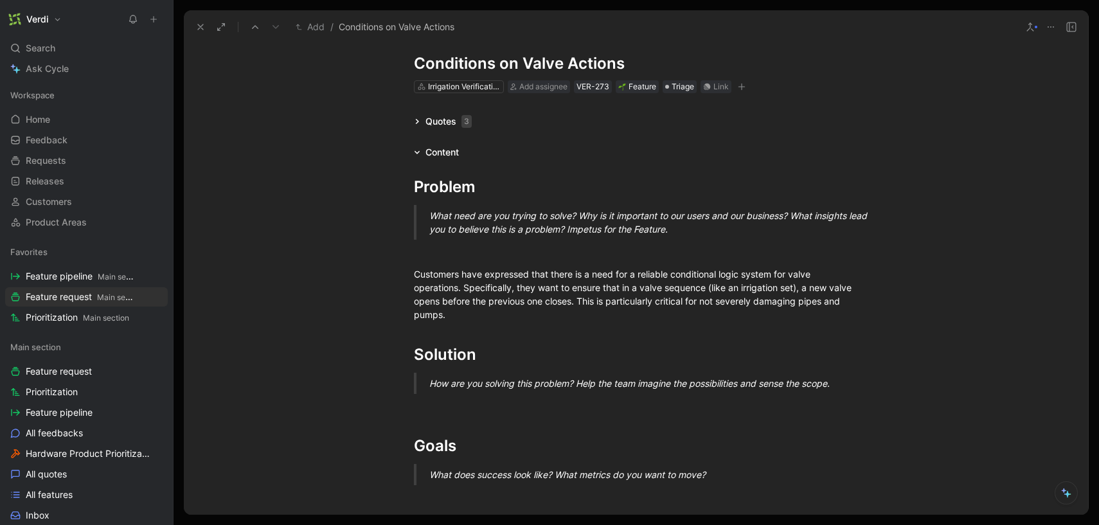
scroll to position [1, 0]
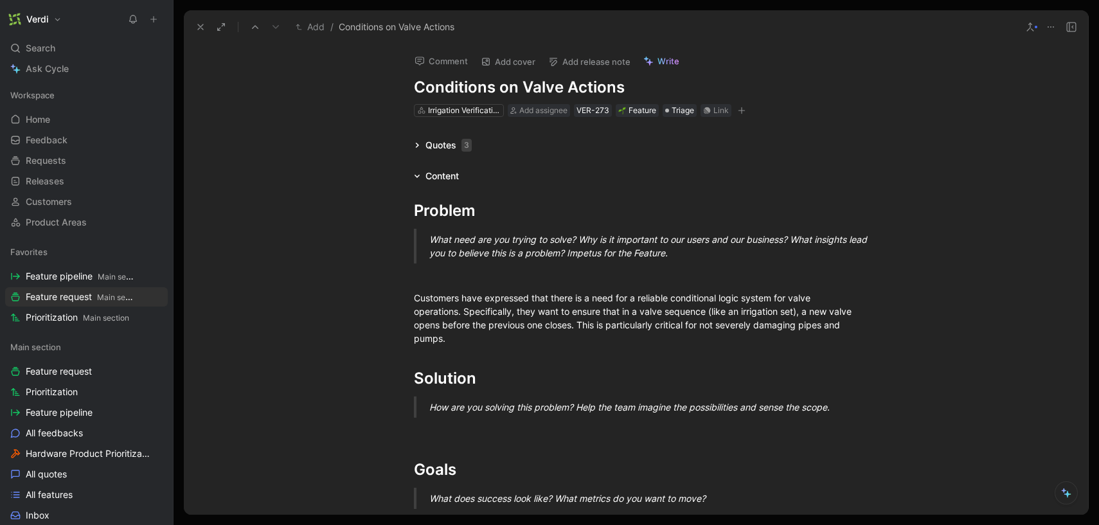
click at [415, 146] on icon at bounding box center [417, 145] width 6 height 6
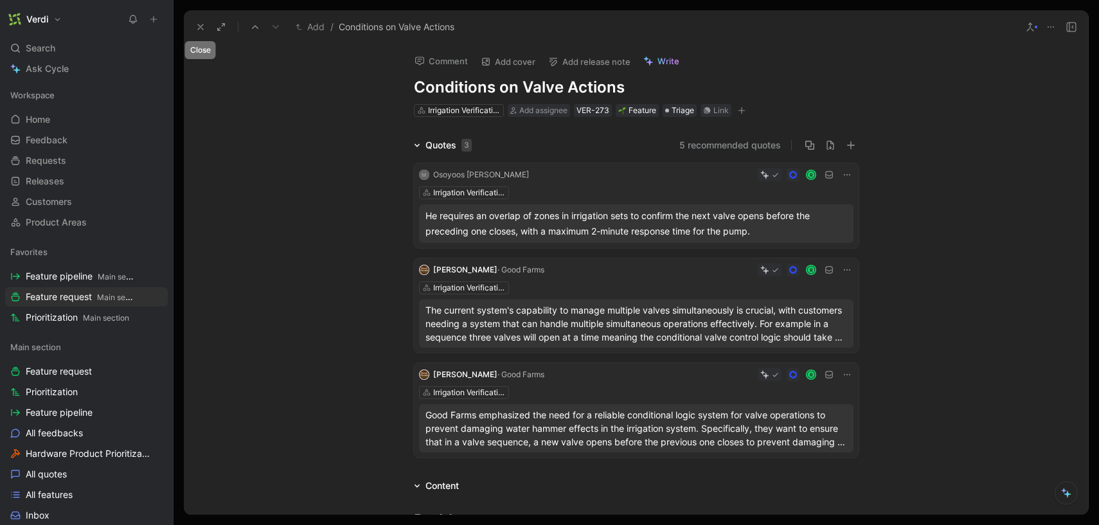
click at [202, 27] on icon at bounding box center [200, 27] width 10 height 10
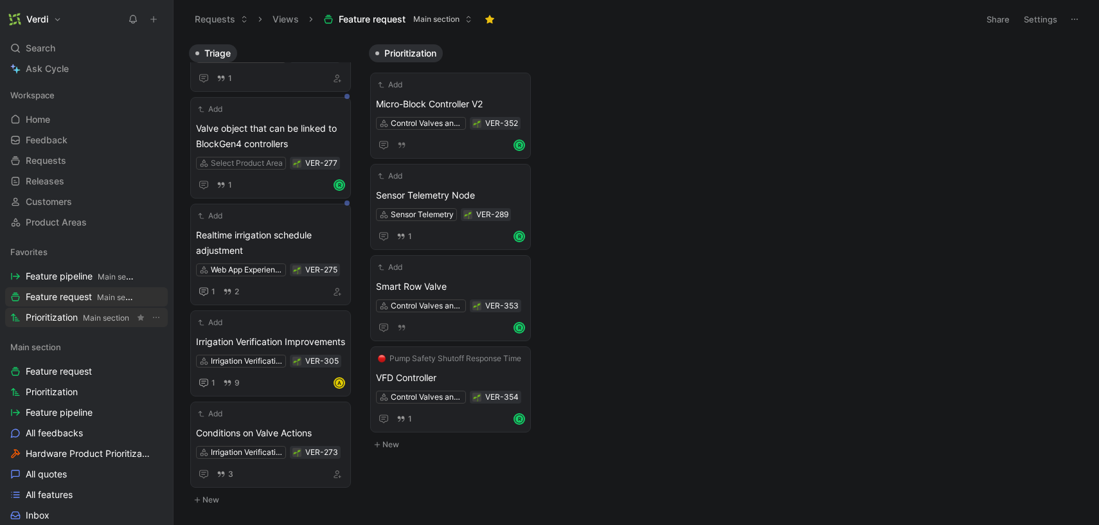
click at [88, 317] on span "Main section" at bounding box center [106, 318] width 46 height 10
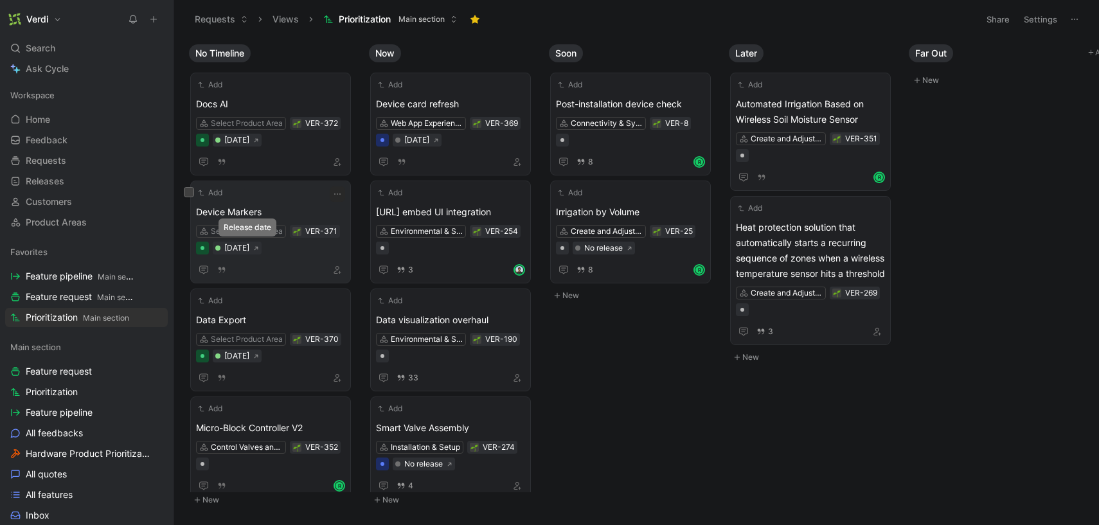
click at [249, 251] on div "[DATE]" at bounding box center [236, 248] width 25 height 13
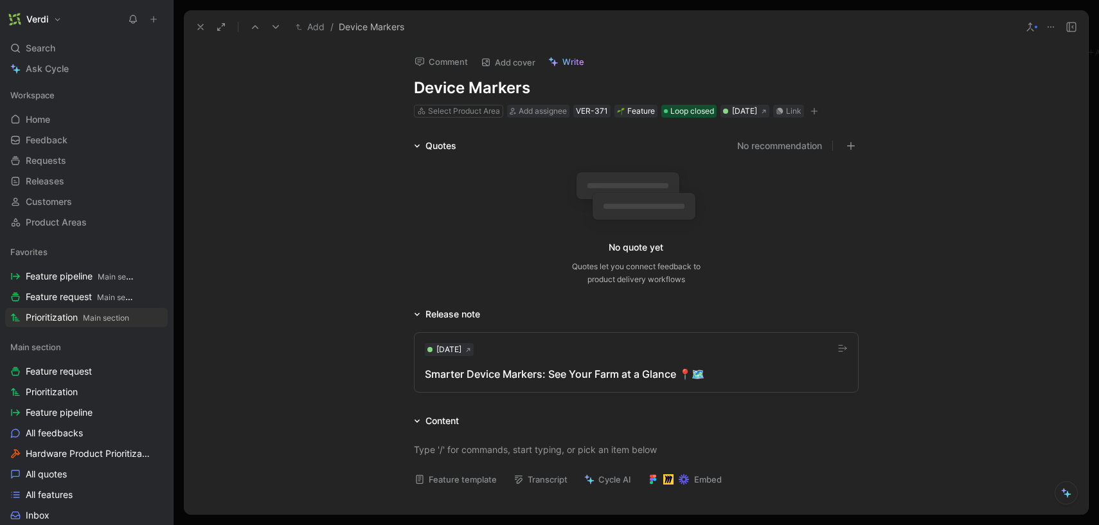
click at [199, 30] on icon at bounding box center [200, 27] width 10 height 10
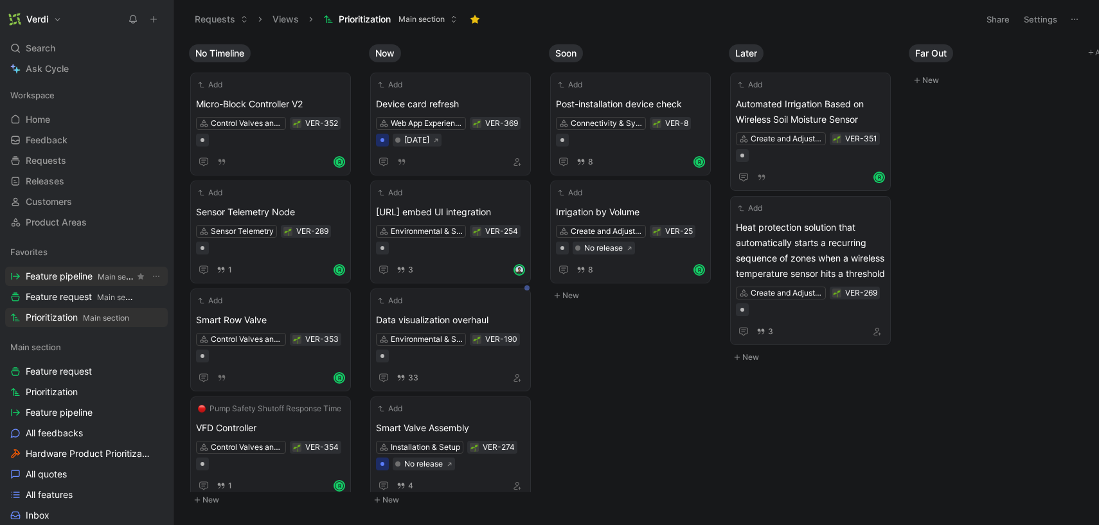
click at [91, 278] on span "Feature pipeline Main section" at bounding box center [80, 276] width 109 height 13
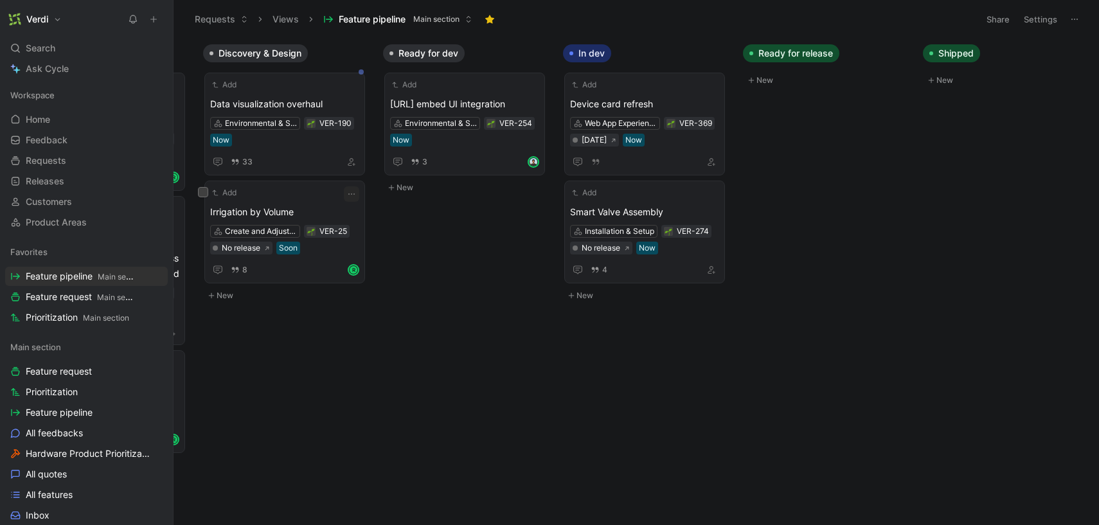
scroll to position [0, 175]
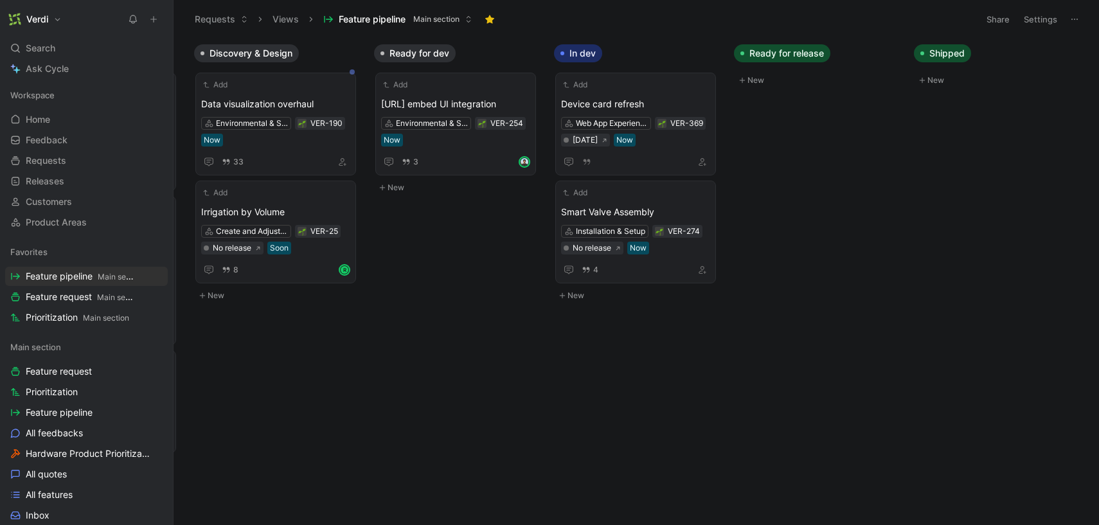
click at [932, 79] on button "New" at bounding box center [999, 80] width 170 height 15
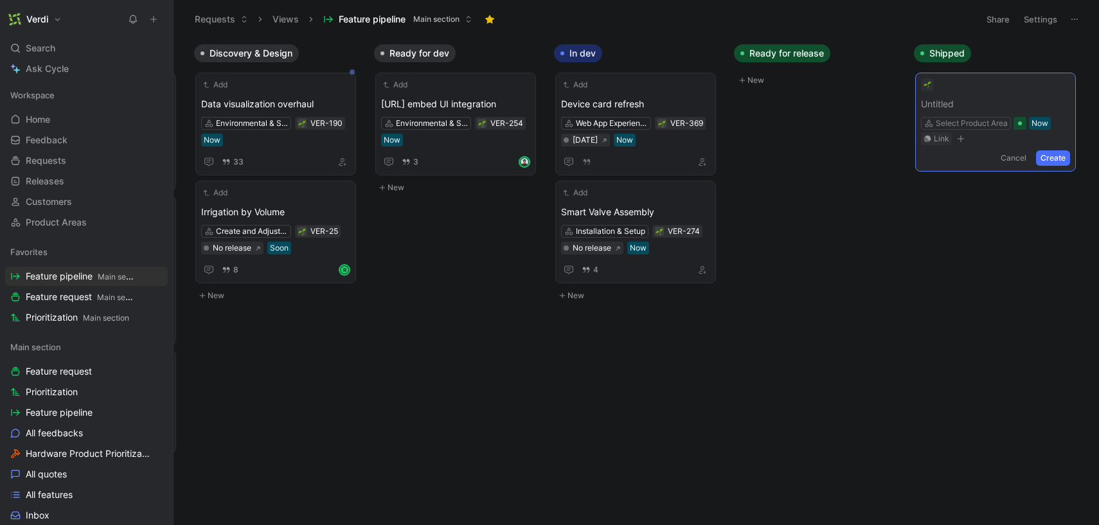
click at [1015, 157] on button "Cancel" at bounding box center [1013, 157] width 35 height 15
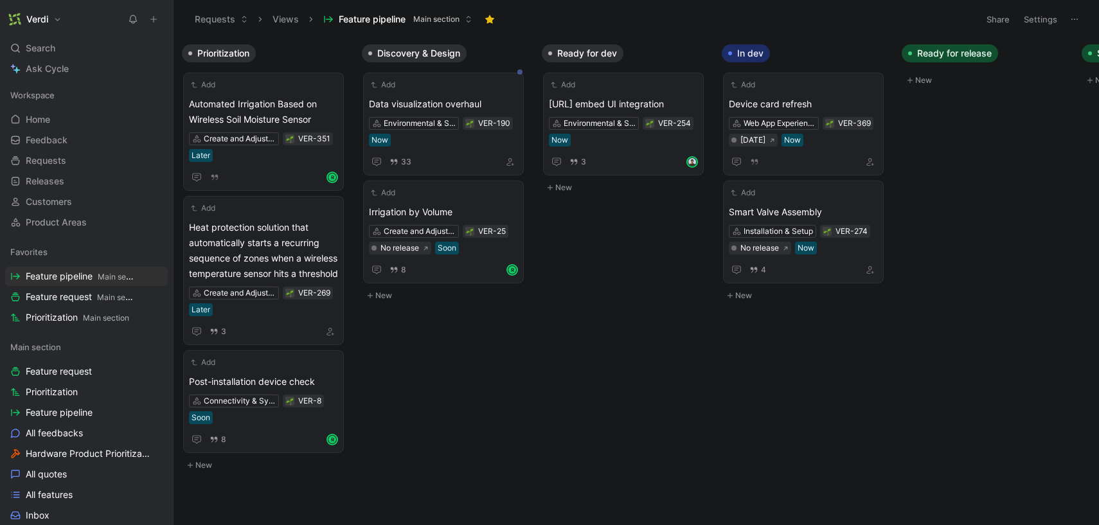
scroll to position [0, 0]
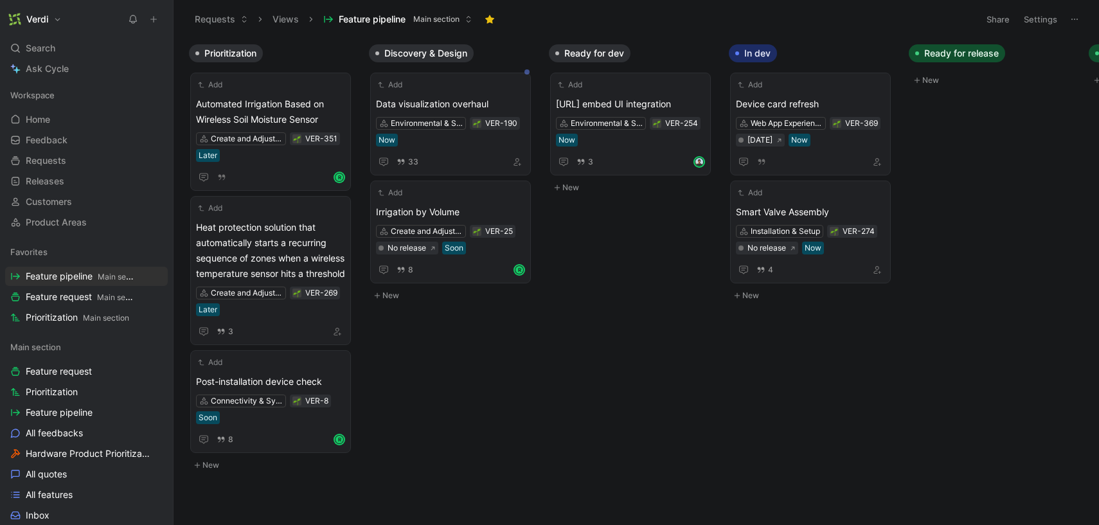
click at [173, 18] on icon at bounding box center [172, 19] width 10 height 10
